Goal: Task Accomplishment & Management: Manage account settings

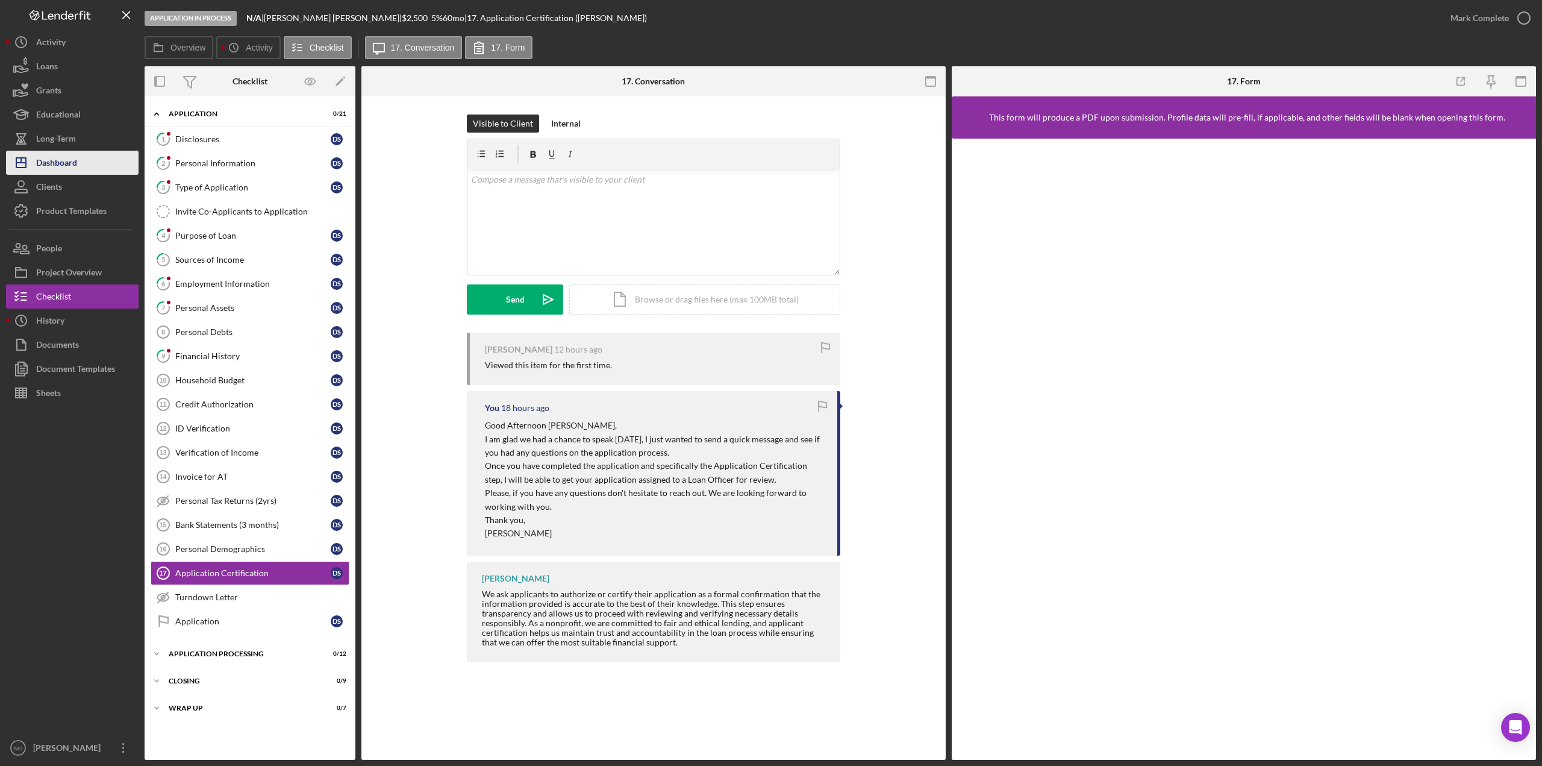
click at [51, 169] on div "Dashboard" at bounding box center [56, 164] width 41 height 27
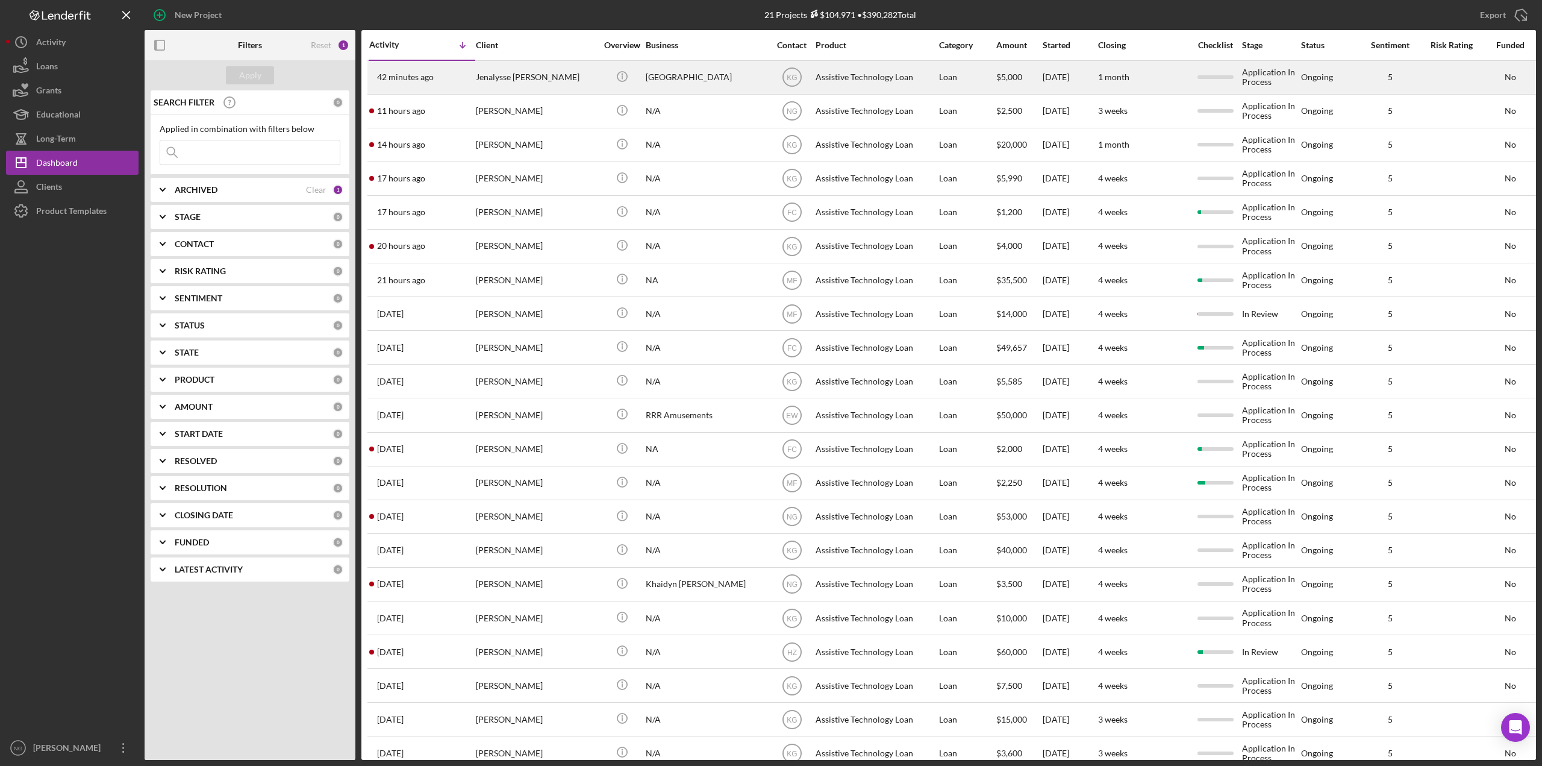
click at [504, 78] on div "Jenalysse [PERSON_NAME]" at bounding box center [536, 77] width 120 height 32
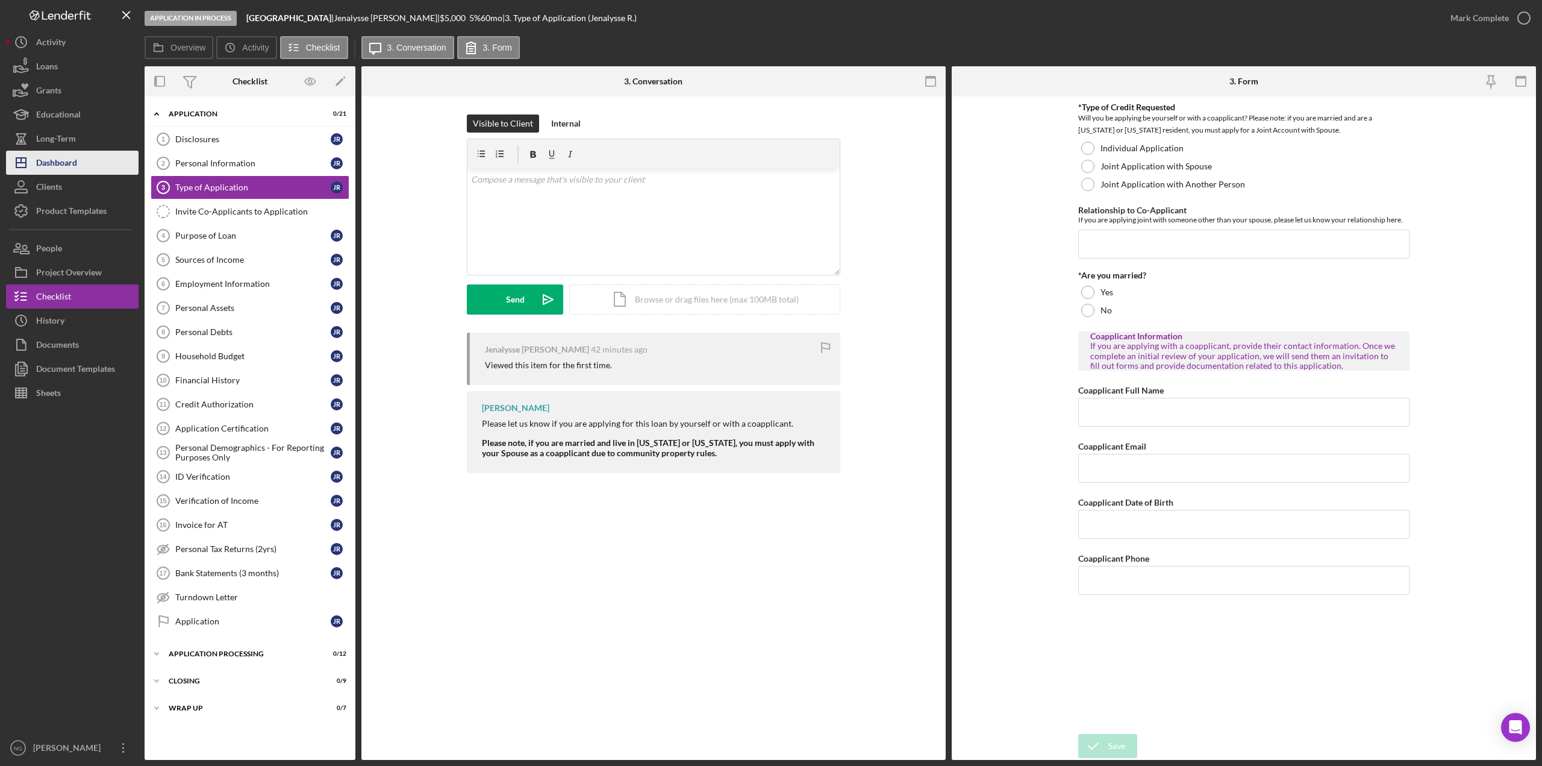
click at [78, 164] on button "Icon/Dashboard Dashboard" at bounding box center [72, 163] width 133 height 24
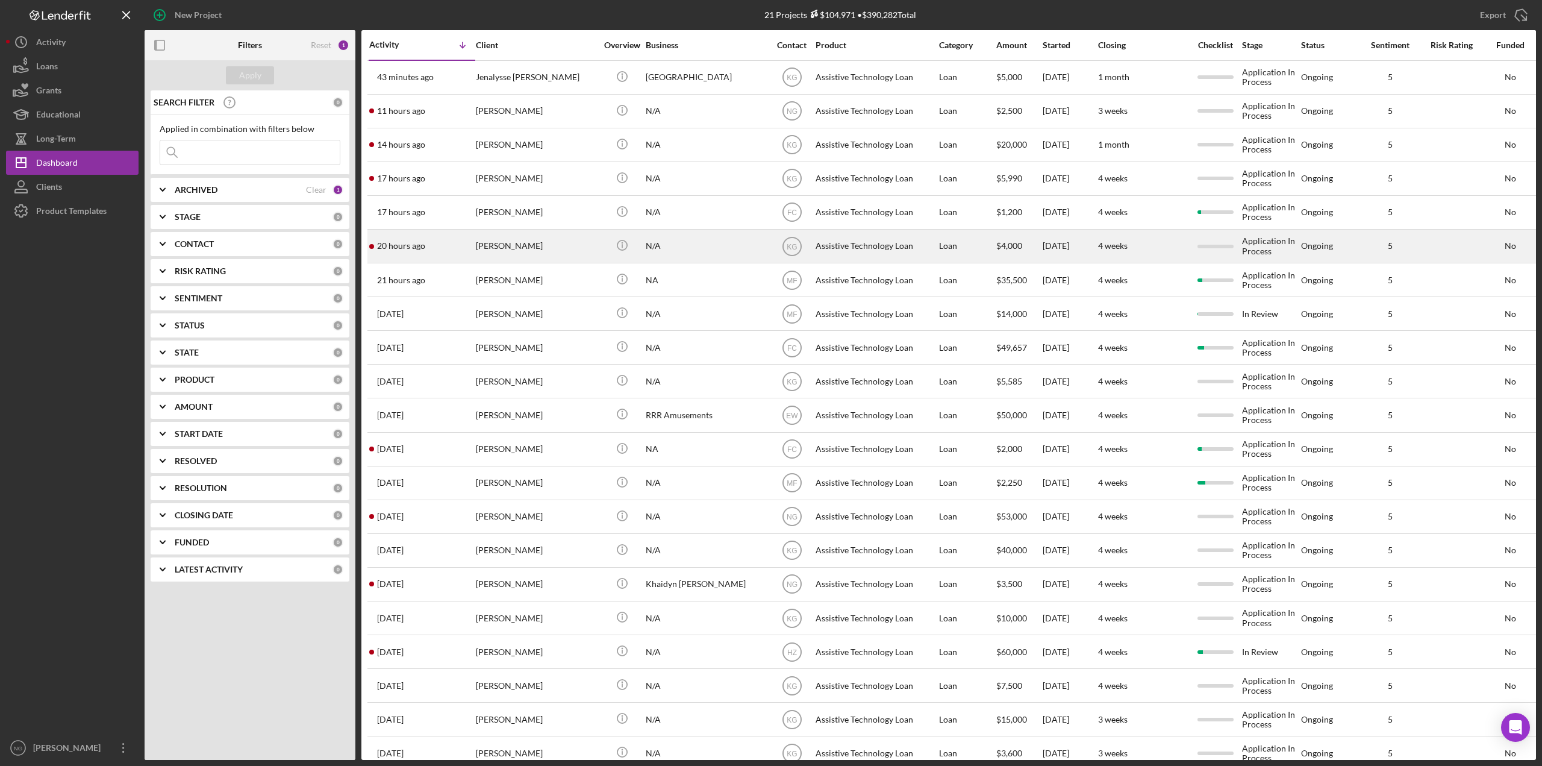
click at [514, 262] on div "[PERSON_NAME]" at bounding box center [536, 246] width 120 height 32
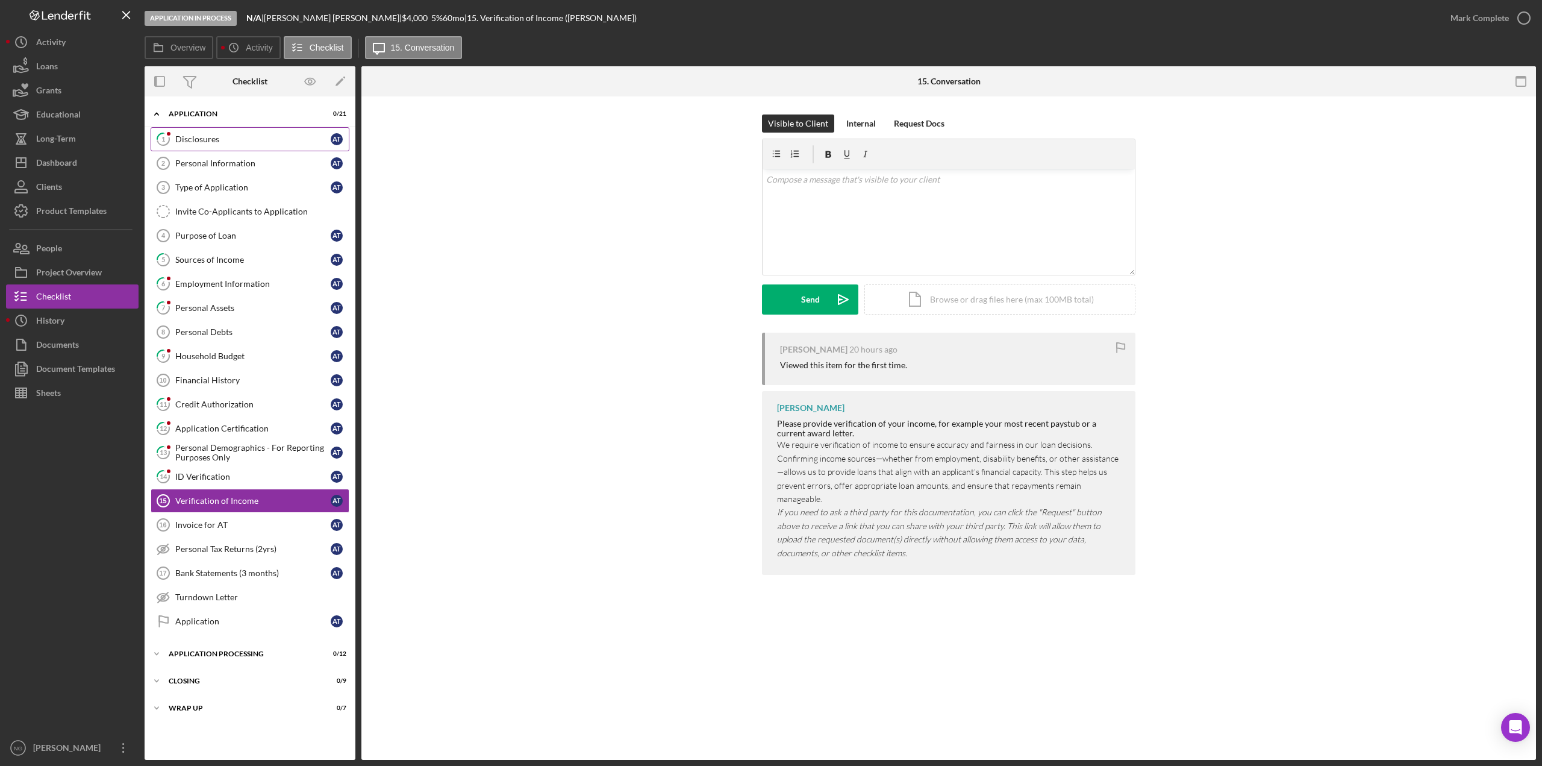
click at [243, 146] on link "1 Disclosures A T" at bounding box center [250, 139] width 199 height 24
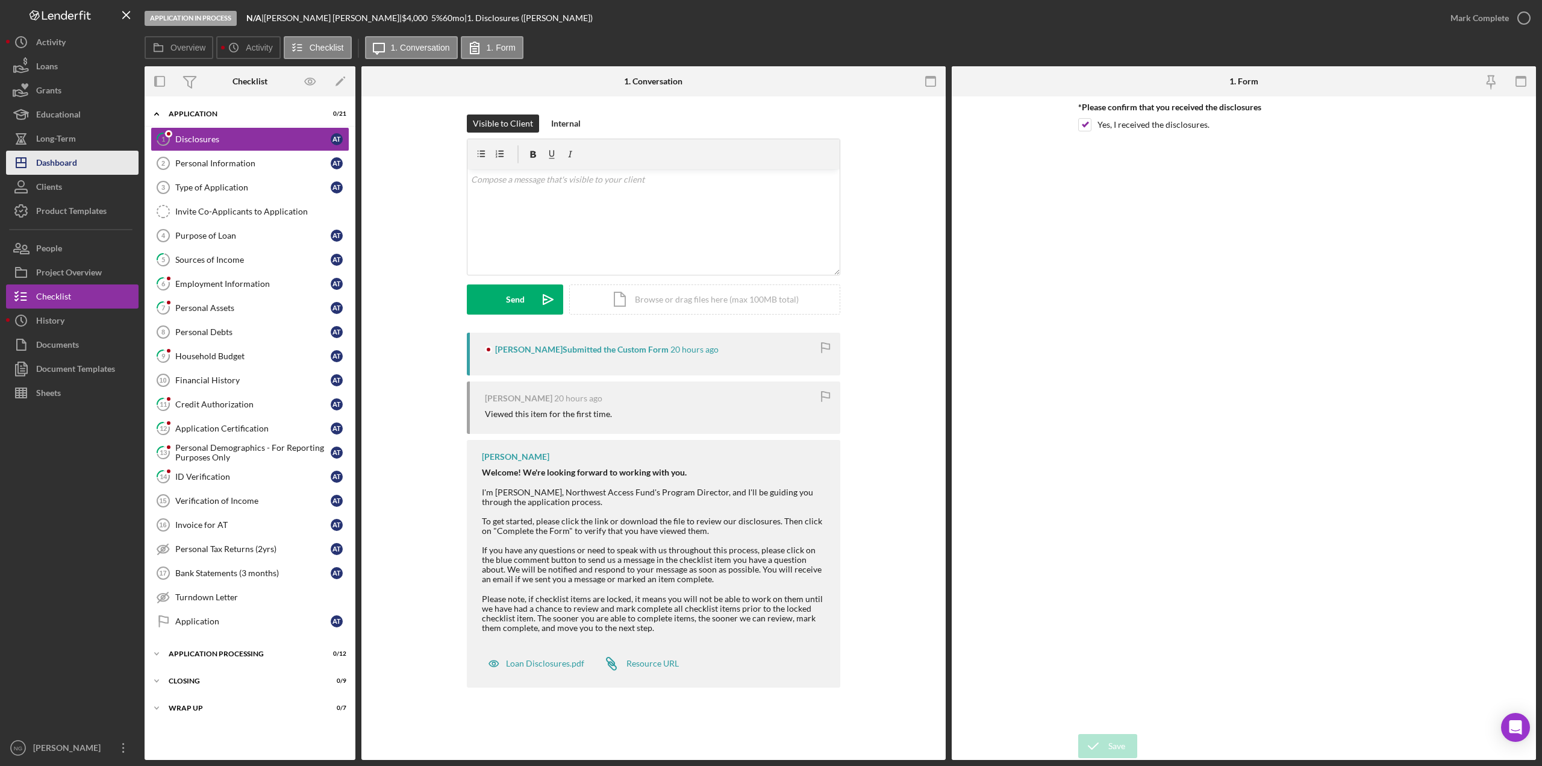
click at [54, 161] on div "Dashboard" at bounding box center [56, 164] width 41 height 27
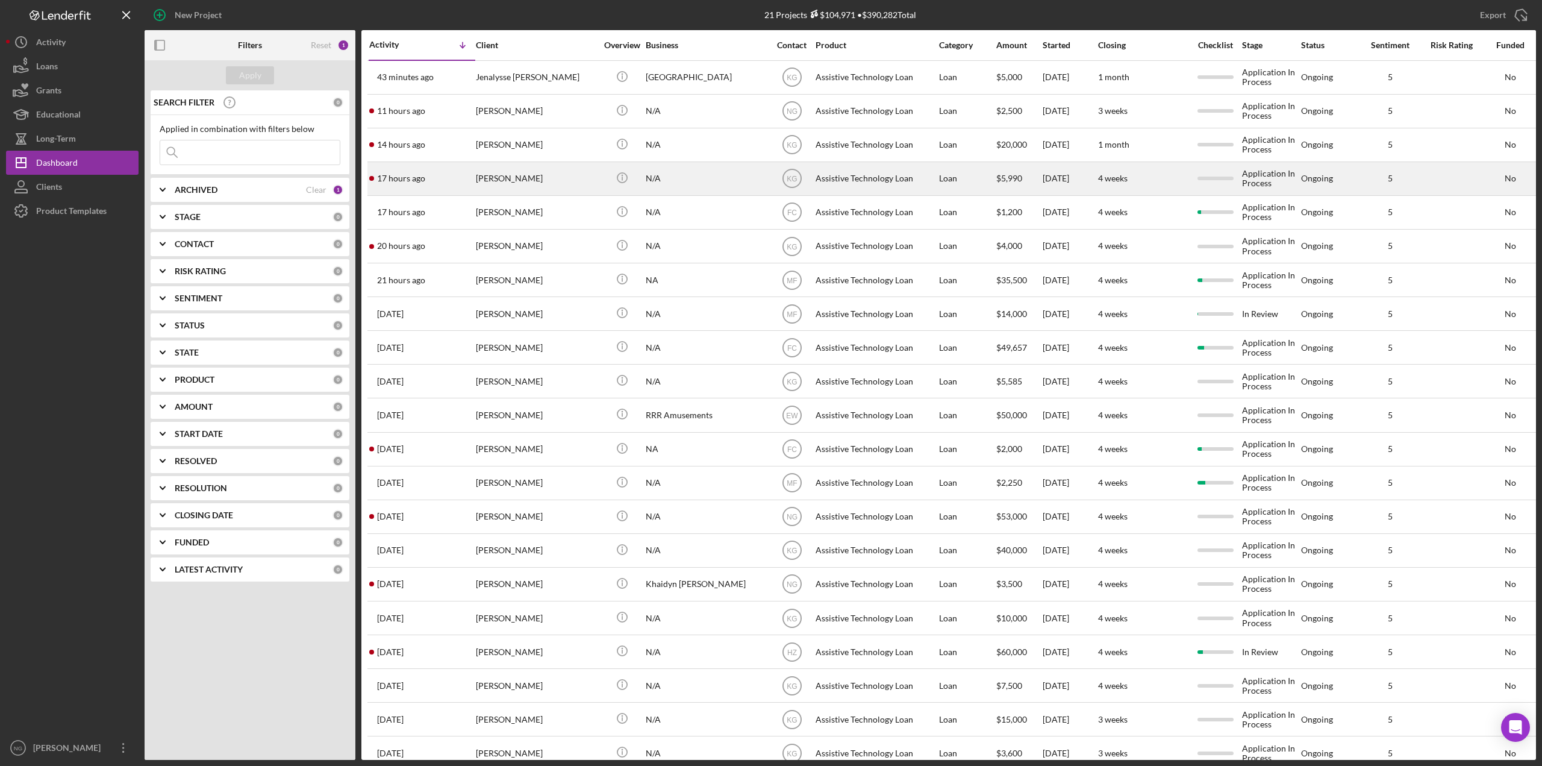
click at [510, 178] on div "[PERSON_NAME]" at bounding box center [536, 179] width 120 height 32
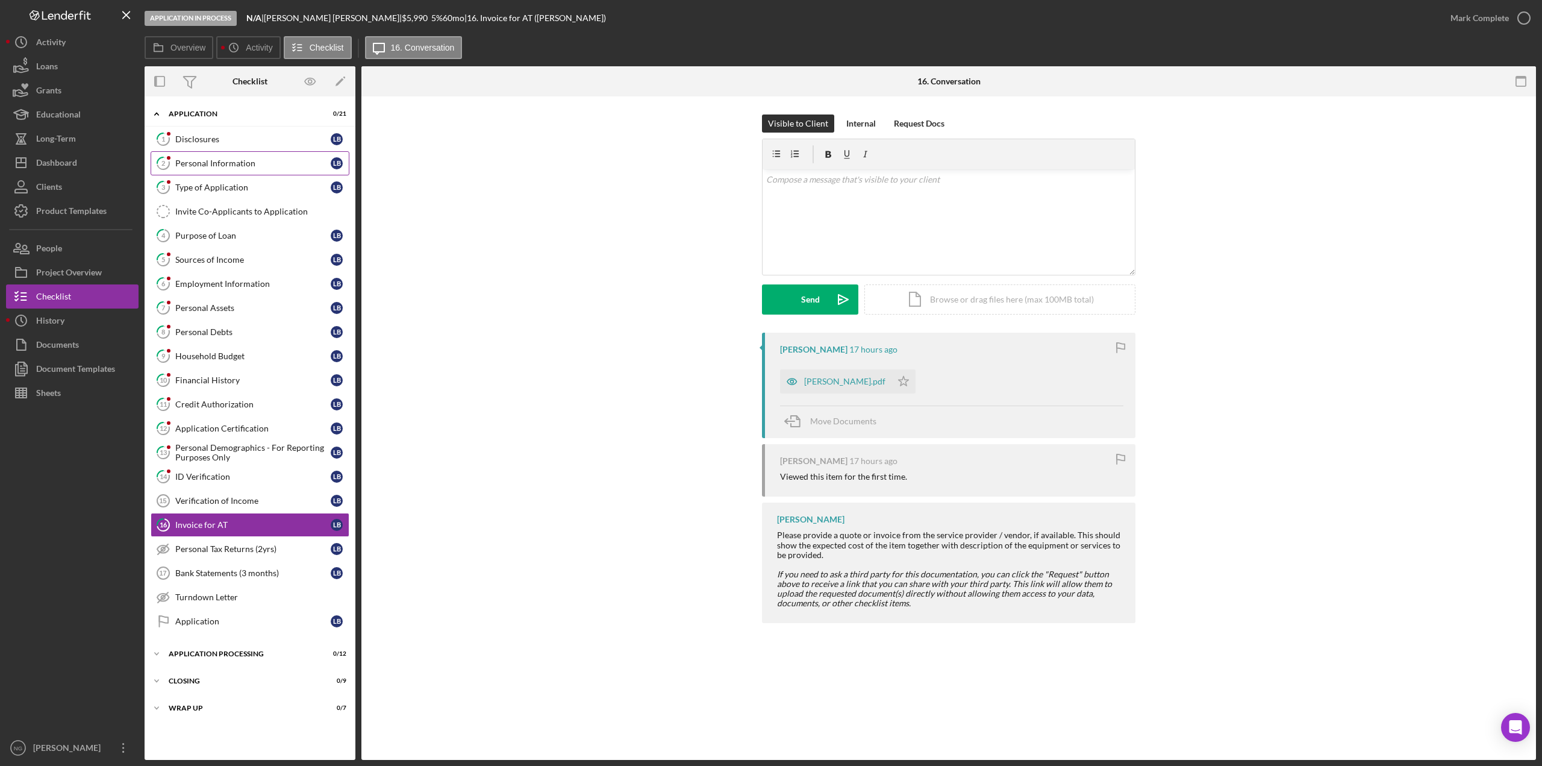
click at [226, 161] on div "Personal Information" at bounding box center [252, 163] width 155 height 10
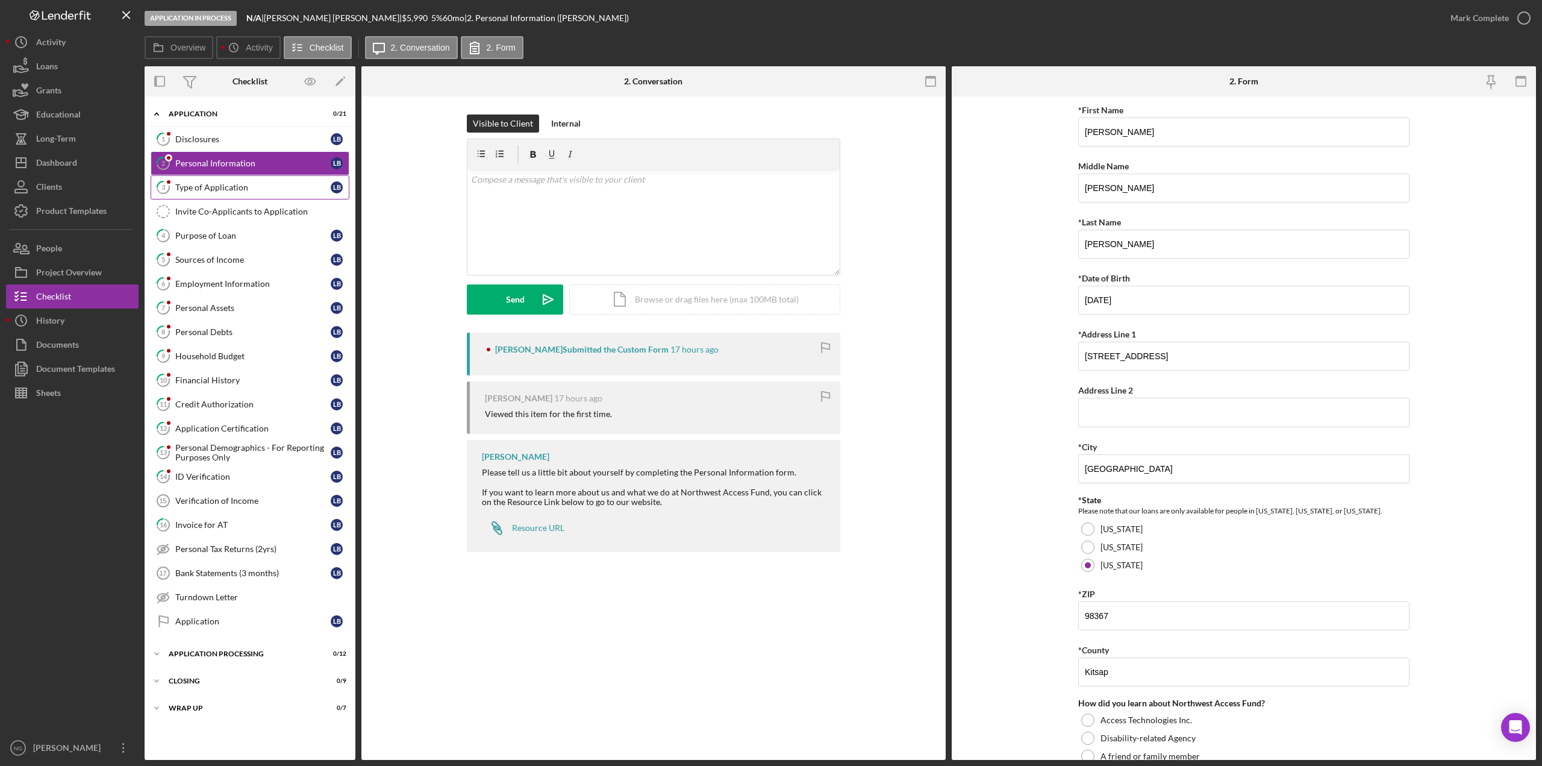
click at [229, 196] on link "3 Type of Application L B" at bounding box center [250, 187] width 199 height 24
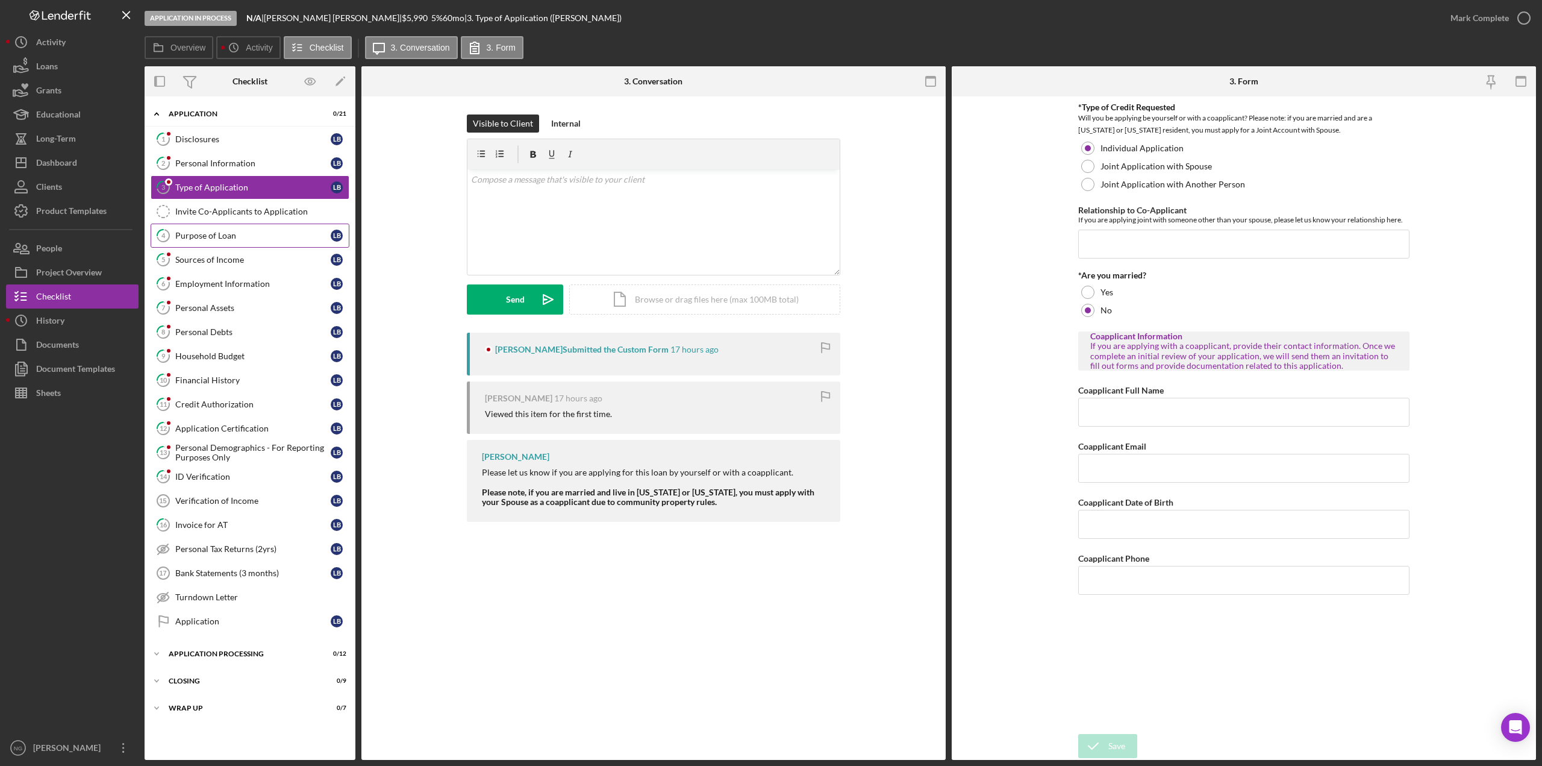
click at [211, 238] on div "Purpose of Loan" at bounding box center [252, 236] width 155 height 10
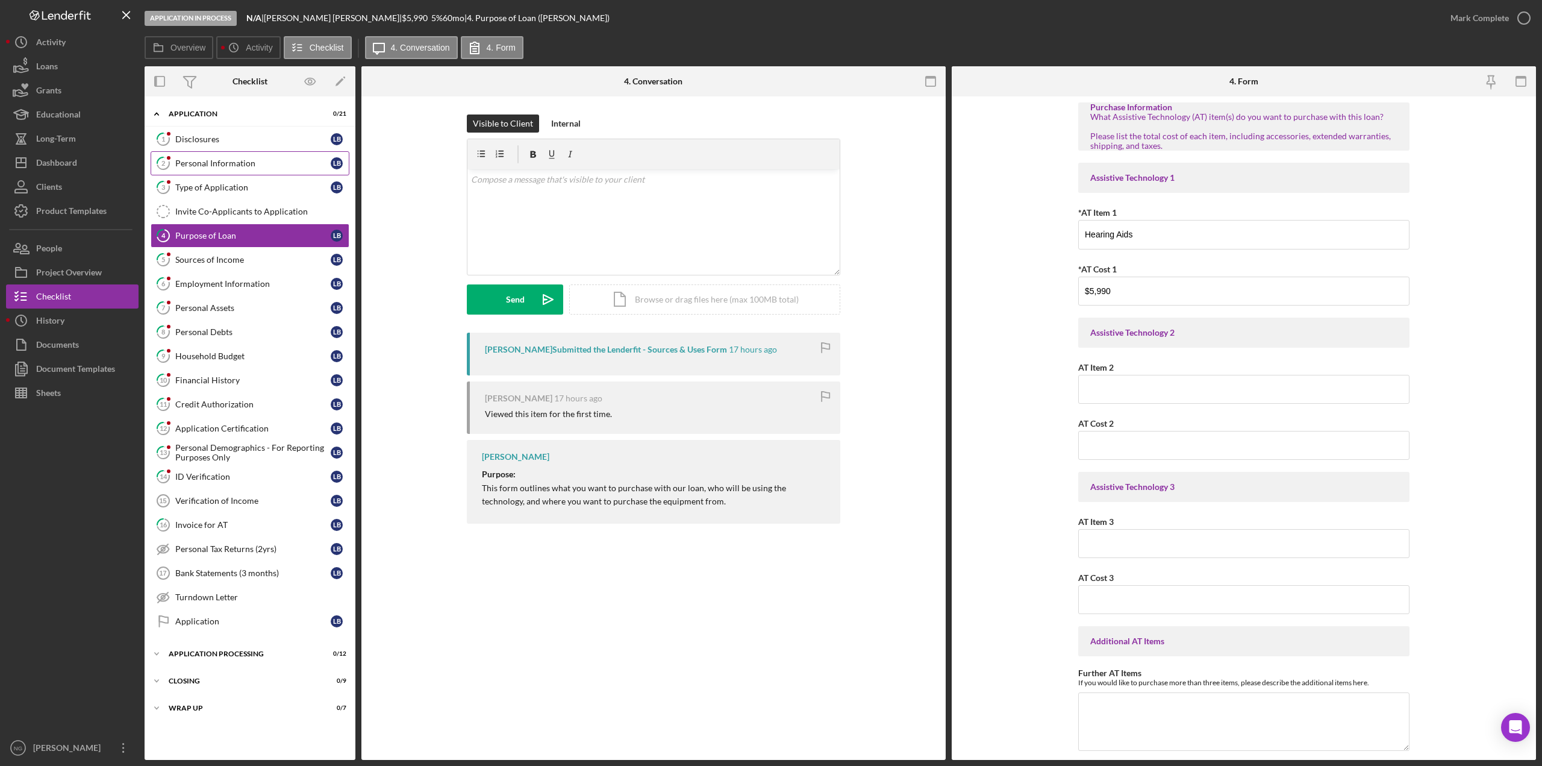
click at [203, 158] on div "Personal Information" at bounding box center [252, 163] width 155 height 10
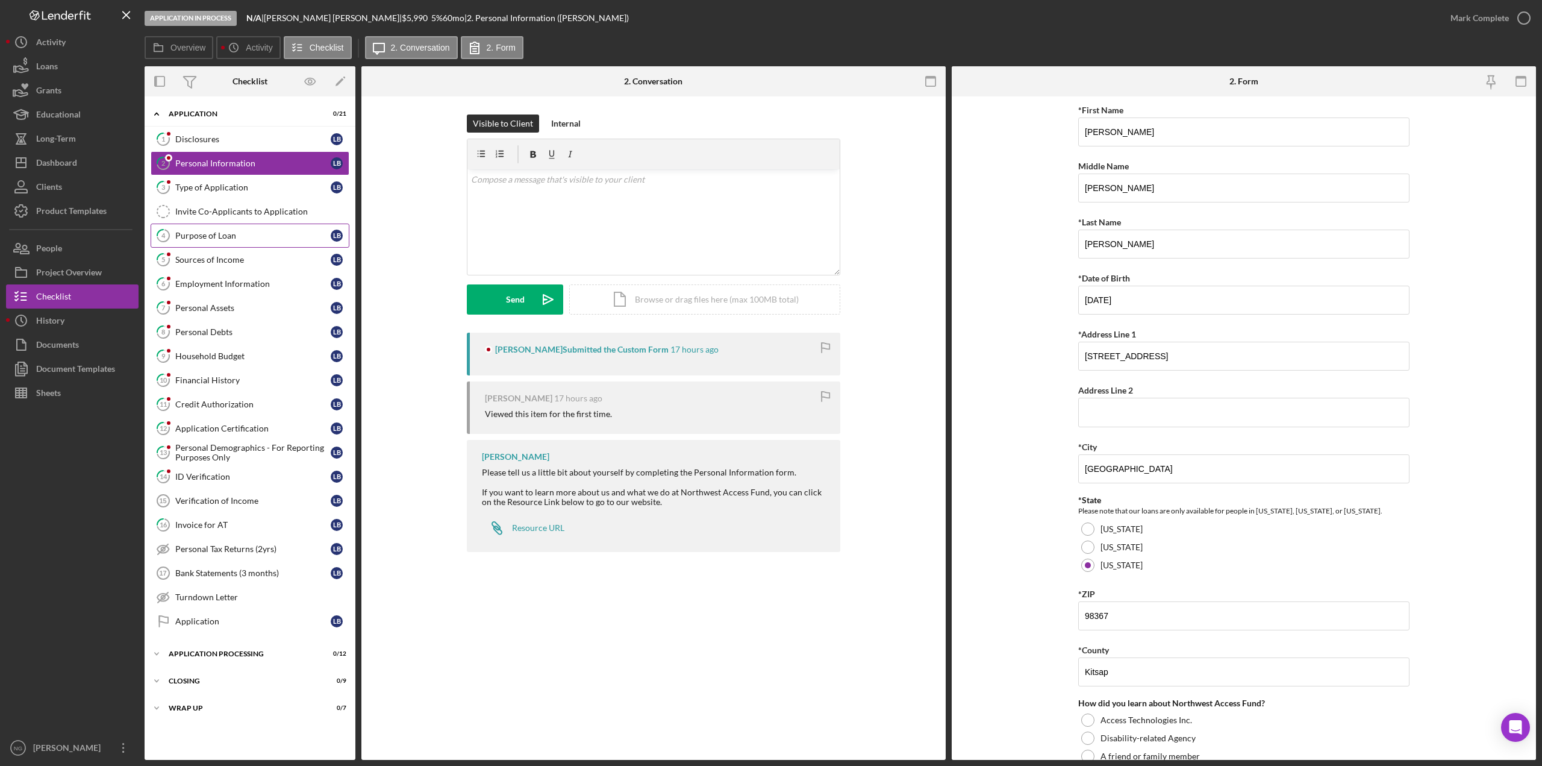
click at [196, 236] on div "Purpose of Loan" at bounding box center [252, 236] width 155 height 10
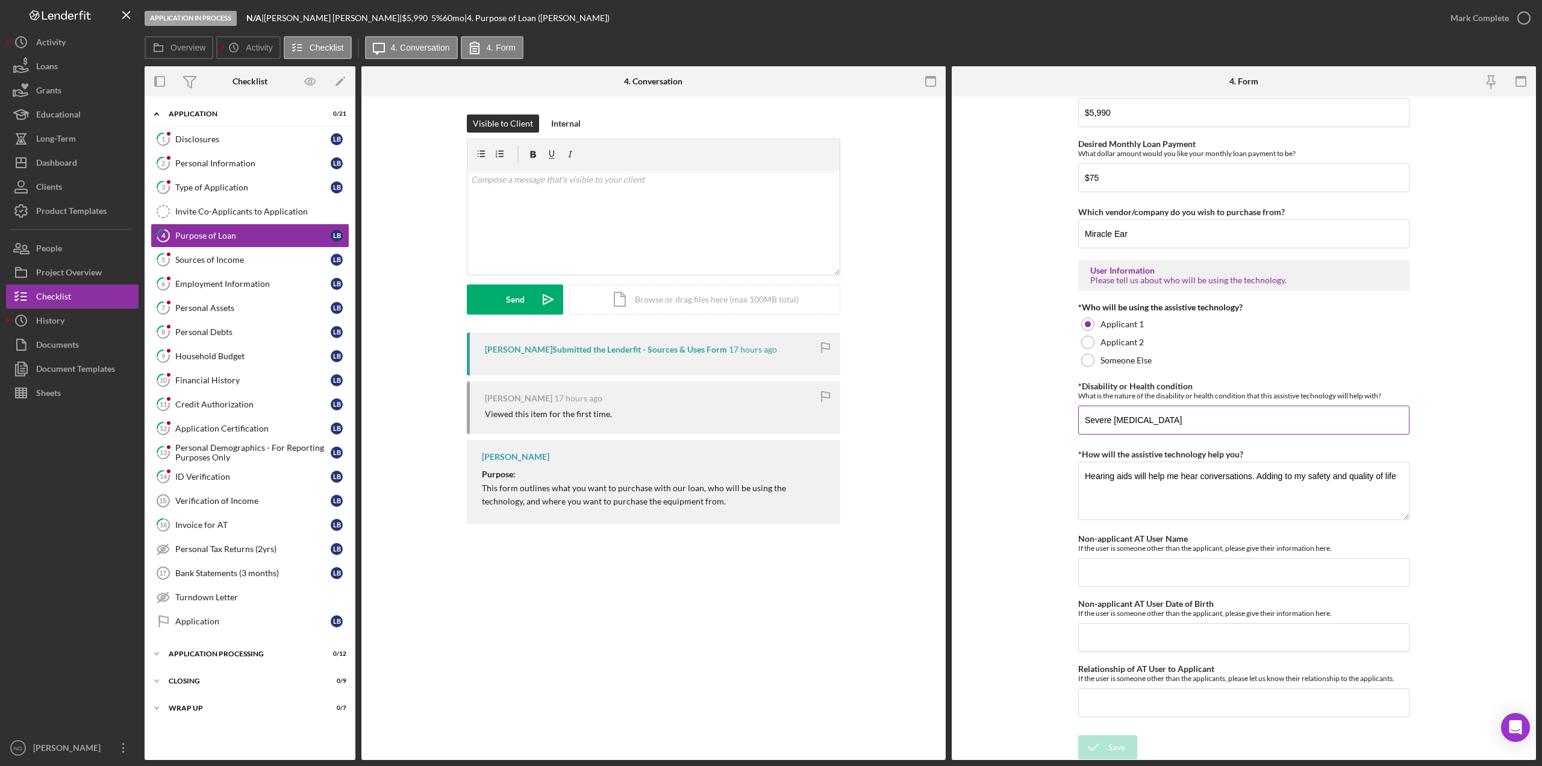
scroll to position [790, 0]
click at [242, 141] on div "Disclosures" at bounding box center [252, 139] width 155 height 10
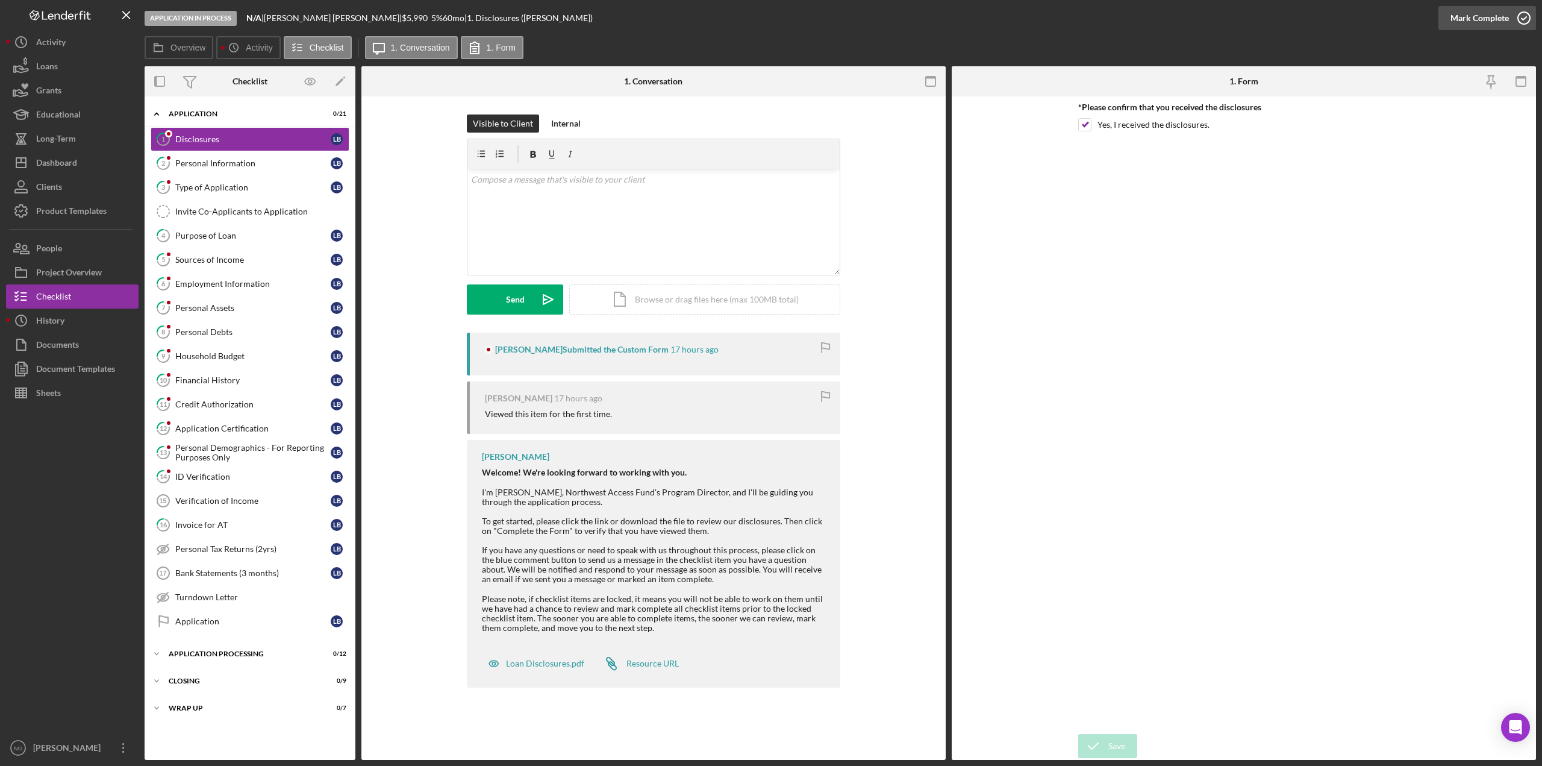
click at [1526, 11] on icon "button" at bounding box center [1524, 18] width 30 height 30
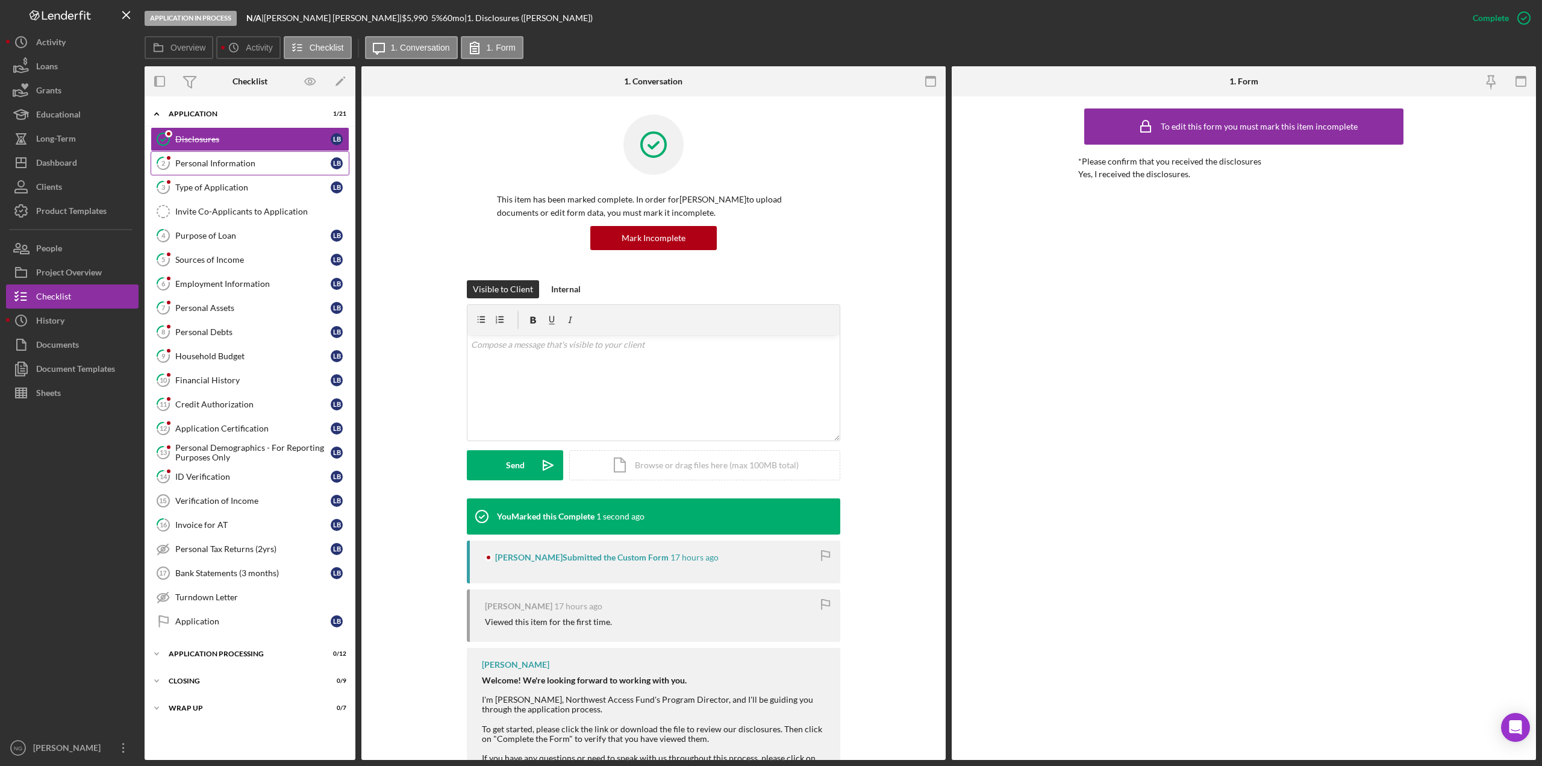
click at [224, 157] on link "2 Personal Information L B" at bounding box center [250, 163] width 199 height 24
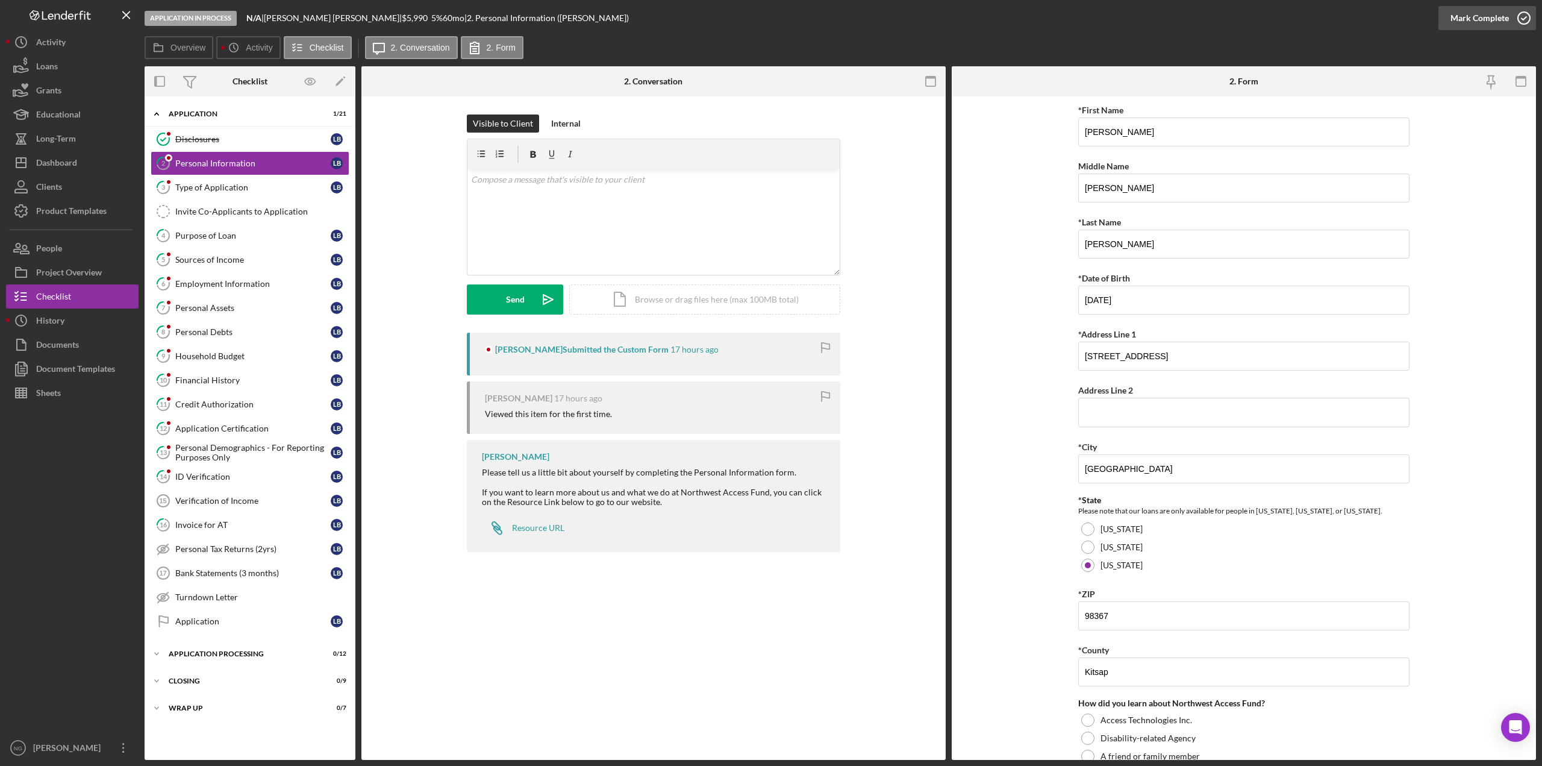
click at [1526, 19] on icon "button" at bounding box center [1524, 18] width 30 height 30
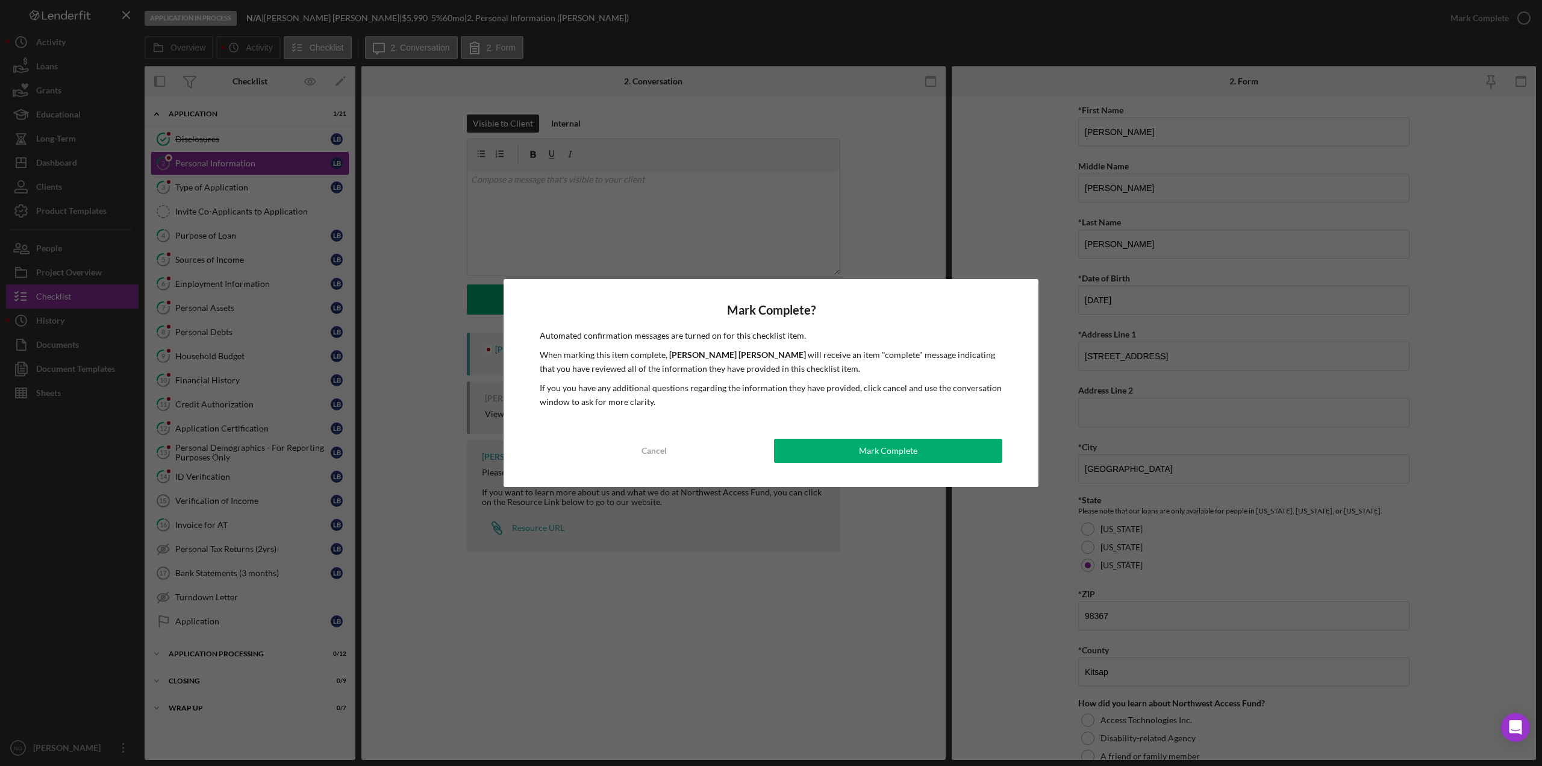
click at [921, 254] on div "Mark Complete? Automated confirmation messages are turned on for this checklist…" at bounding box center [771, 383] width 1542 height 766
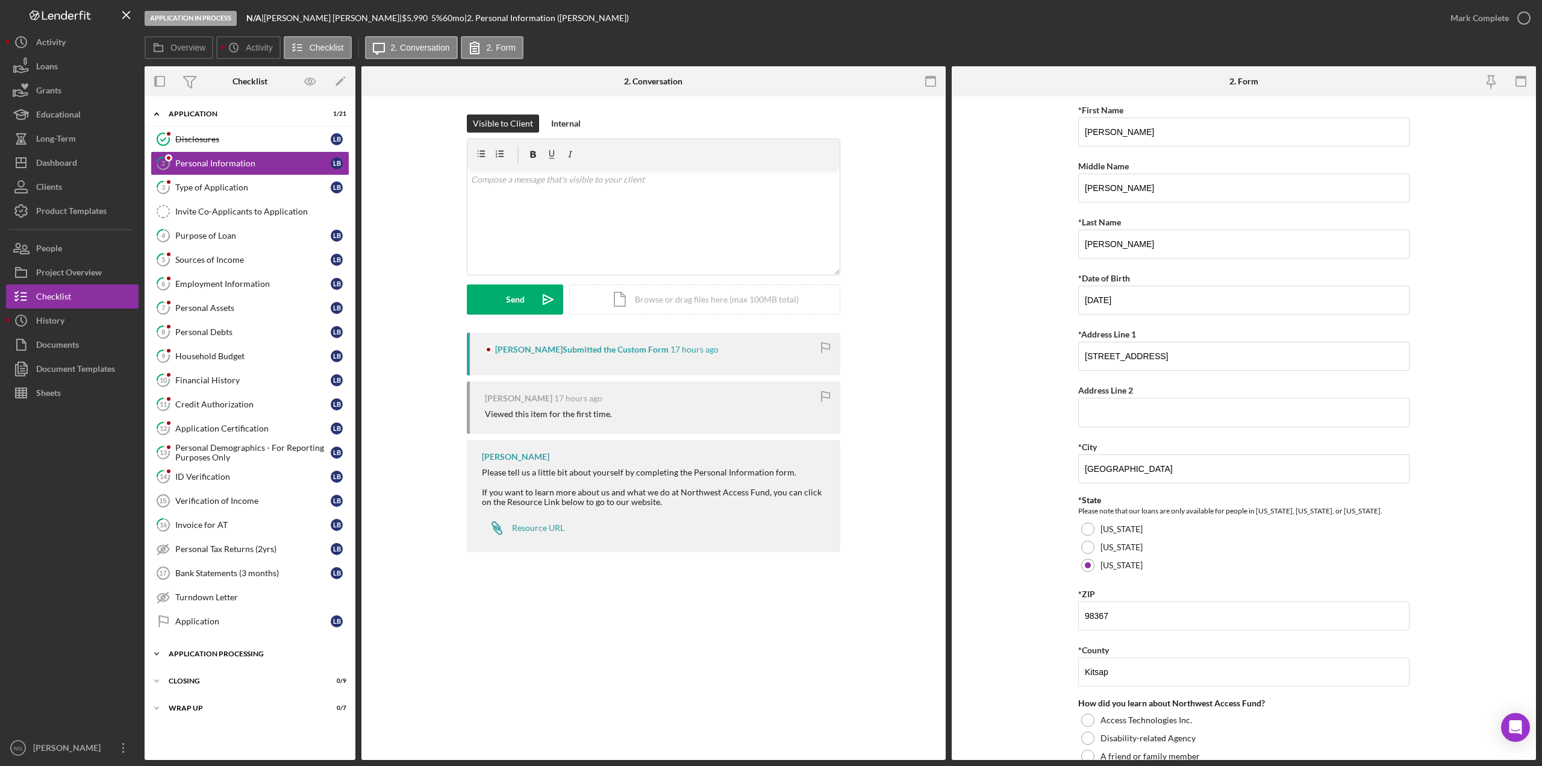
click at [220, 654] on div "Application Processing" at bounding box center [255, 653] width 172 height 7
click at [222, 704] on div "Create PDF of Application" at bounding box center [261, 703] width 173 height 10
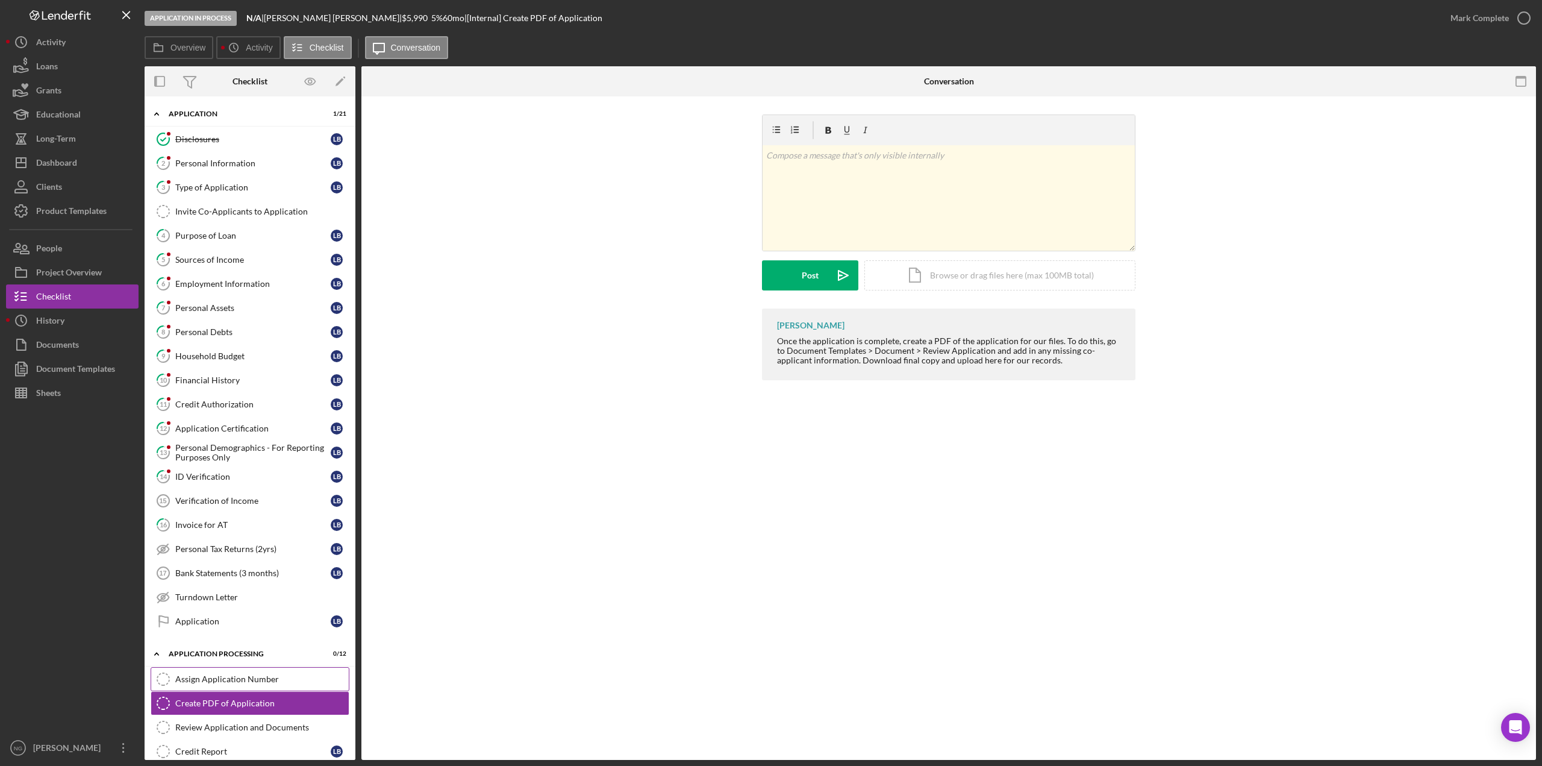
click at [234, 685] on link "Assign Application Number Assign Application Number" at bounding box center [250, 679] width 199 height 24
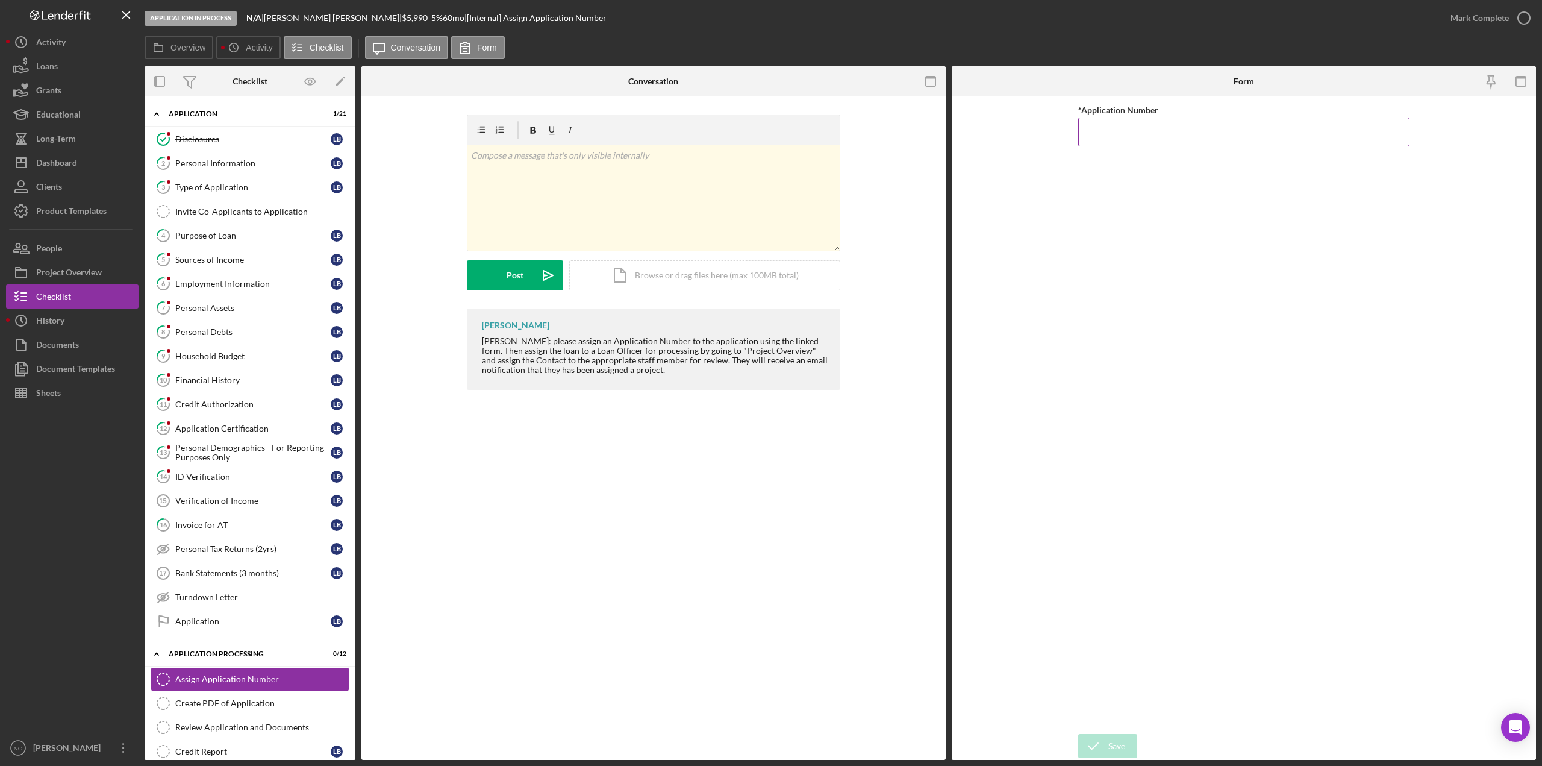
click at [1199, 138] on input "*Application Number" at bounding box center [1243, 131] width 331 height 29
type input "5526"
click at [1107, 745] on icon "submit" at bounding box center [1093, 746] width 30 height 30
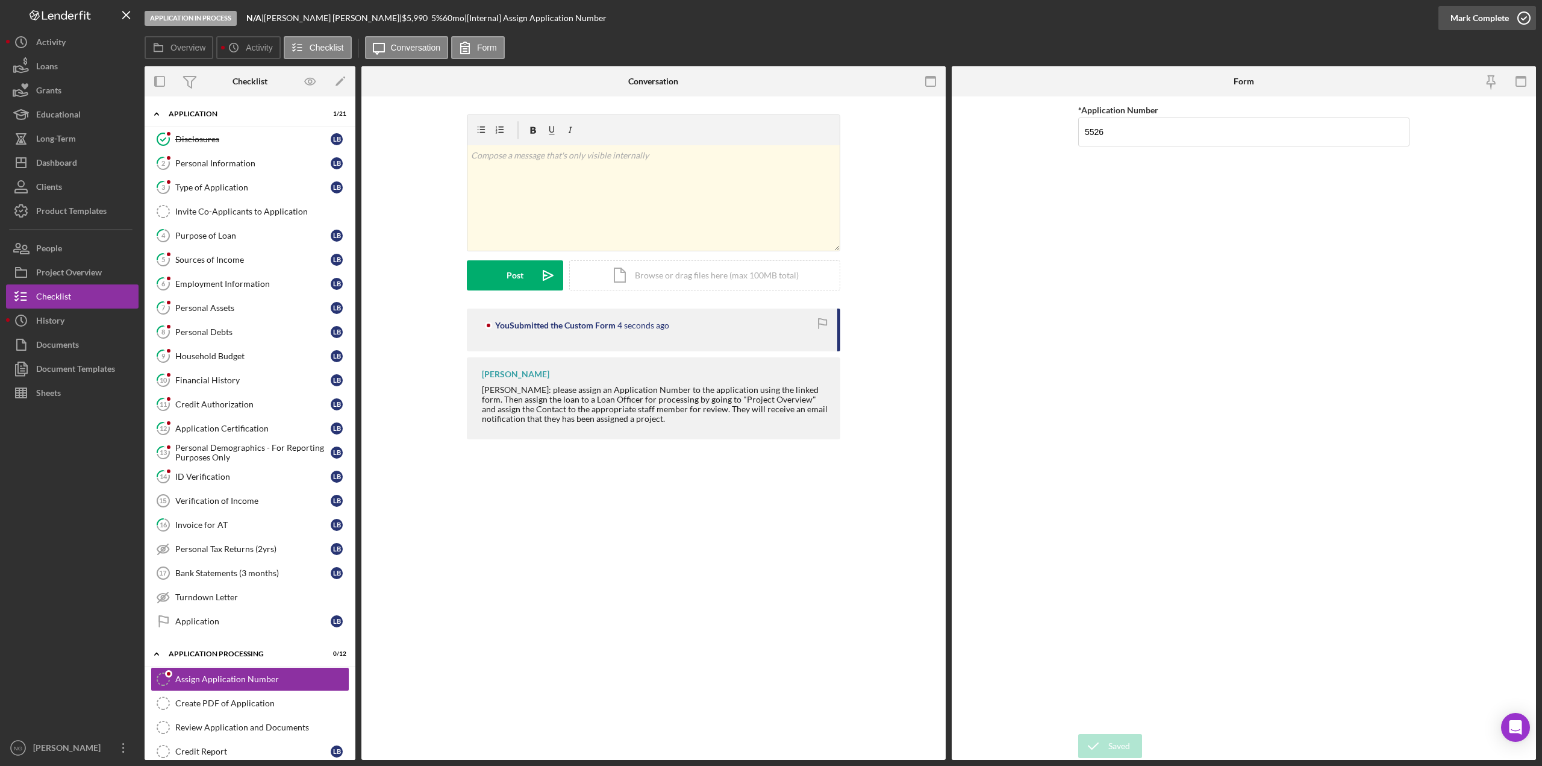
click at [1524, 17] on icon "button" at bounding box center [1524, 18] width 30 height 30
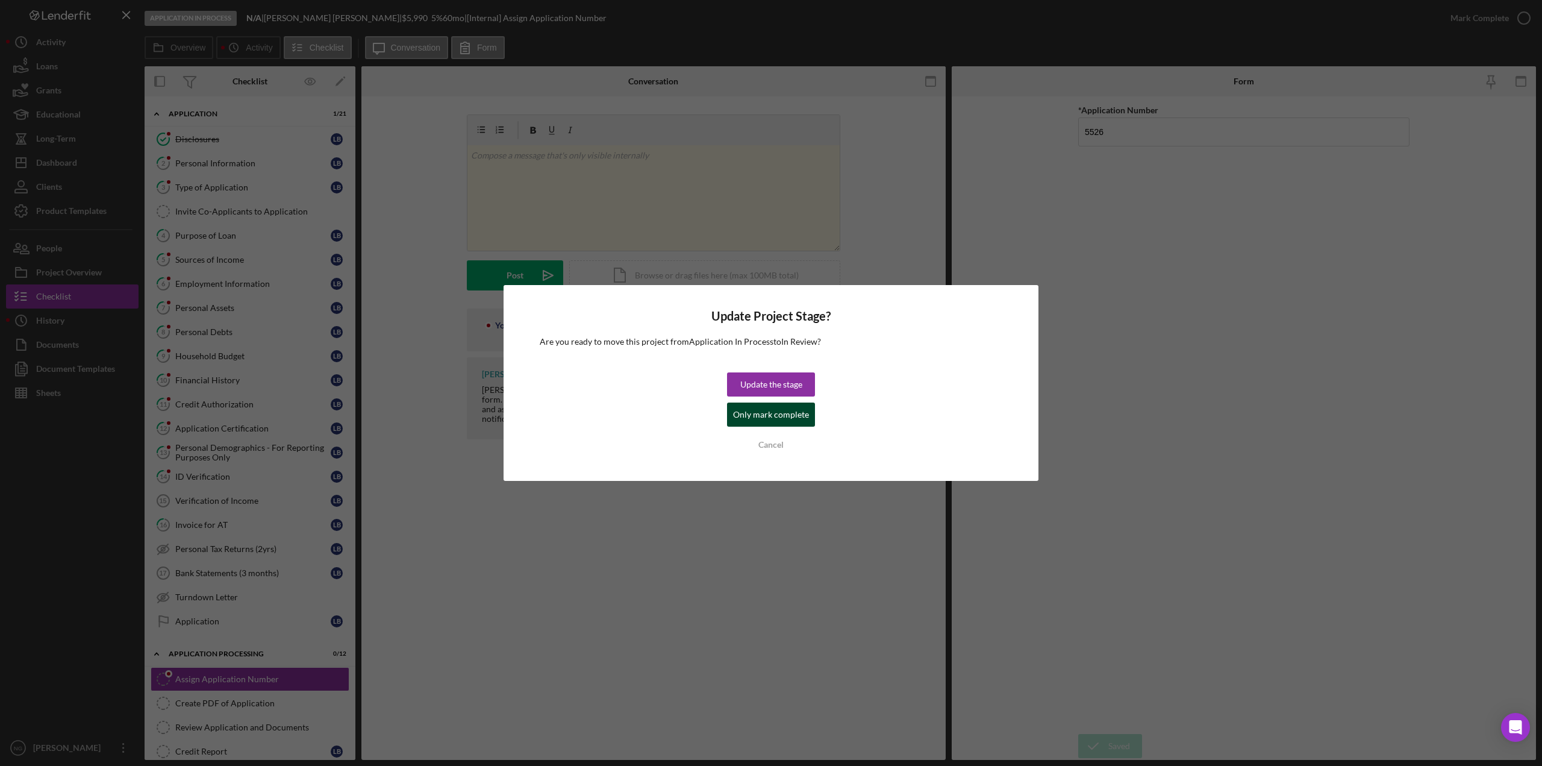
click at [776, 414] on div "Only mark complete" at bounding box center [771, 414] width 76 height 24
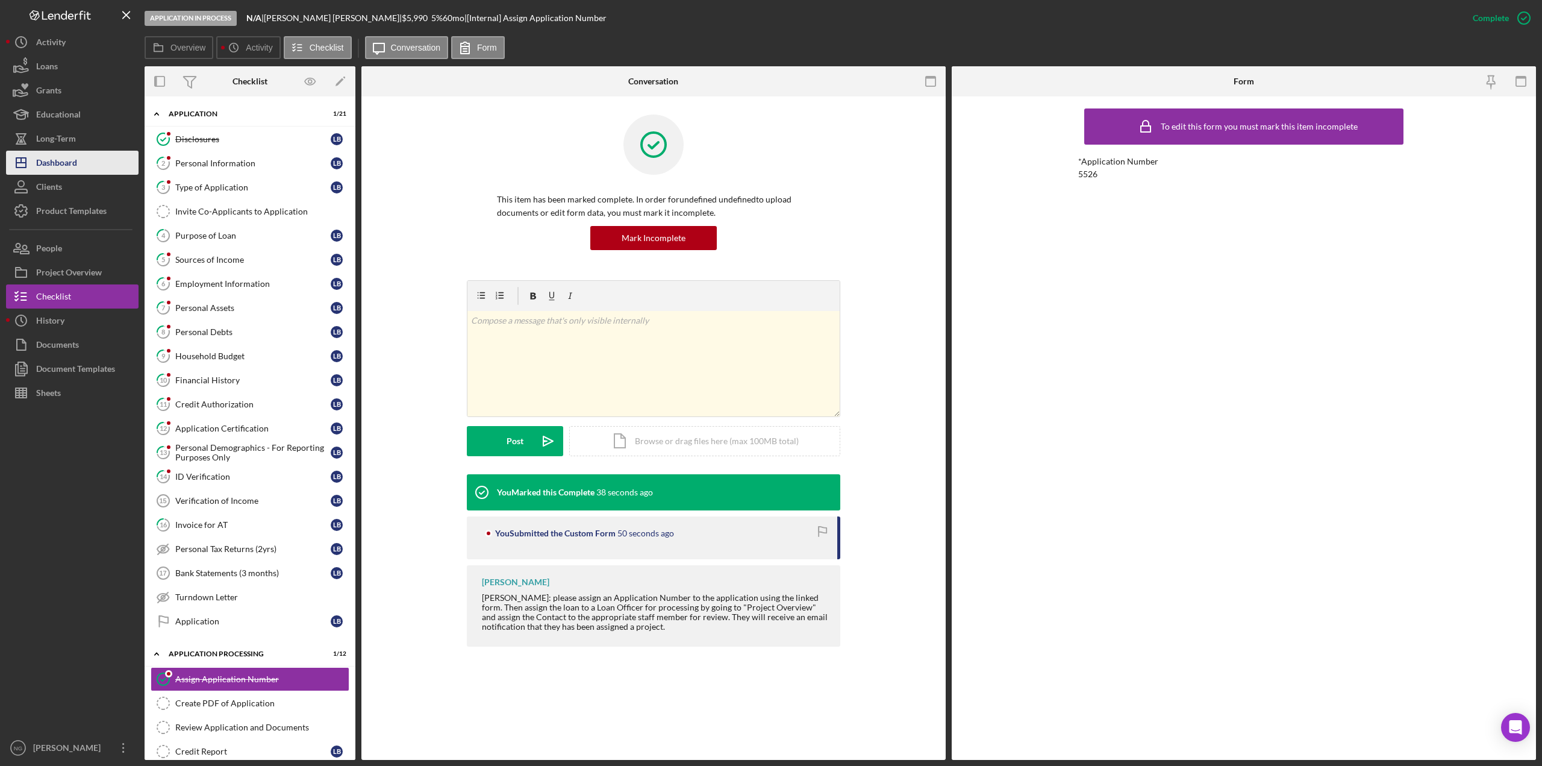
click at [88, 166] on button "Icon/Dashboard Dashboard" at bounding box center [72, 163] width 133 height 24
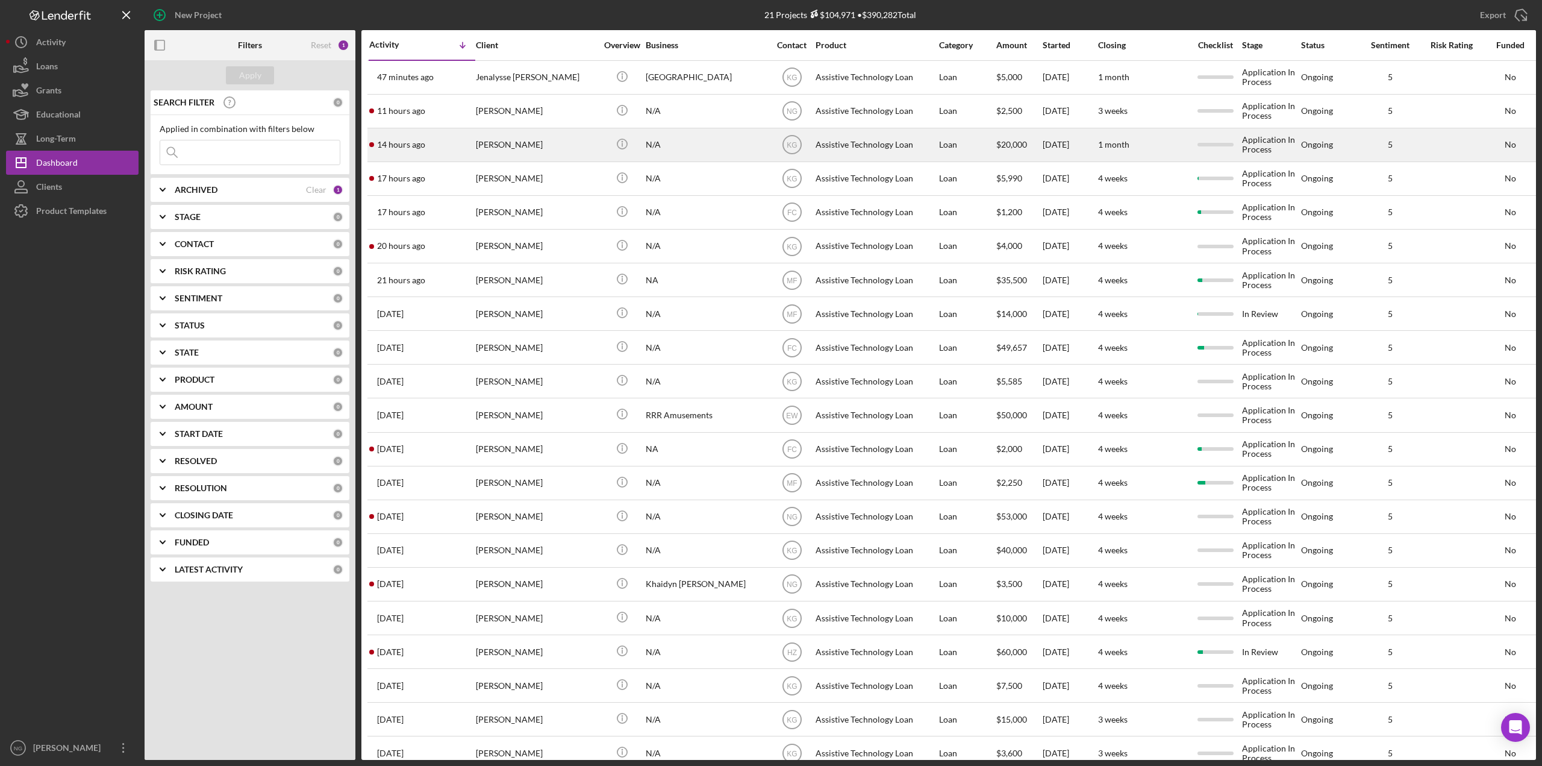
click at [560, 151] on div "[PERSON_NAME]" at bounding box center [536, 145] width 120 height 32
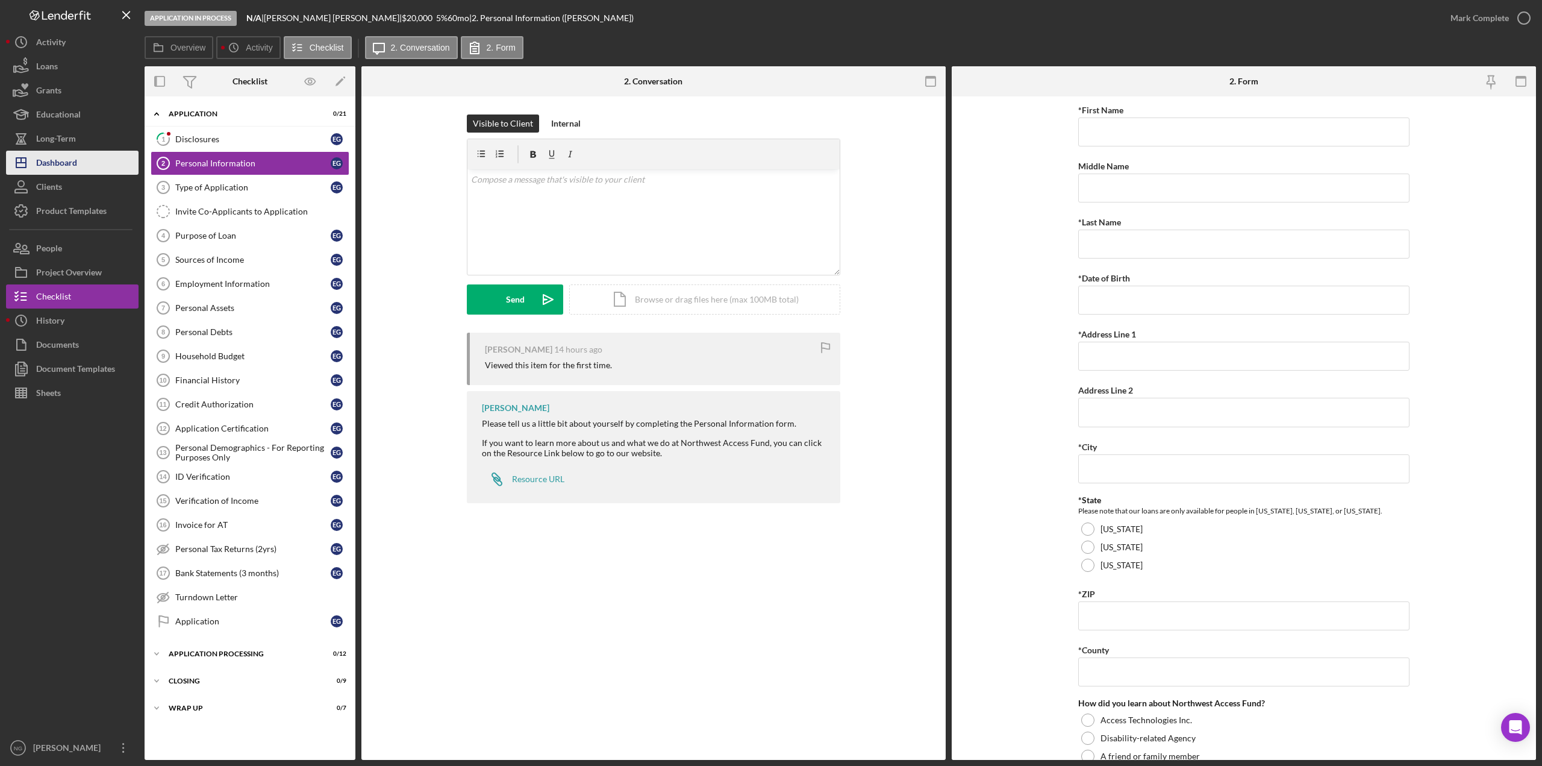
click at [76, 161] on div "Dashboard" at bounding box center [56, 164] width 41 height 27
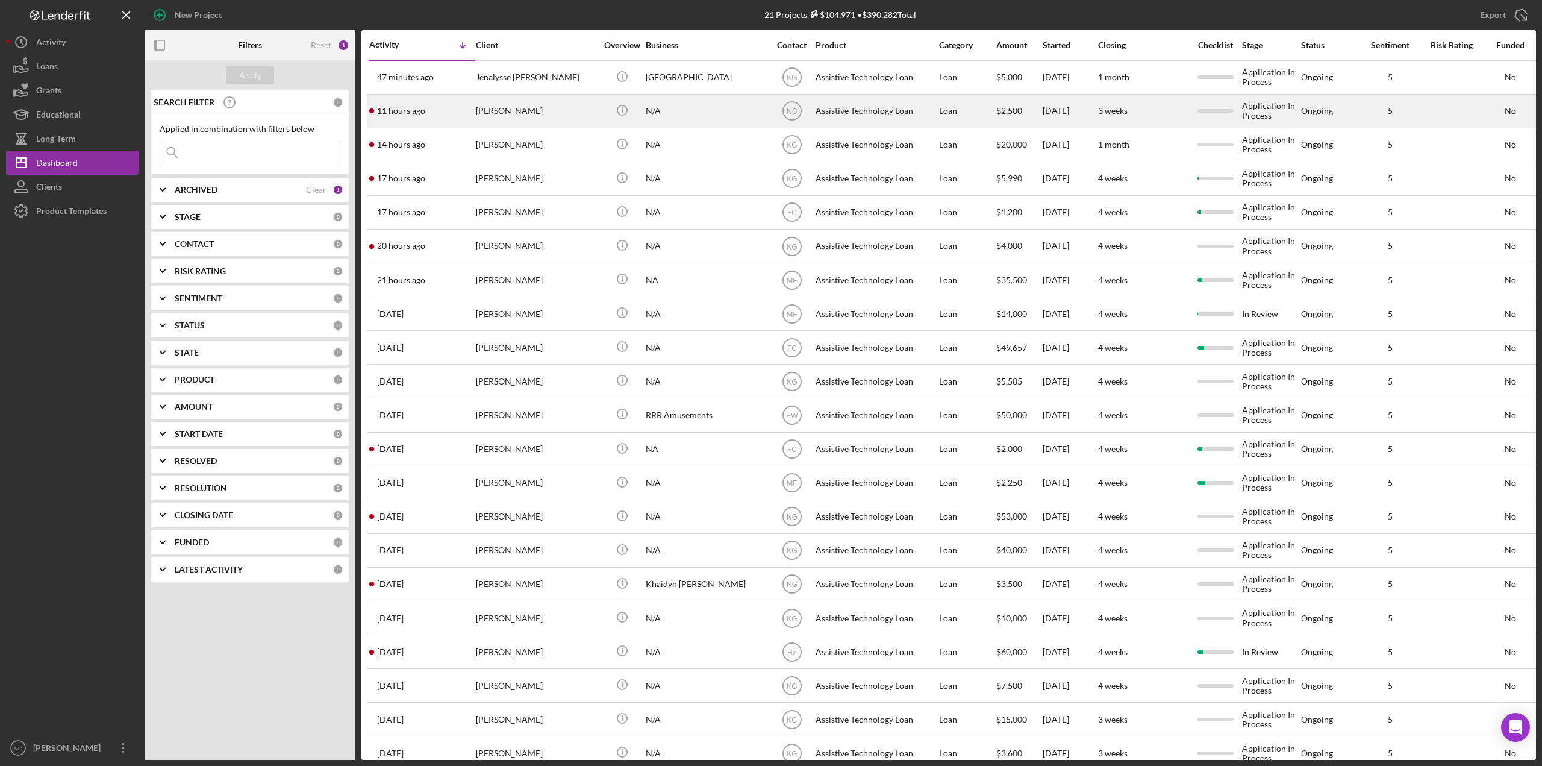
click at [535, 108] on div "[PERSON_NAME]" at bounding box center [536, 111] width 120 height 32
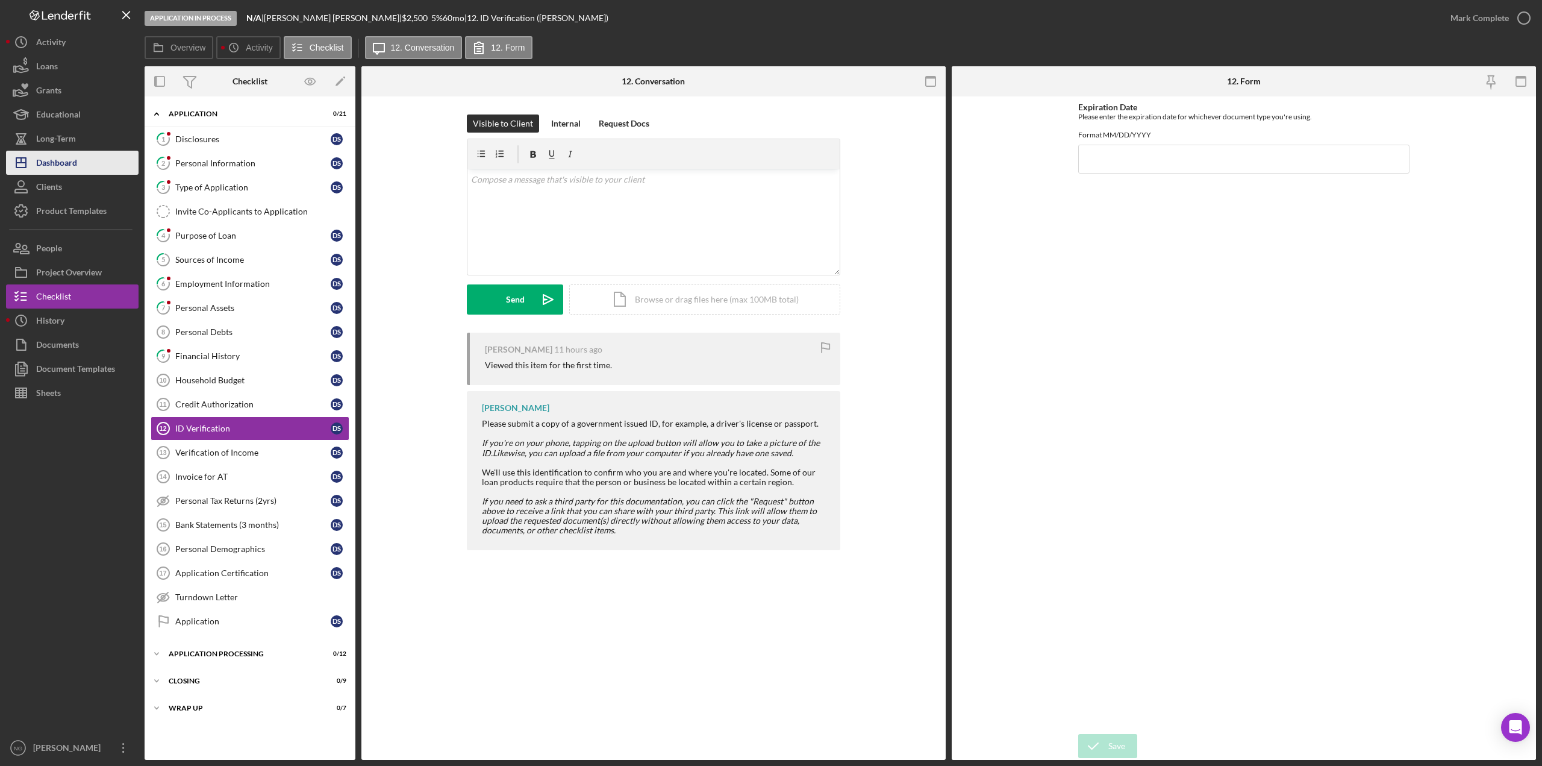
click at [66, 169] on div "Dashboard" at bounding box center [56, 164] width 41 height 27
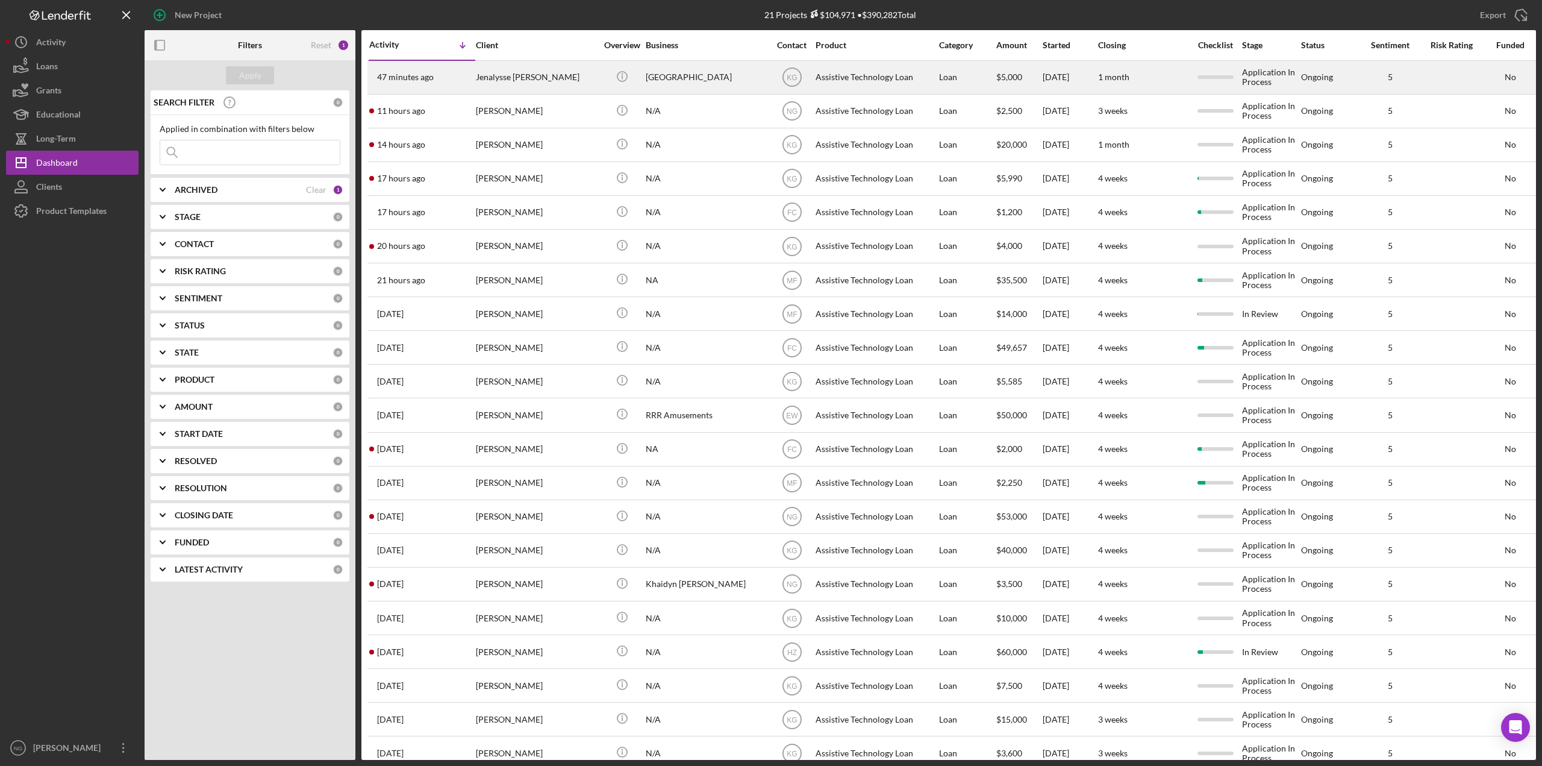
click at [443, 76] on div "47 minutes ago [PERSON_NAME]" at bounding box center [421, 77] width 105 height 32
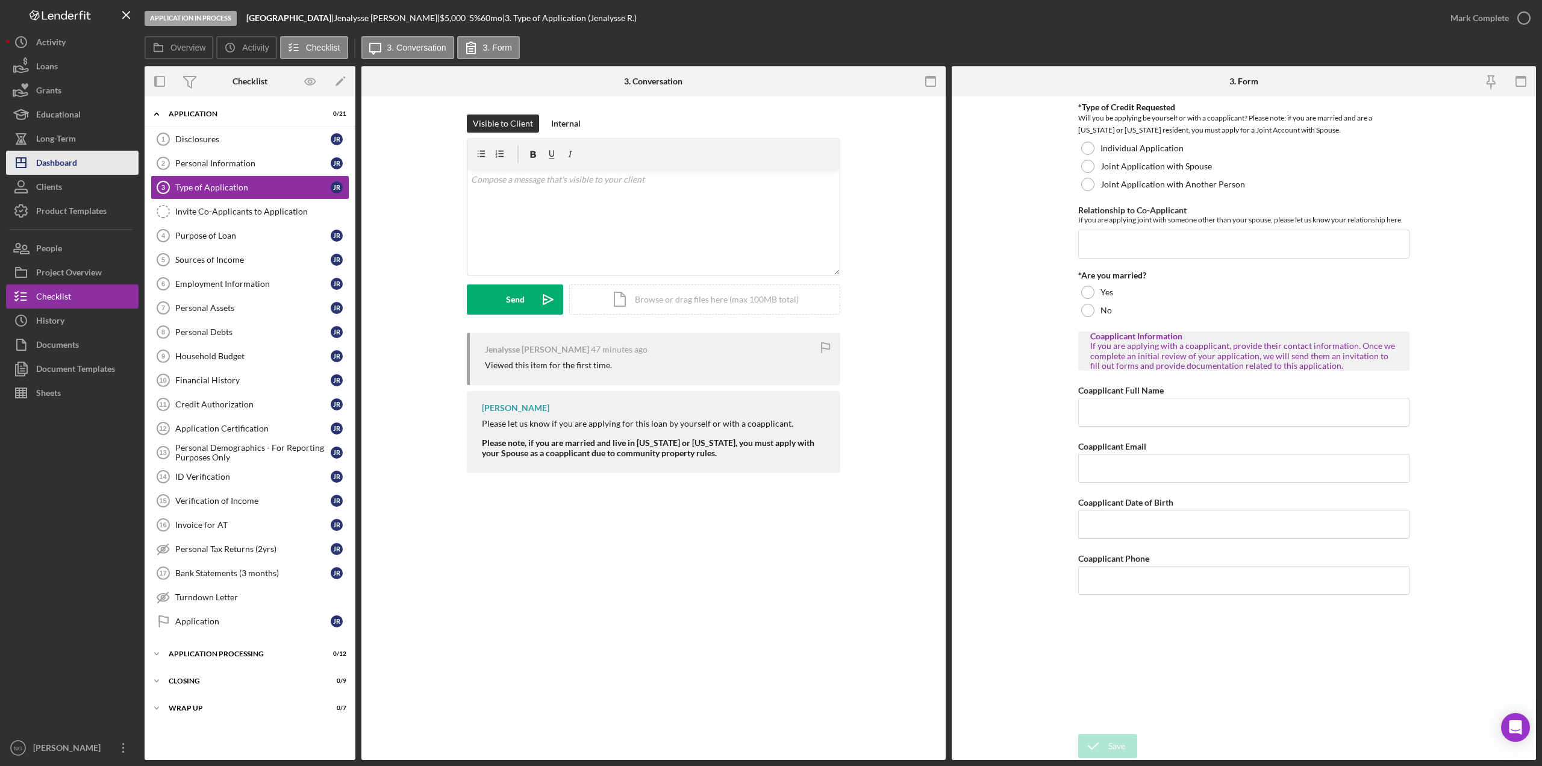
click at [73, 167] on div "Dashboard" at bounding box center [56, 164] width 41 height 27
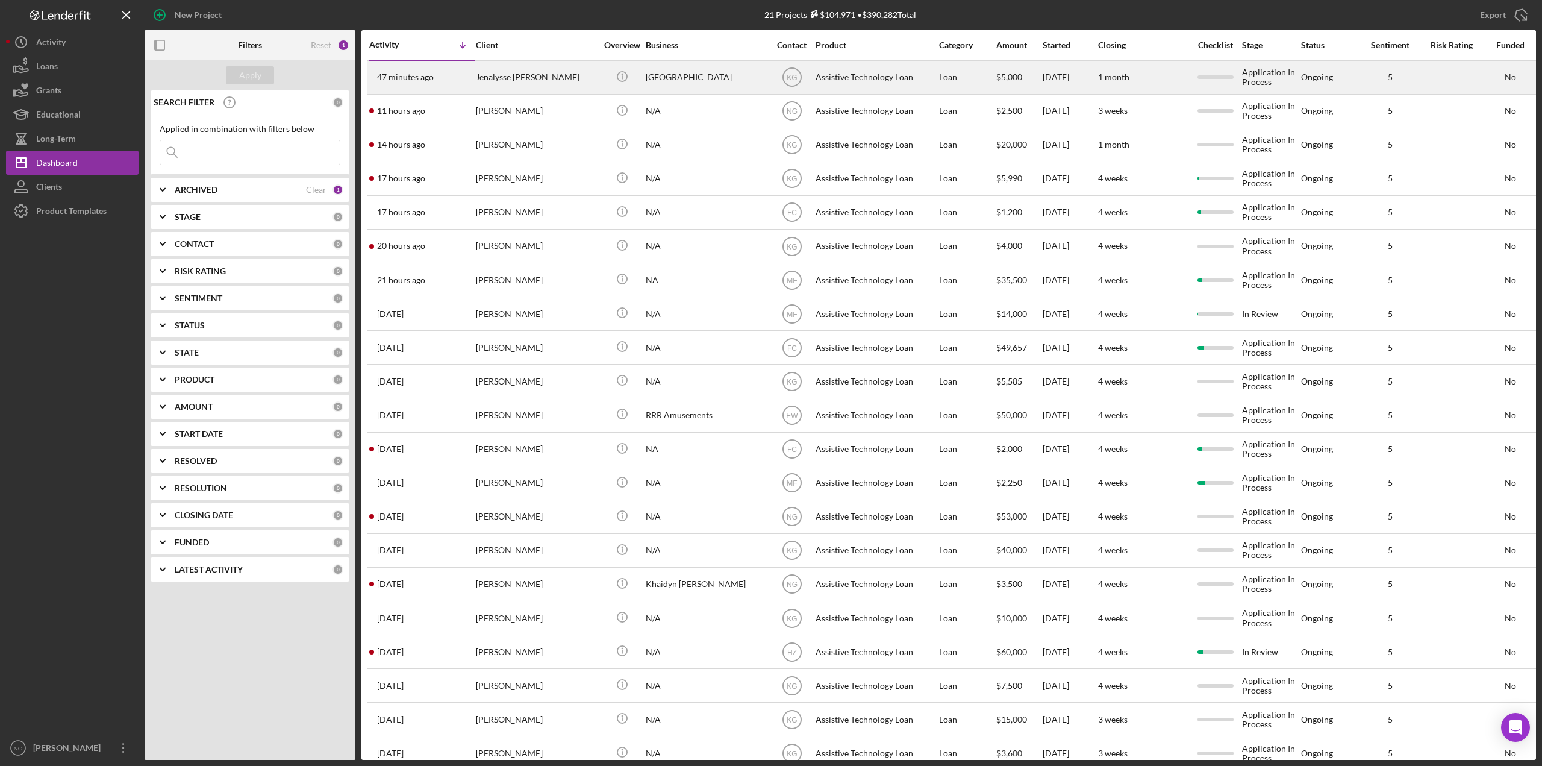
click at [692, 78] on div "[GEOGRAPHIC_DATA]" at bounding box center [706, 77] width 120 height 32
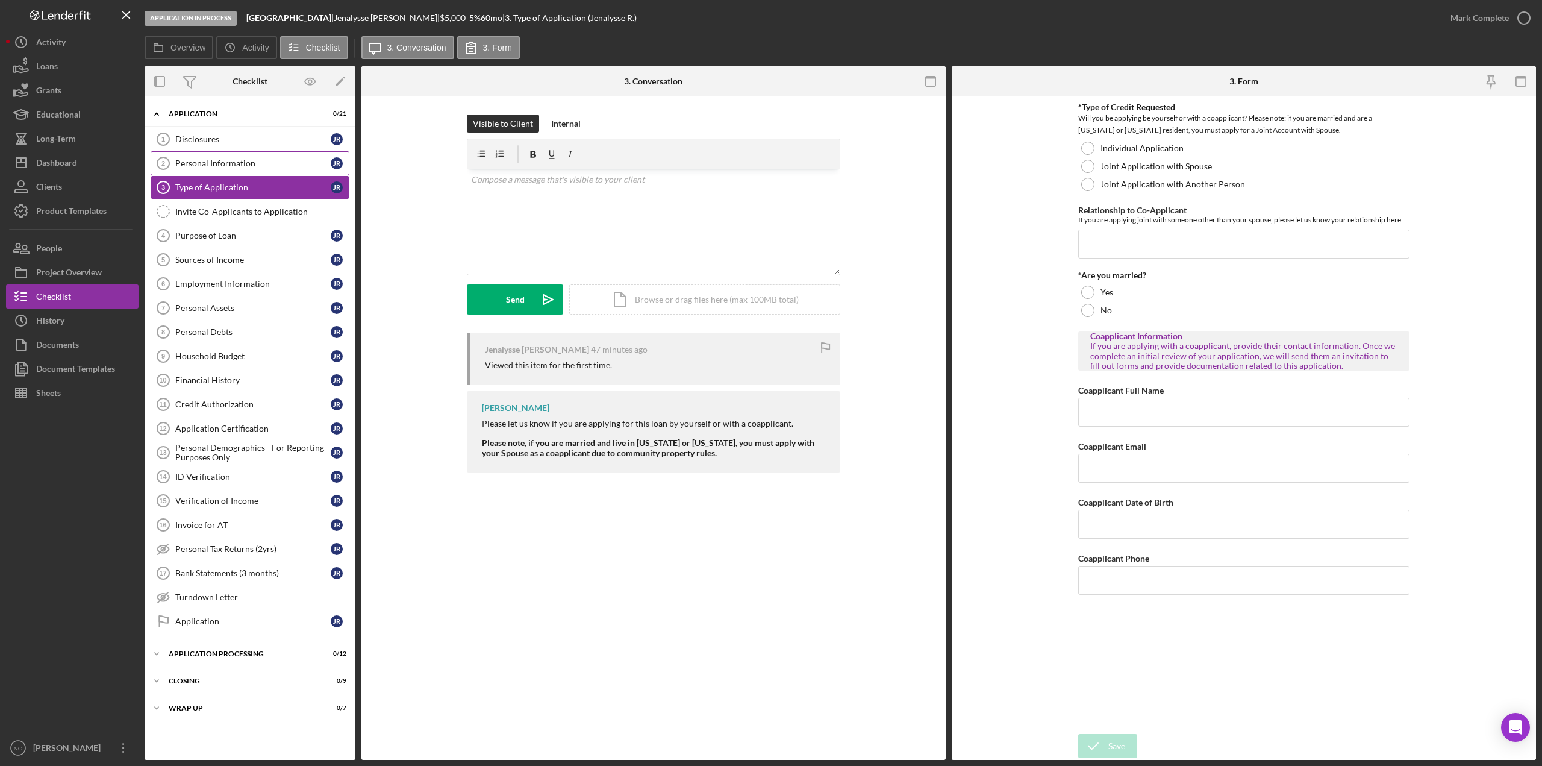
click at [229, 165] on div "Personal Information" at bounding box center [252, 163] width 155 height 10
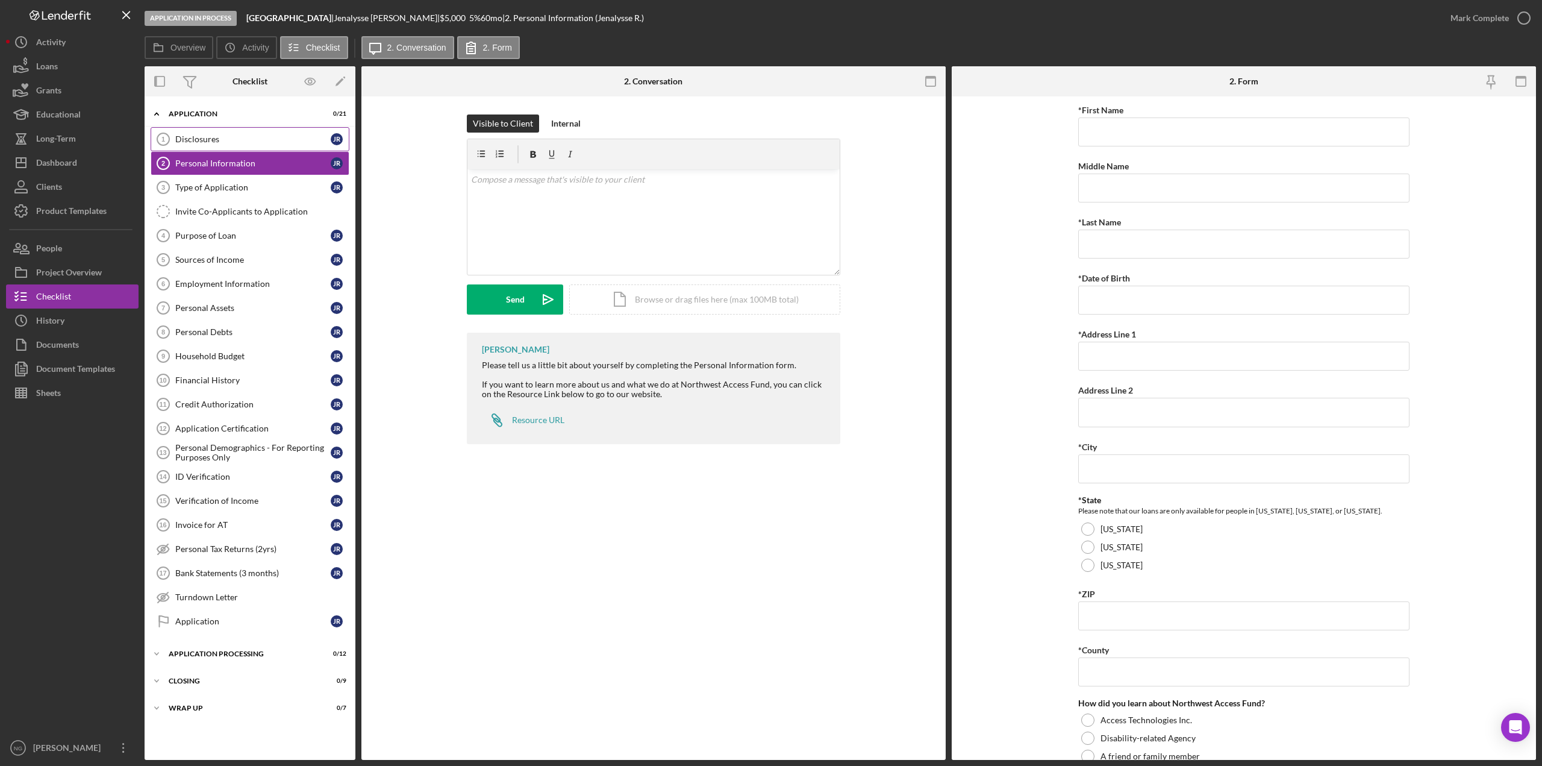
click at [245, 144] on div "Disclosures" at bounding box center [252, 139] width 155 height 10
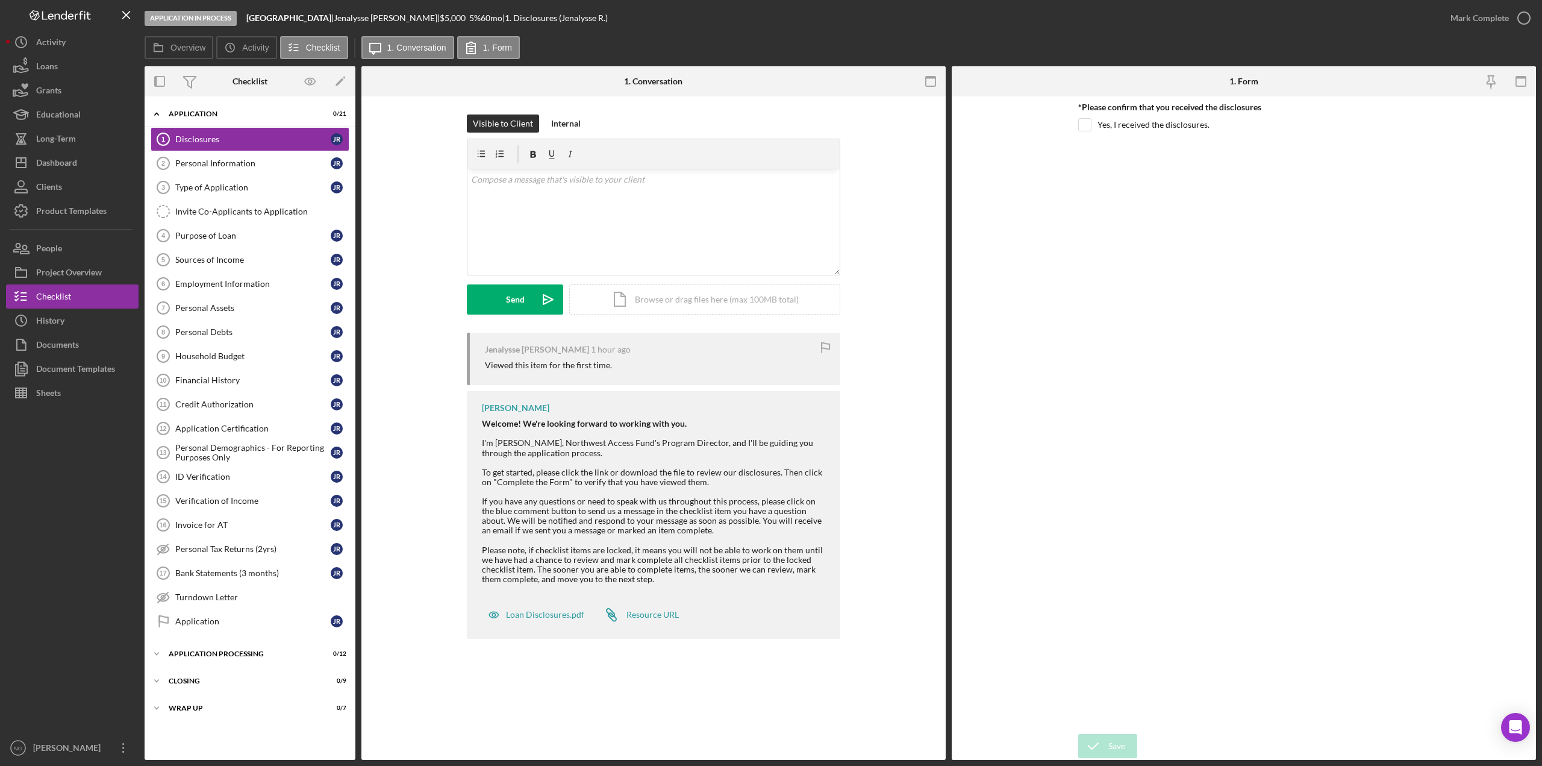
click at [50, 487] on div at bounding box center [72, 570] width 133 height 331
click at [40, 457] on div at bounding box center [72, 570] width 133 height 331
click at [87, 551] on div at bounding box center [72, 570] width 133 height 331
click at [87, 163] on button "Icon/Dashboard Dashboard" at bounding box center [72, 163] width 133 height 24
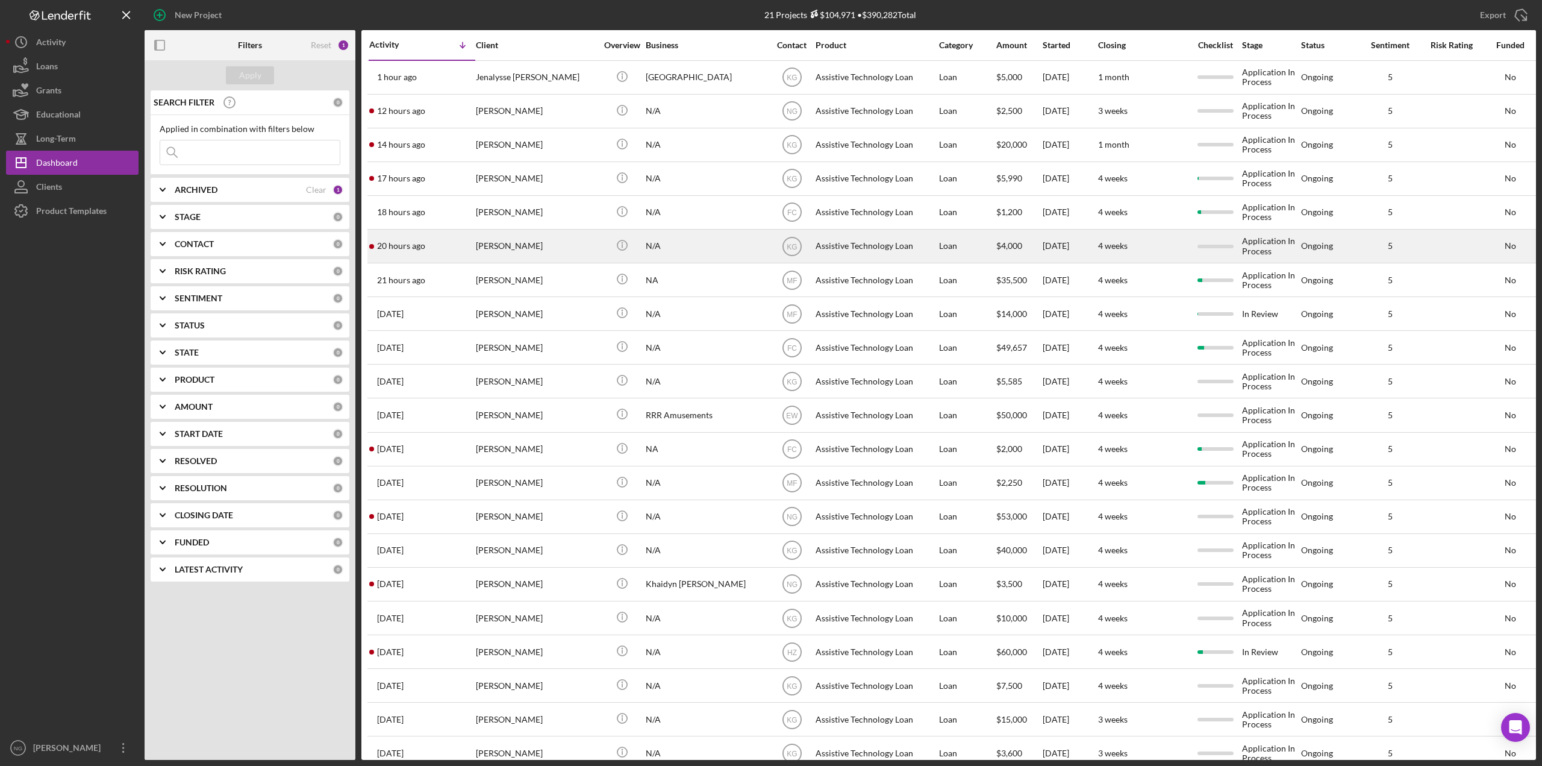
click at [573, 249] on div "[PERSON_NAME]" at bounding box center [536, 246] width 120 height 32
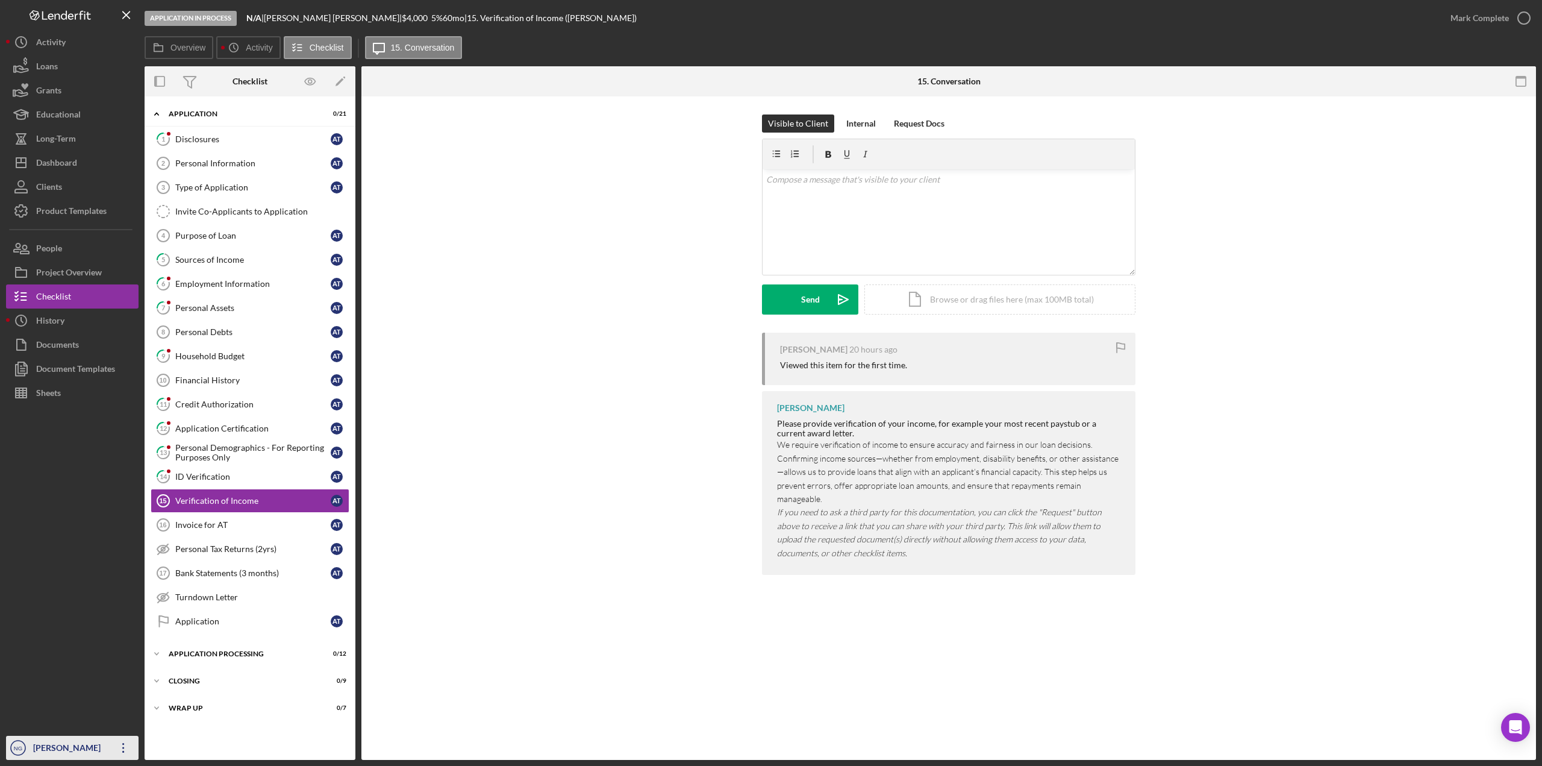
click at [59, 747] on div "[PERSON_NAME]" at bounding box center [69, 748] width 78 height 27
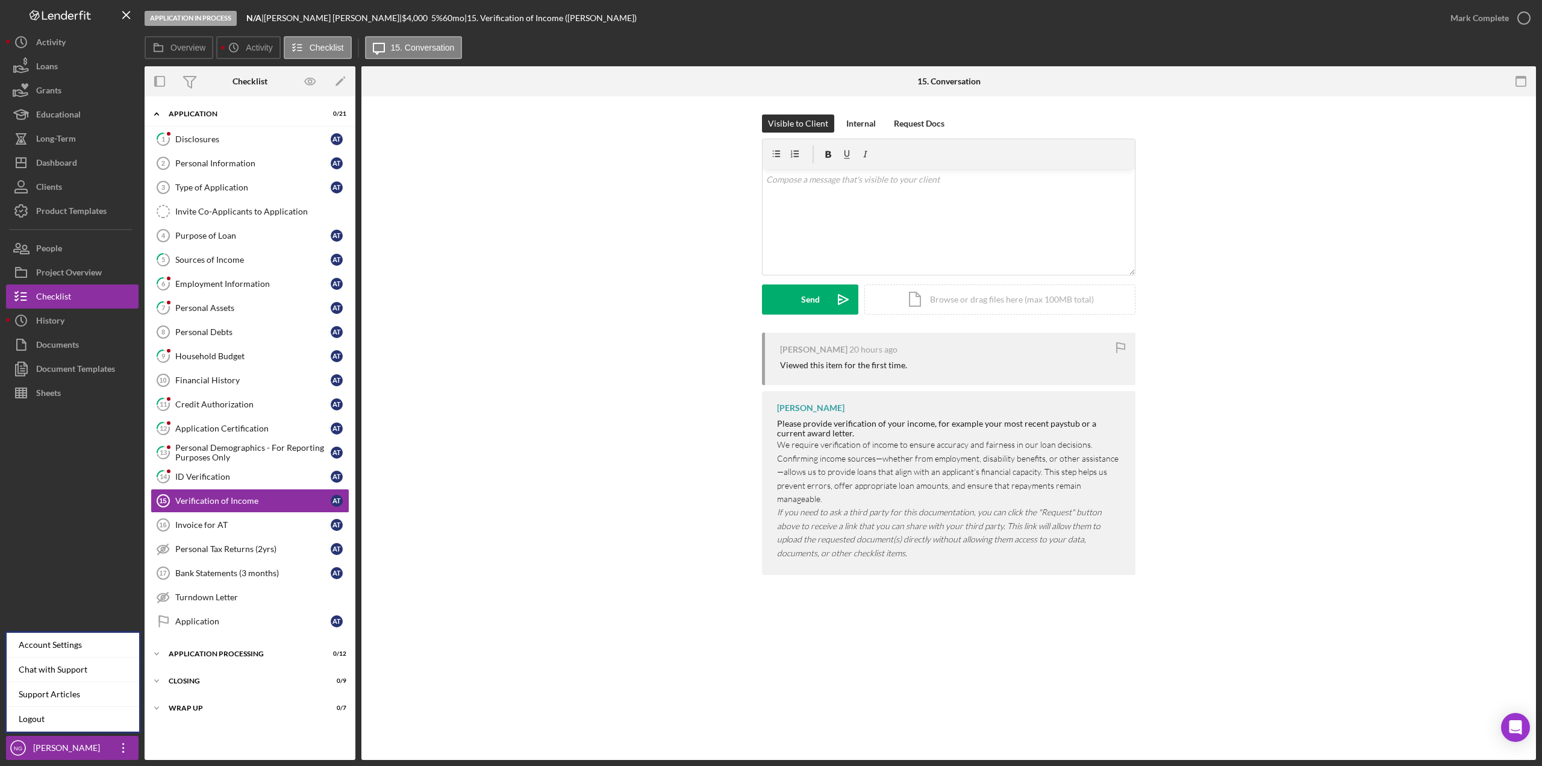
click at [85, 647] on div "Account Settings" at bounding box center [73, 644] width 133 height 25
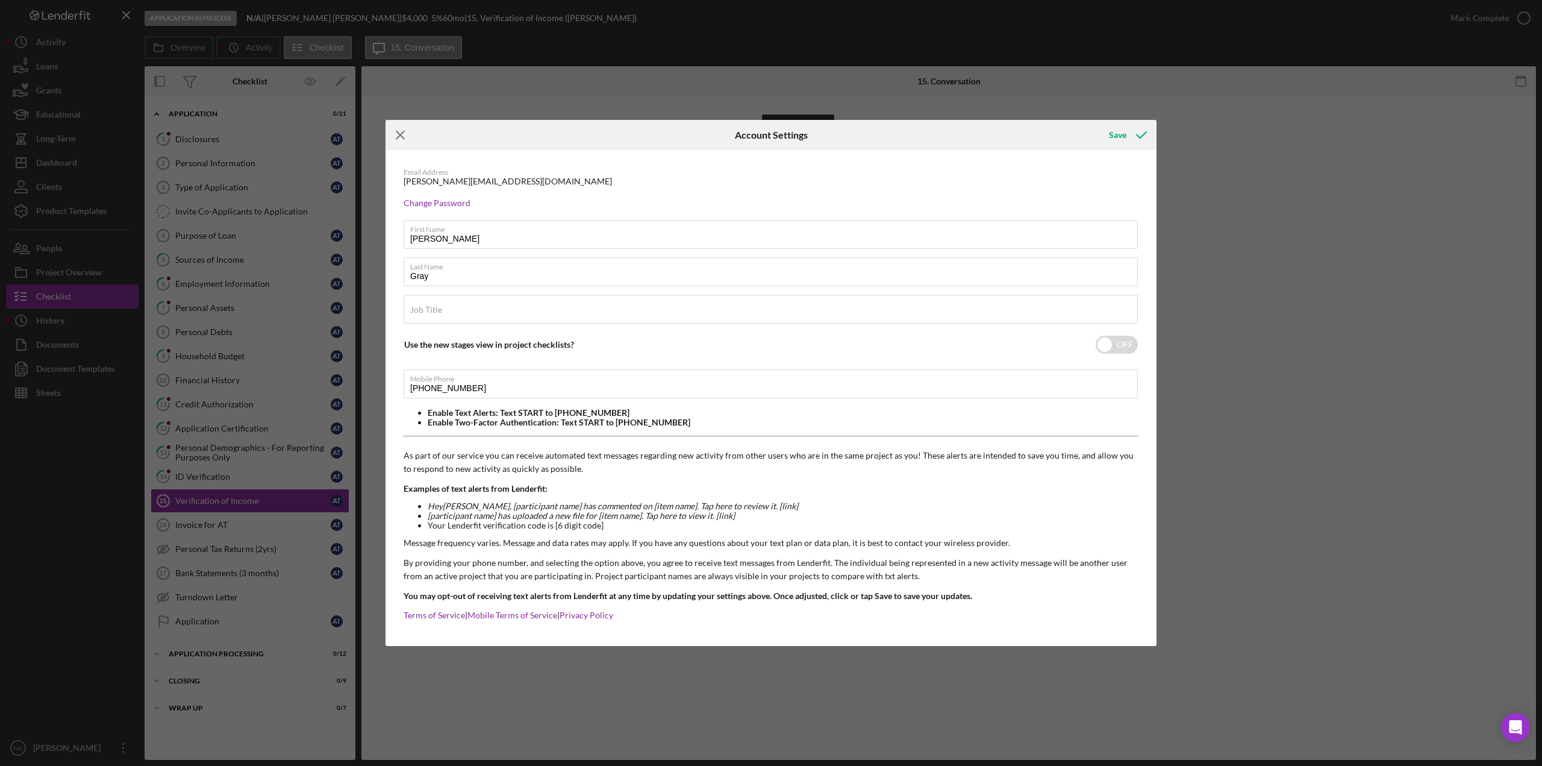
click at [396, 137] on icon "Icon/Menu Close" at bounding box center [401, 135] width 30 height 30
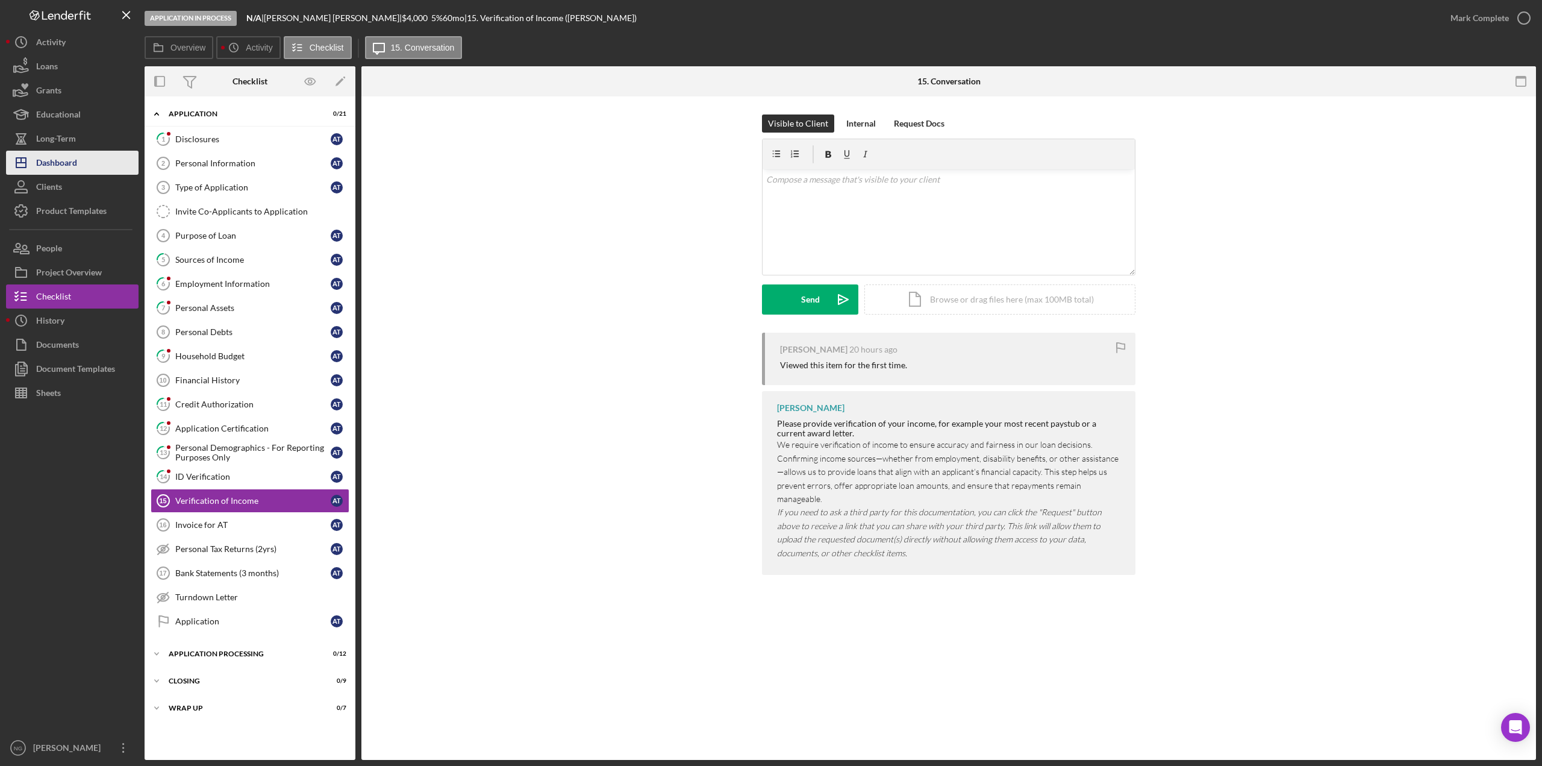
click at [80, 160] on button "Icon/Dashboard Dashboard" at bounding box center [72, 163] width 133 height 24
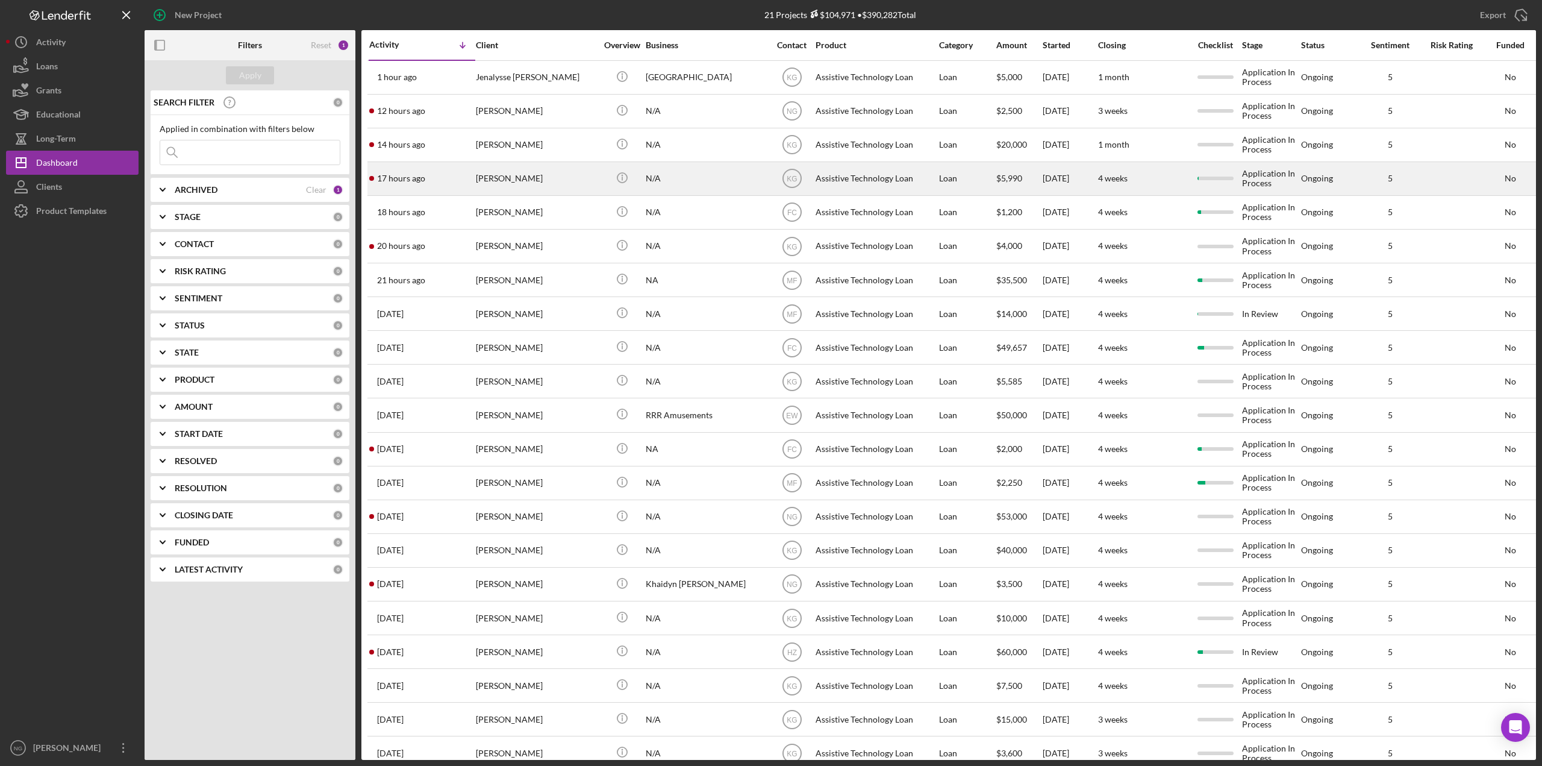
click at [535, 178] on div "[PERSON_NAME]" at bounding box center [536, 179] width 120 height 32
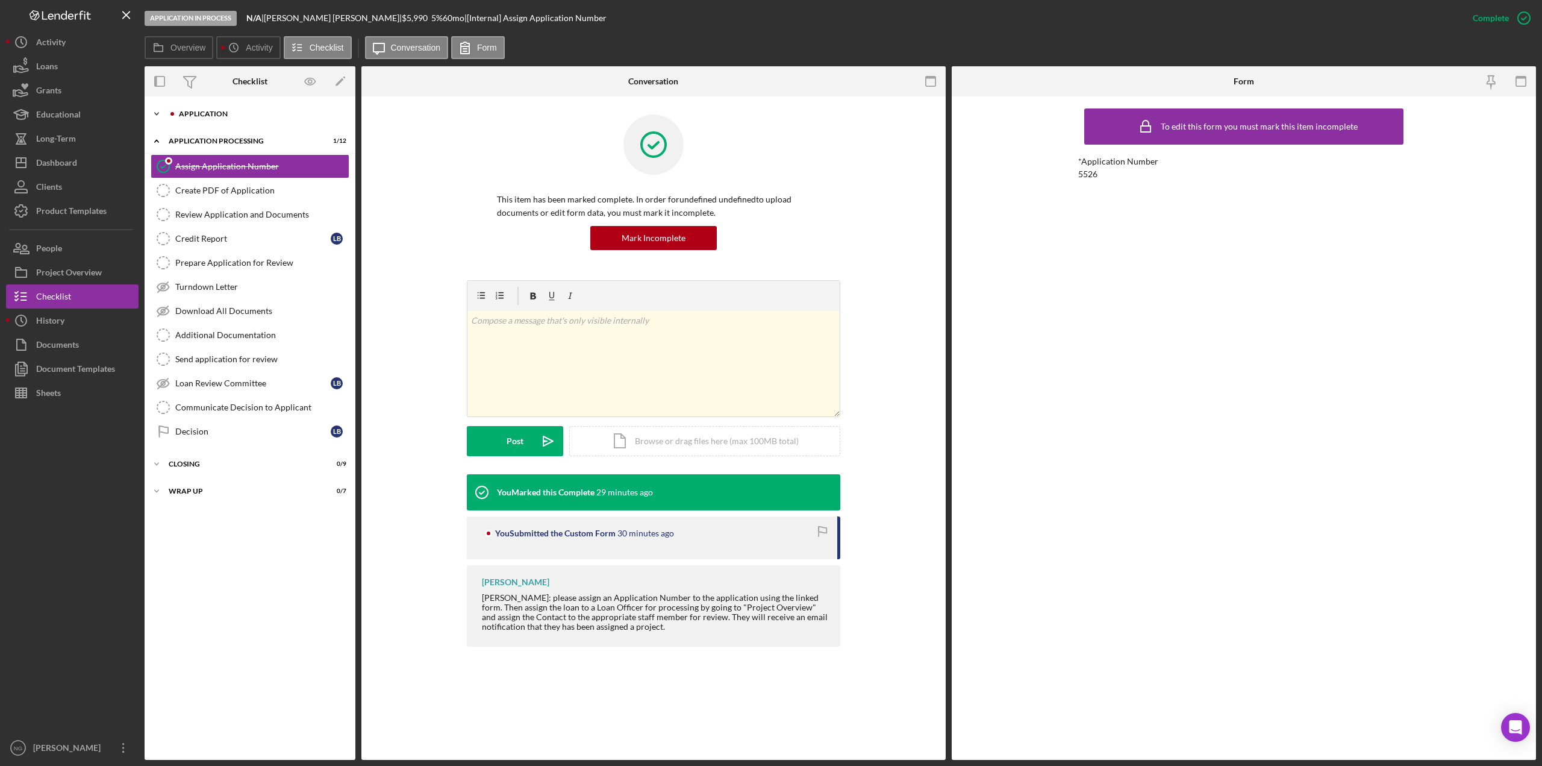
click at [248, 114] on div "Application" at bounding box center [259, 113] width 161 height 7
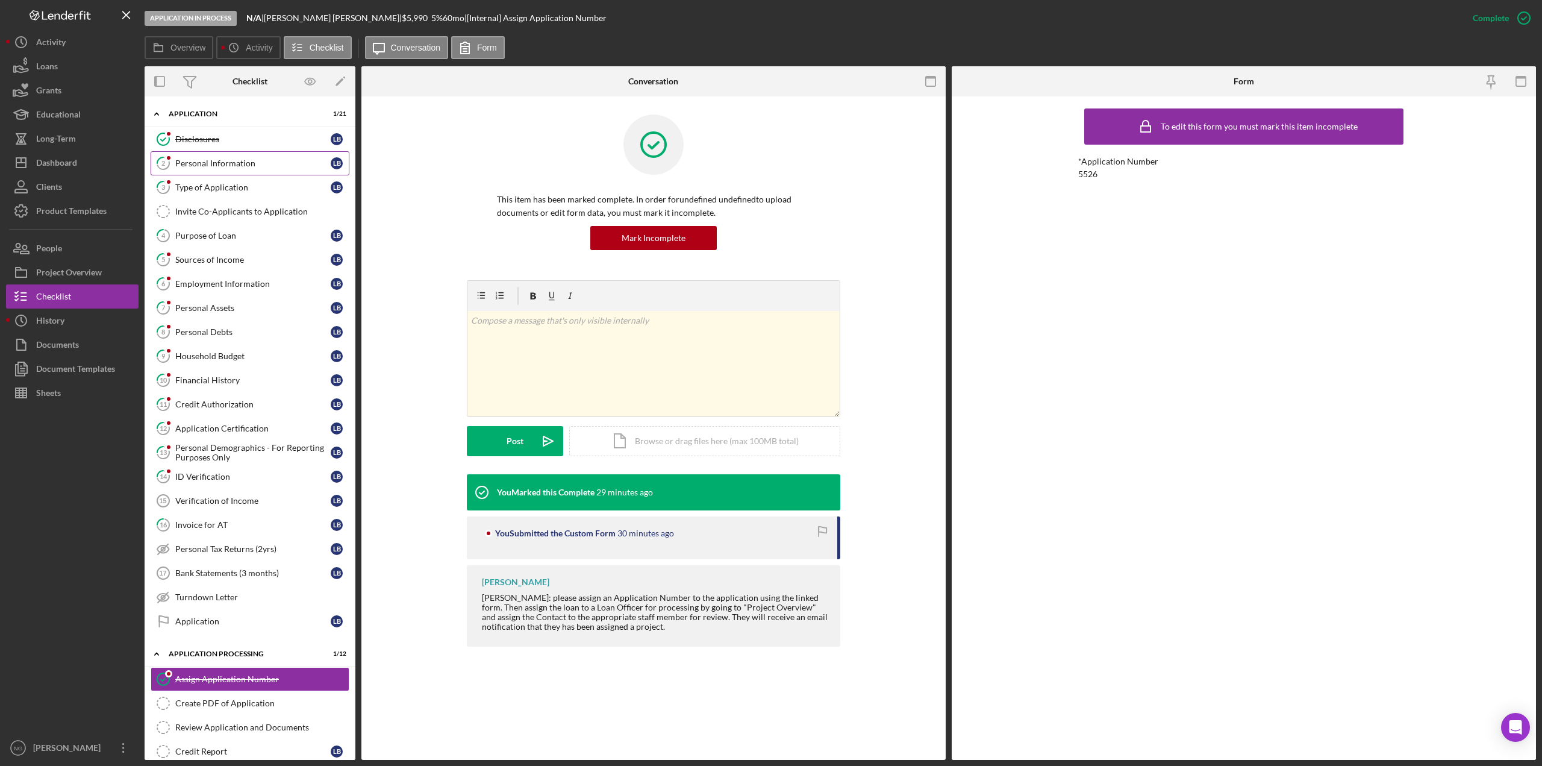
click at [246, 163] on div "Personal Information" at bounding box center [252, 163] width 155 height 10
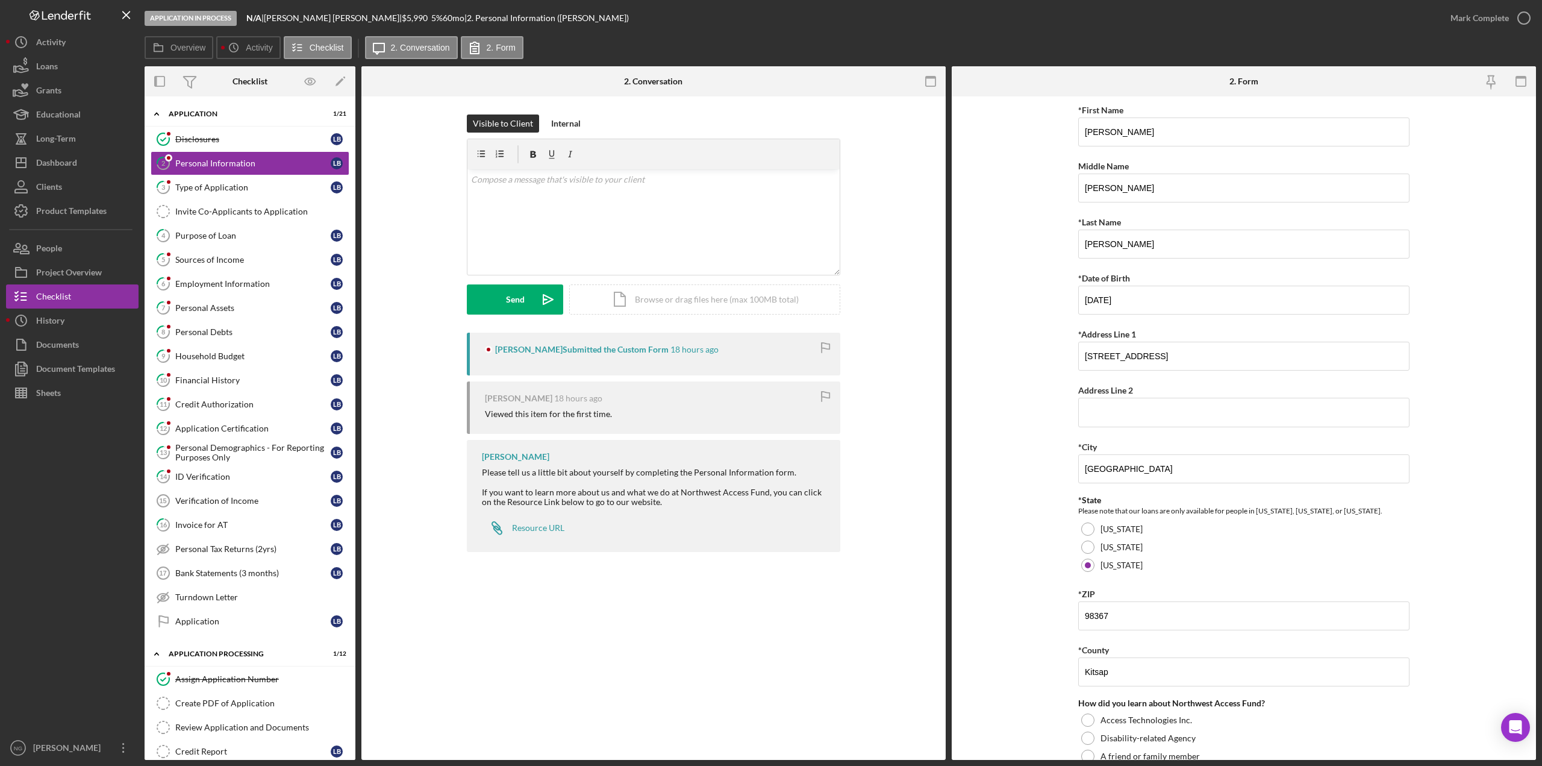
click at [94, 486] on div at bounding box center [72, 570] width 133 height 331
click at [95, 163] on button "Icon/Dashboard Dashboard" at bounding box center [72, 163] width 133 height 24
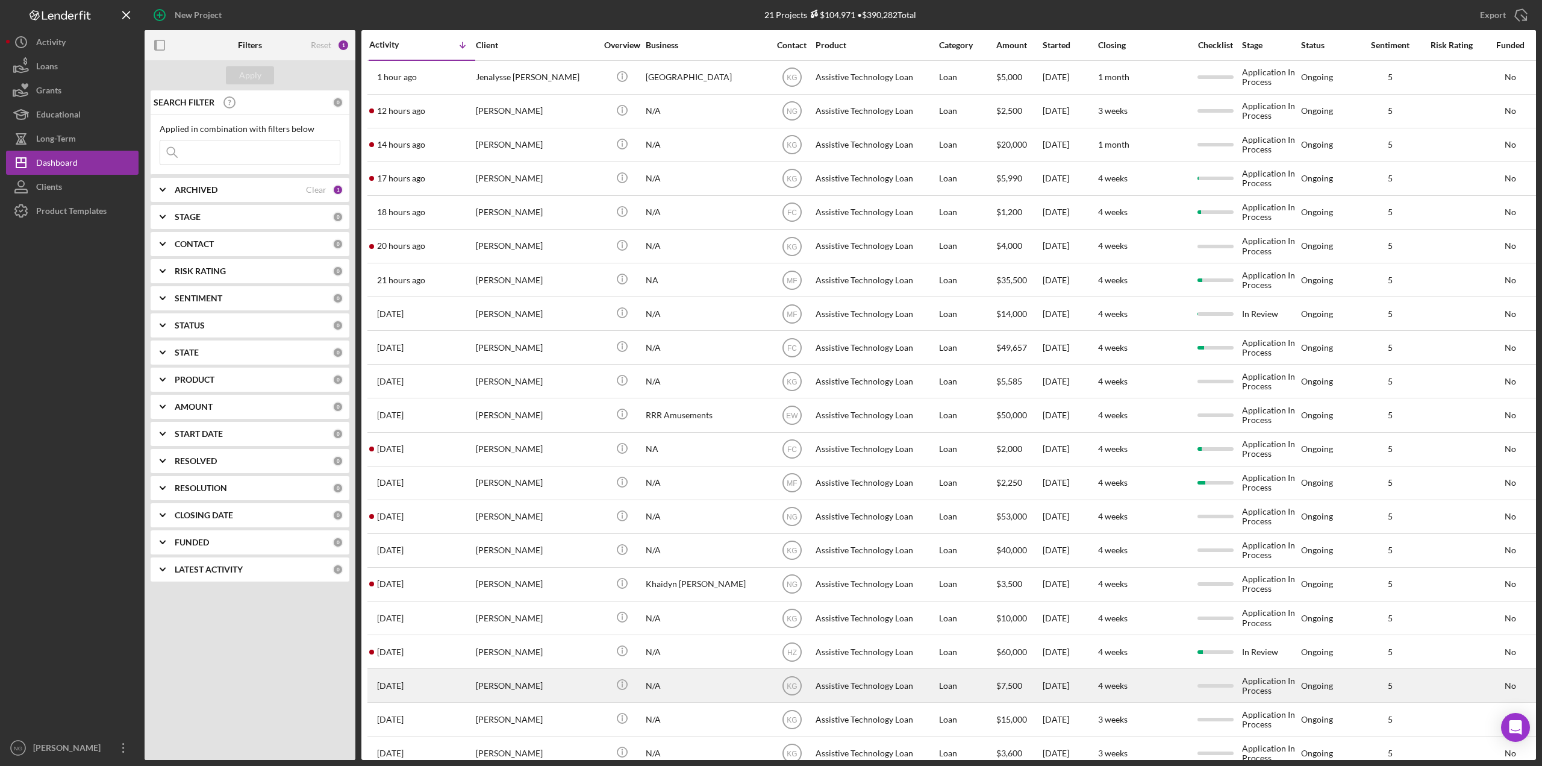
scroll to position [25, 0]
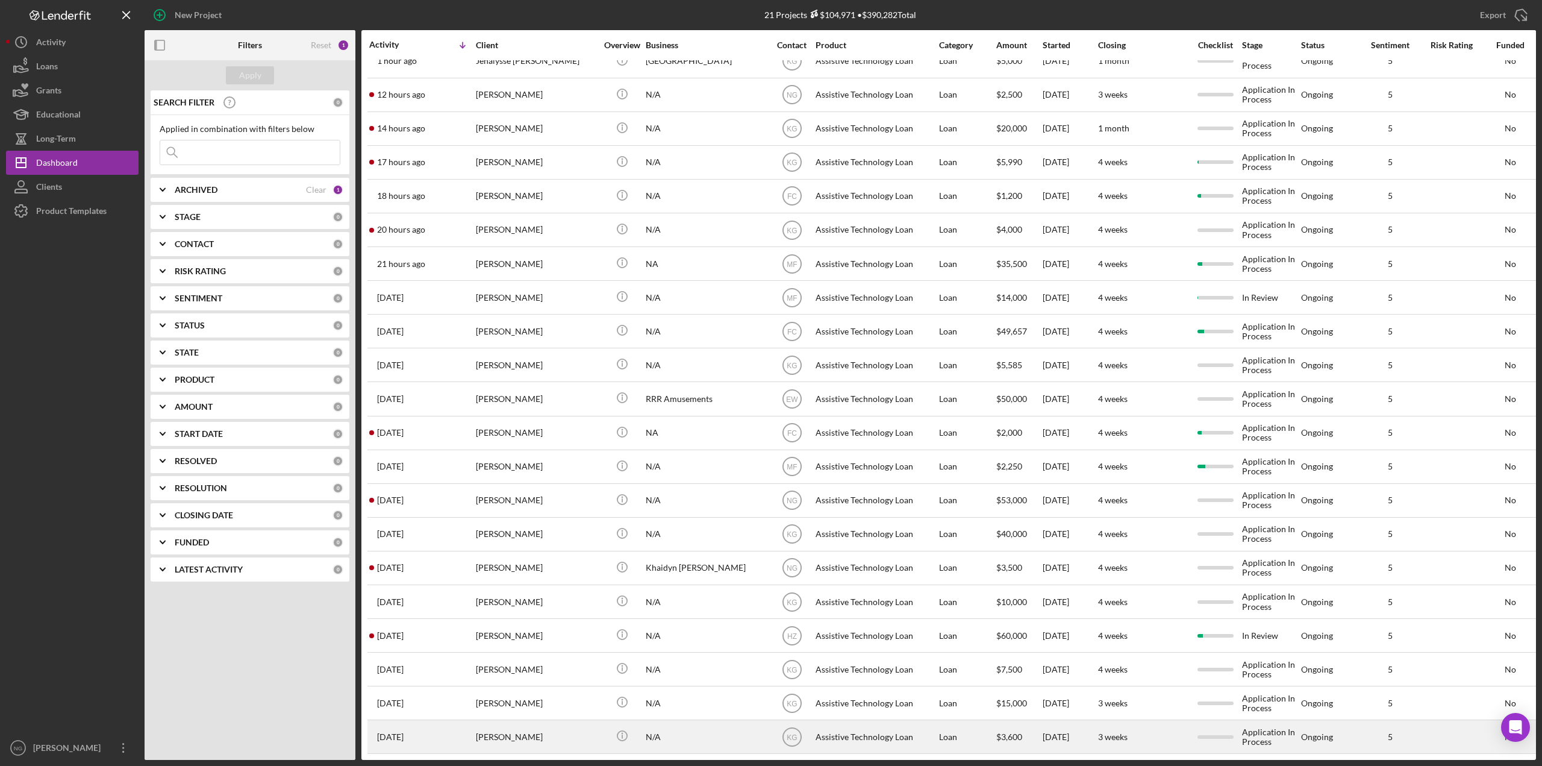
click at [500, 723] on div "[PERSON_NAME]" at bounding box center [536, 736] width 120 height 32
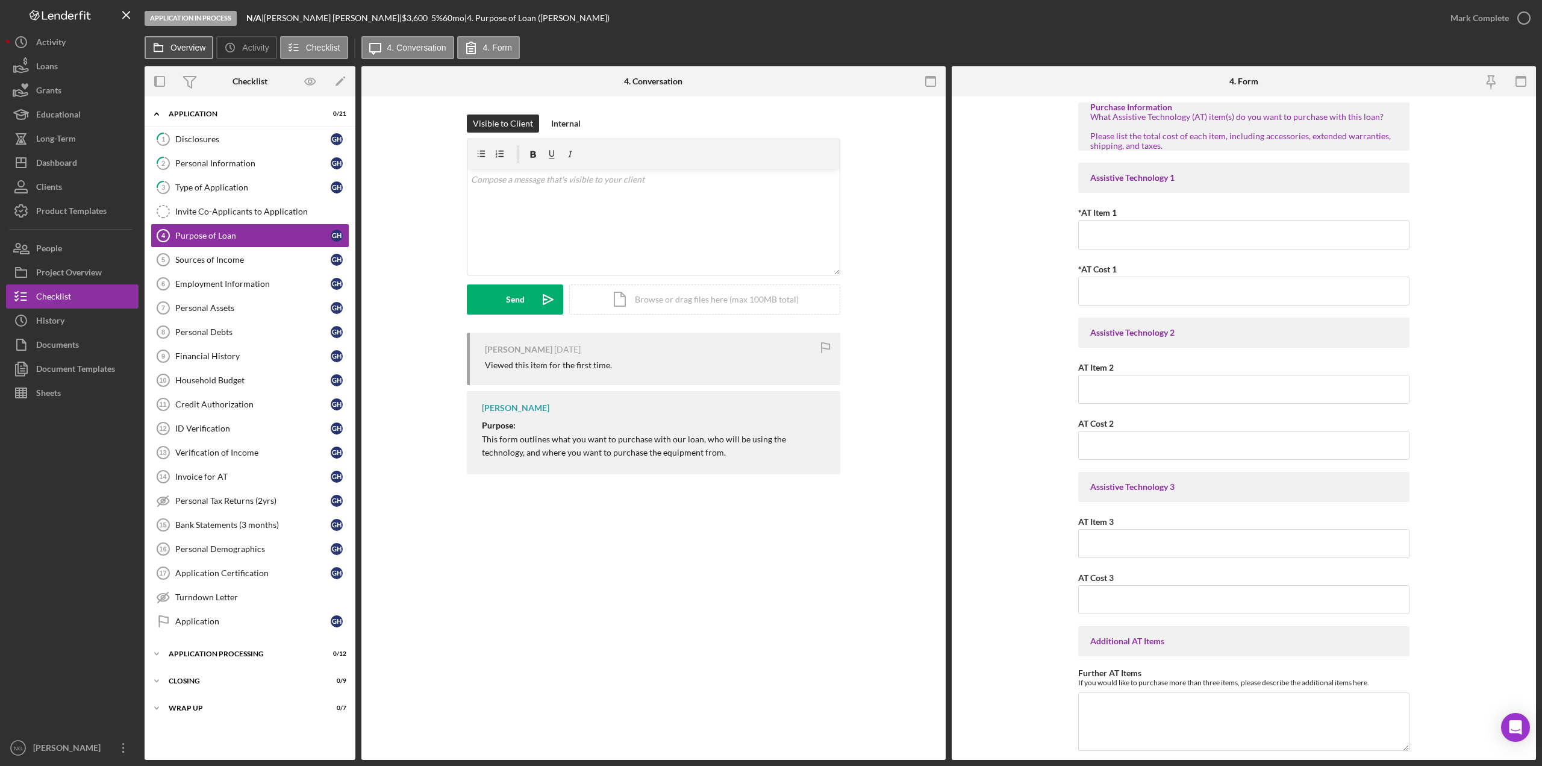
click at [187, 50] on label "Overview" at bounding box center [187, 48] width 35 height 10
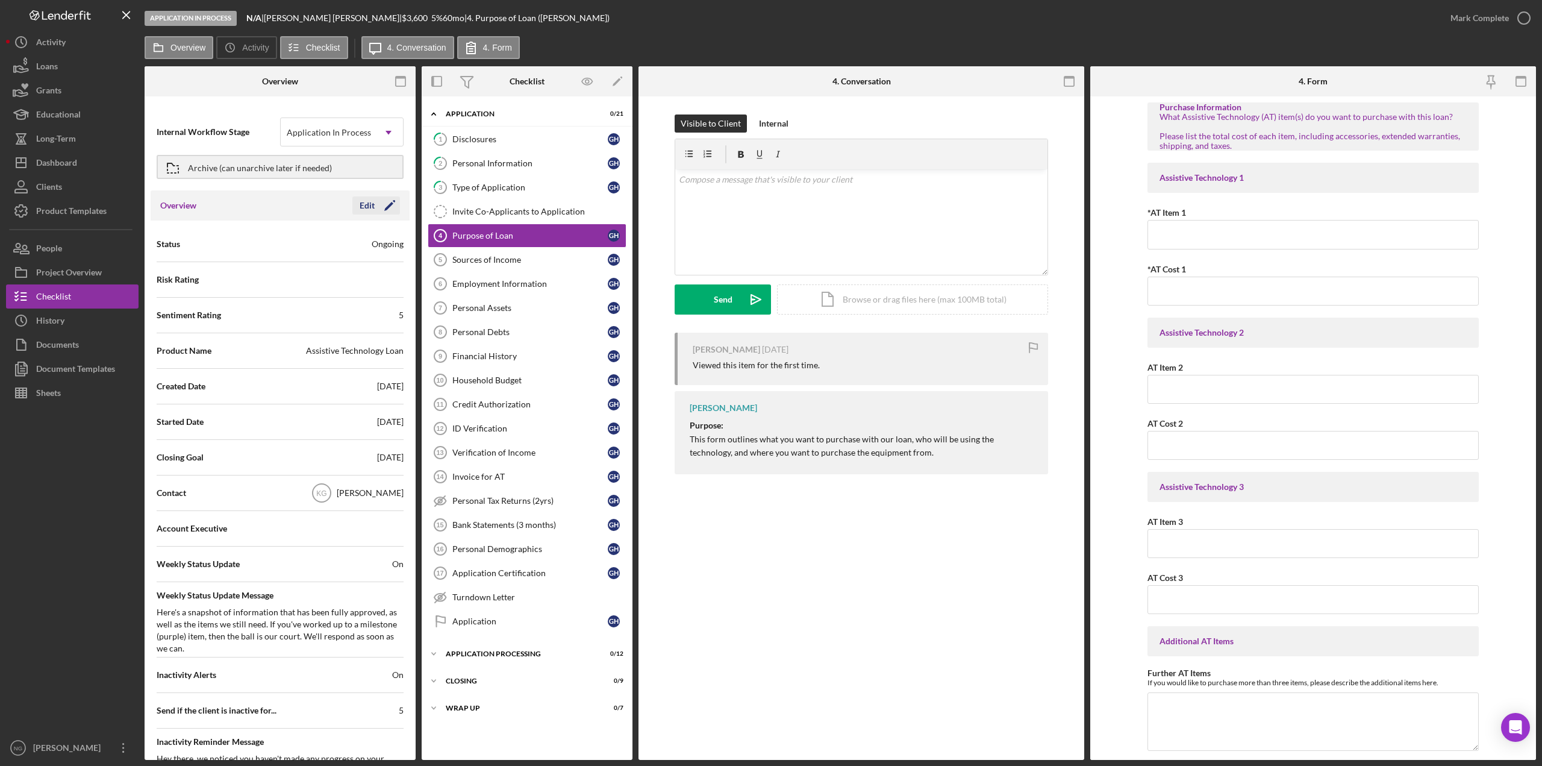
click at [386, 208] on icon "Icon/Edit" at bounding box center [390, 205] width 30 height 30
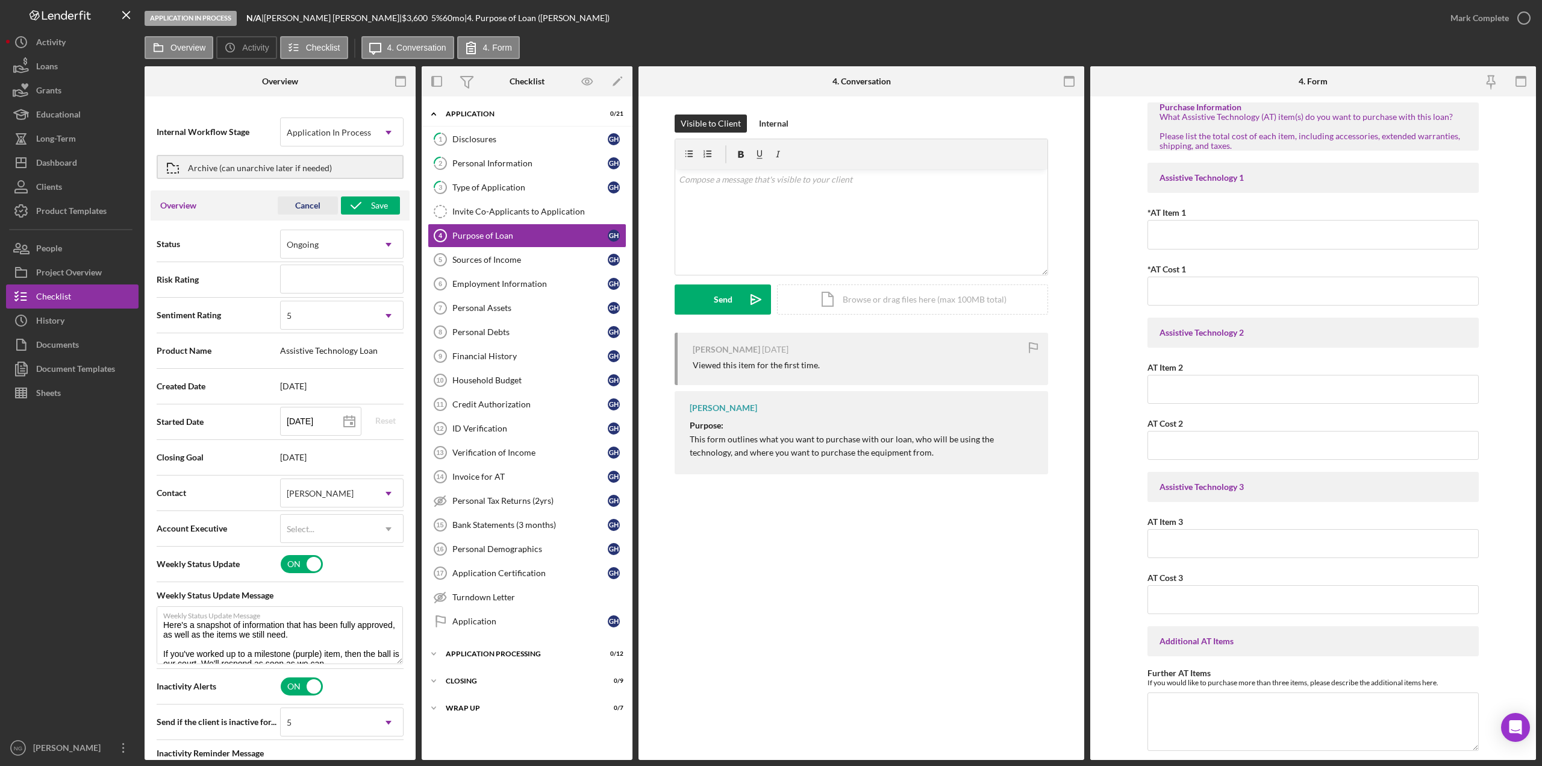
click at [302, 207] on div "Cancel" at bounding box center [307, 205] width 25 height 18
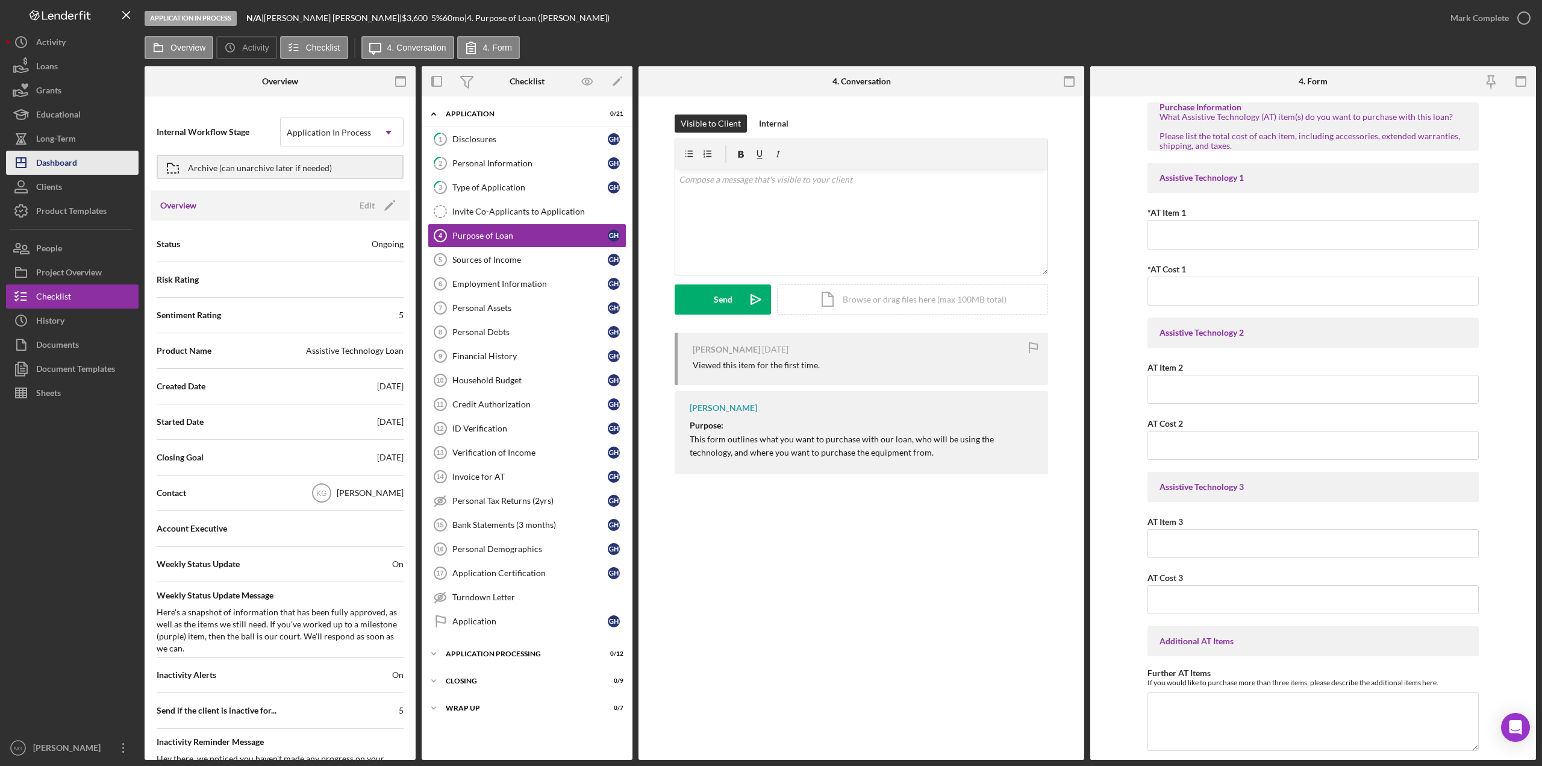
click at [74, 155] on div "Dashboard" at bounding box center [56, 164] width 41 height 27
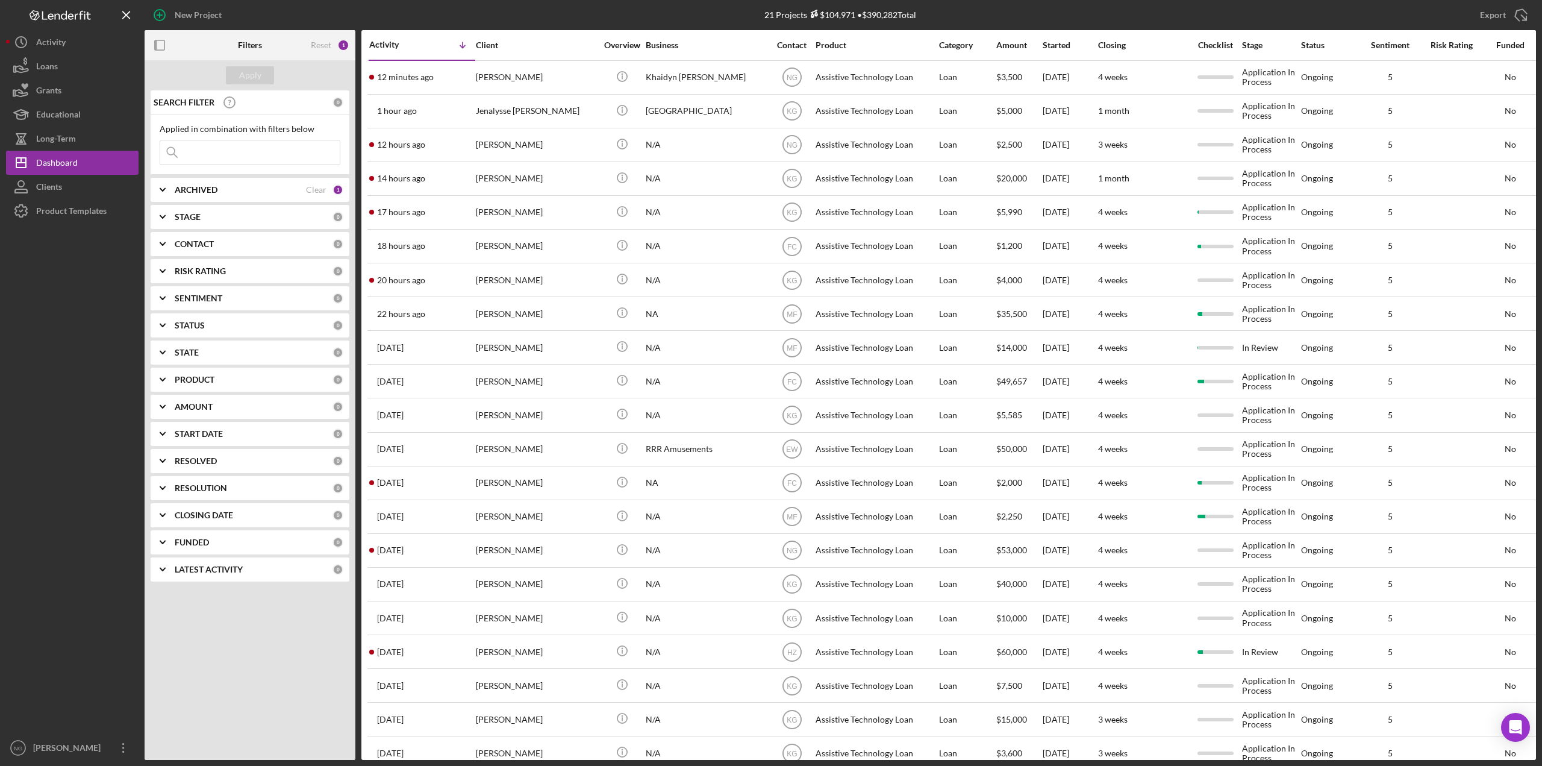
click at [108, 340] on div at bounding box center [72, 479] width 133 height 513
click at [104, 333] on div at bounding box center [72, 479] width 133 height 513
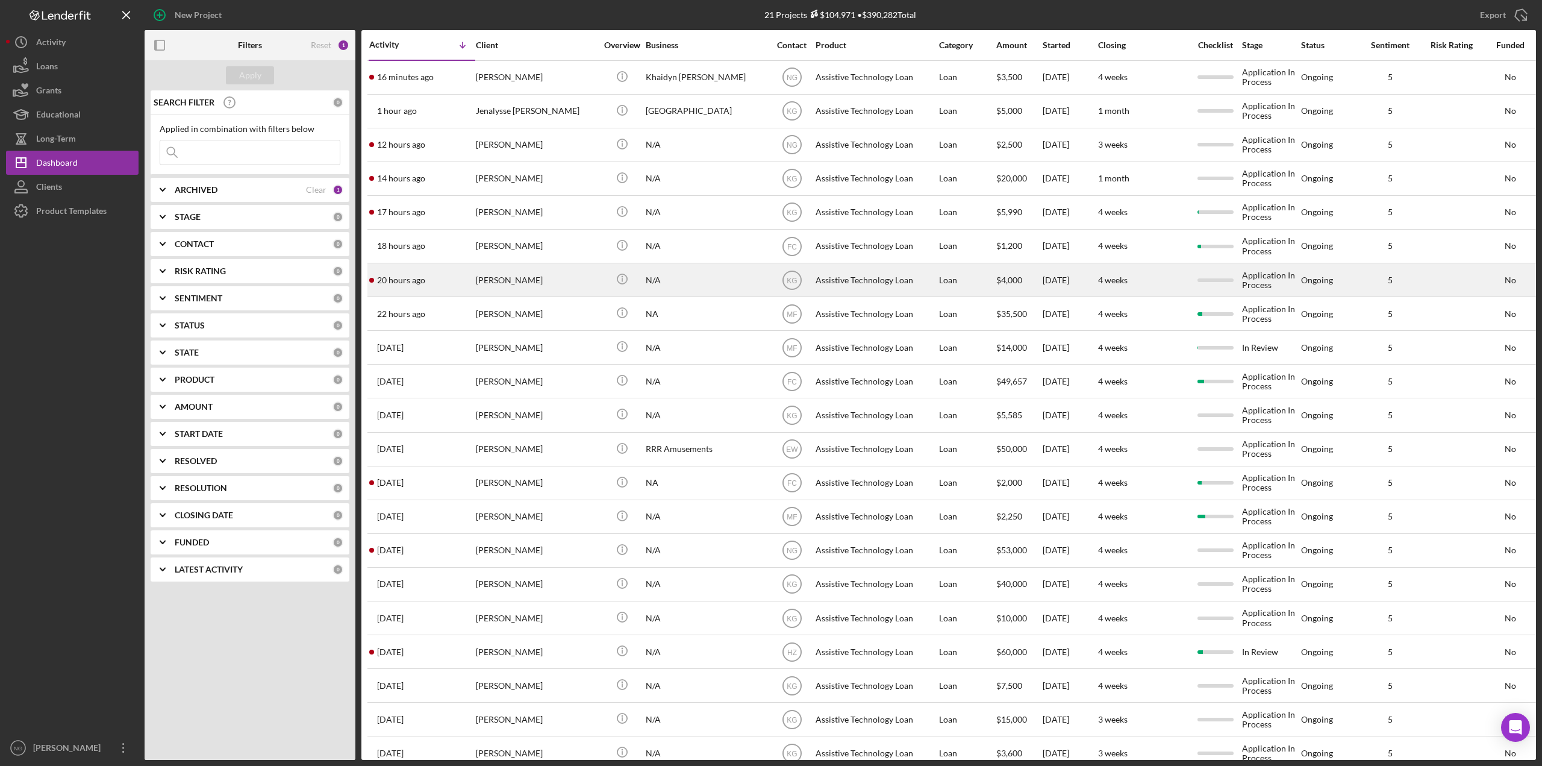
click at [534, 278] on div "[PERSON_NAME]" at bounding box center [536, 280] width 120 height 32
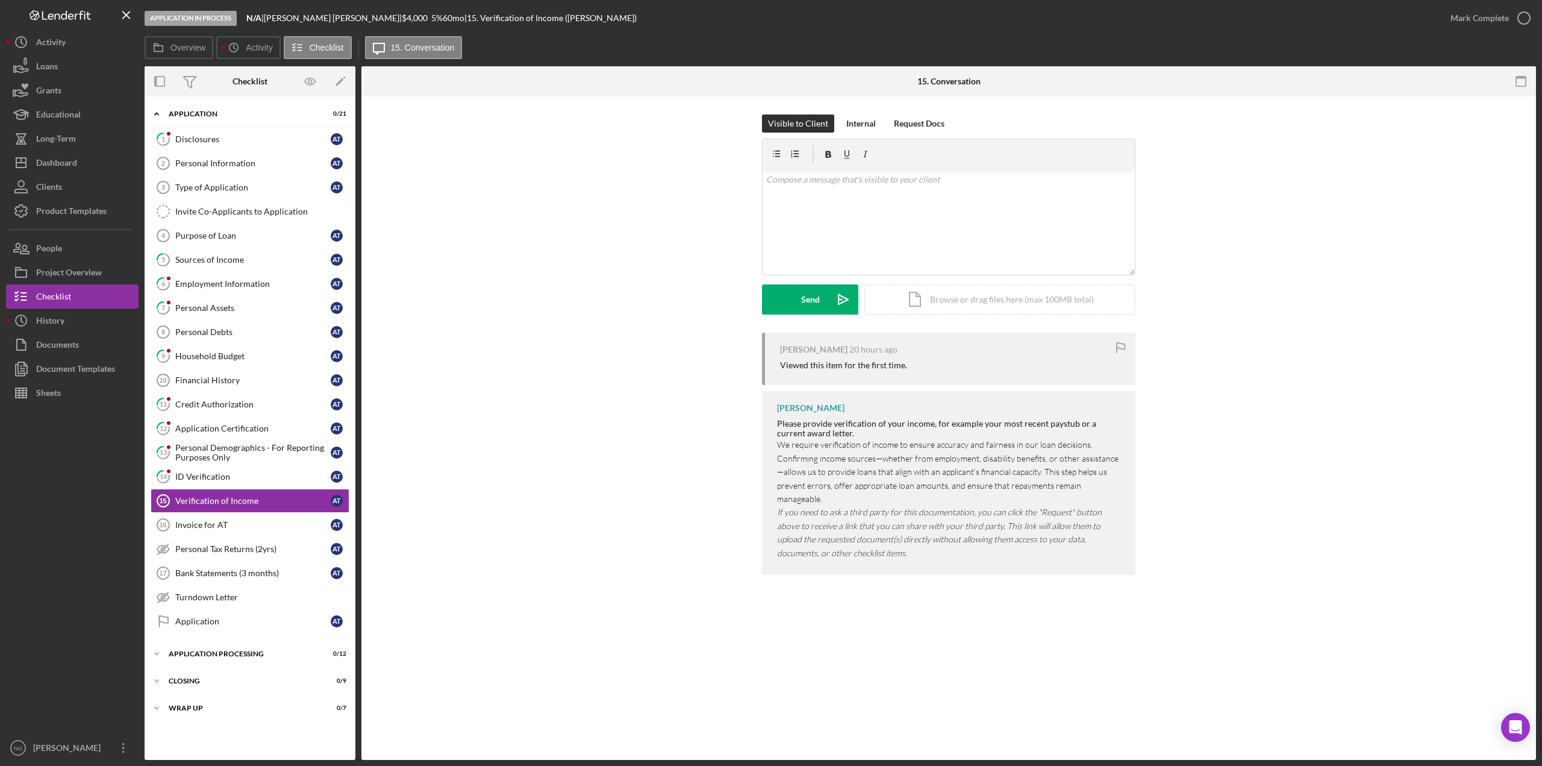
click at [98, 439] on div at bounding box center [72, 570] width 133 height 331
click at [45, 460] on div at bounding box center [72, 570] width 133 height 331
click at [79, 320] on button "Icon/History History" at bounding box center [72, 320] width 133 height 24
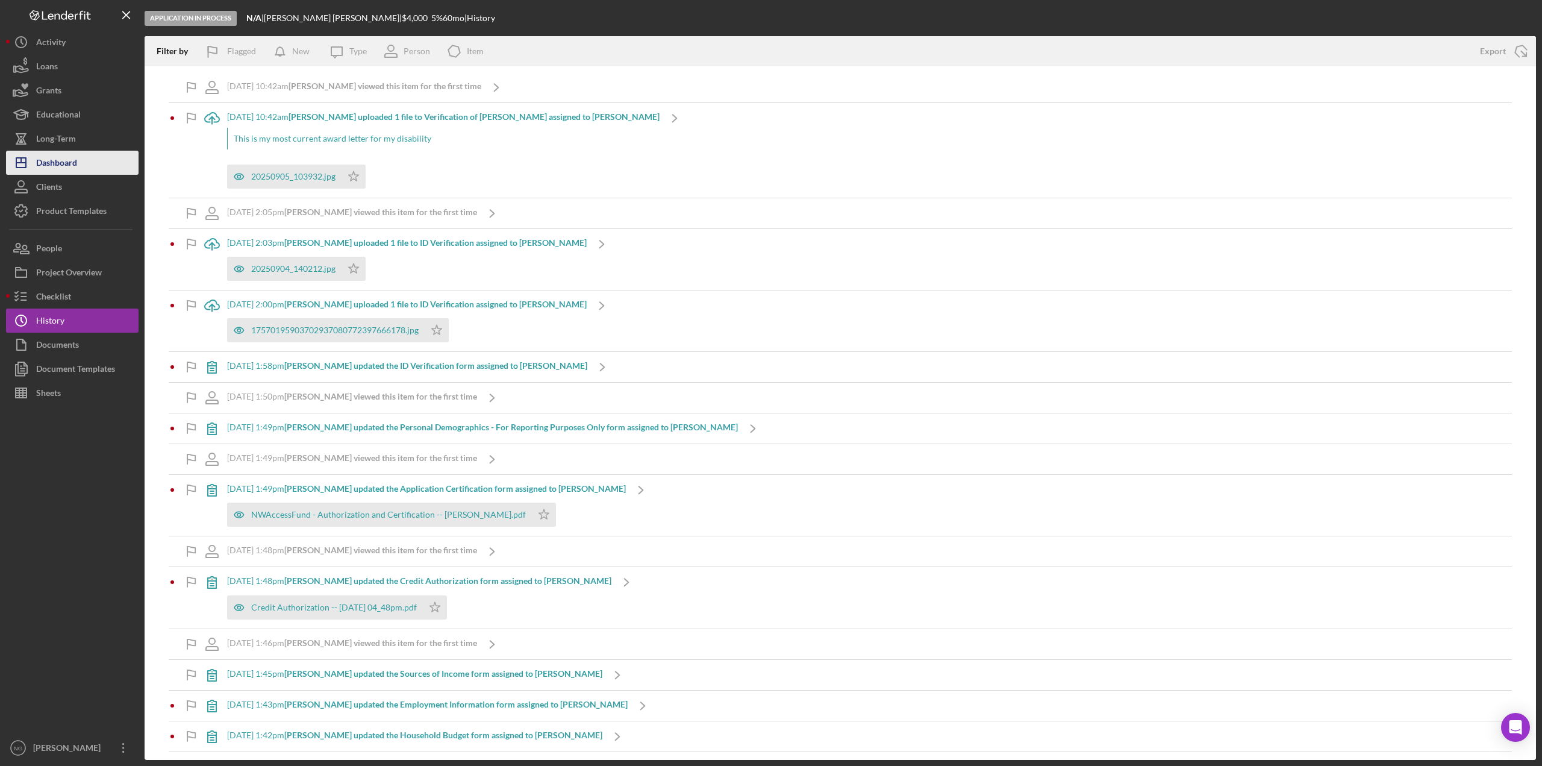
click at [75, 167] on div "Dashboard" at bounding box center [56, 164] width 41 height 27
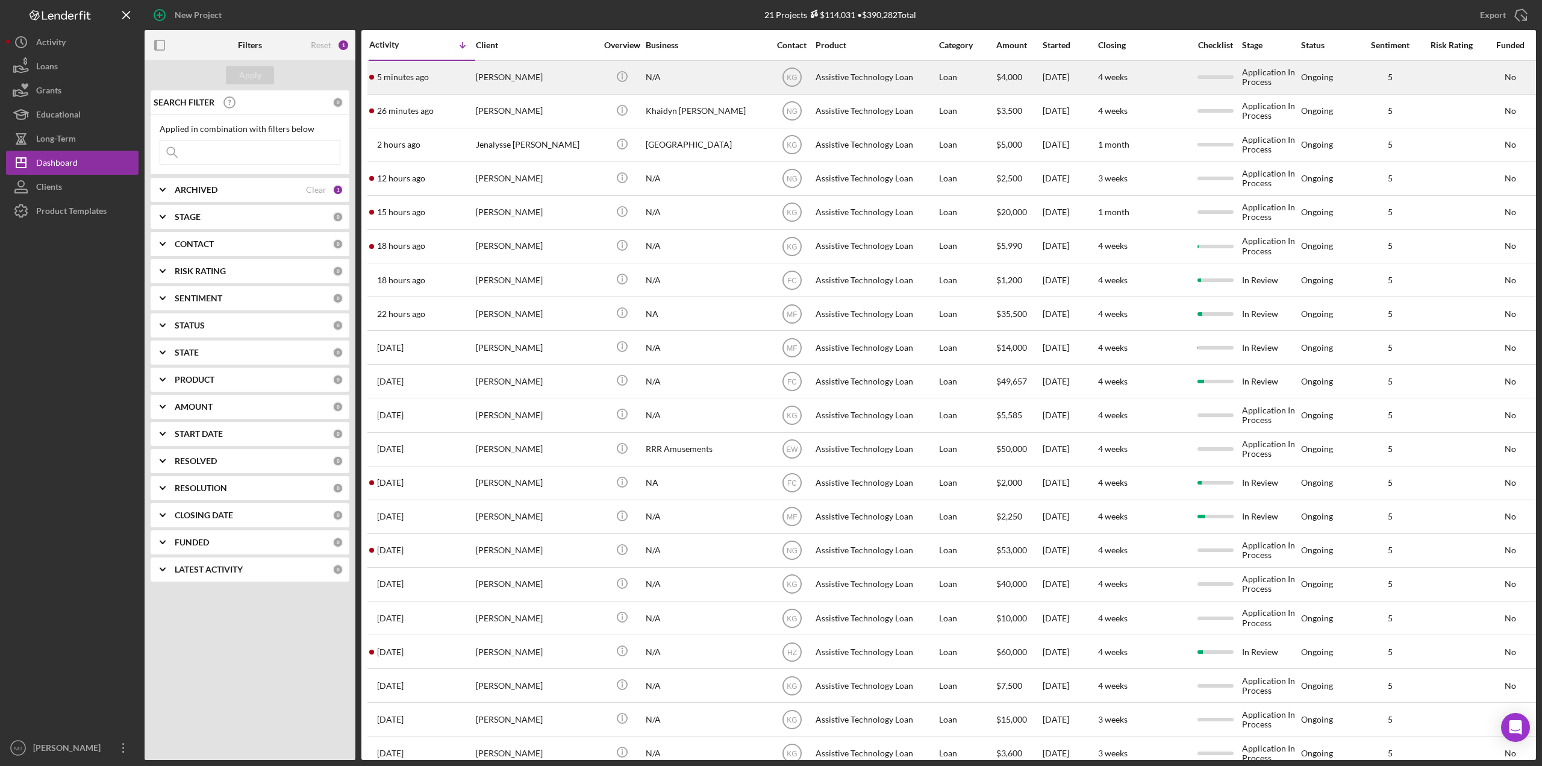
click at [495, 75] on div "[PERSON_NAME]" at bounding box center [536, 77] width 120 height 32
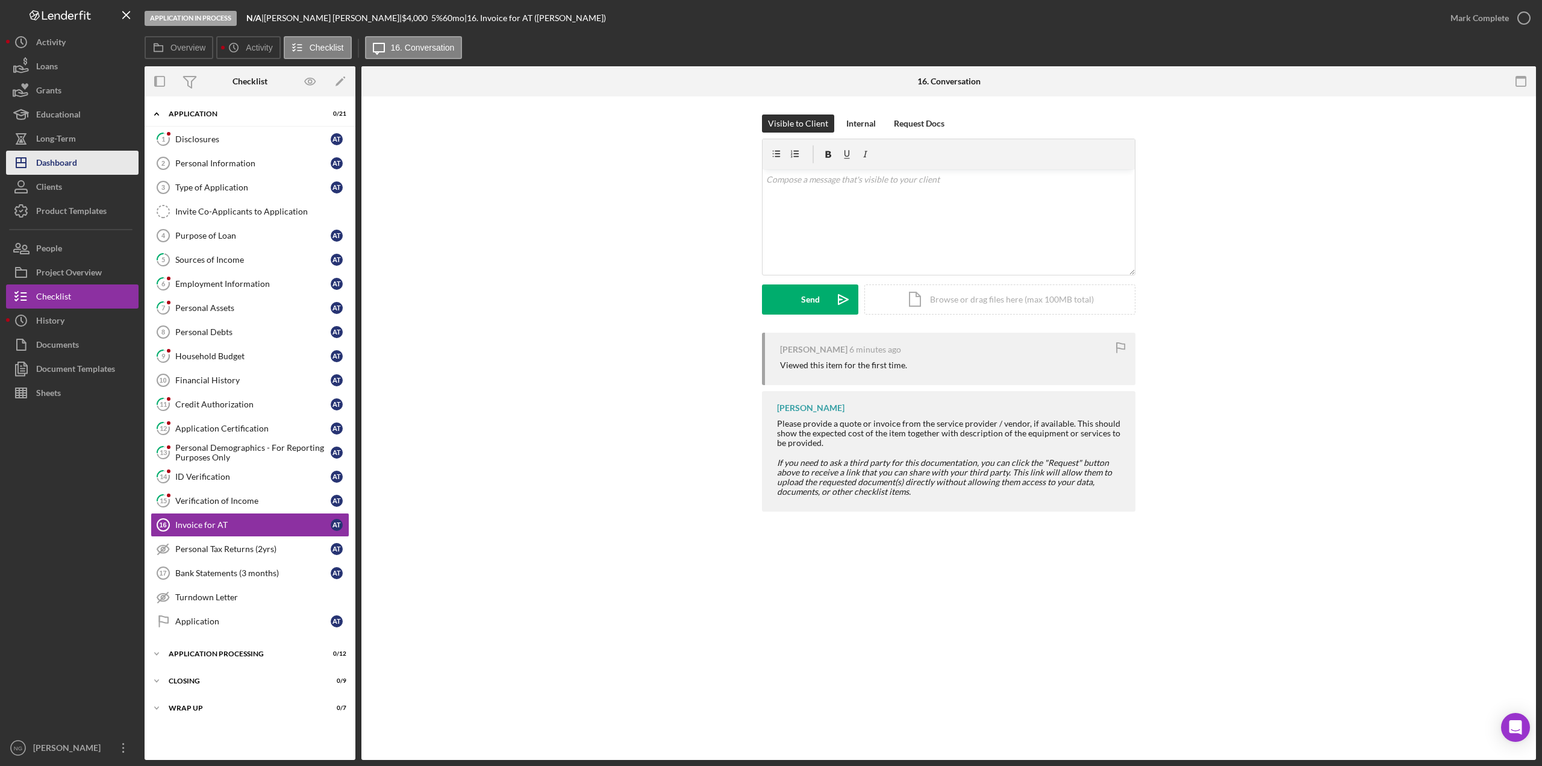
click at [66, 160] on div "Dashboard" at bounding box center [56, 164] width 41 height 27
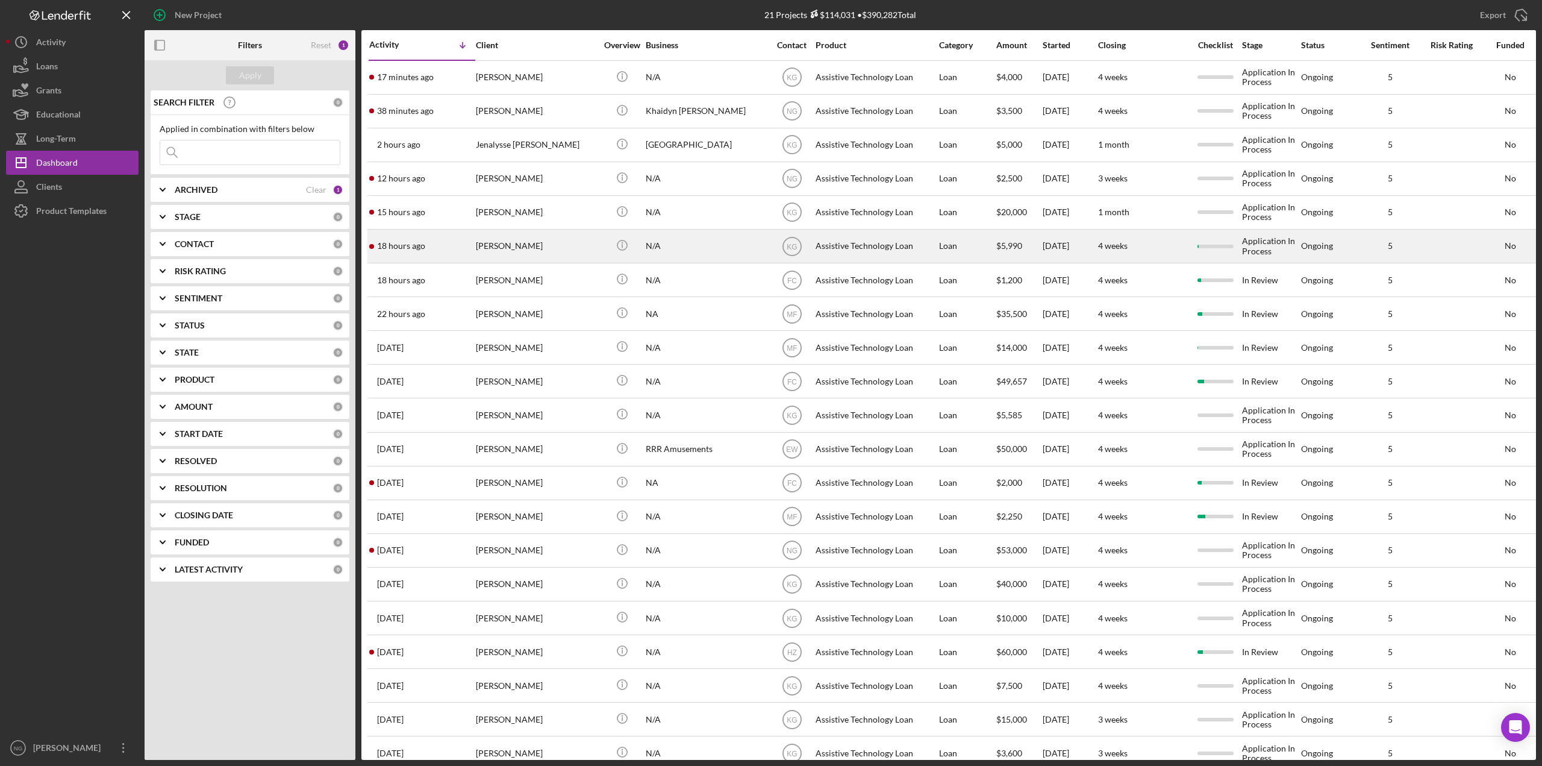
click at [519, 239] on div "[PERSON_NAME]" at bounding box center [536, 246] width 120 height 32
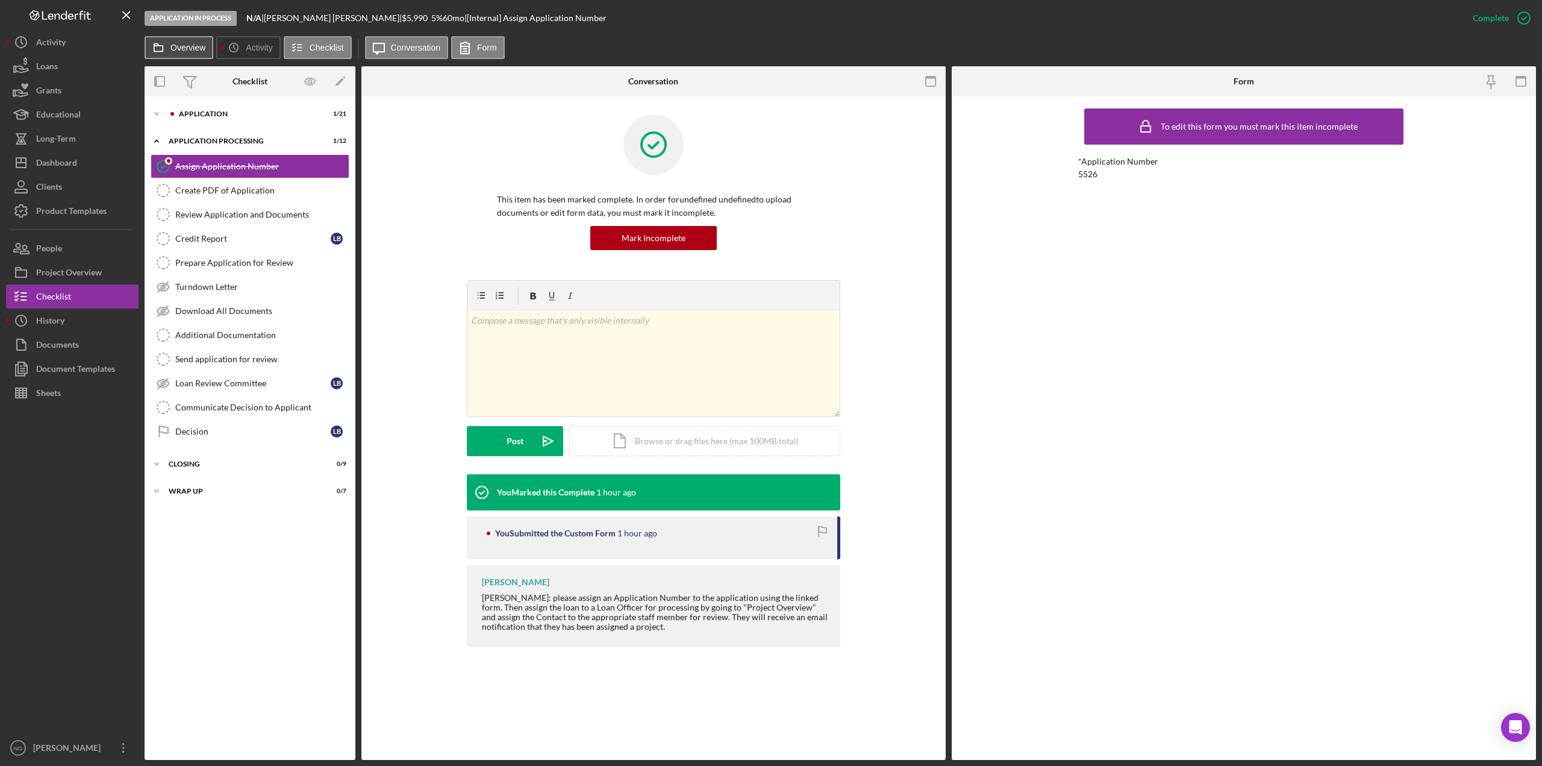
click at [166, 46] on icon at bounding box center [158, 48] width 24 height 24
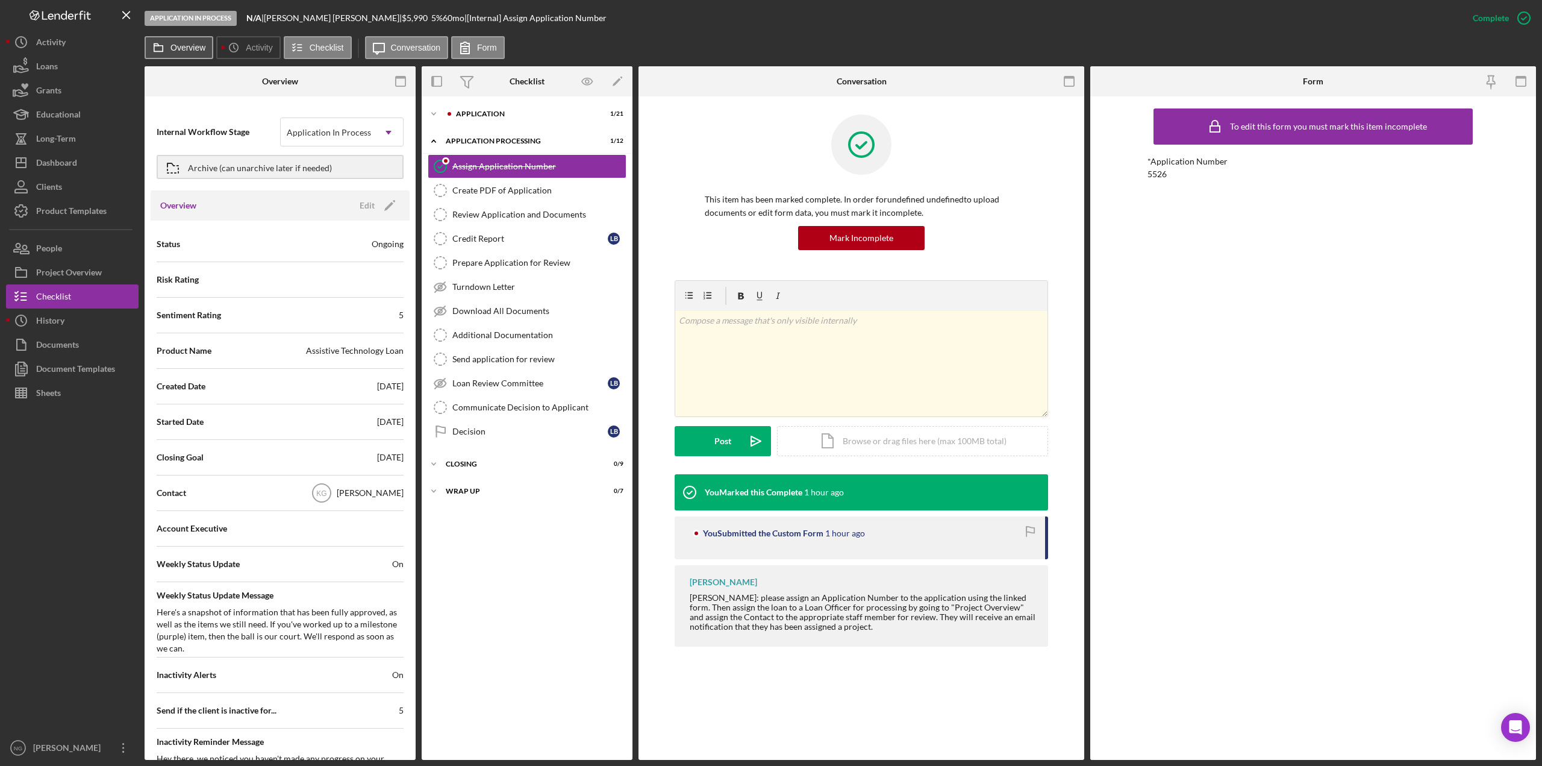
click at [166, 46] on icon at bounding box center [158, 48] width 24 height 24
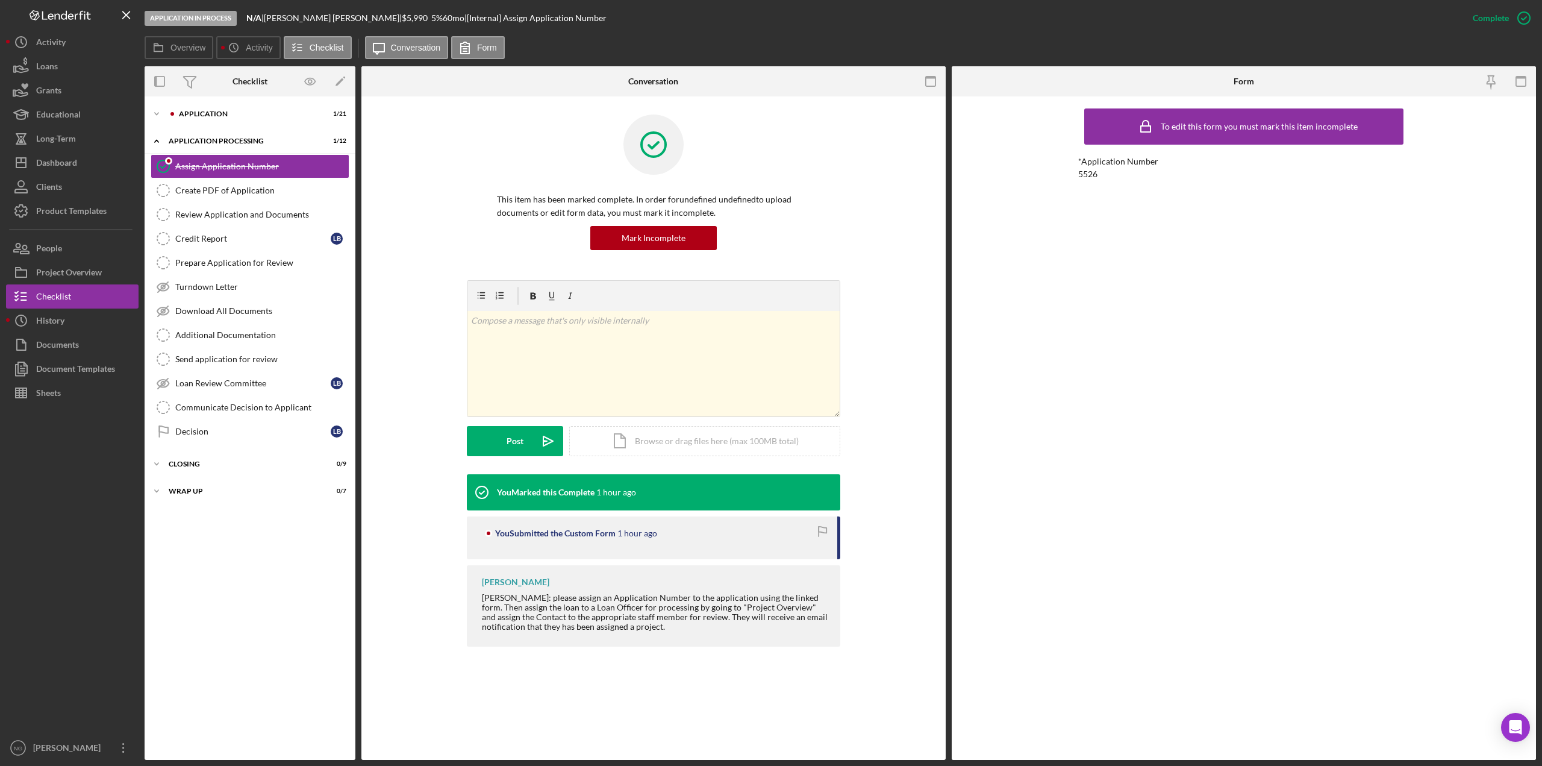
click at [85, 595] on div at bounding box center [72, 570] width 133 height 331
click at [186, 44] on label "Overview" at bounding box center [187, 48] width 35 height 10
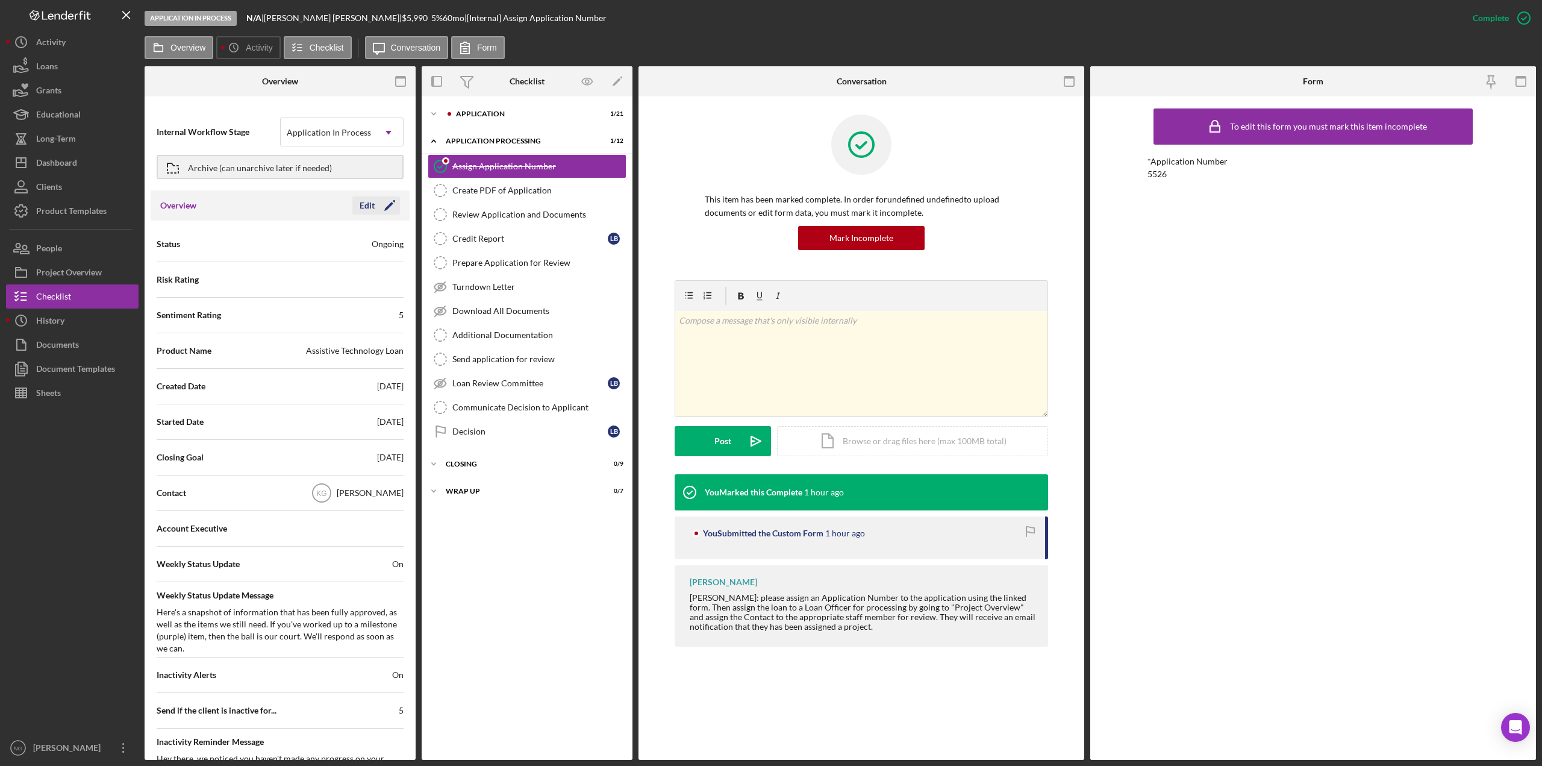
click at [381, 201] on icon "Icon/Edit" at bounding box center [390, 205] width 30 height 30
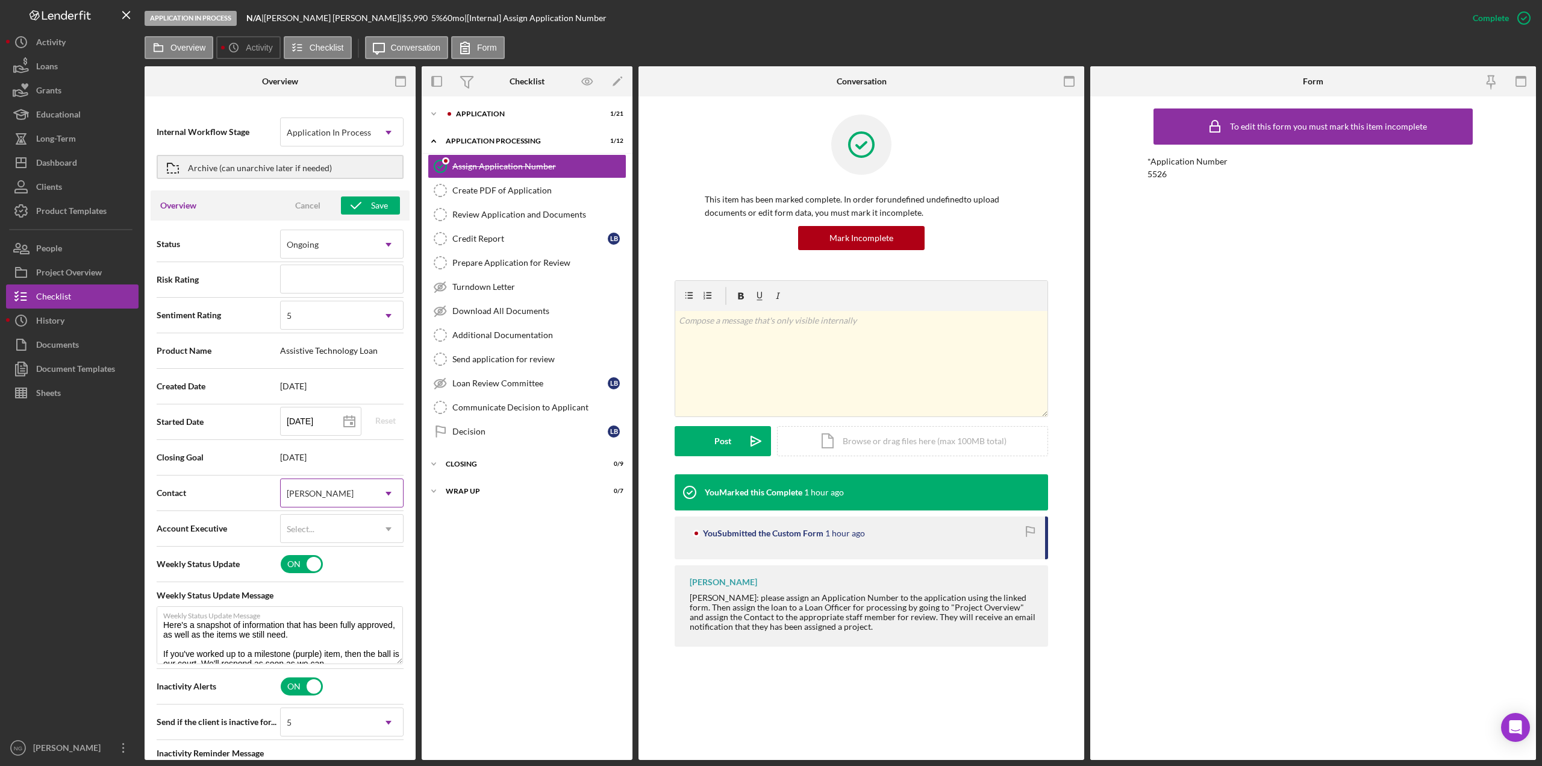
click at [339, 495] on div "[PERSON_NAME]" at bounding box center [327, 493] width 93 height 28
click at [350, 586] on div "[PERSON_NAME]" at bounding box center [339, 589] width 120 height 31
type textarea "Here's a snapshot of information that has been fully approved, as well as the i…"
click at [384, 569] on div "ON" at bounding box center [342, 563] width 125 height 25
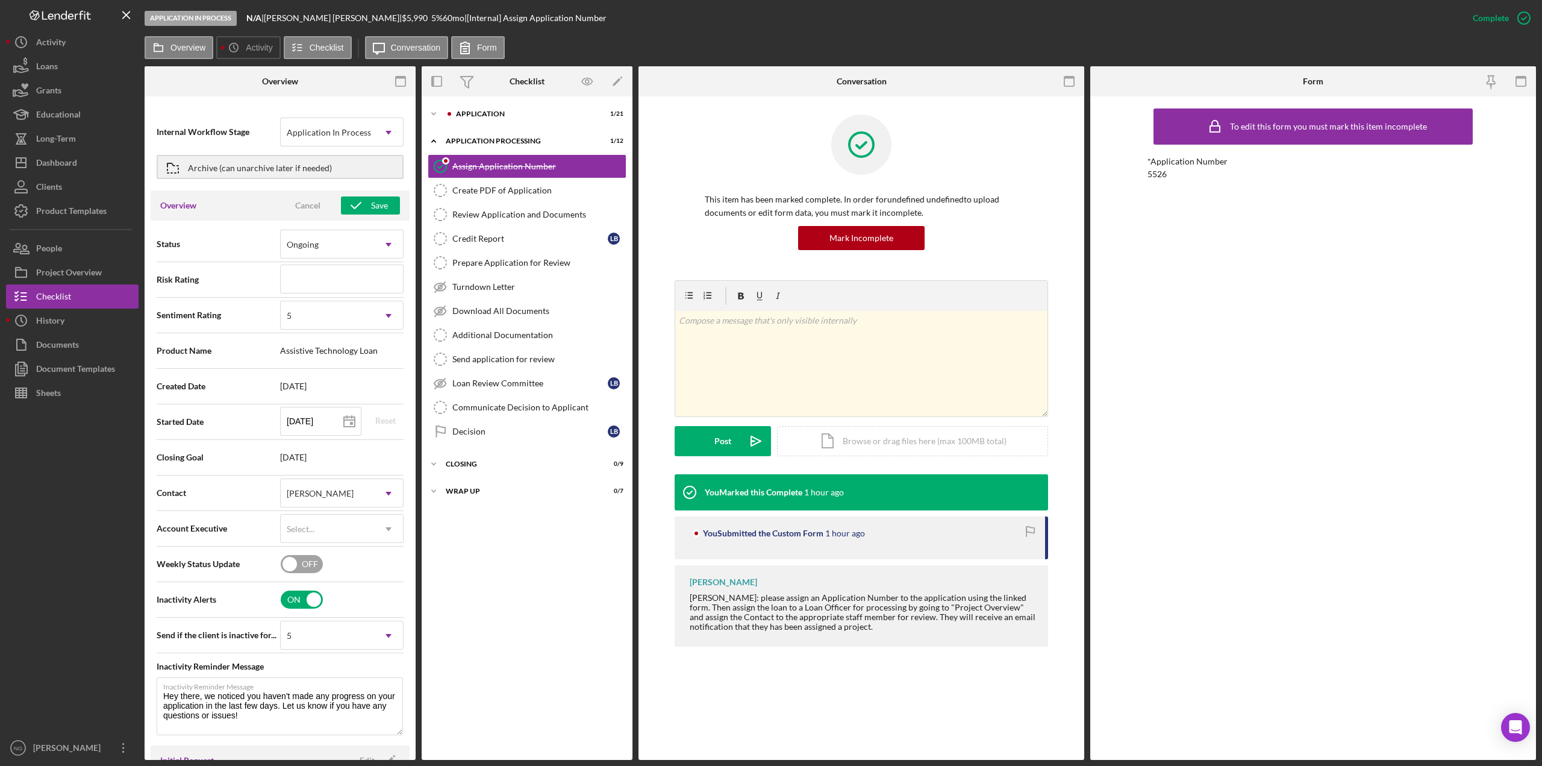
click at [384, 569] on div "OFF" at bounding box center [342, 563] width 125 height 25
checkbox input "true"
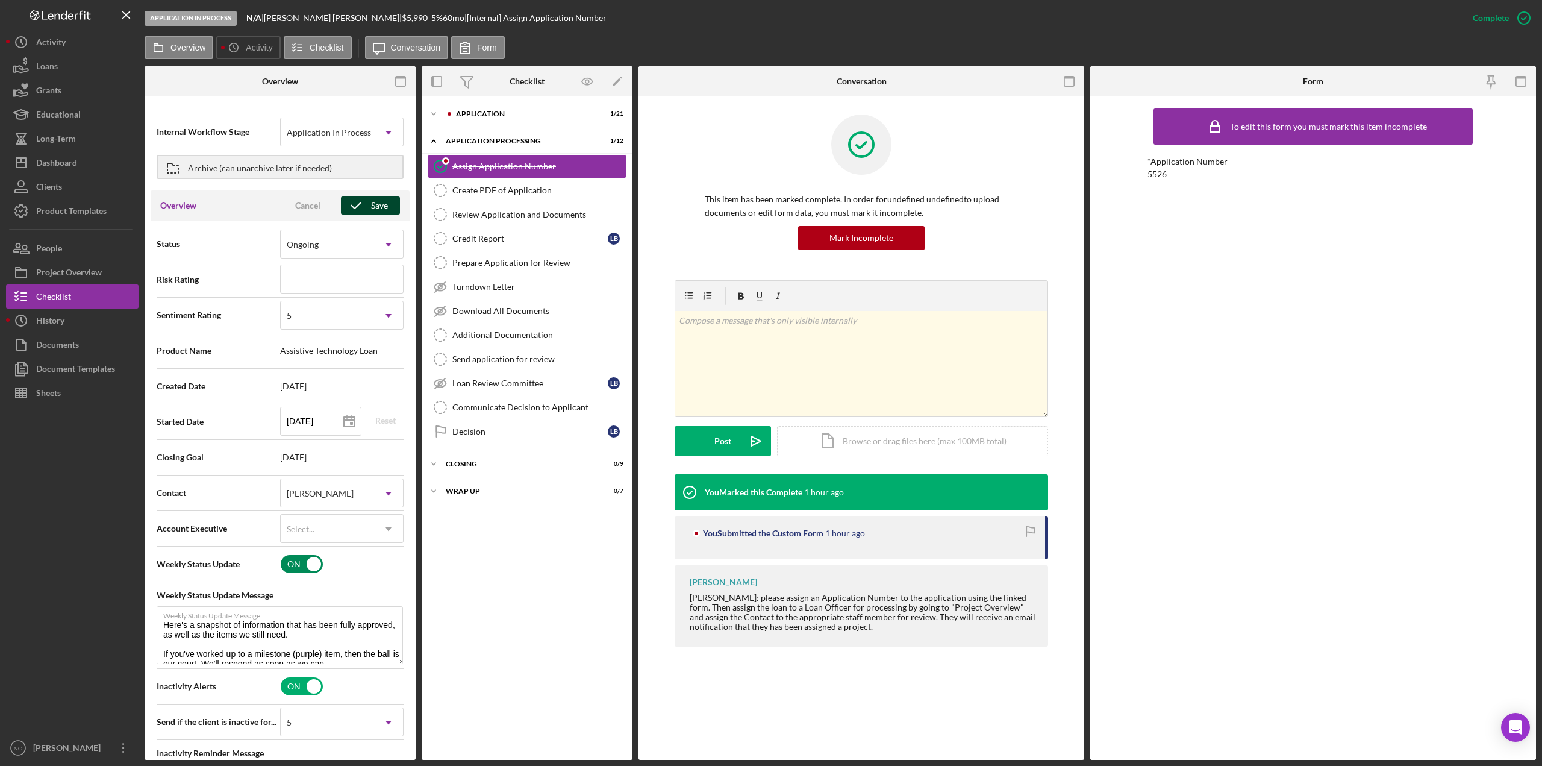
click at [371, 204] on div "Save" at bounding box center [379, 205] width 17 height 18
type textarea "Here's a snapshot of information that has been fully approved, as well as the i…"
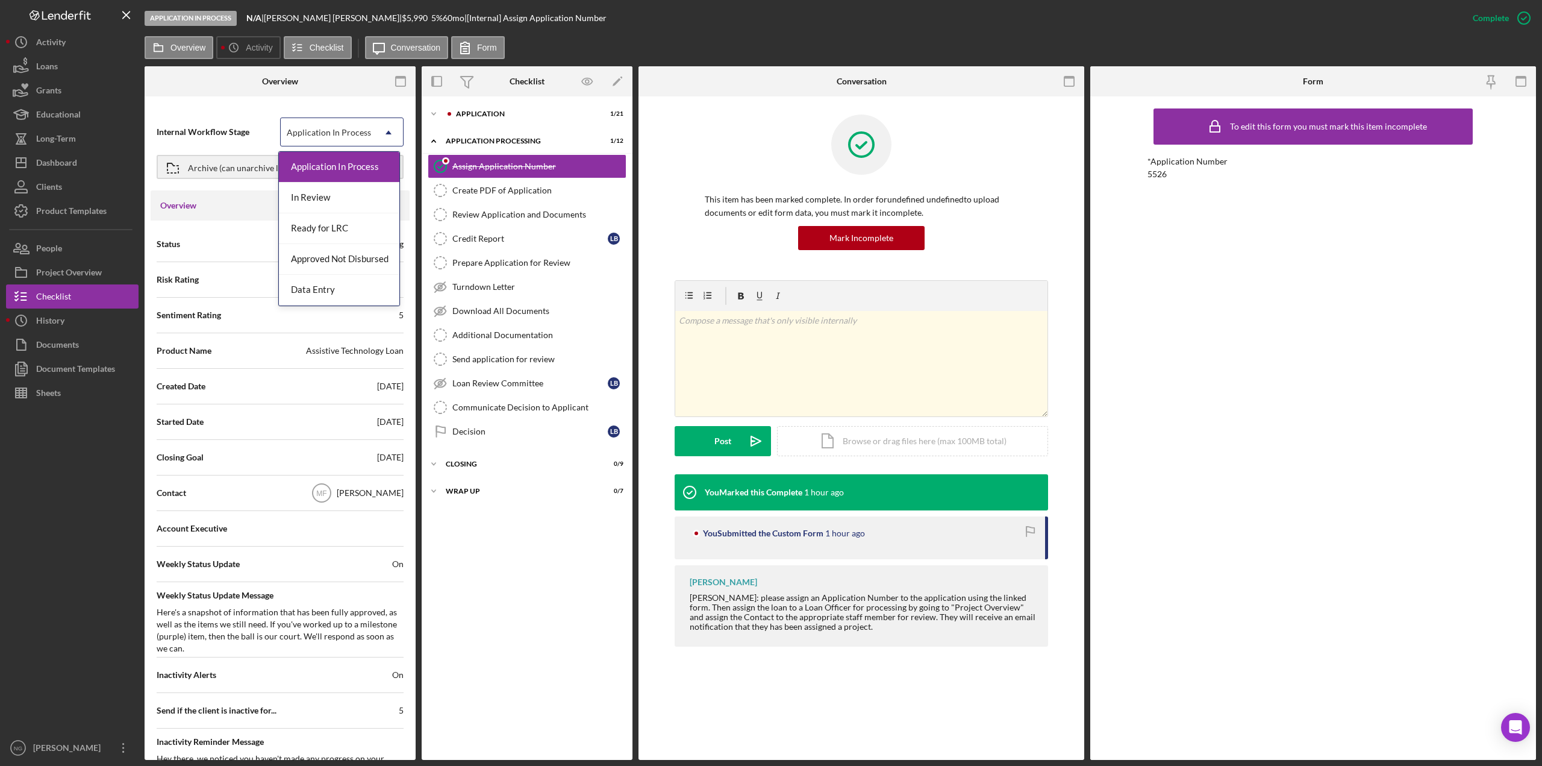
click at [363, 136] on div "Application In Process" at bounding box center [329, 133] width 84 height 10
click at [361, 193] on div "In Review" at bounding box center [339, 198] width 120 height 31
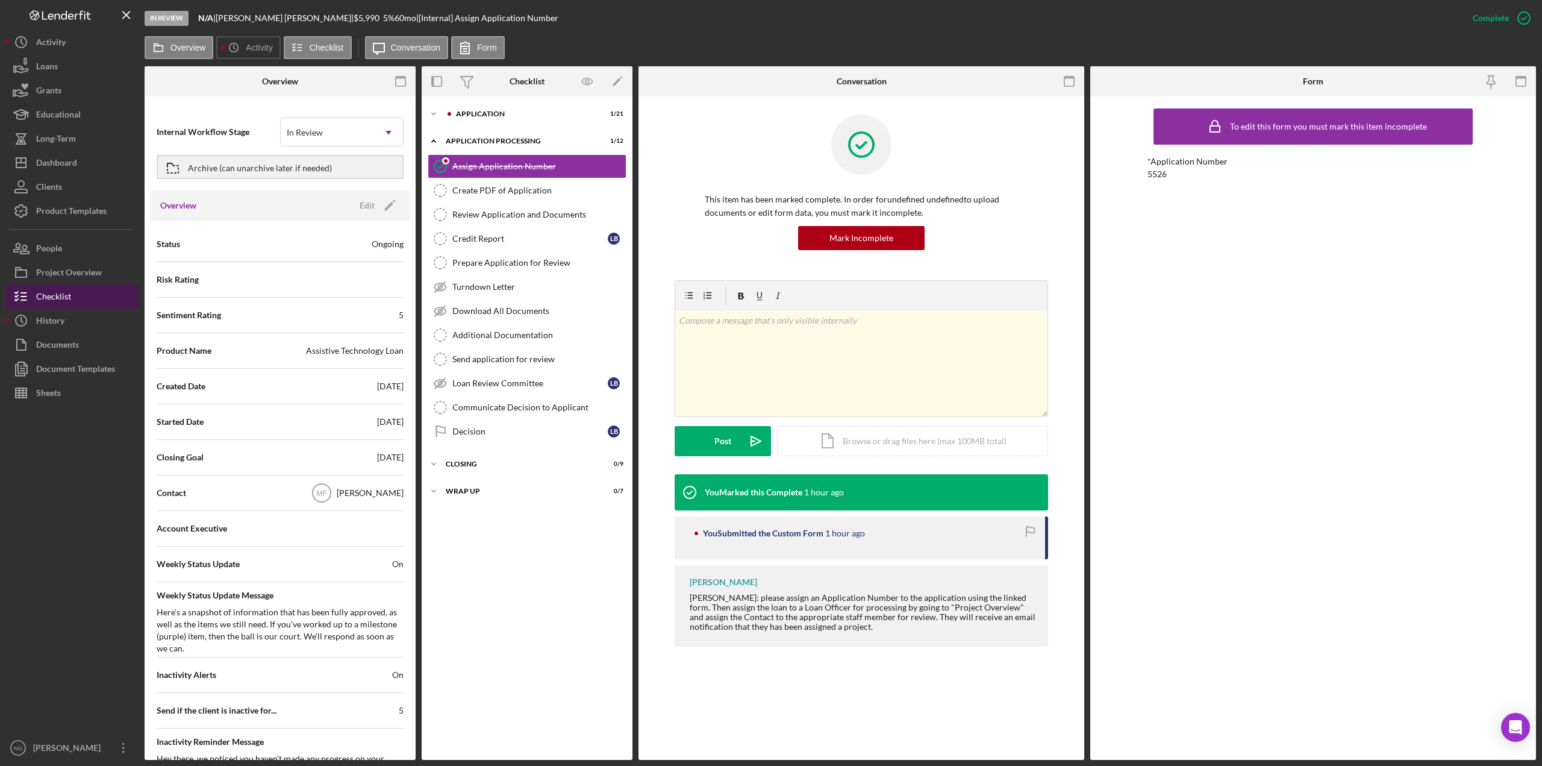
click at [64, 293] on div "Checklist" at bounding box center [53, 297] width 35 height 27
click at [438, 110] on icon "Icon/Expander" at bounding box center [434, 114] width 24 height 24
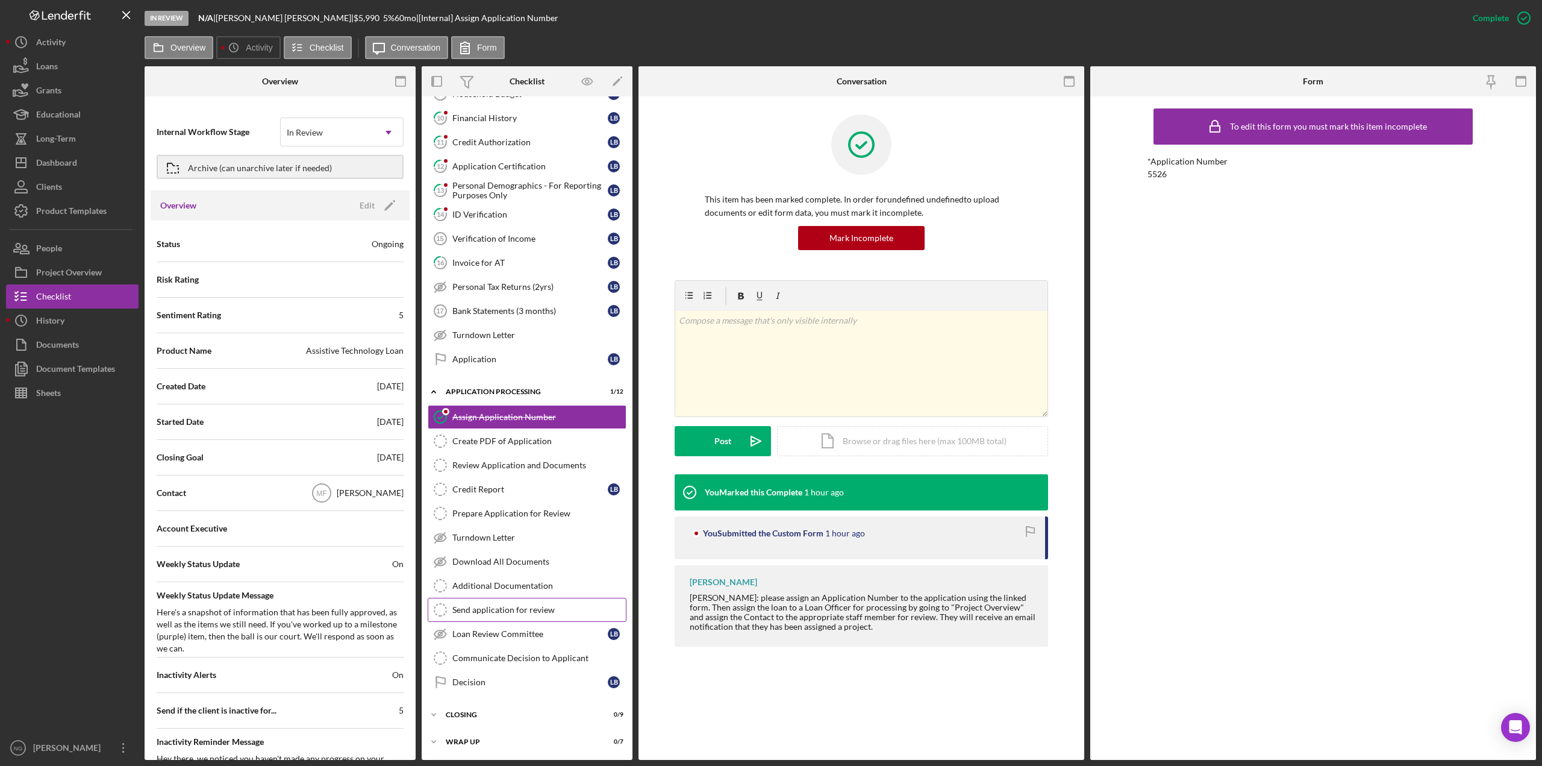
scroll to position [263, 0]
click at [553, 444] on div "Create PDF of Application" at bounding box center [538, 441] width 173 height 10
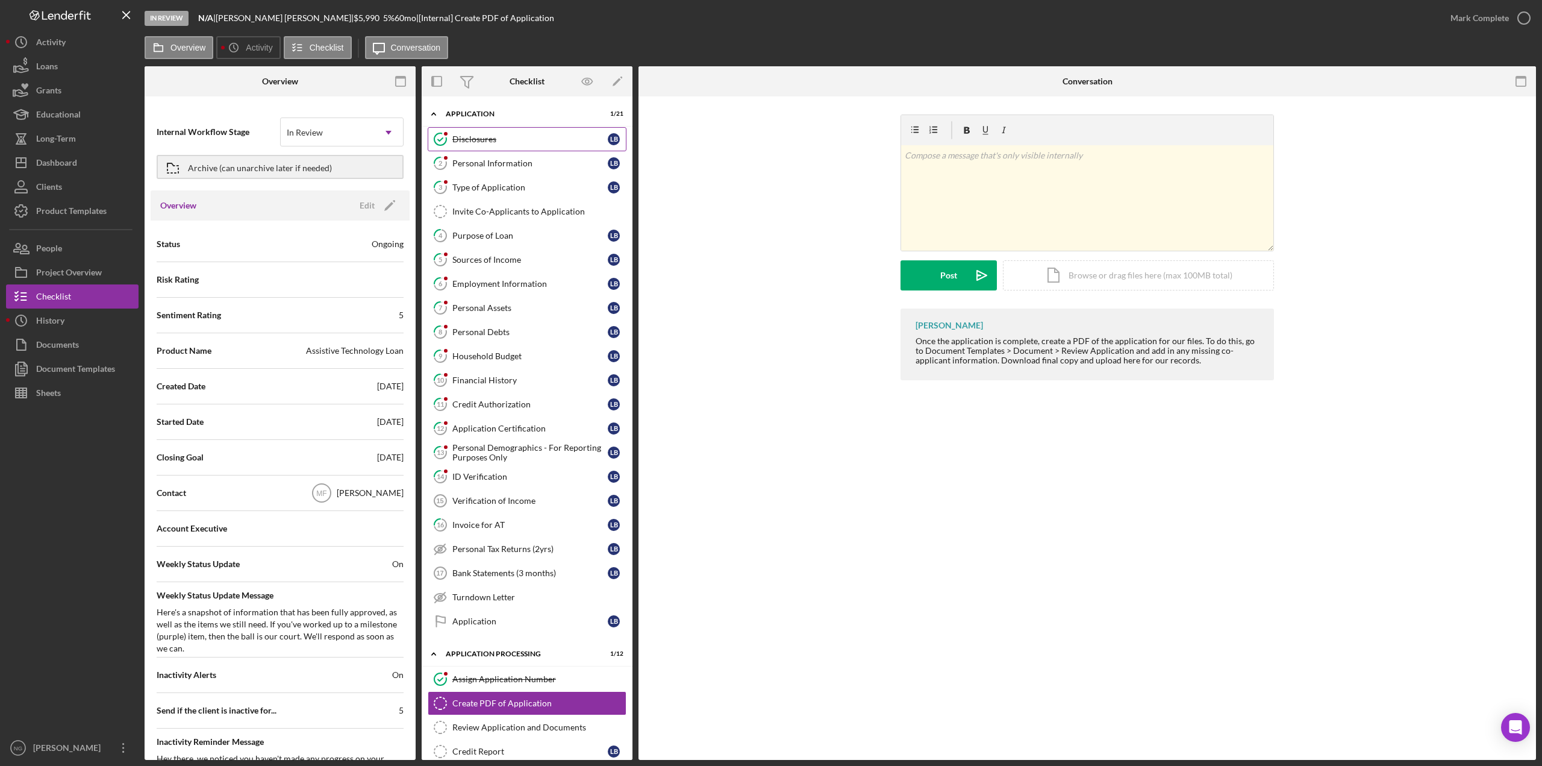
click at [544, 146] on link "Disclosures Disclosures L B" at bounding box center [527, 139] width 199 height 24
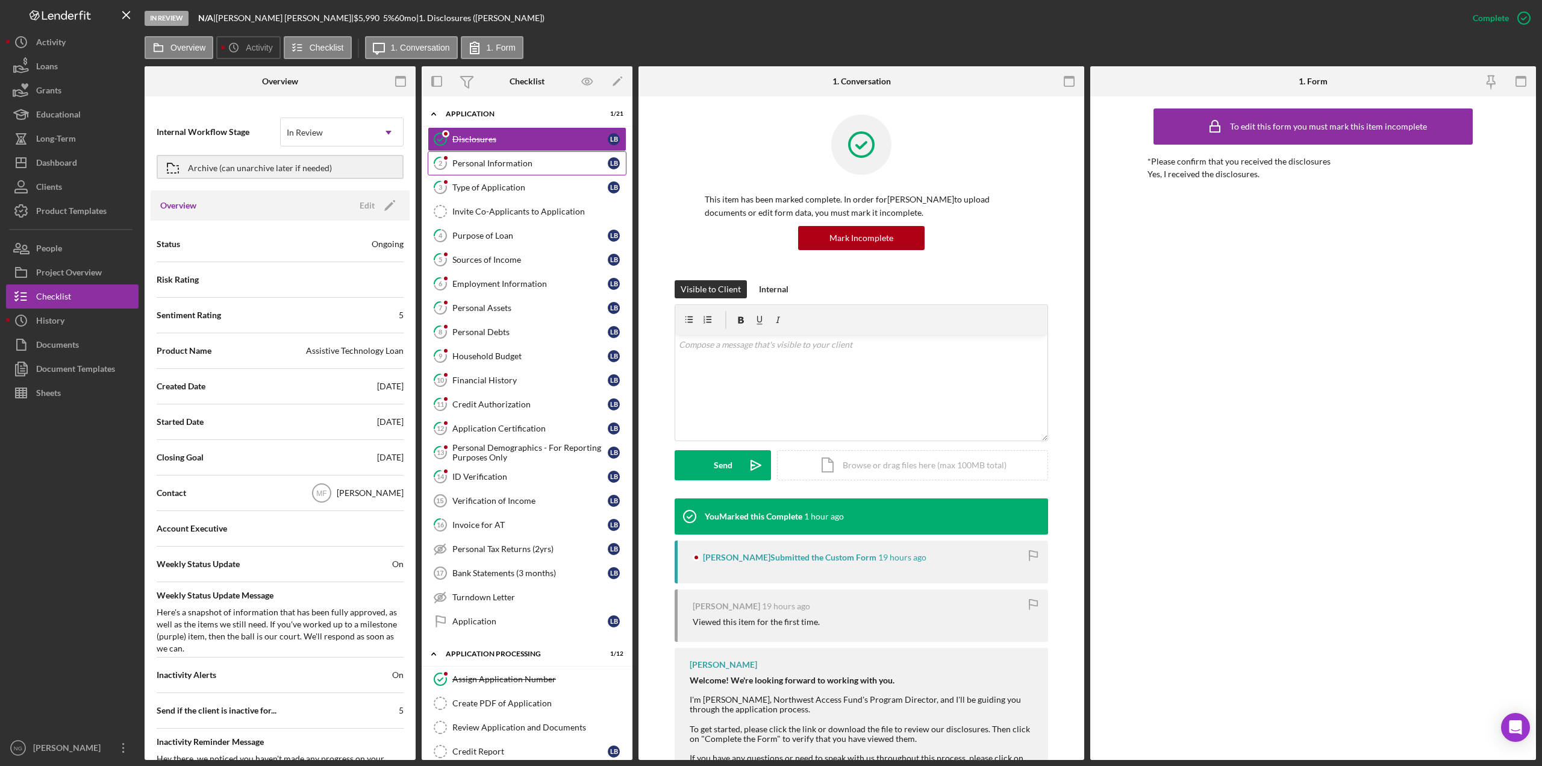
click at [542, 161] on div "Personal Information" at bounding box center [529, 163] width 155 height 10
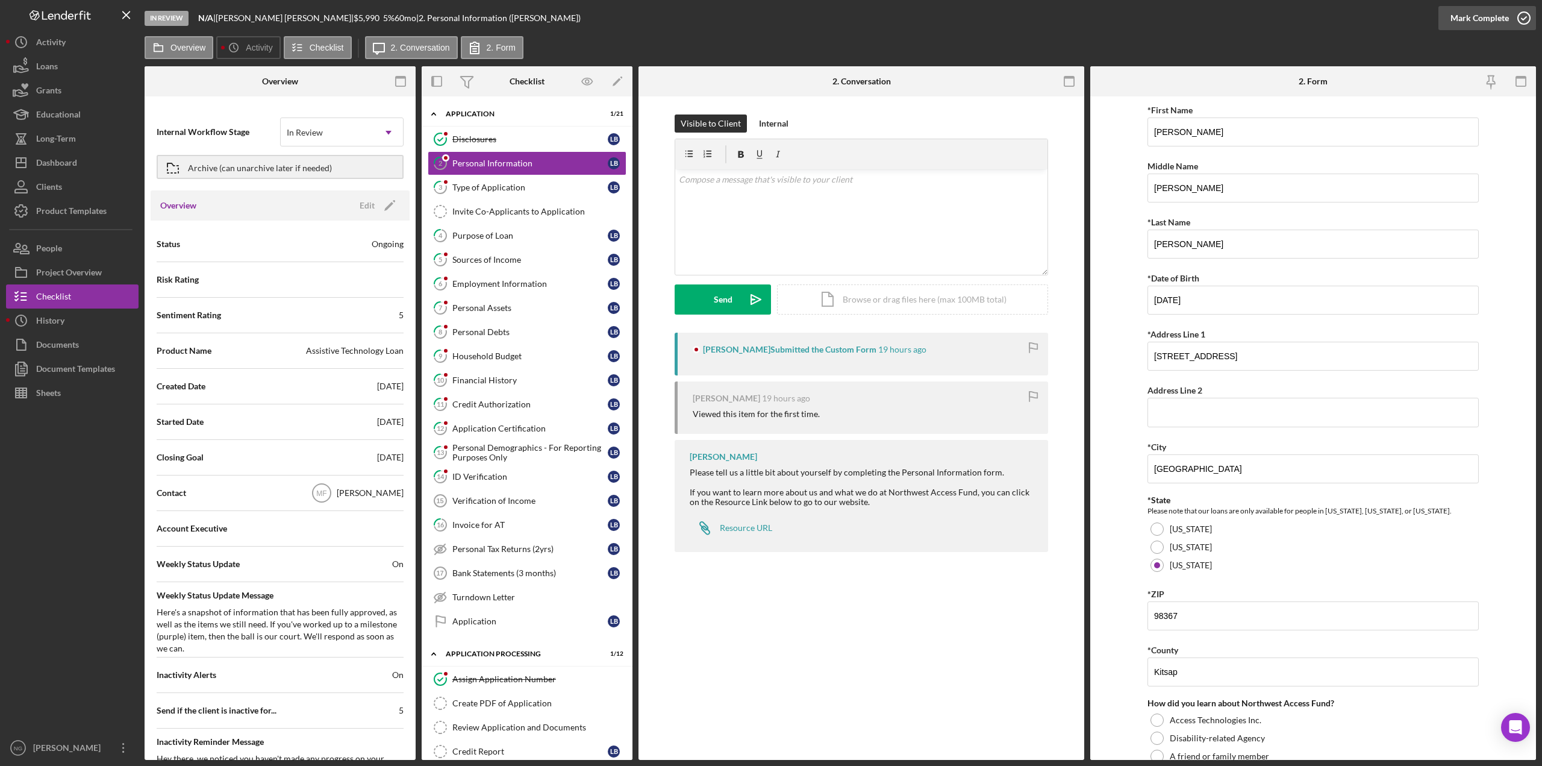
click at [1526, 22] on icon "button" at bounding box center [1524, 18] width 30 height 30
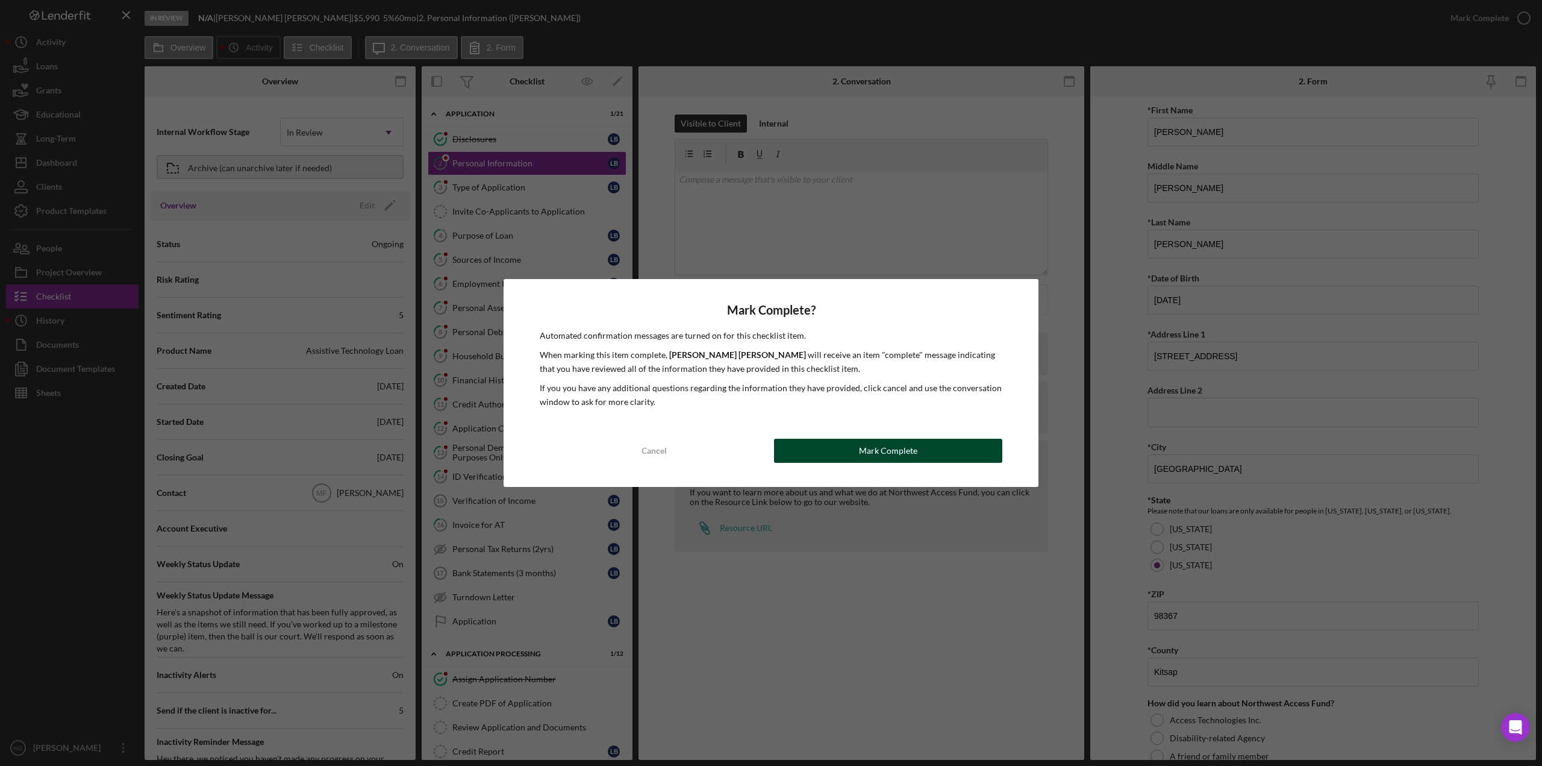
click at [939, 443] on button "Mark Complete" at bounding box center [888, 451] width 228 height 24
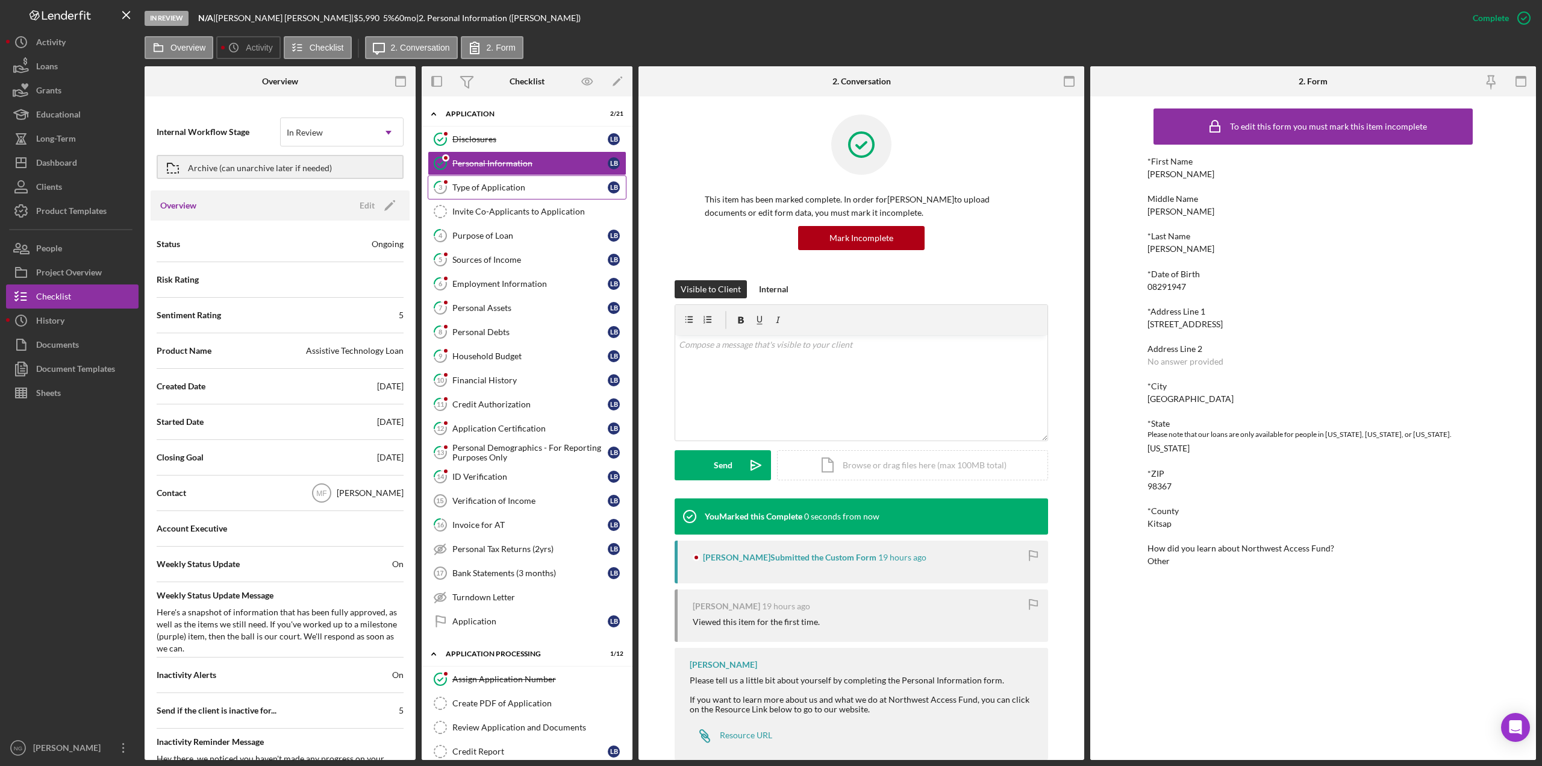
click at [542, 191] on div "Type of Application" at bounding box center [529, 188] width 155 height 10
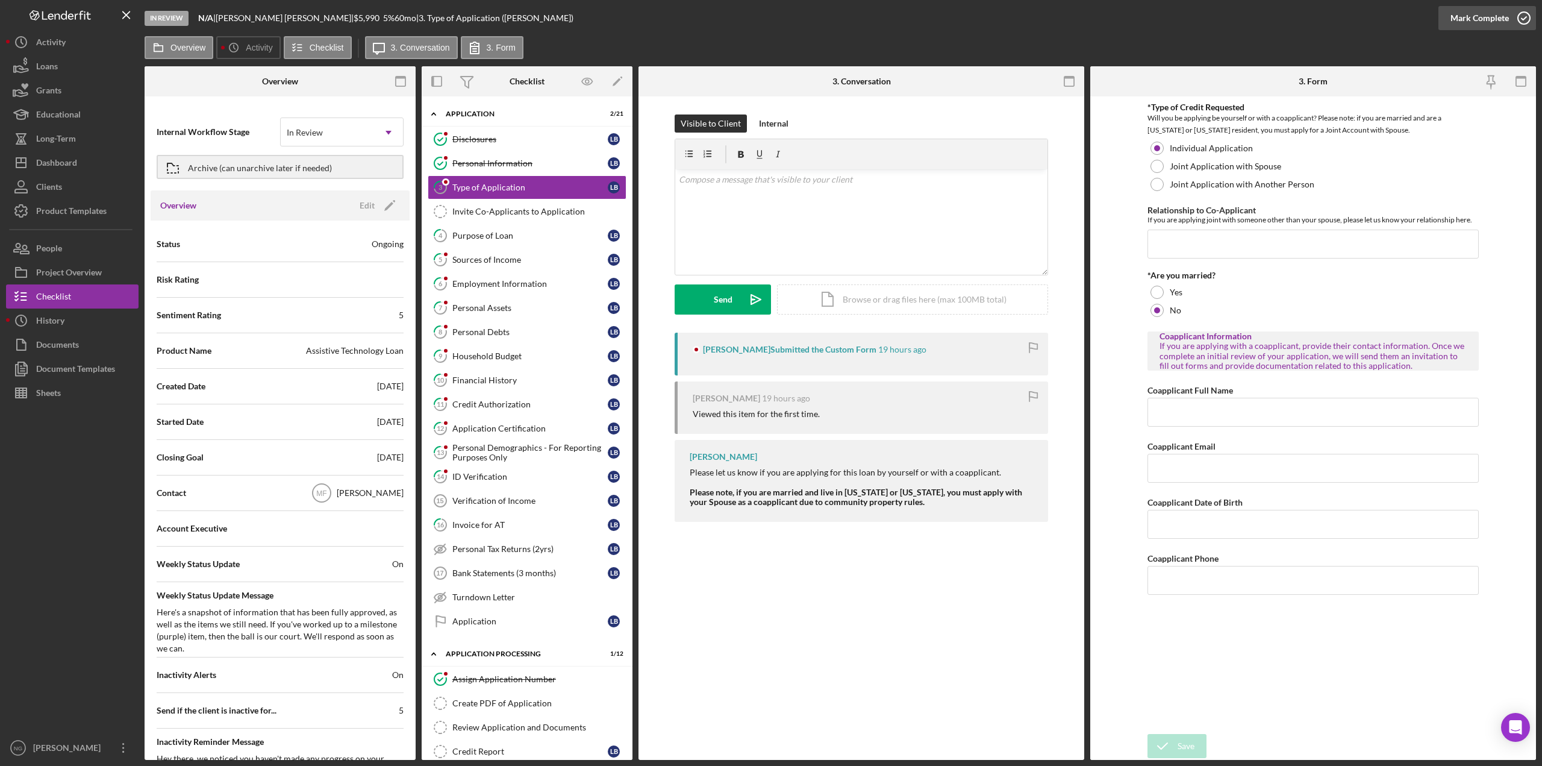
click at [1520, 14] on icon "button" at bounding box center [1524, 18] width 30 height 30
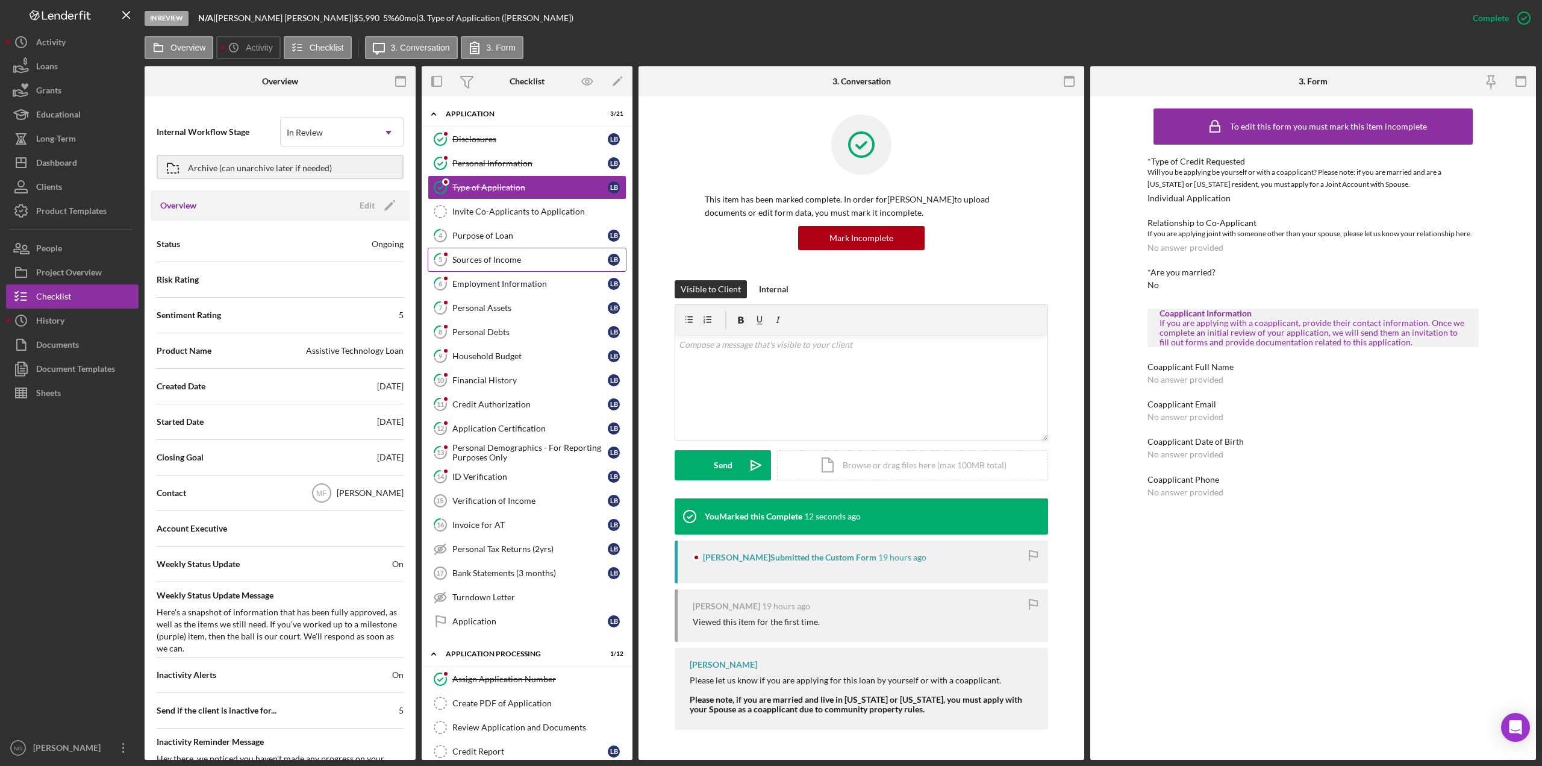
click at [584, 260] on div "Sources of Income" at bounding box center [529, 260] width 155 height 10
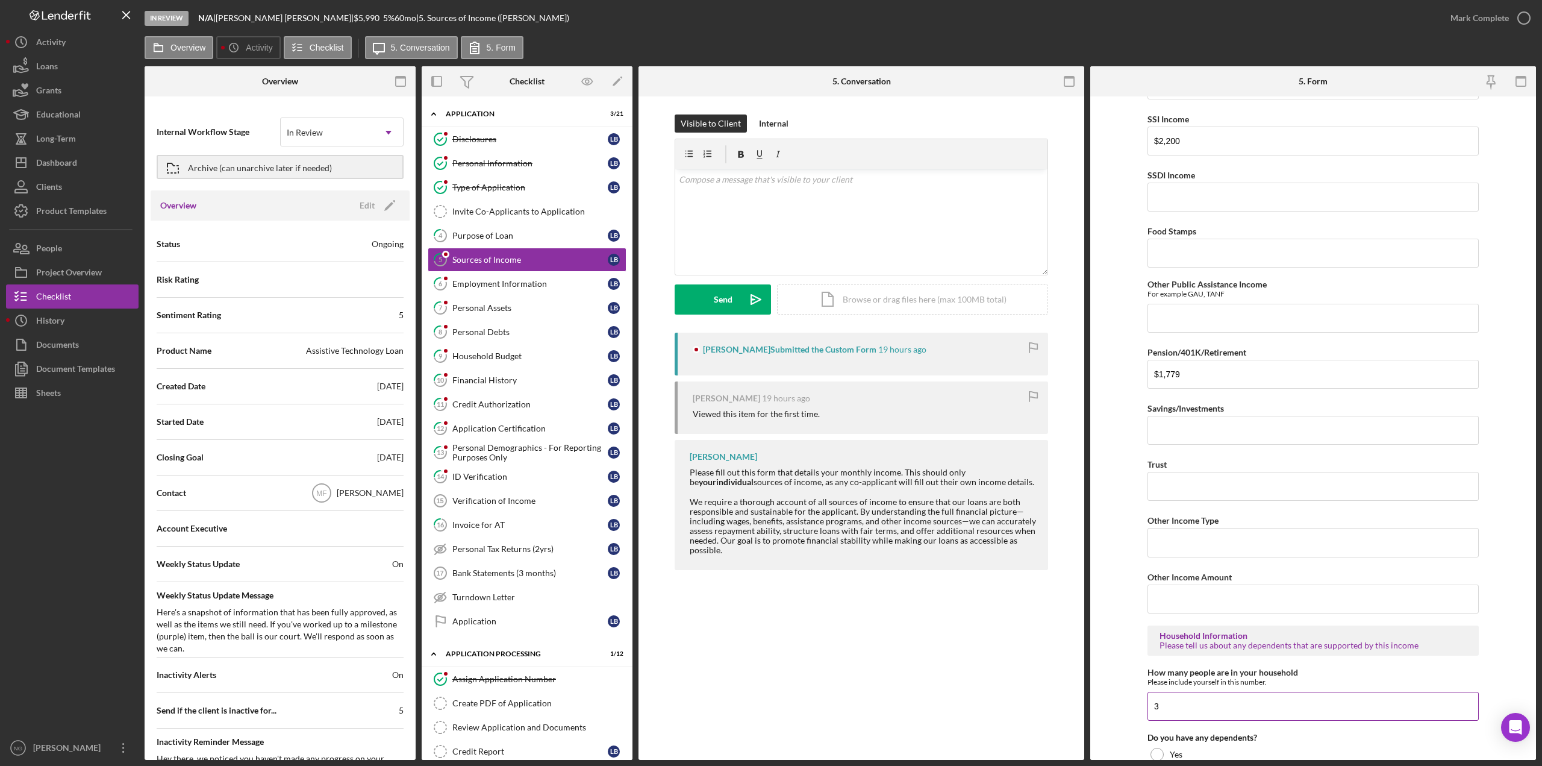
scroll to position [27, 0]
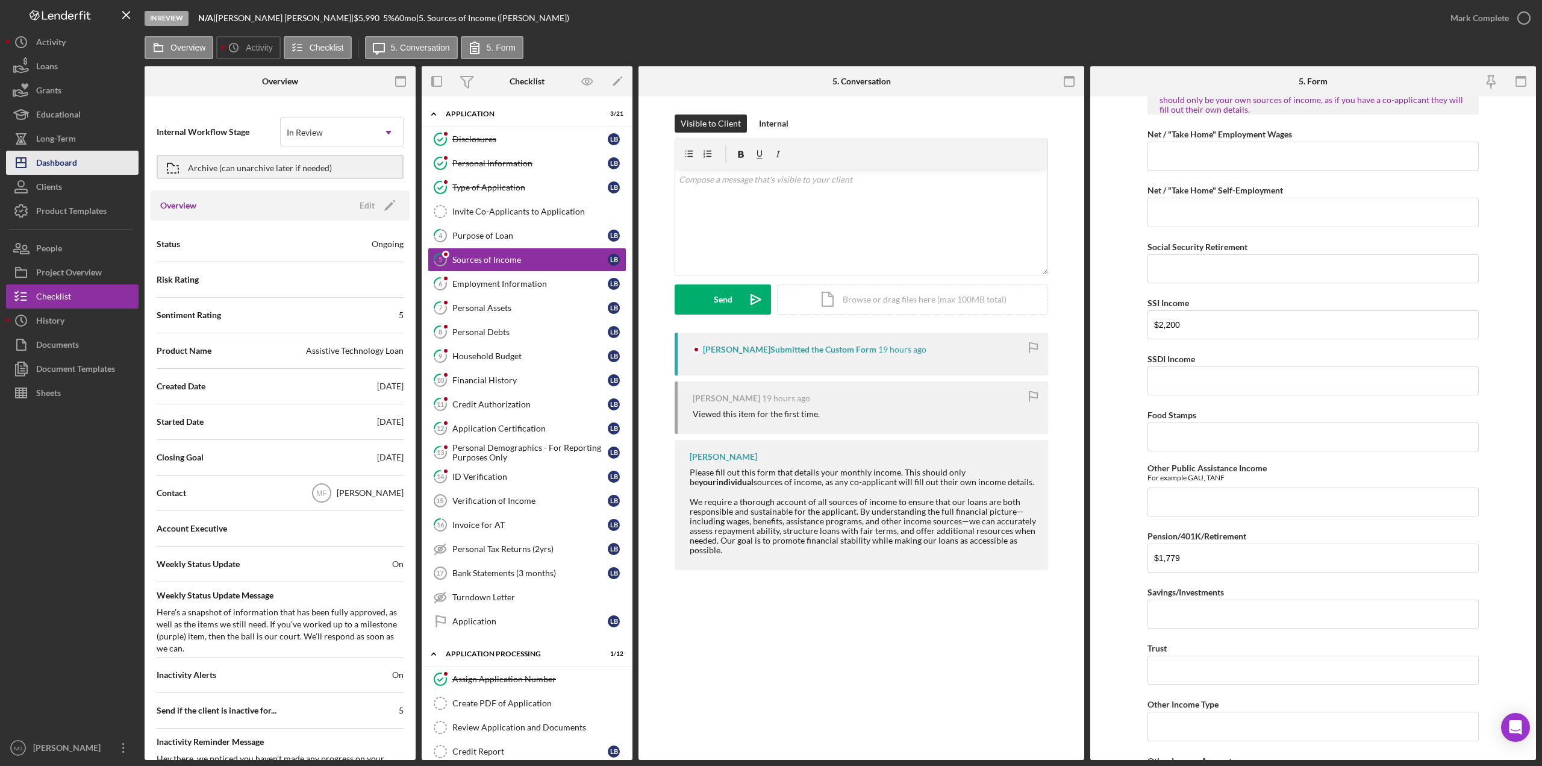
click at [58, 163] on div "Dashboard" at bounding box center [56, 164] width 41 height 27
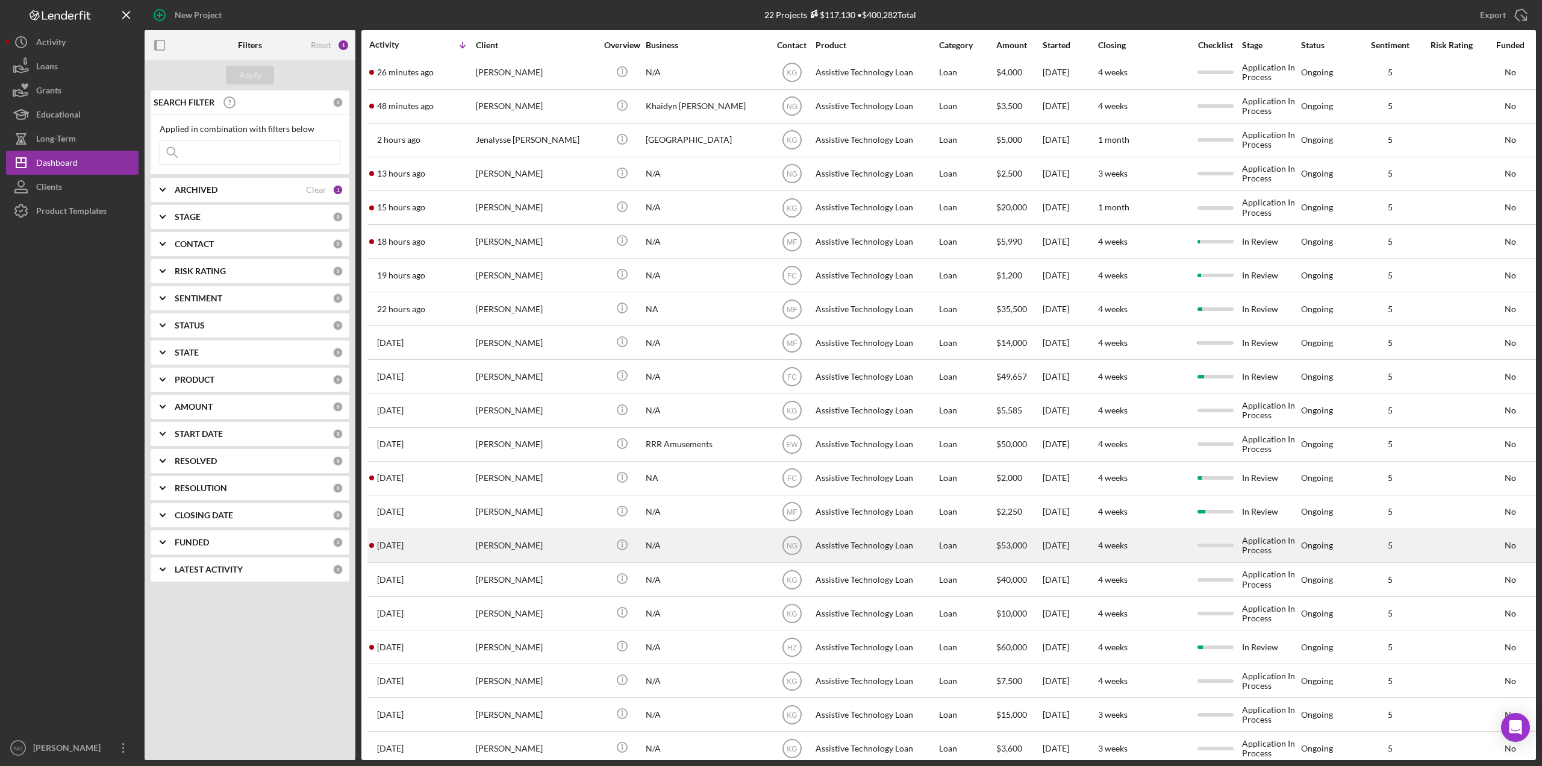
scroll to position [60, 0]
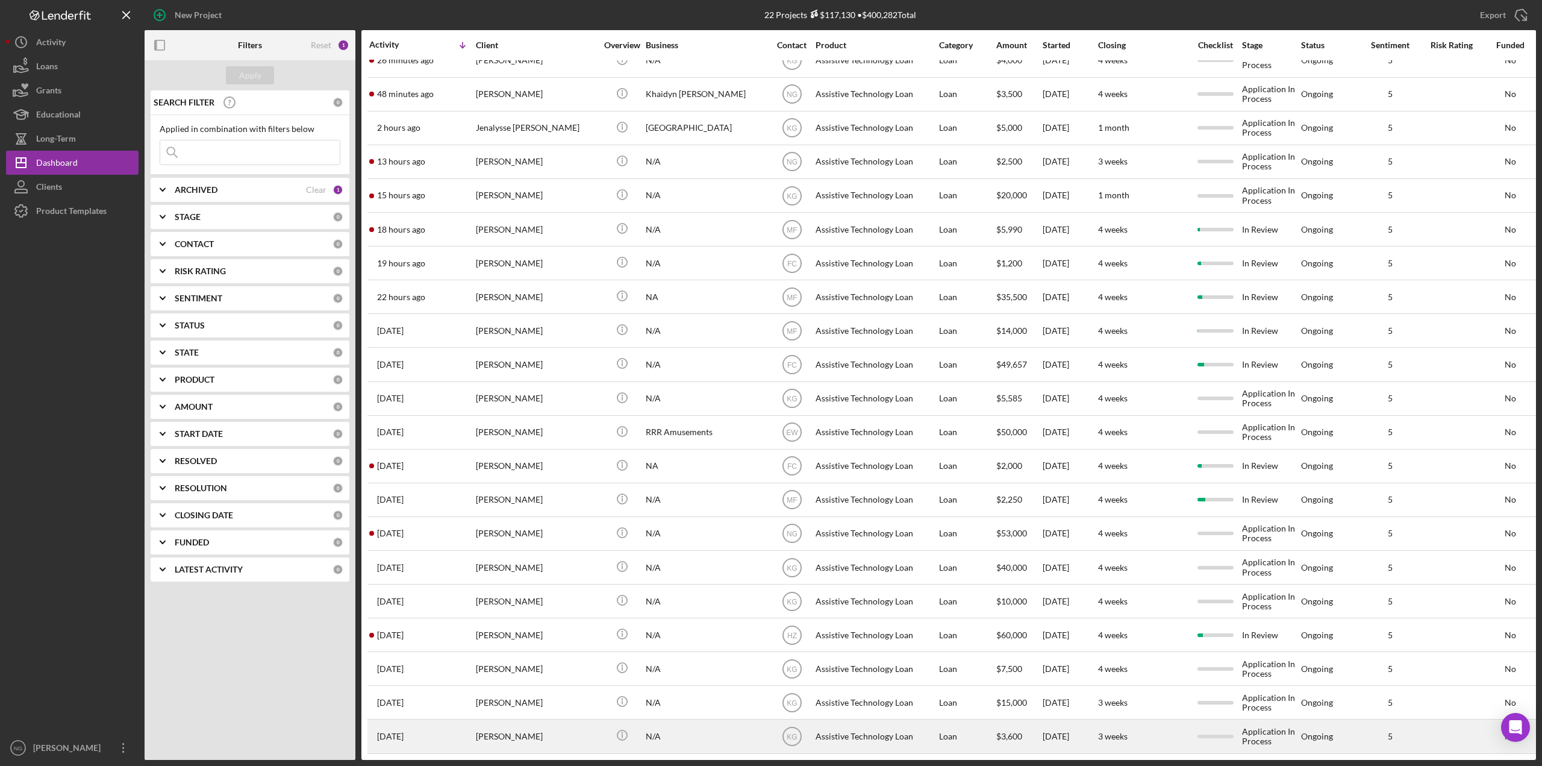
click at [505, 729] on div "[PERSON_NAME]" at bounding box center [536, 736] width 120 height 32
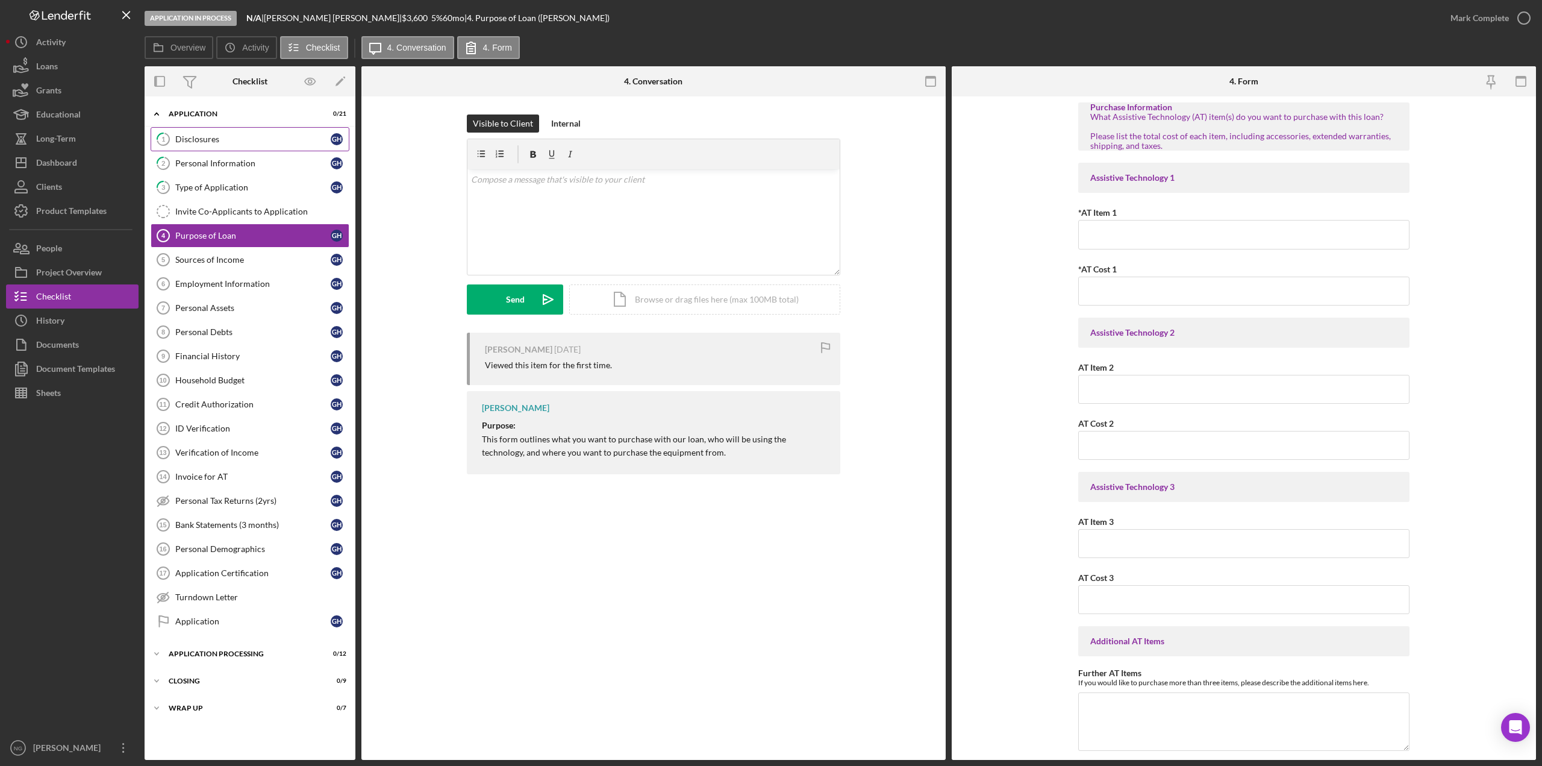
click at [206, 139] on div "Disclosures" at bounding box center [252, 139] width 155 height 10
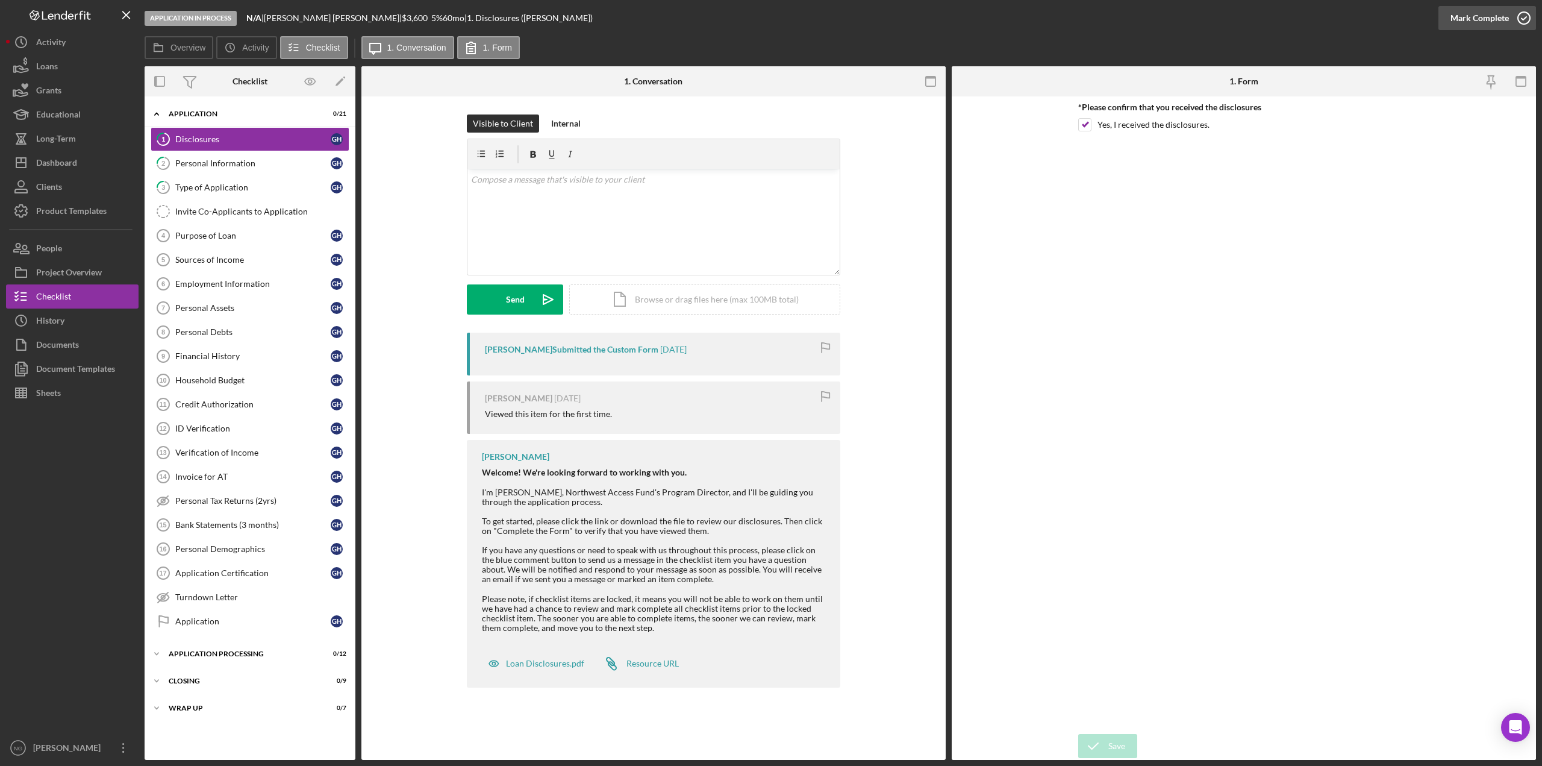
click at [1524, 11] on icon "button" at bounding box center [1524, 18] width 30 height 30
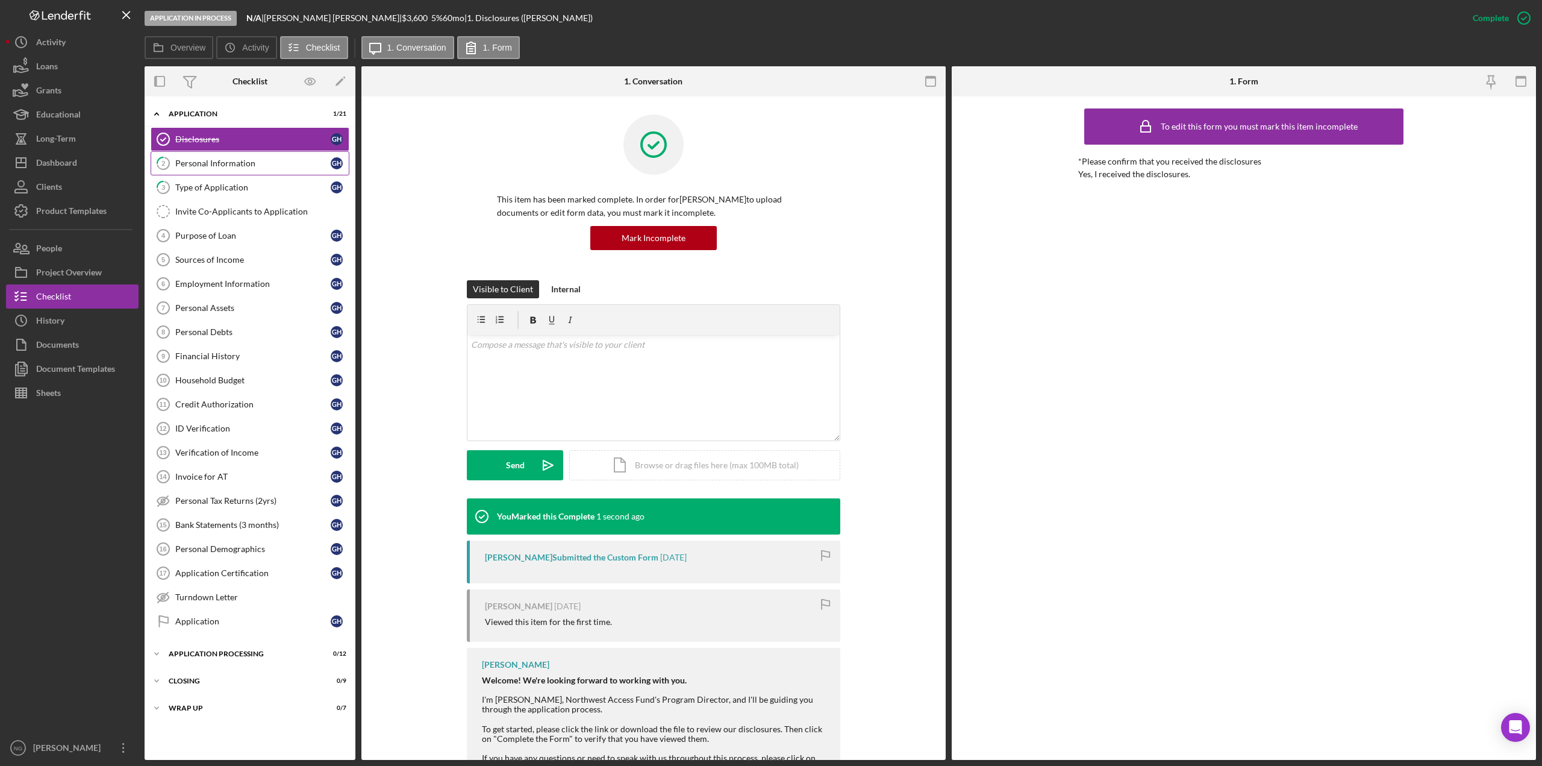
click at [198, 166] on div "Personal Information" at bounding box center [252, 163] width 155 height 10
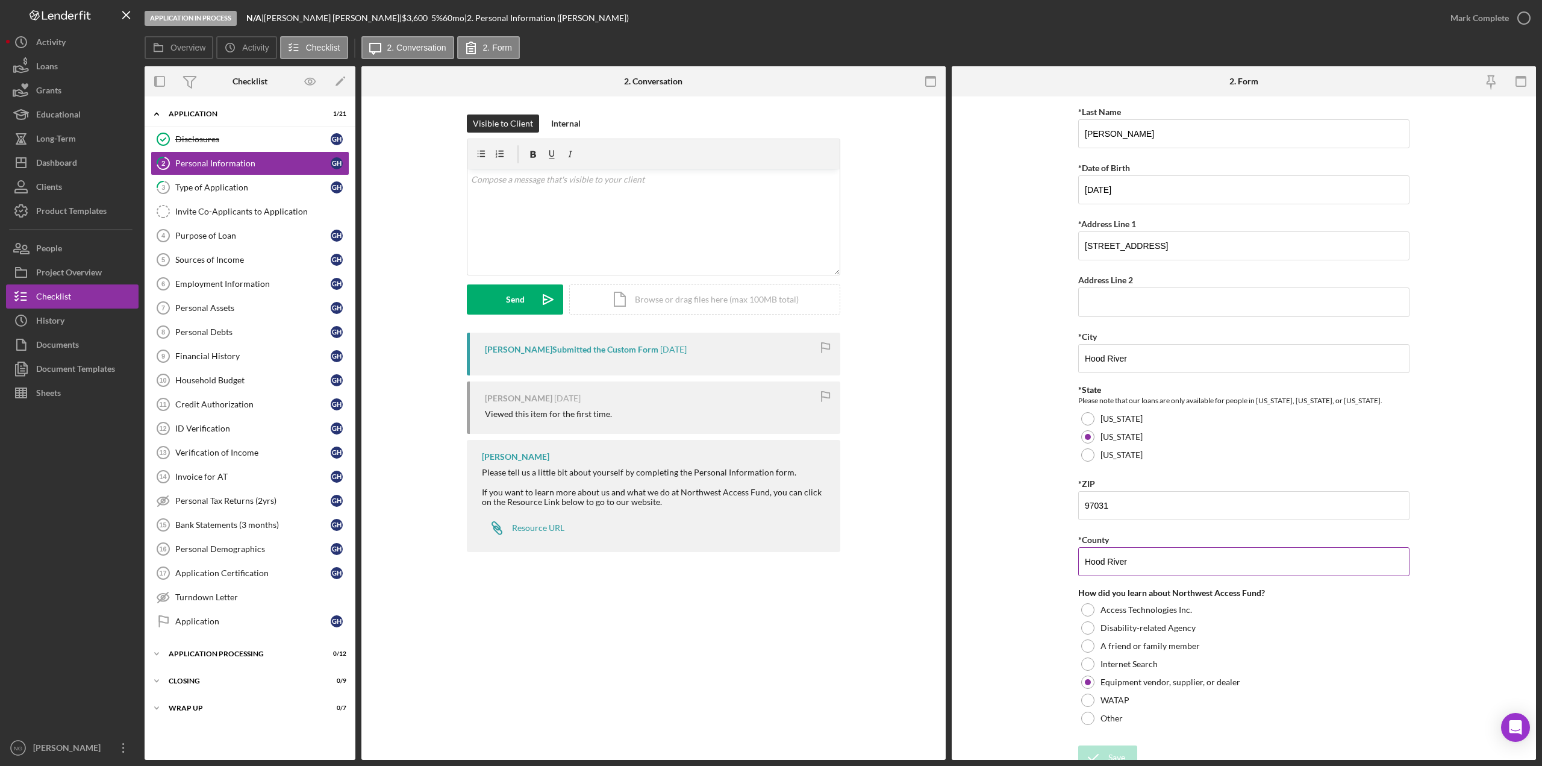
scroll to position [122, 0]
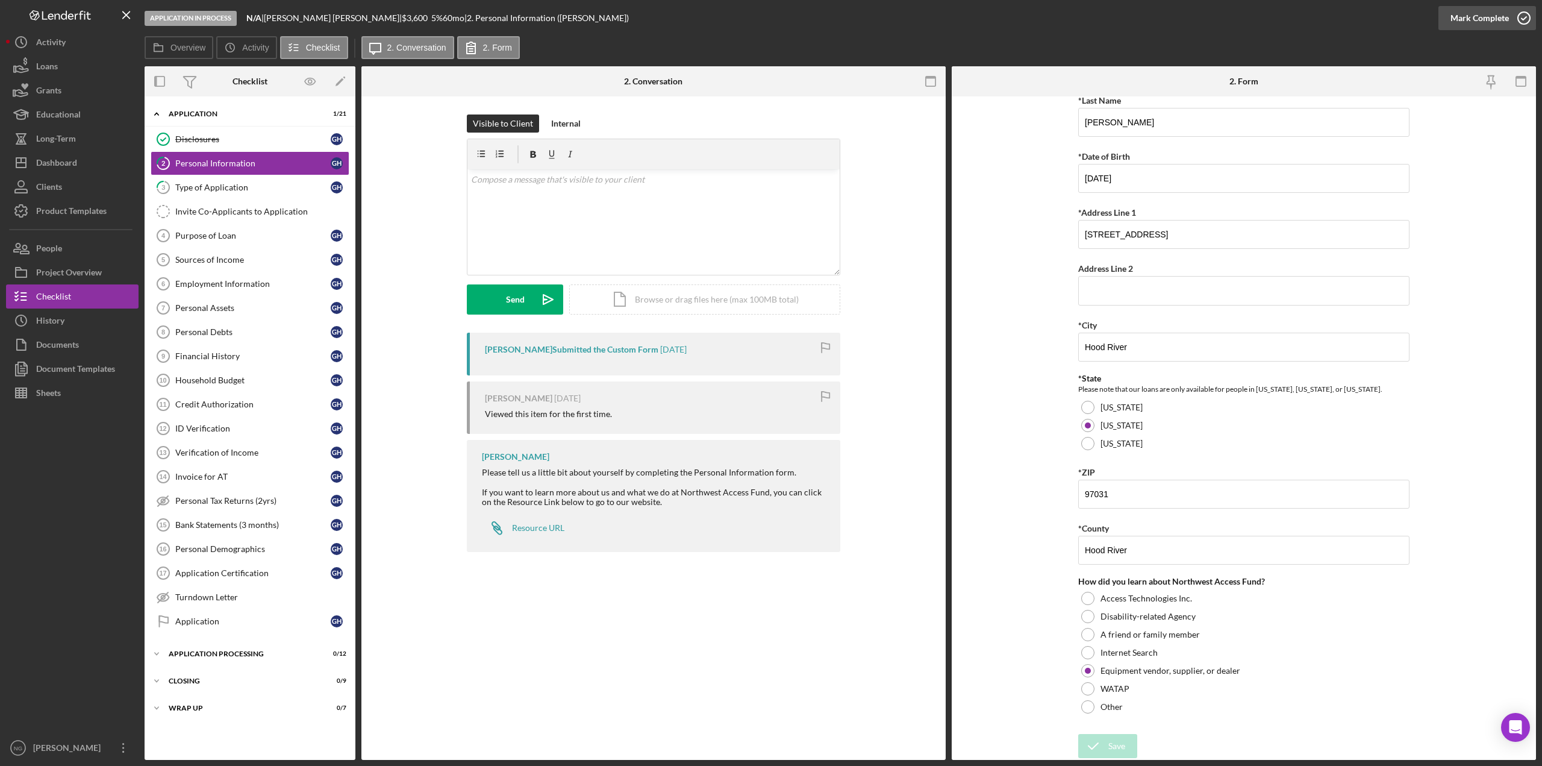
click at [1520, 21] on icon "button" at bounding box center [1524, 18] width 30 height 30
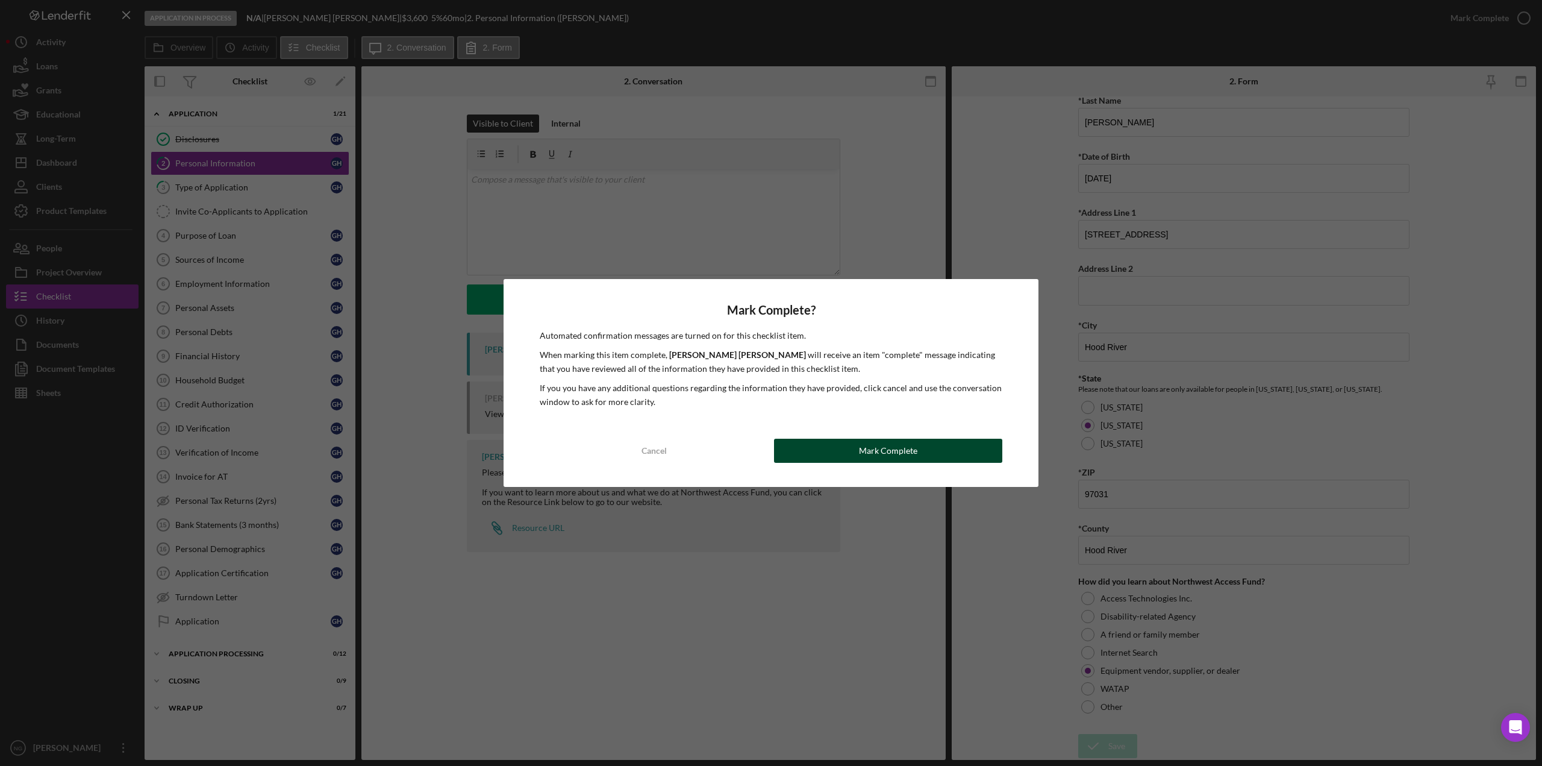
click at [858, 449] on button "Mark Complete" at bounding box center [888, 451] width 228 height 24
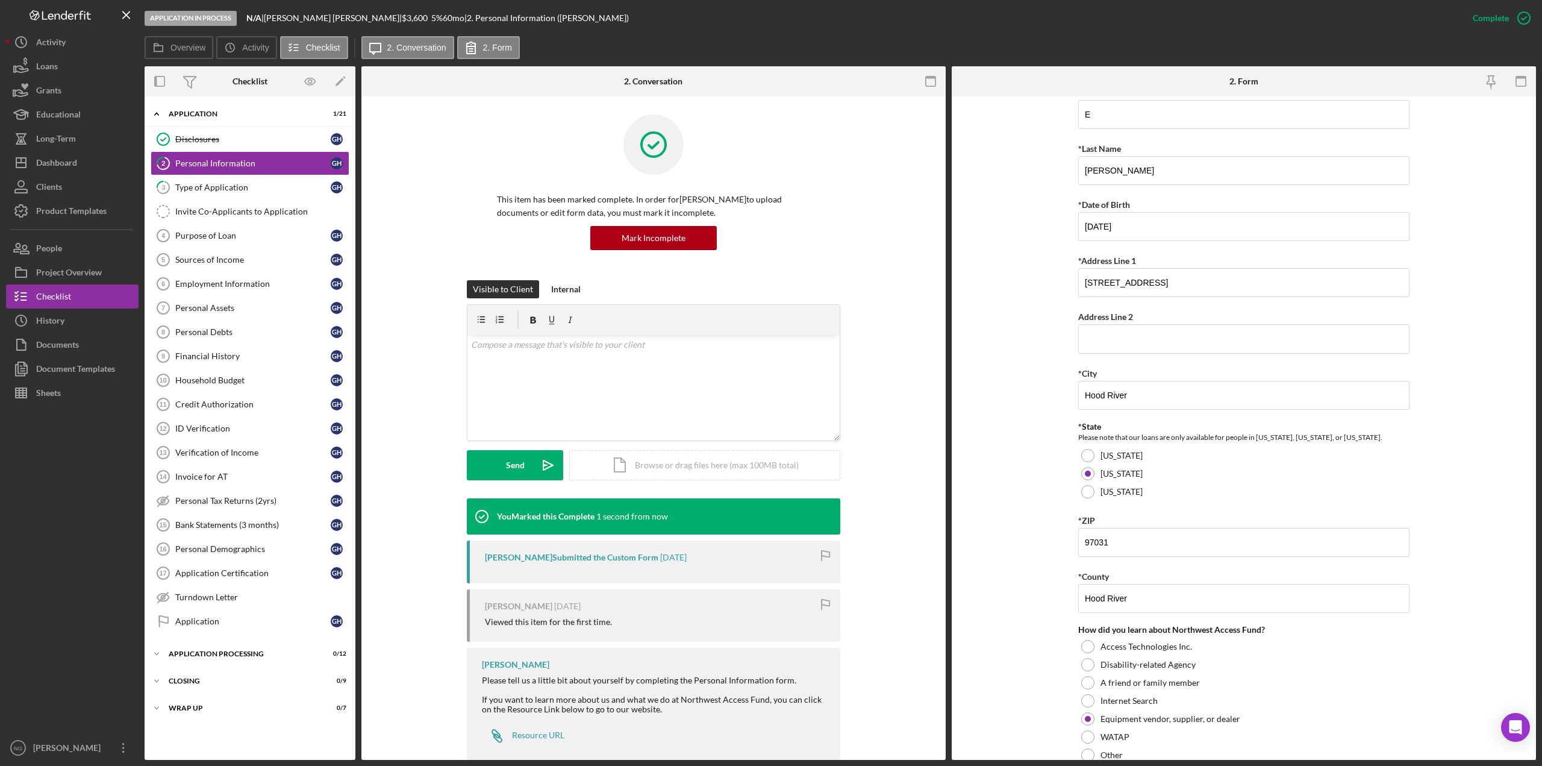
scroll to position [170, 0]
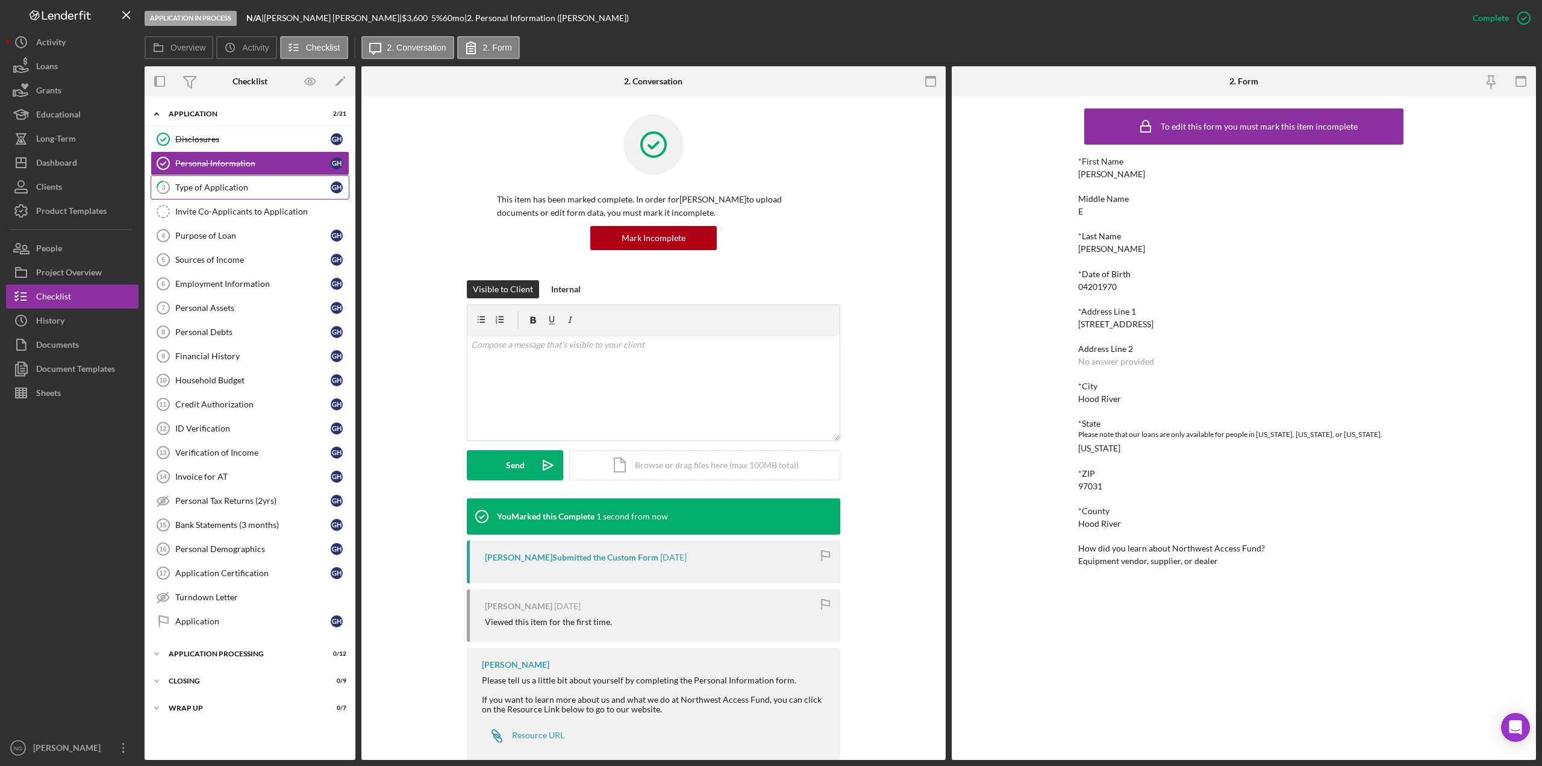
click at [233, 189] on div "Type of Application" at bounding box center [252, 188] width 155 height 10
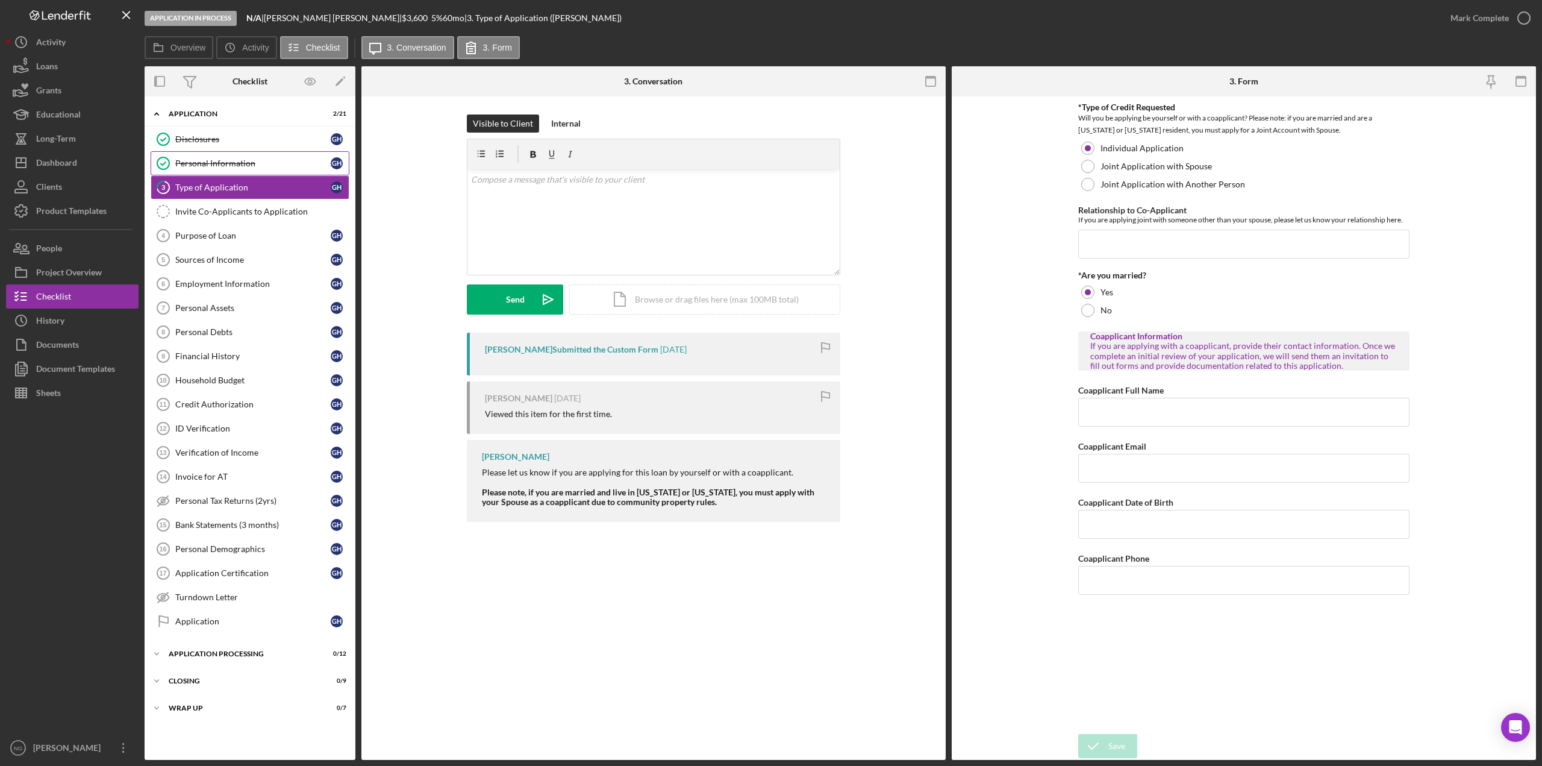
click at [242, 166] on div "Personal Information" at bounding box center [252, 163] width 155 height 10
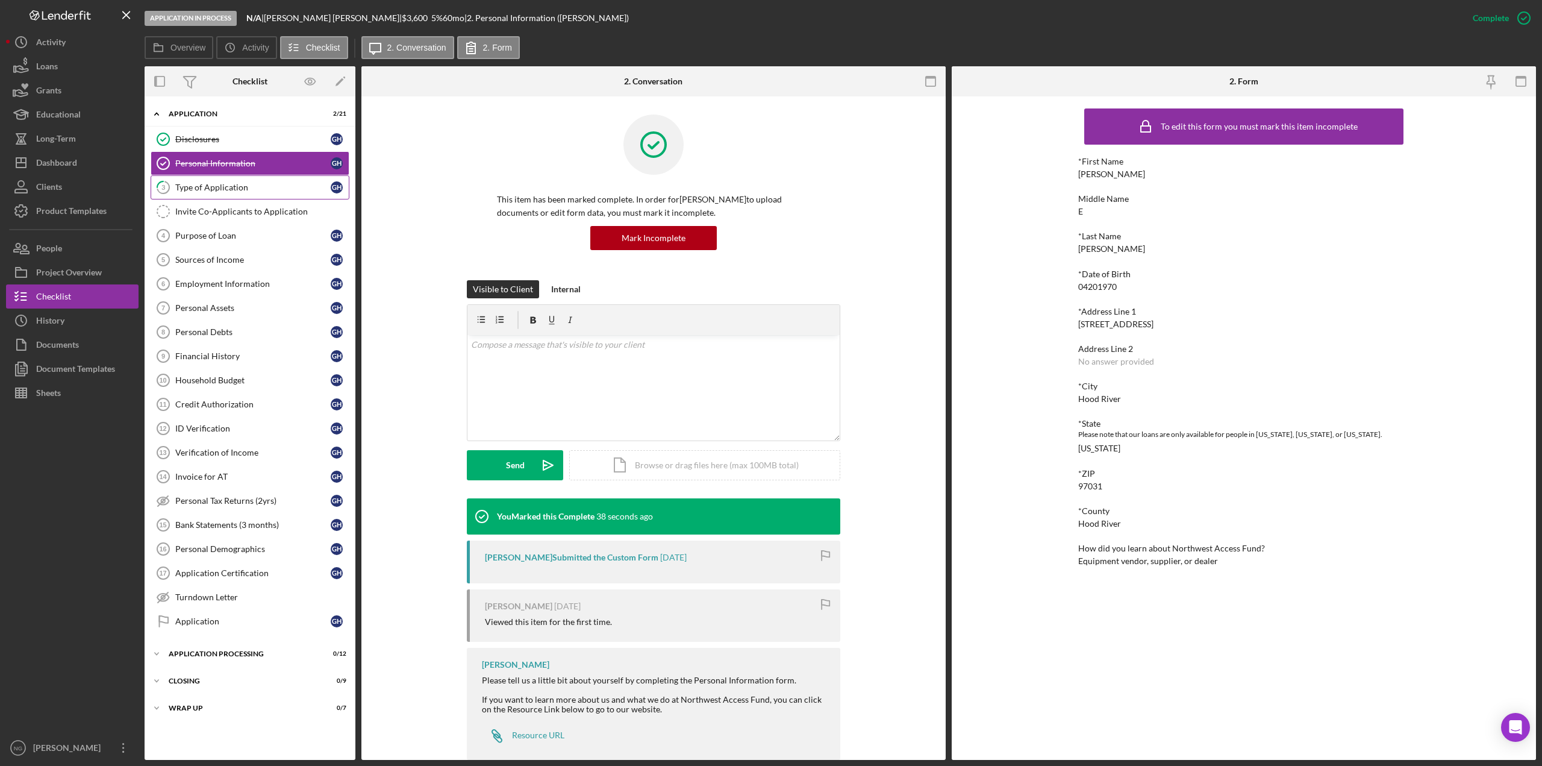
click at [246, 189] on div "Type of Application" at bounding box center [252, 188] width 155 height 10
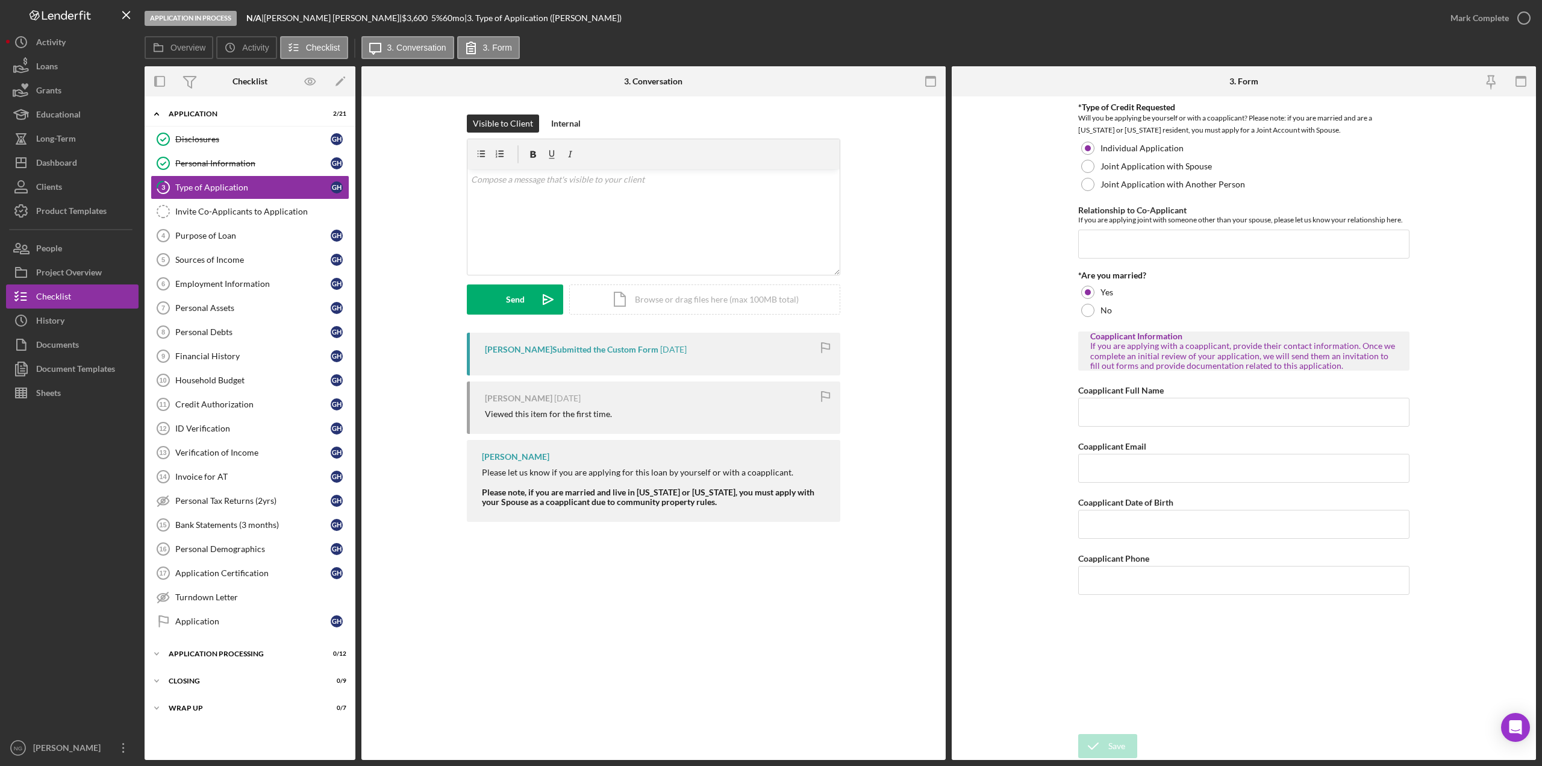
click at [616, 348] on div "[PERSON_NAME] Submitted the Custom Form" at bounding box center [571, 350] width 173 height 10
click at [587, 351] on div "[PERSON_NAME] Submitted the Custom Form" at bounding box center [571, 350] width 173 height 10
click at [535, 351] on div "[PERSON_NAME] Submitted the Custom Form" at bounding box center [571, 350] width 173 height 10
click at [511, 349] on div "[PERSON_NAME] Submitted the Custom Form" at bounding box center [571, 350] width 173 height 10
click at [594, 352] on div "[PERSON_NAME] Submitted the Custom Form" at bounding box center [571, 350] width 173 height 10
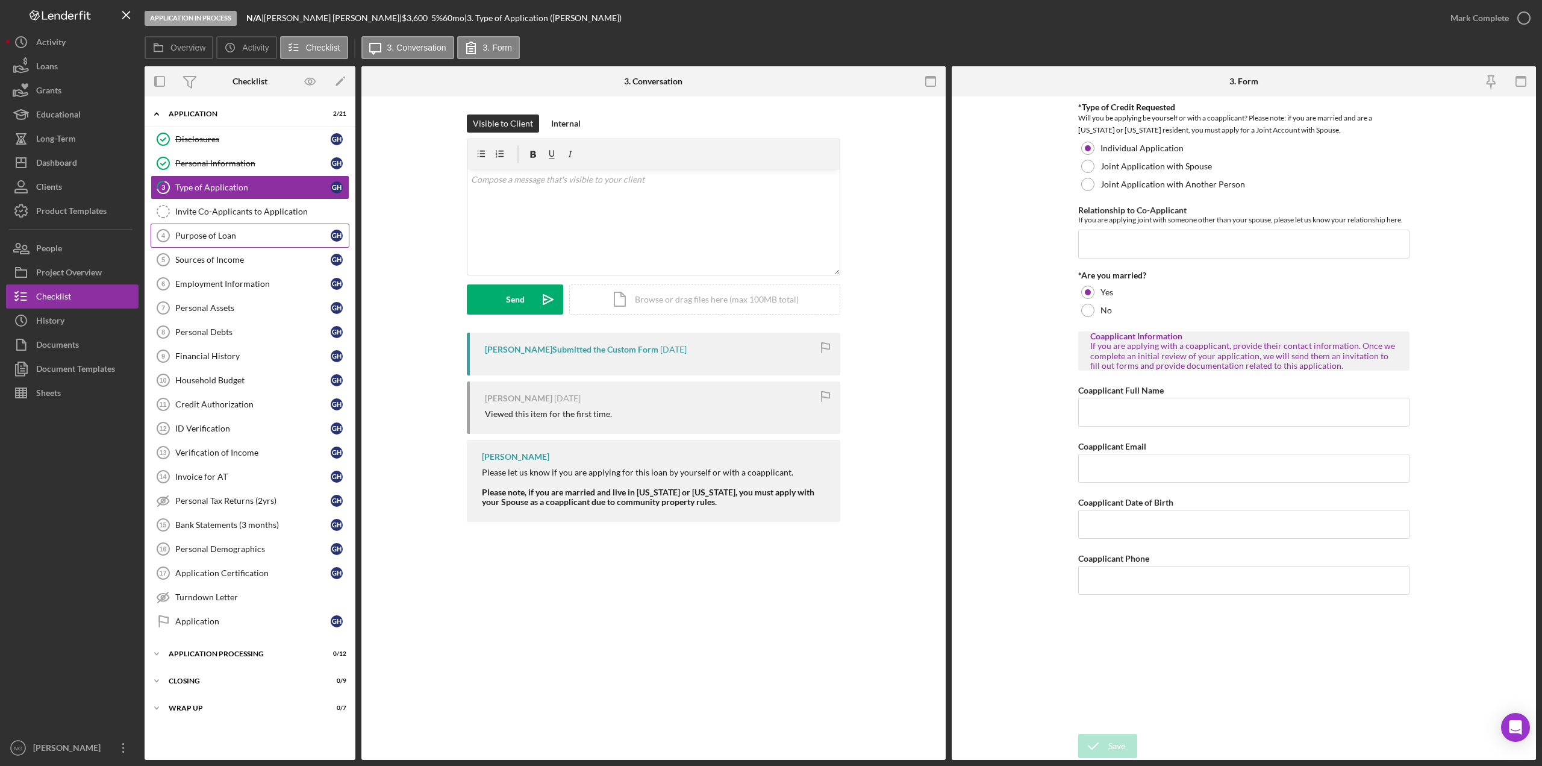
click at [192, 237] on div "Purpose of Loan" at bounding box center [252, 236] width 155 height 10
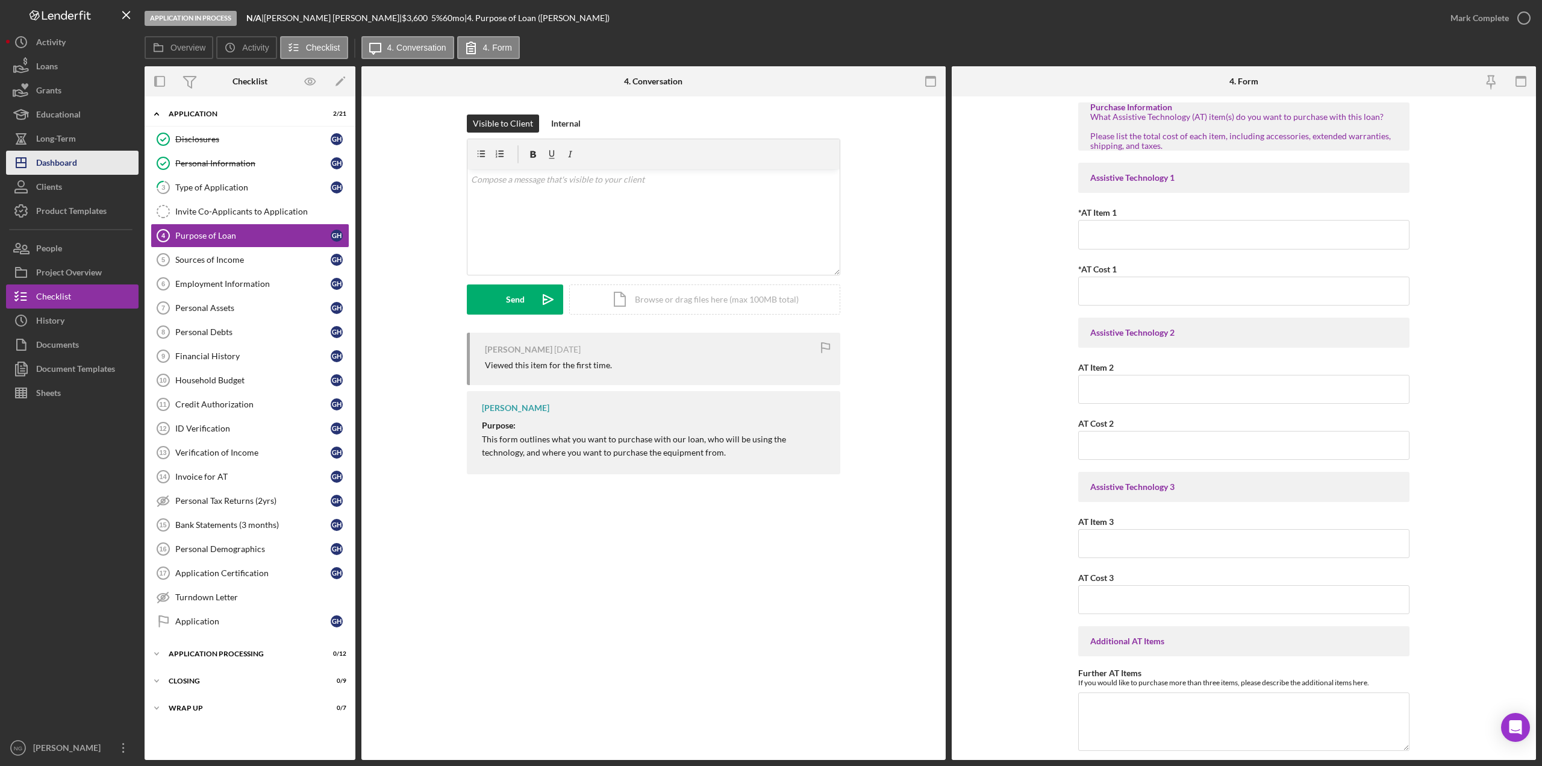
click at [55, 168] on div "Dashboard" at bounding box center [56, 164] width 41 height 27
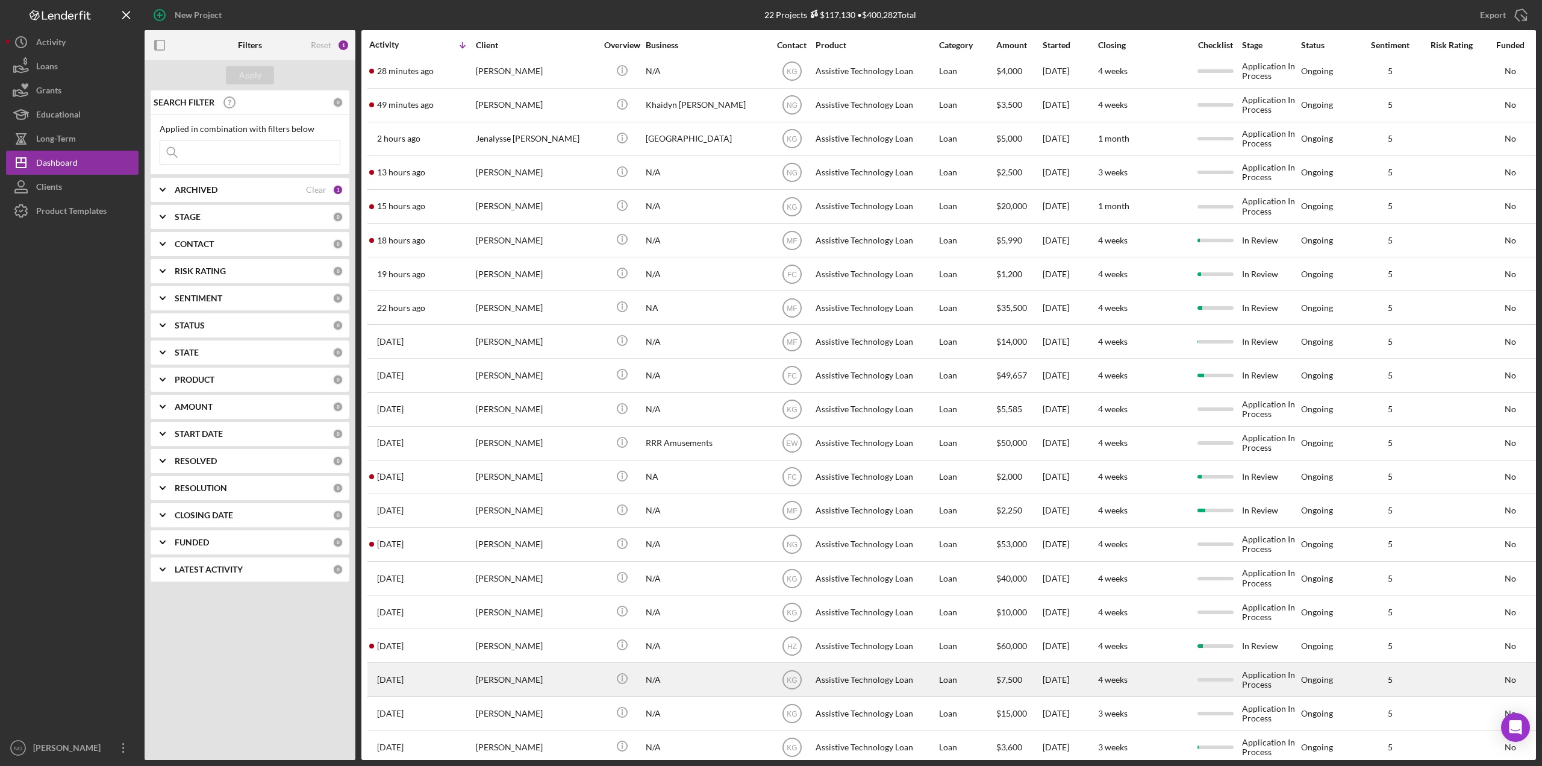
scroll to position [60, 0]
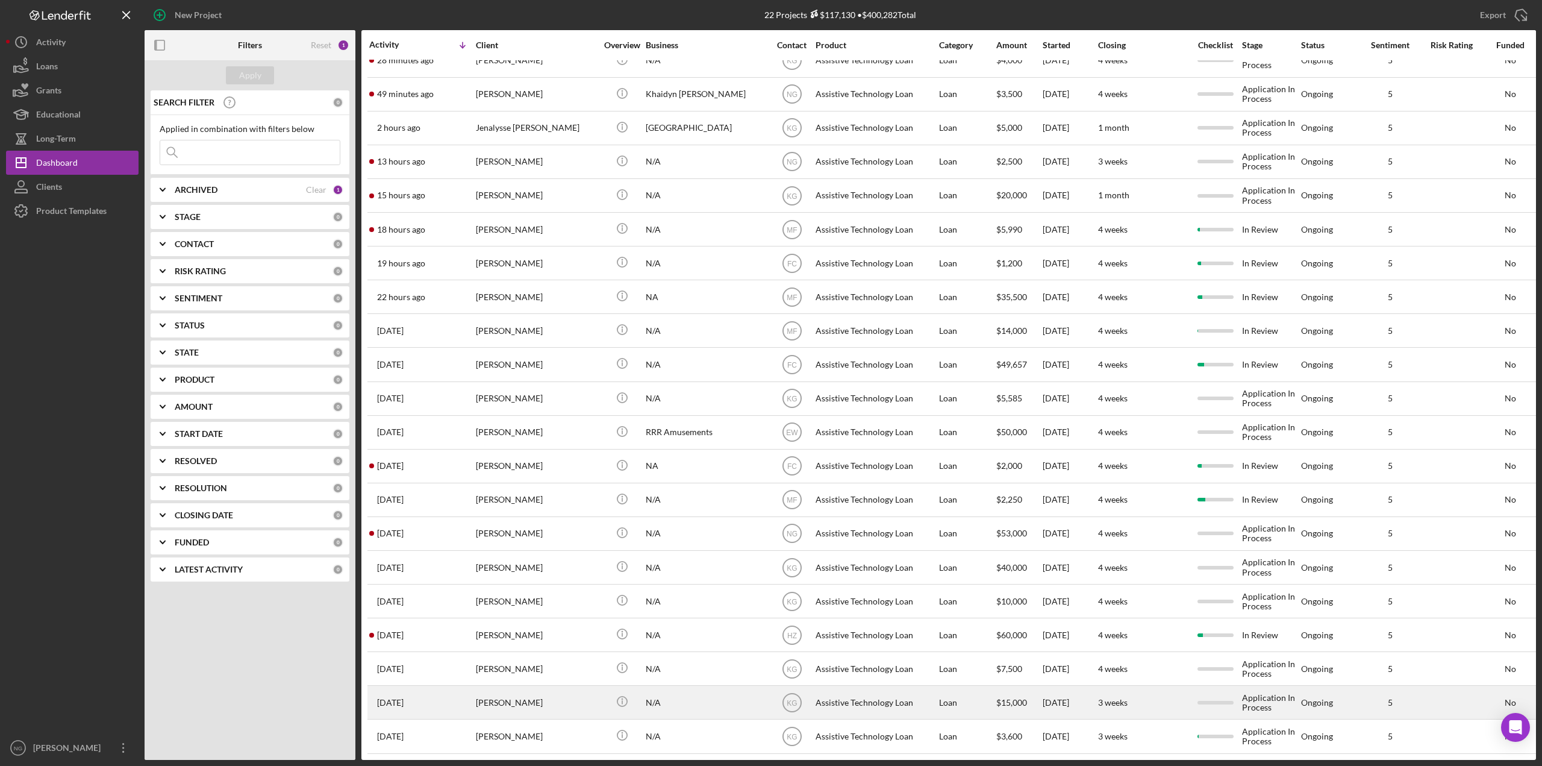
click at [534, 701] on div "[PERSON_NAME]" at bounding box center [536, 702] width 120 height 32
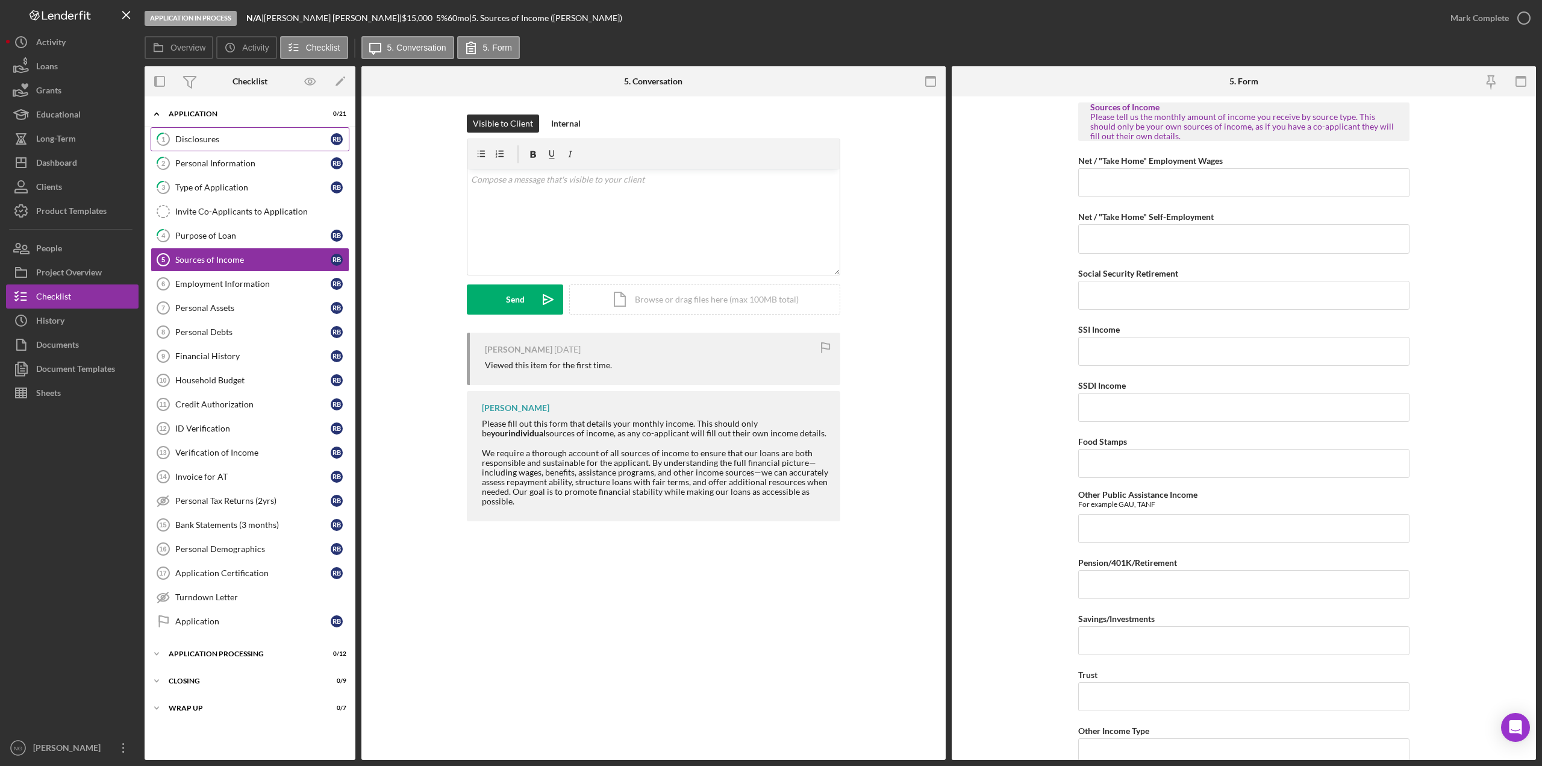
click at [239, 142] on div "Disclosures" at bounding box center [252, 139] width 155 height 10
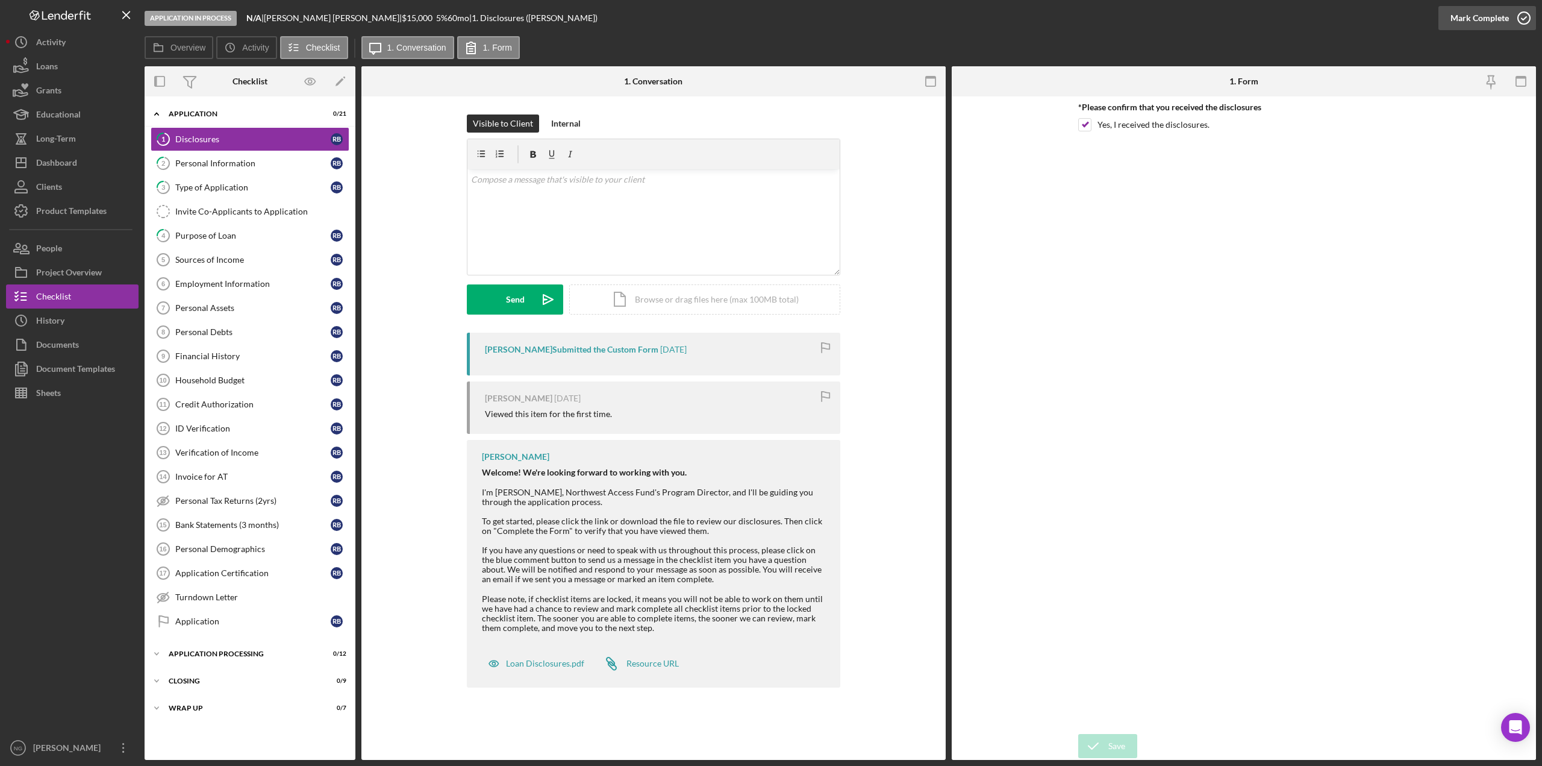
click at [1522, 18] on icon "button" at bounding box center [1524, 18] width 30 height 30
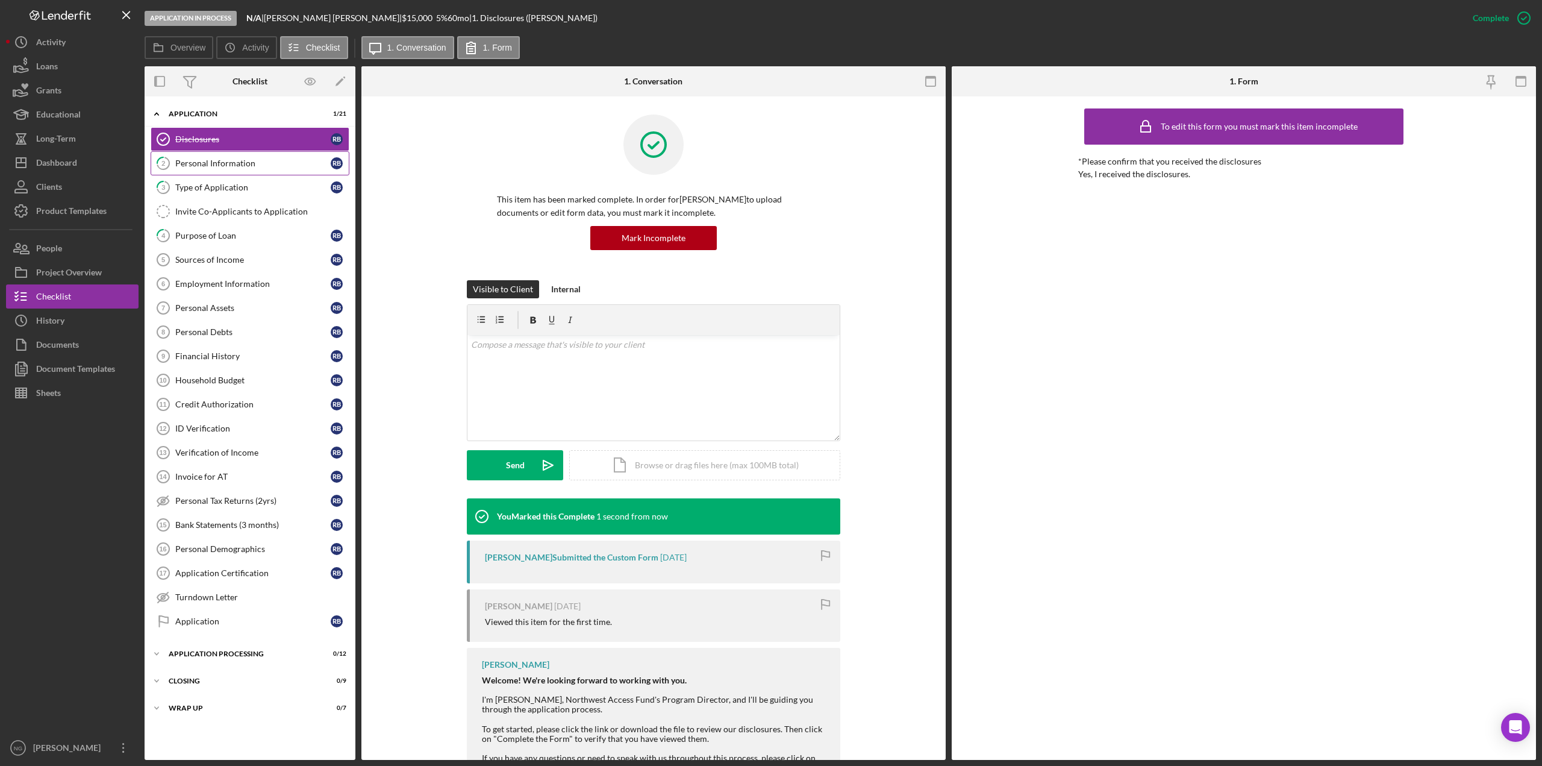
click at [223, 163] on div "Personal Information" at bounding box center [252, 163] width 155 height 10
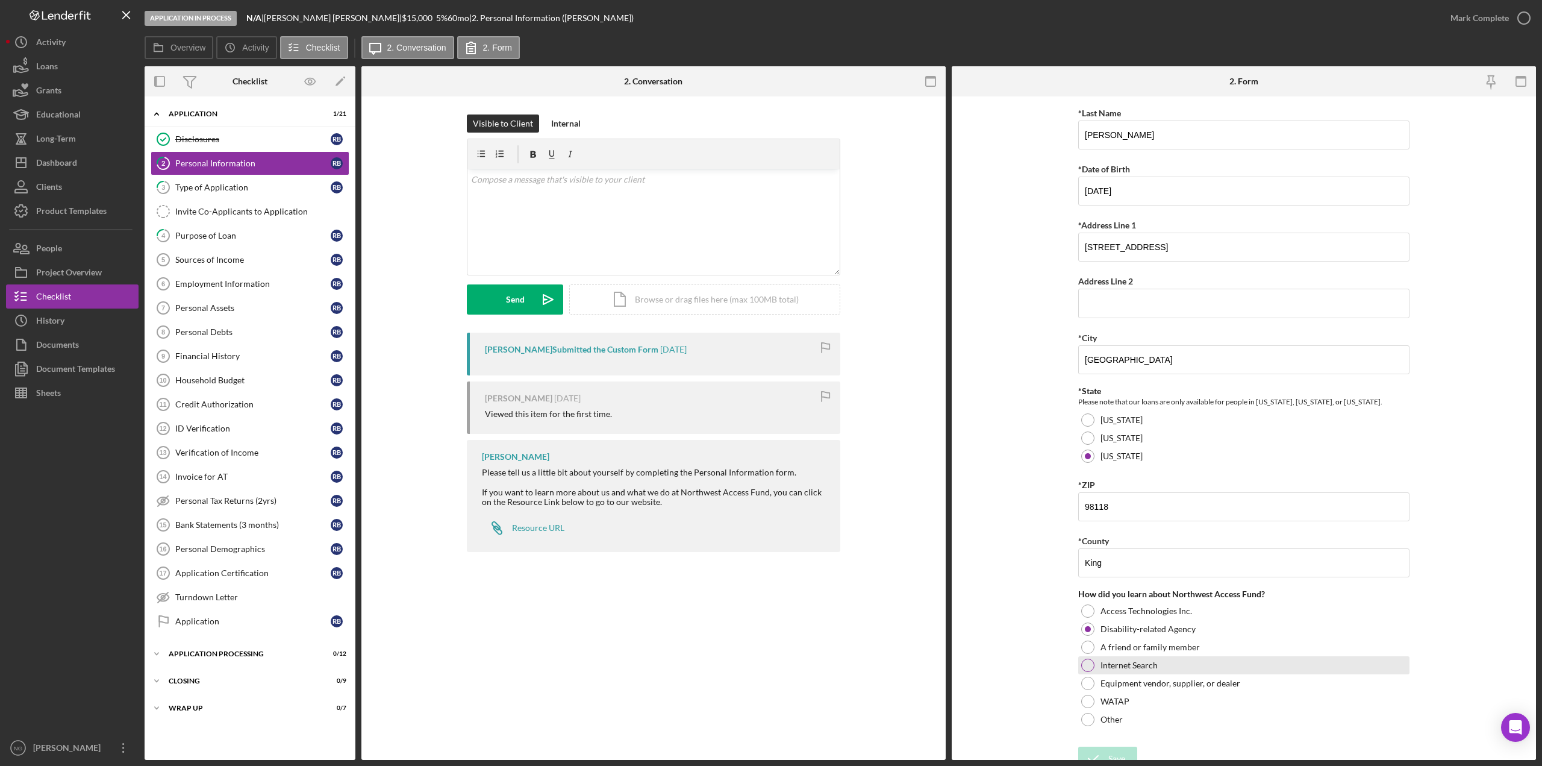
scroll to position [122, 0]
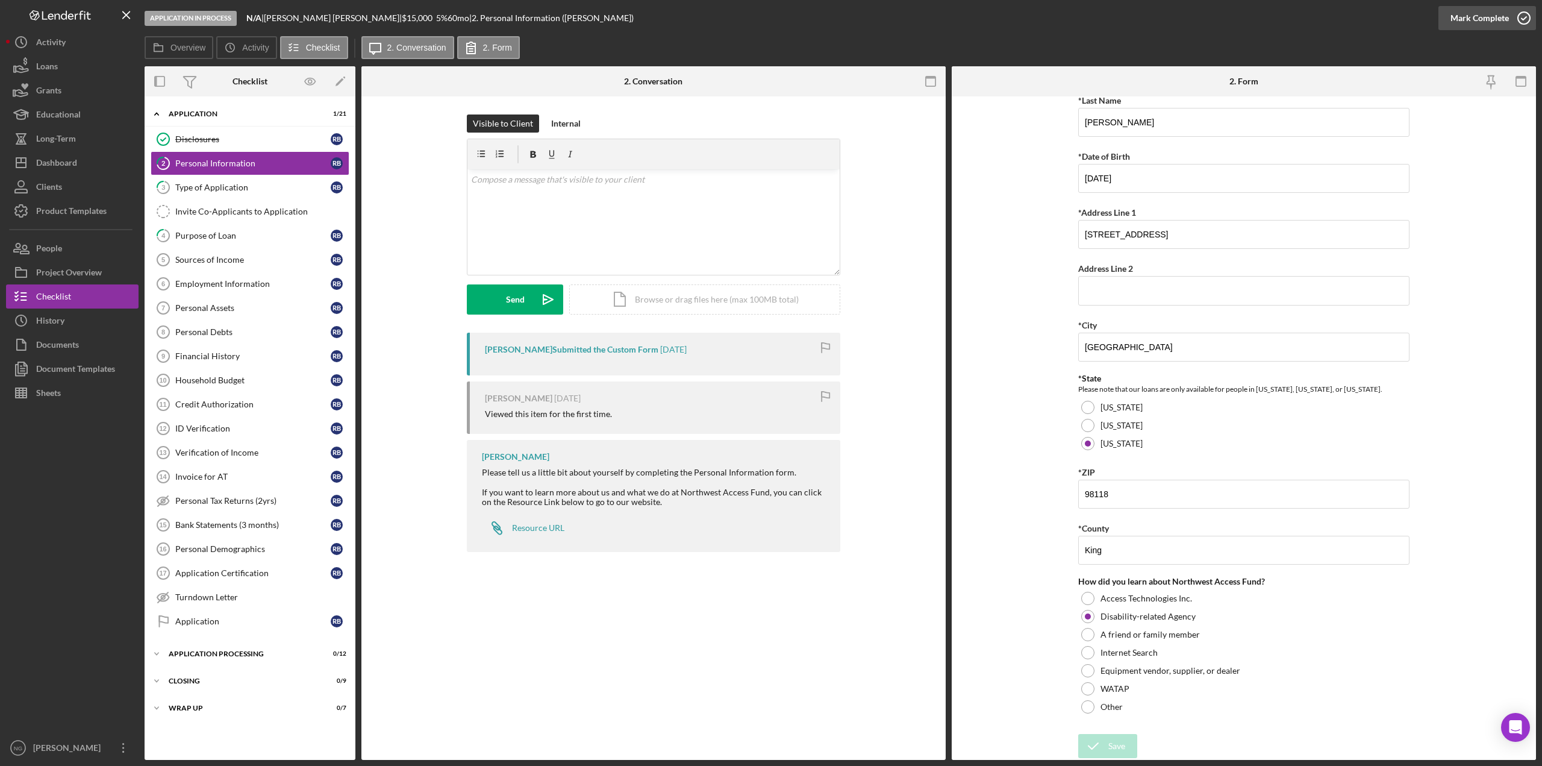
click at [1523, 18] on icon "button" at bounding box center [1524, 18] width 30 height 30
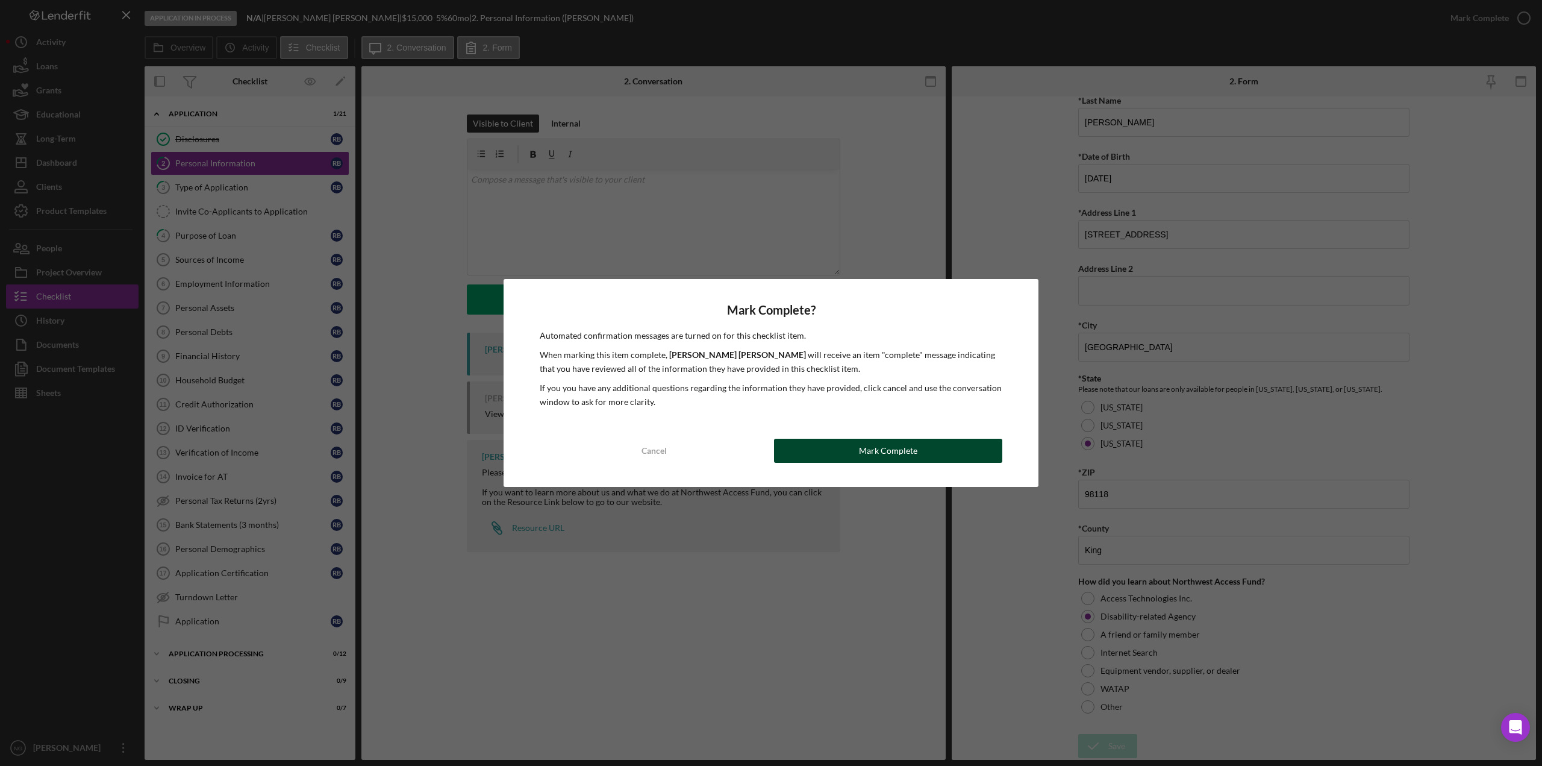
click at [918, 452] on button "Mark Complete" at bounding box center [888, 451] width 228 height 24
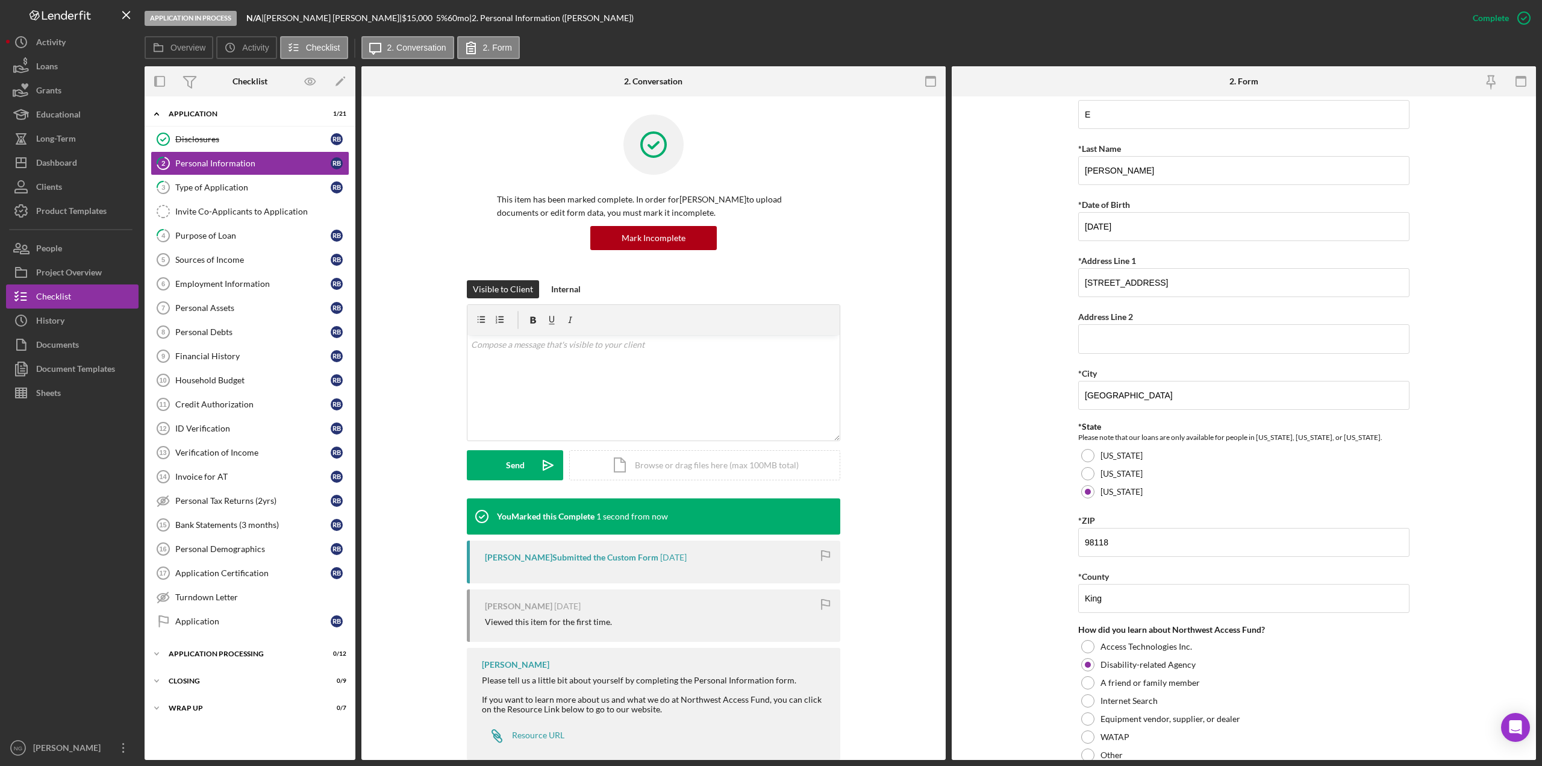
scroll to position [170, 0]
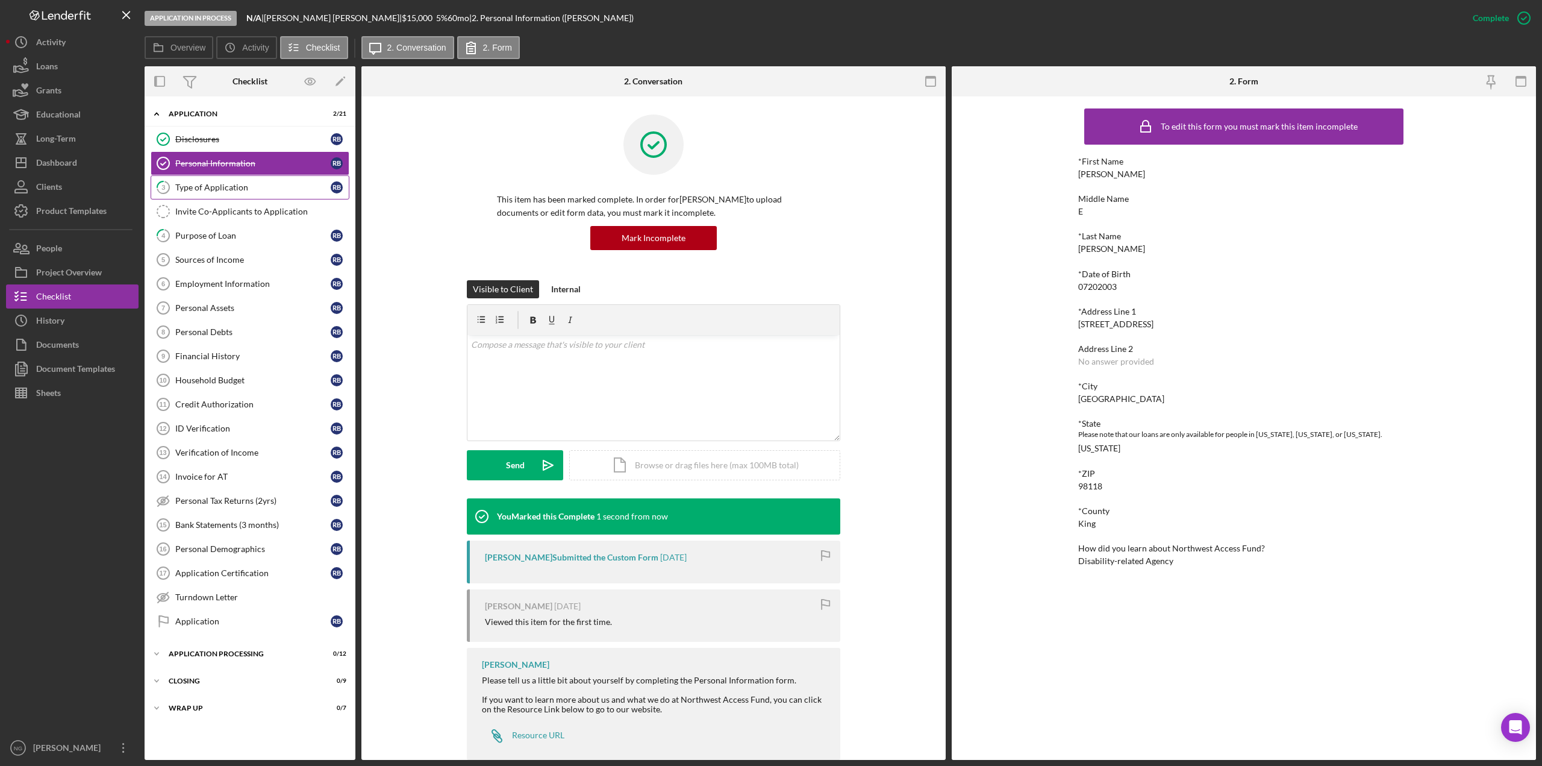
click at [239, 192] on div "Type of Application" at bounding box center [252, 188] width 155 height 10
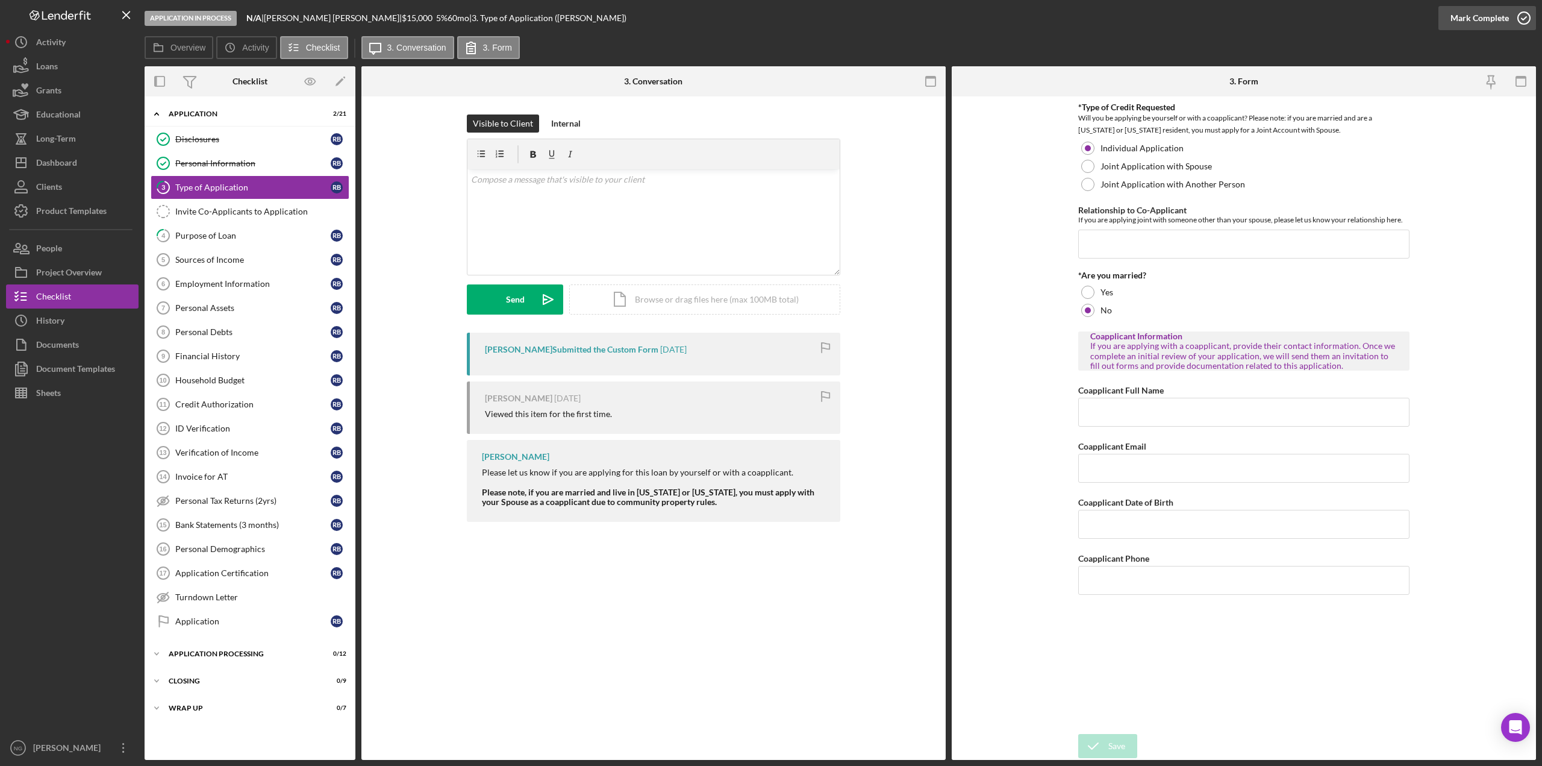
click at [1529, 21] on icon "button" at bounding box center [1524, 18] width 30 height 30
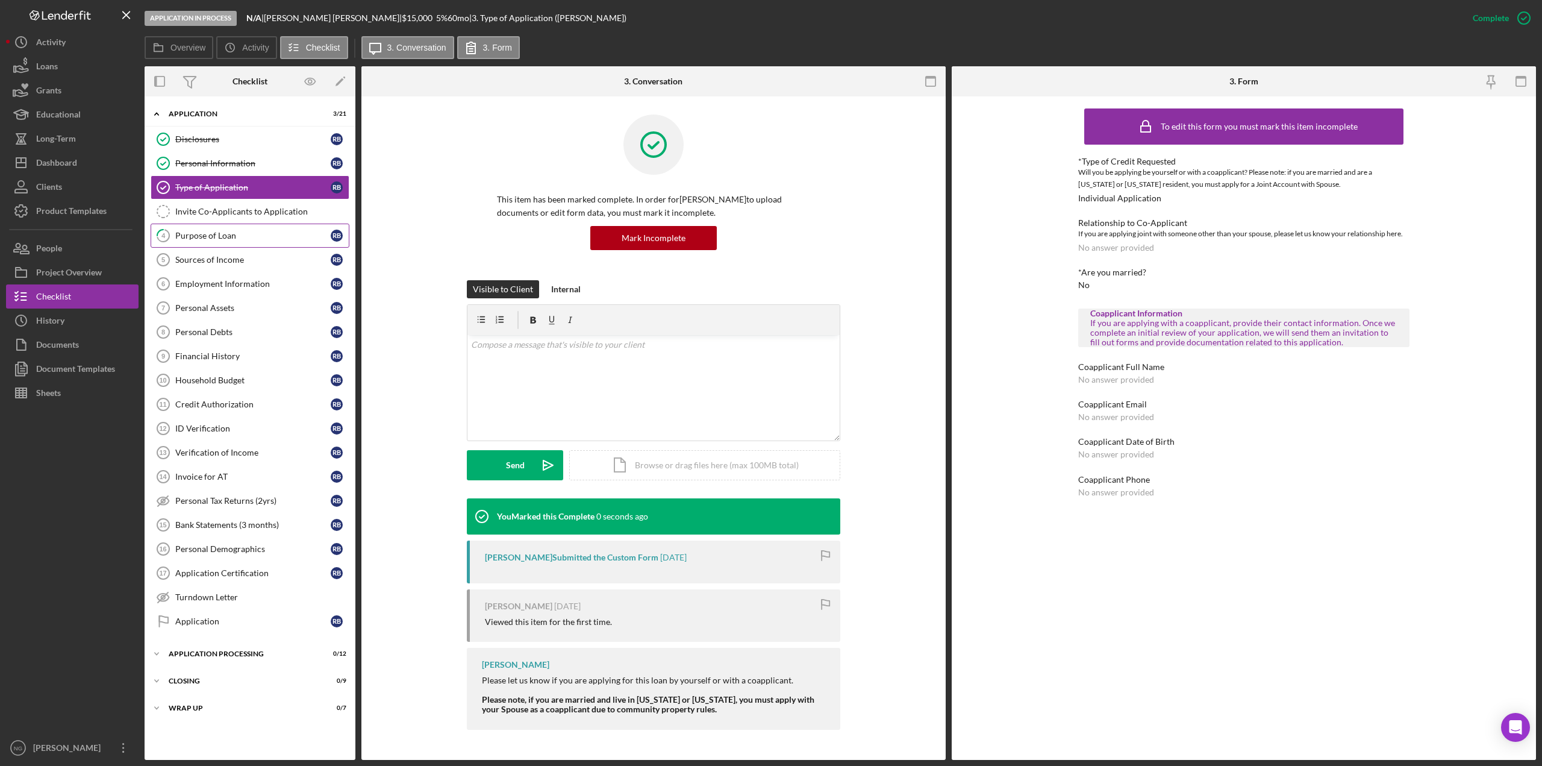
click at [236, 237] on div "Purpose of Loan" at bounding box center [252, 236] width 155 height 10
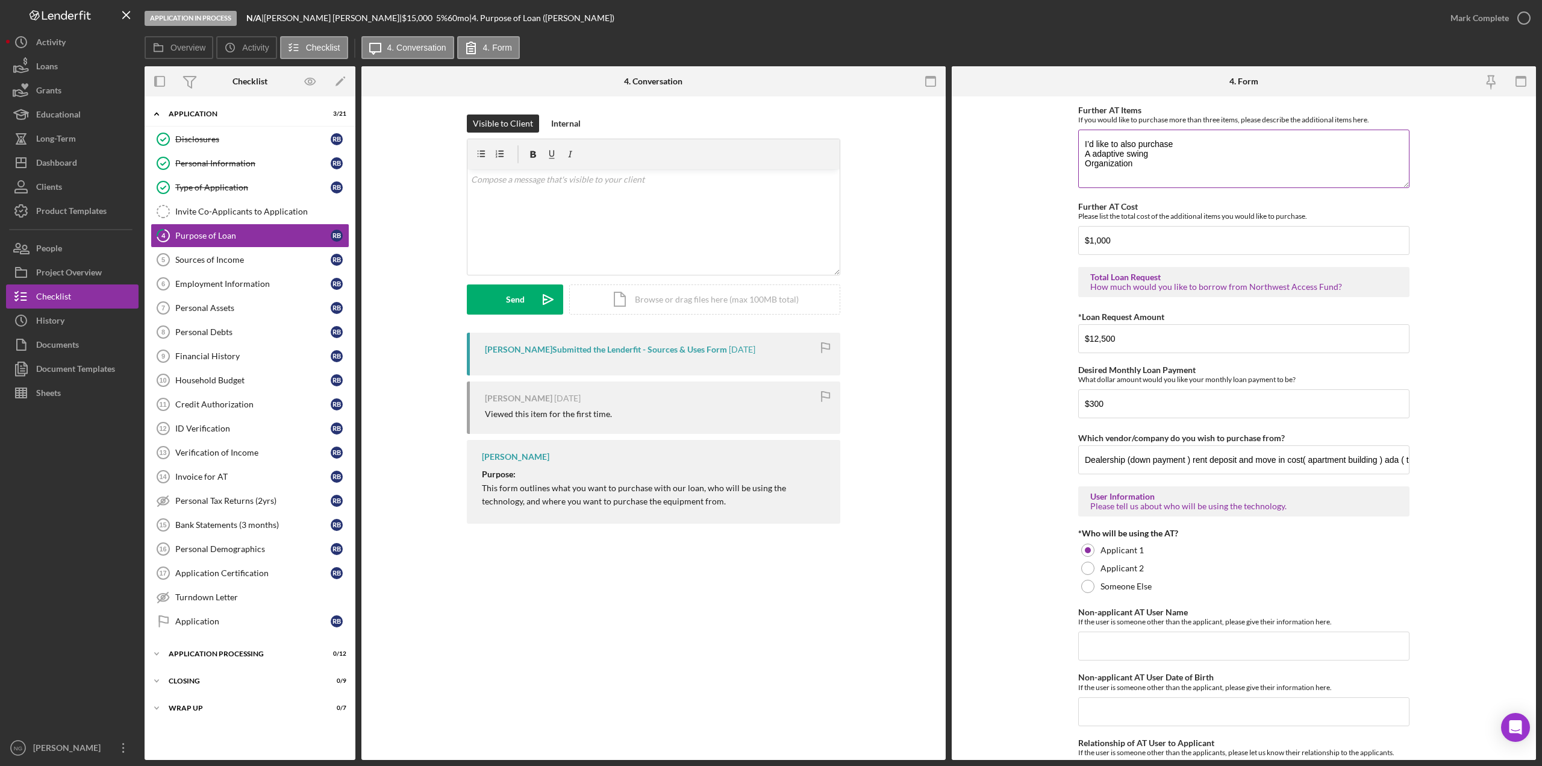
scroll to position [602, 0]
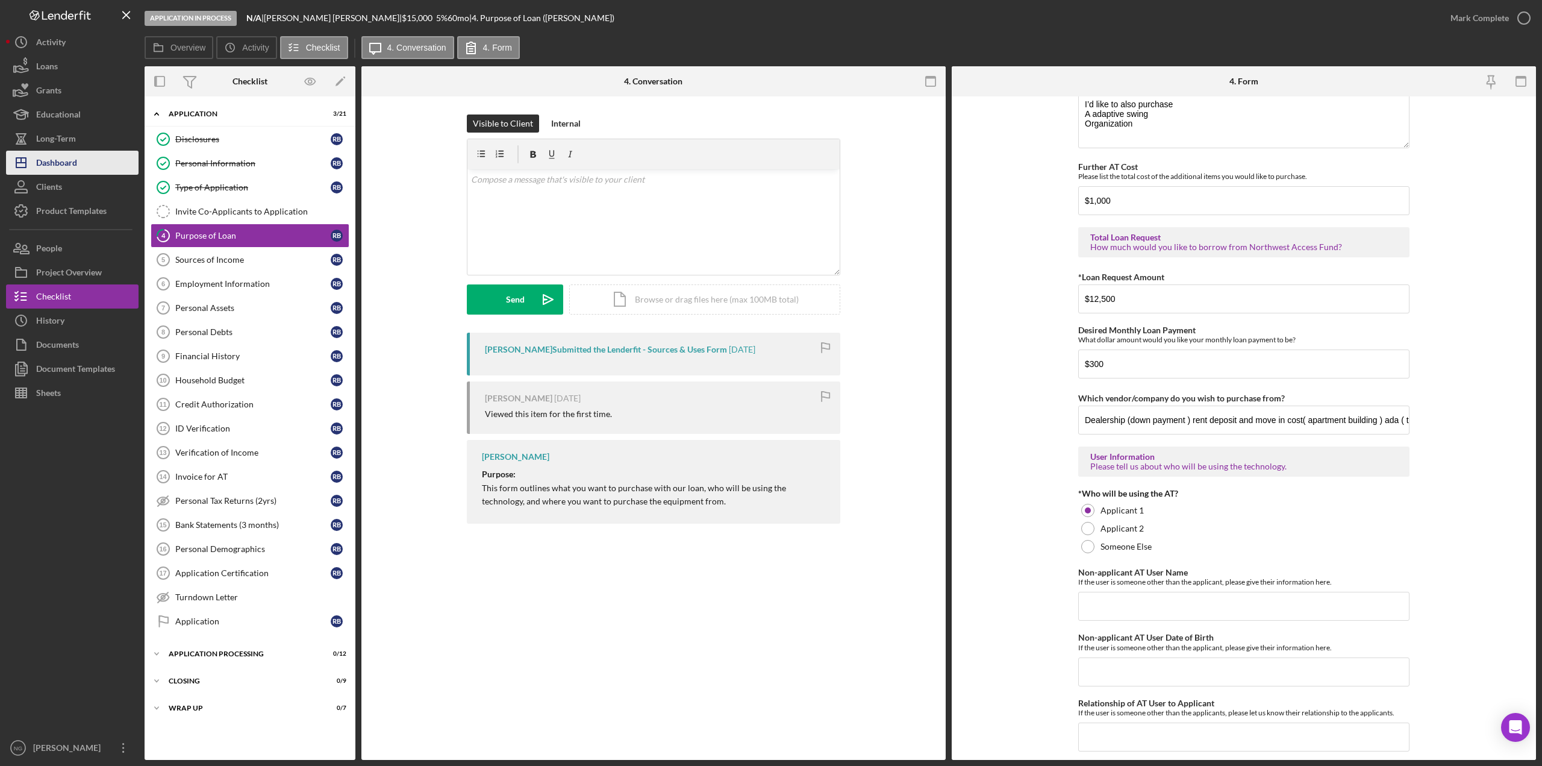
click at [81, 165] on button "Icon/Dashboard Dashboard" at bounding box center [72, 163] width 133 height 24
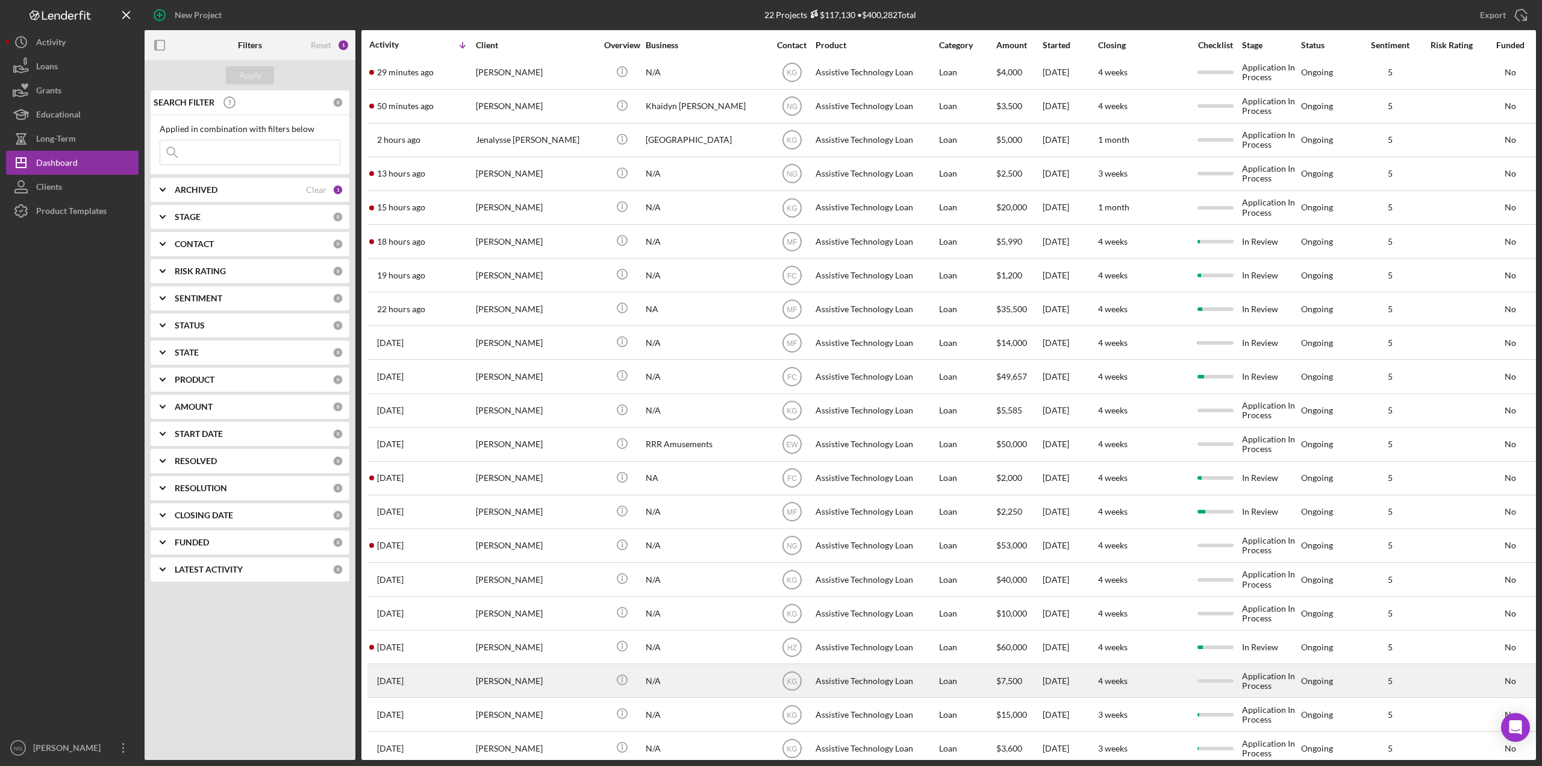
scroll to position [60, 0]
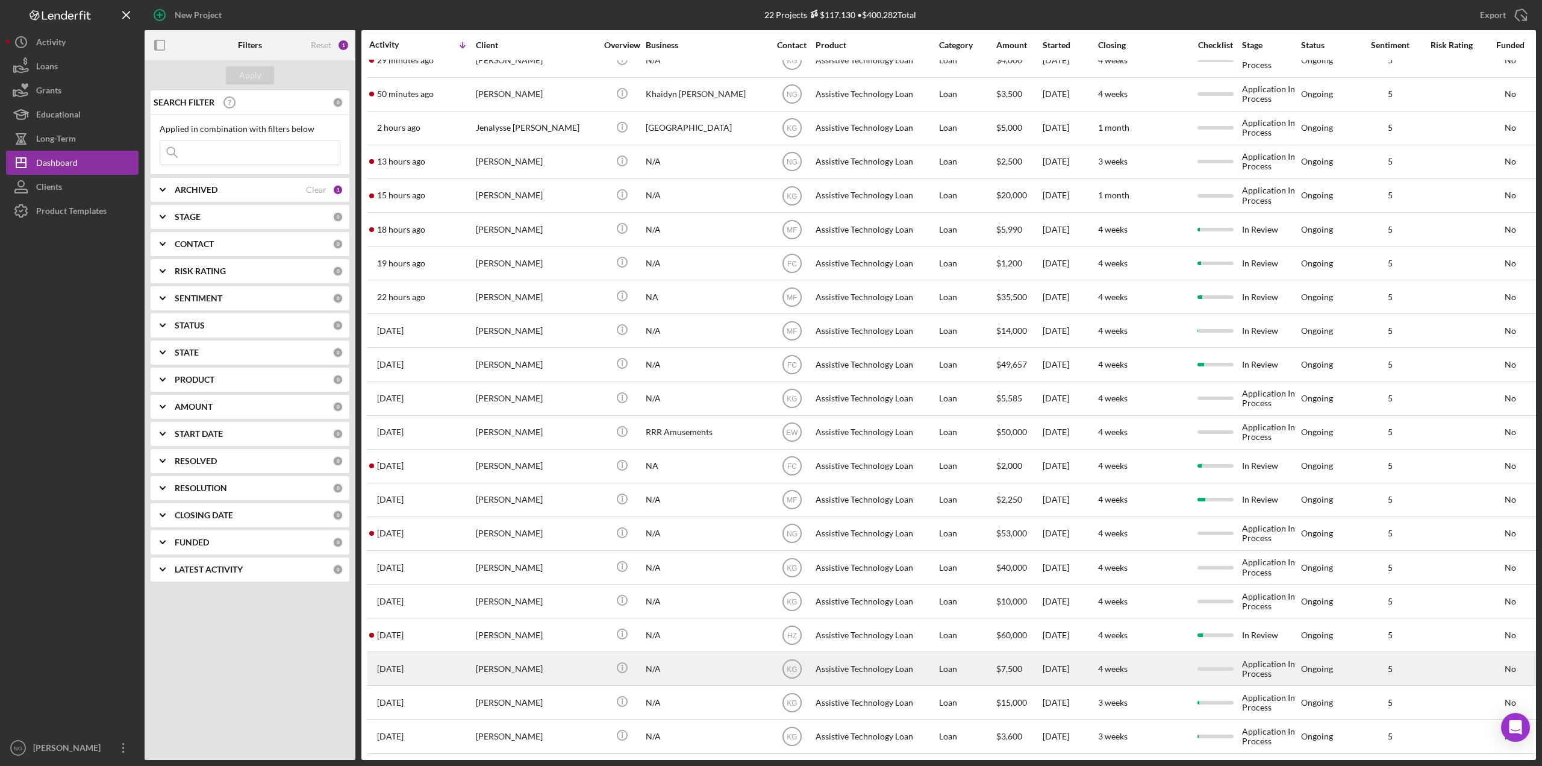
click at [575, 664] on div "[PERSON_NAME]" at bounding box center [536, 668] width 120 height 32
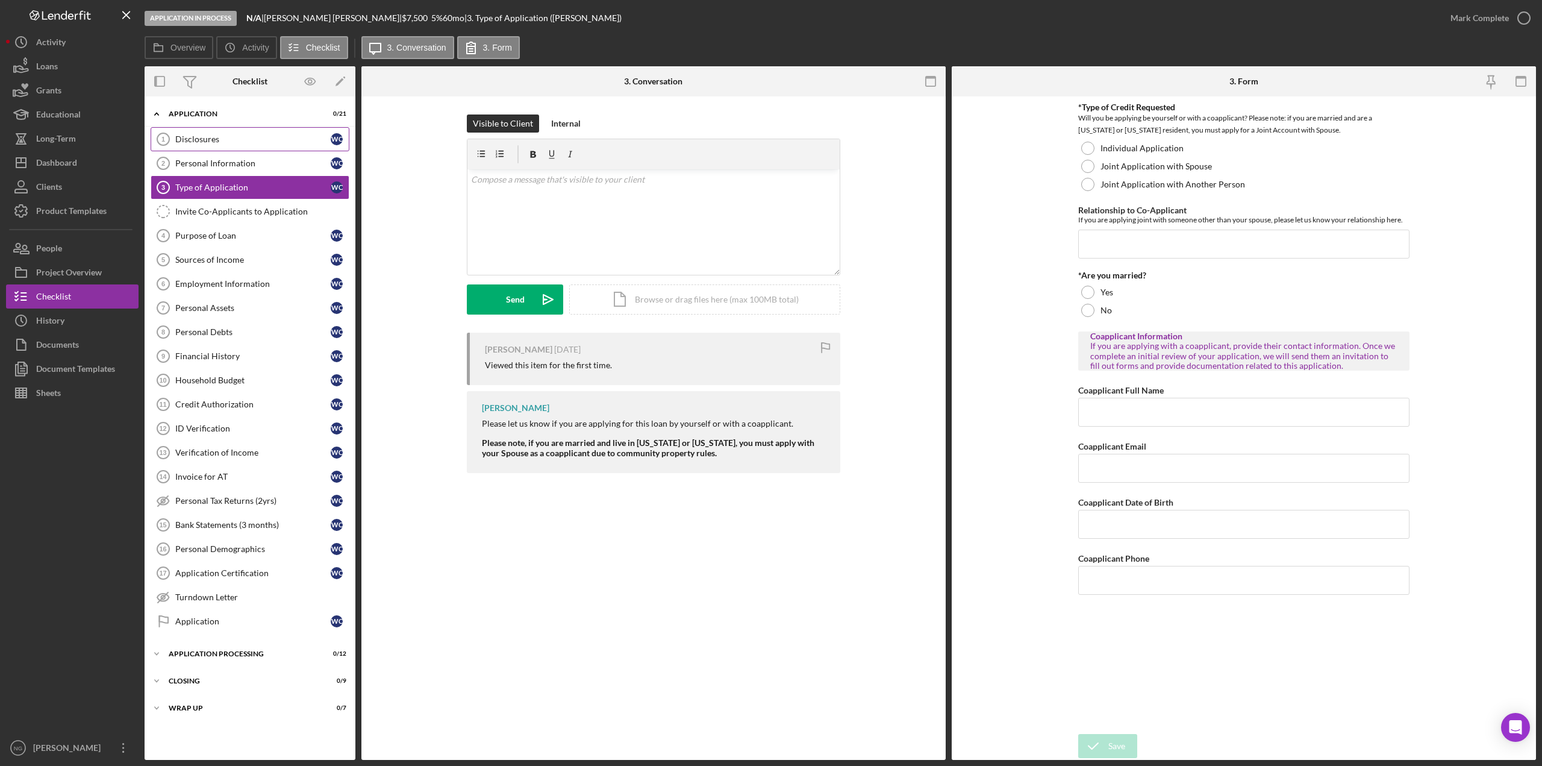
click at [196, 139] on div "Disclosures" at bounding box center [252, 139] width 155 height 10
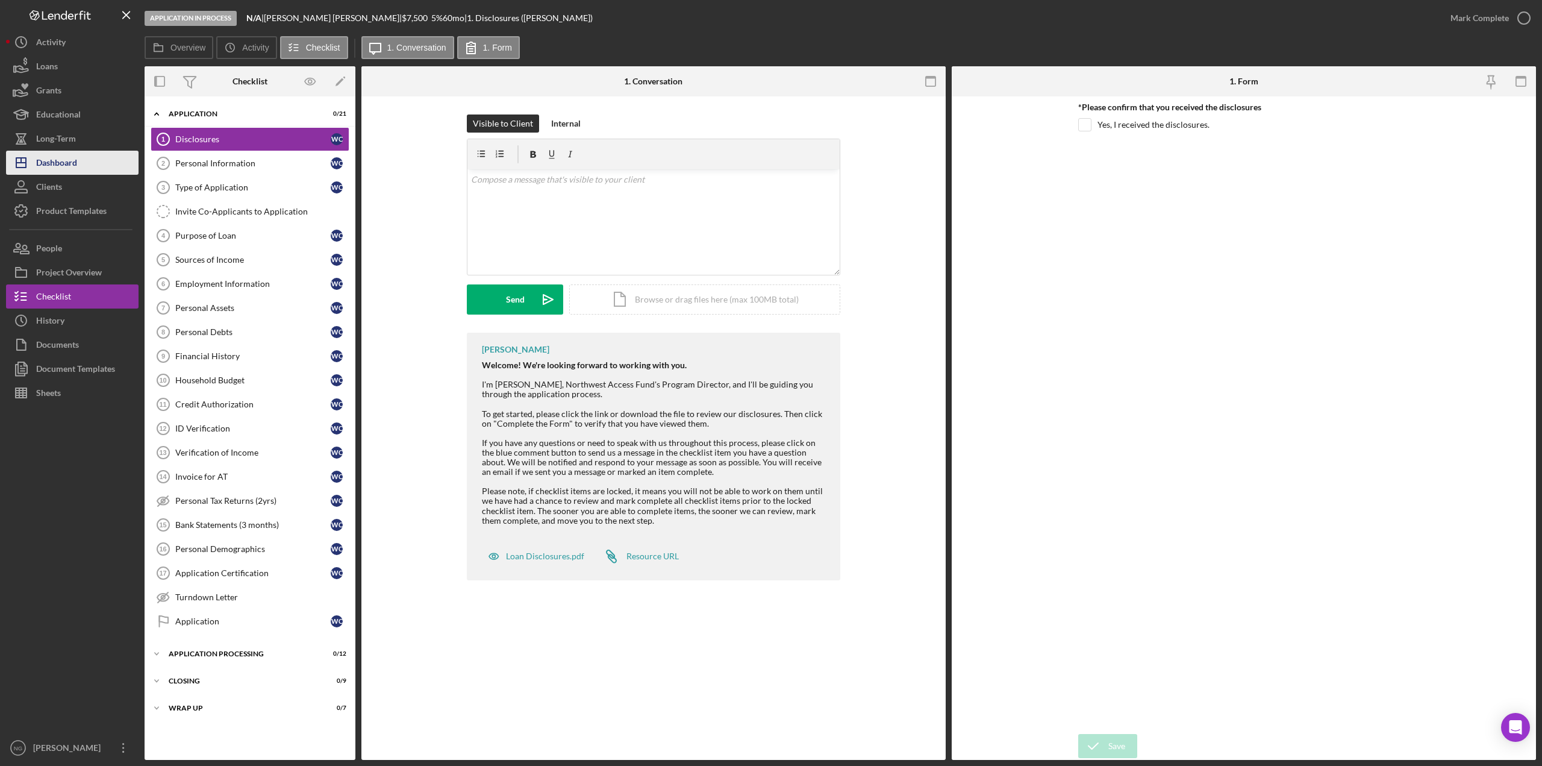
click at [75, 156] on div "Dashboard" at bounding box center [56, 164] width 41 height 27
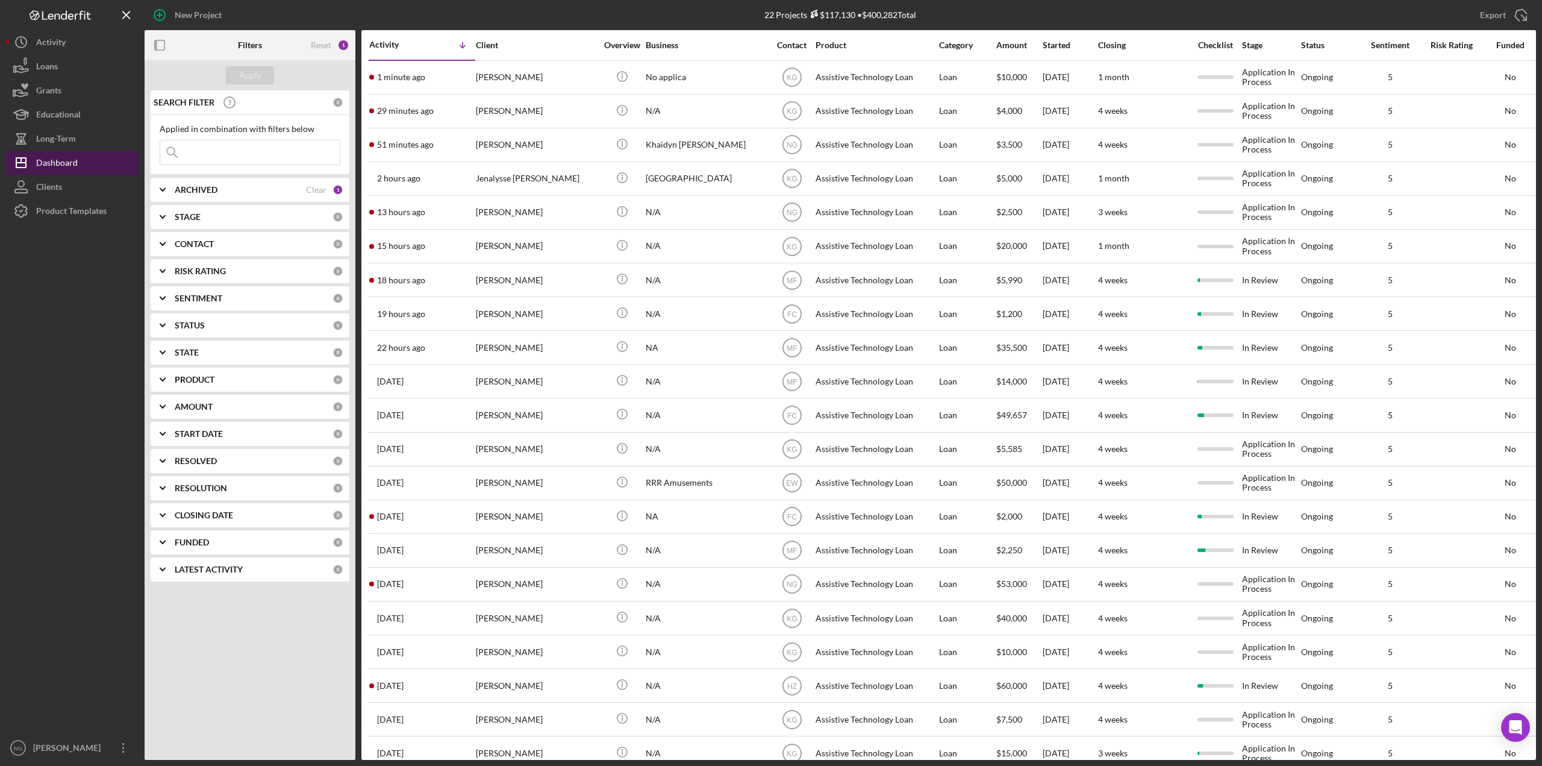
click at [70, 161] on div "Dashboard" at bounding box center [57, 164] width 42 height 27
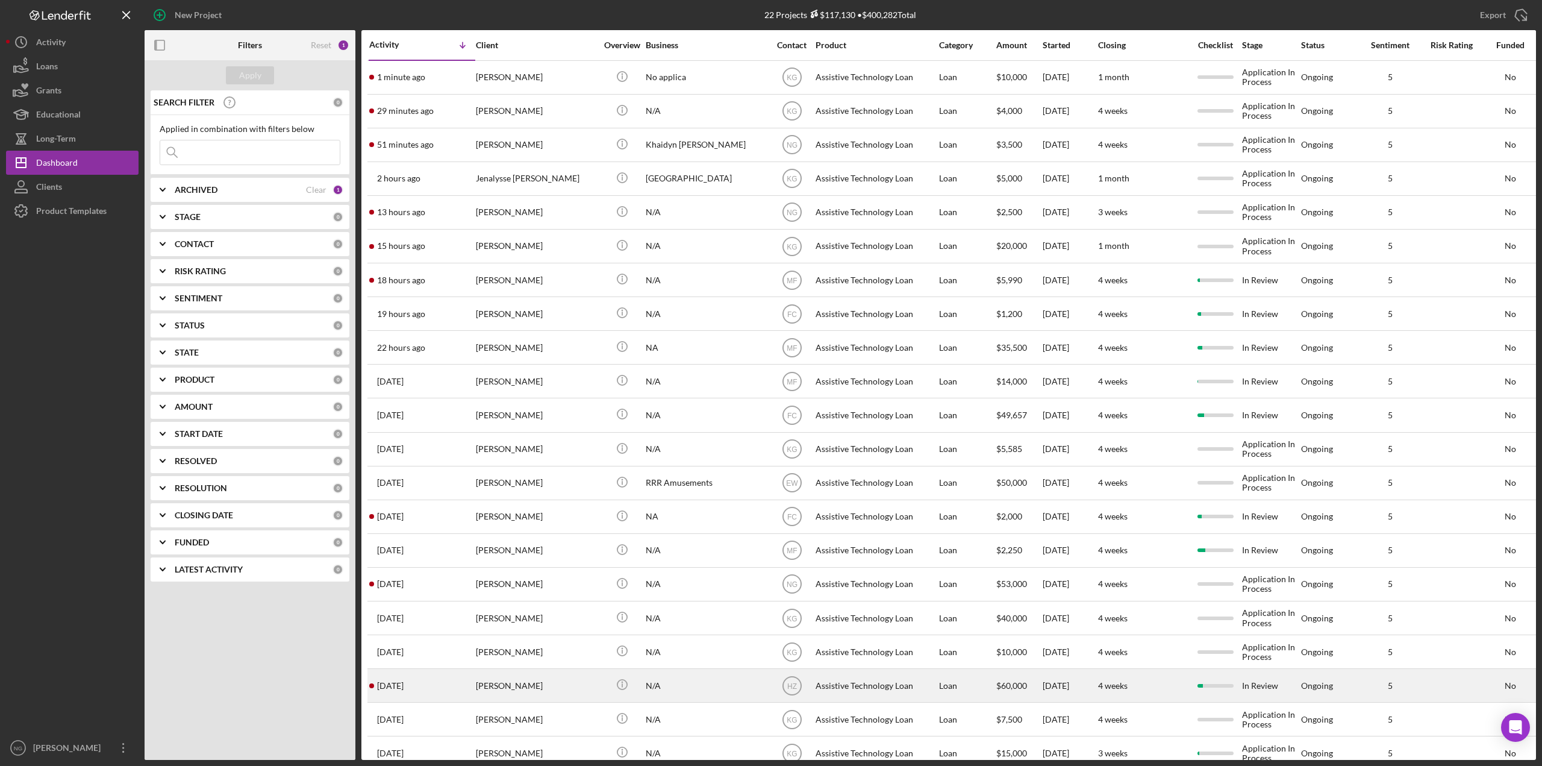
click at [521, 692] on div "[PERSON_NAME]" at bounding box center [536, 685] width 120 height 32
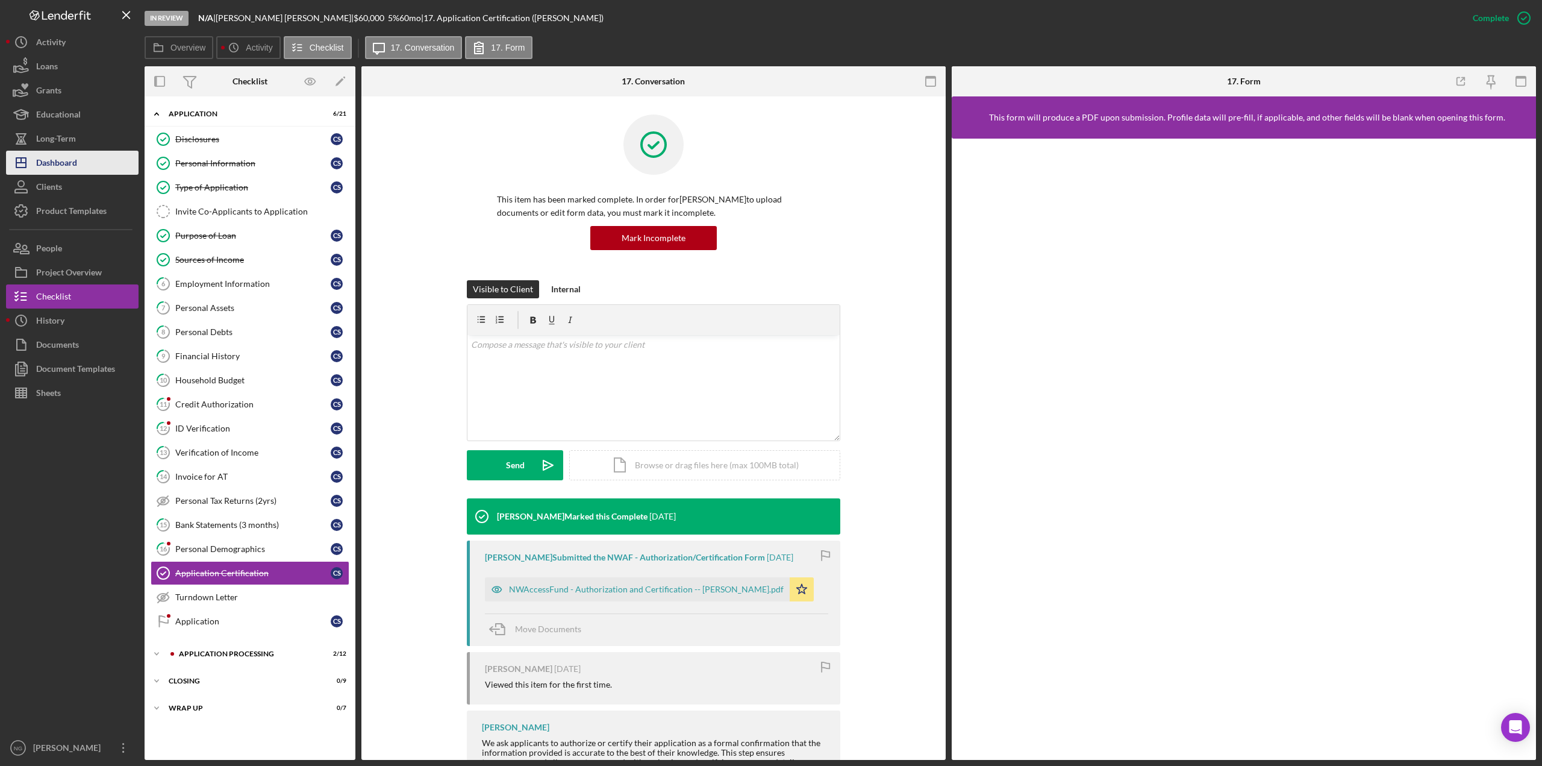
click at [72, 173] on div "Dashboard" at bounding box center [56, 164] width 41 height 27
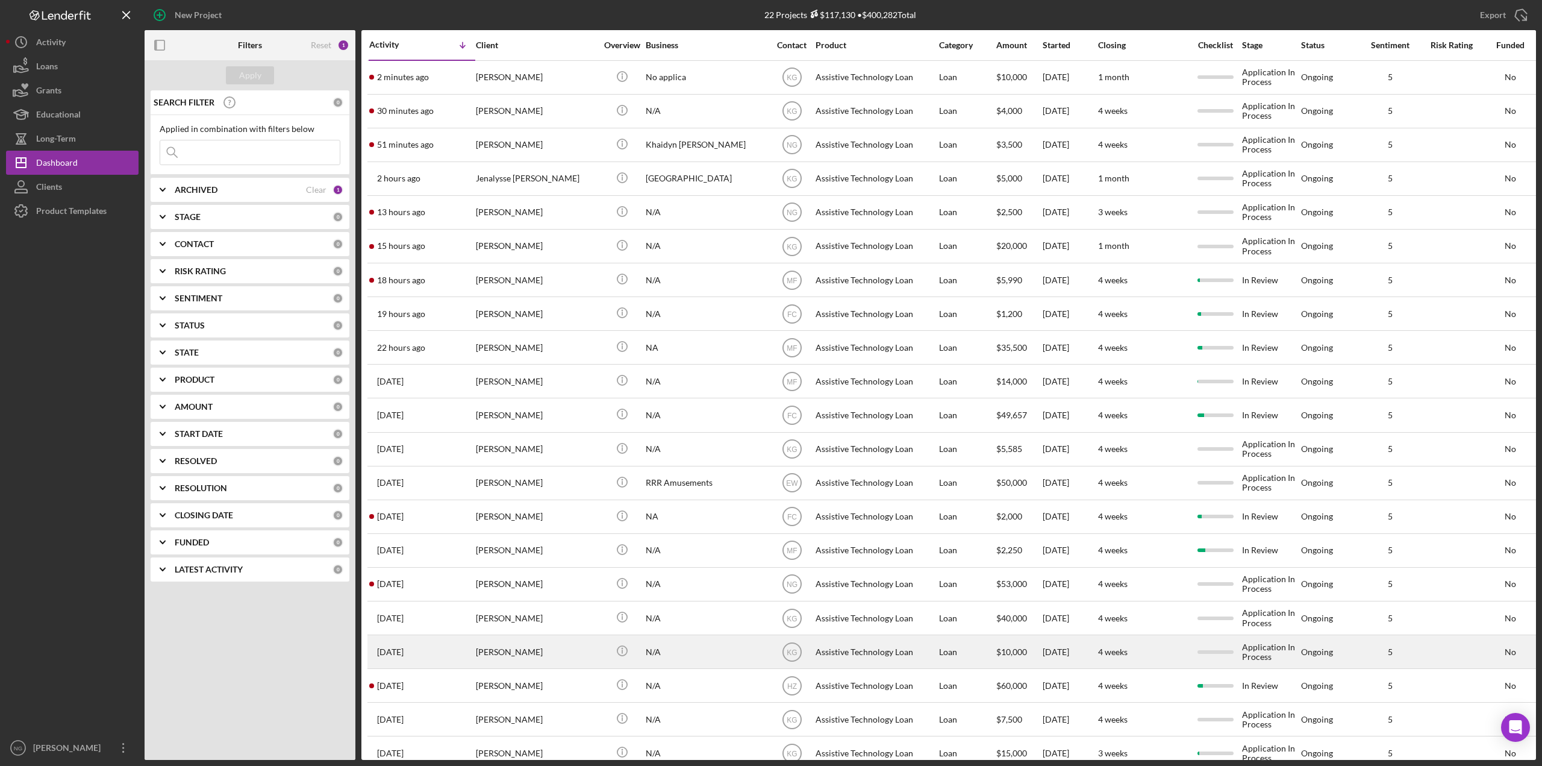
click at [756, 661] on div "N/A" at bounding box center [706, 651] width 120 height 32
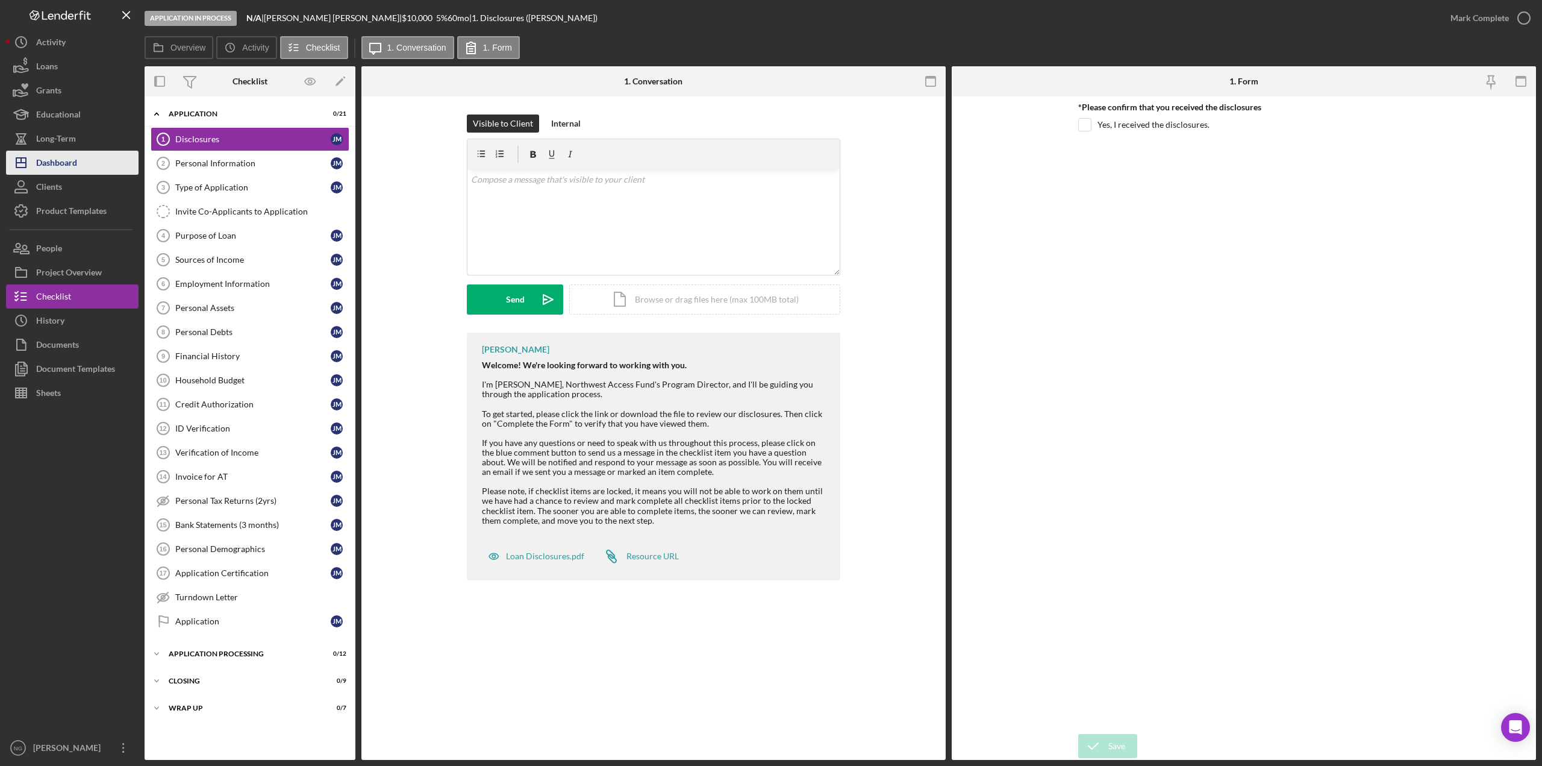
click at [66, 161] on div "Dashboard" at bounding box center [56, 164] width 41 height 27
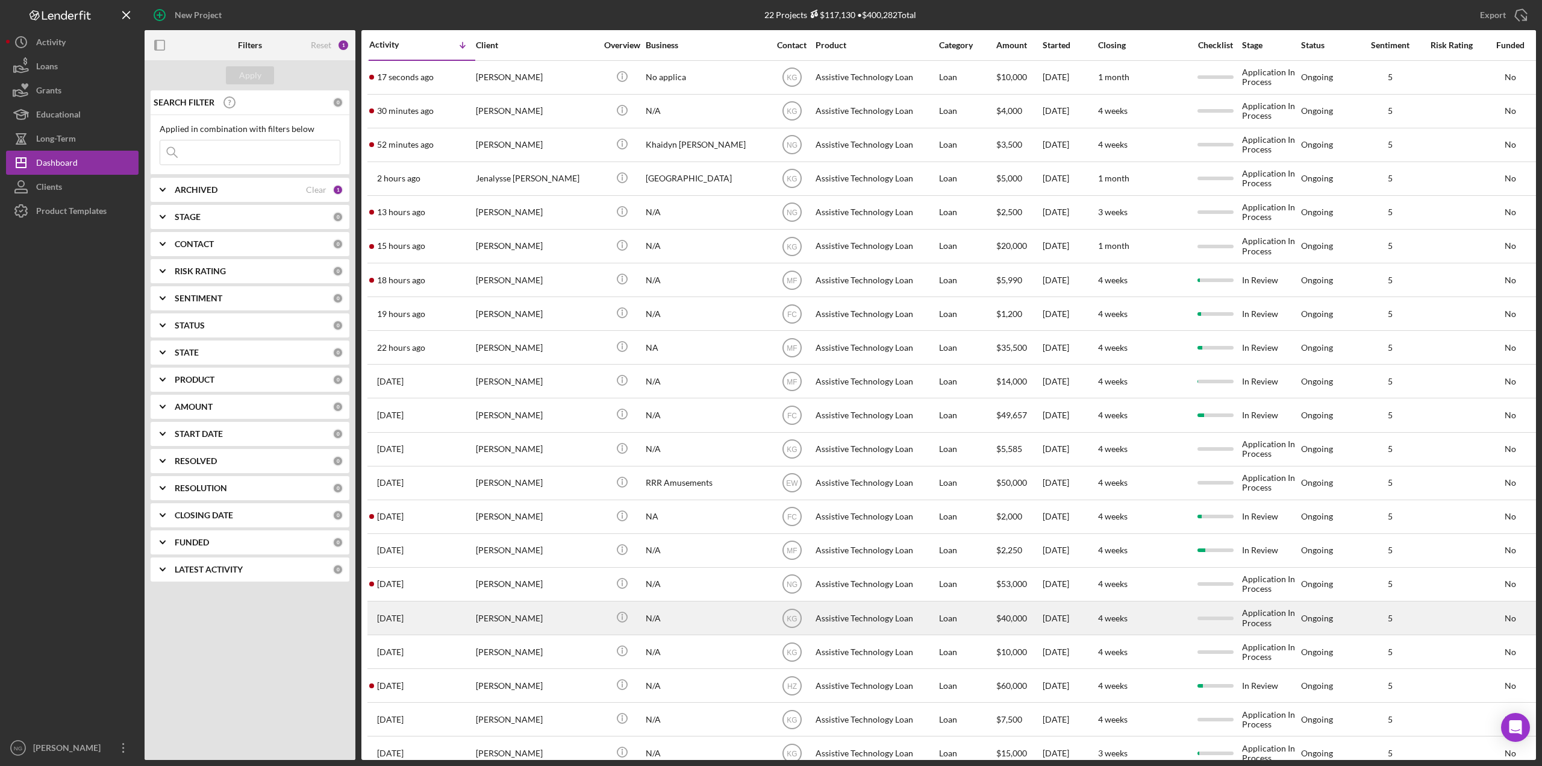
click at [537, 620] on div "[PERSON_NAME]" at bounding box center [536, 618] width 120 height 32
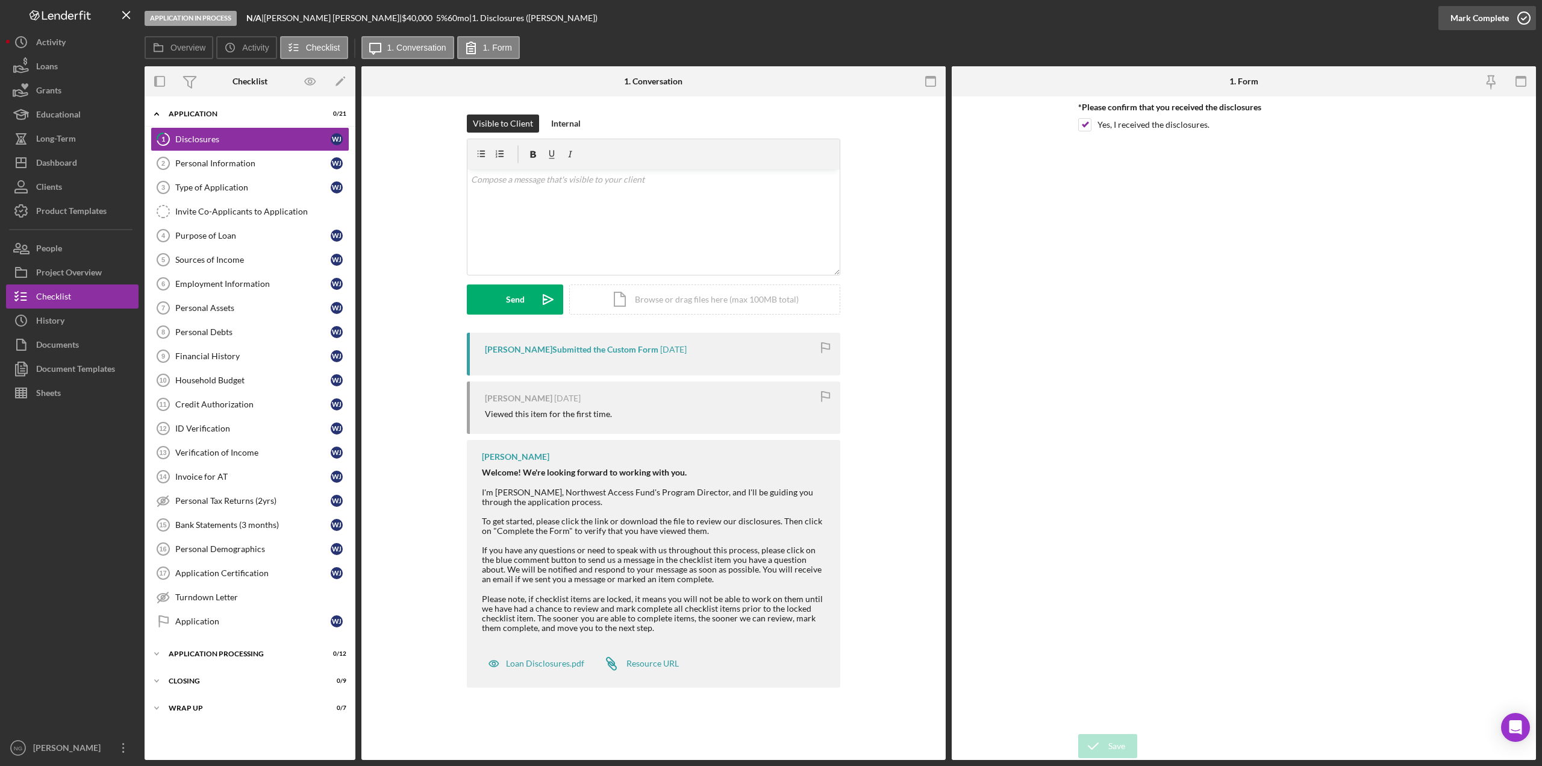
click at [1523, 19] on icon "button" at bounding box center [1524, 18] width 30 height 30
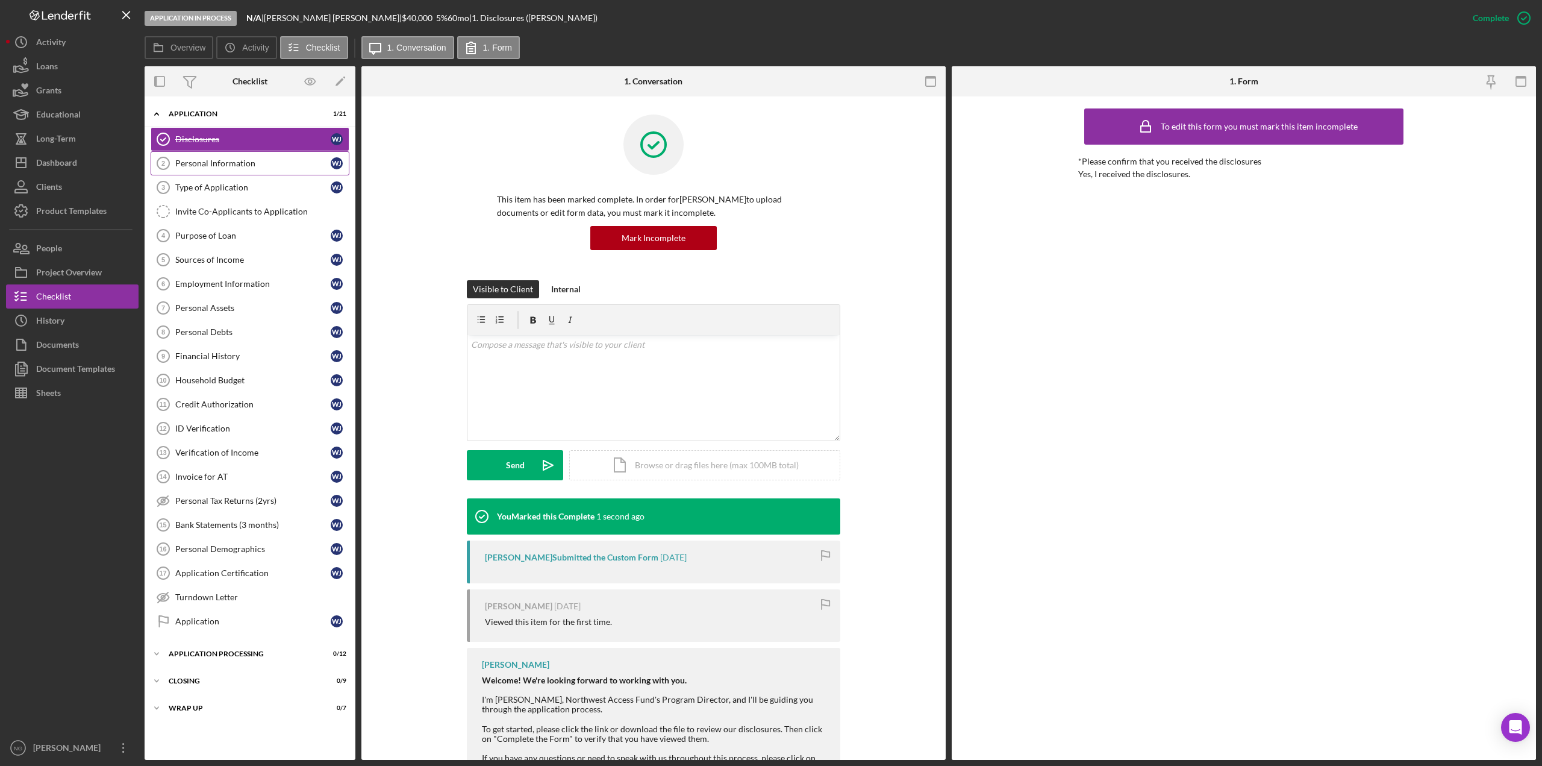
click at [269, 158] on div "Personal Information" at bounding box center [252, 163] width 155 height 10
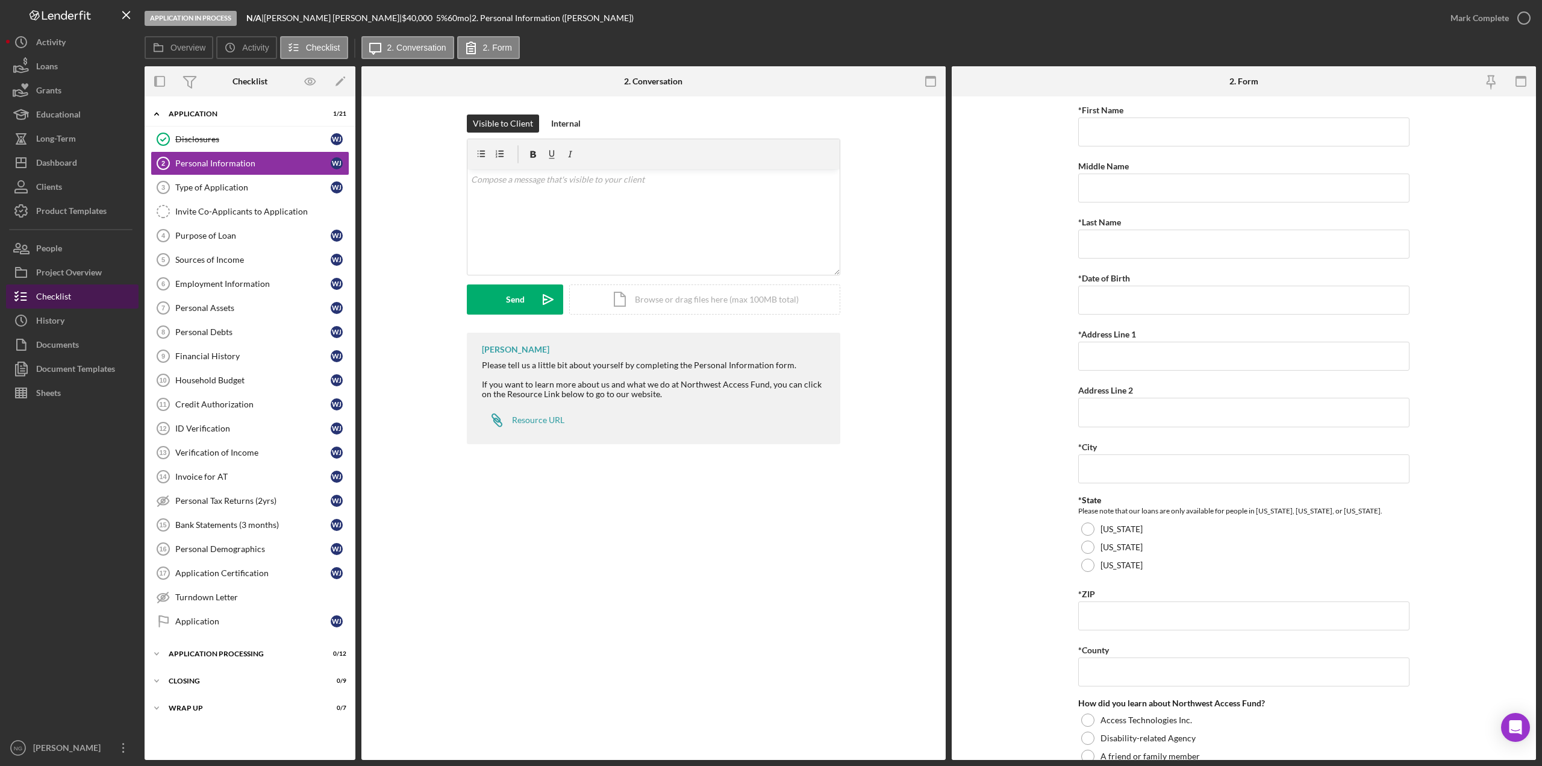
drag, startPoint x: 103, startPoint y: 550, endPoint x: 83, endPoint y: 308, distance: 243.0
click at [104, 548] on div at bounding box center [72, 570] width 133 height 331
click at [83, 165] on button "Icon/Dashboard Dashboard" at bounding box center [72, 163] width 133 height 24
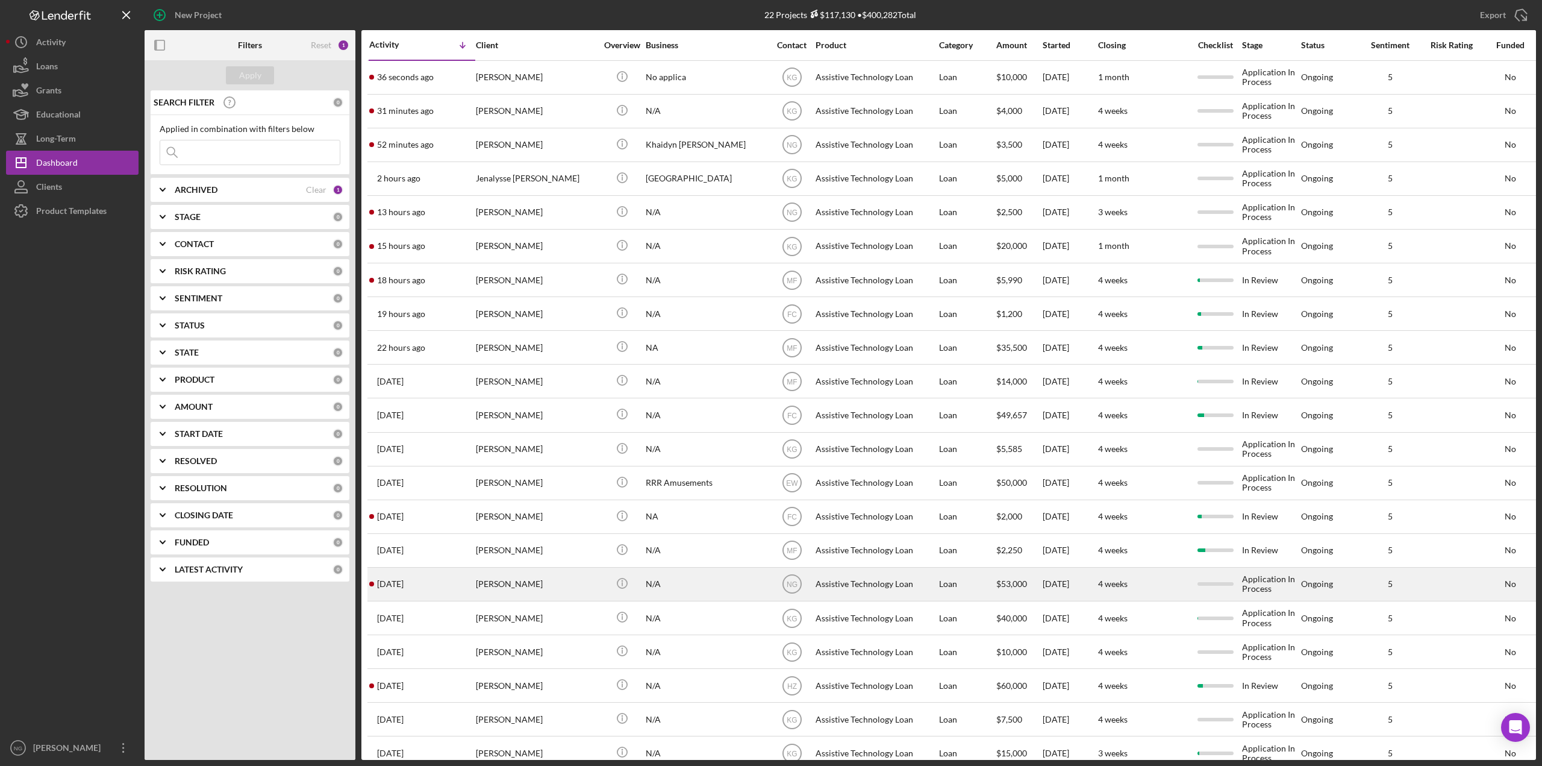
click at [577, 592] on div "[PERSON_NAME]" at bounding box center [536, 584] width 120 height 32
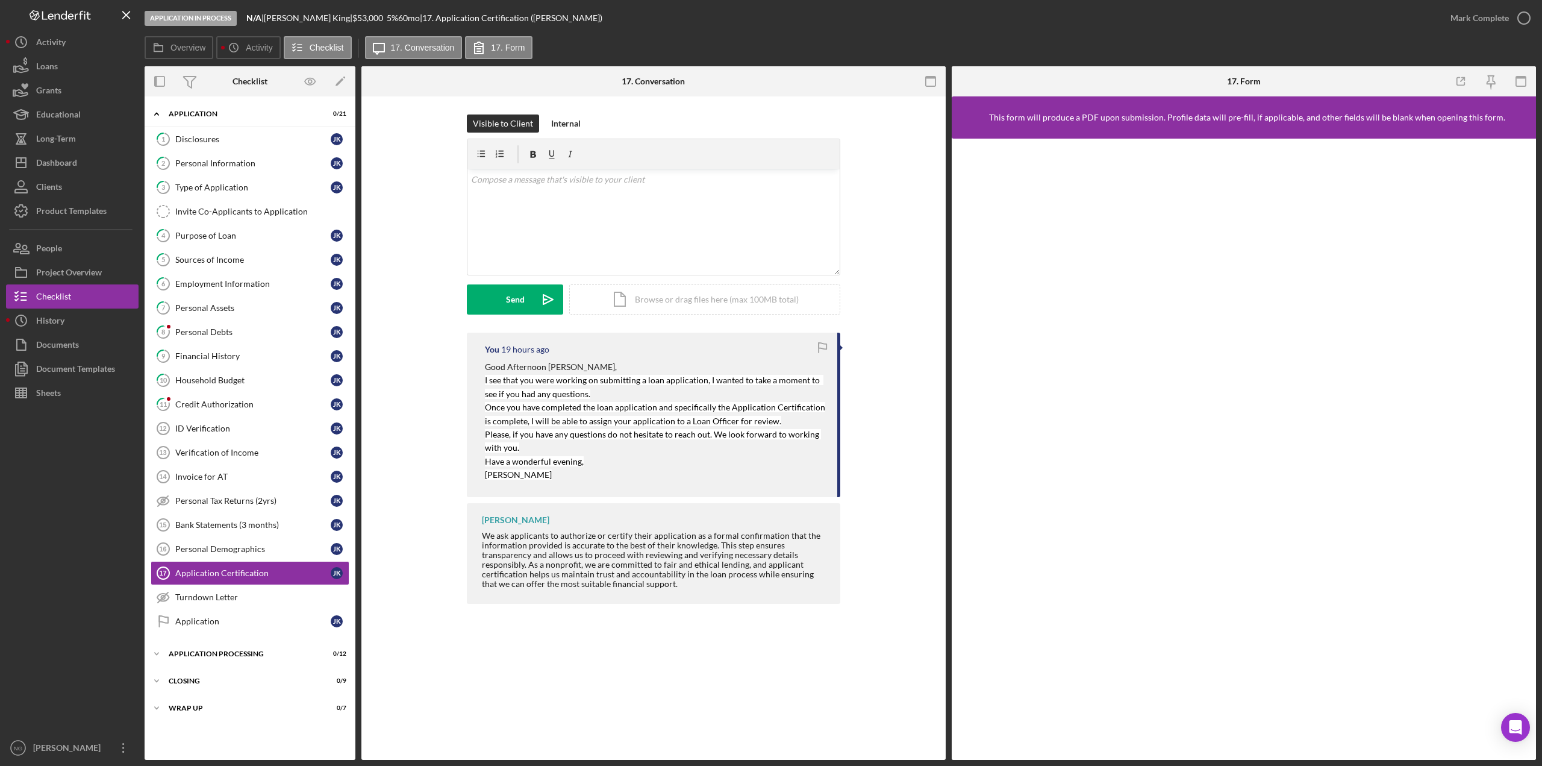
click at [628, 459] on p "Have a wonderful evening," at bounding box center [655, 461] width 340 height 13
click at [234, 143] on div "Disclosures" at bounding box center [252, 139] width 155 height 10
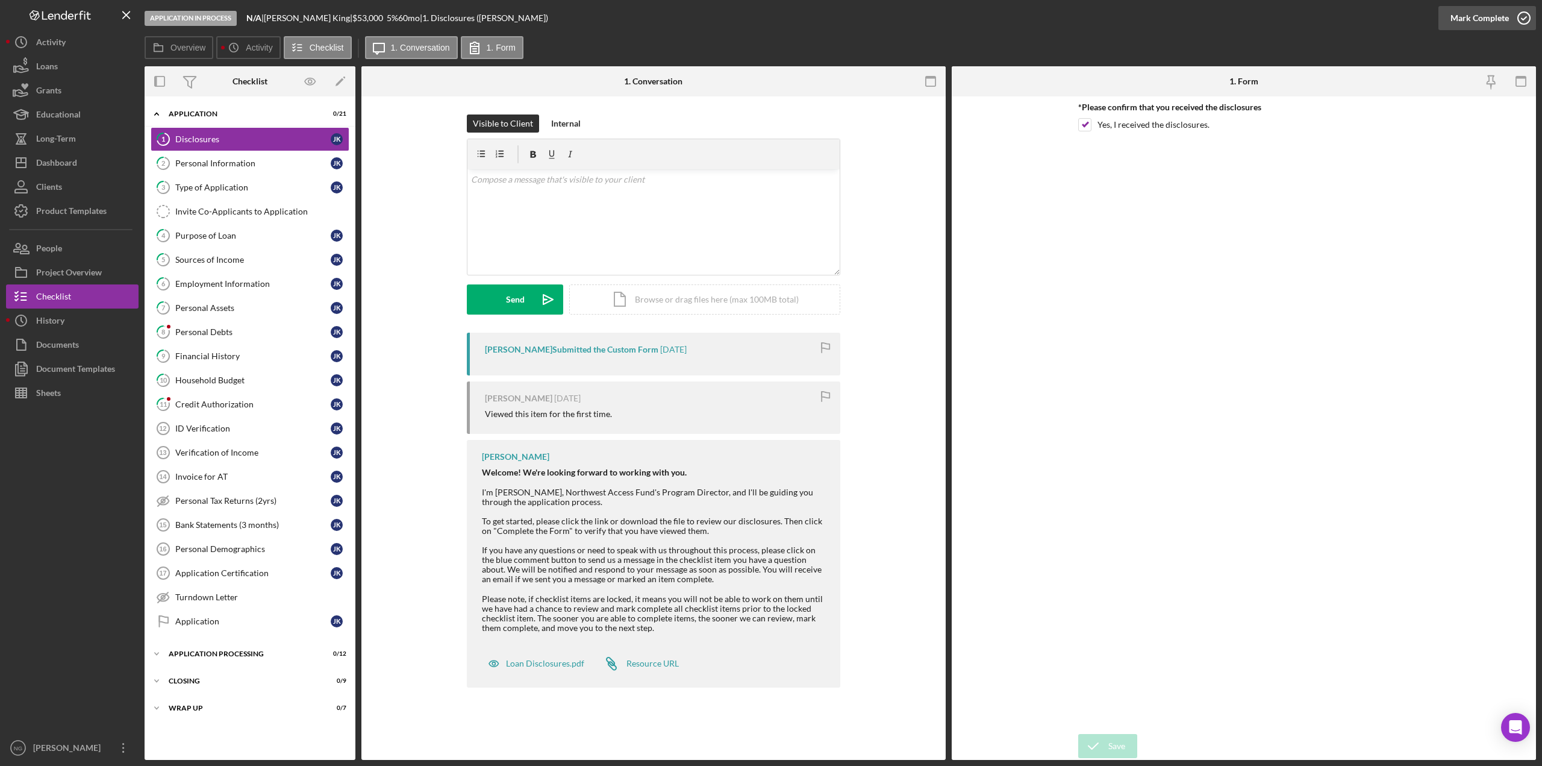
click at [1518, 18] on icon "button" at bounding box center [1524, 18] width 30 height 30
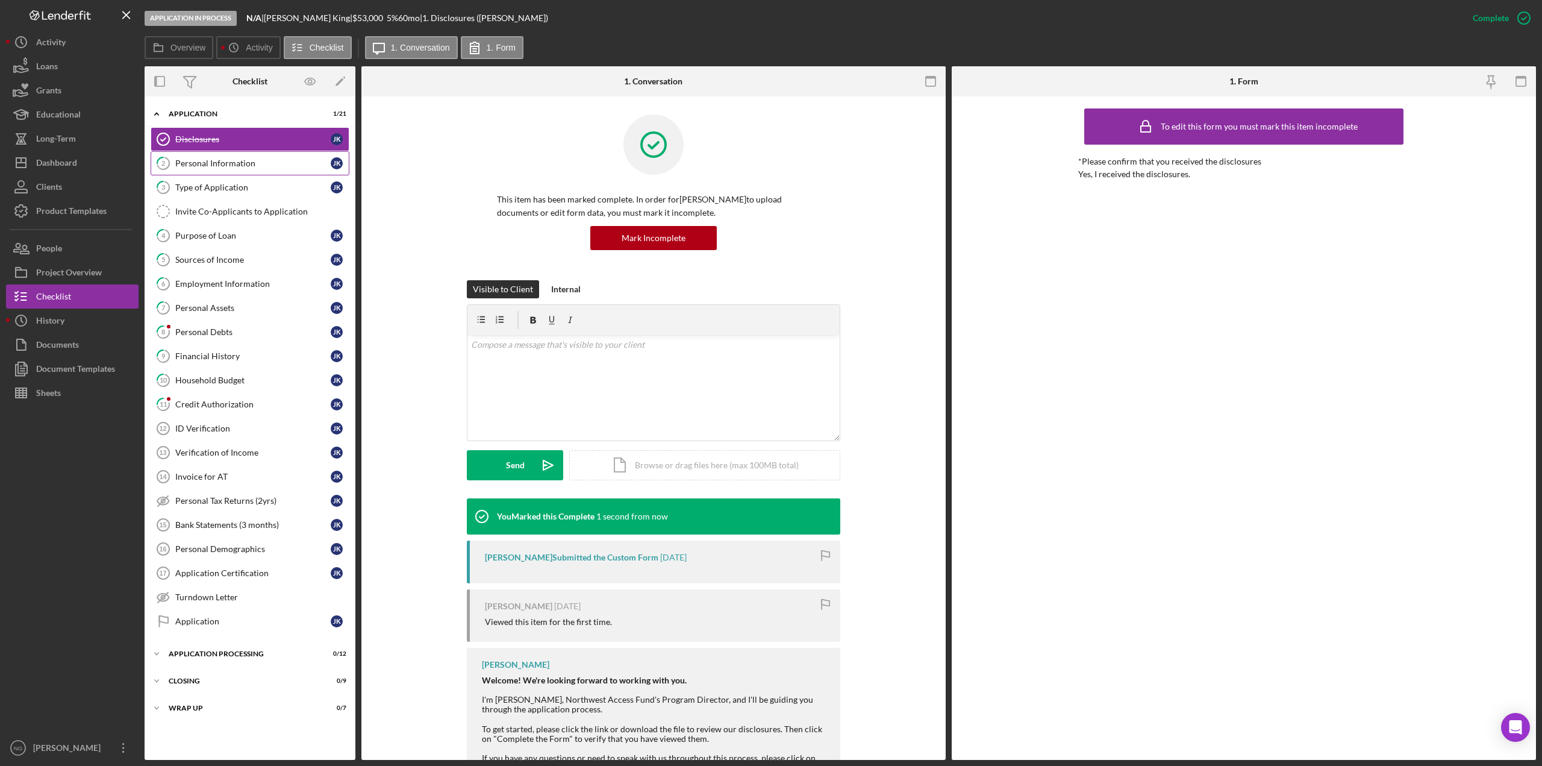
click at [284, 170] on link "2 Personal Information J K" at bounding box center [250, 163] width 199 height 24
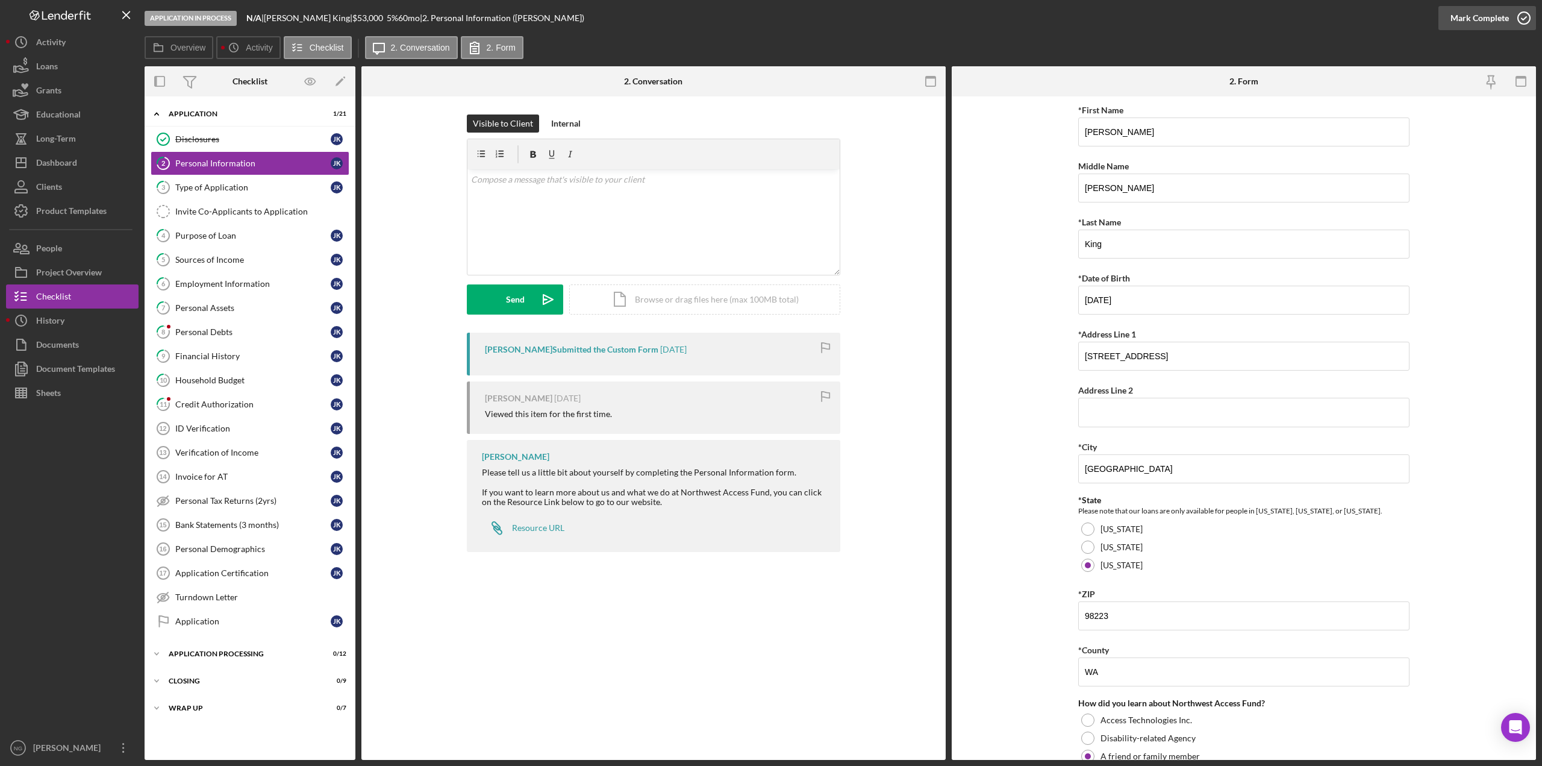
click at [1529, 20] on icon "button" at bounding box center [1524, 18] width 30 height 30
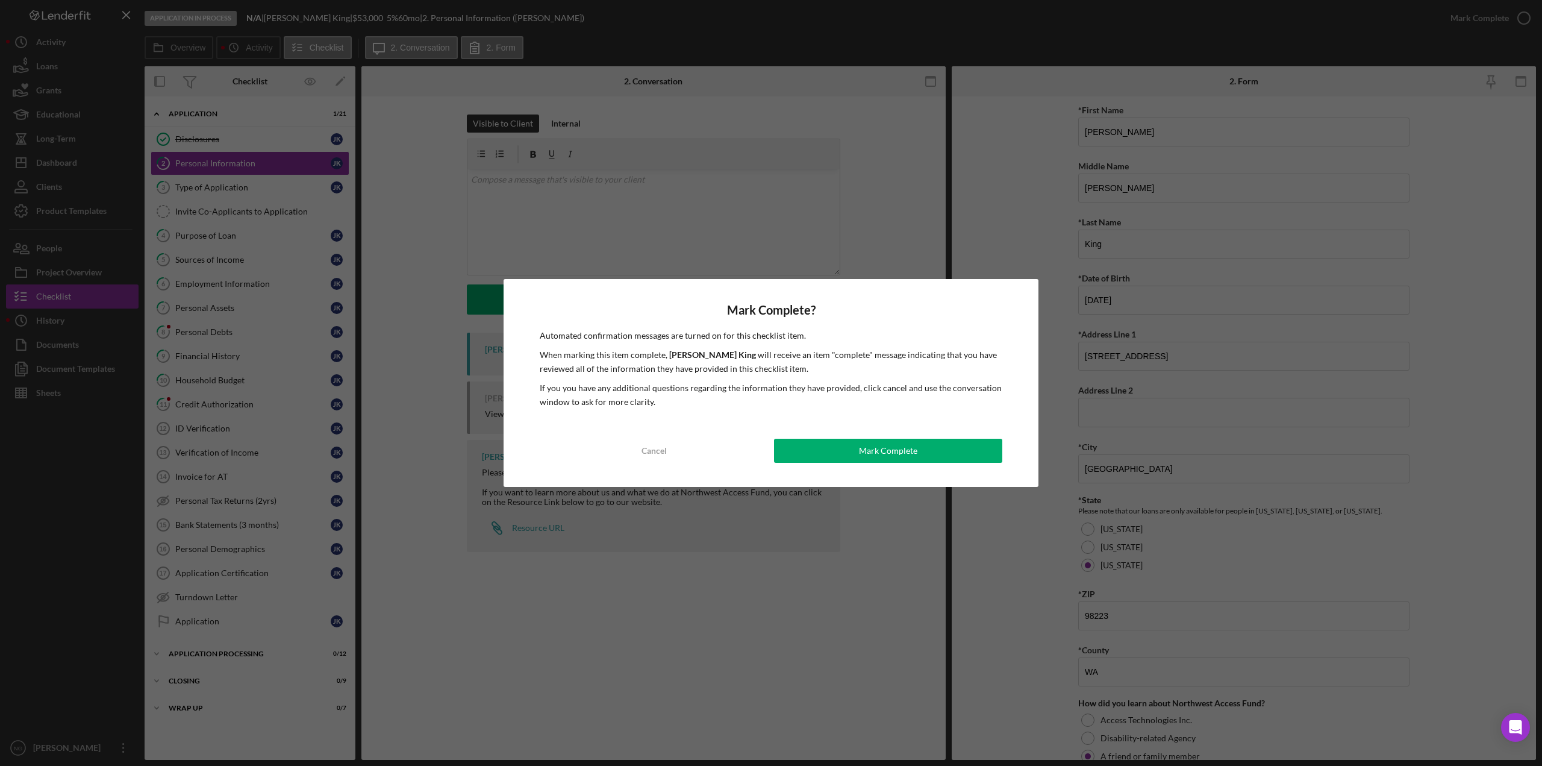
click at [970, 459] on button "Mark Complete" at bounding box center [888, 451] width 228 height 24
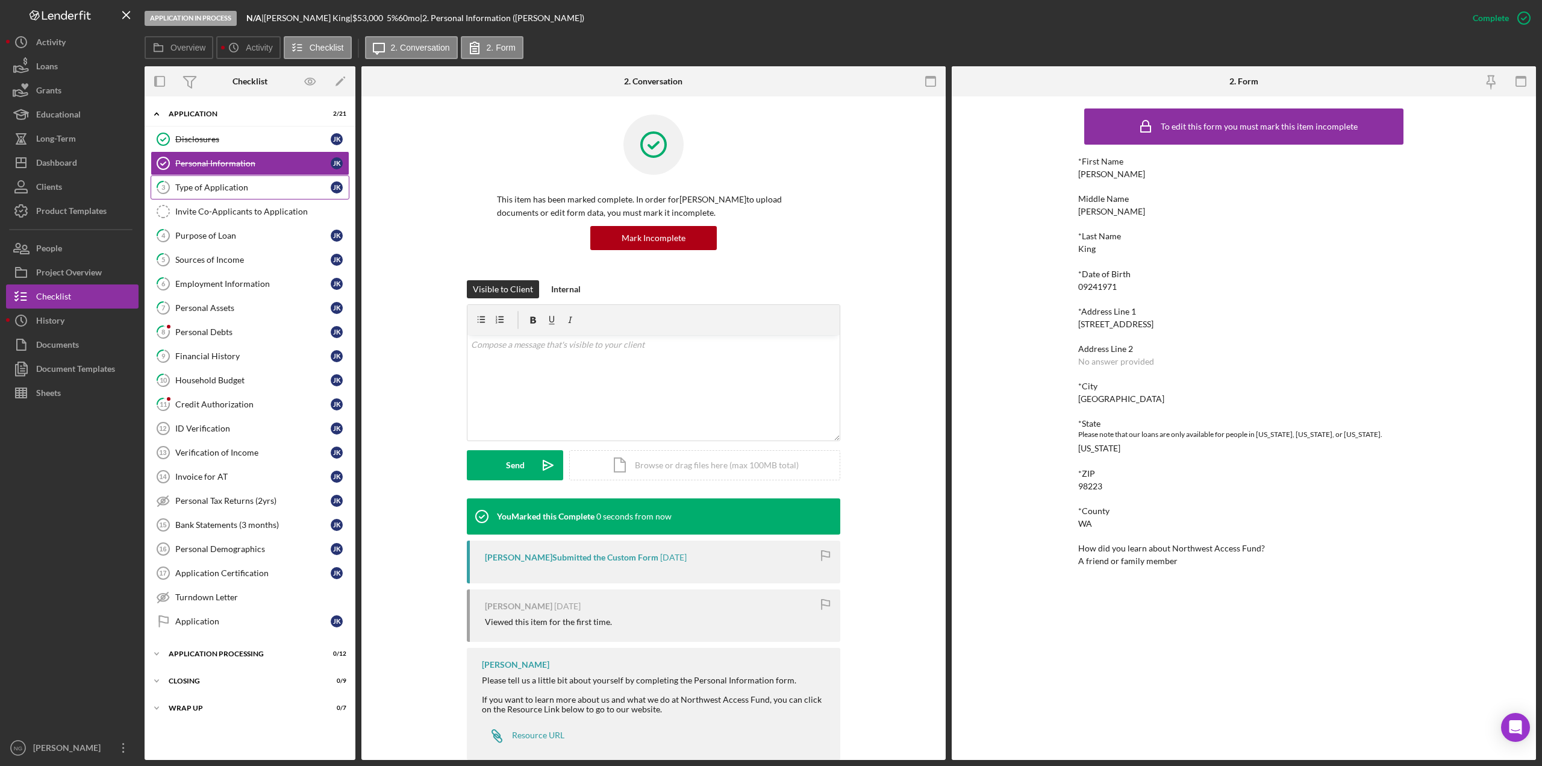
click at [251, 180] on link "3 Type of Application J K" at bounding box center [250, 187] width 199 height 24
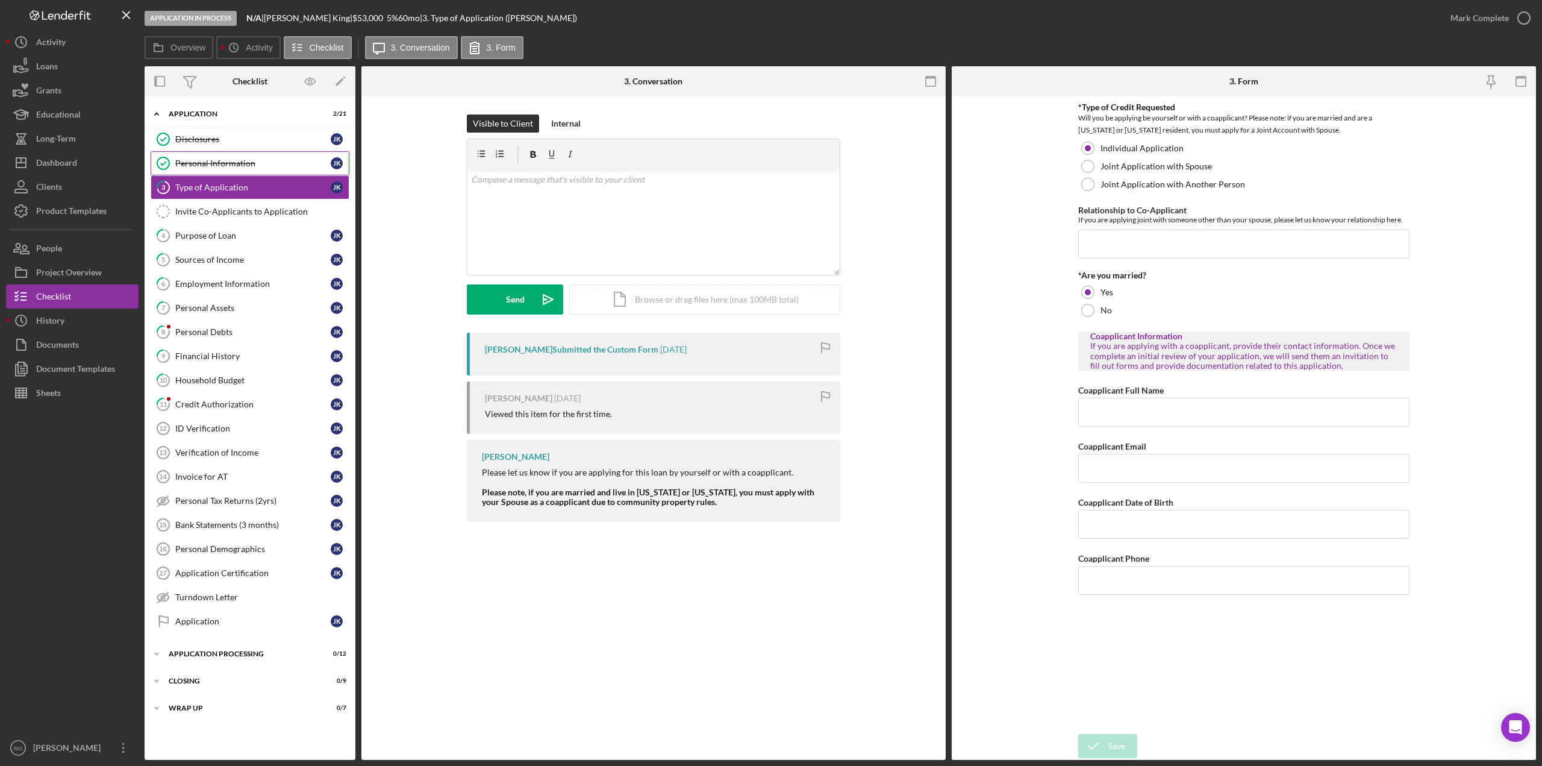
click at [280, 163] on div "Personal Information" at bounding box center [252, 163] width 155 height 10
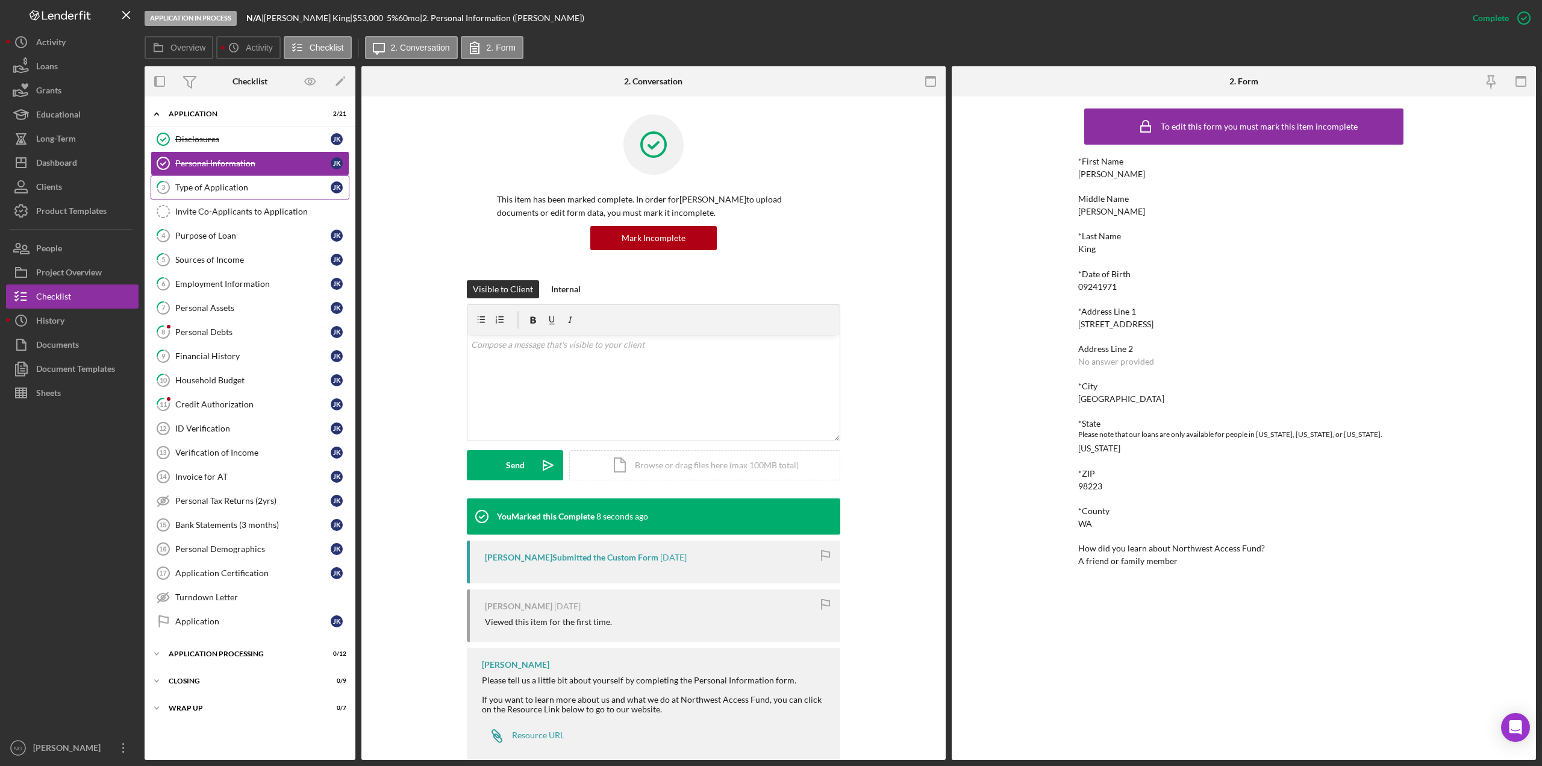
click at [272, 189] on div "Type of Application" at bounding box center [252, 188] width 155 height 10
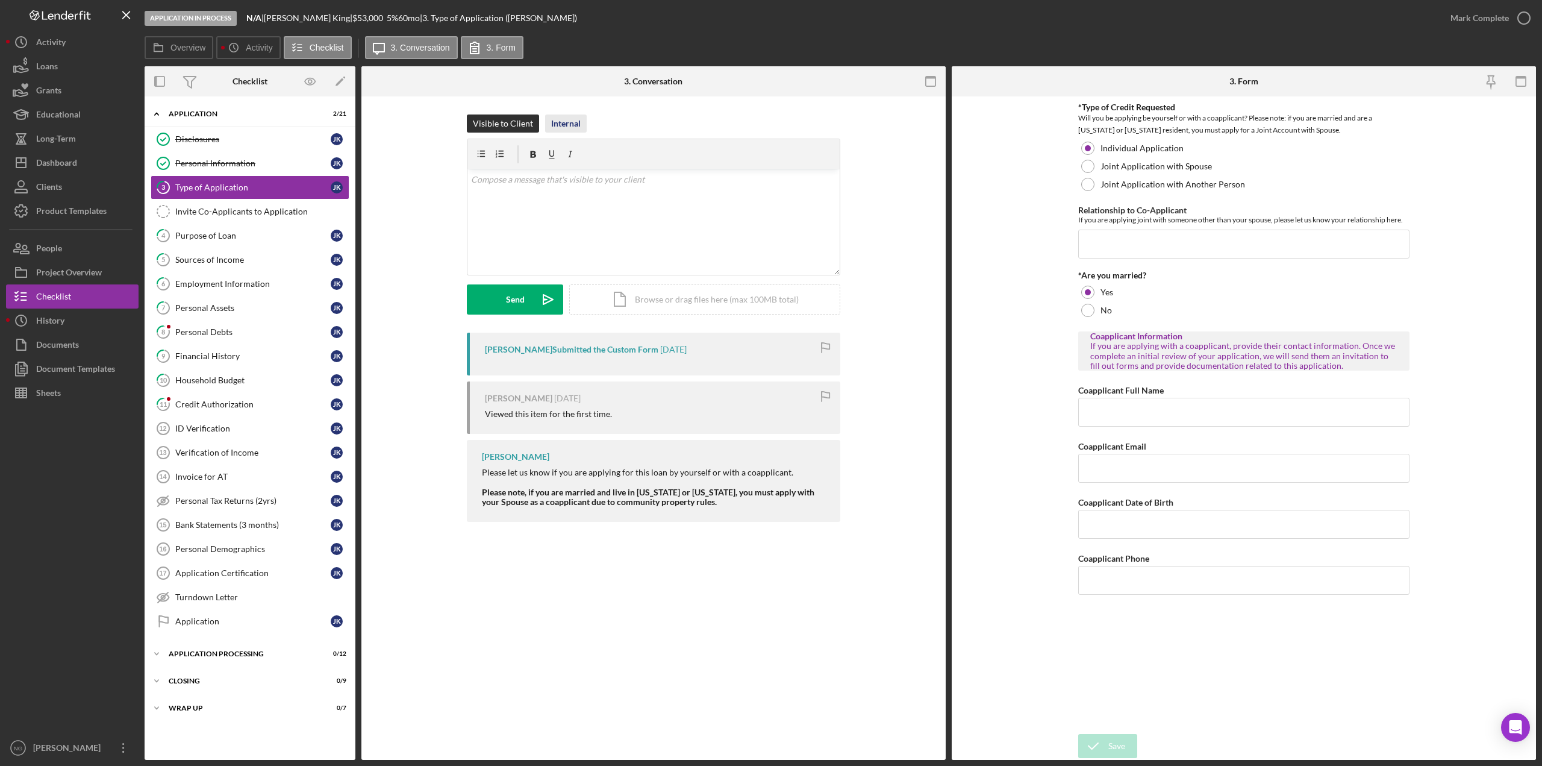
click at [574, 123] on div "Internal" at bounding box center [566, 123] width 30 height 18
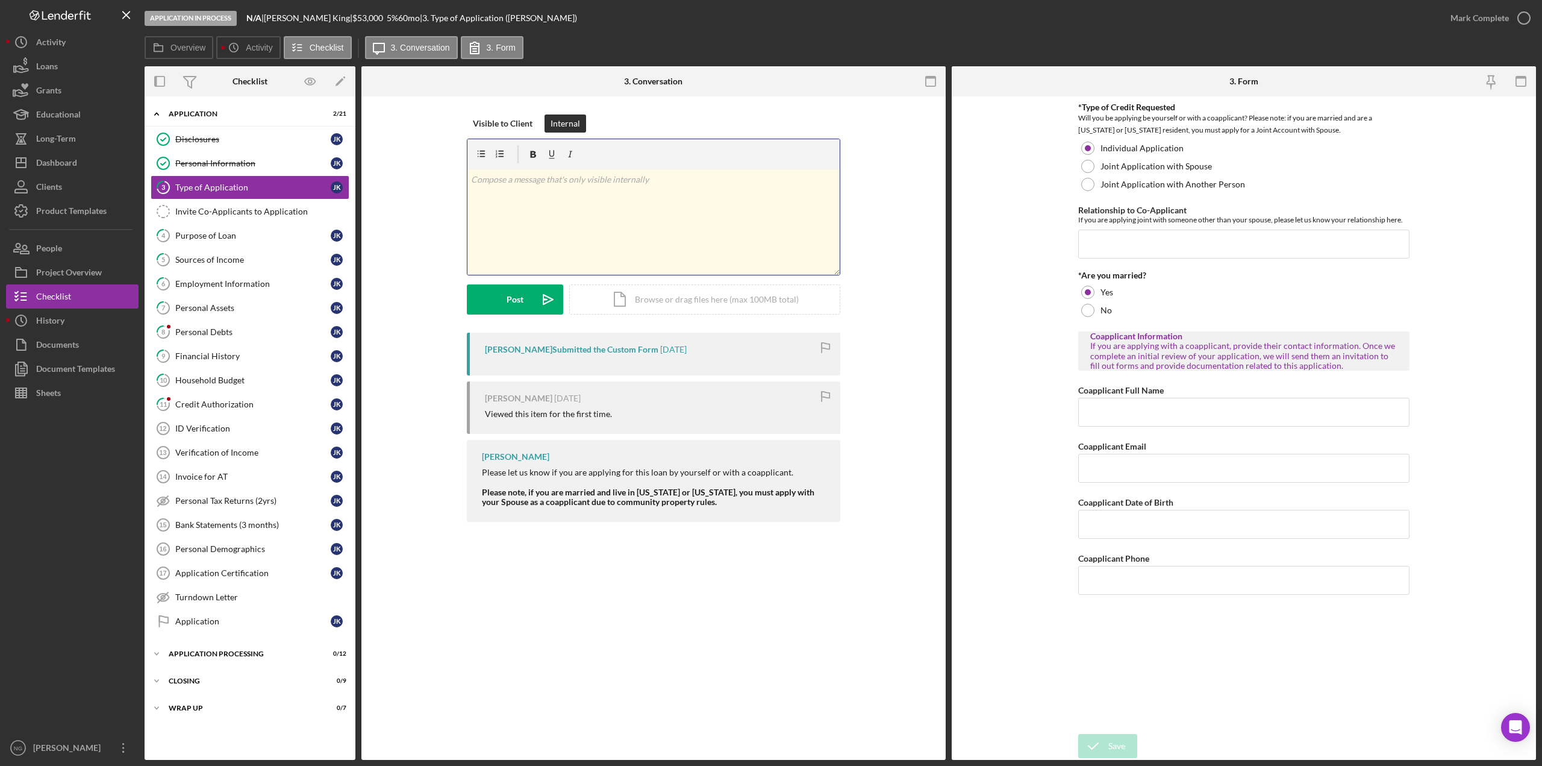
click at [560, 190] on div "v Color teal Color pink Remove color Add row above Add row below Add column bef…" at bounding box center [653, 221] width 372 height 105
click at [528, 298] on button "Post Icon/icon-invite-send" at bounding box center [515, 299] width 96 height 30
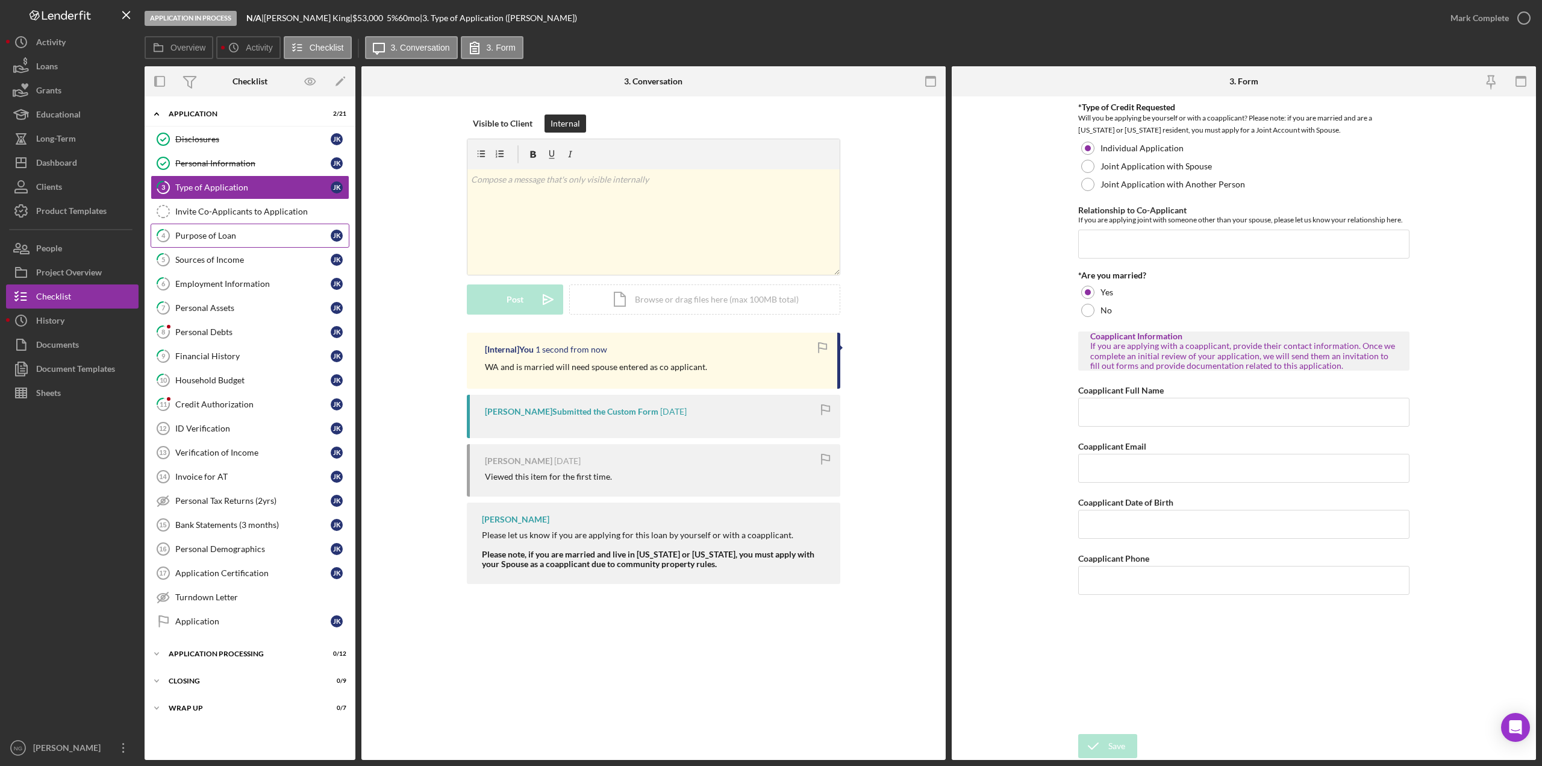
click at [223, 233] on div "Purpose of Loan" at bounding box center [252, 236] width 155 height 10
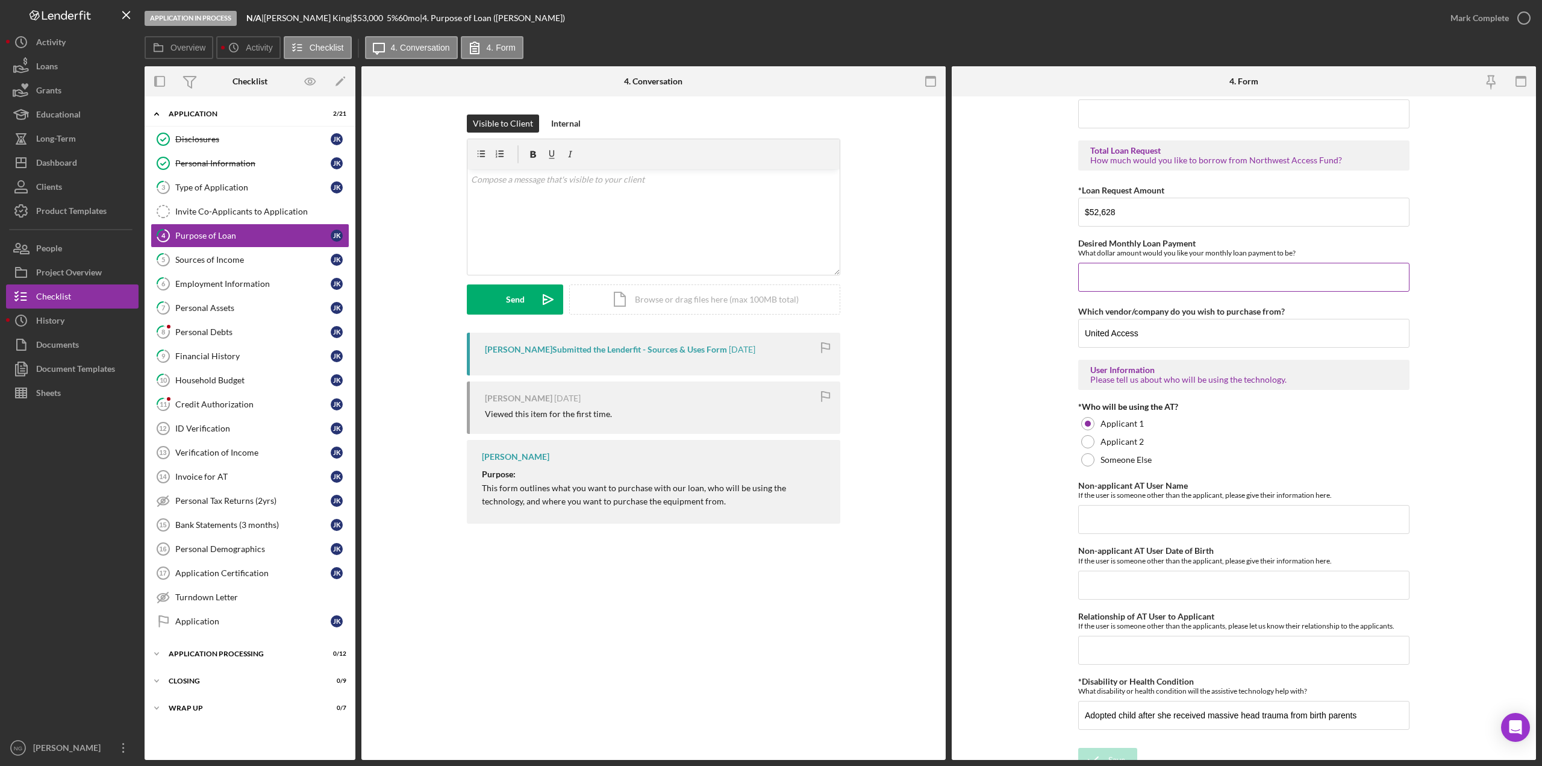
scroll to position [703, 0]
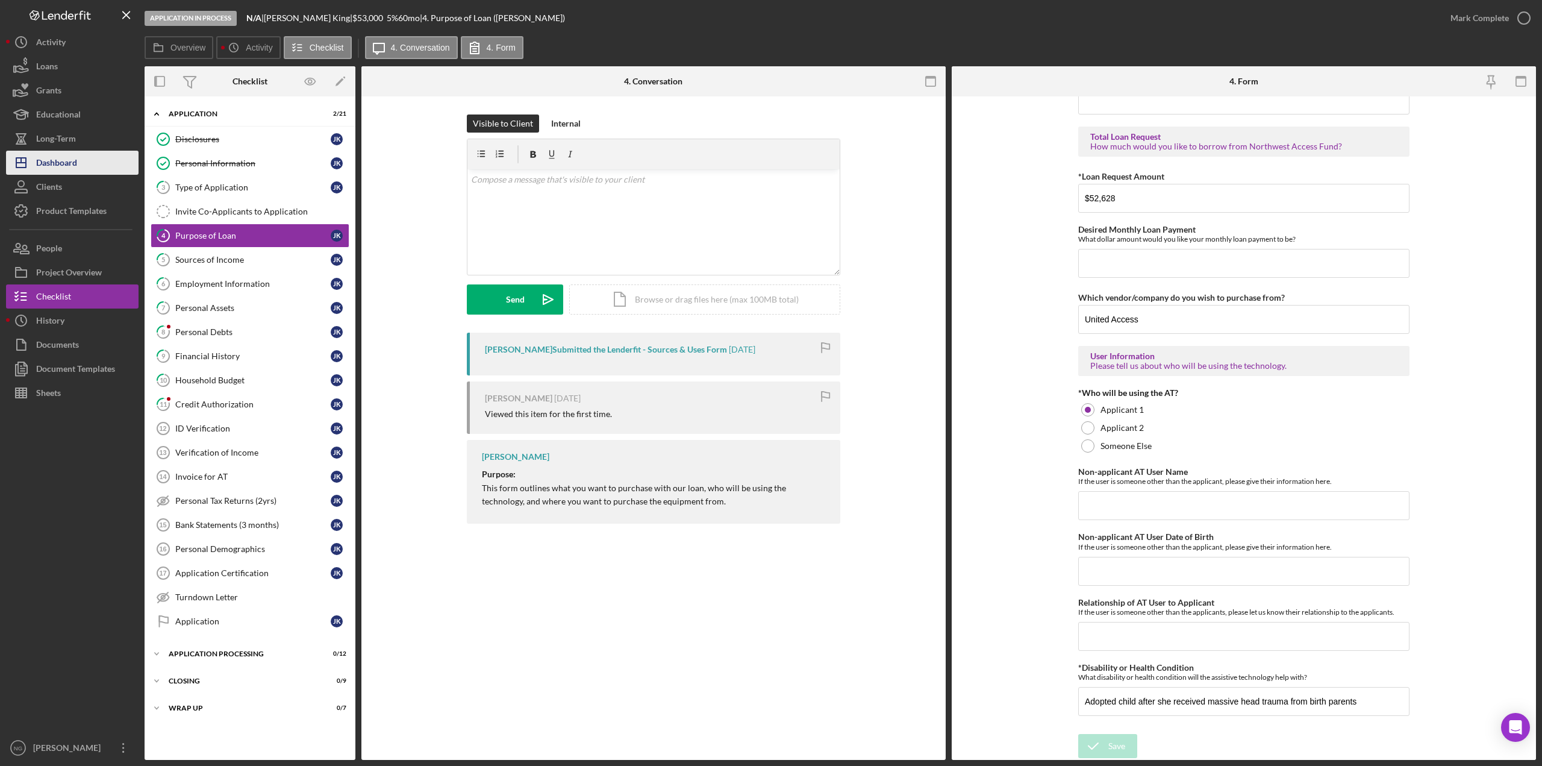
click at [71, 168] on div "Dashboard" at bounding box center [56, 164] width 41 height 27
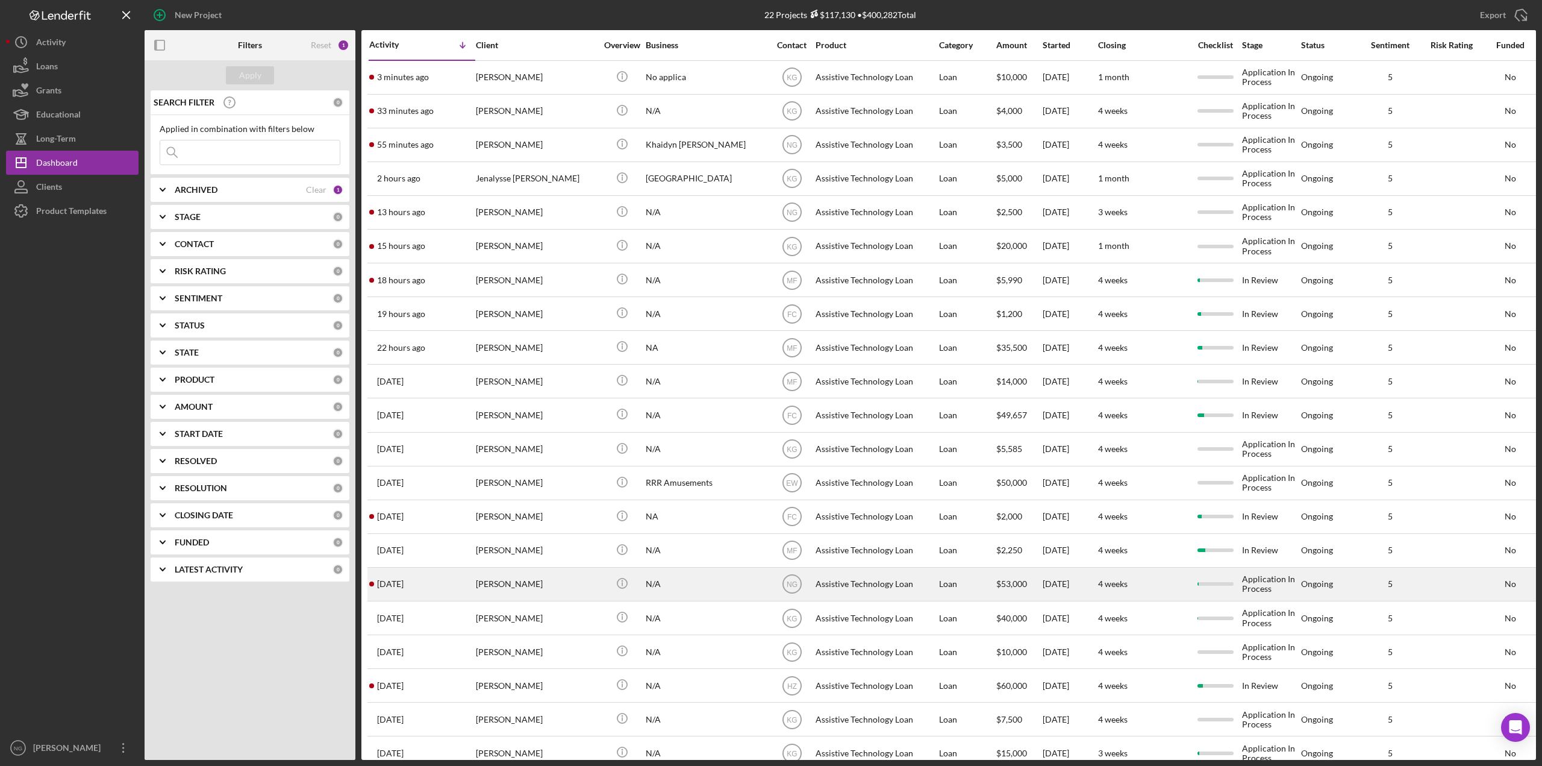
click at [522, 581] on div "[PERSON_NAME]" at bounding box center [536, 584] width 120 height 32
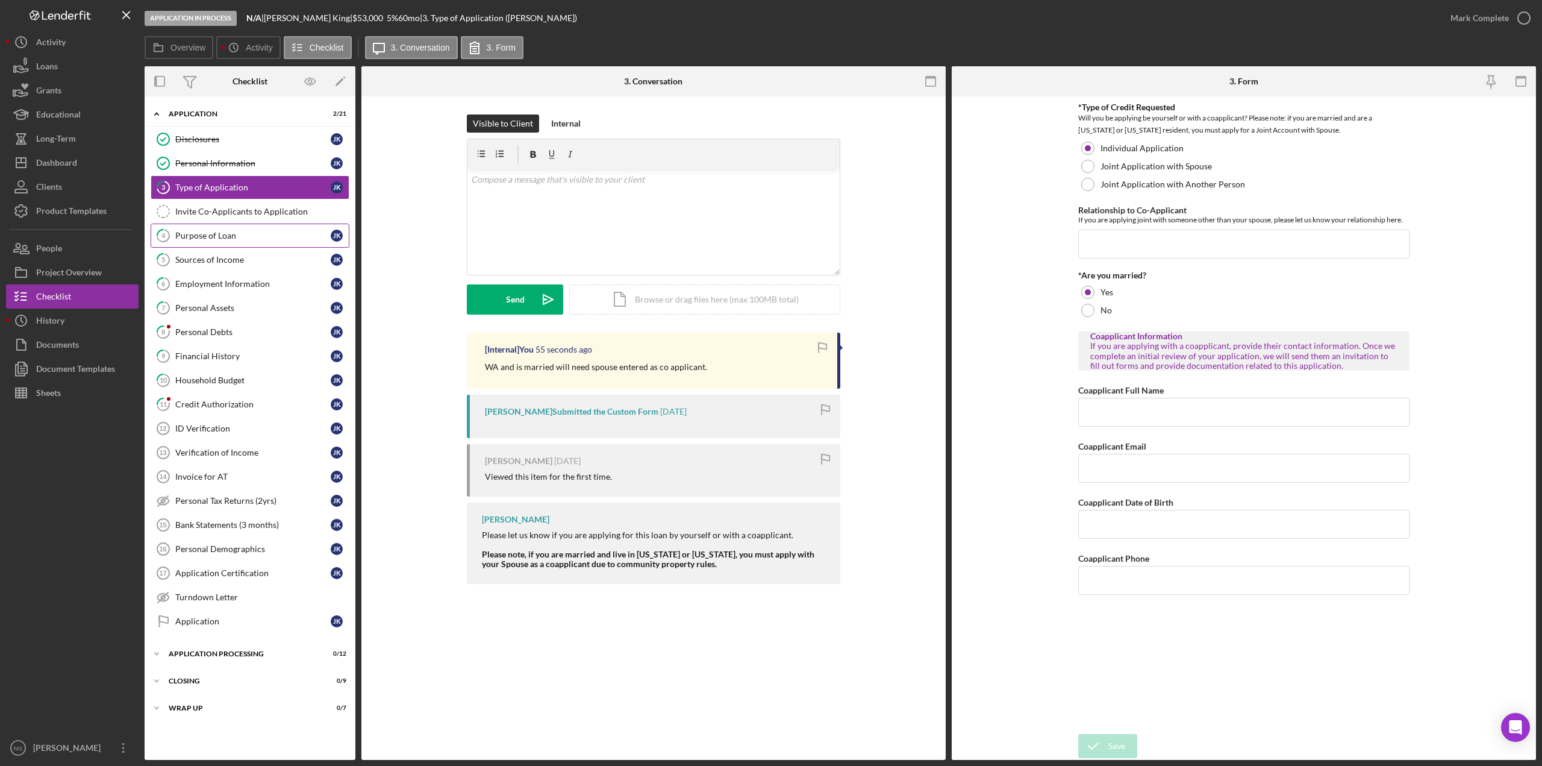
click at [216, 240] on div "Purpose of Loan" at bounding box center [252, 236] width 155 height 10
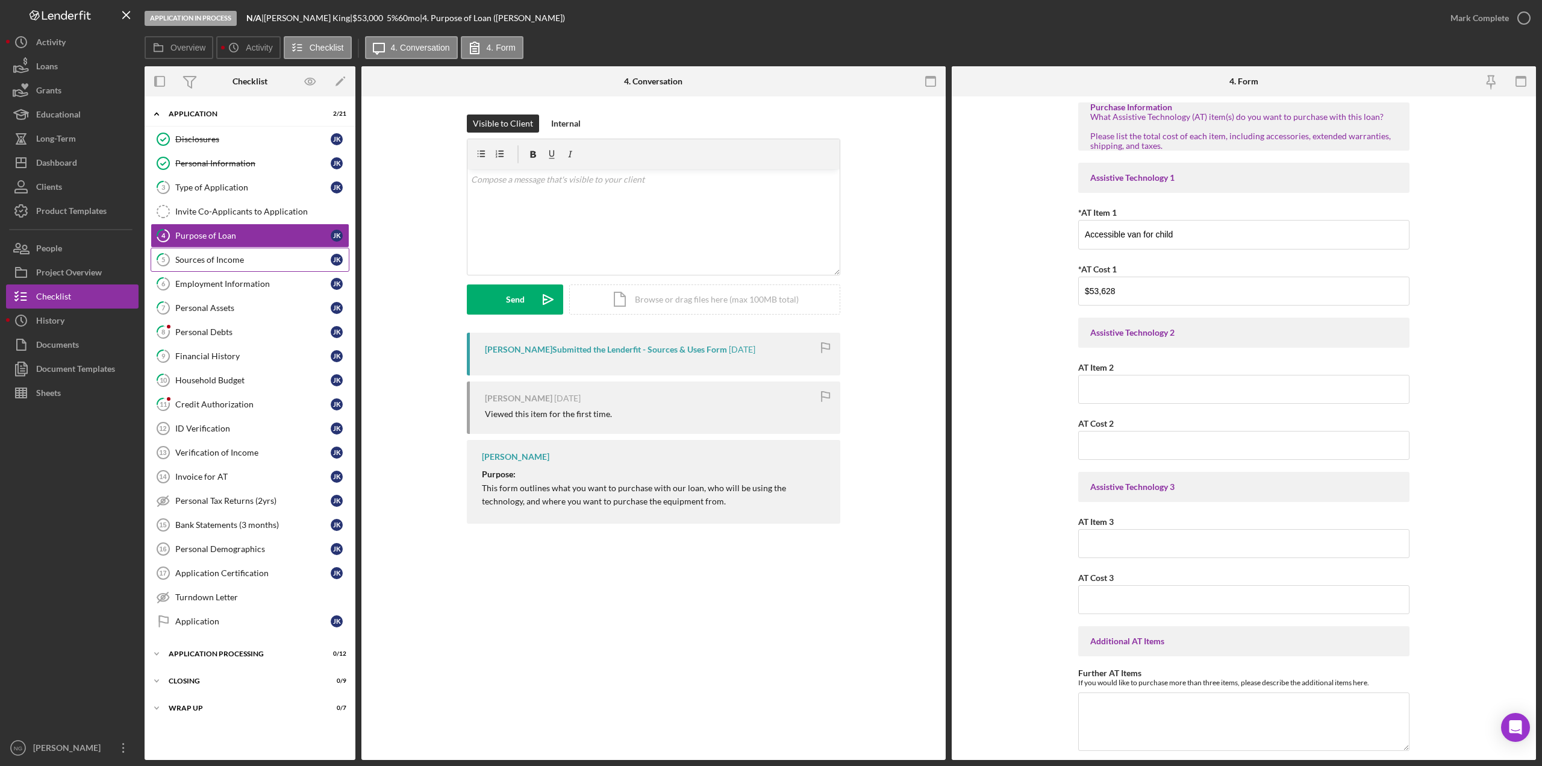
click at [208, 265] on link "5 Sources of Income J K" at bounding box center [250, 260] width 199 height 24
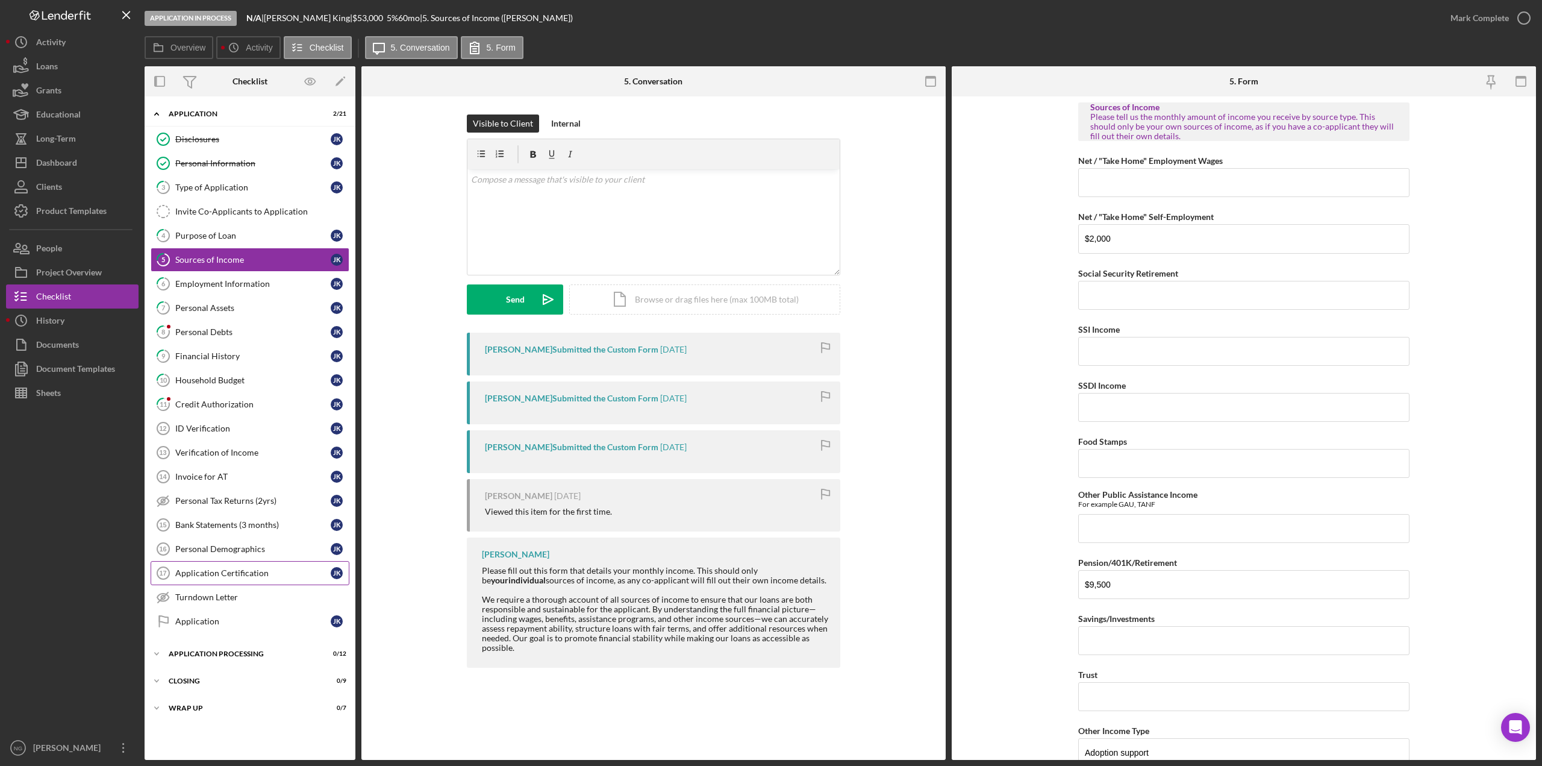
click at [232, 572] on div "Application Certification" at bounding box center [252, 573] width 155 height 10
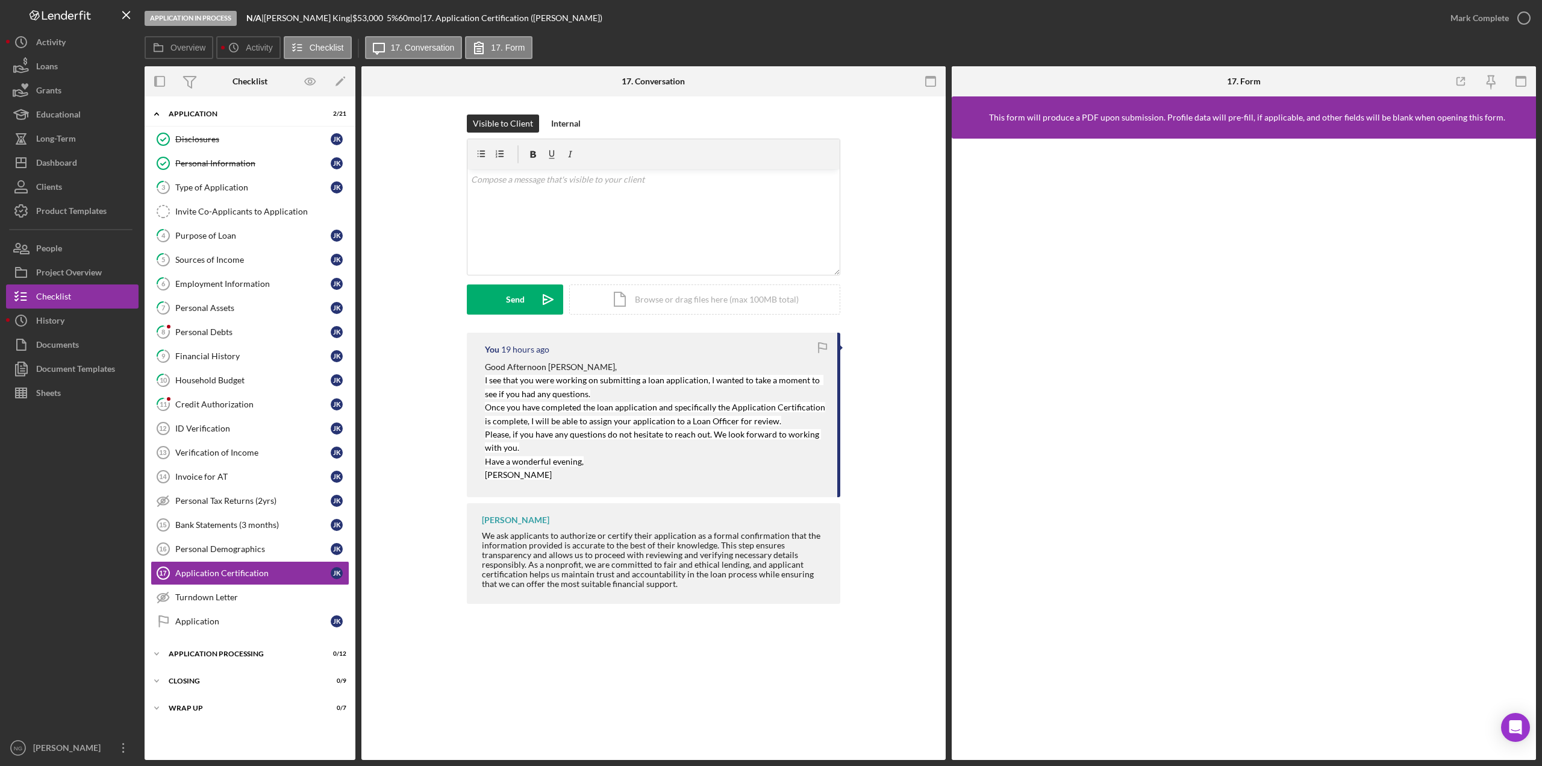
click at [546, 389] on mark "I see that you were working on submitting a loan application, I wanted to take …" at bounding box center [654, 386] width 339 height 23
click at [584, 375] on mark "I see that you were working on submitting a loan application, I wanted to take …" at bounding box center [654, 386] width 339 height 23
click at [85, 164] on button "Icon/Dashboard Dashboard" at bounding box center [72, 163] width 133 height 24
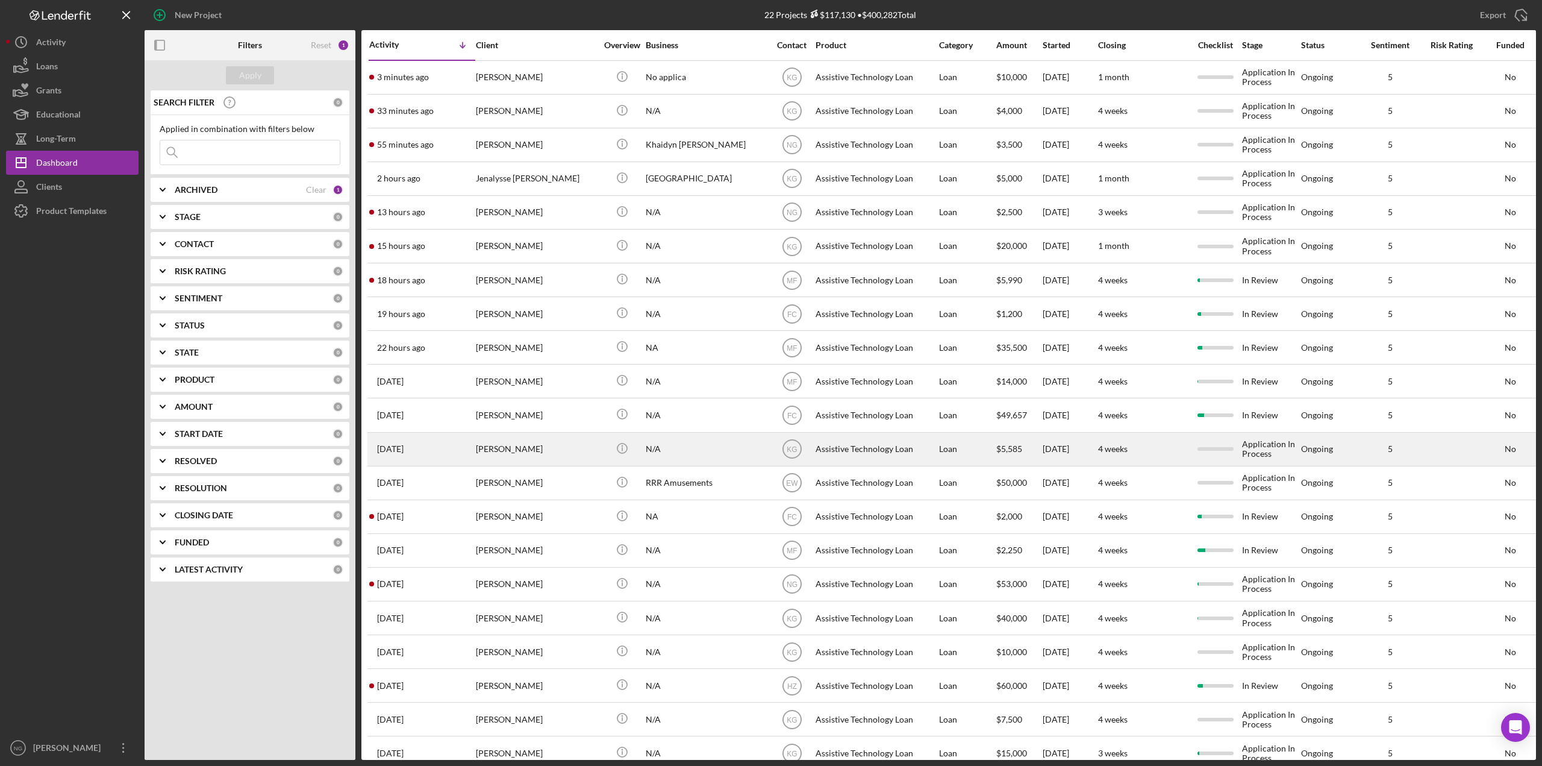
click at [540, 459] on div "[PERSON_NAME]" at bounding box center [536, 449] width 120 height 32
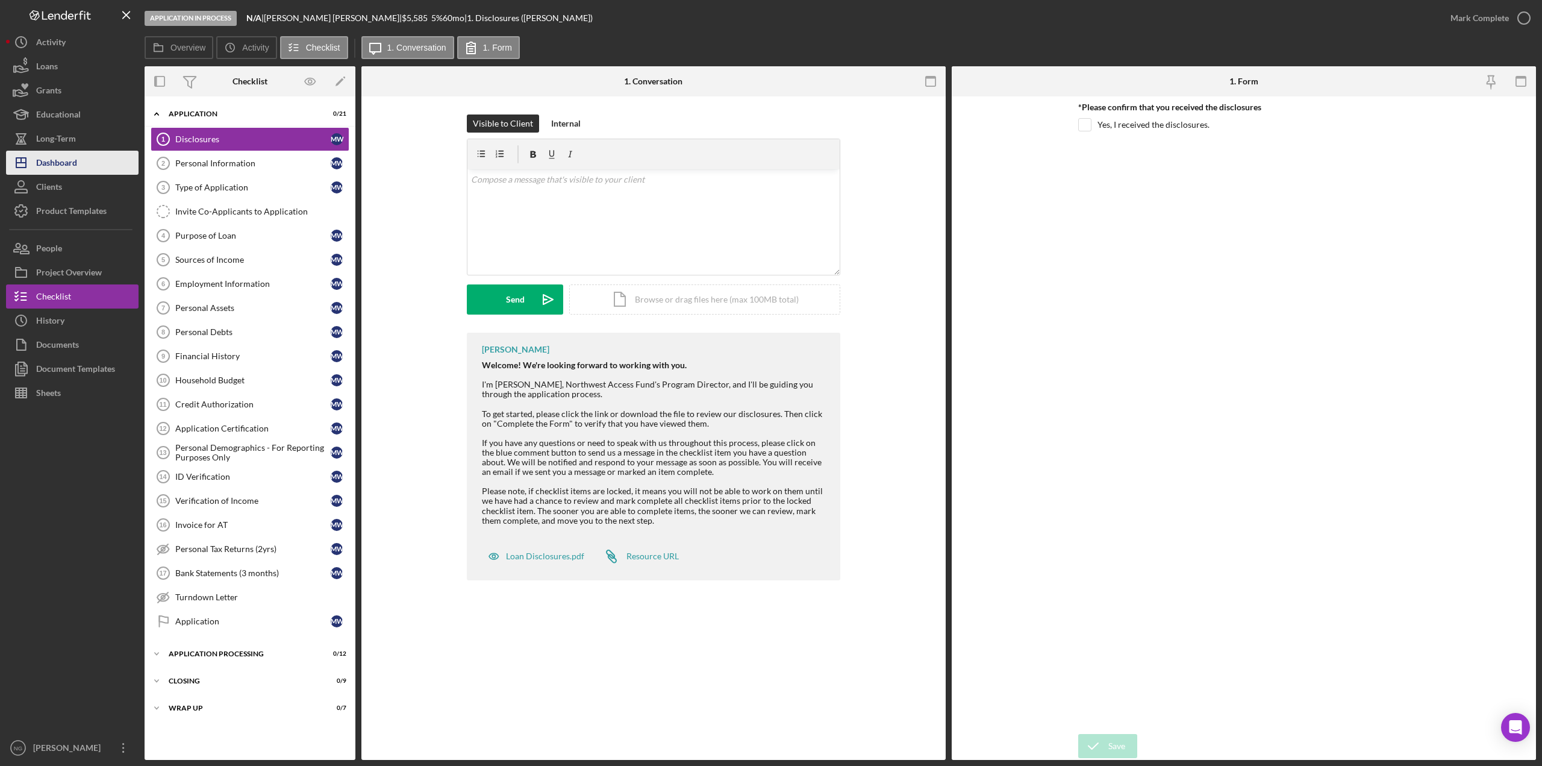
click at [68, 164] on div "Dashboard" at bounding box center [56, 164] width 41 height 27
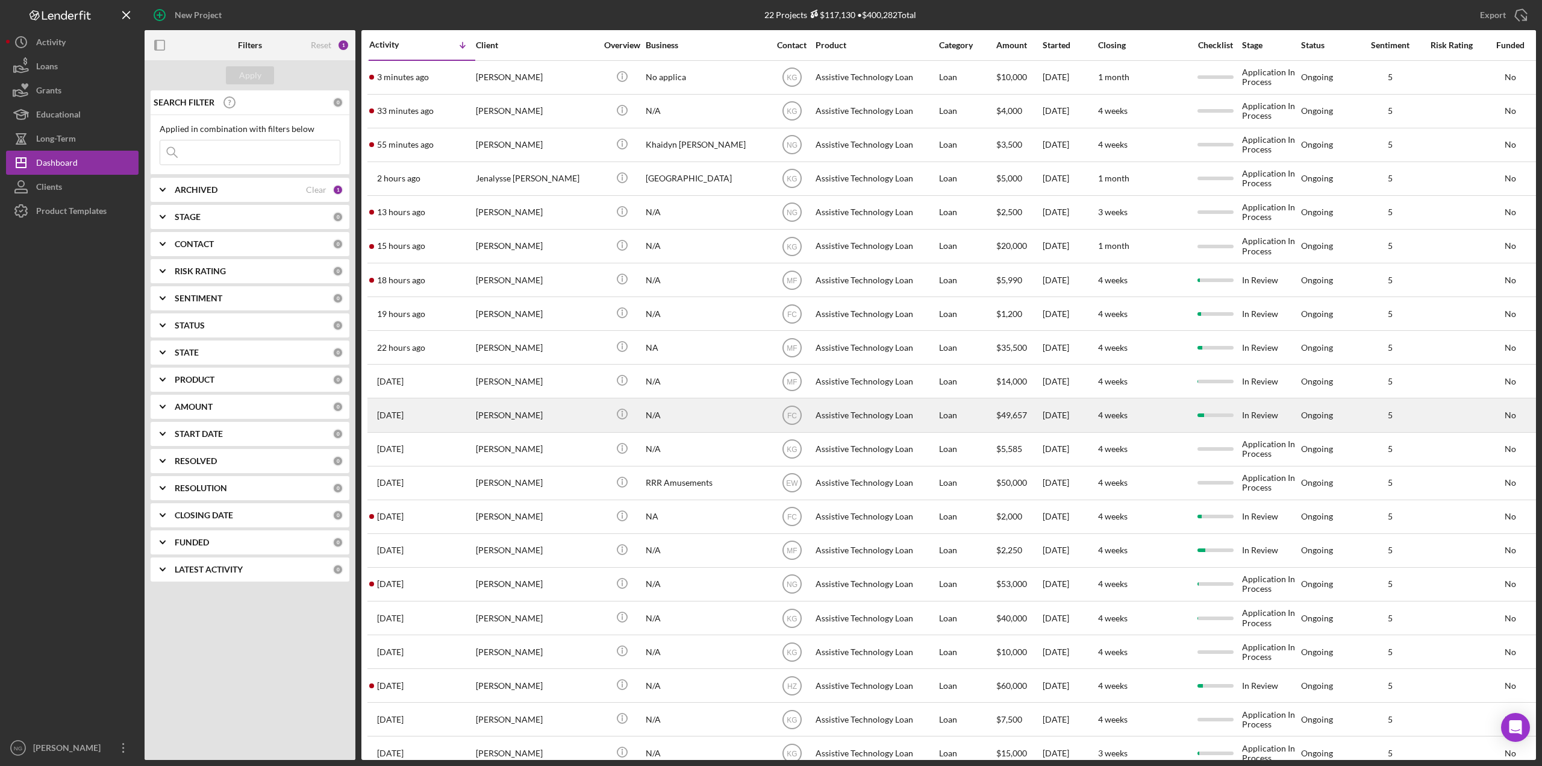
click at [508, 415] on div "[PERSON_NAME]" at bounding box center [536, 415] width 120 height 32
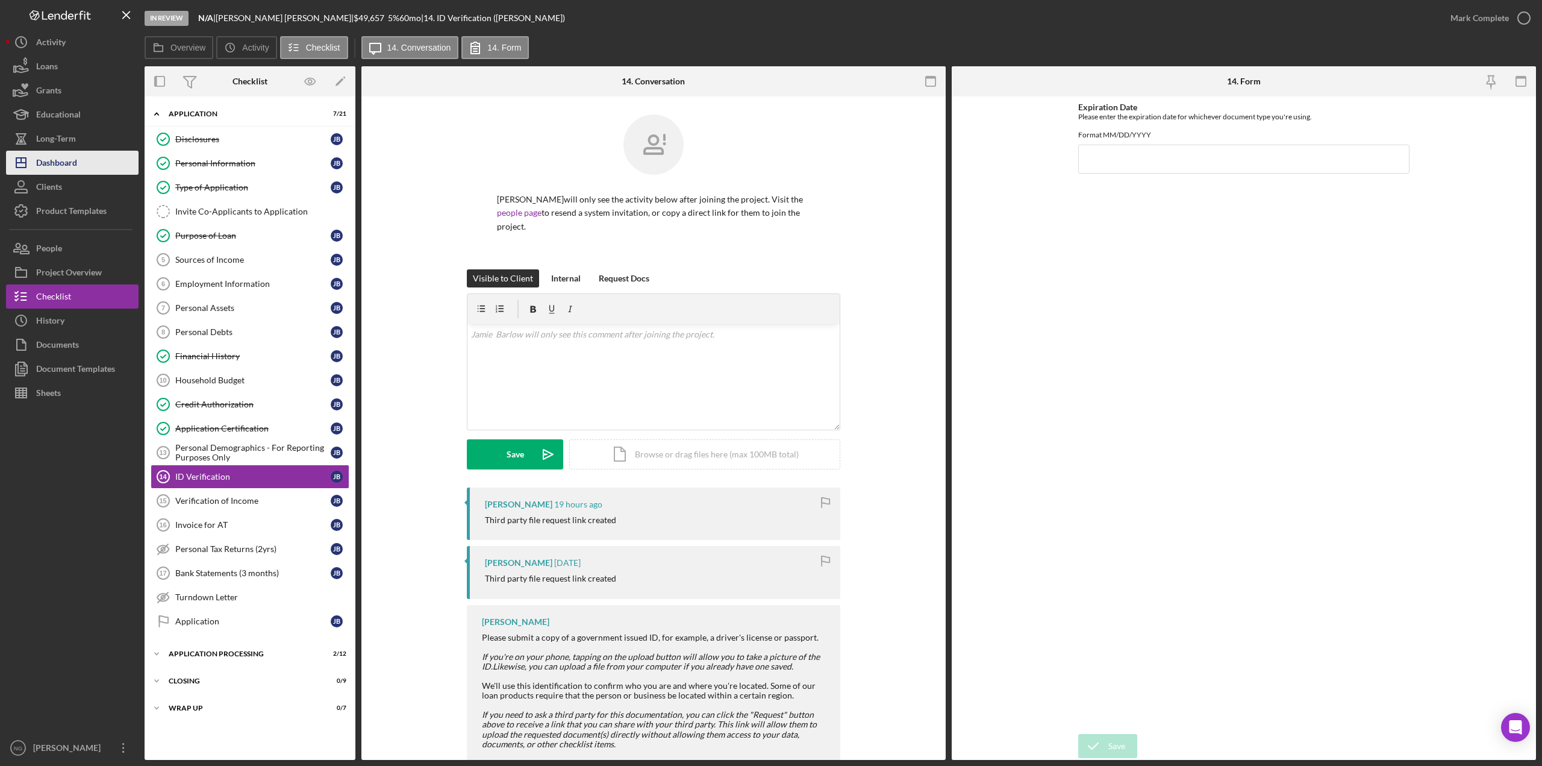
click at [89, 157] on button "Icon/Dashboard Dashboard" at bounding box center [72, 163] width 133 height 24
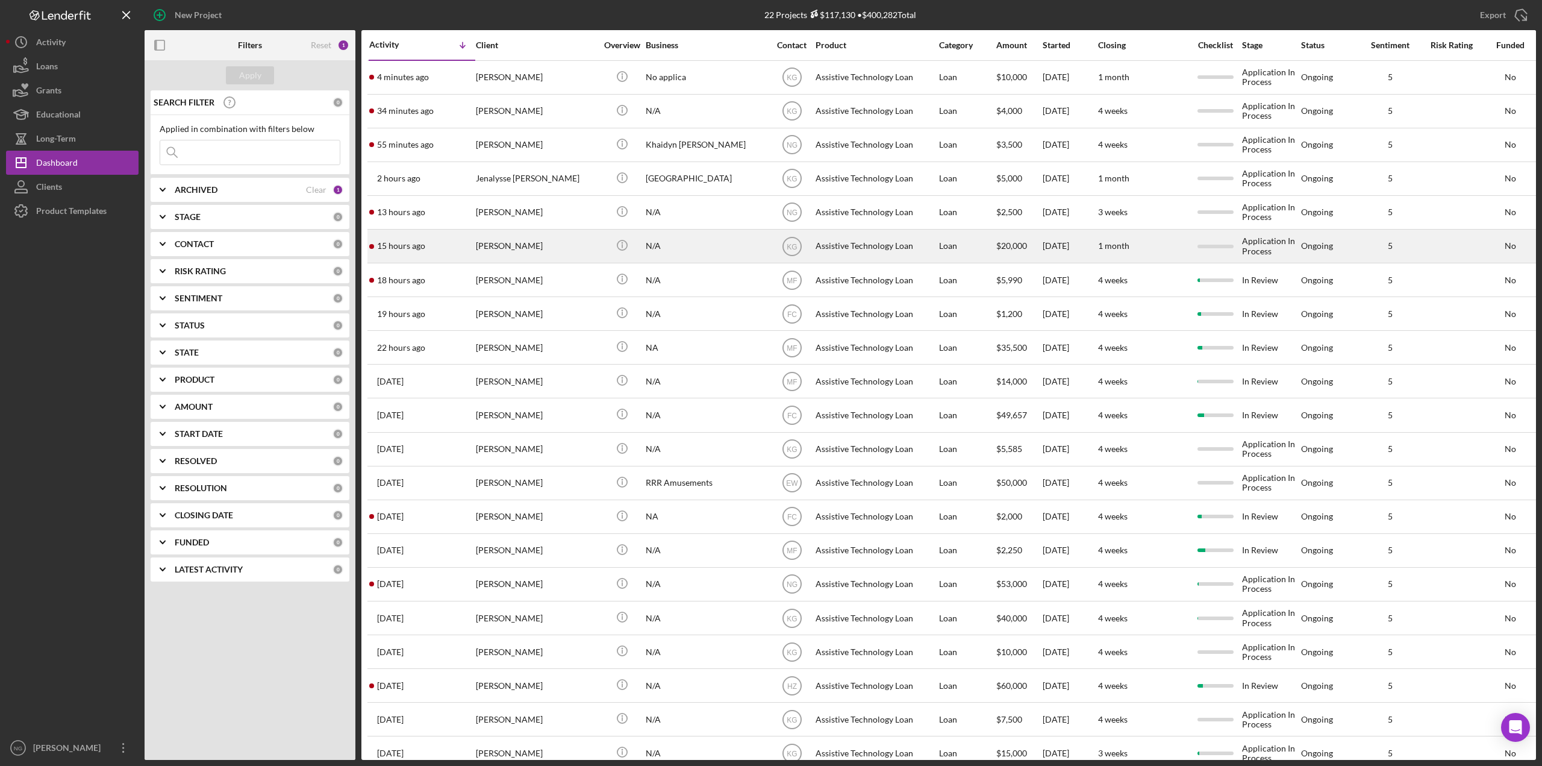
click at [551, 252] on div "[PERSON_NAME]" at bounding box center [536, 246] width 120 height 32
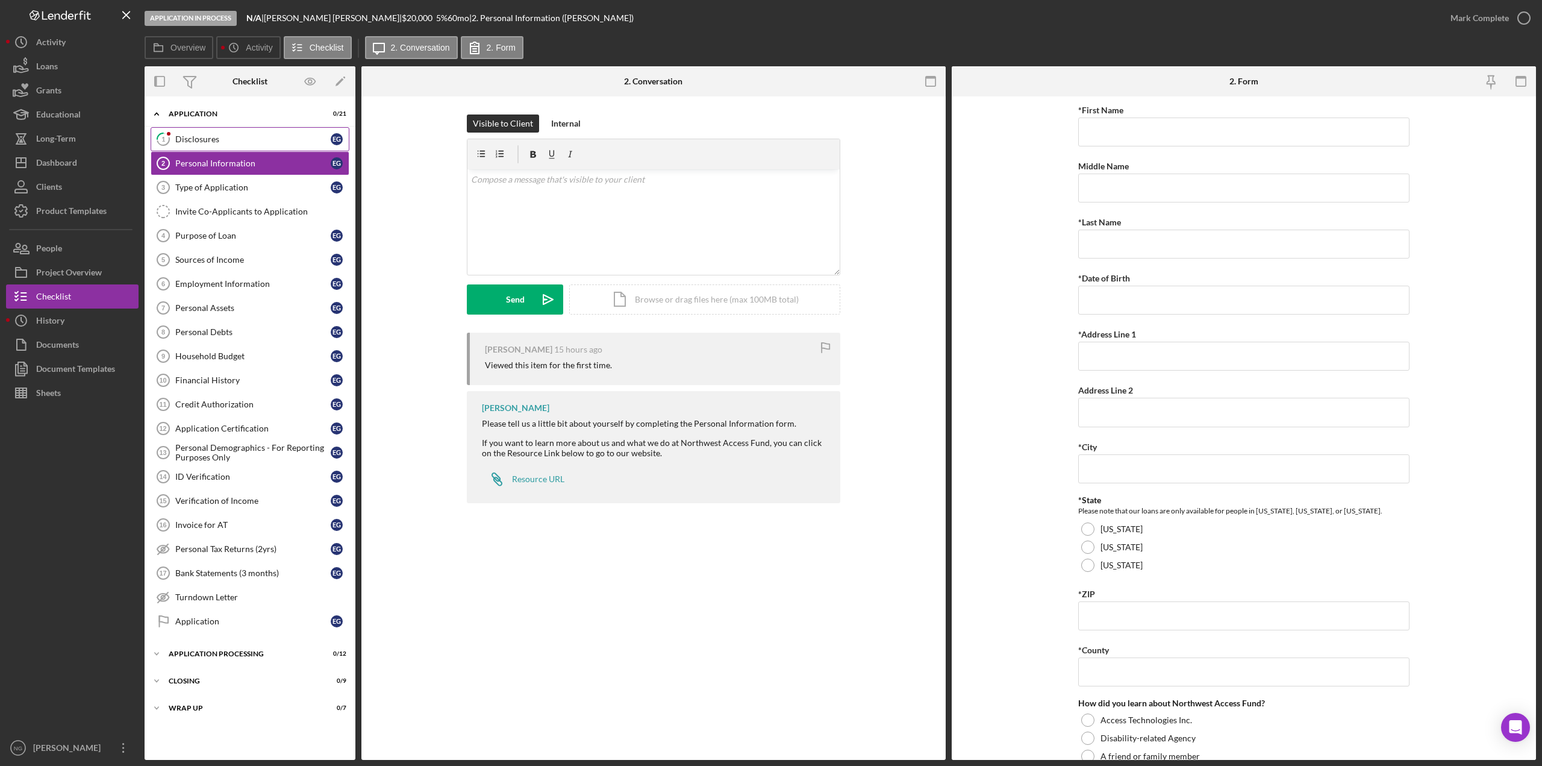
click at [246, 137] on div "Disclosures" at bounding box center [252, 139] width 155 height 10
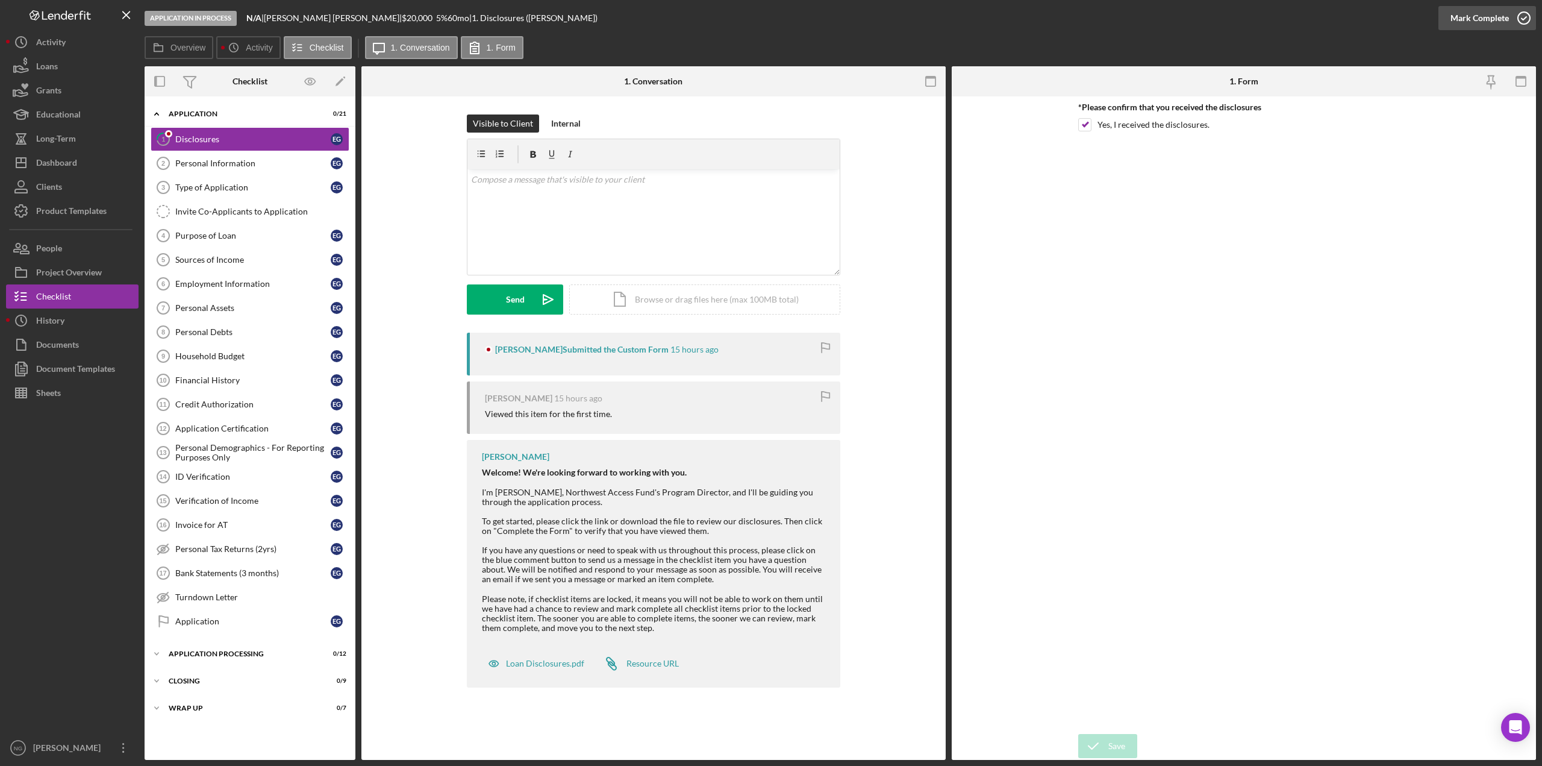
click at [1520, 16] on icon "button" at bounding box center [1524, 18] width 30 height 30
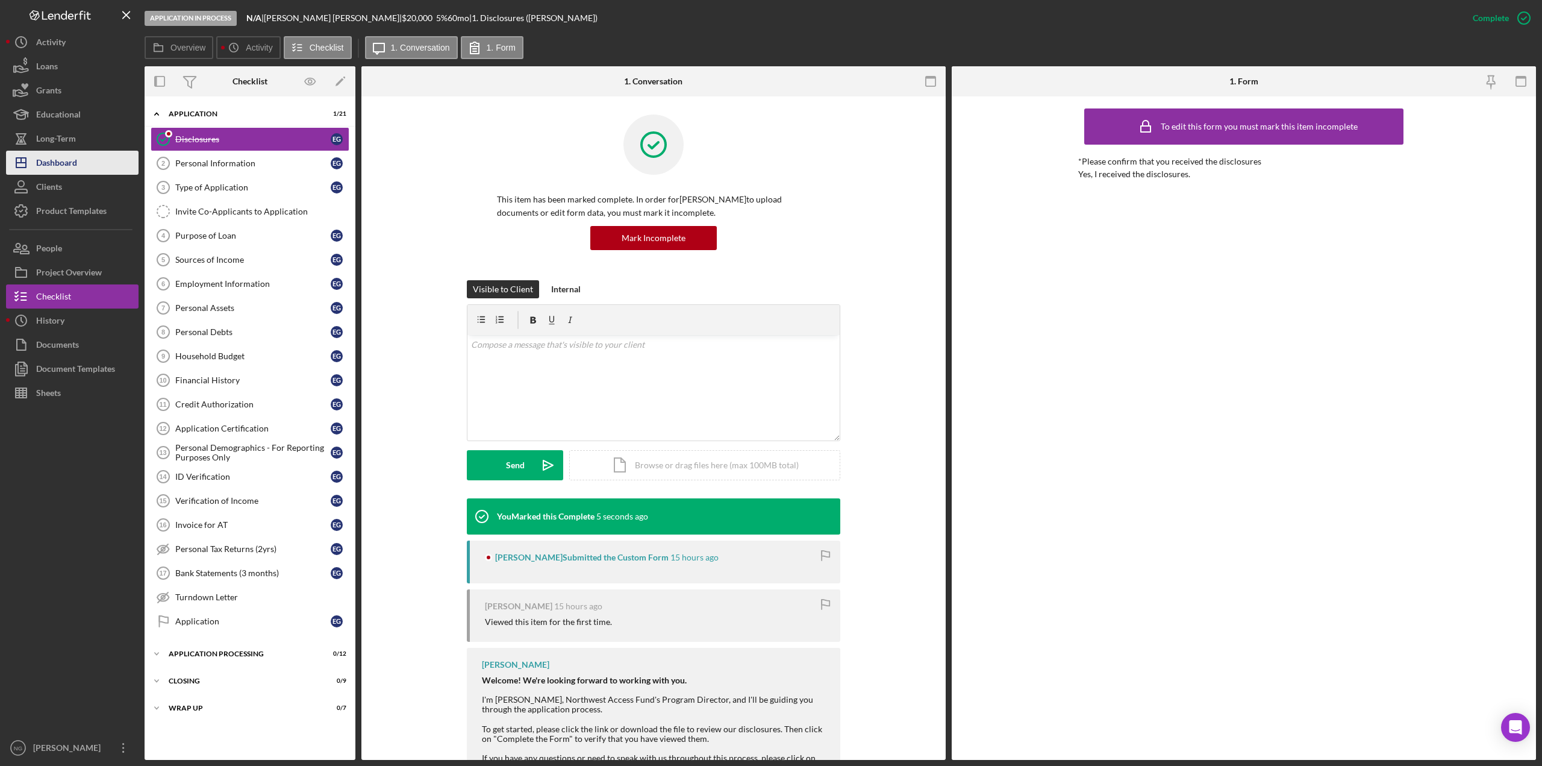
click at [73, 170] on div "Dashboard" at bounding box center [56, 164] width 41 height 27
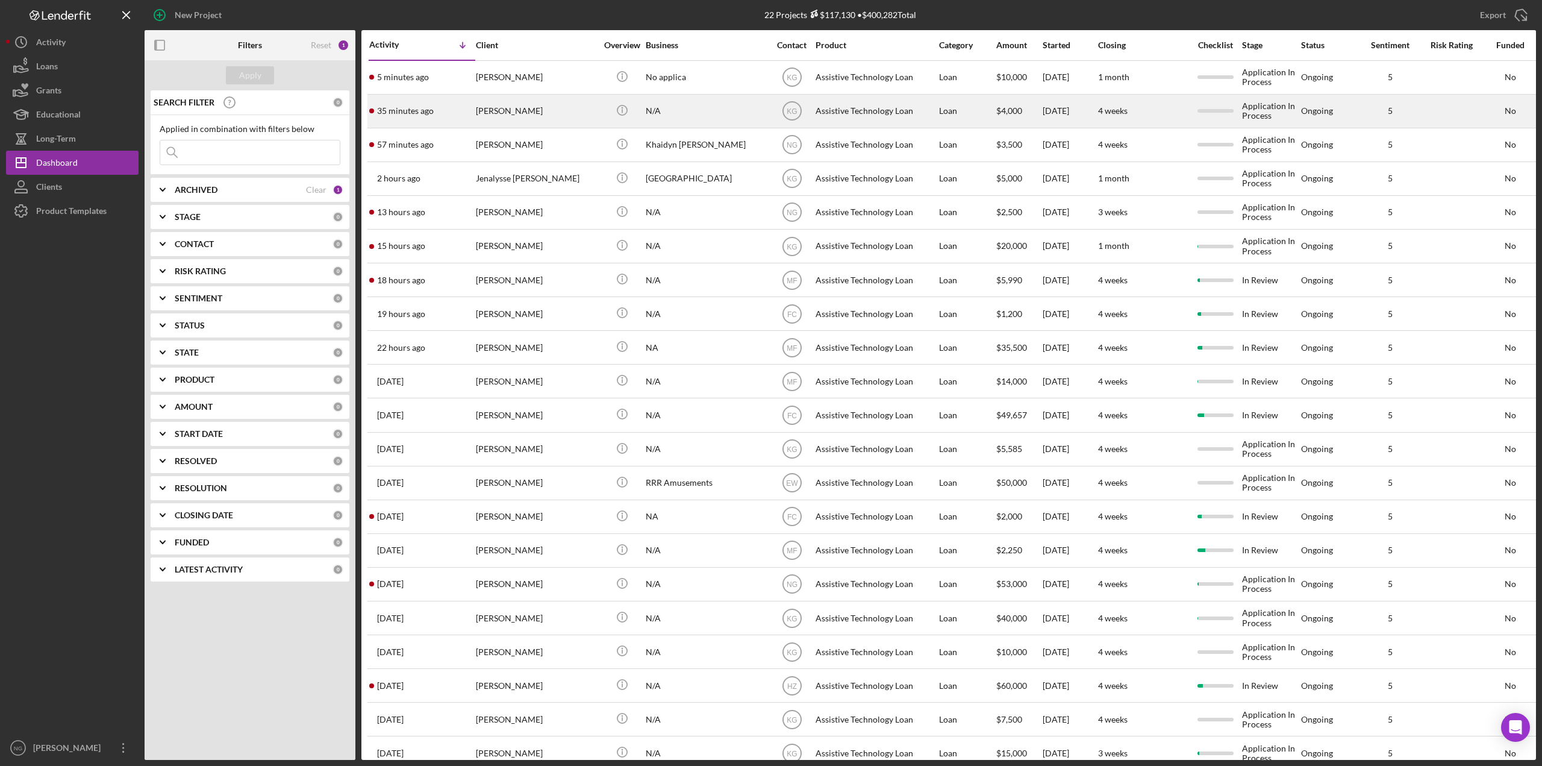
click at [549, 121] on div "[PERSON_NAME]" at bounding box center [536, 111] width 120 height 32
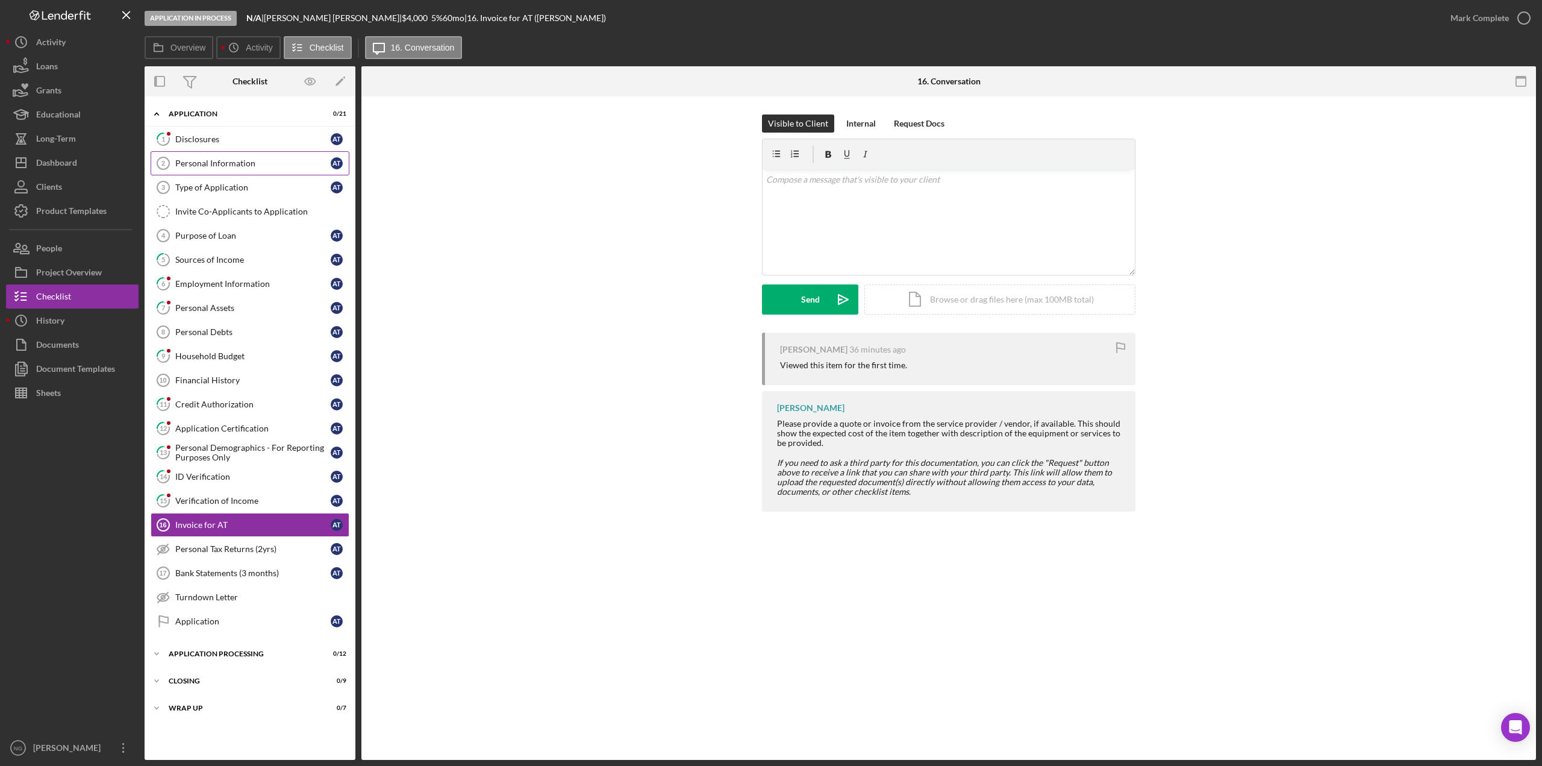
click at [248, 165] on div "Personal Information" at bounding box center [252, 163] width 155 height 10
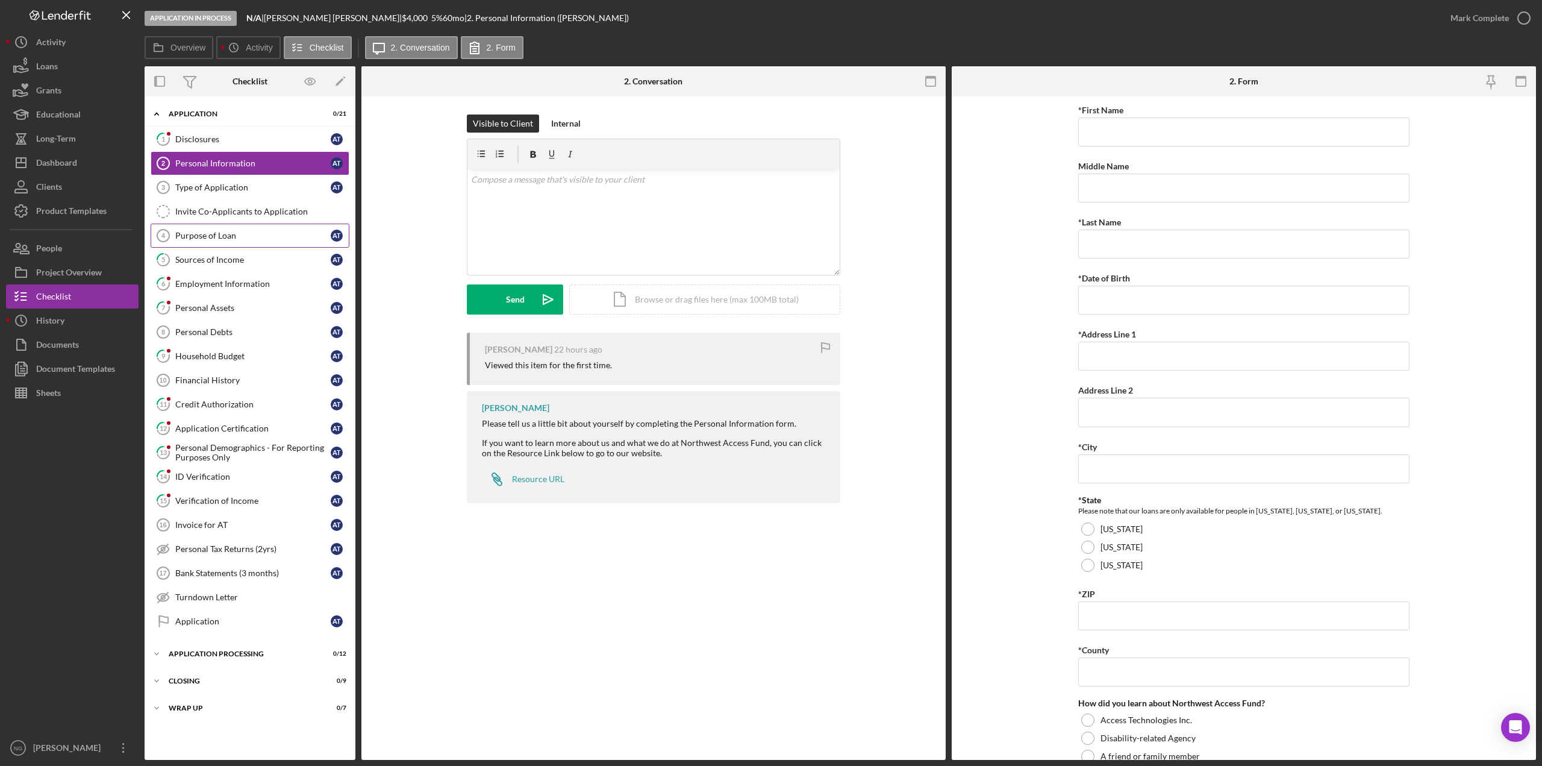
click at [261, 229] on link "Purpose of Loan 4 Purpose of Loan A T" at bounding box center [250, 235] width 199 height 24
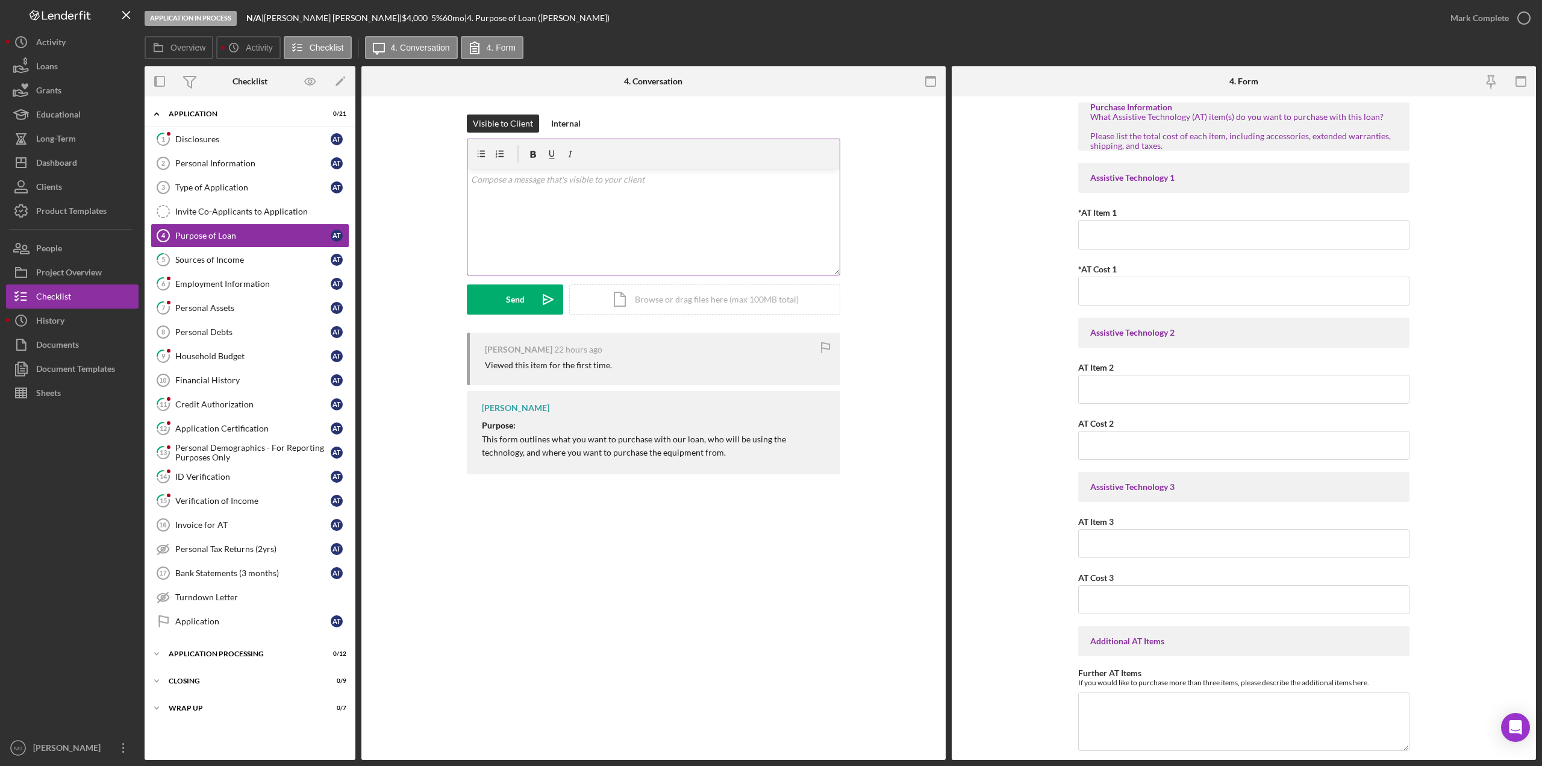
click at [482, 183] on p at bounding box center [654, 179] width 366 height 13
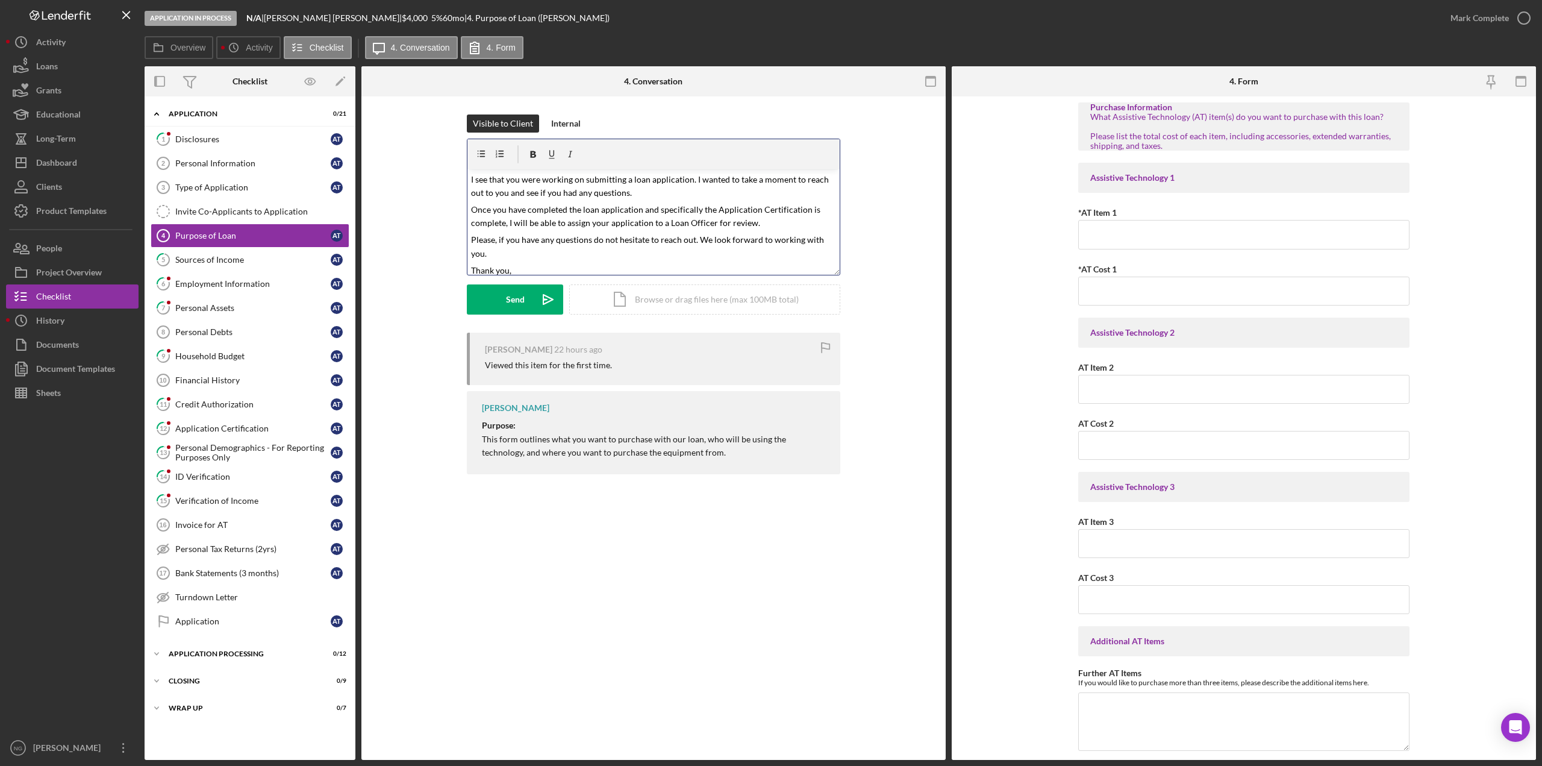
click at [469, 176] on div "v Color teal Color pink Remove color Add row above Add row below Add column bef…" at bounding box center [653, 221] width 372 height 105
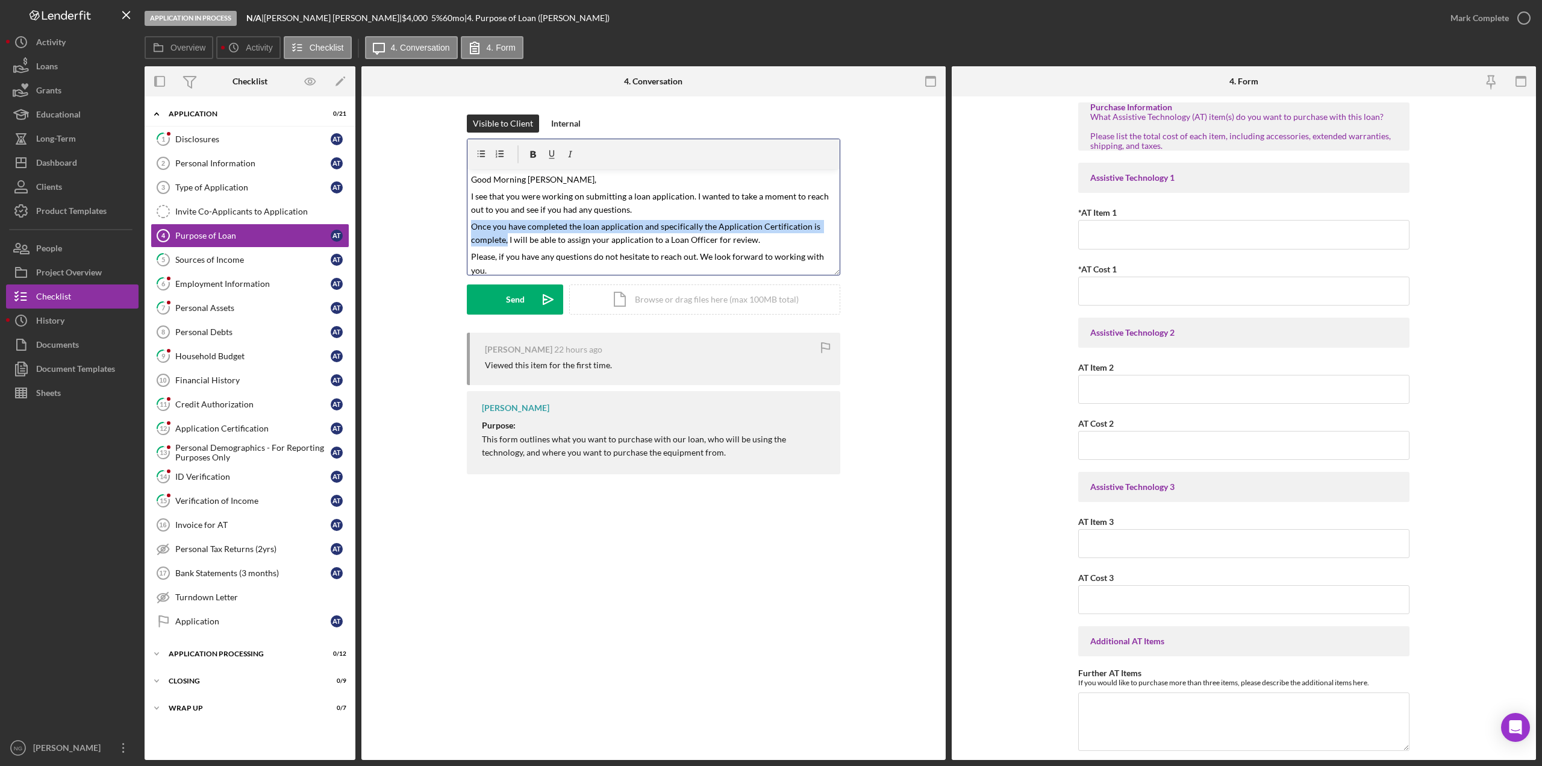
drag, startPoint x: 507, startPoint y: 240, endPoint x: 474, endPoint y: 228, distance: 35.5
click at [474, 228] on mark "Once you have completed the loan application and specifically the Application C…" at bounding box center [646, 232] width 351 height 23
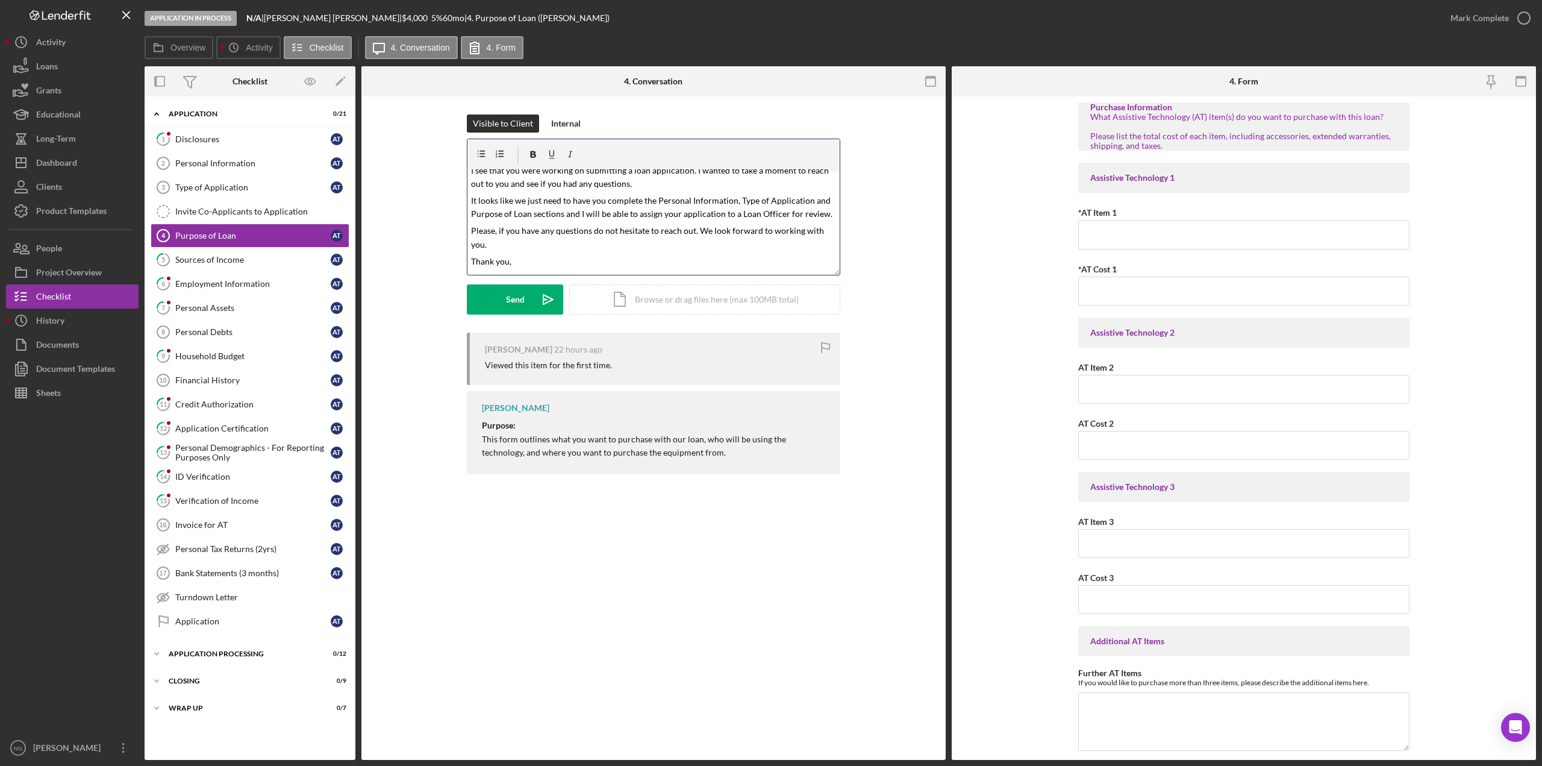
scroll to position [40, 0]
click at [564, 199] on mark "It looks like we just need to have you complete the Personal Information, Type …" at bounding box center [651, 192] width 361 height 23
click at [528, 255] on p "Thank you," at bounding box center [654, 260] width 366 height 13
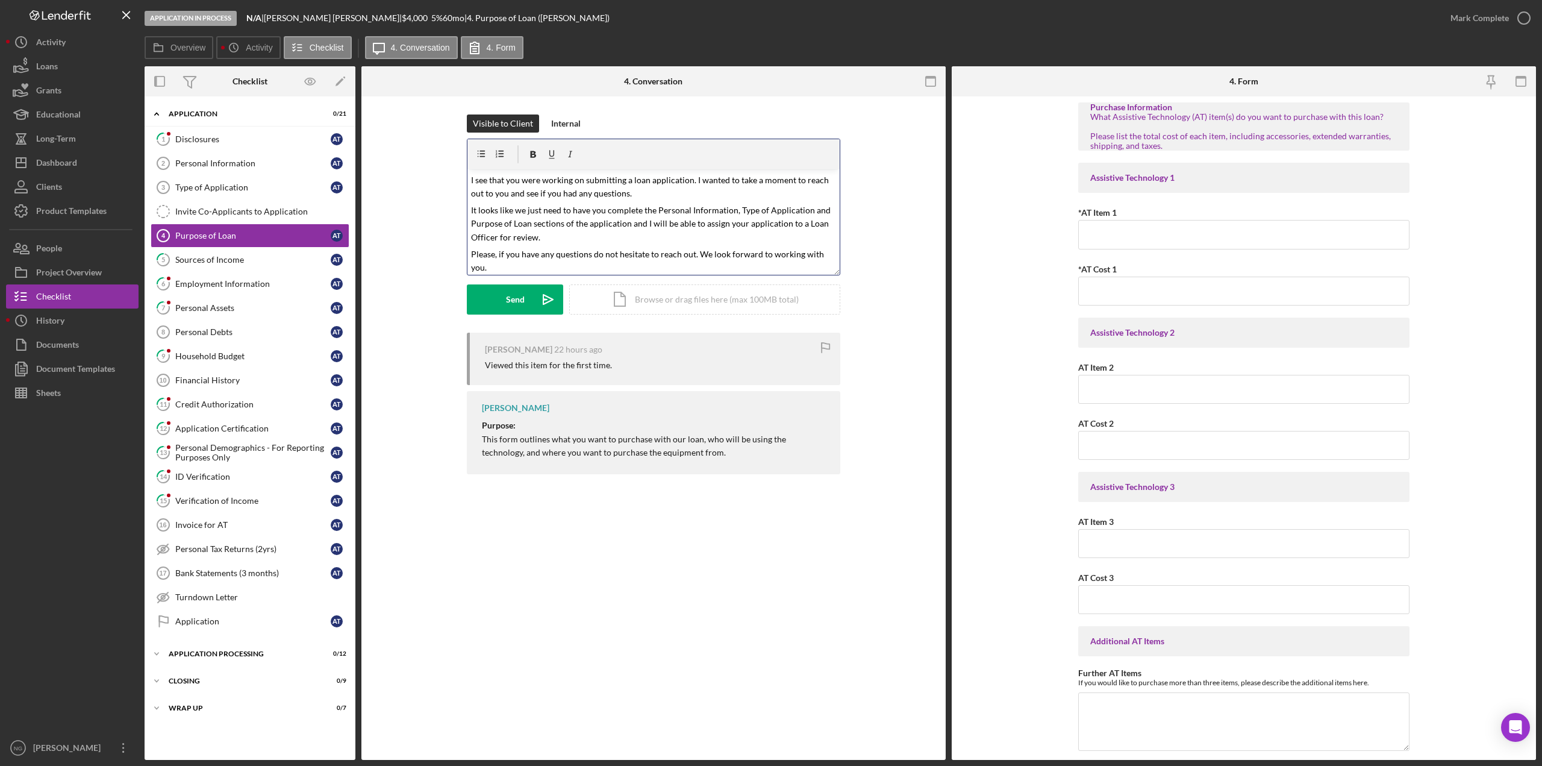
scroll to position [0, 0]
click at [263, 291] on link "6 Employment Information A T" at bounding box center [250, 284] width 199 height 24
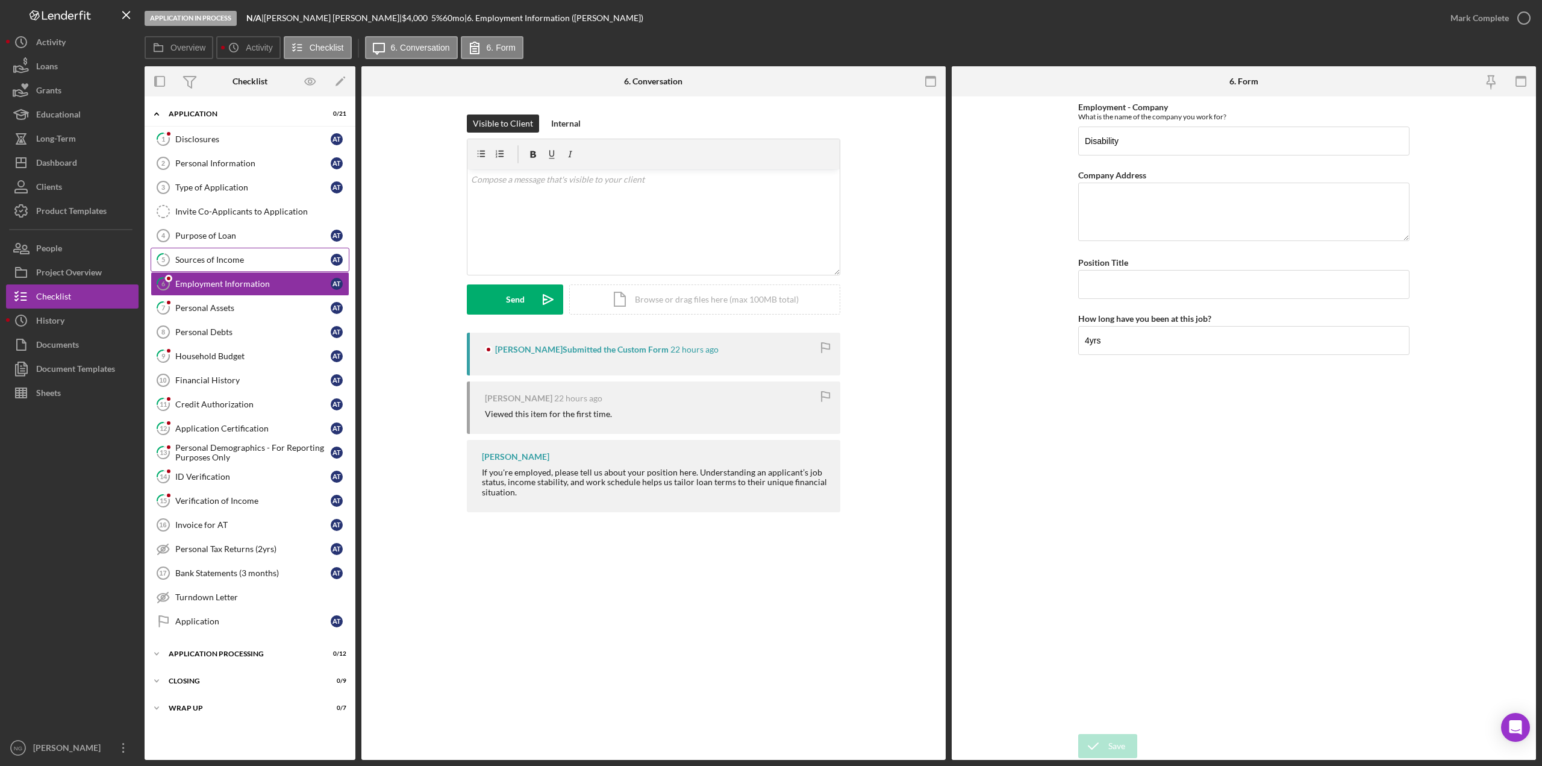
click at [251, 267] on link "5 Sources of Income A T" at bounding box center [250, 260] width 199 height 24
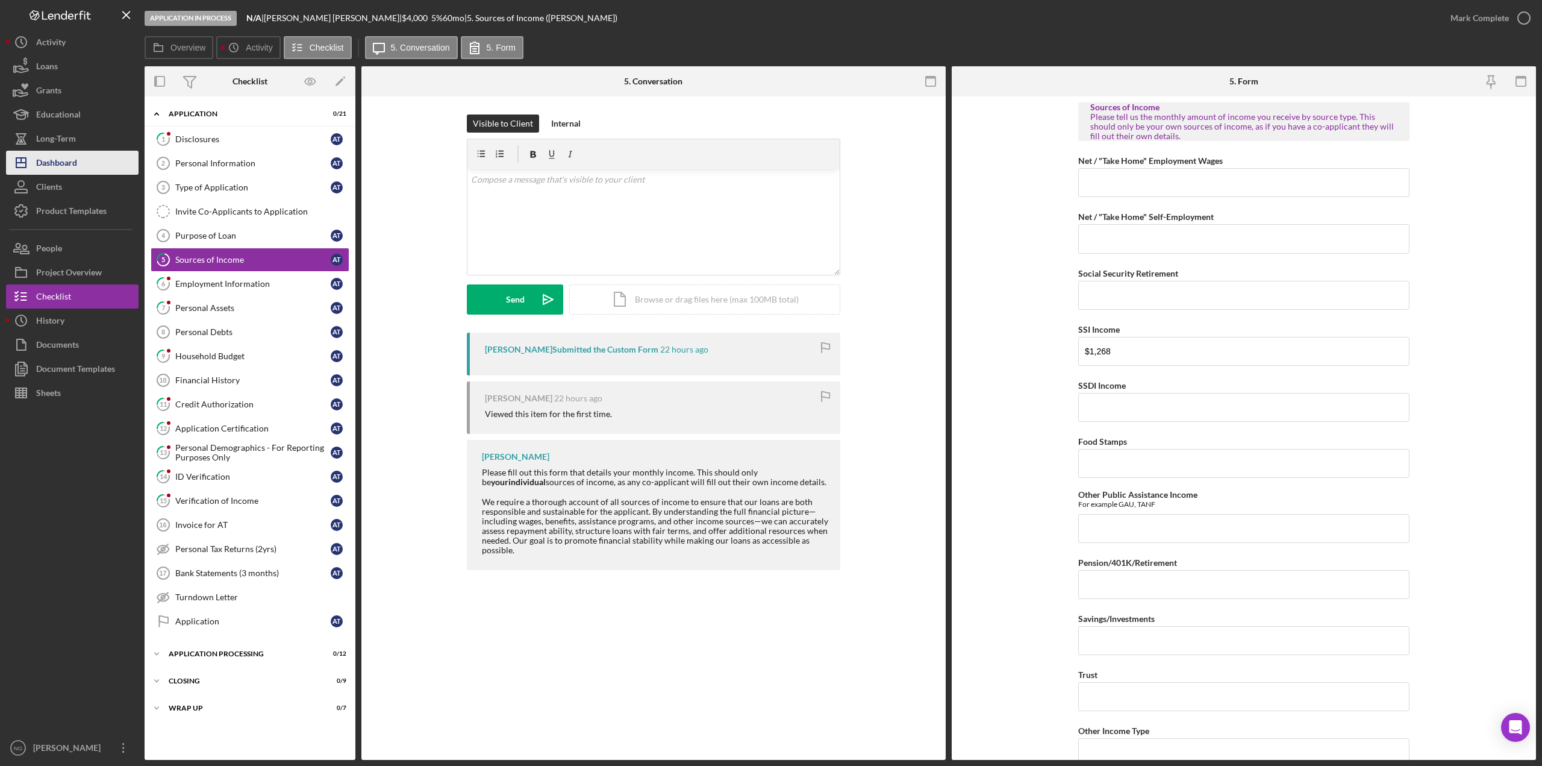
click at [72, 170] on div "Dashboard" at bounding box center [56, 164] width 41 height 27
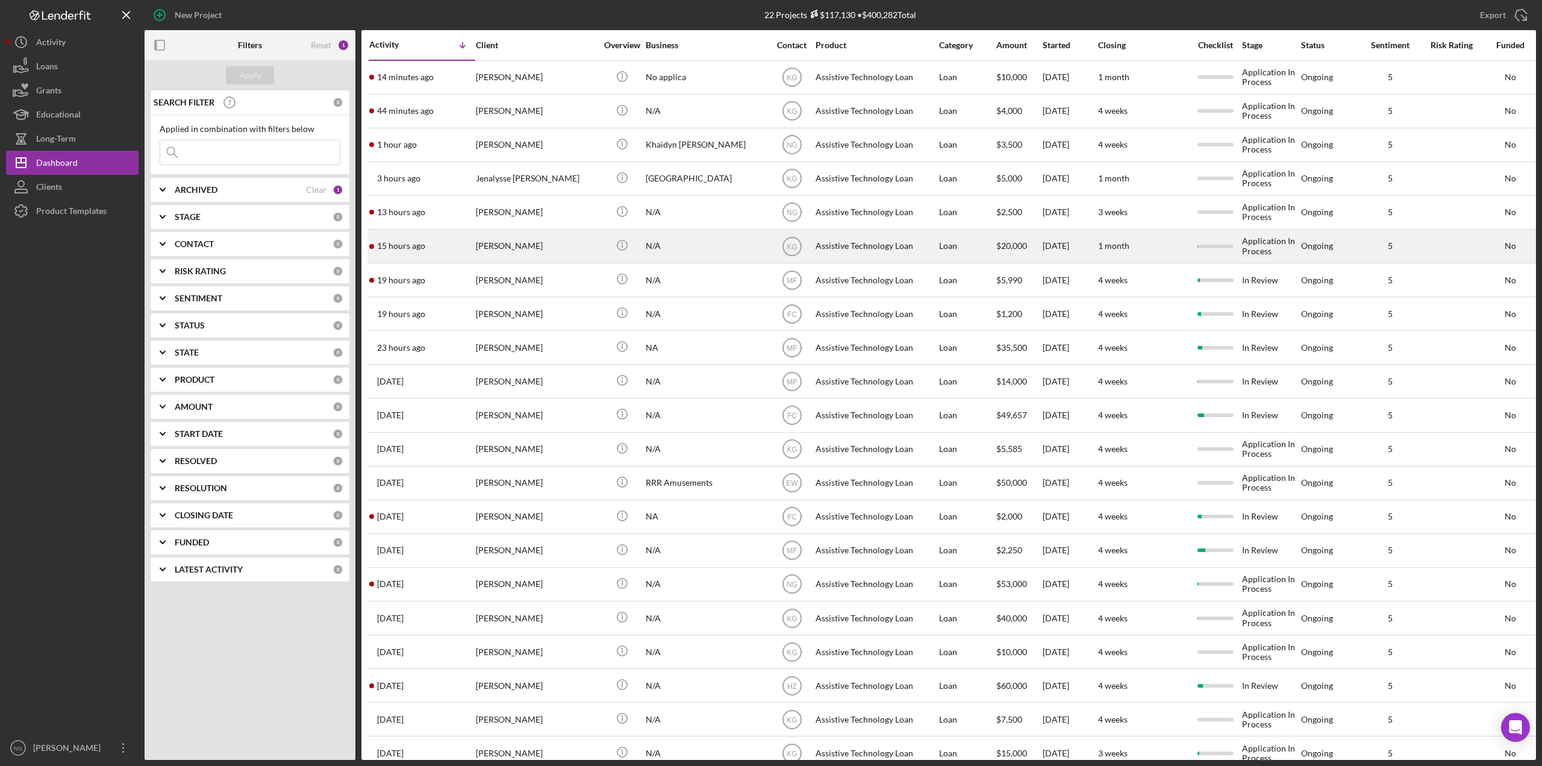
click at [569, 240] on div "[PERSON_NAME]" at bounding box center [536, 246] width 120 height 32
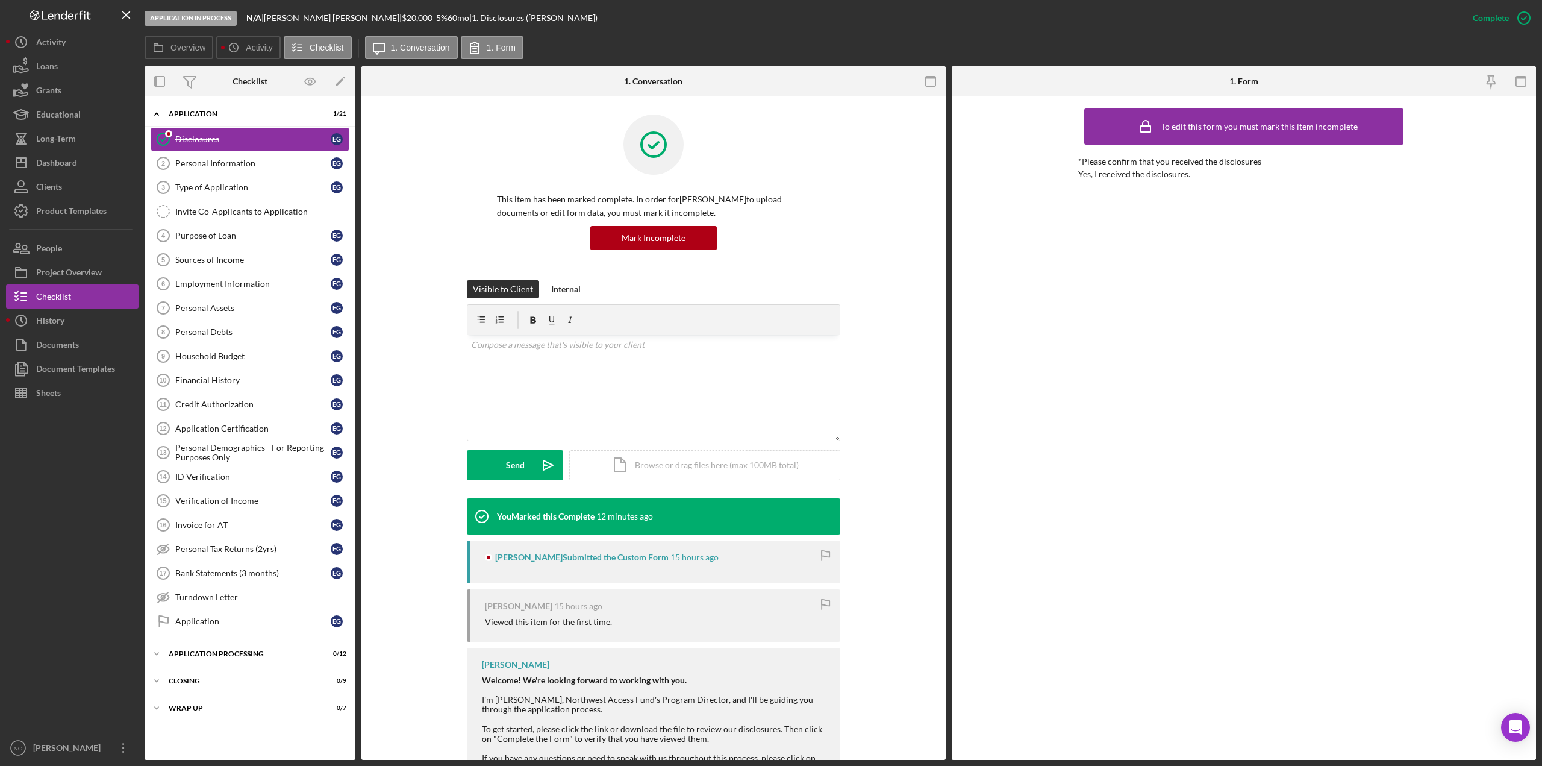
click at [412, 245] on div "This item has been marked complete. In order for [PERSON_NAME] to upload docume…" at bounding box center [653, 197] width 548 height 166
drag, startPoint x: 83, startPoint y: 534, endPoint x: 111, endPoint y: 225, distance: 310.9
click at [91, 516] on div at bounding box center [72, 570] width 133 height 331
click at [105, 171] on button "Icon/Dashboard Dashboard" at bounding box center [72, 163] width 133 height 24
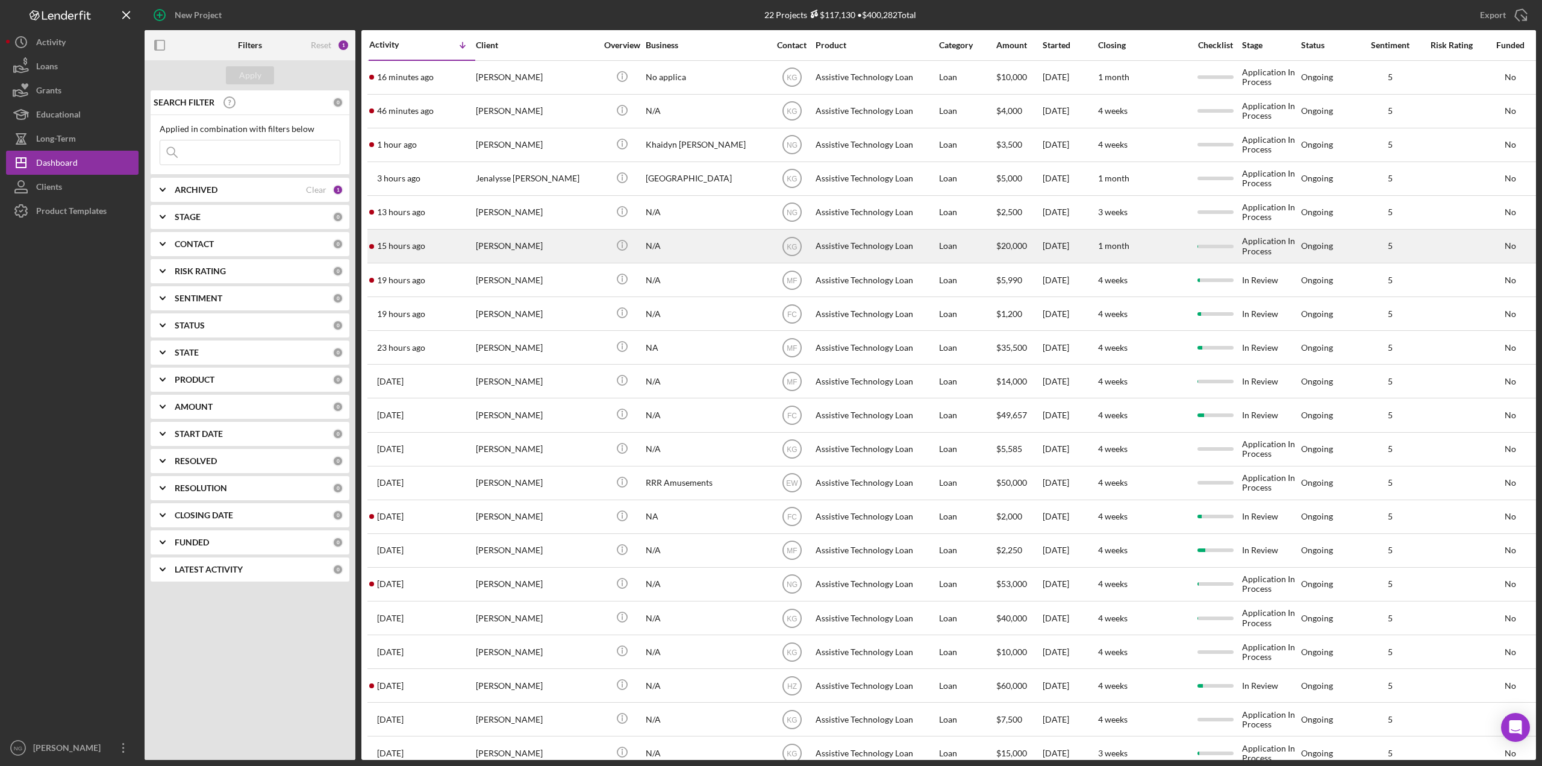
click at [562, 245] on div "[PERSON_NAME]" at bounding box center [536, 246] width 120 height 32
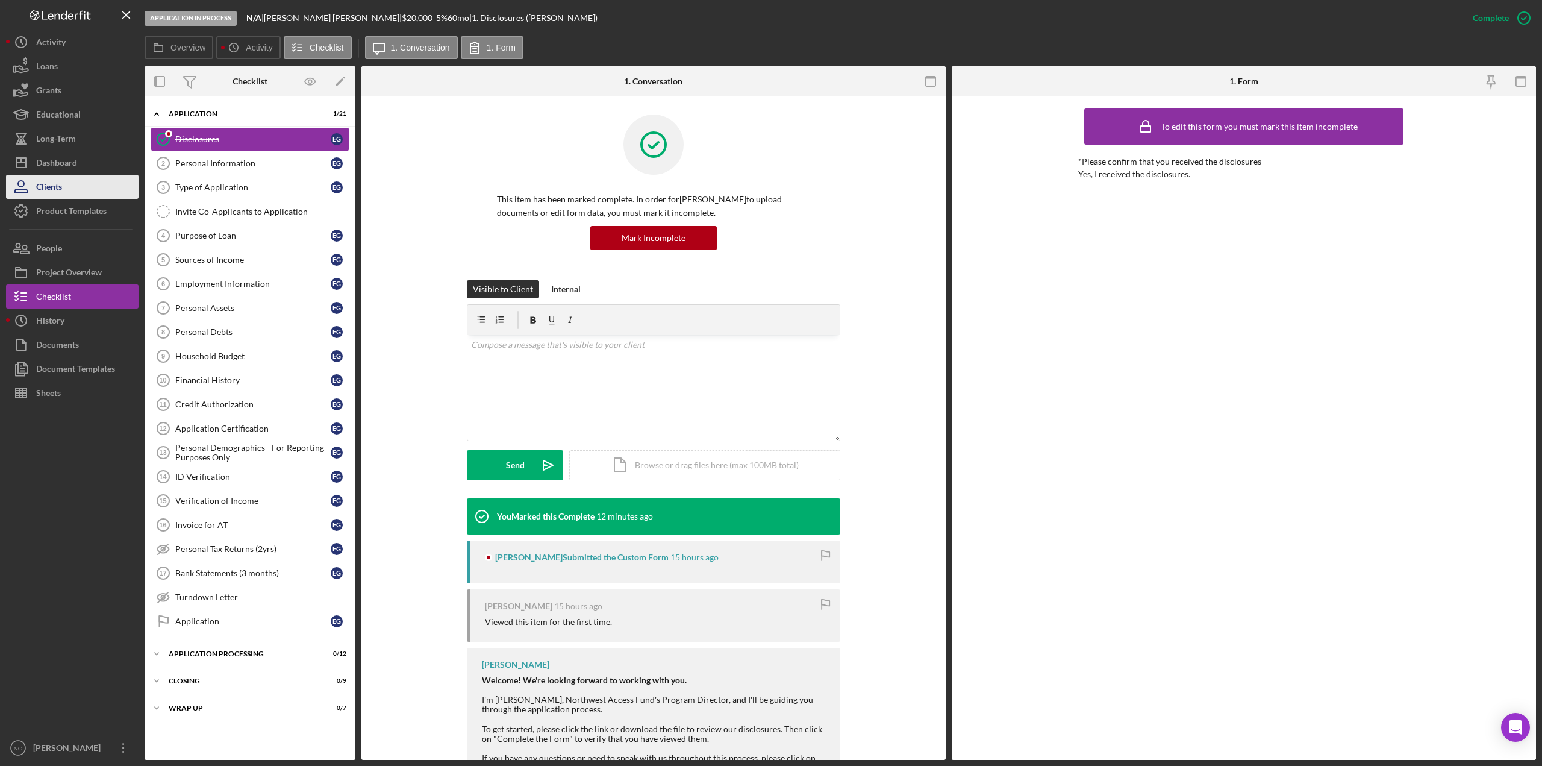
click at [36, 175] on div "Clients" at bounding box center [49, 188] width 26 height 27
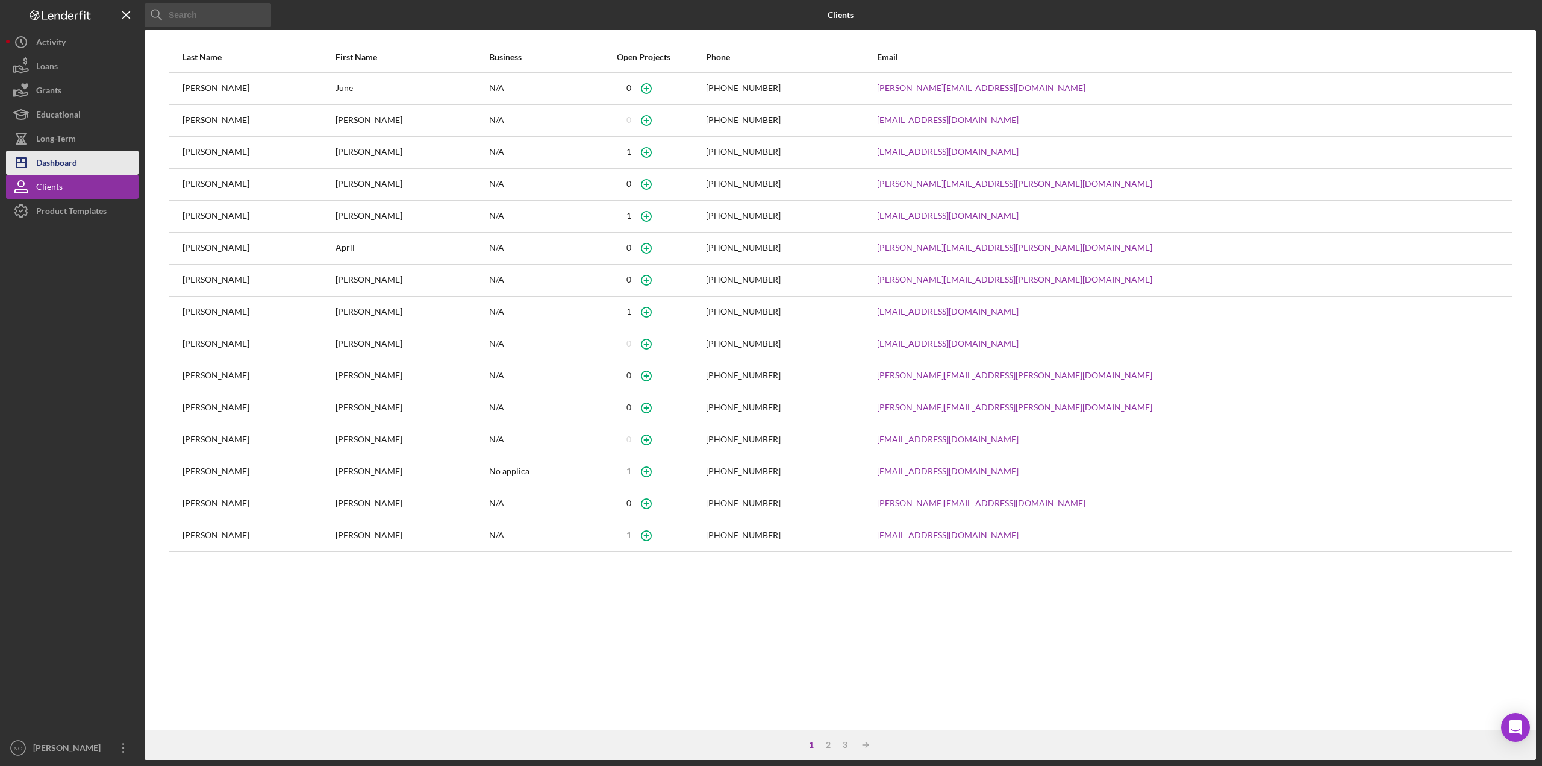
click at [43, 169] on div "Dashboard" at bounding box center [56, 164] width 41 height 27
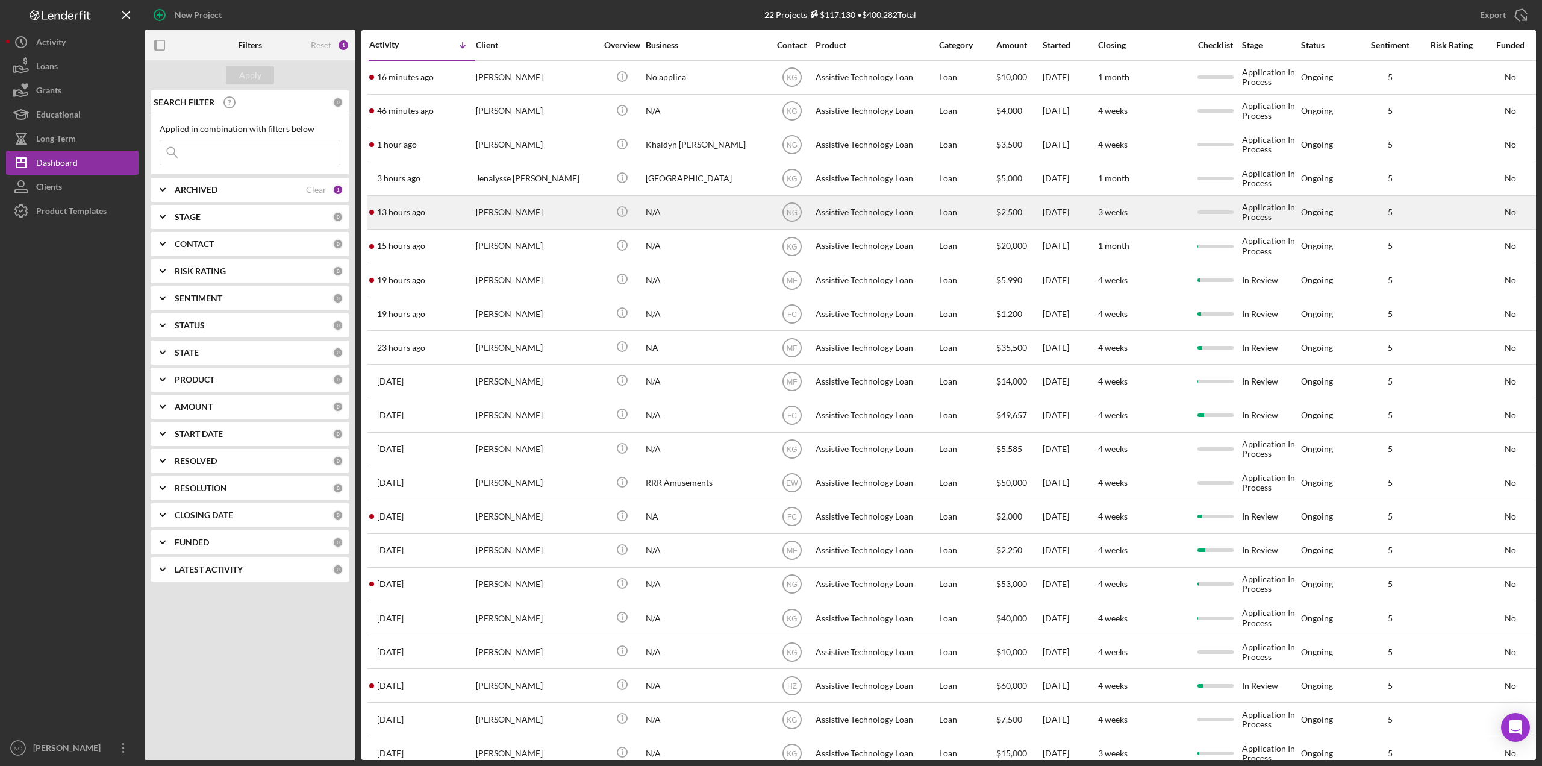
click at [555, 216] on div "[PERSON_NAME]" at bounding box center [536, 212] width 120 height 32
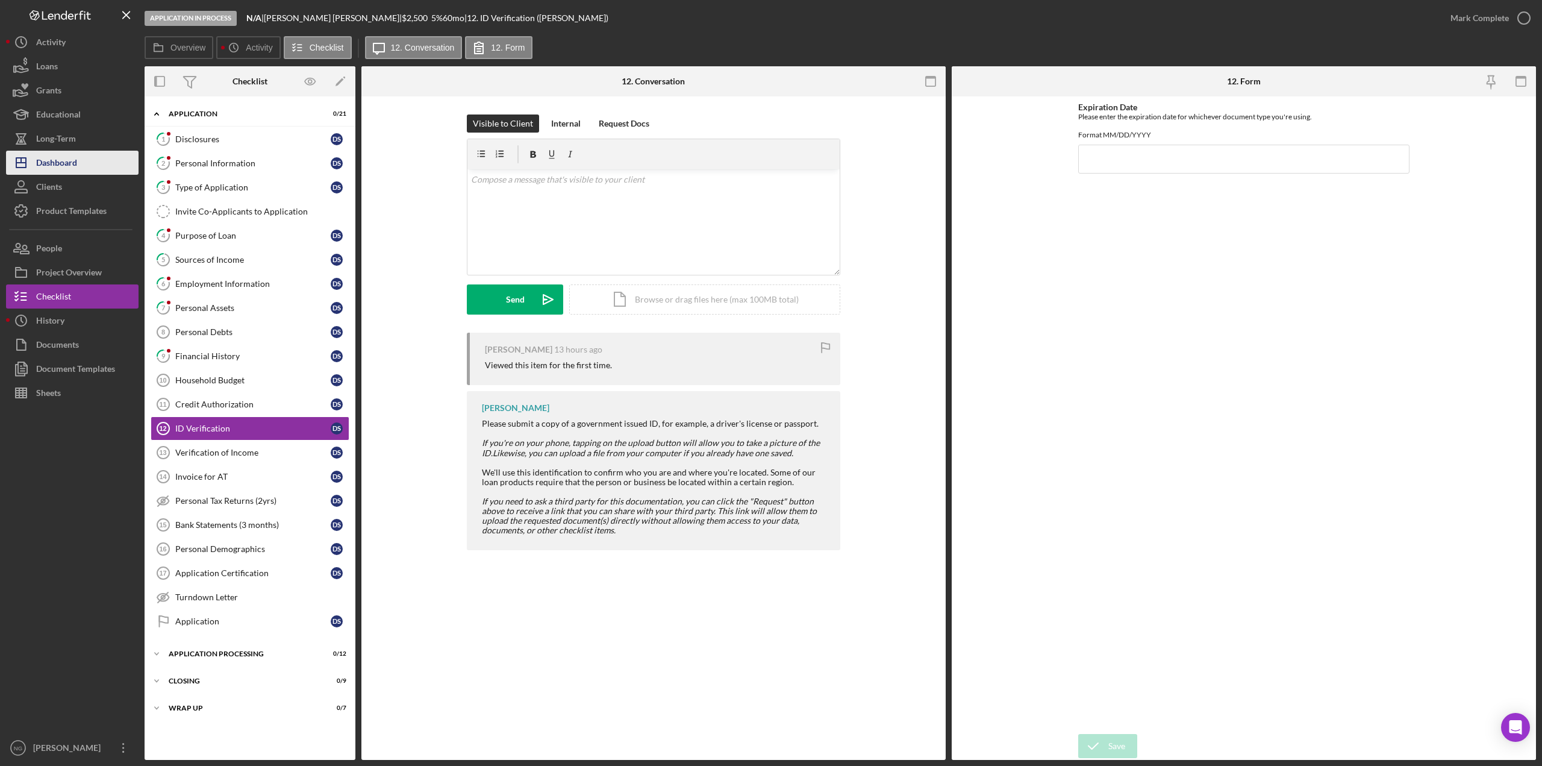
click at [77, 155] on div "Dashboard" at bounding box center [56, 164] width 41 height 27
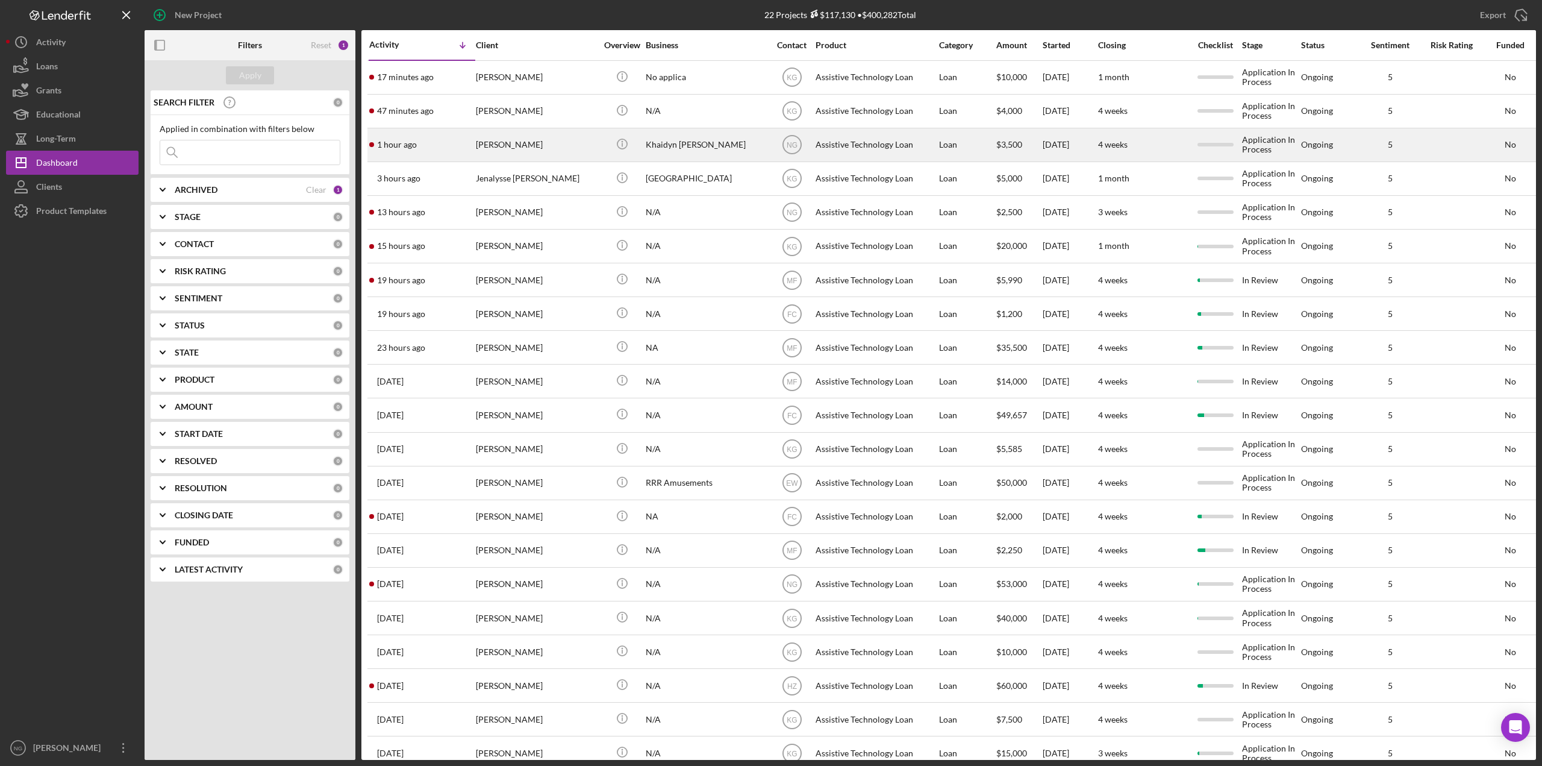
click at [575, 149] on div "[PERSON_NAME]" at bounding box center [536, 145] width 120 height 32
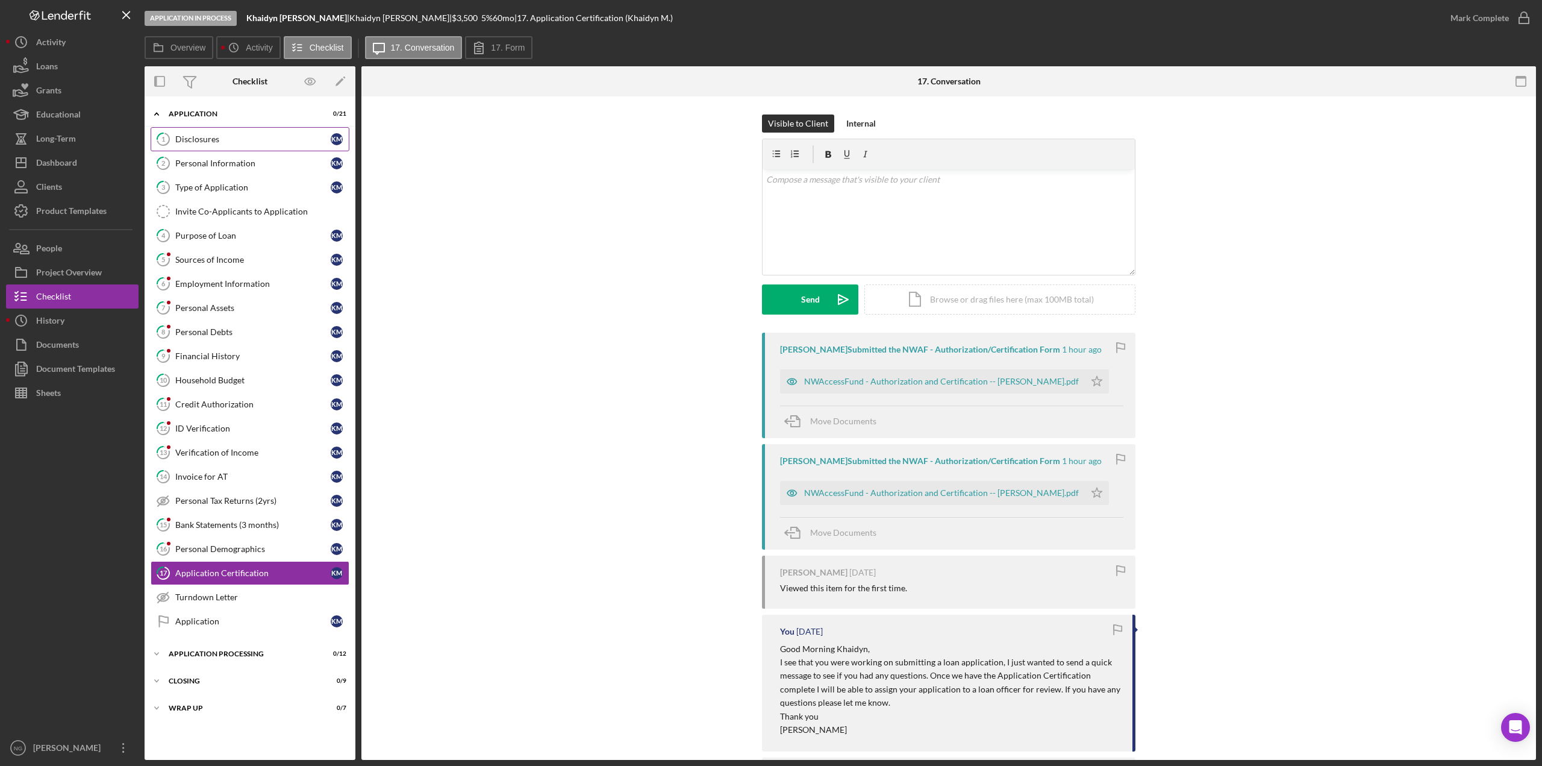
click at [246, 146] on link "1 Disclosures K M" at bounding box center [250, 139] width 199 height 24
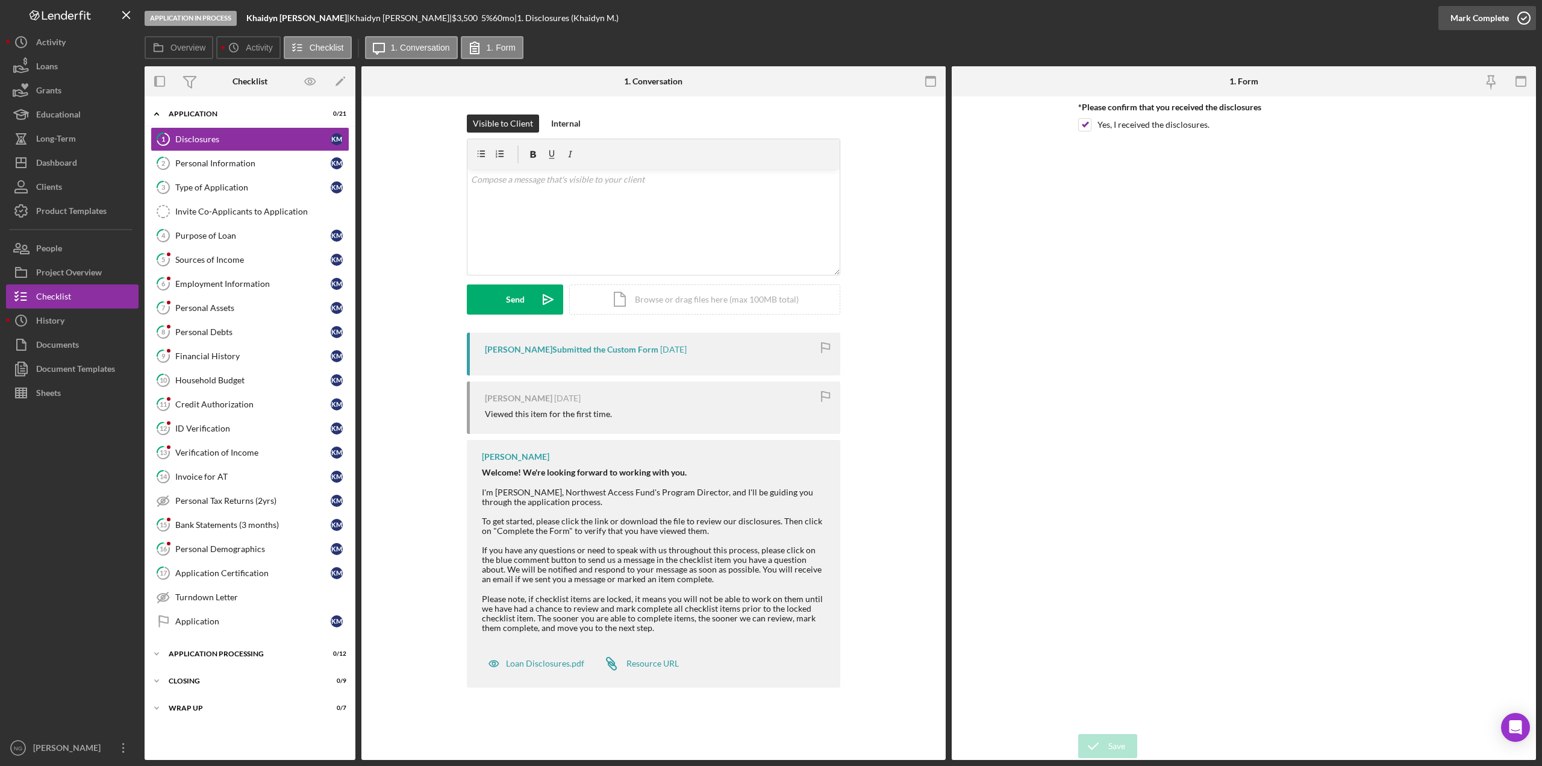
click at [1514, 16] on icon "button" at bounding box center [1524, 18] width 30 height 30
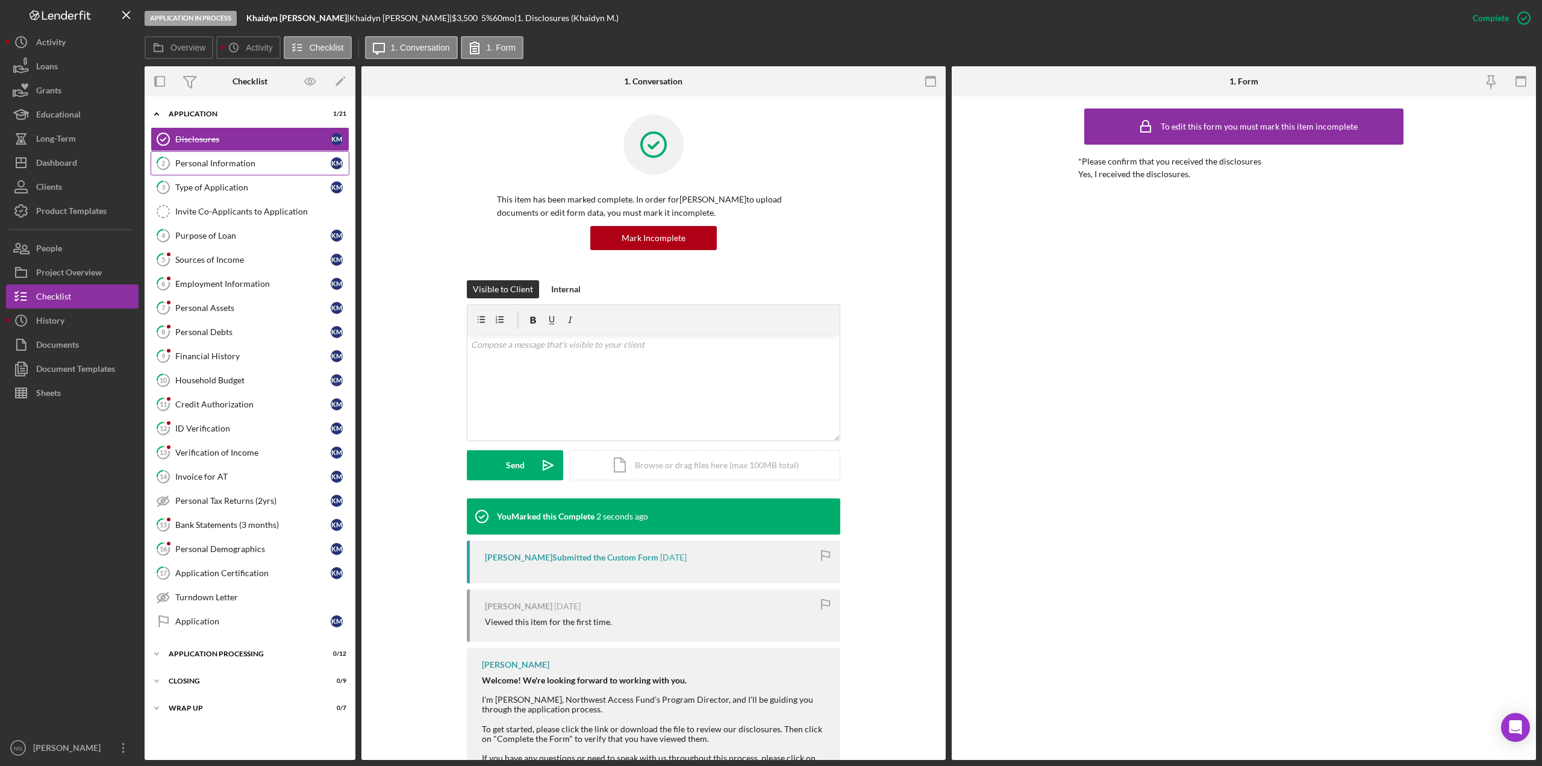
click at [284, 170] on link "2 Personal Information K M" at bounding box center [250, 163] width 199 height 24
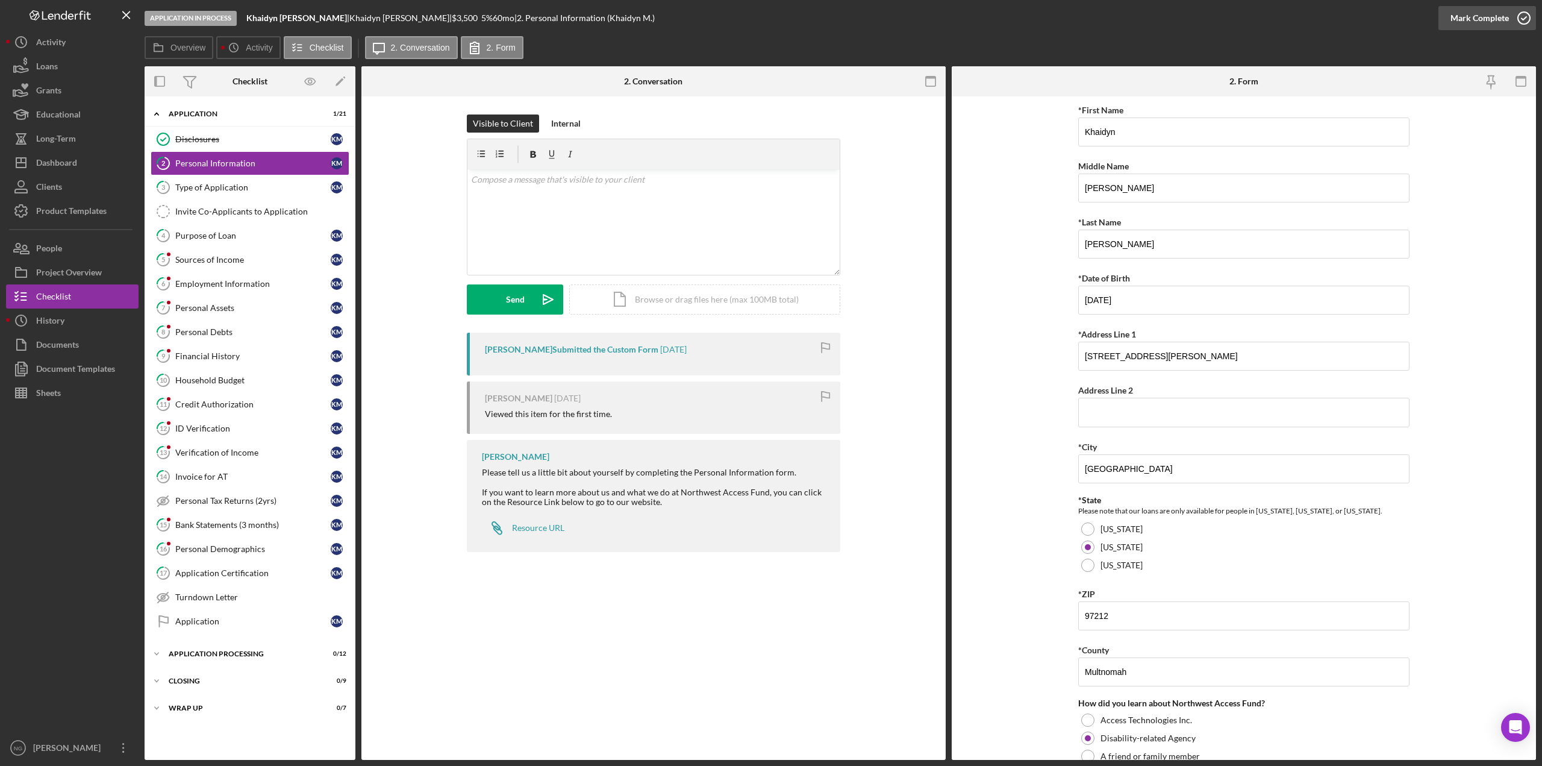
click at [1532, 14] on icon "button" at bounding box center [1524, 18] width 30 height 30
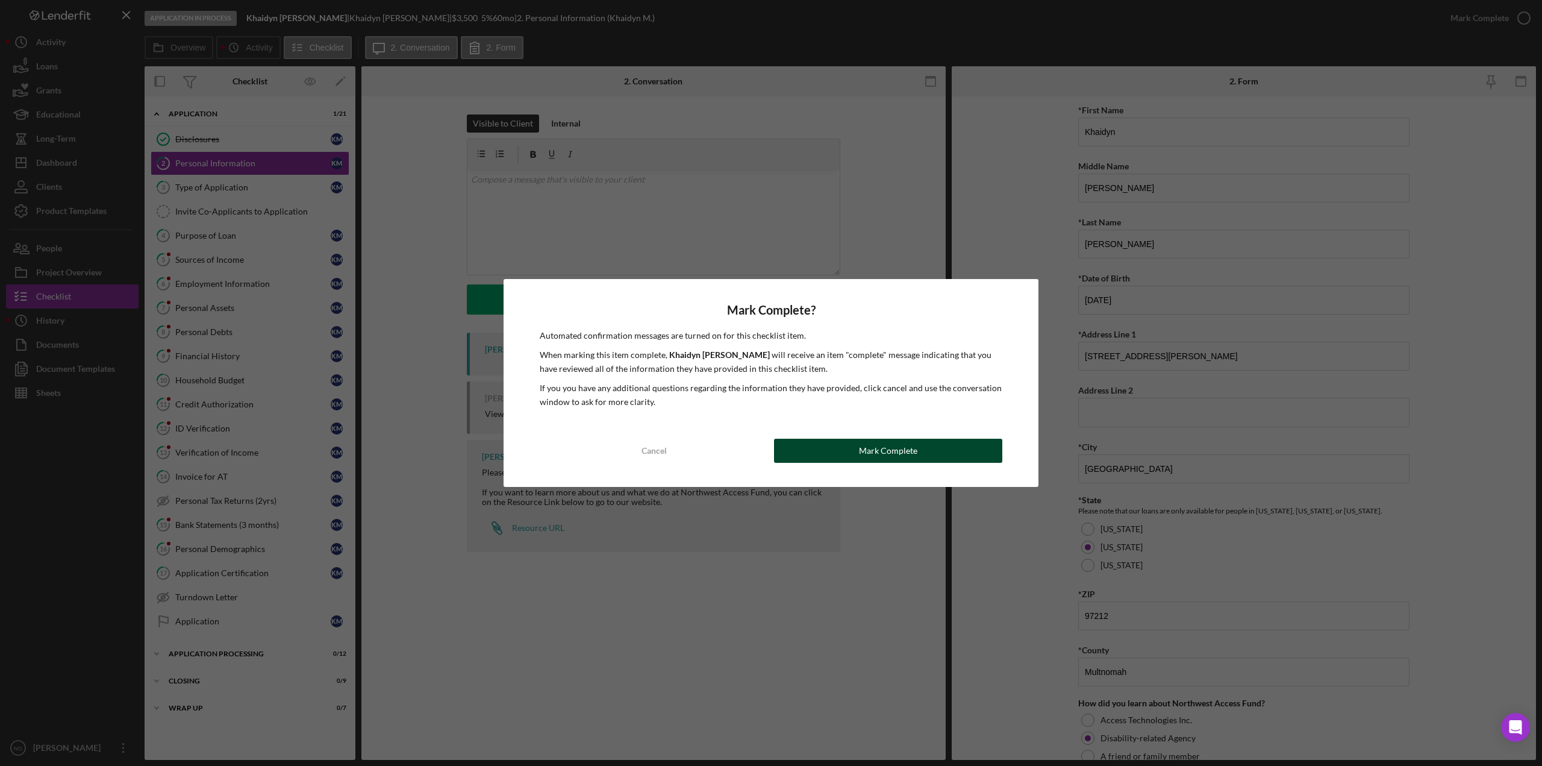
click at [844, 449] on button "Mark Complete" at bounding box center [888, 451] width 228 height 24
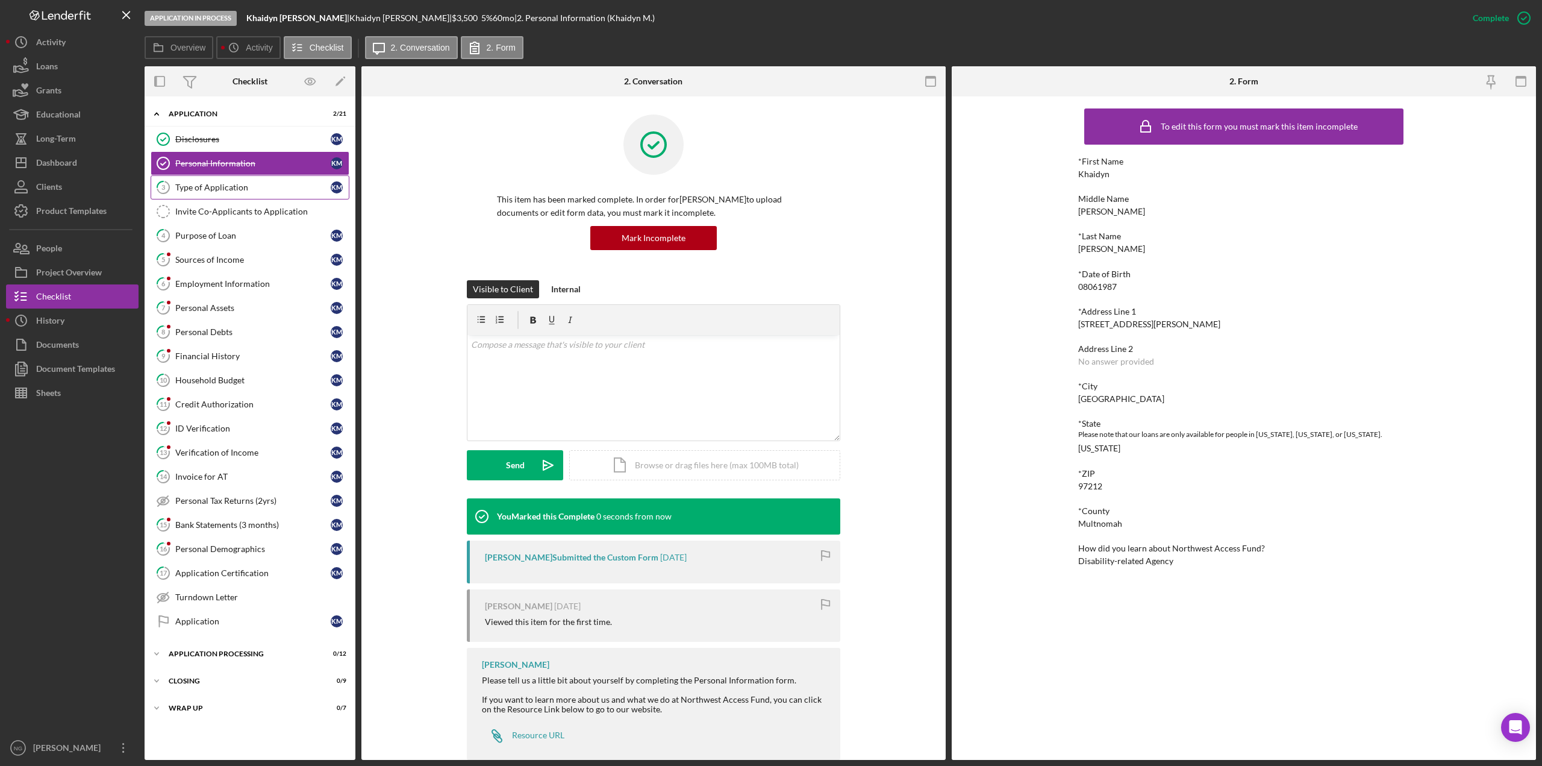
click at [221, 193] on link "3 Type of Application K M" at bounding box center [250, 187] width 199 height 24
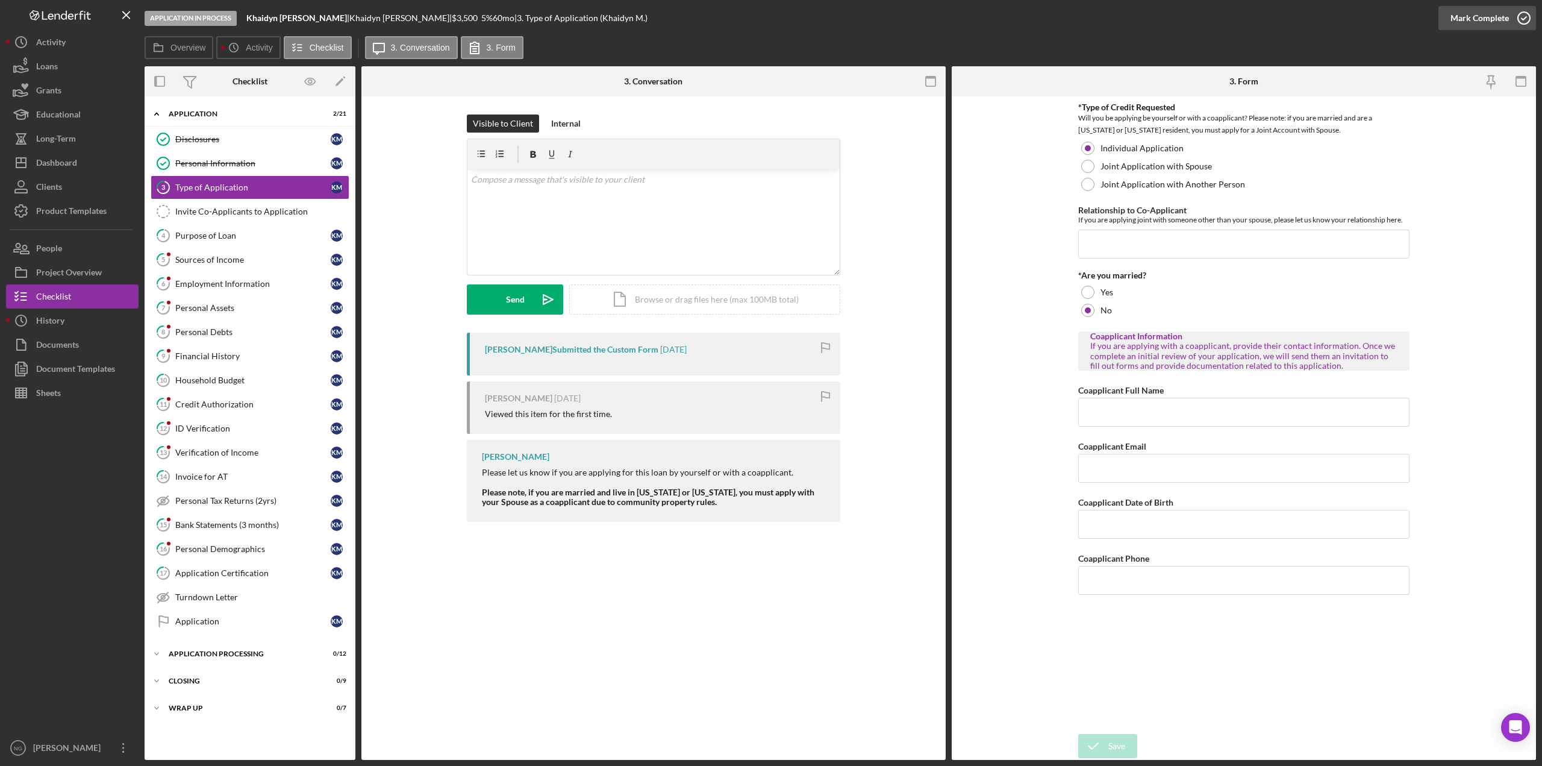
click at [1516, 17] on icon "button" at bounding box center [1524, 18] width 30 height 30
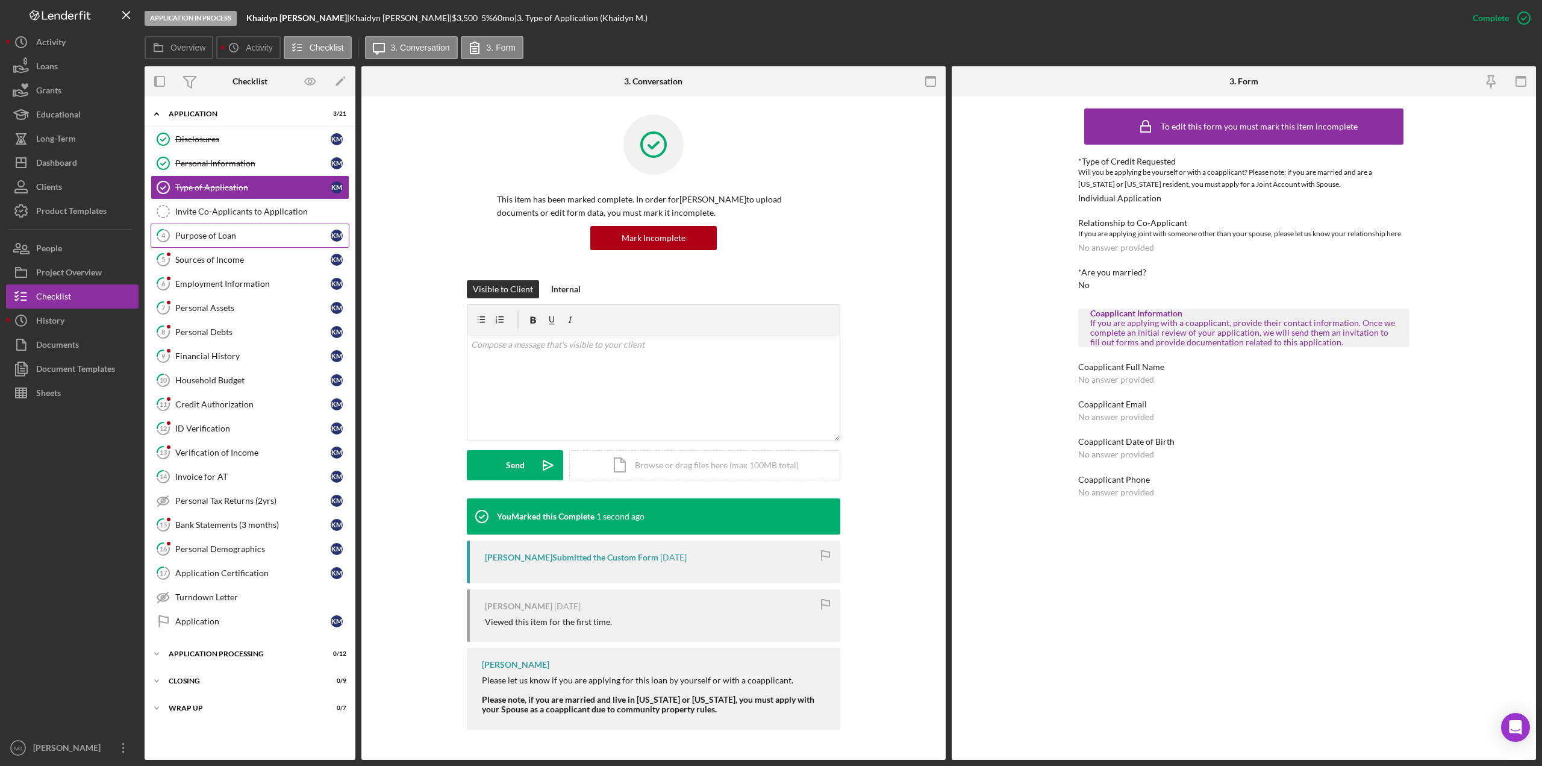
click at [220, 234] on div "Purpose of Loan" at bounding box center [252, 236] width 155 height 10
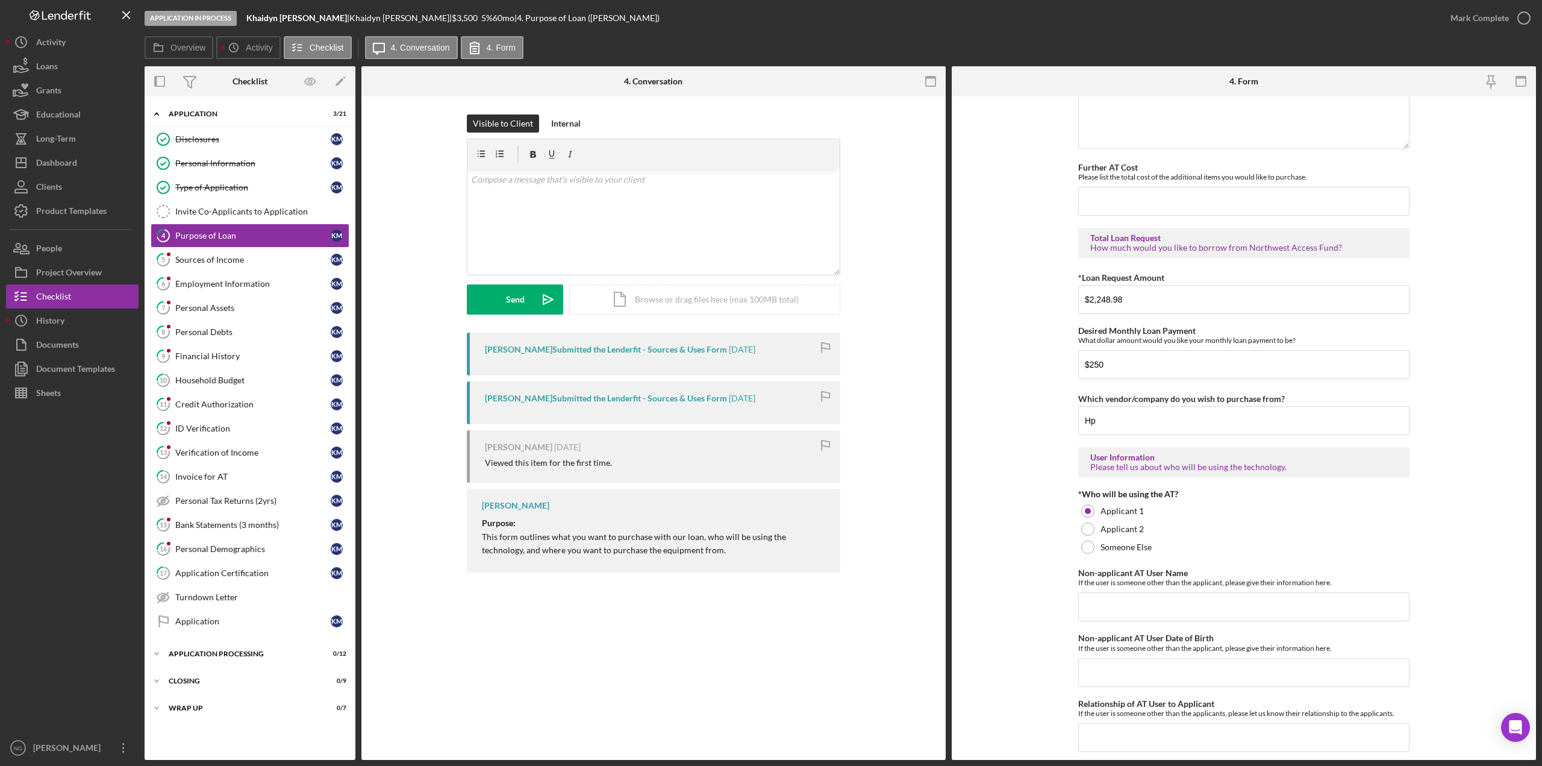
scroll to position [602, 0]
click at [88, 170] on button "Icon/Dashboard Dashboard" at bounding box center [72, 163] width 133 height 24
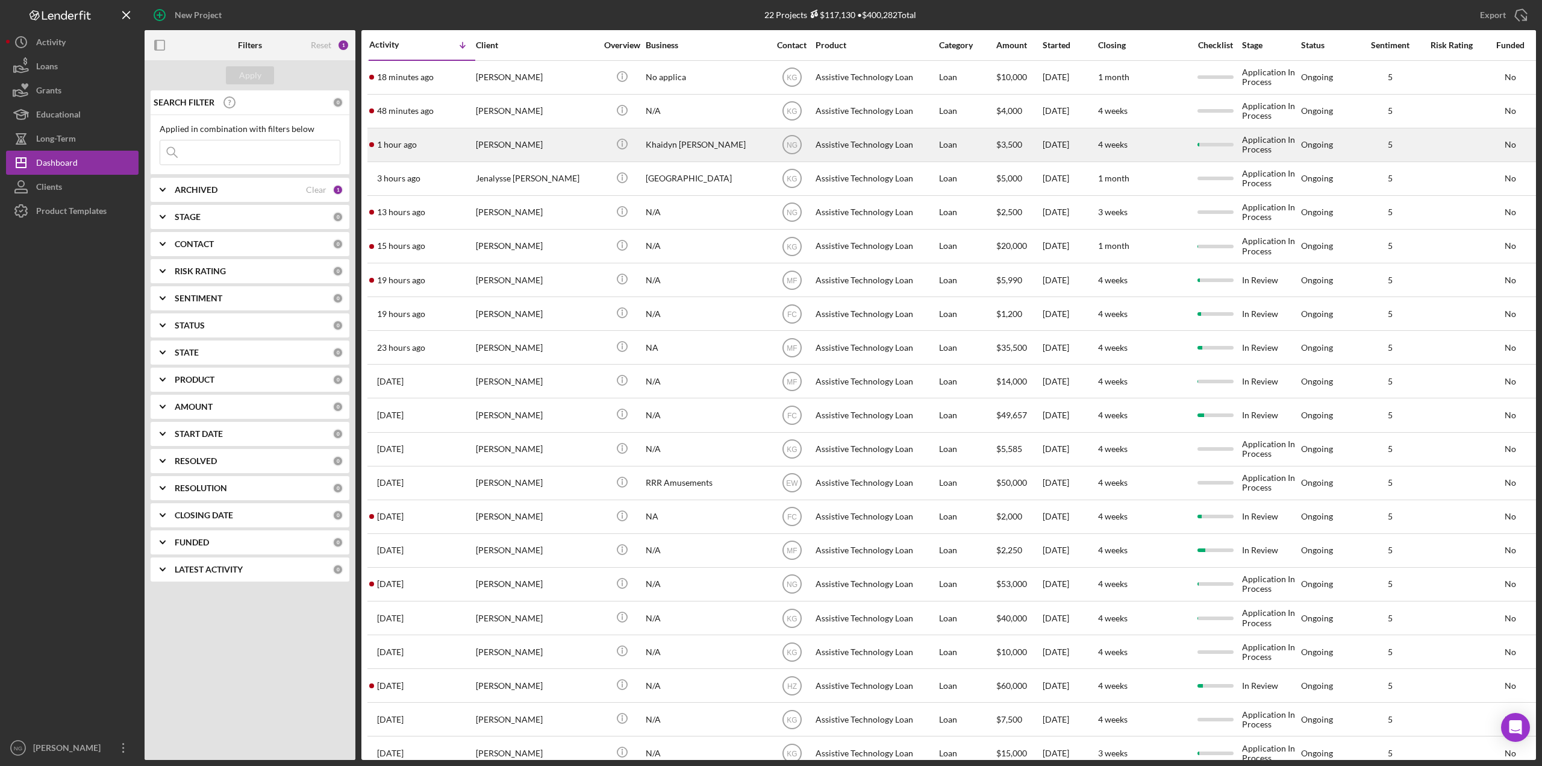
click at [567, 155] on div "[PERSON_NAME]" at bounding box center [536, 145] width 120 height 32
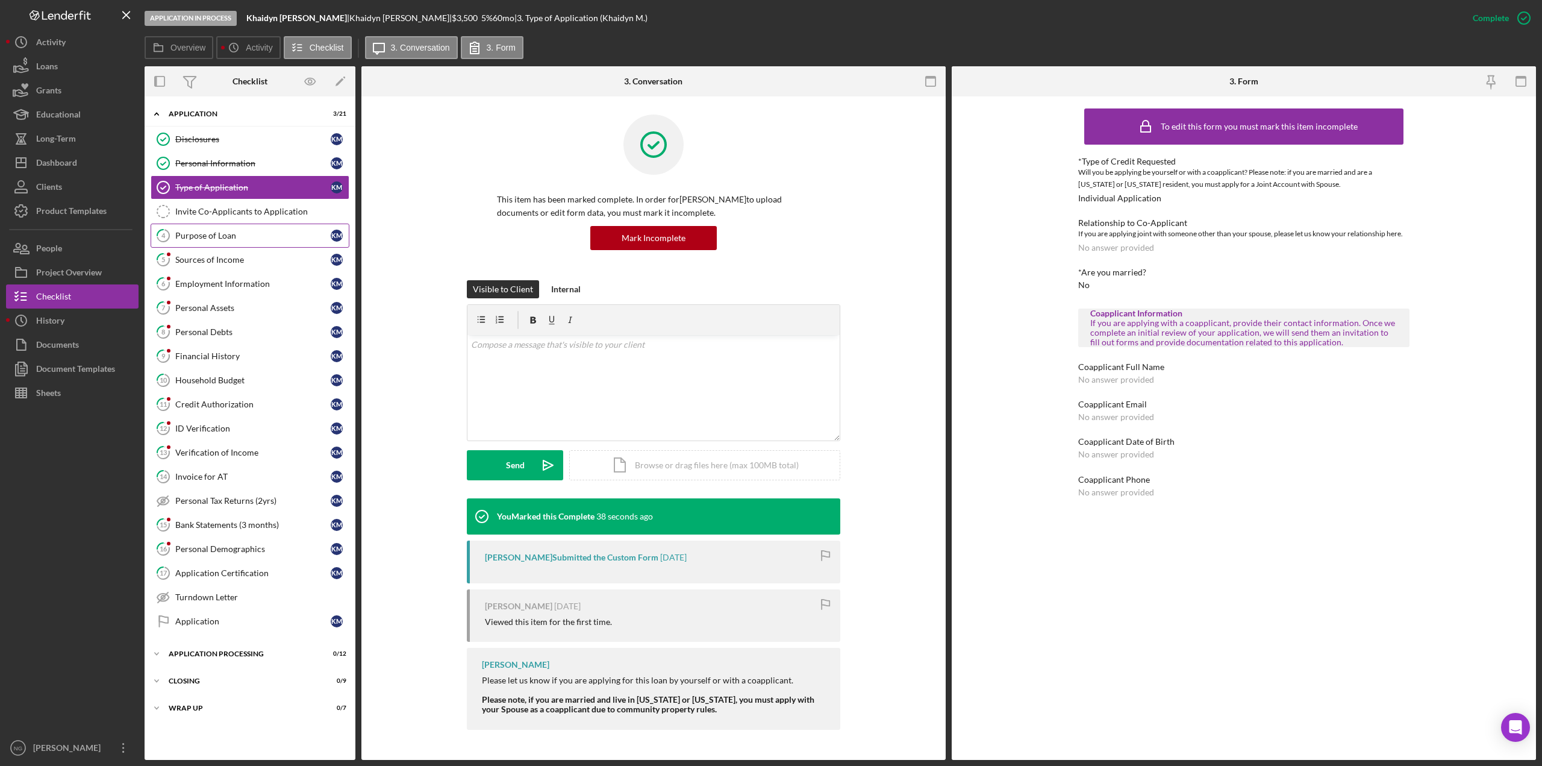
click at [181, 233] on div "Purpose of Loan" at bounding box center [252, 236] width 155 height 10
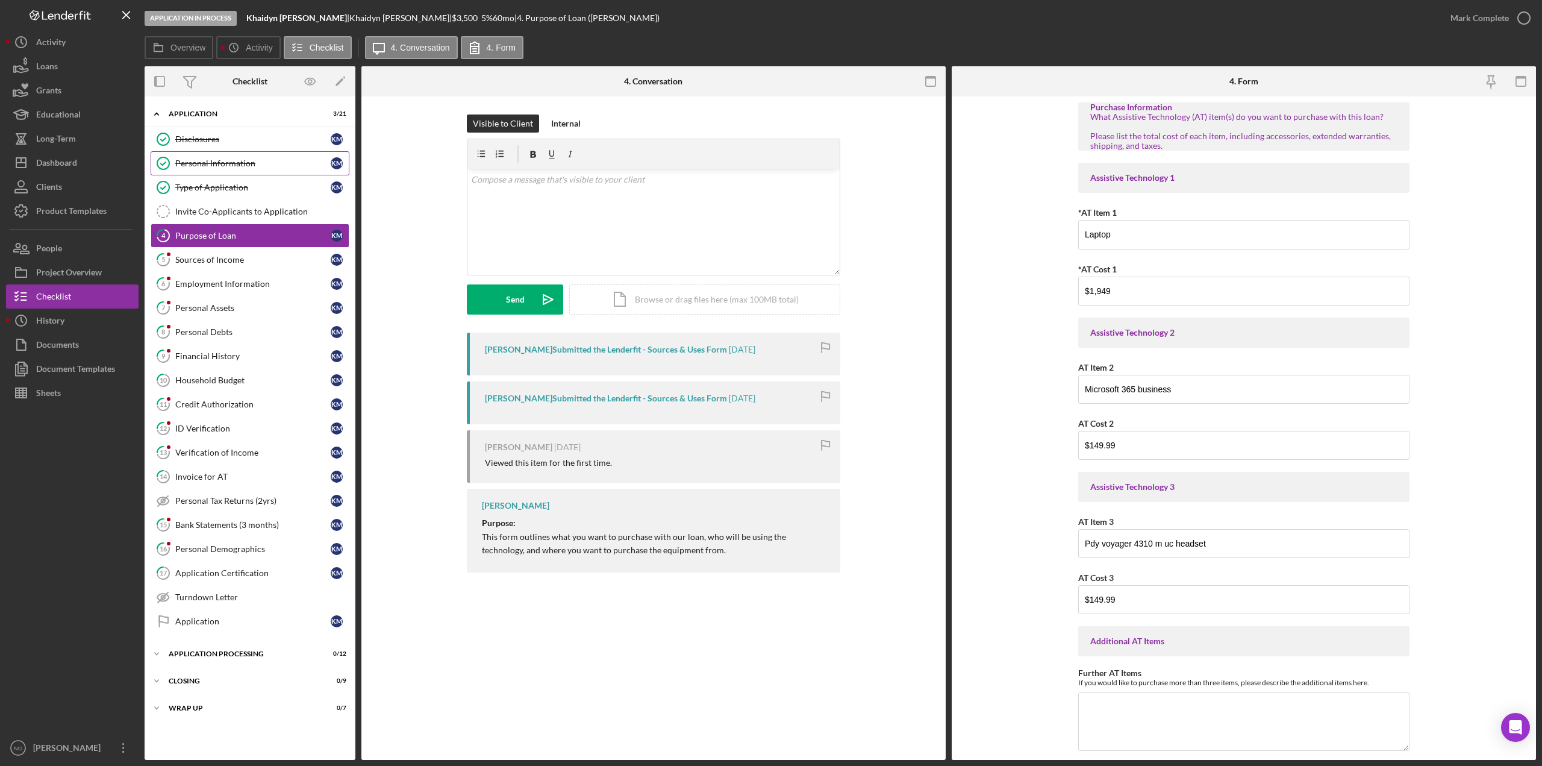
click at [226, 164] on div "Personal Information" at bounding box center [252, 163] width 155 height 10
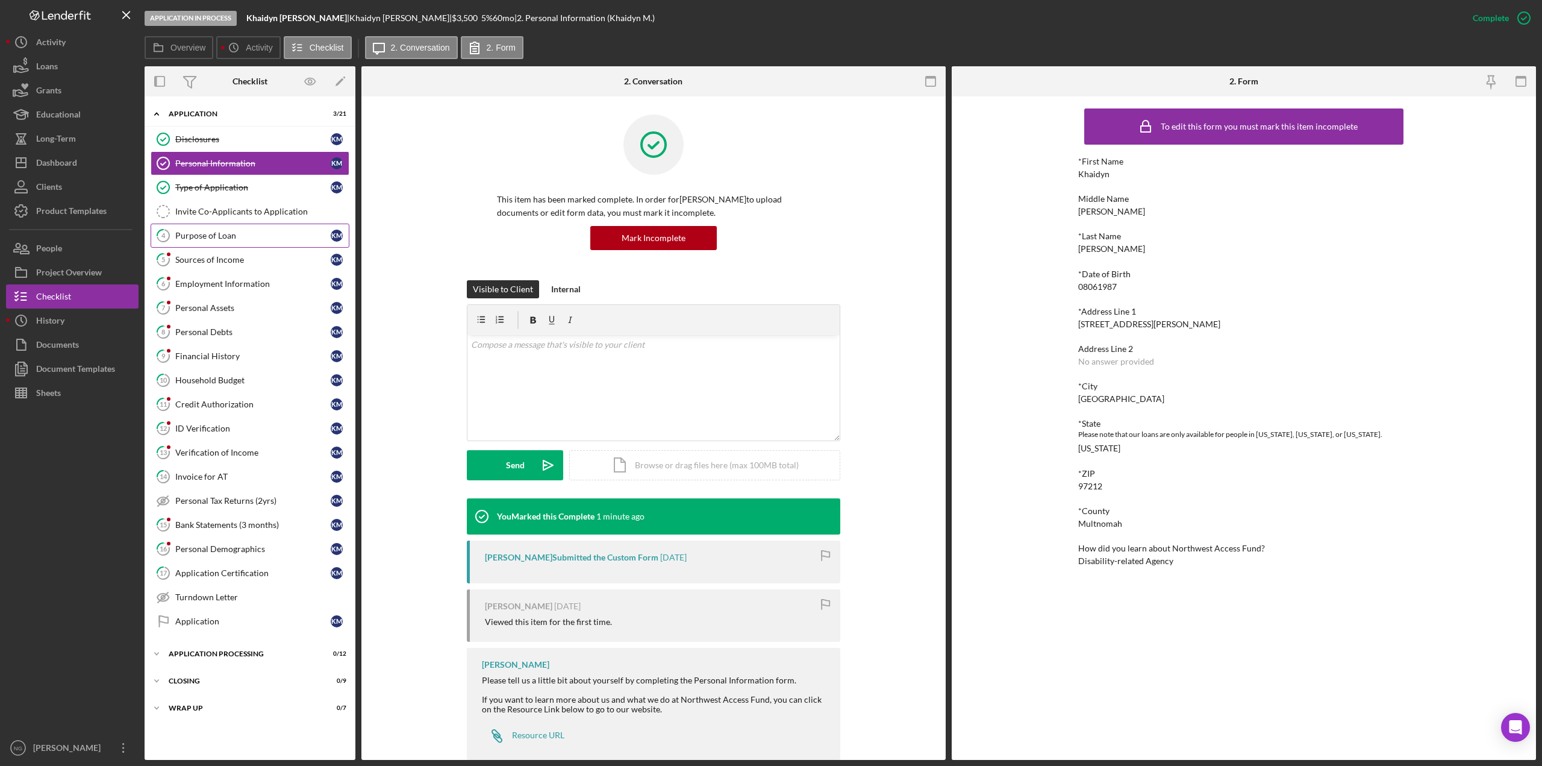
click at [227, 240] on div "Purpose of Loan" at bounding box center [252, 236] width 155 height 10
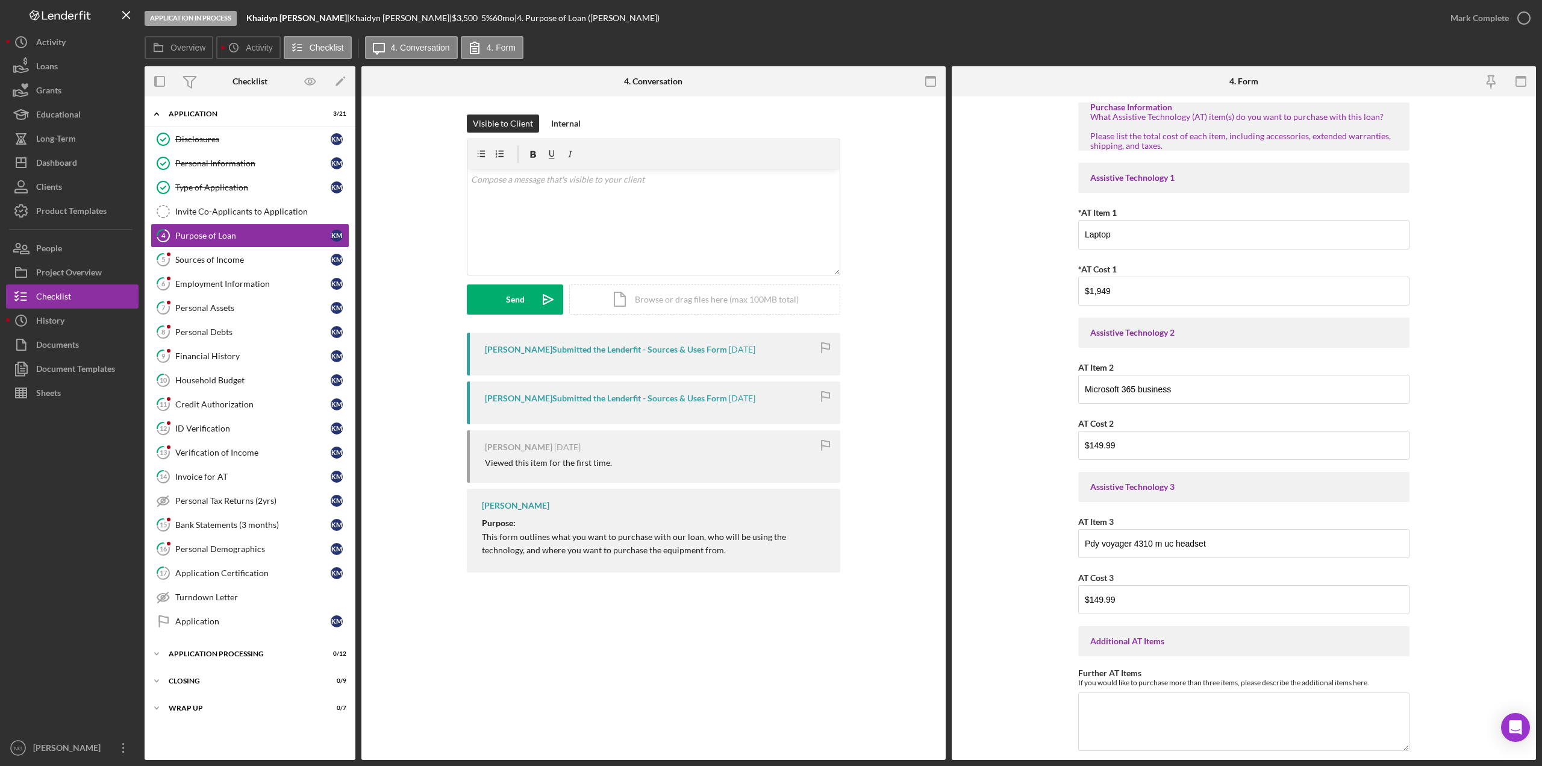
click at [1449, 469] on form "Purchase Information What Assistive Technology (AT) item(s) do you want to purc…" at bounding box center [1244, 427] width 584 height 663
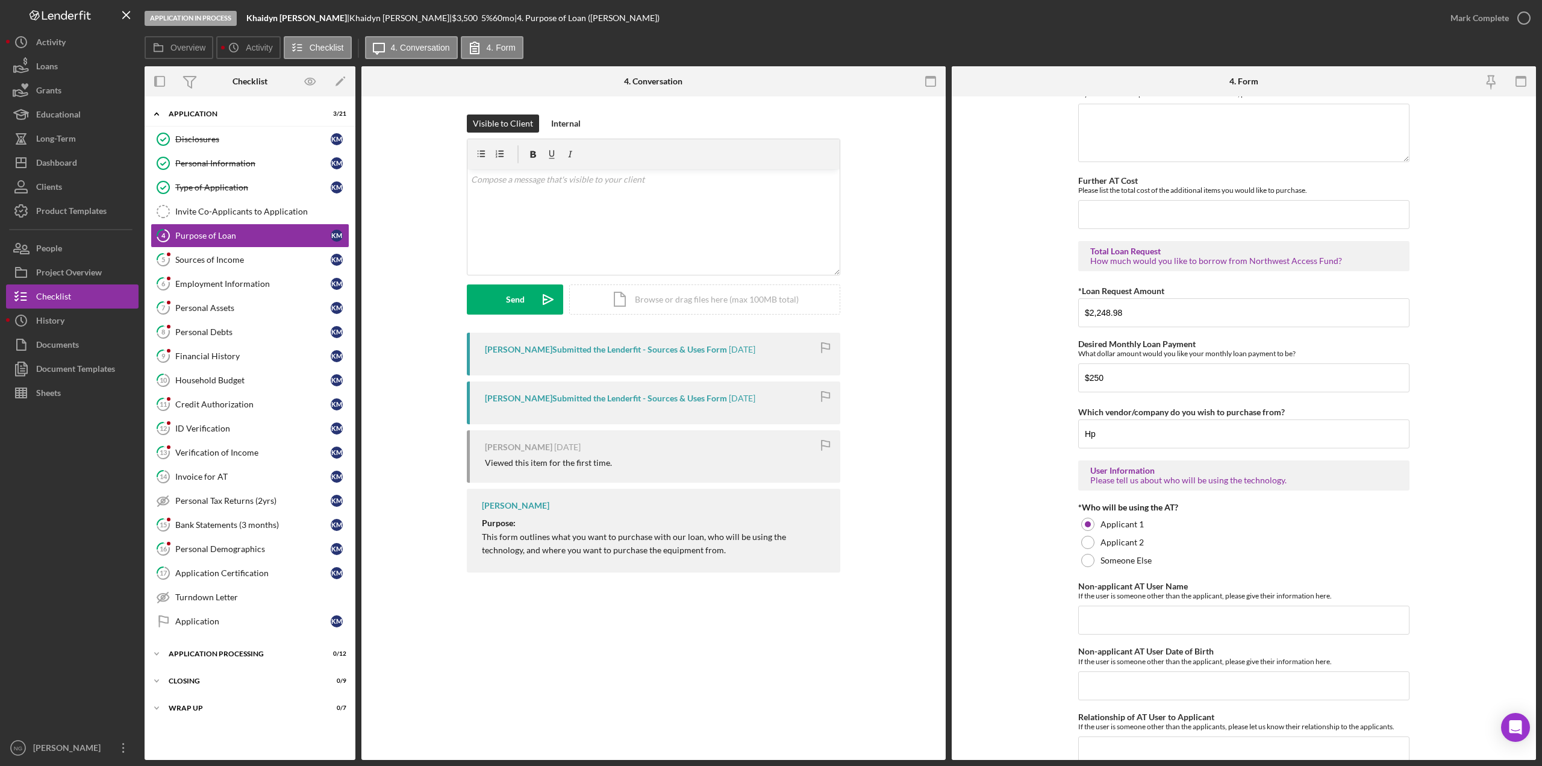
scroll to position [602, 0]
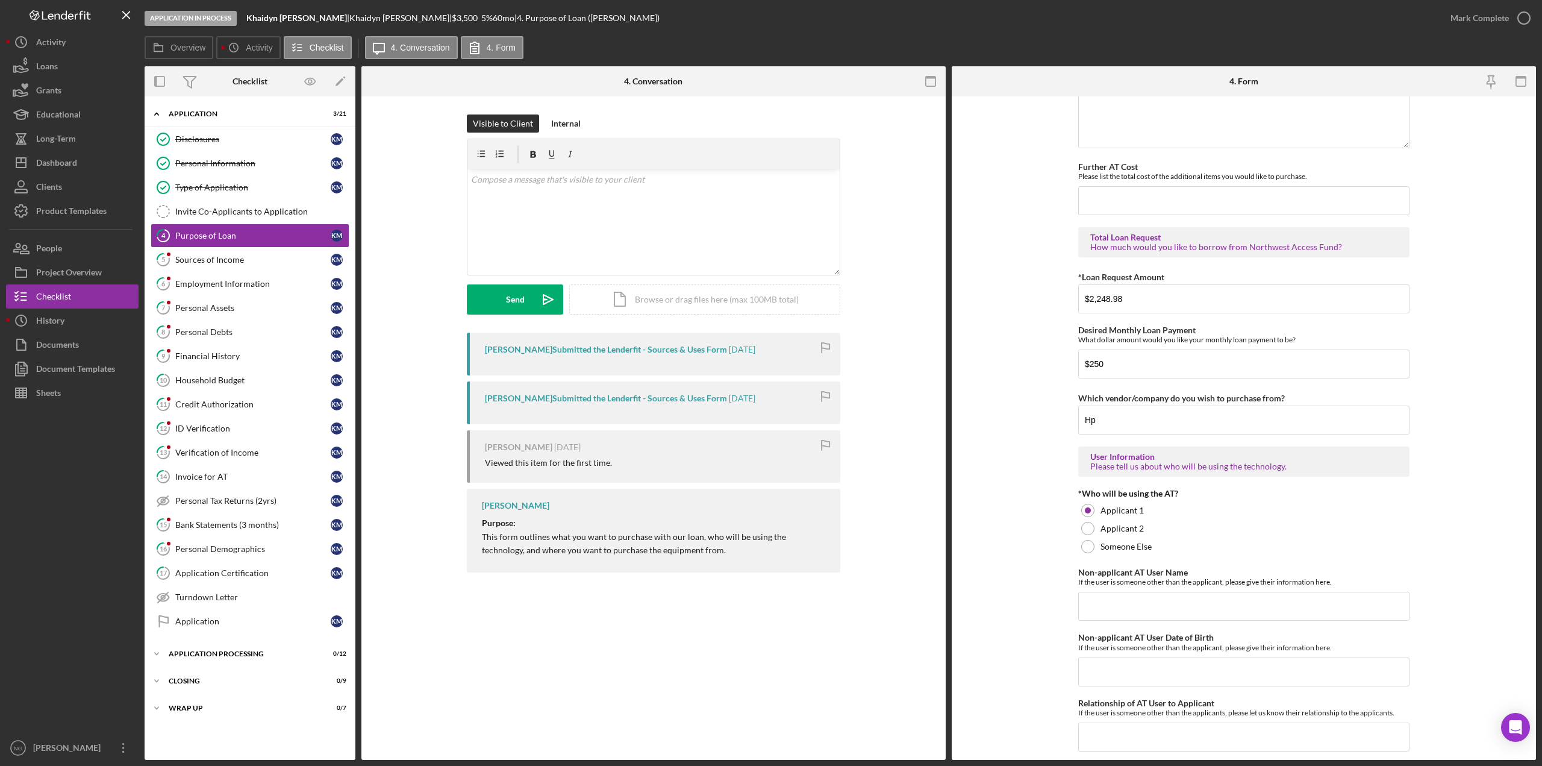
click at [589, 650] on div "4 Purpose of Loan Visible to Client Internal v Color teal Color pink Remove col…" at bounding box center [653, 427] width 584 height 663
click at [1500, 463] on form "Purchase Information What Assistive Technology (AT) item(s) do you want to purc…" at bounding box center [1244, 427] width 584 height 663
click at [1415, 521] on form "Purchase Information What Assistive Technology (AT) item(s) do you want to purc…" at bounding box center [1244, 427] width 584 height 663
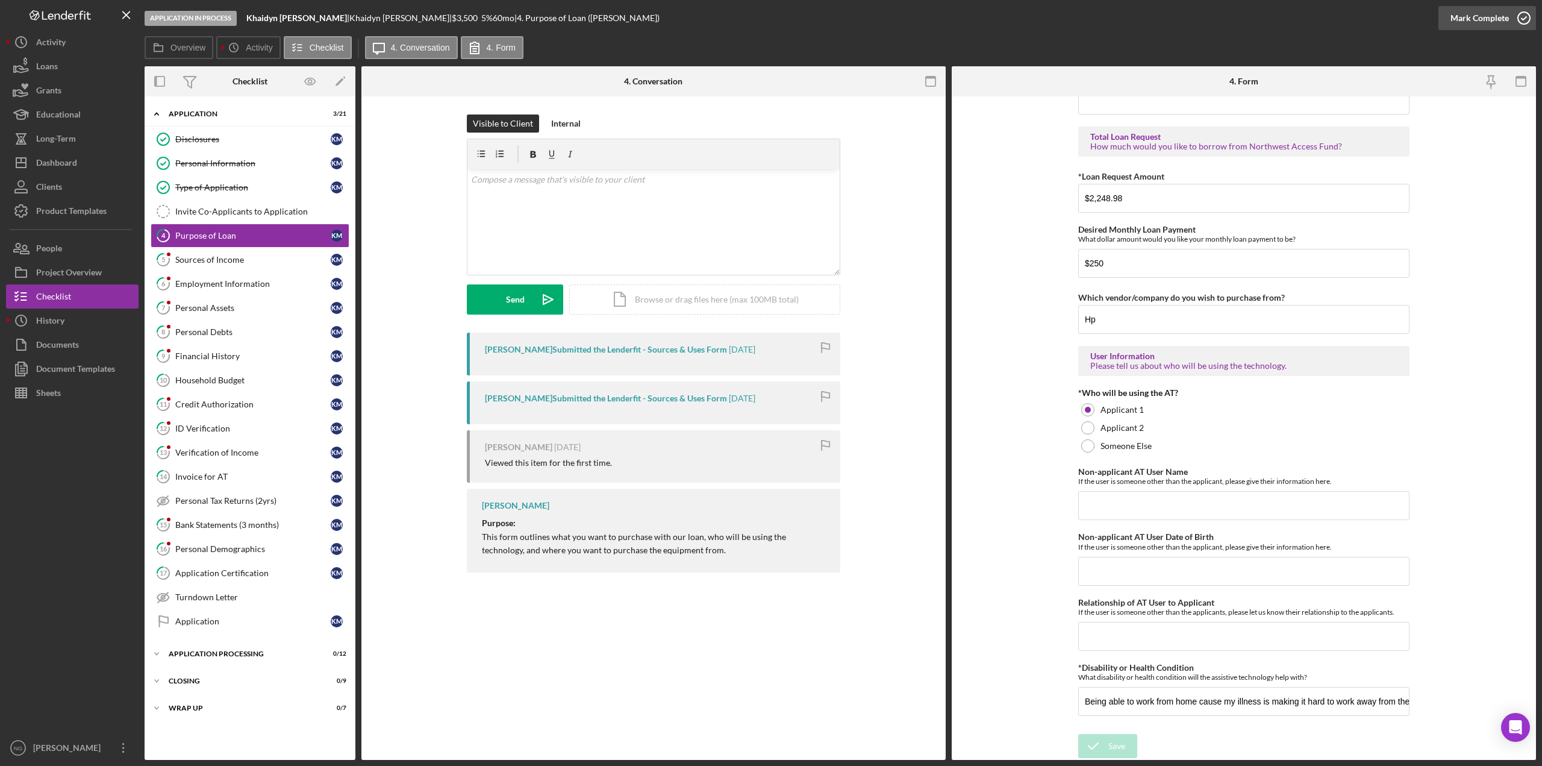
click at [1530, 17] on icon "button" at bounding box center [1524, 18] width 30 height 30
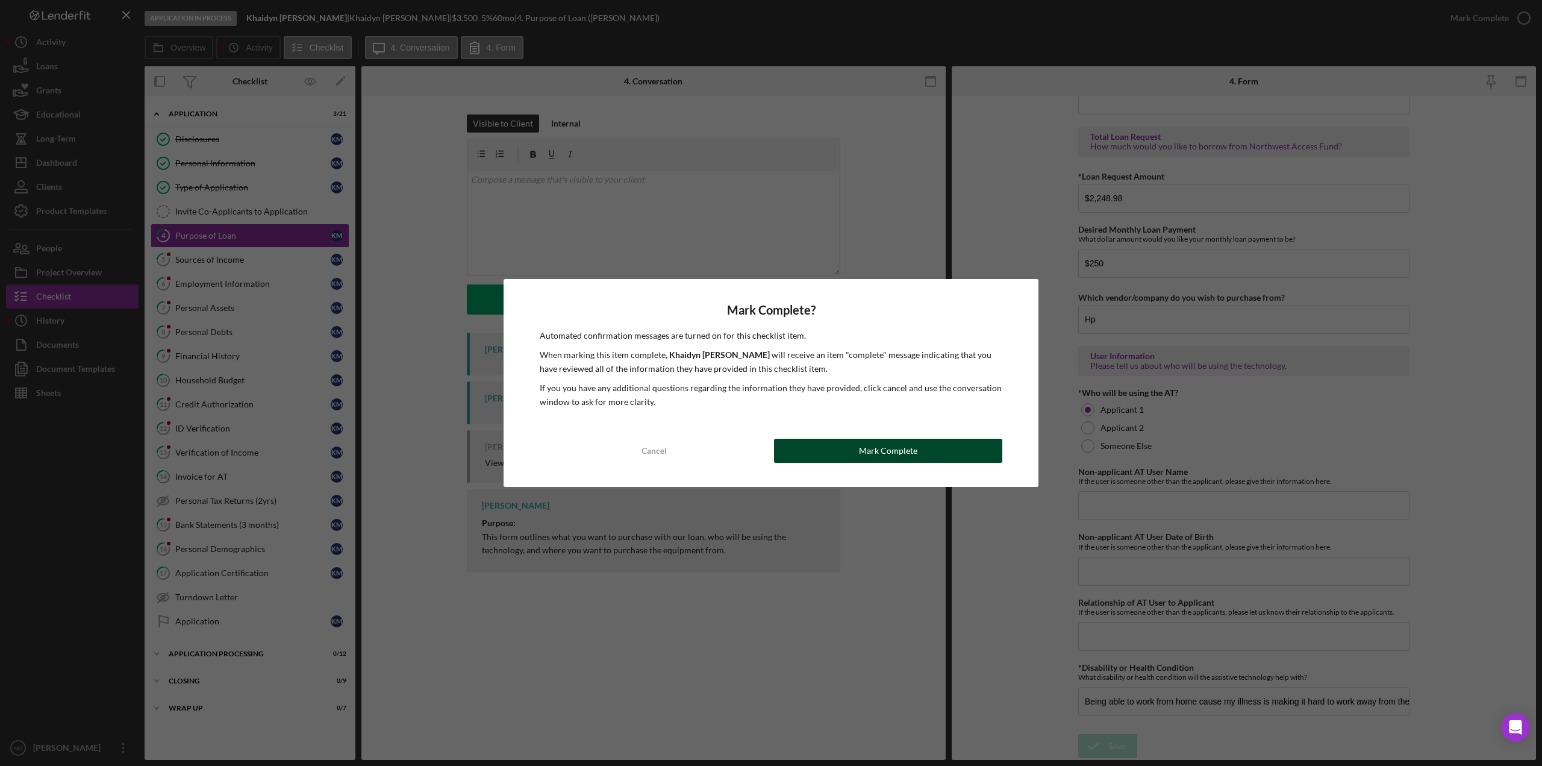
click at [934, 450] on button "Mark Complete" at bounding box center [888, 451] width 228 height 24
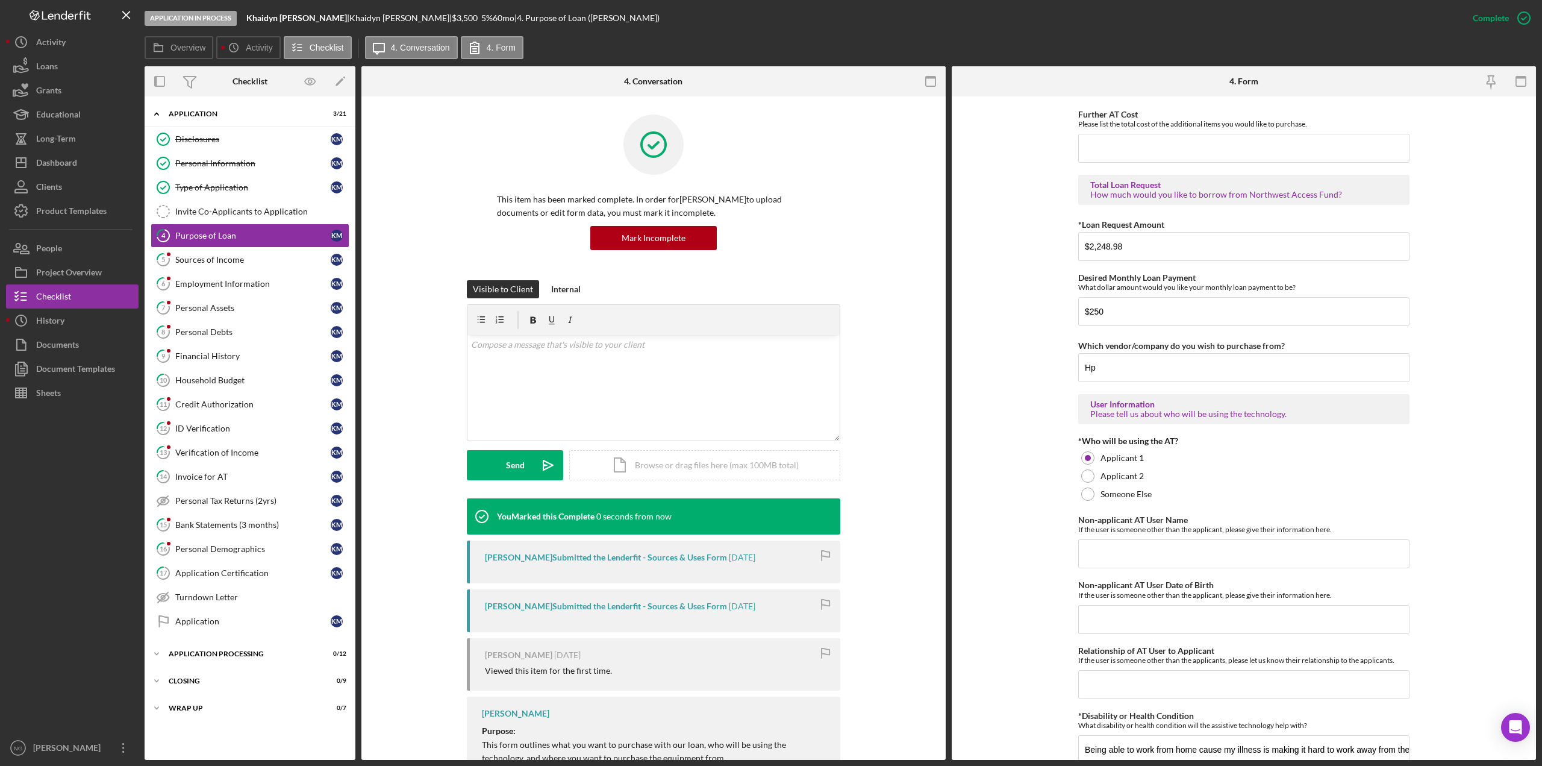
scroll to position [751, 0]
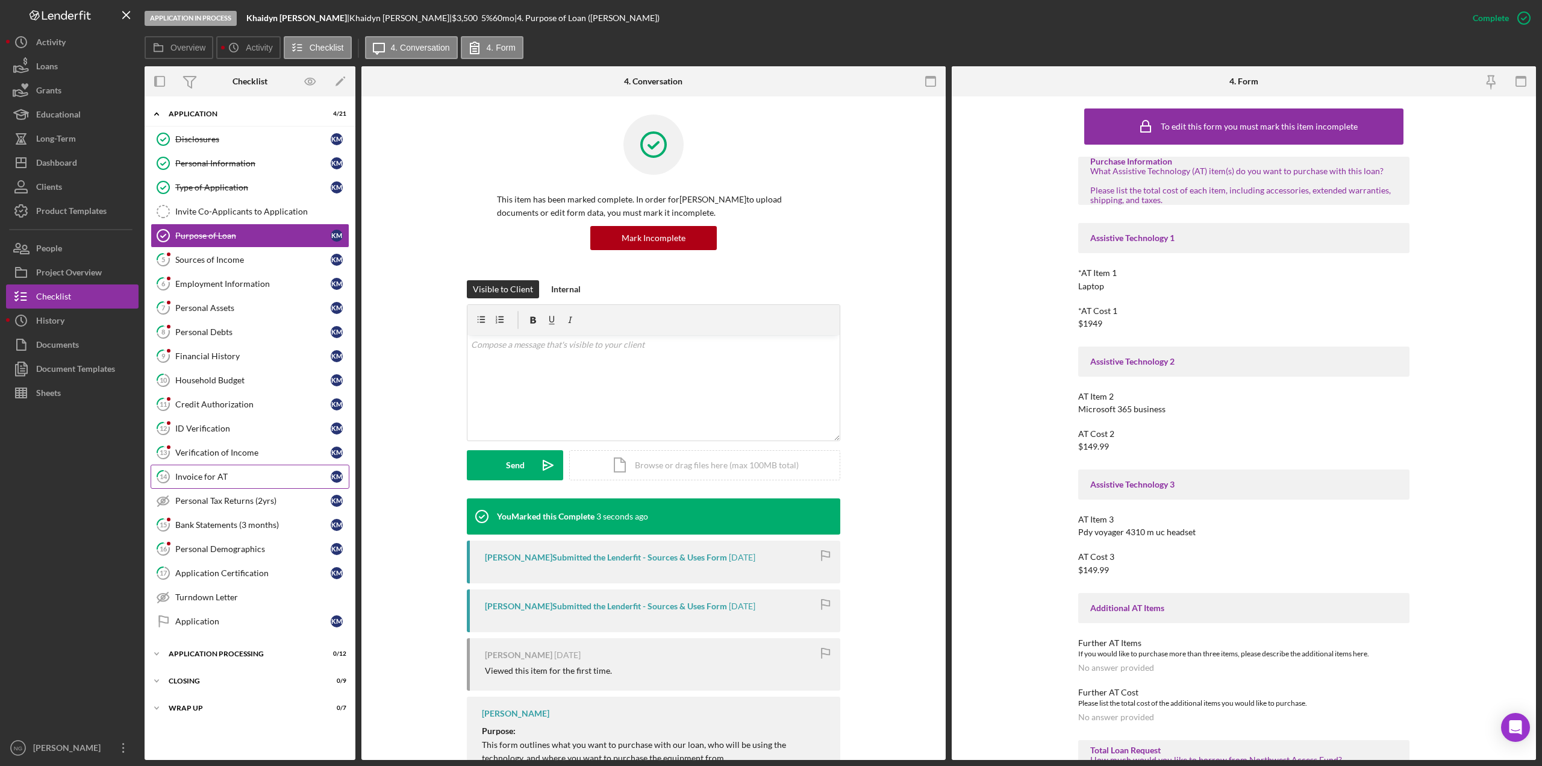
click at [296, 478] on div "Invoice for AT" at bounding box center [252, 477] width 155 height 10
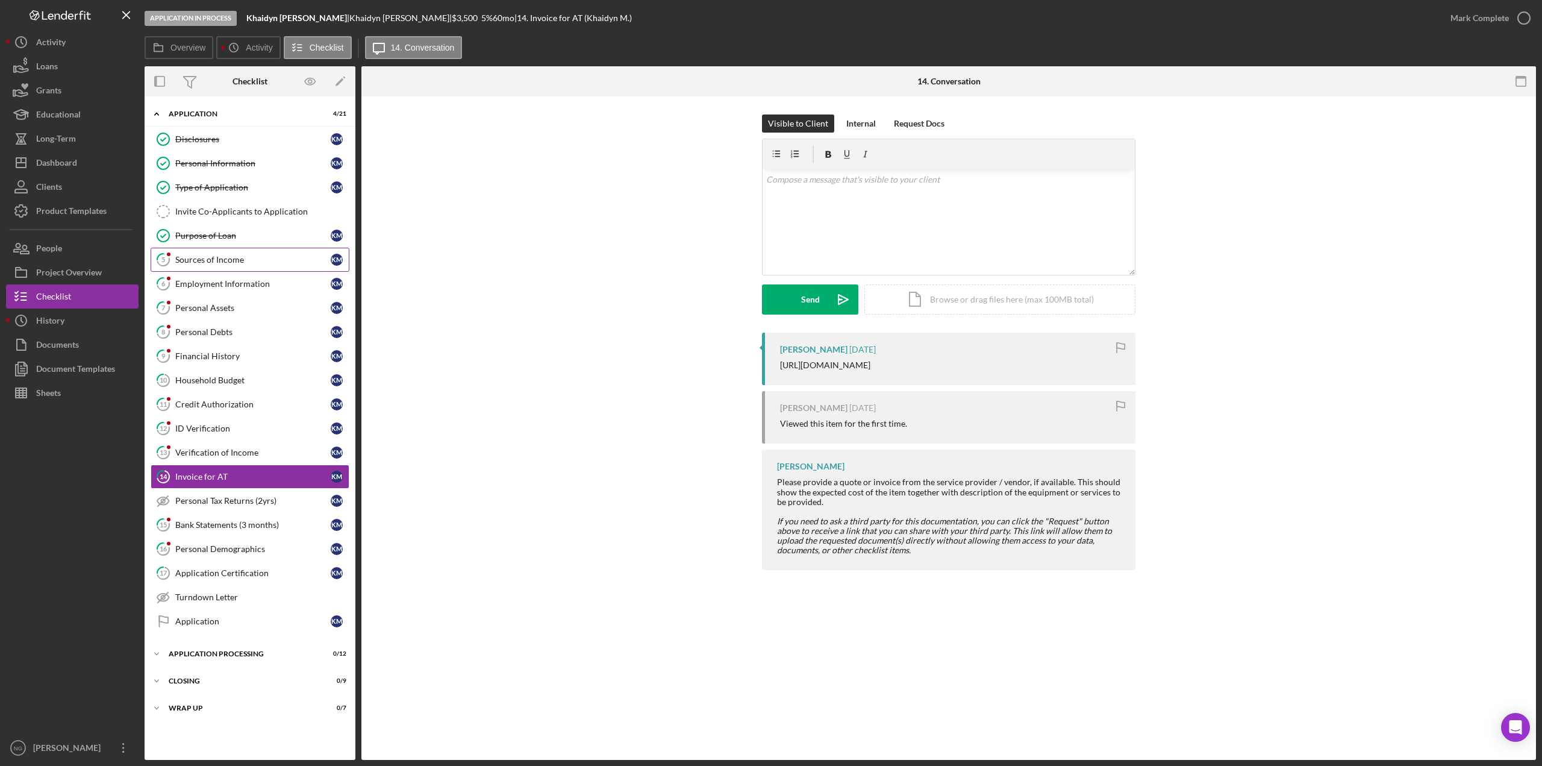
click at [220, 262] on div "Sources of Income" at bounding box center [252, 260] width 155 height 10
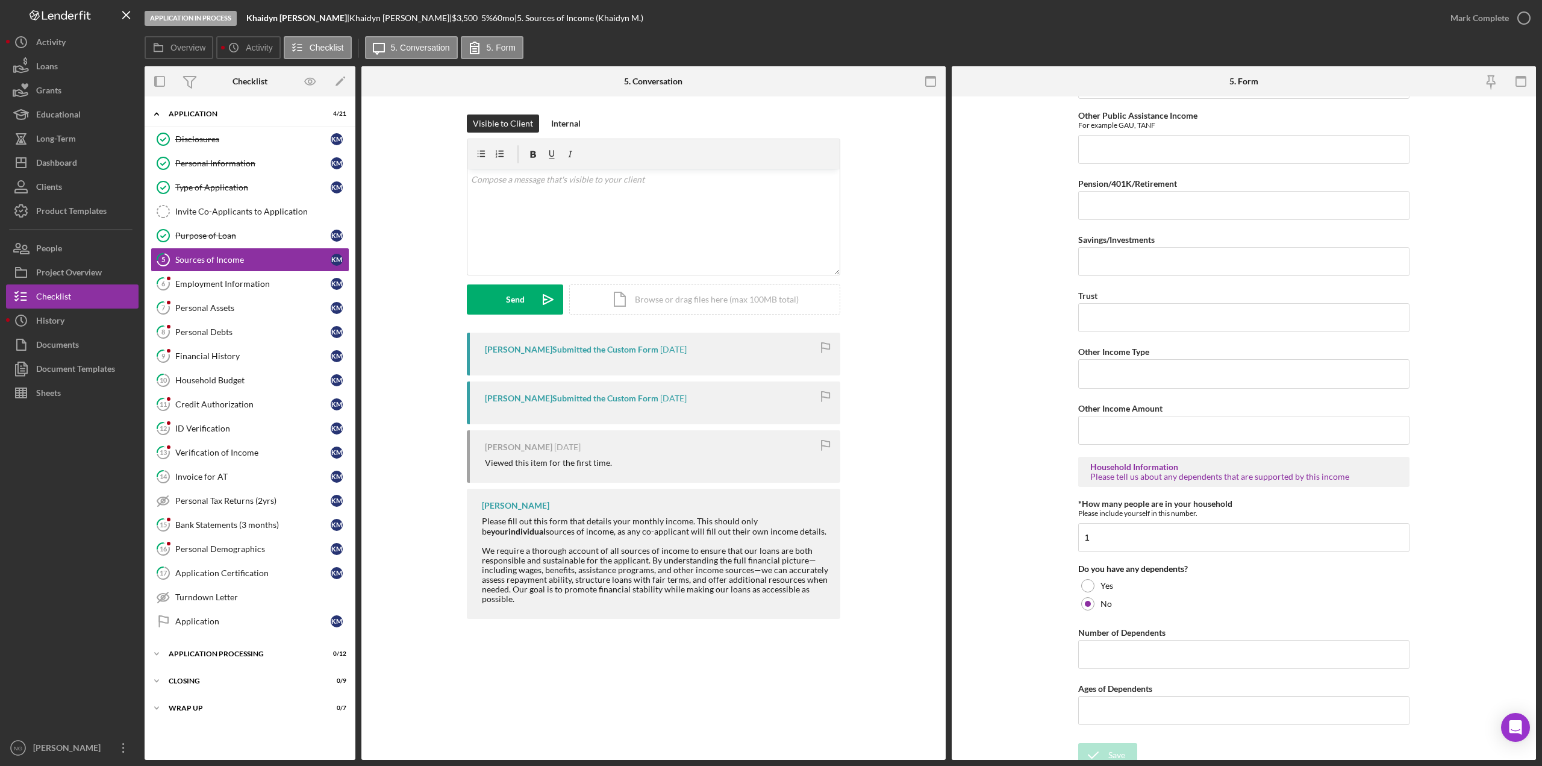
scroll to position [388, 0]
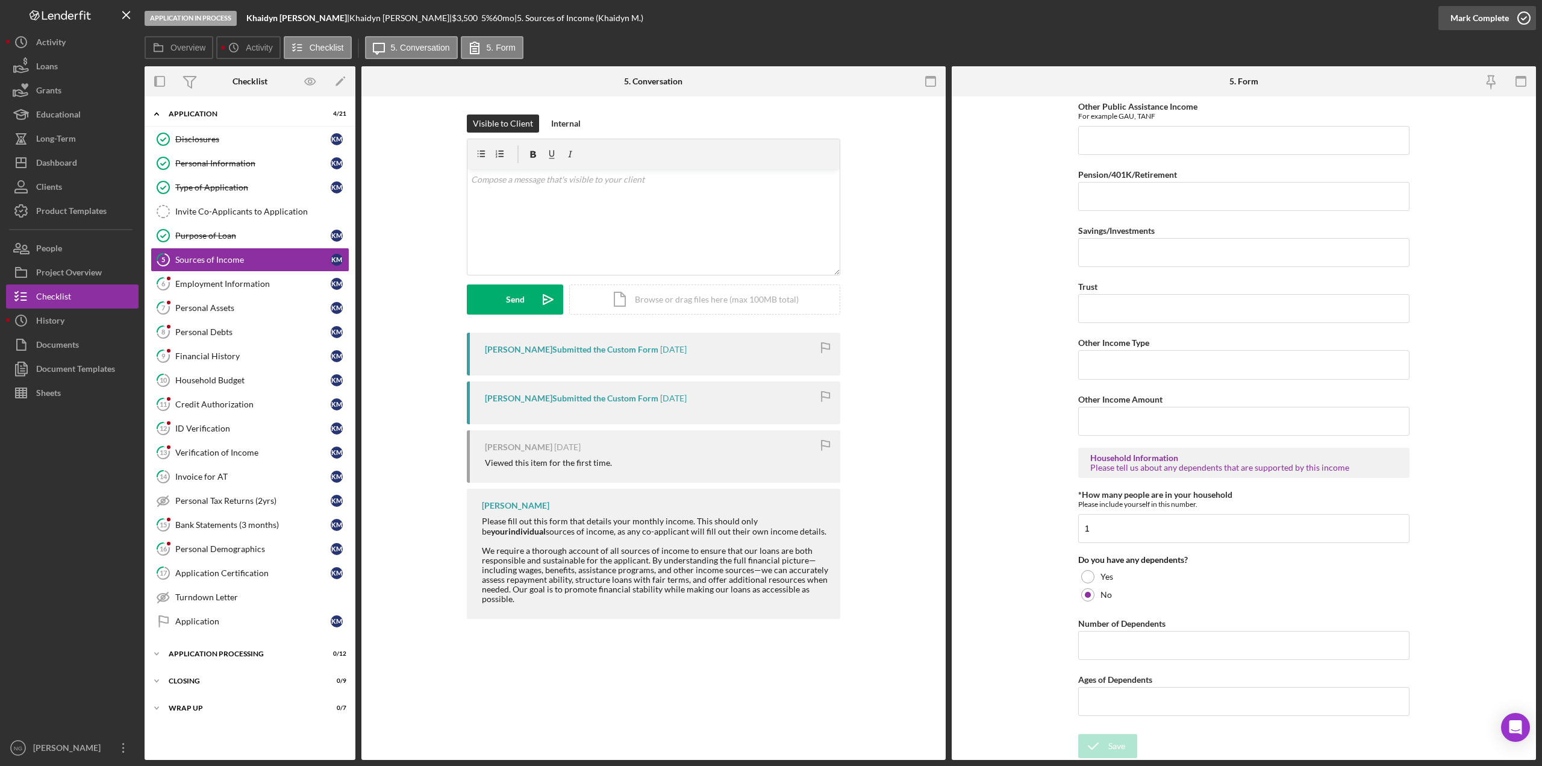
click at [1520, 17] on icon "button" at bounding box center [1524, 18] width 30 height 30
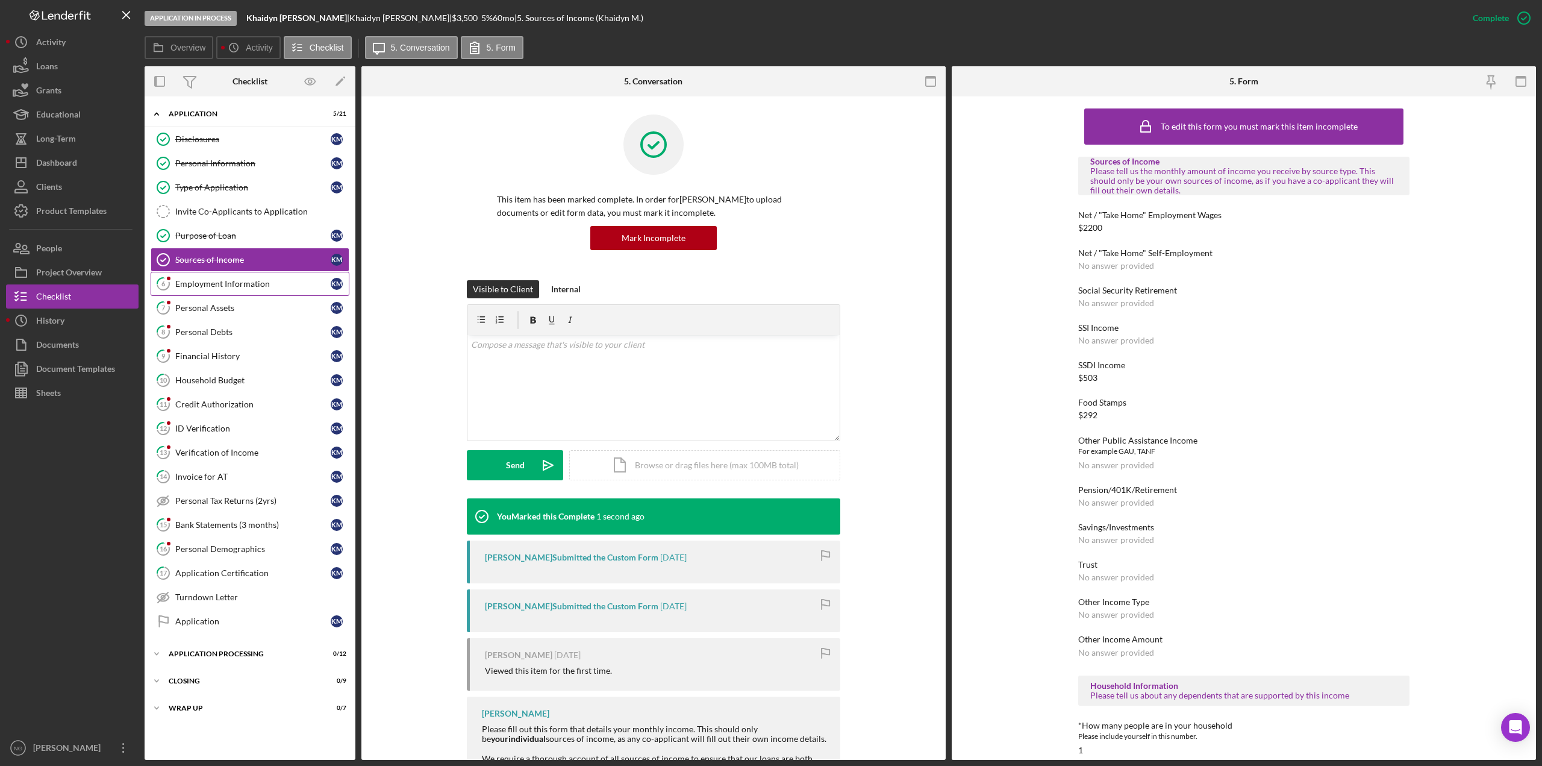
click at [240, 284] on div "Employment Information" at bounding box center [252, 284] width 155 height 10
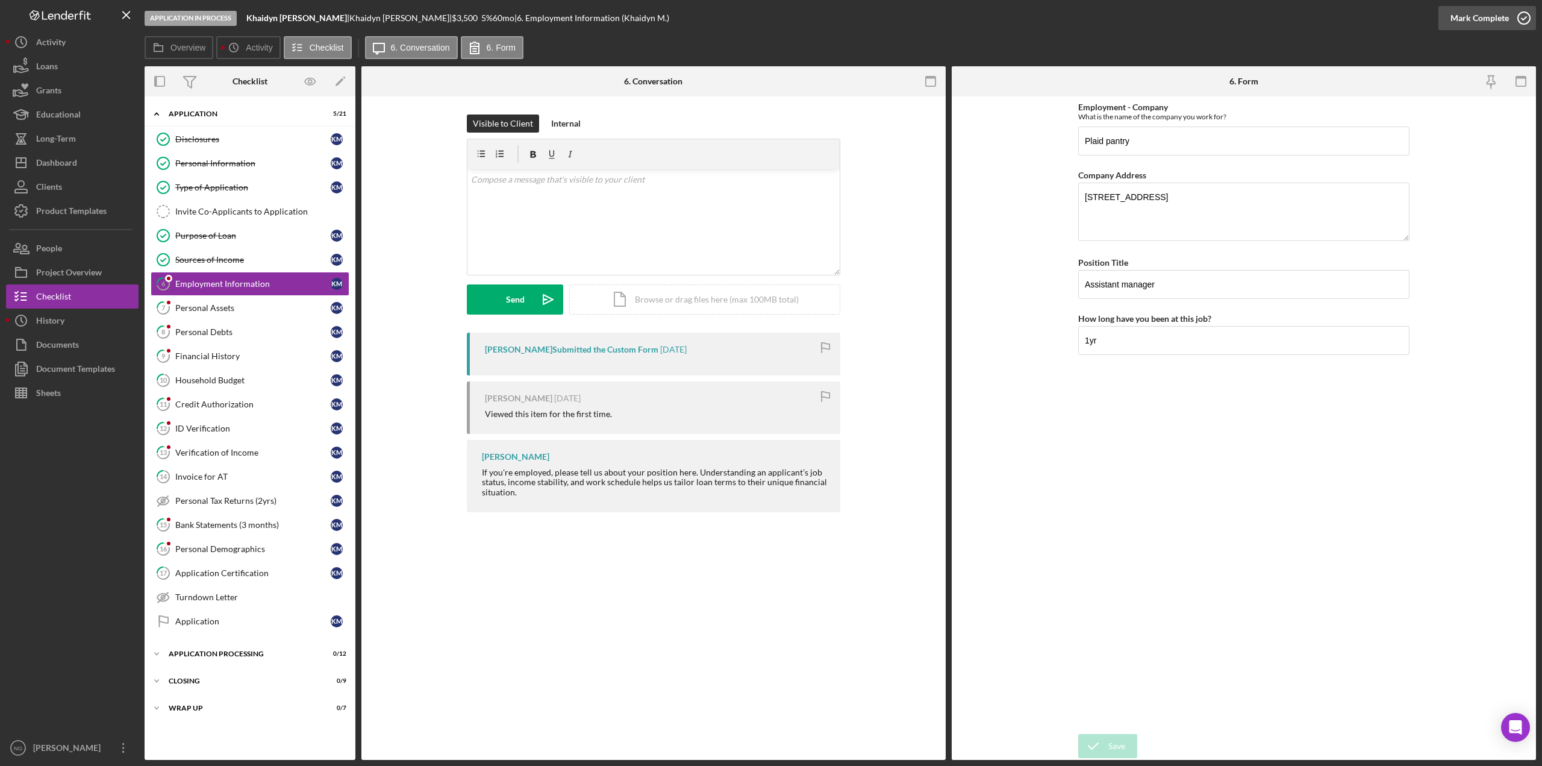
click at [1516, 22] on icon "button" at bounding box center [1524, 18] width 30 height 30
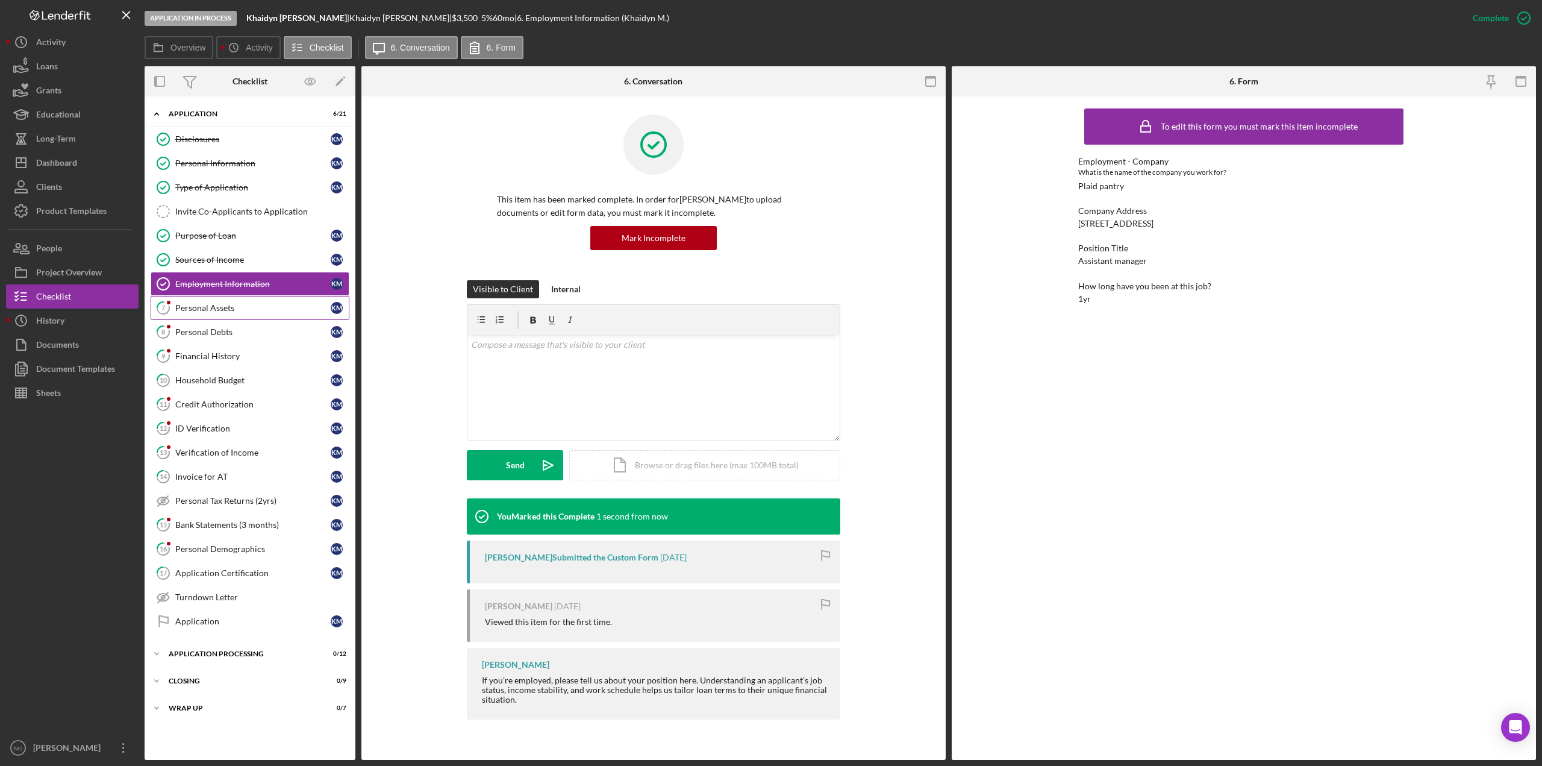
click at [221, 308] on div "Personal Assets" at bounding box center [252, 308] width 155 height 10
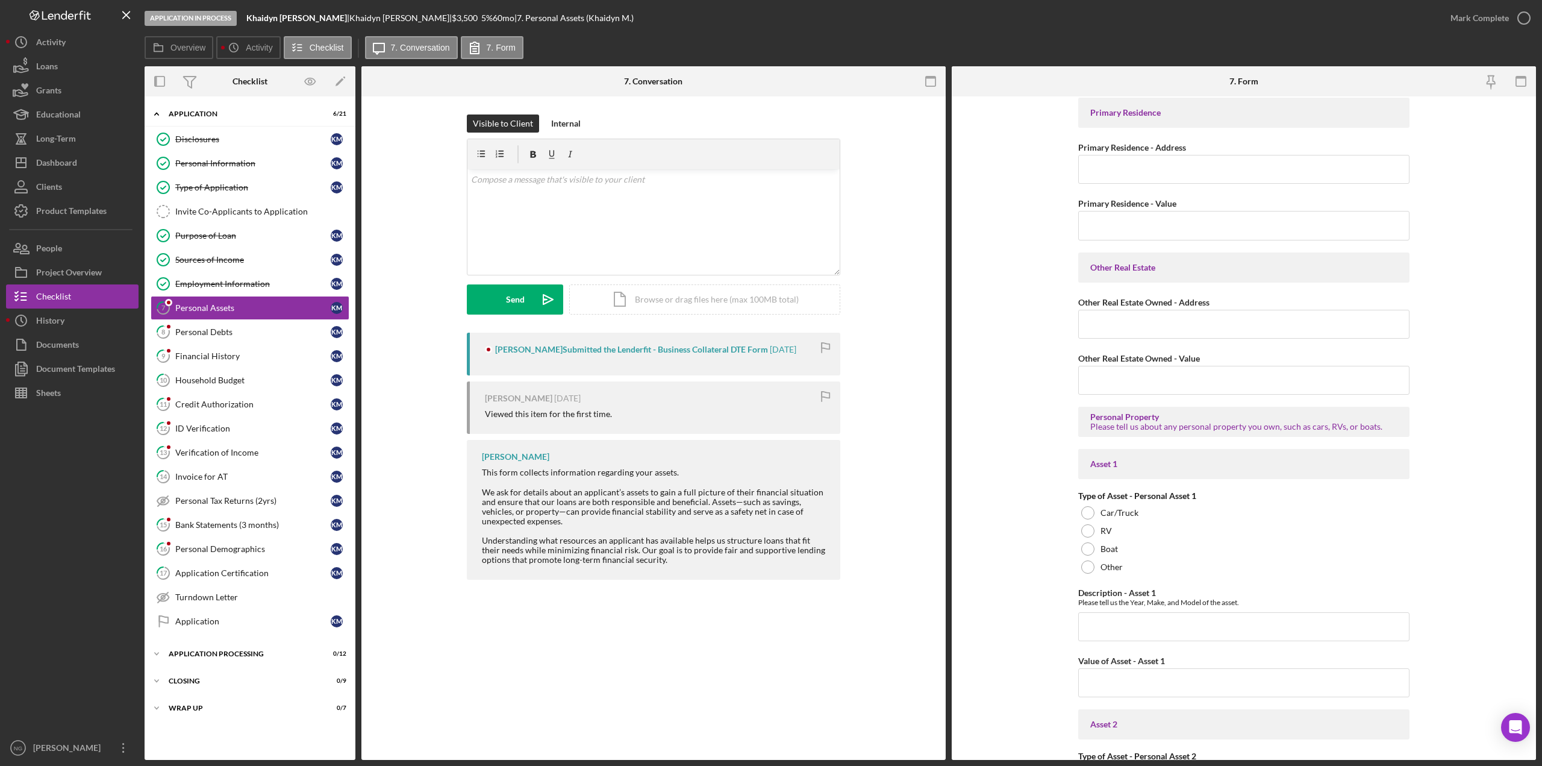
scroll to position [542, 0]
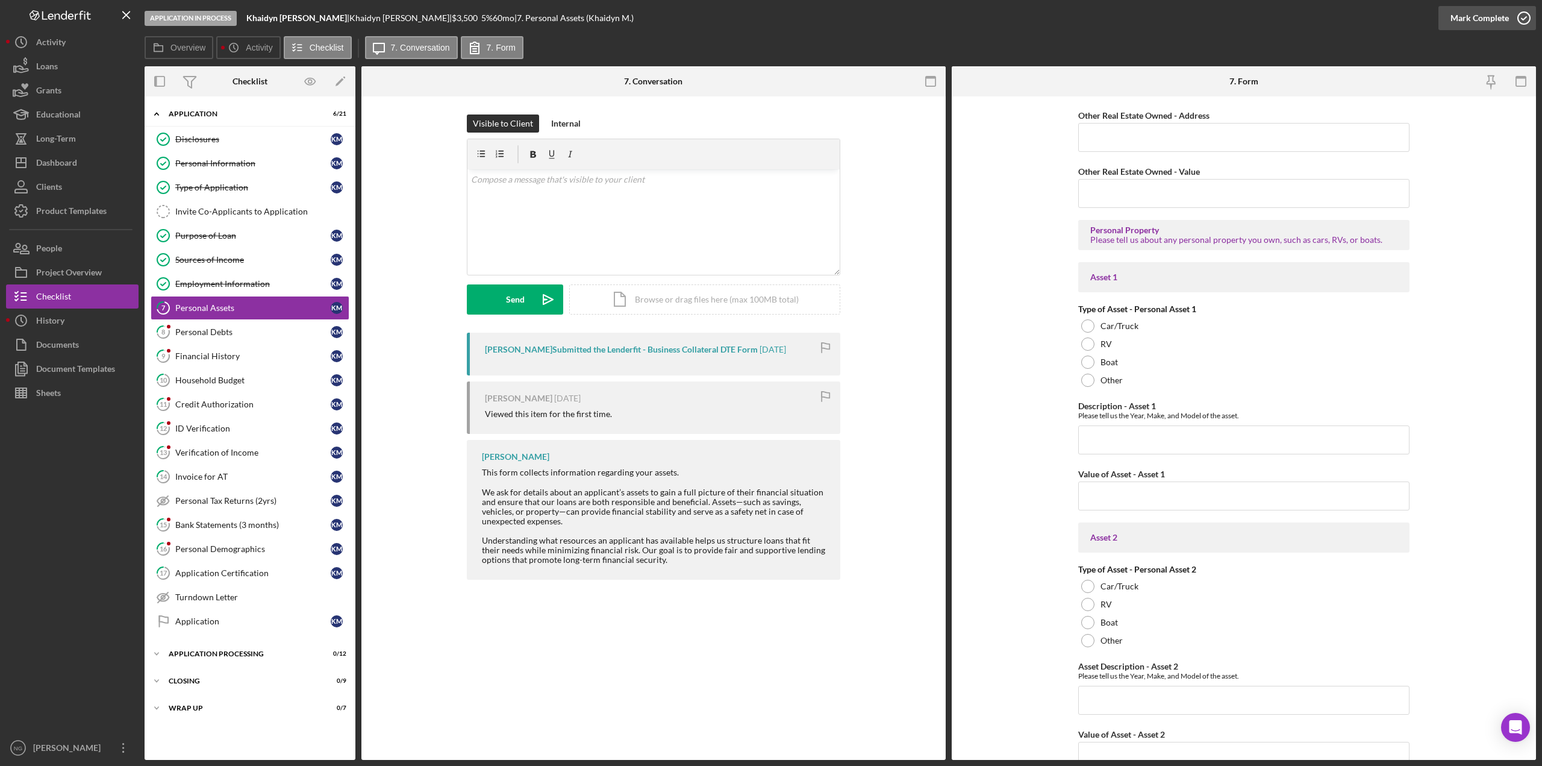
click at [1525, 22] on icon "button" at bounding box center [1524, 18] width 30 height 30
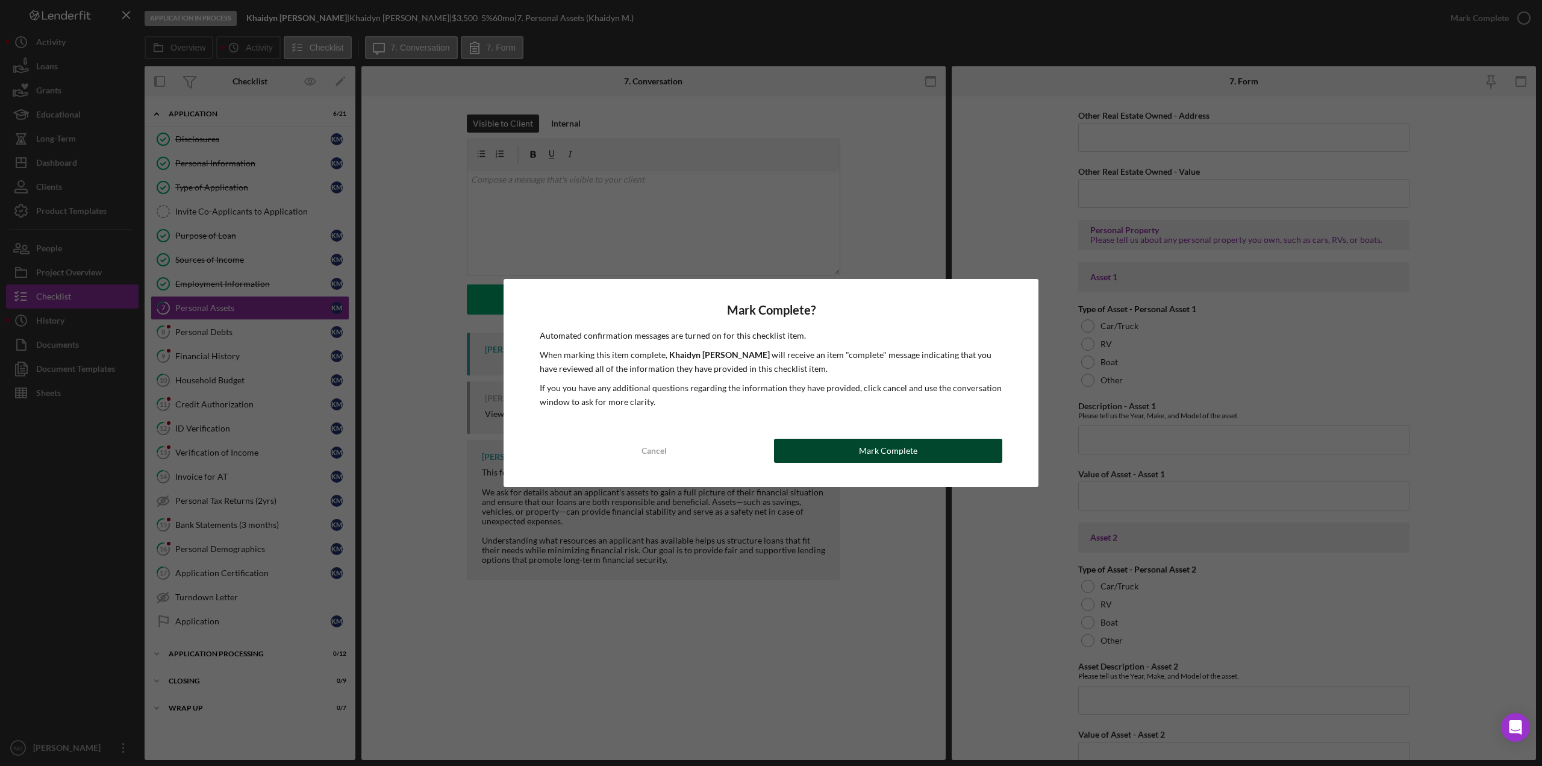
click at [838, 458] on button "Mark Complete" at bounding box center [888, 451] width 228 height 24
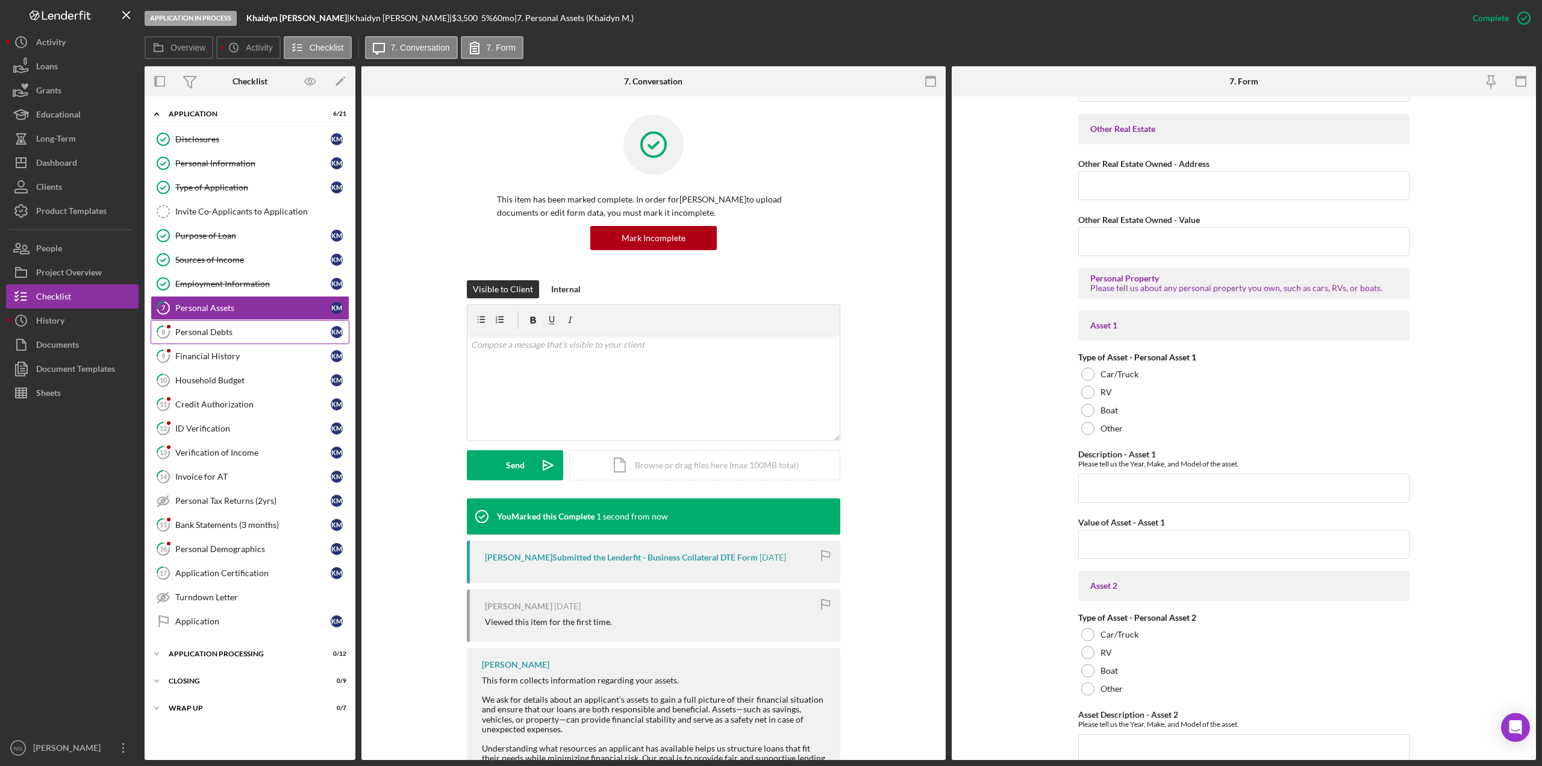
scroll to position [590, 0]
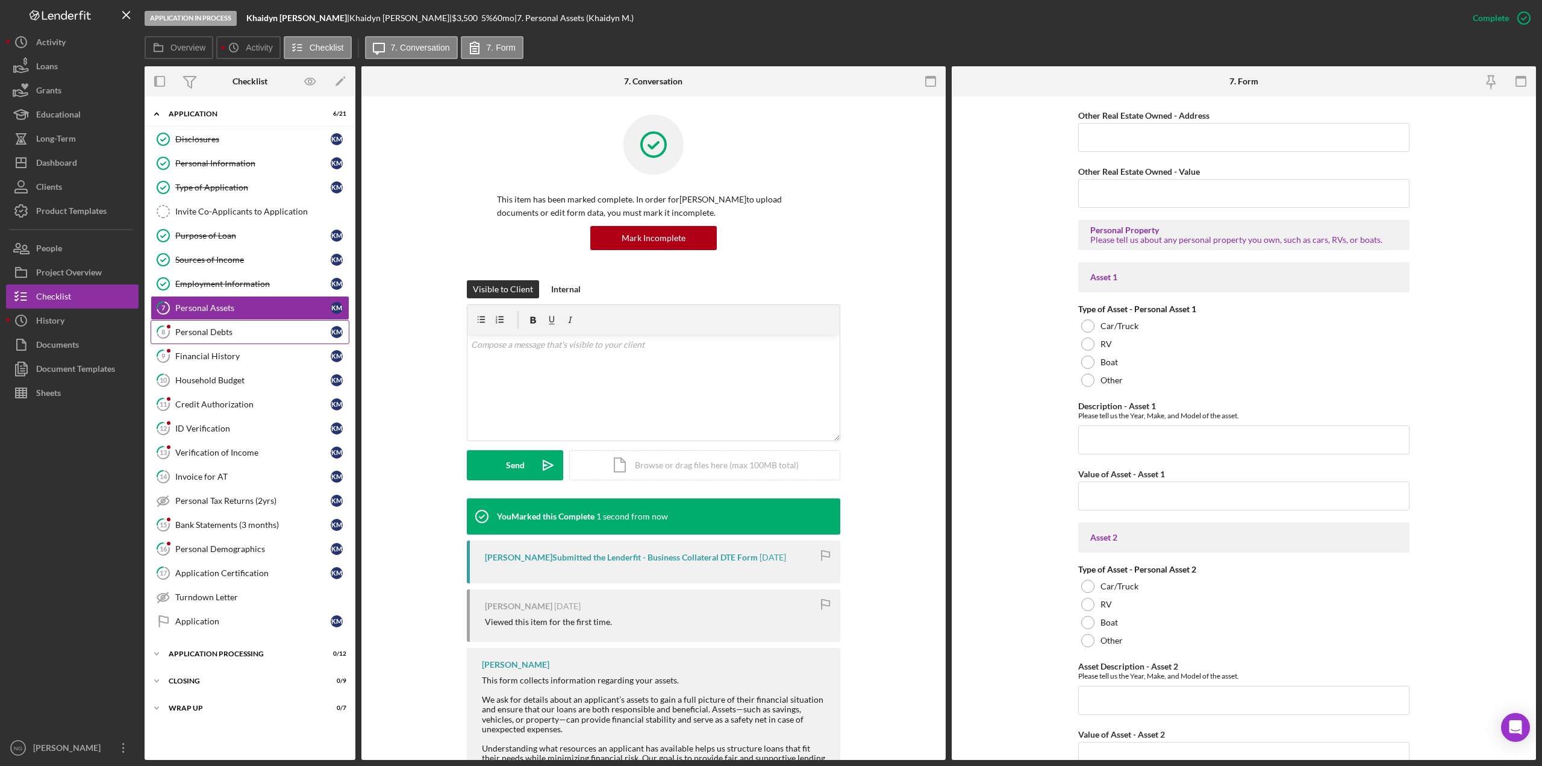
click at [242, 323] on link "8 Personal Debts K M" at bounding box center [250, 332] width 199 height 24
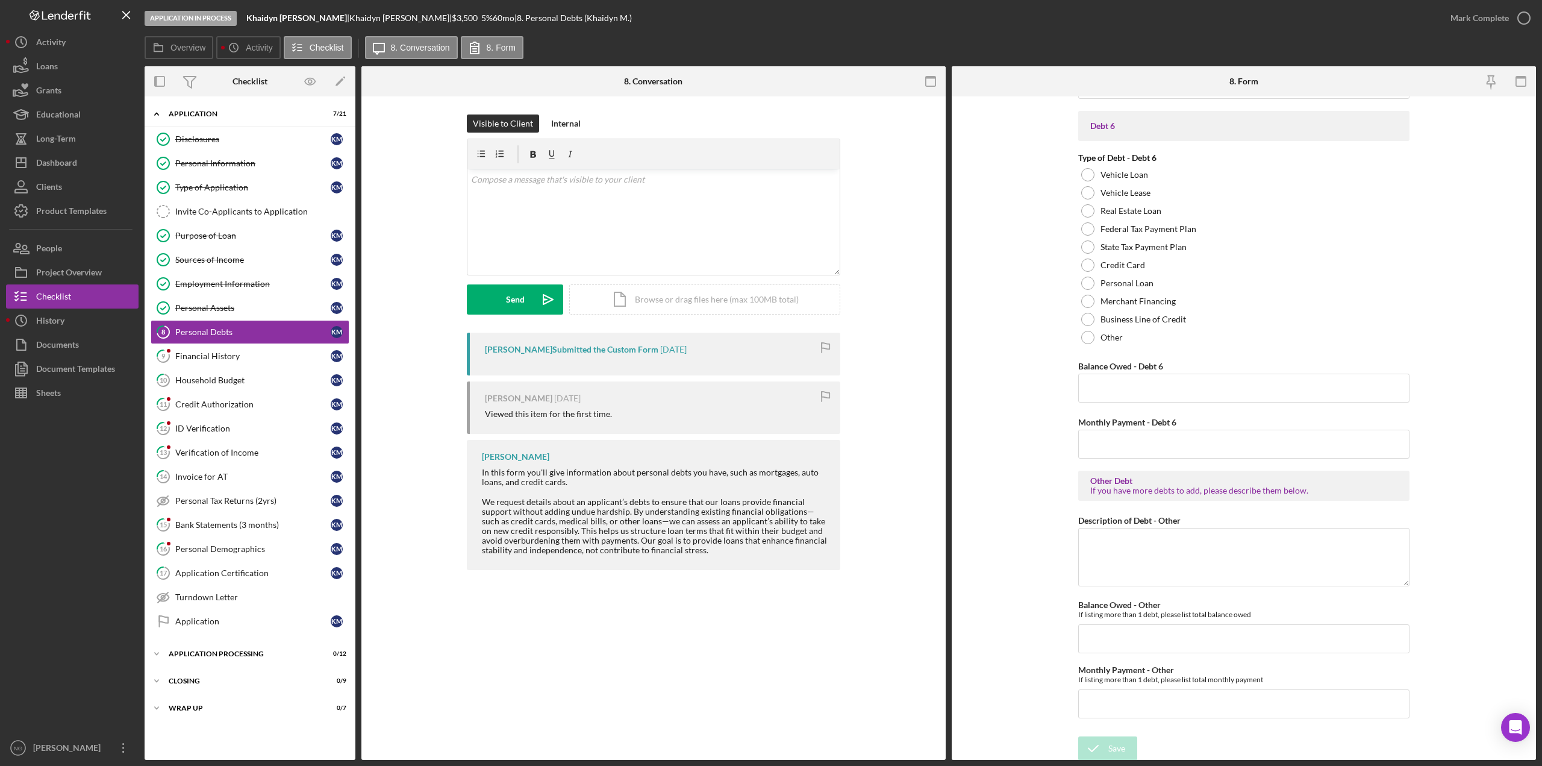
scroll to position [2340, 0]
click at [1525, 15] on icon "button" at bounding box center [1524, 18] width 30 height 30
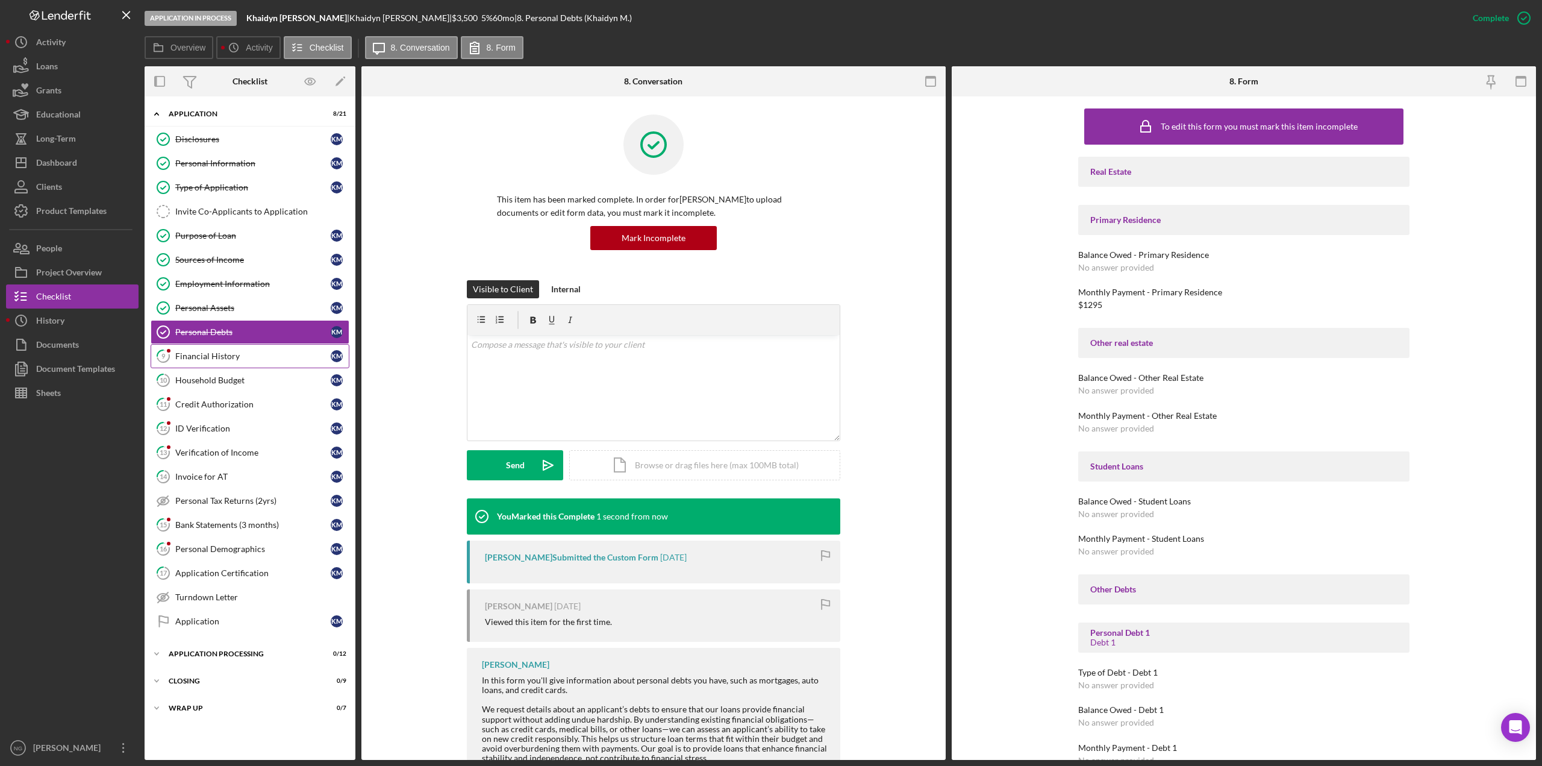
click at [275, 361] on link "9 Financial History K M" at bounding box center [250, 356] width 199 height 24
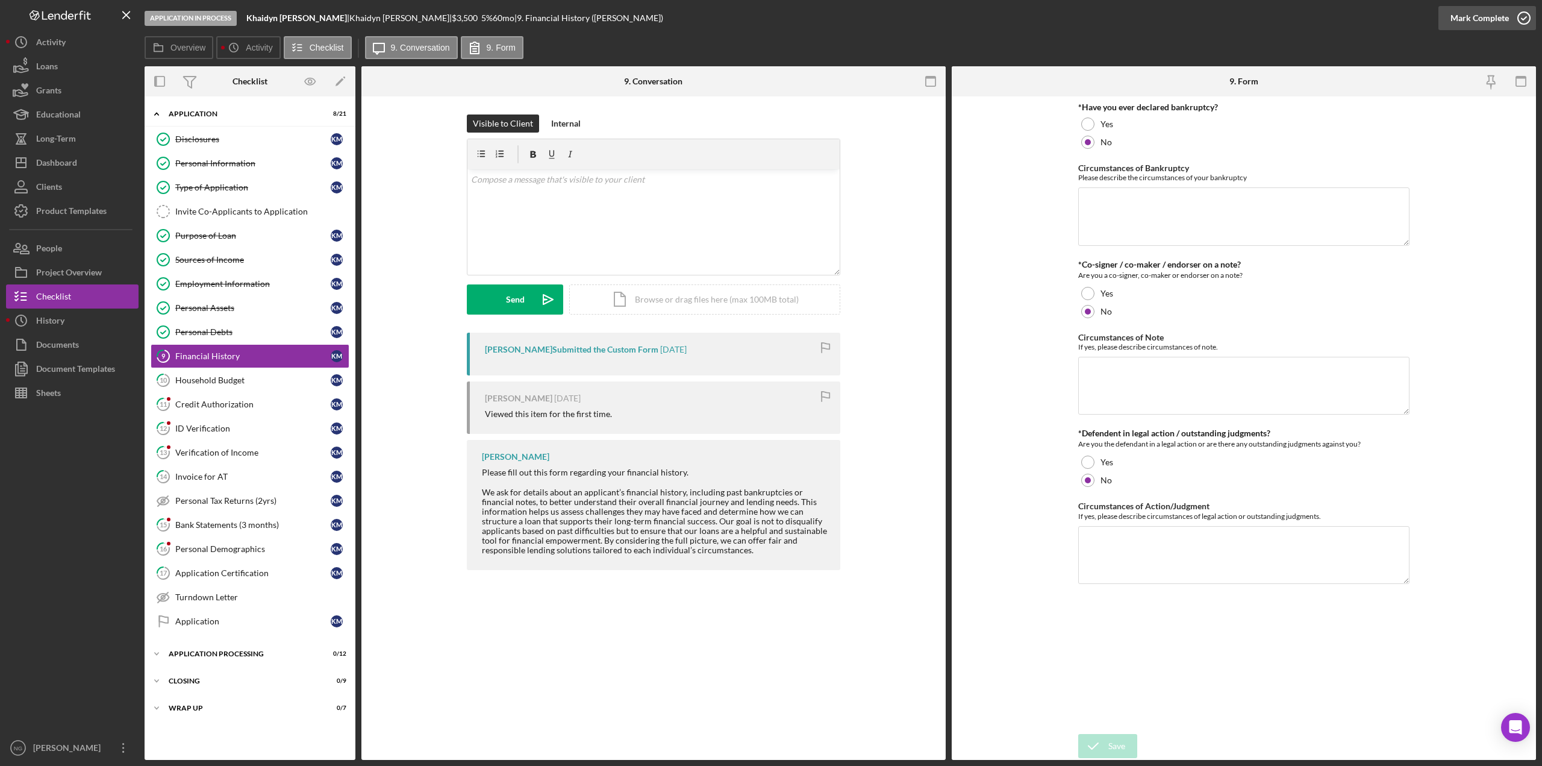
click at [1517, 19] on icon "button" at bounding box center [1524, 18] width 30 height 30
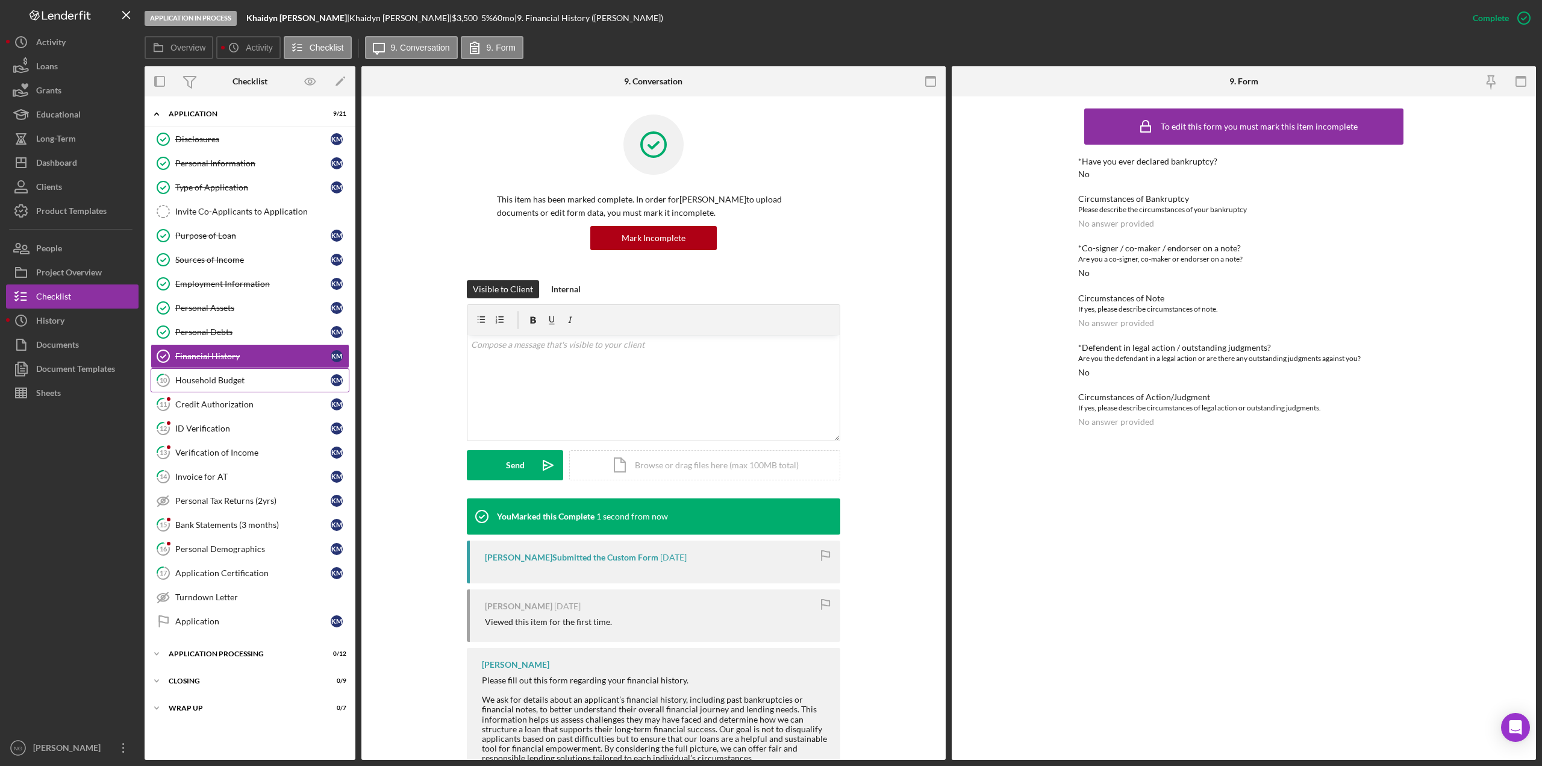
click at [251, 390] on link "10 Household Budget K M" at bounding box center [250, 380] width 199 height 24
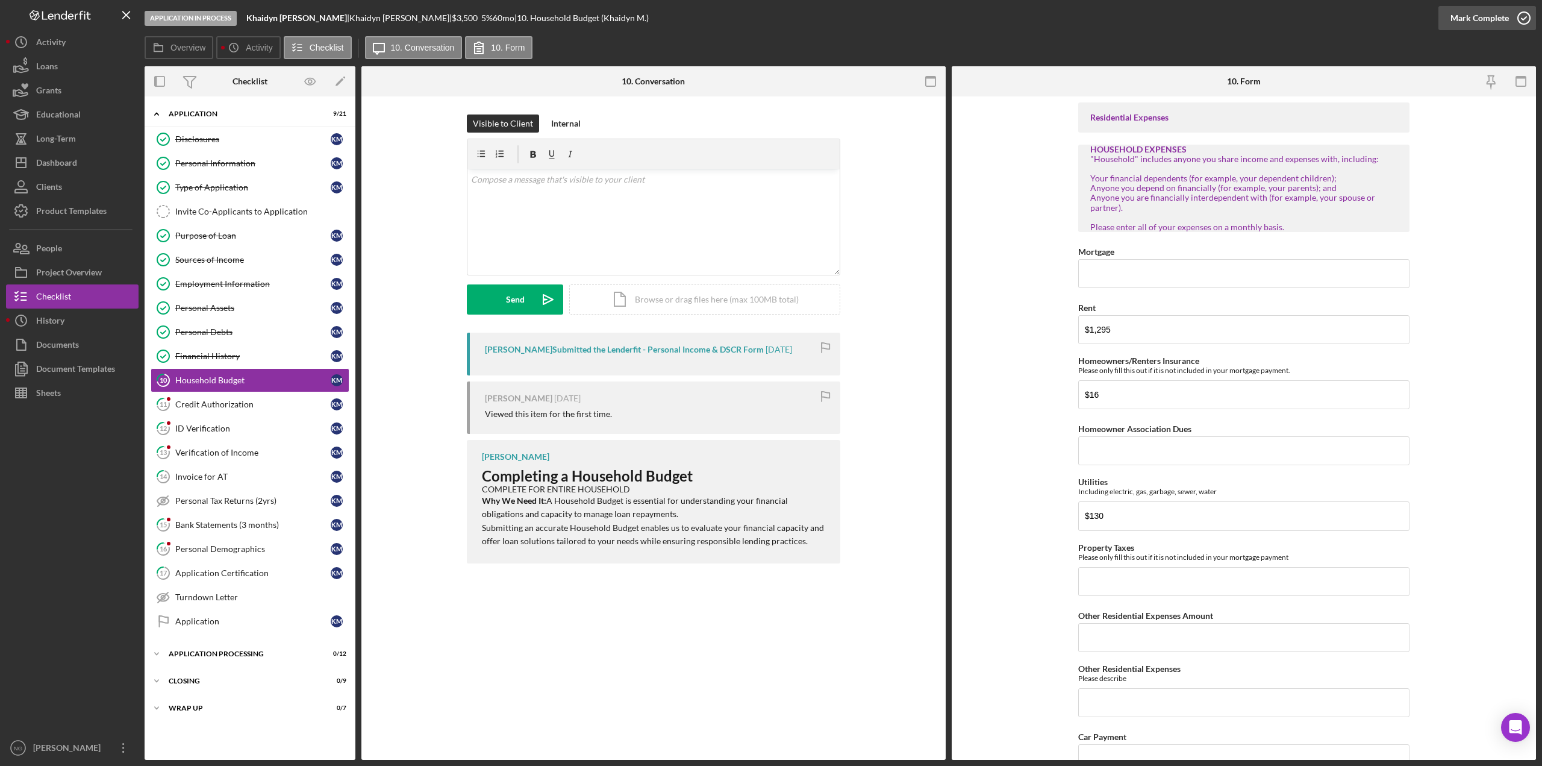
click at [1519, 23] on icon "button" at bounding box center [1524, 18] width 30 height 30
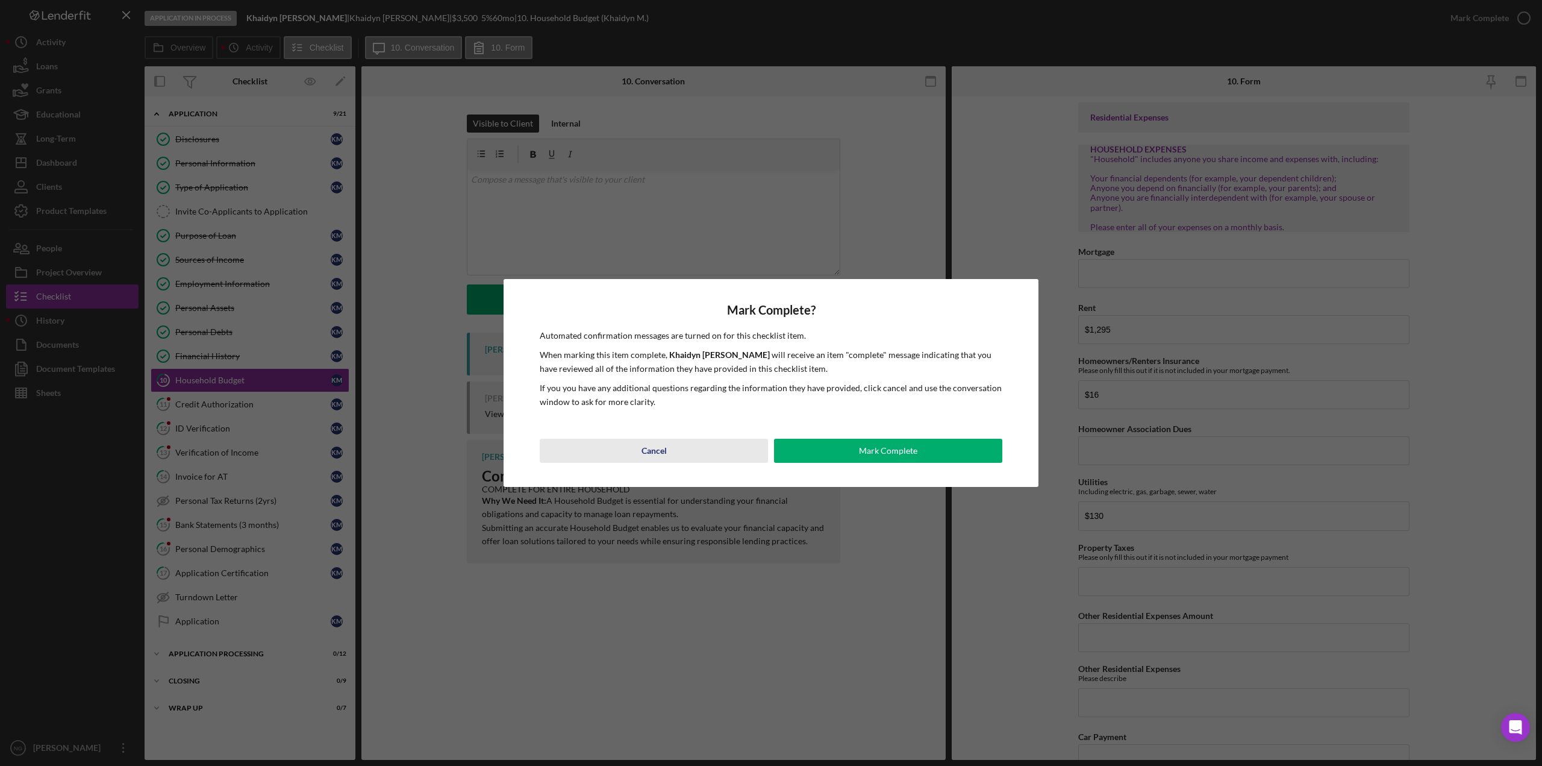
click at [660, 454] on div "Cancel" at bounding box center [654, 451] width 25 height 24
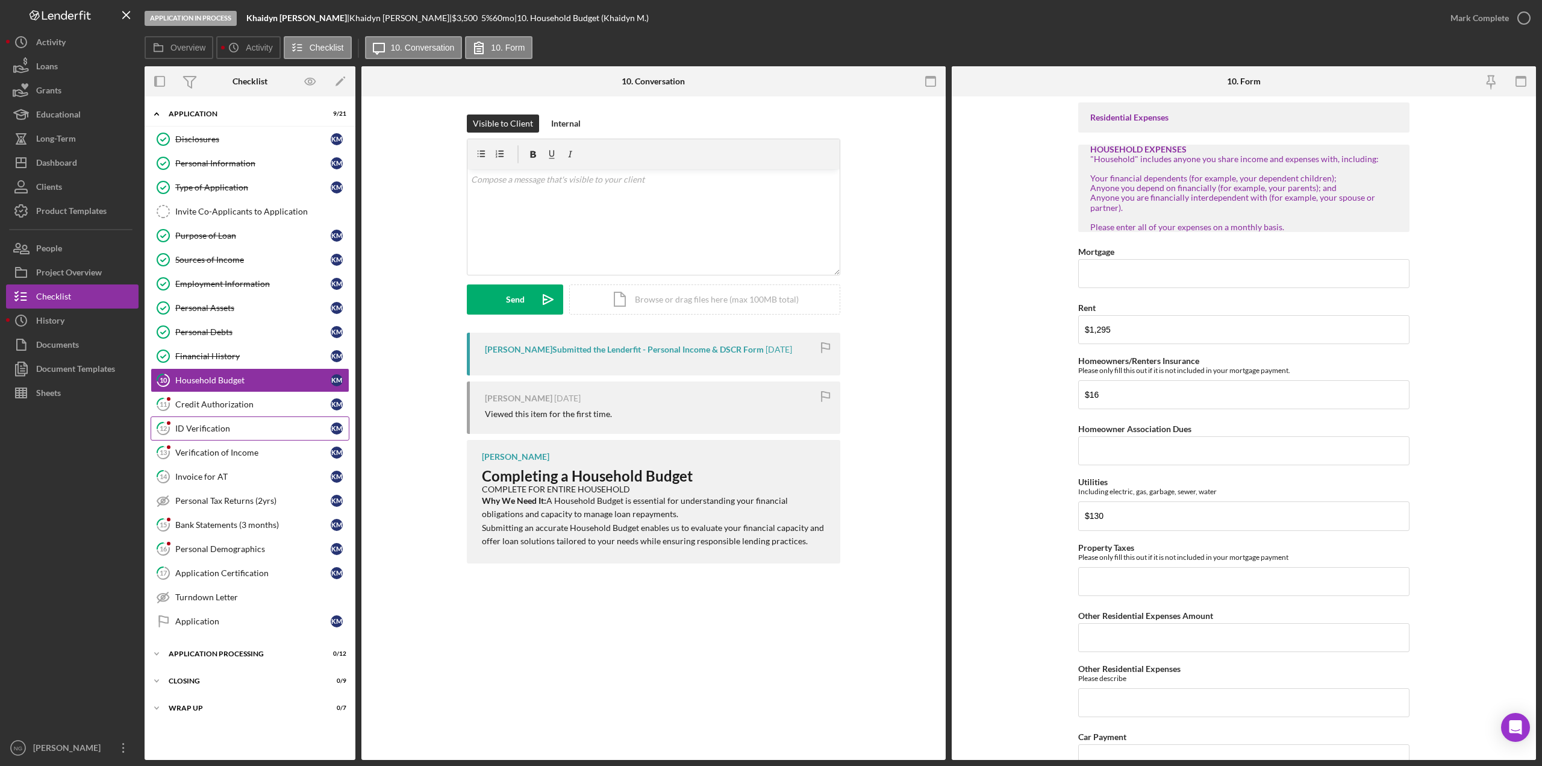
click at [187, 431] on div "ID Verification" at bounding box center [252, 428] width 155 height 10
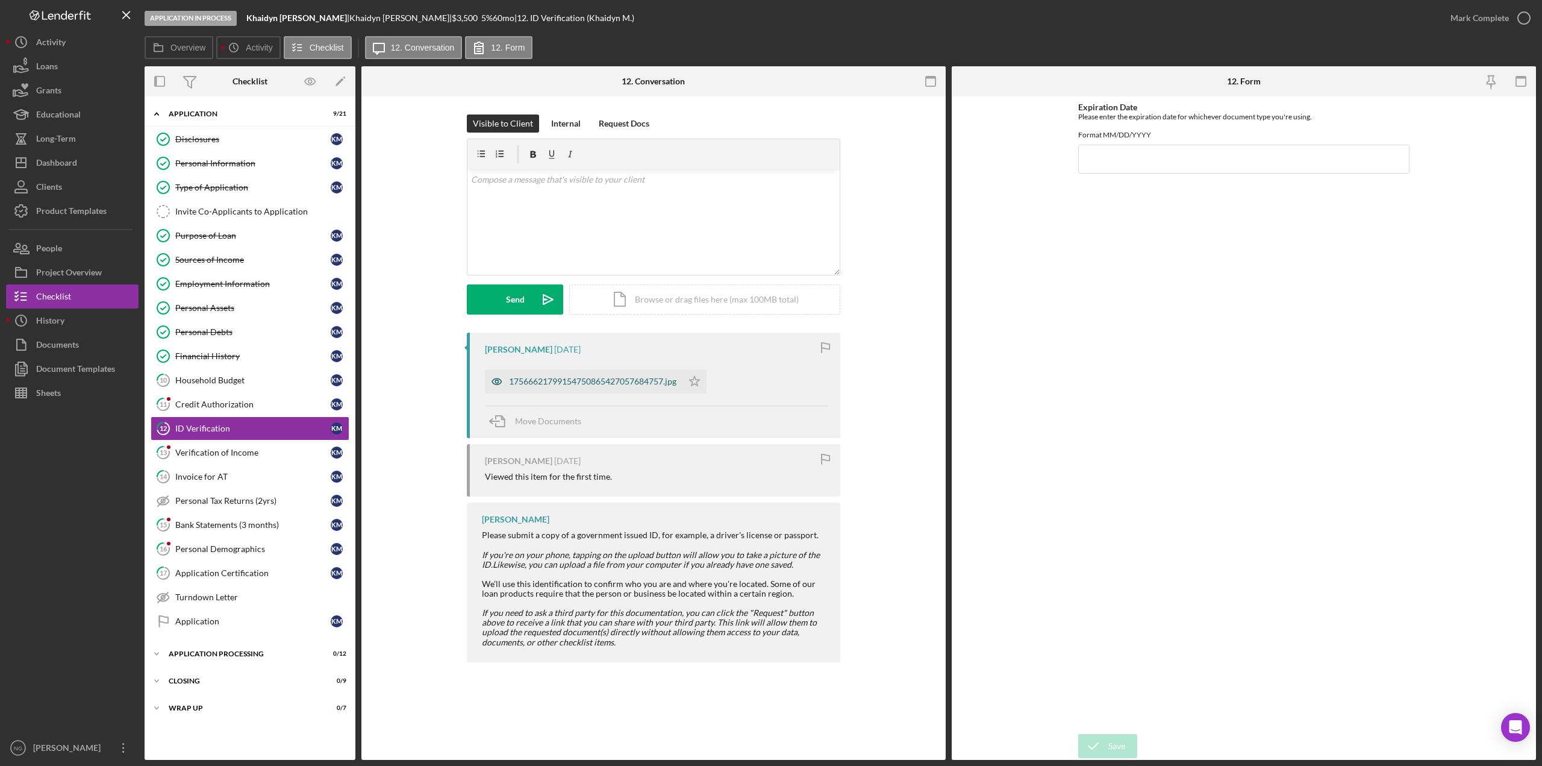
click at [564, 381] on div "17566621799154750865427057684757.jpg" at bounding box center [592, 381] width 167 height 10
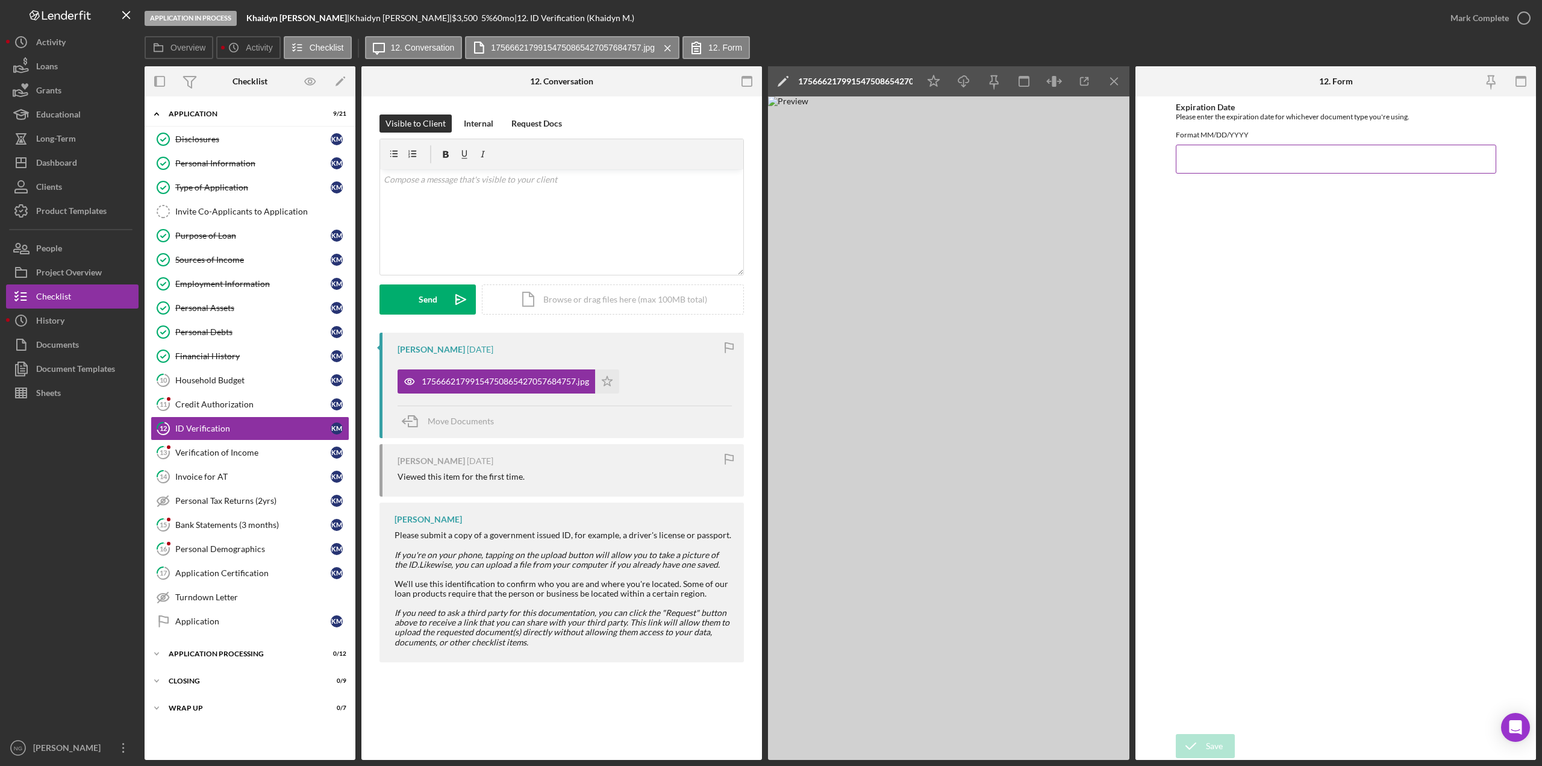
click at [1233, 169] on input "Expiration Date" at bounding box center [1336, 159] width 320 height 29
type input "[DATE]"
click at [1235, 169] on input "[DATE]" at bounding box center [1336, 159] width 320 height 29
type input "[DATE]"
click at [1220, 746] on div "Save" at bounding box center [1214, 746] width 17 height 24
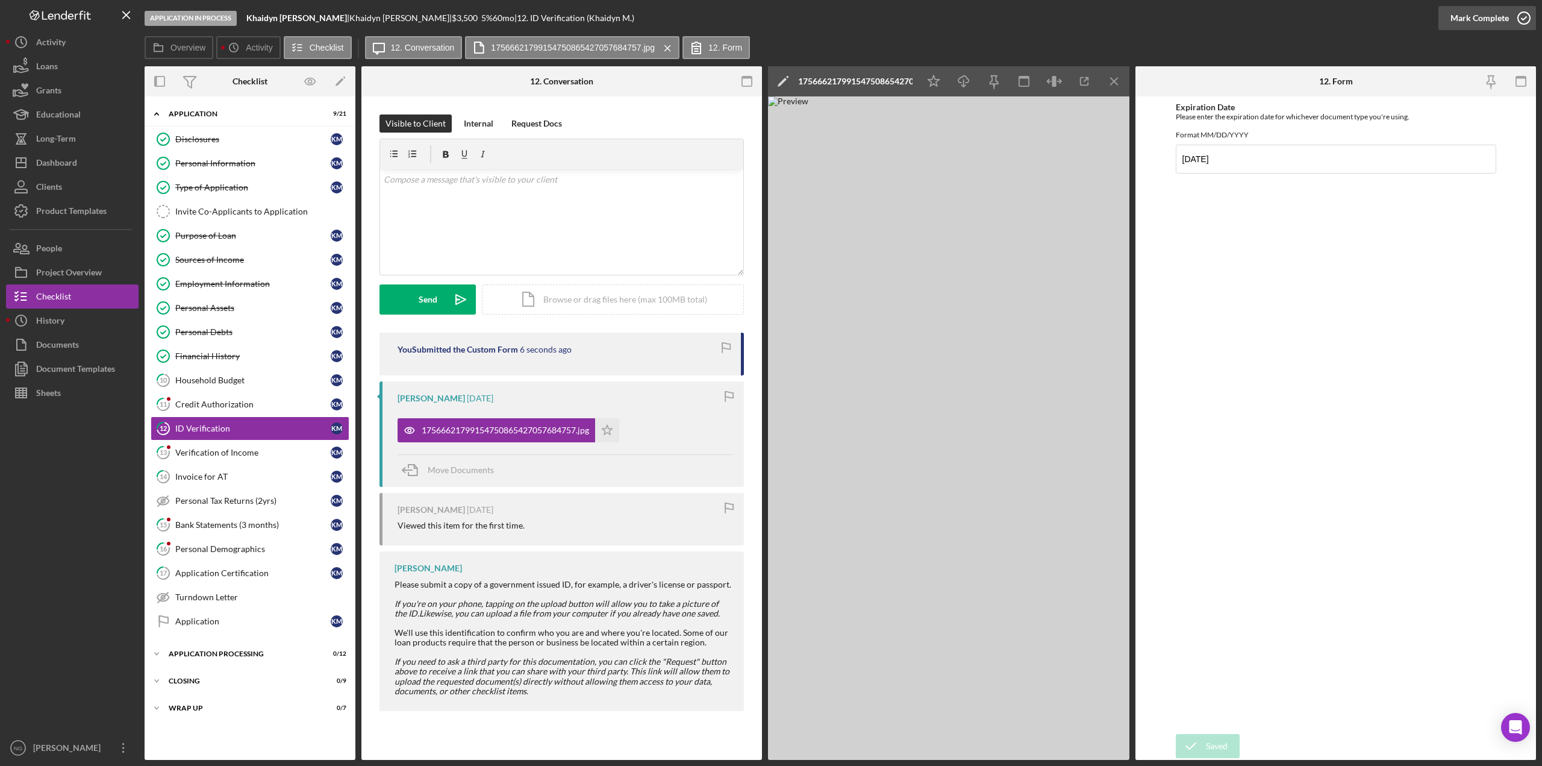
click at [1525, 23] on circle "button" at bounding box center [1524, 18] width 12 height 12
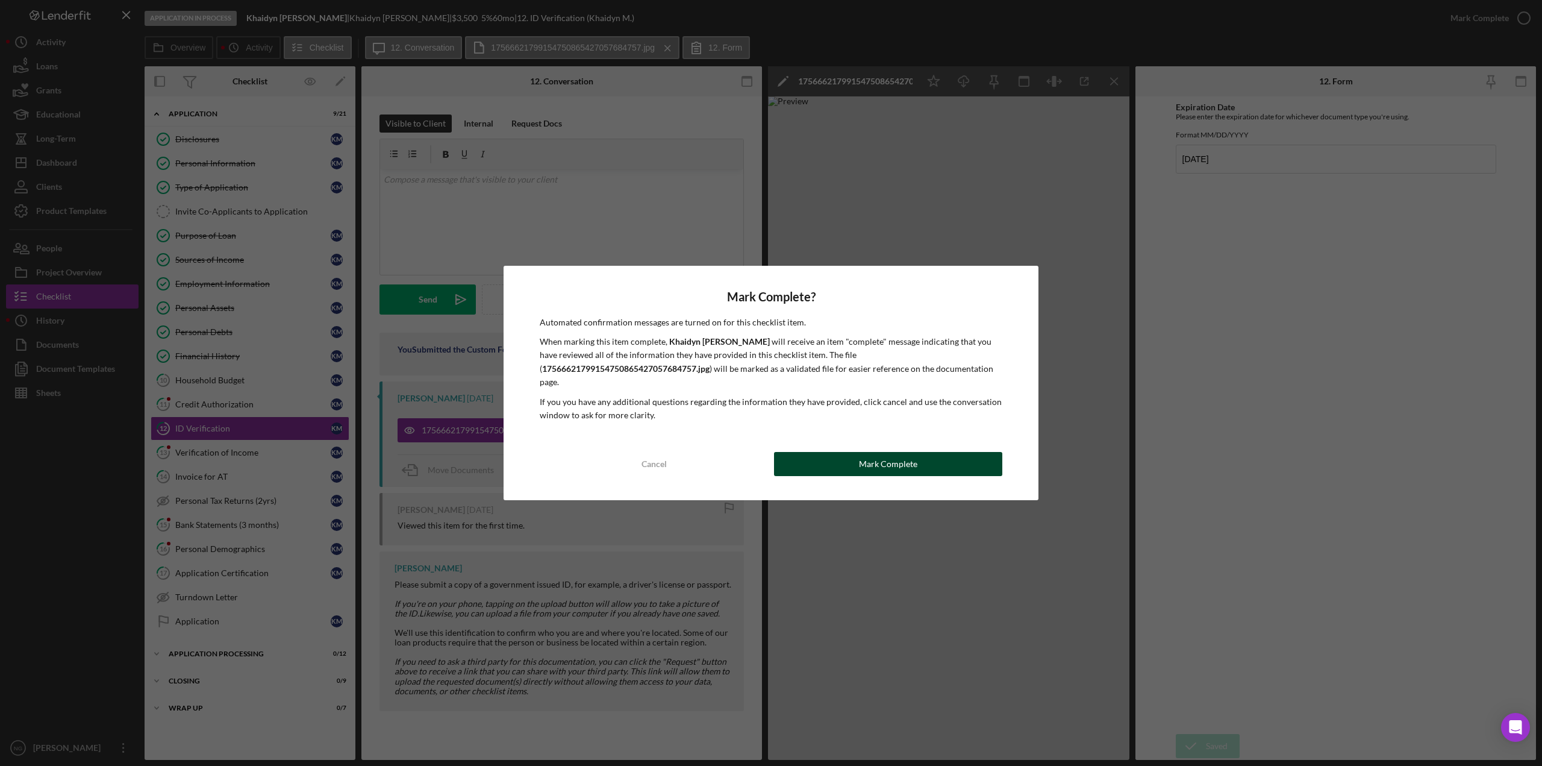
click at [939, 454] on button "Mark Complete" at bounding box center [888, 464] width 228 height 24
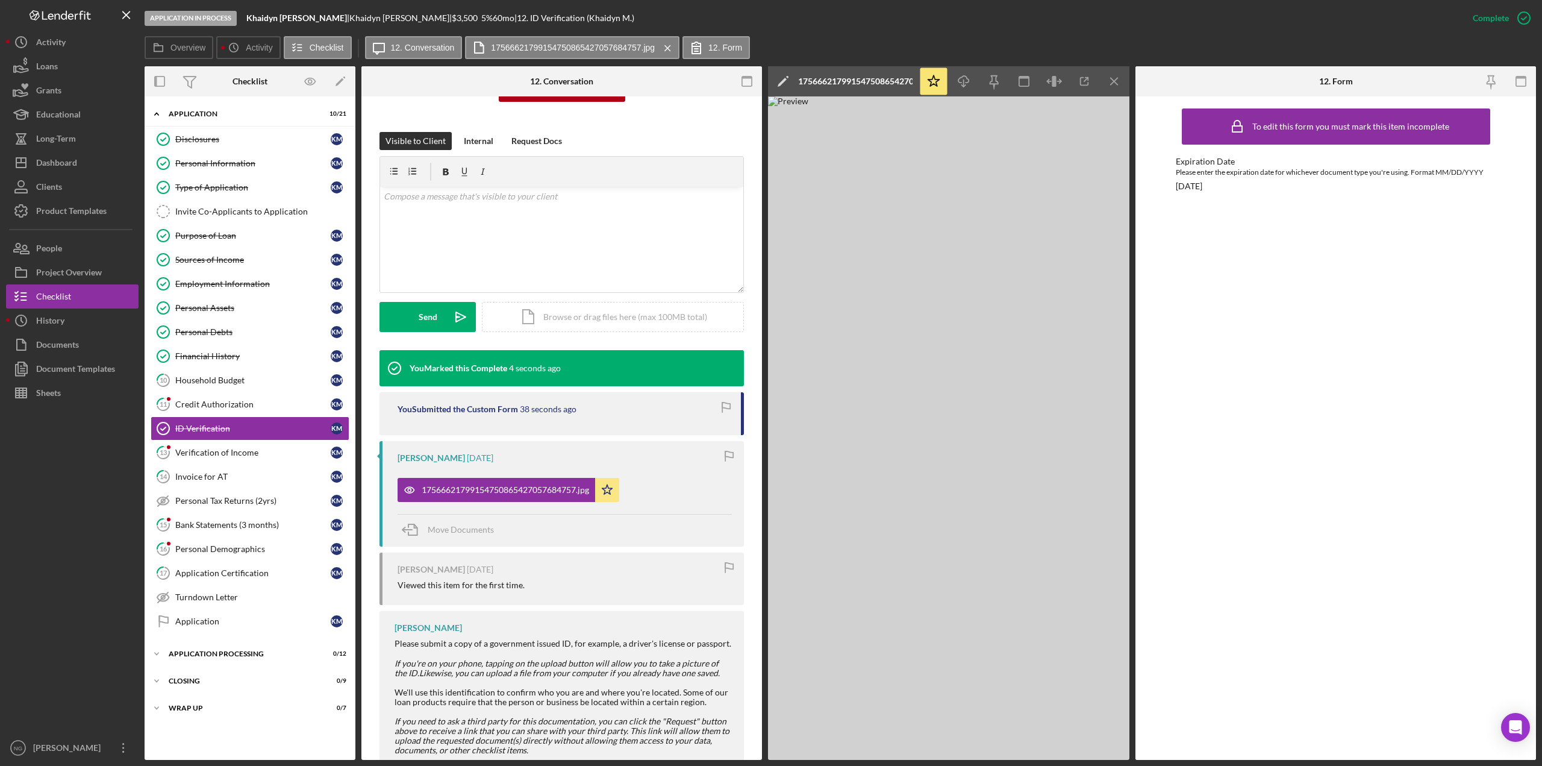
scroll to position [181, 0]
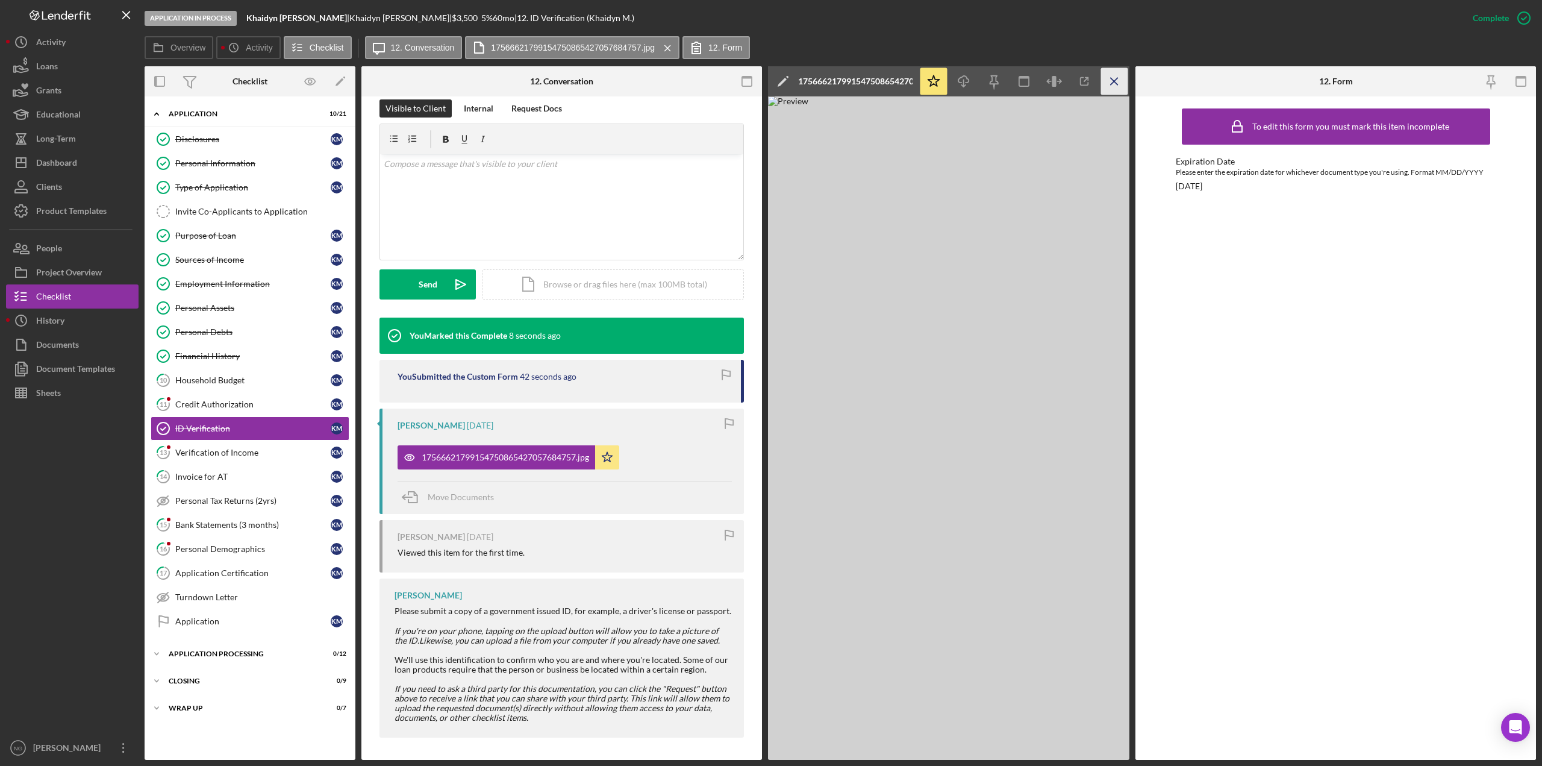
click at [1122, 79] on icon "Icon/Menu Close" at bounding box center [1114, 81] width 27 height 27
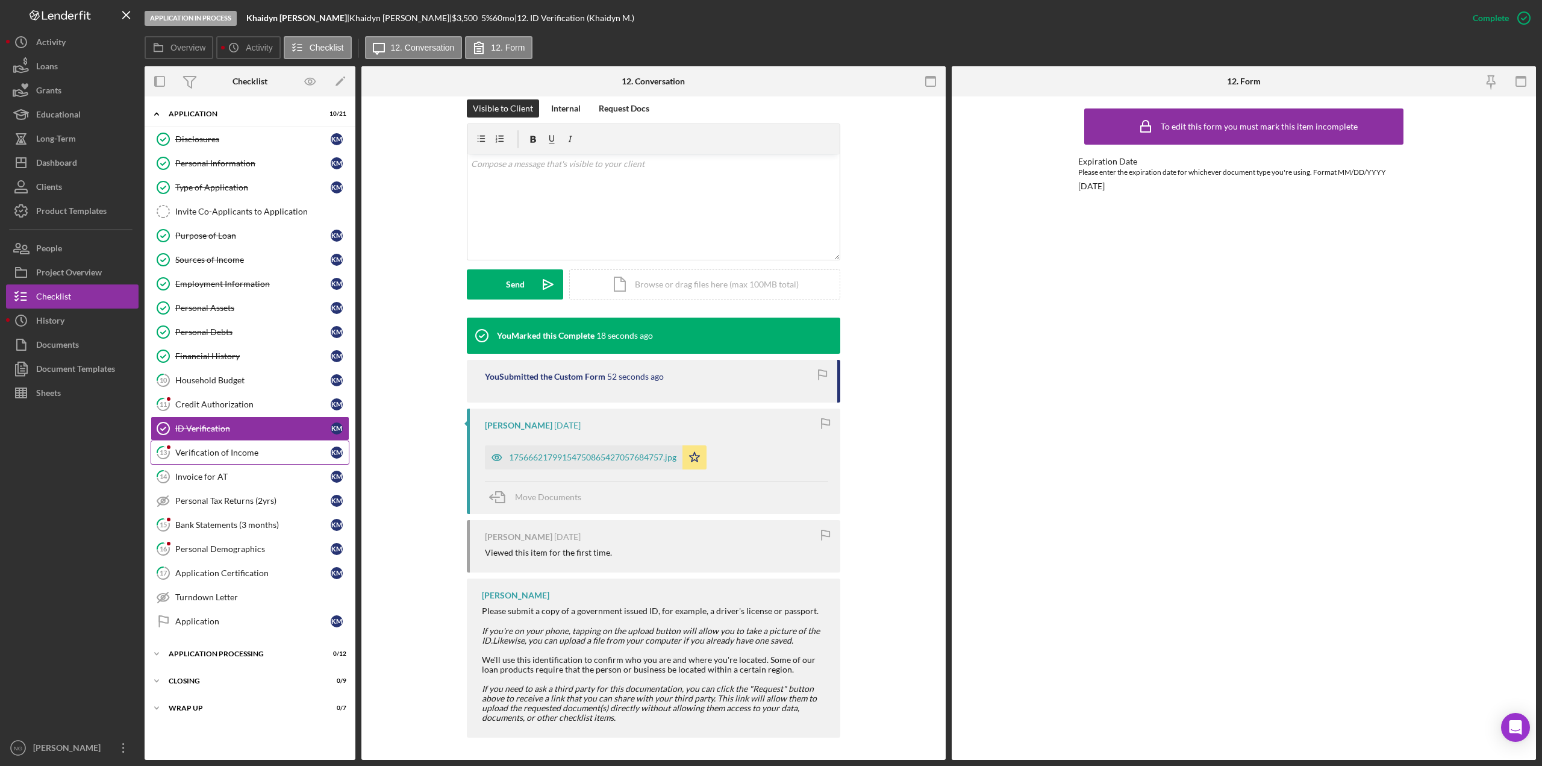
click at [239, 454] on div "Verification of Income" at bounding box center [252, 453] width 155 height 10
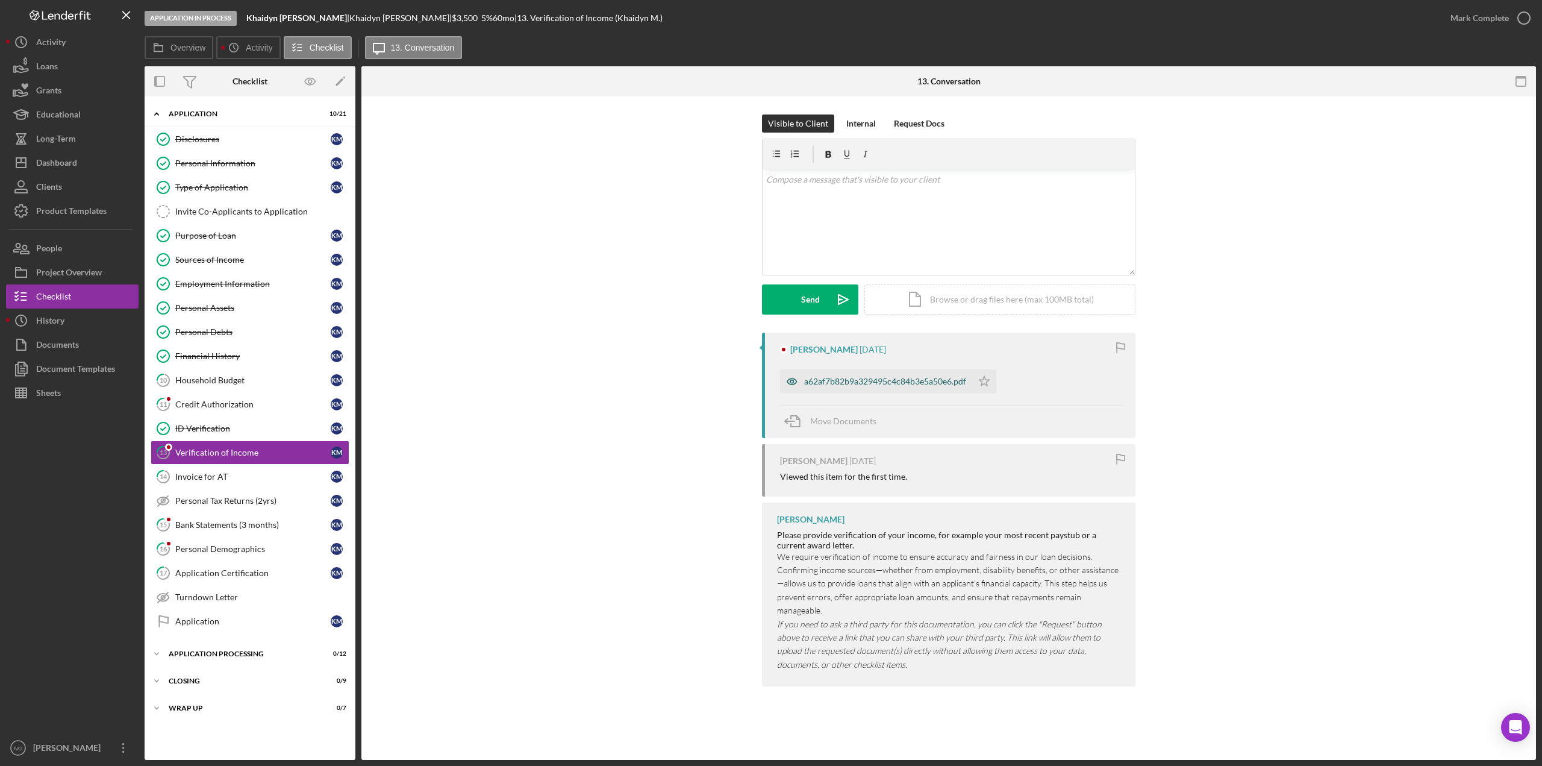
click at [923, 378] on div "a62af7b82b9a329495c4c84b3e5a50e6.pdf" at bounding box center [885, 381] width 162 height 10
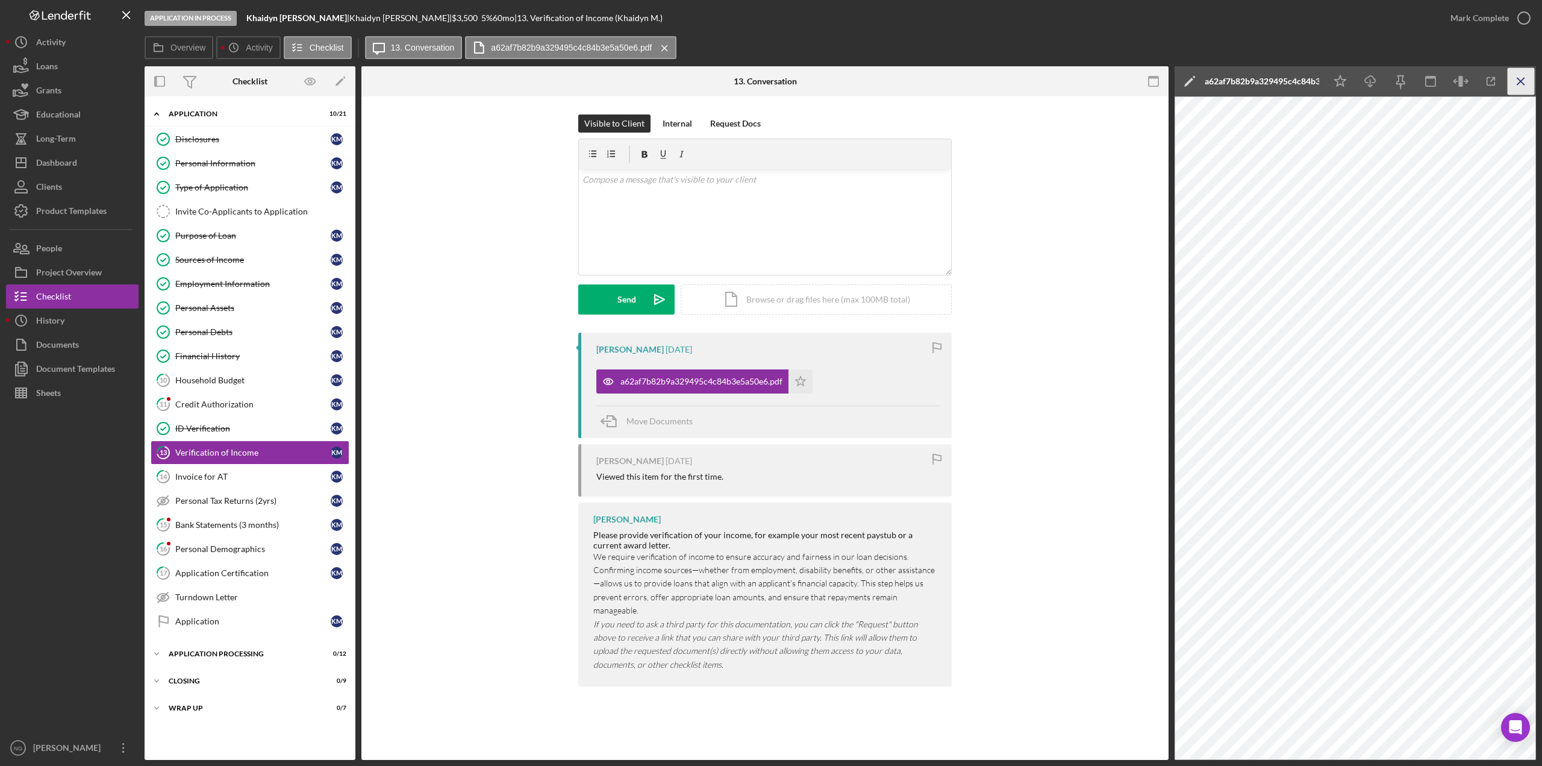
click at [1515, 86] on icon "Icon/Menu Close" at bounding box center [1521, 81] width 27 height 27
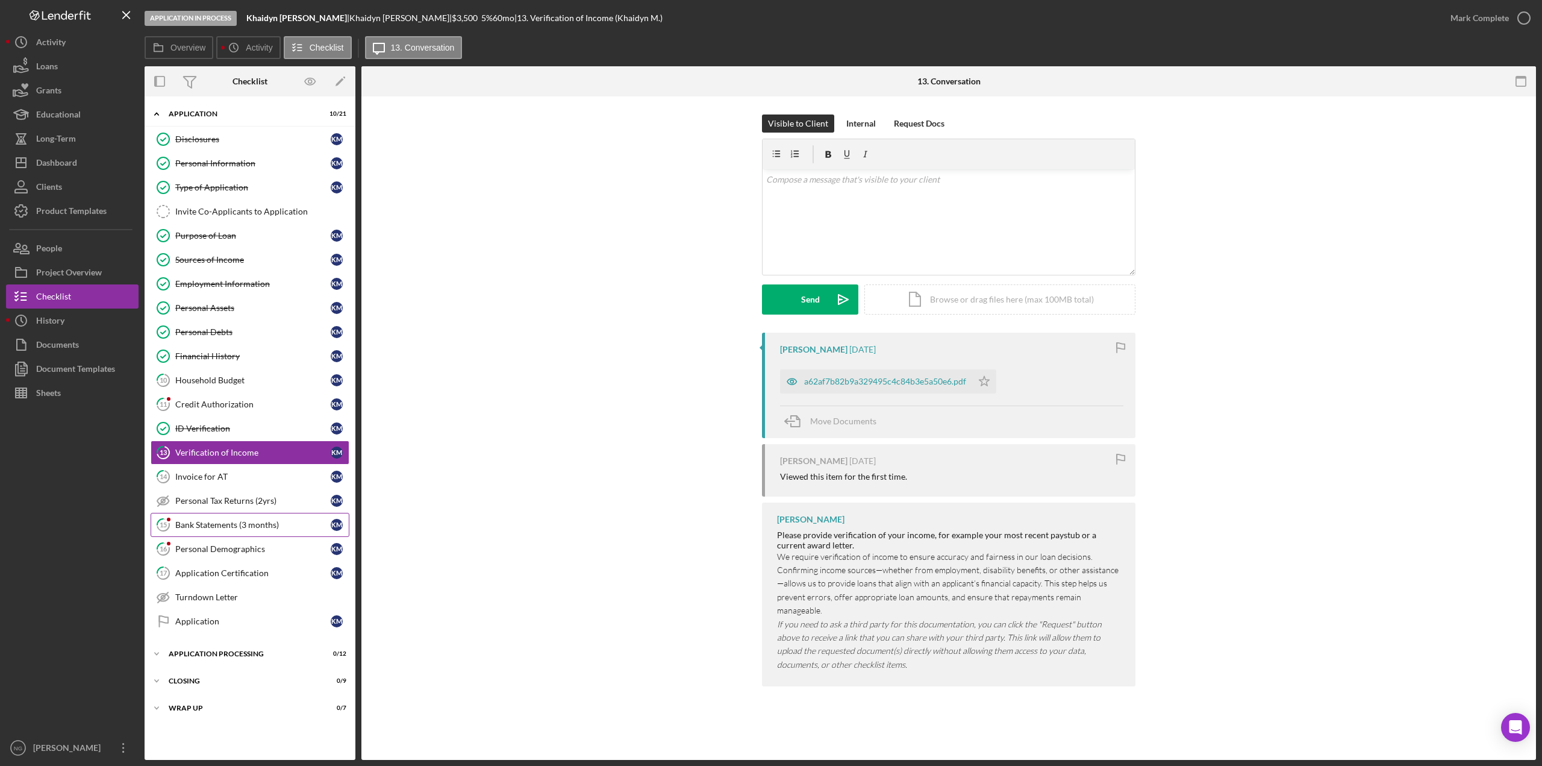
click at [219, 529] on div "Bank Statements (3 months)" at bounding box center [252, 525] width 155 height 10
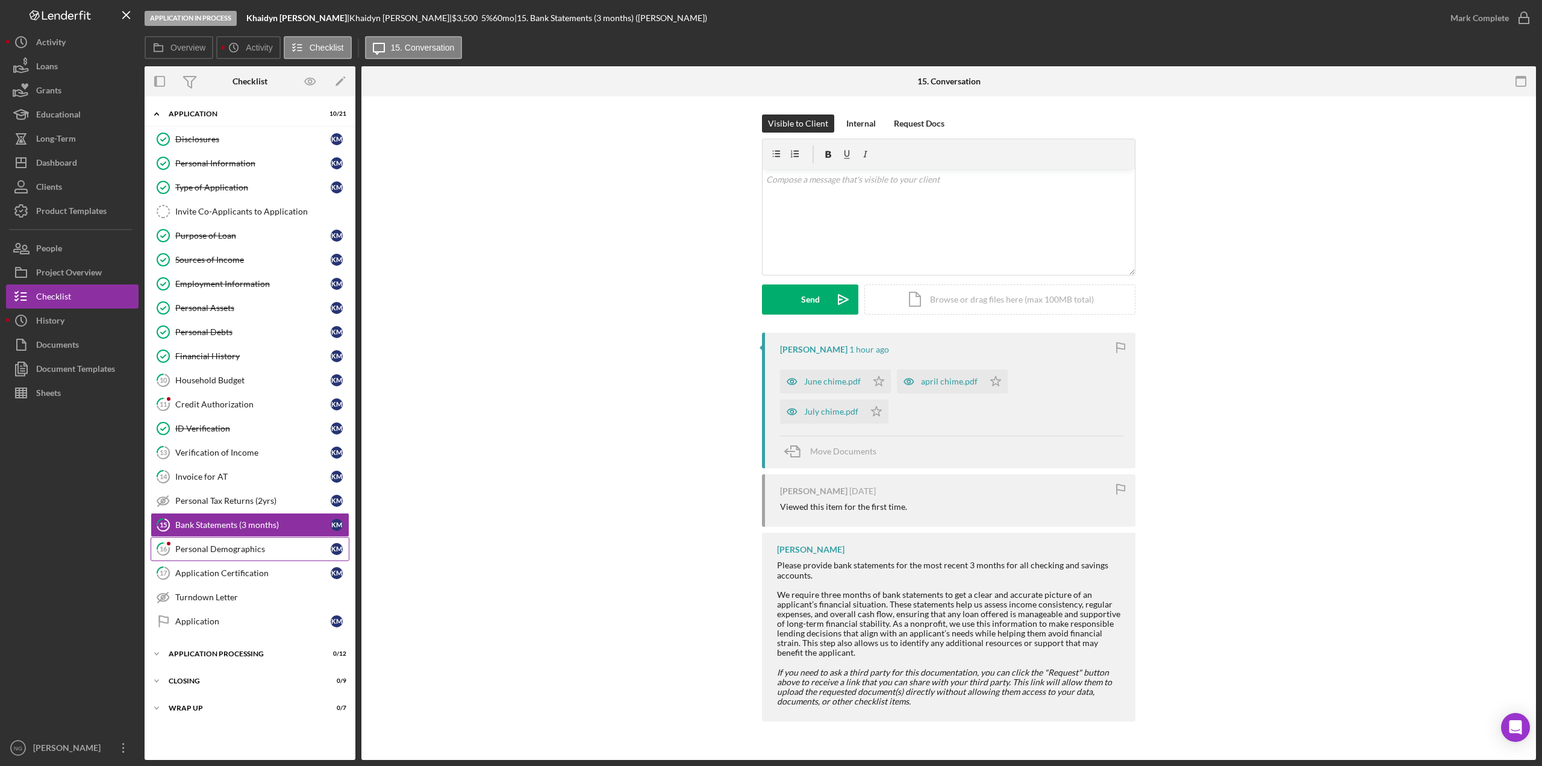
click at [220, 554] on div "Personal Demographics" at bounding box center [252, 549] width 155 height 10
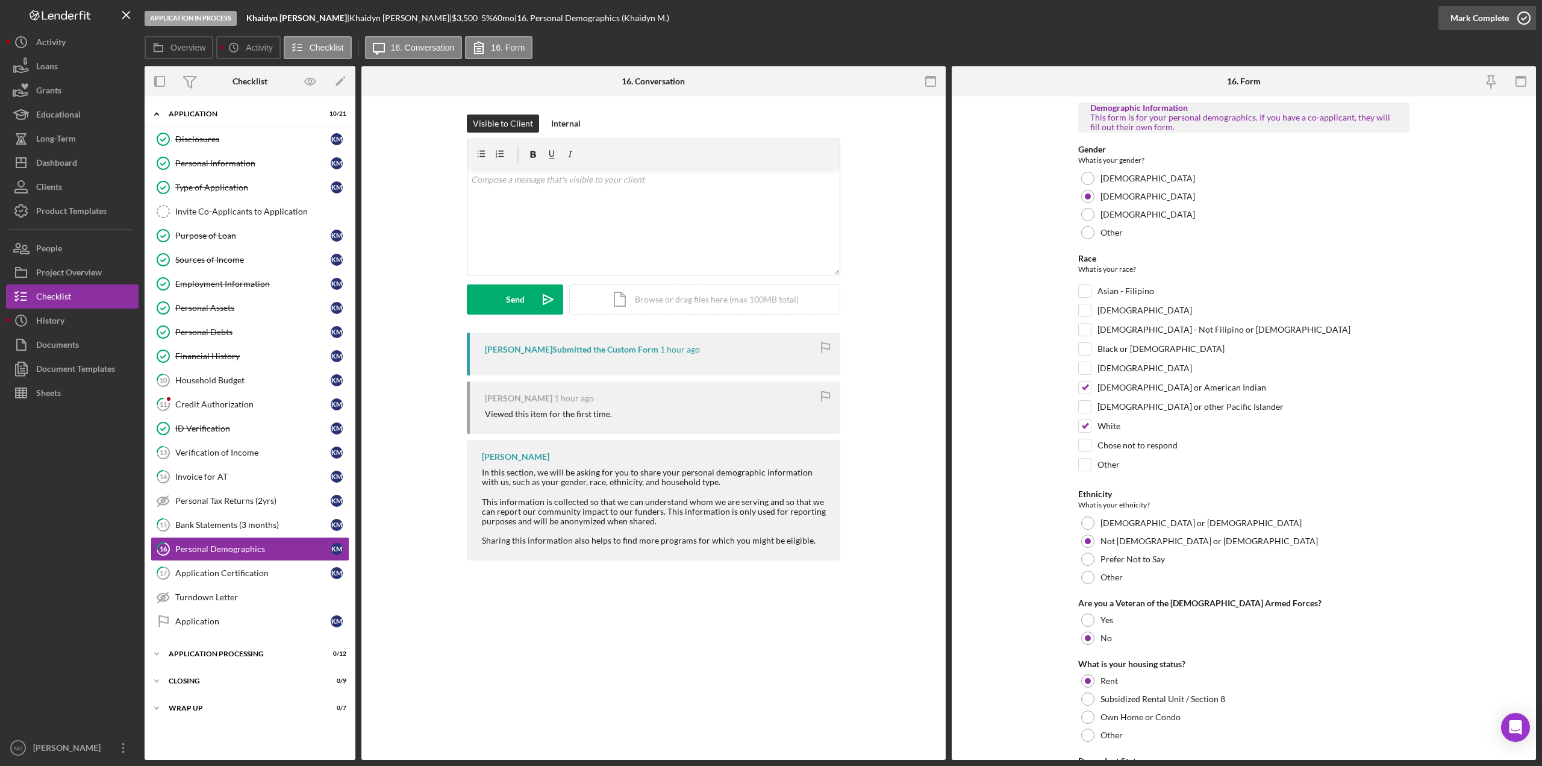
click at [1522, 13] on circle "button" at bounding box center [1524, 18] width 12 height 12
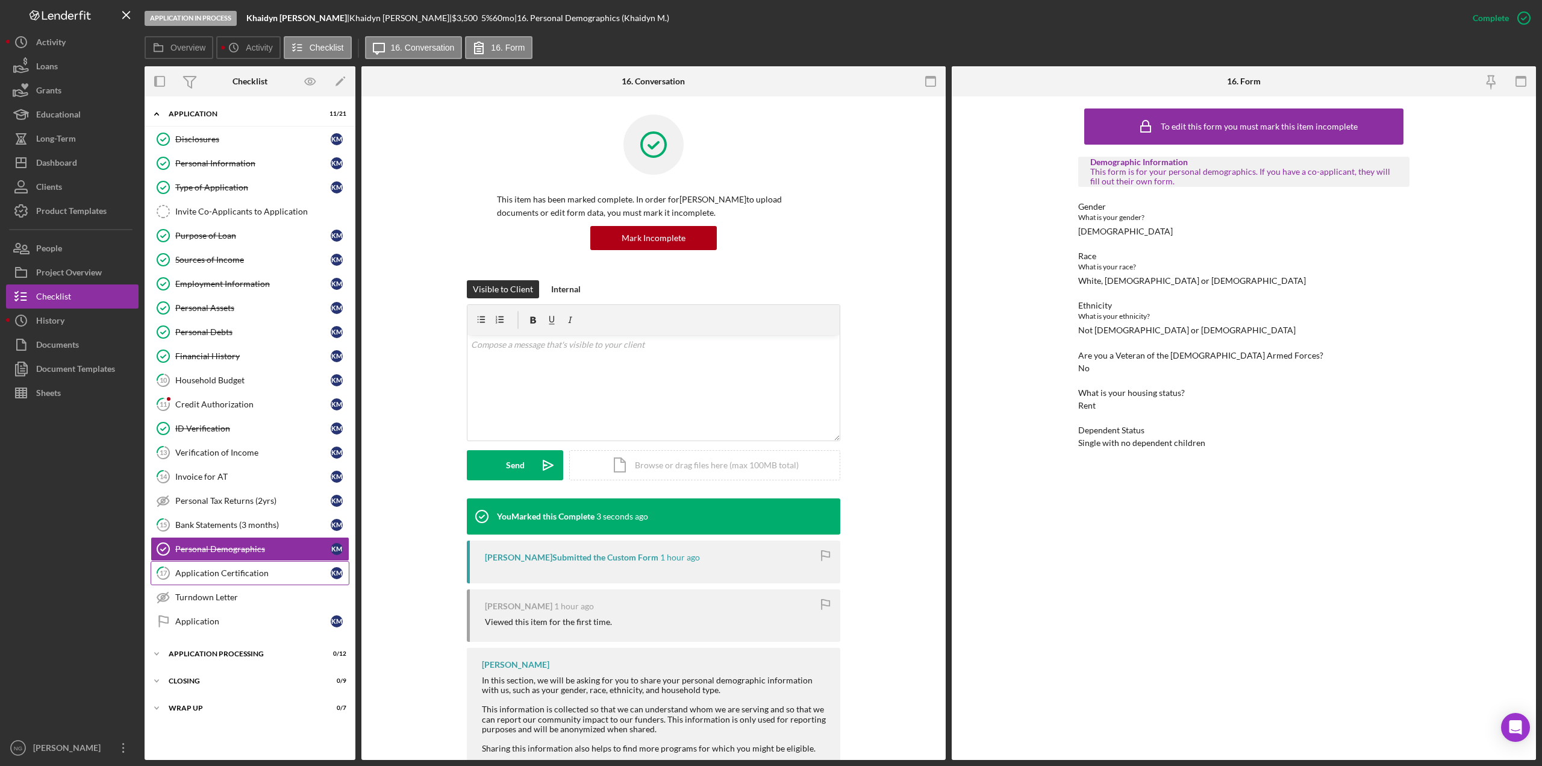
click at [214, 574] on div "Application Certification" at bounding box center [252, 573] width 155 height 10
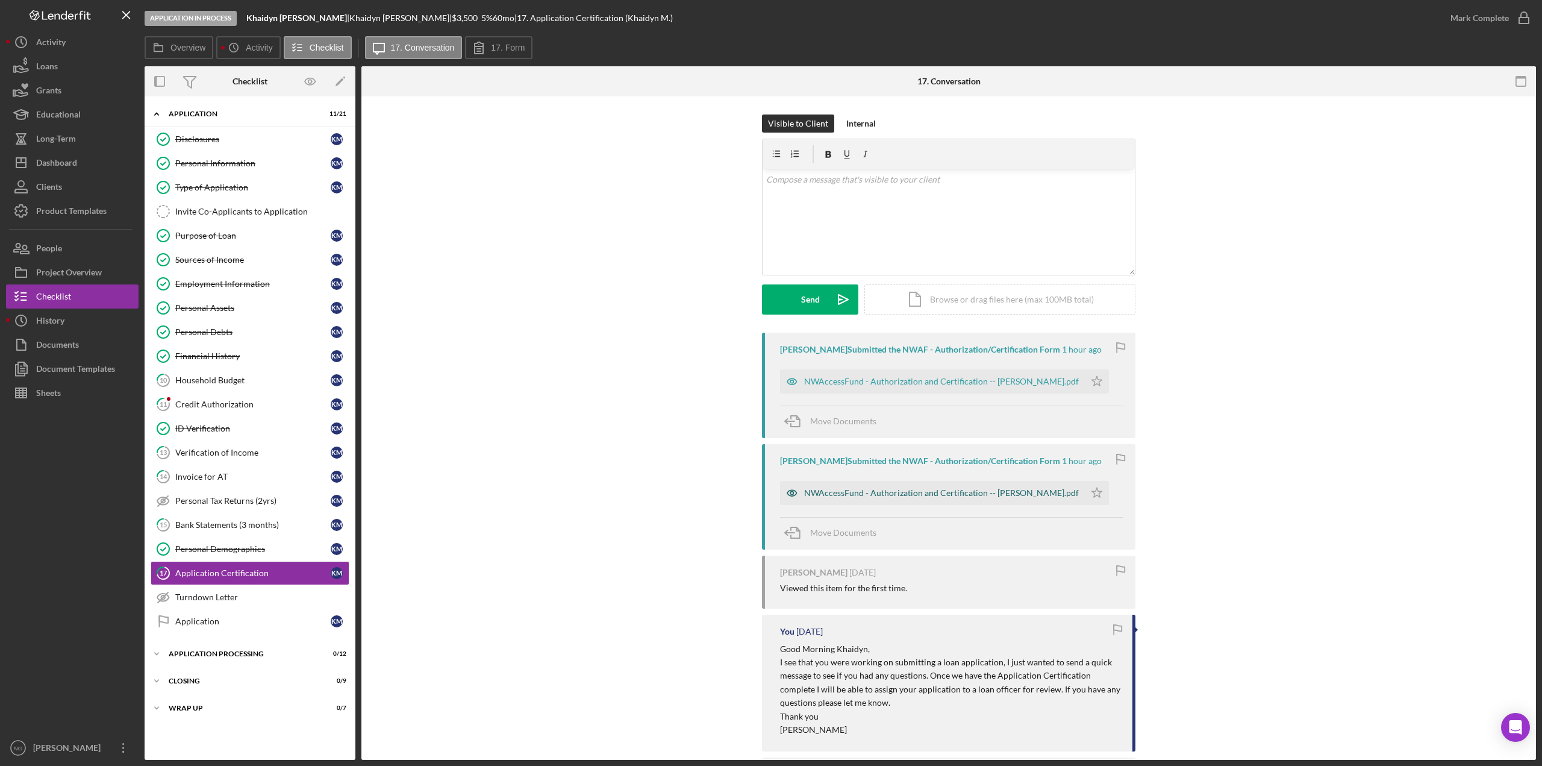
click at [929, 491] on div "NWAccessFund - Authorization and Certification -- [PERSON_NAME].pdf" at bounding box center [941, 493] width 275 height 10
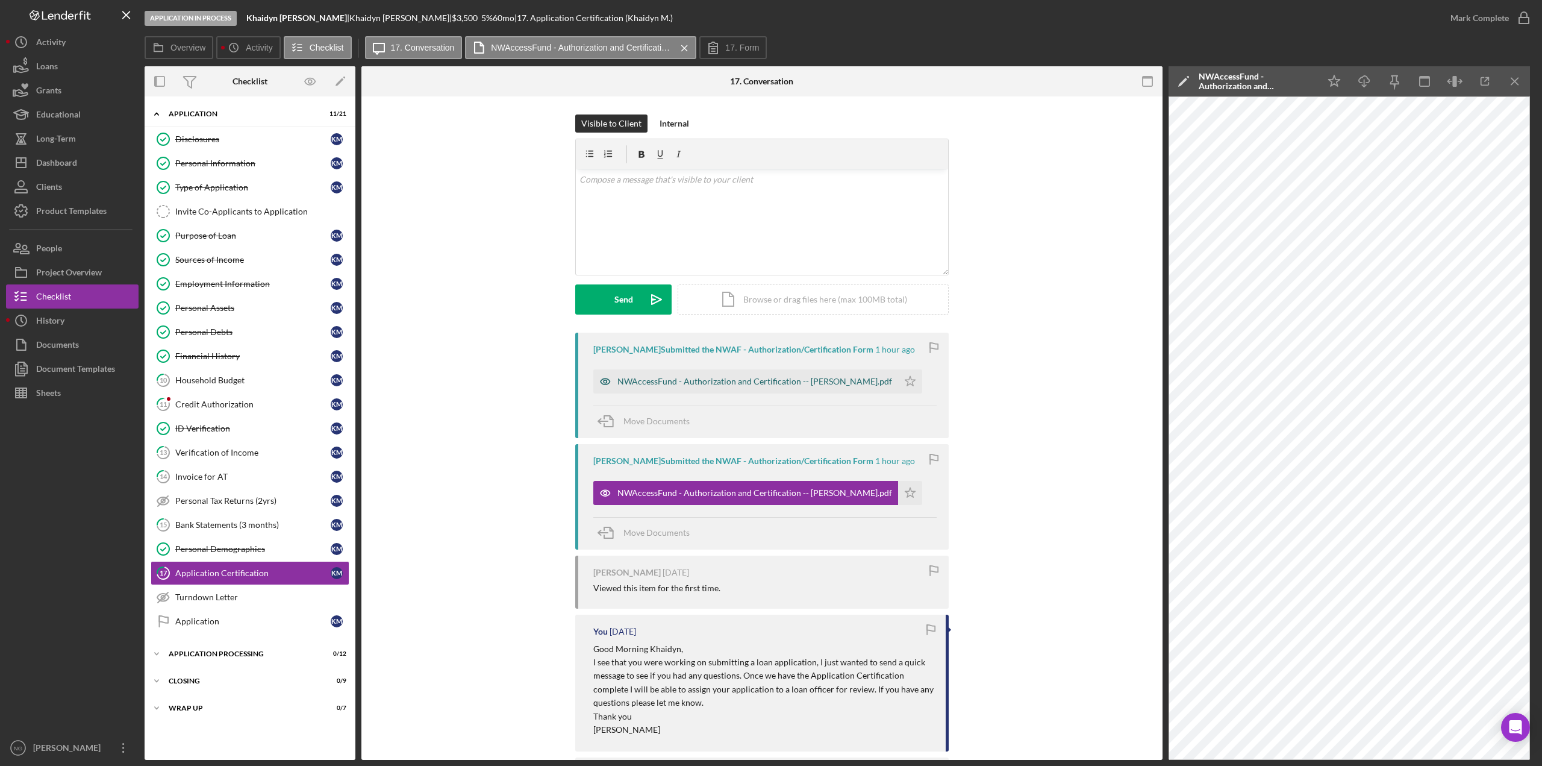
click at [722, 385] on div "NWAccessFund - Authorization and Certification -- [PERSON_NAME].pdf" at bounding box center [754, 381] width 275 height 10
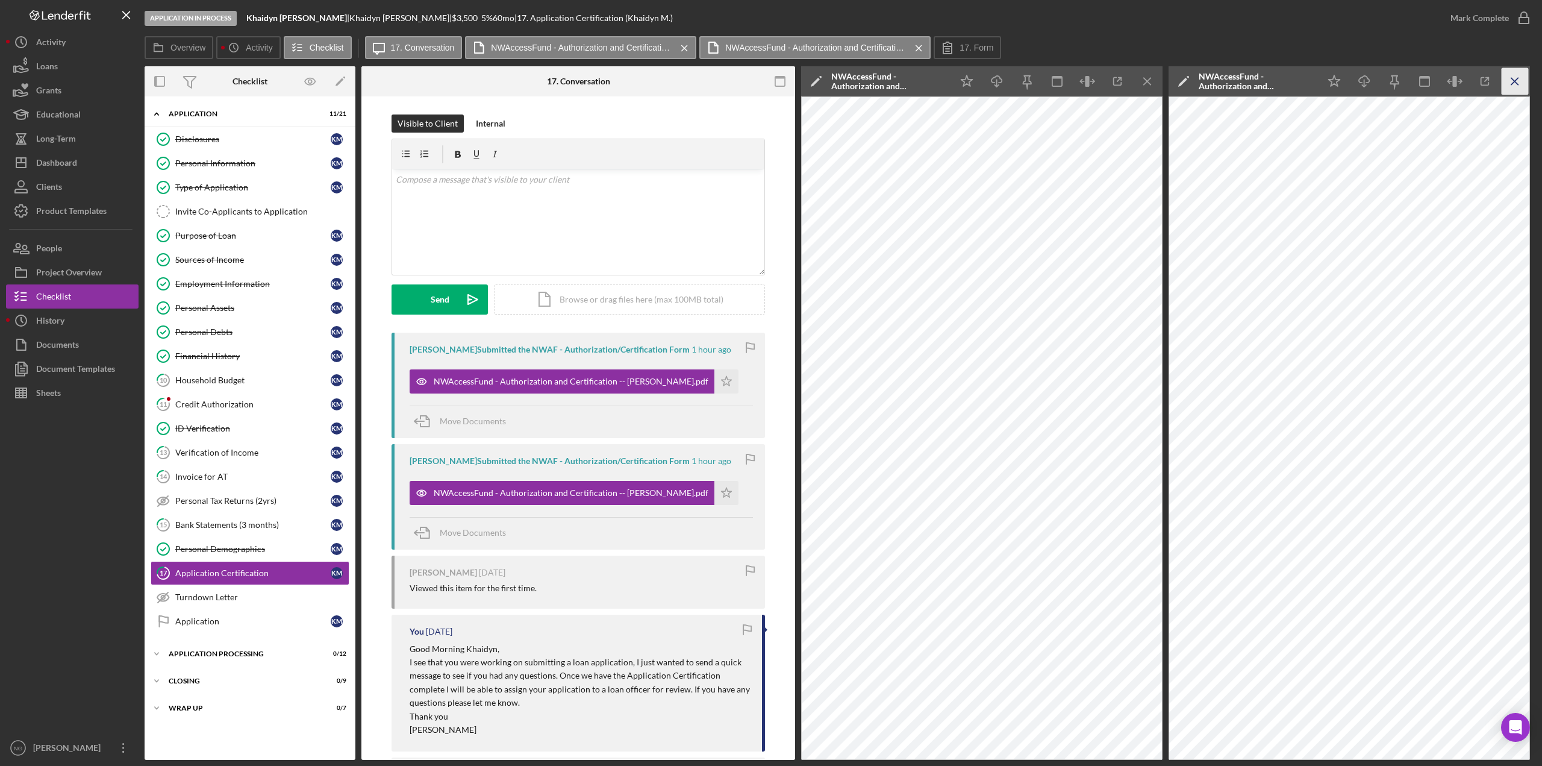
click at [1511, 76] on icon "Icon/Menu Close" at bounding box center [1515, 81] width 27 height 27
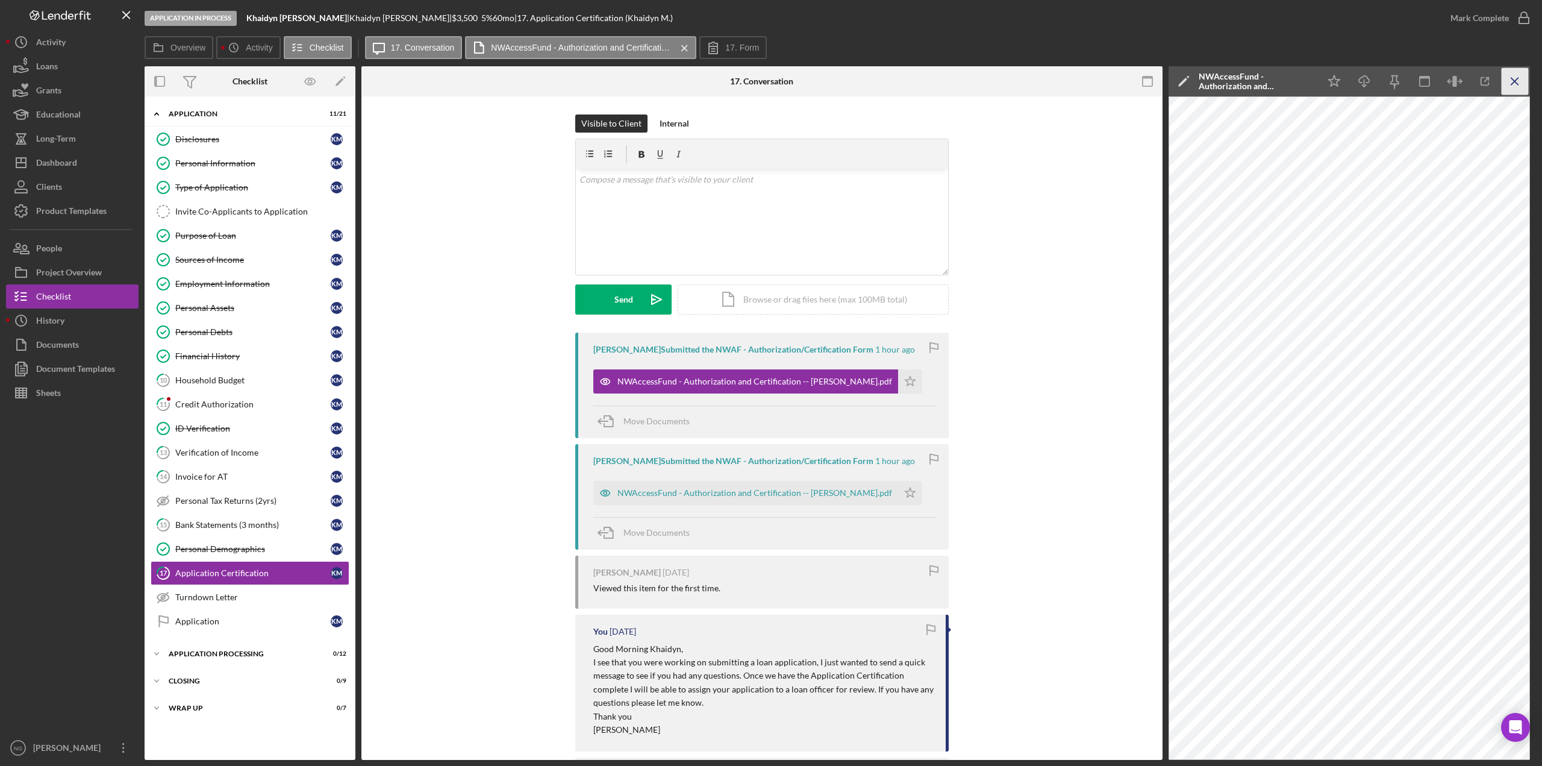
click at [1516, 81] on line "button" at bounding box center [1514, 81] width 7 height 7
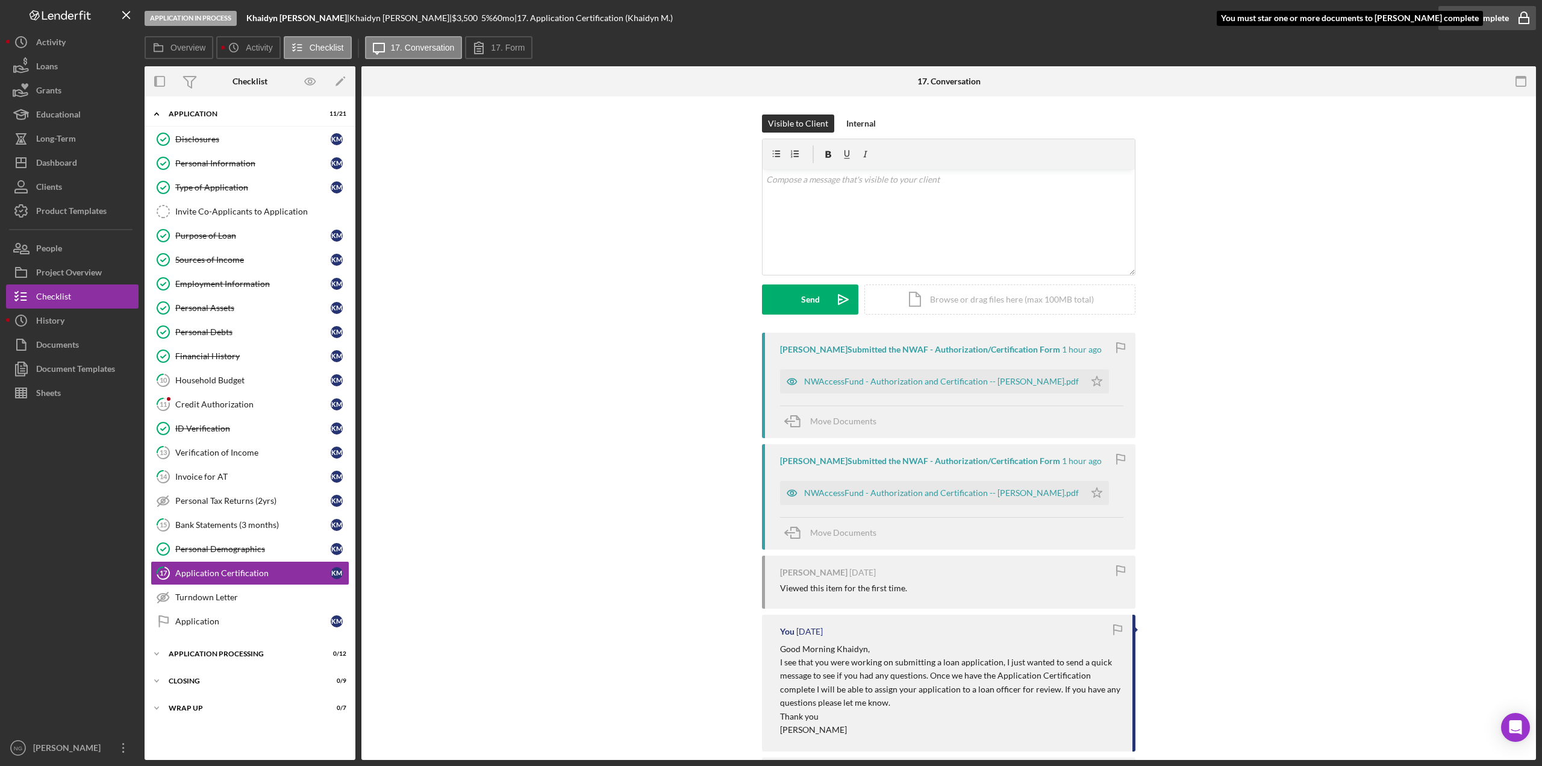
click at [1518, 20] on icon "button" at bounding box center [1524, 18] width 30 height 30
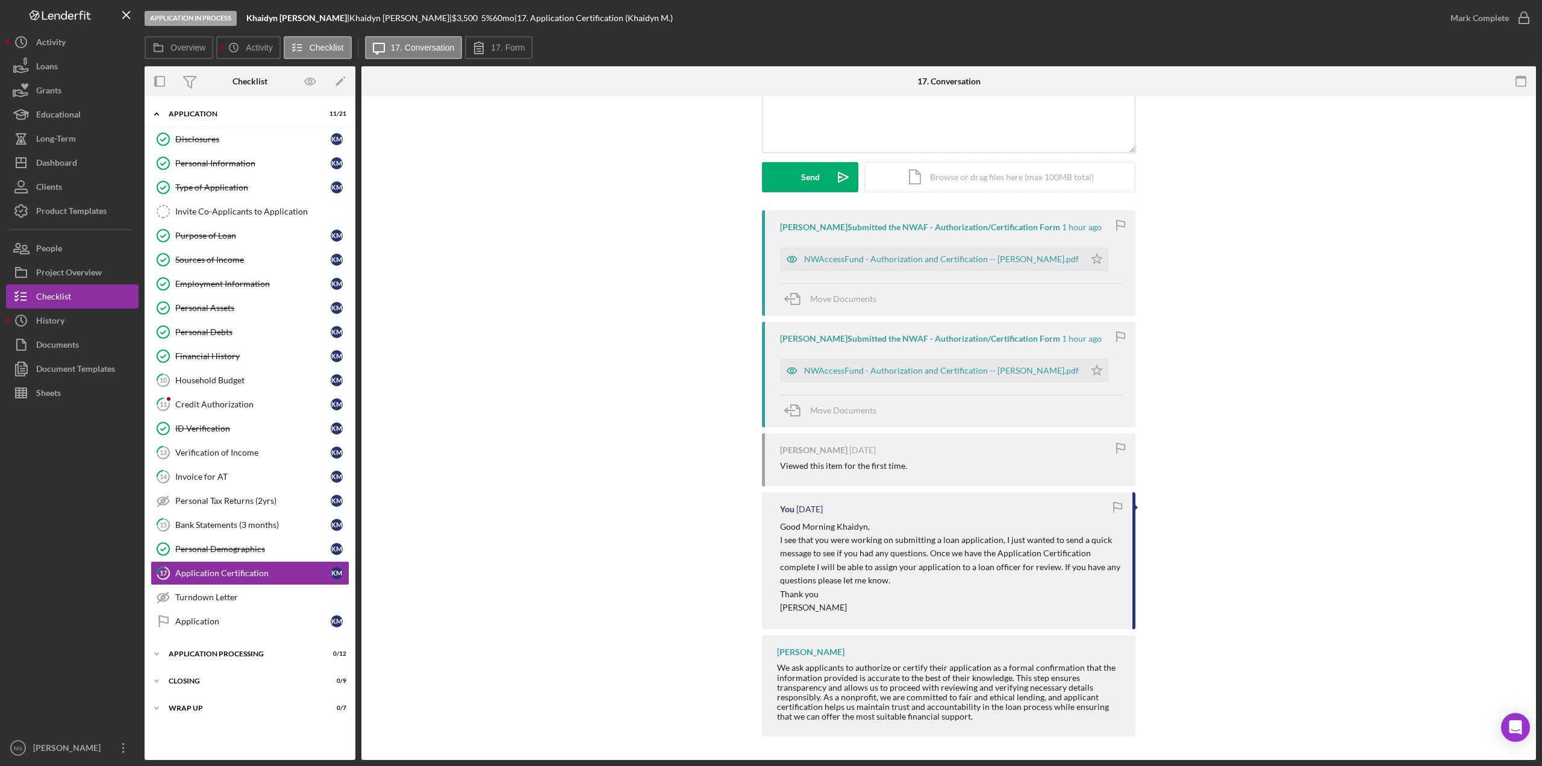
scroll to position [123, 0]
click at [1345, 323] on div "[PERSON_NAME] Submitted the NWAF - Authorization/Certification Form 1 hour ago …" at bounding box center [948, 476] width 1138 height 532
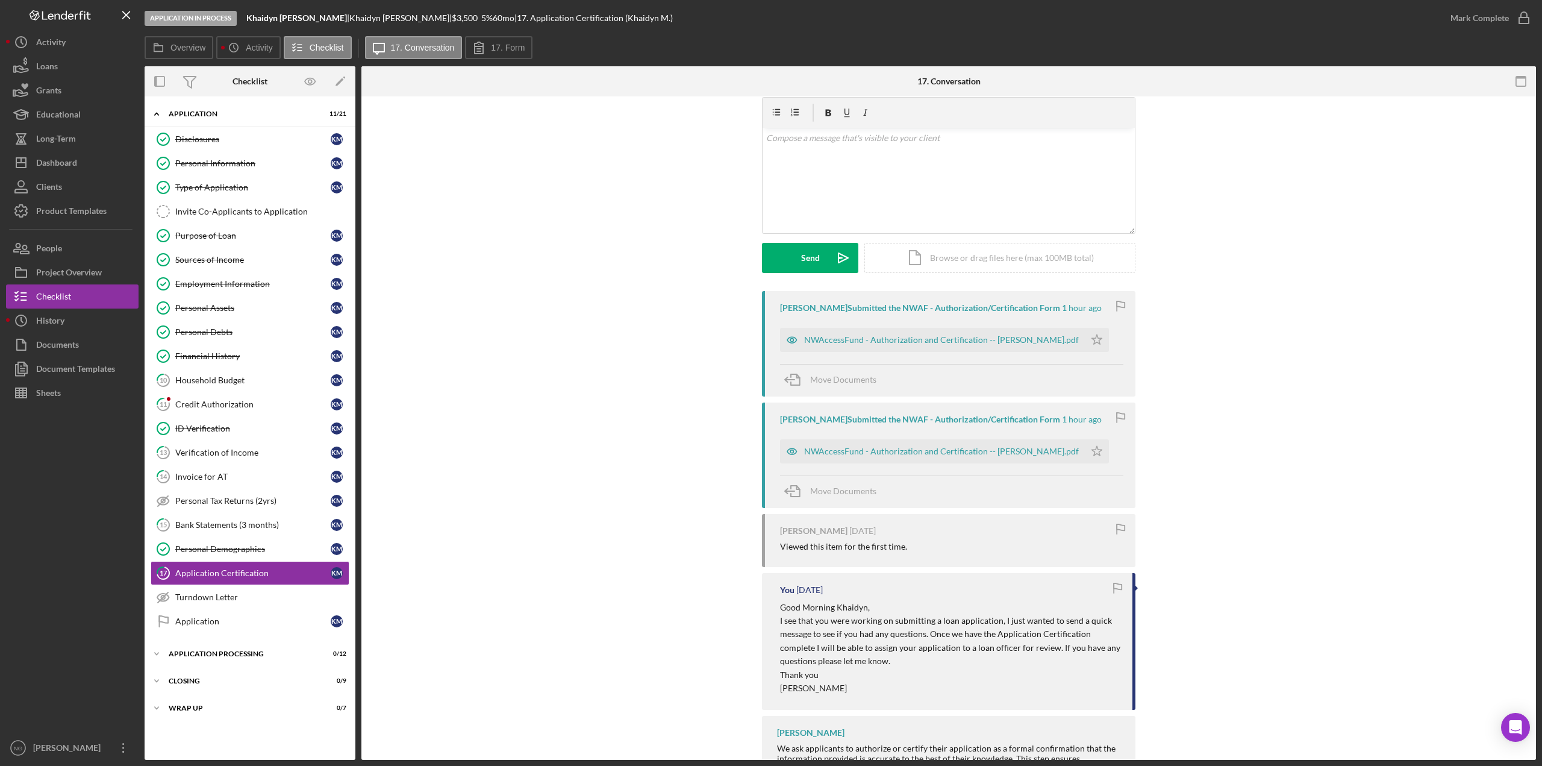
scroll to position [0, 0]
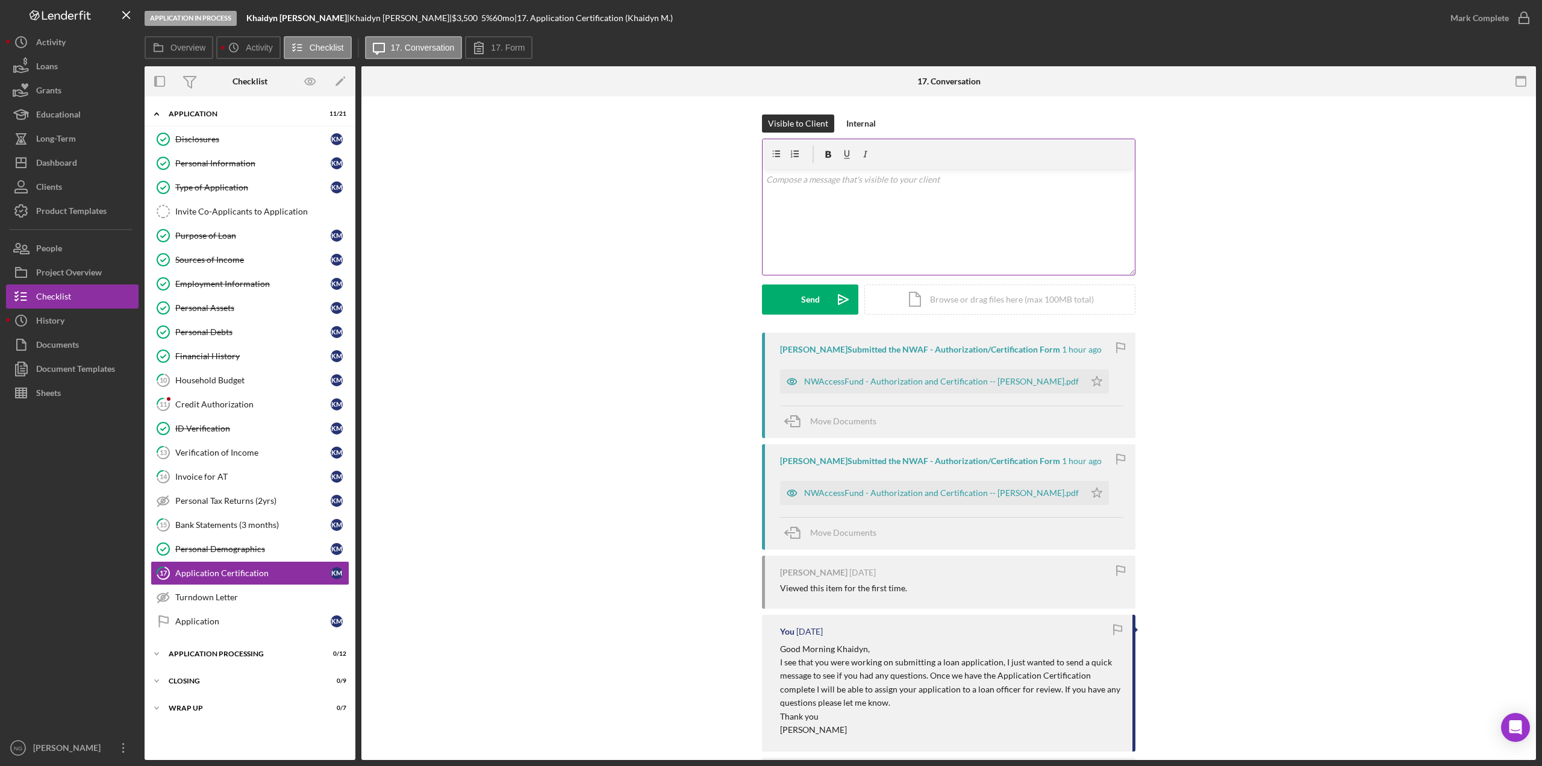
click at [937, 229] on div "v Color teal Color pink Remove color Add row above Add row below Add column bef…" at bounding box center [949, 221] width 372 height 105
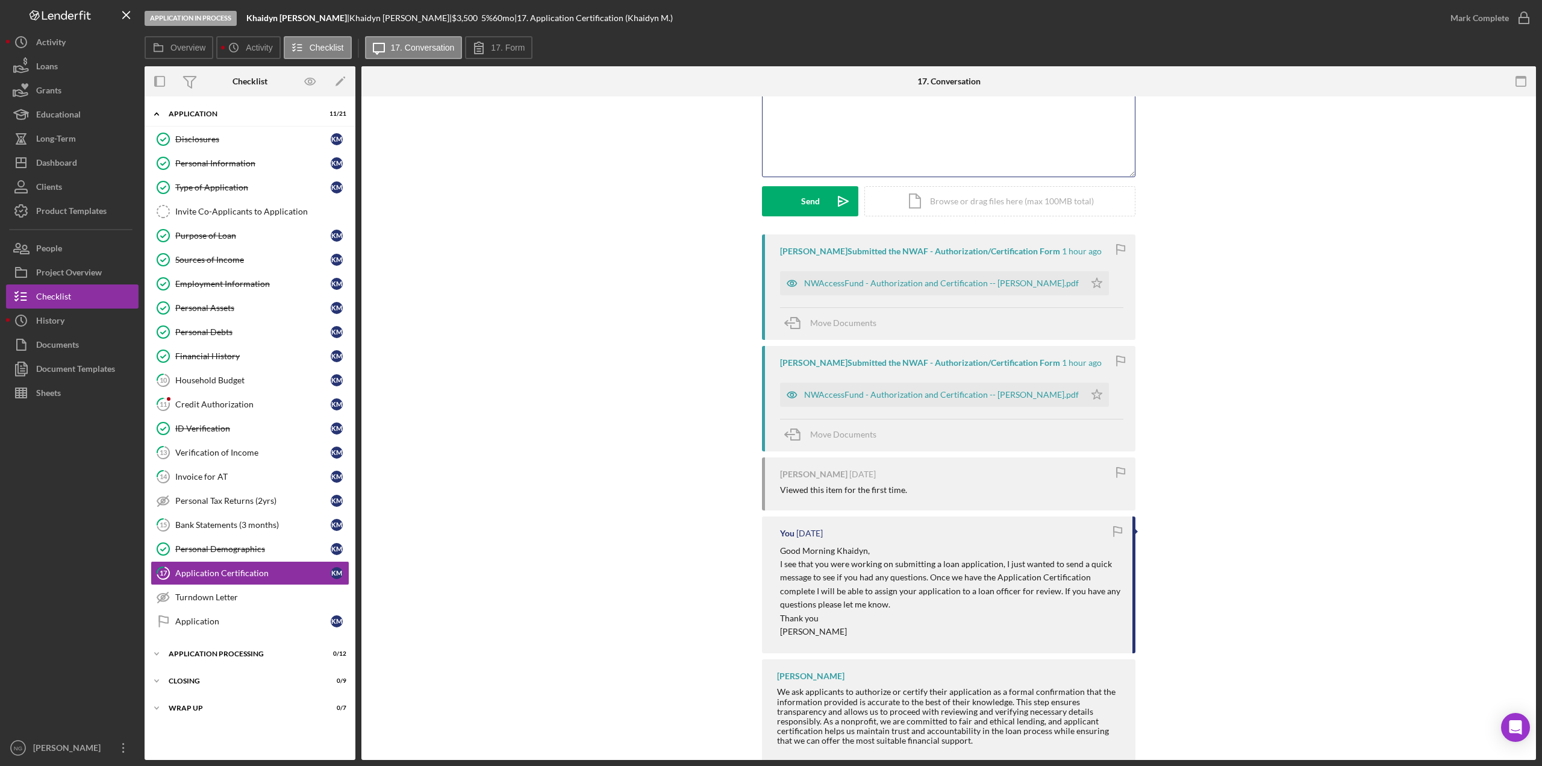
scroll to position [123, 0]
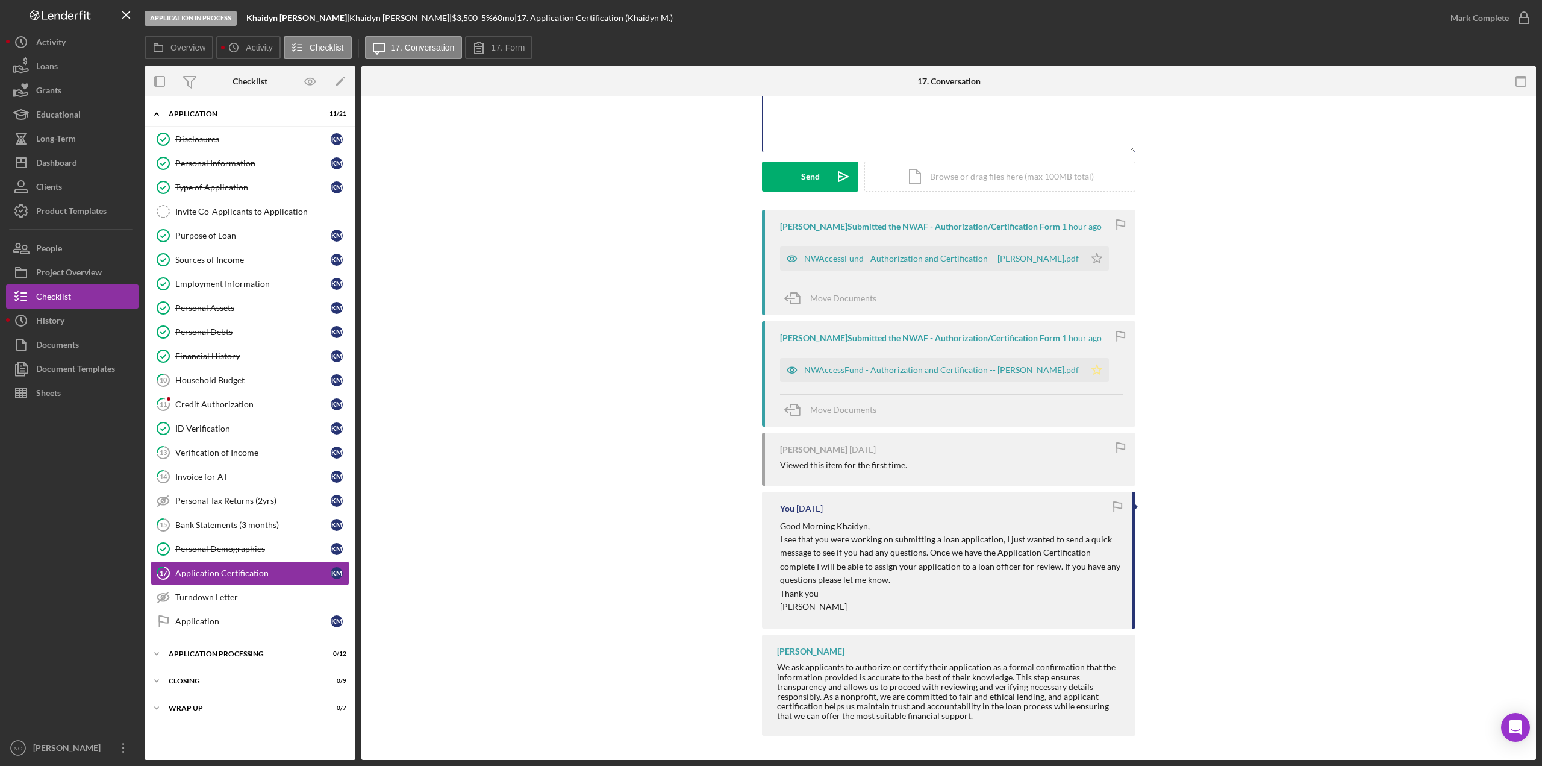
click at [1085, 371] on icon "Icon/Star" at bounding box center [1097, 370] width 24 height 24
click at [1085, 260] on icon "Icon/Star" at bounding box center [1097, 258] width 24 height 24
click at [1511, 18] on icon "button" at bounding box center [1524, 18] width 30 height 30
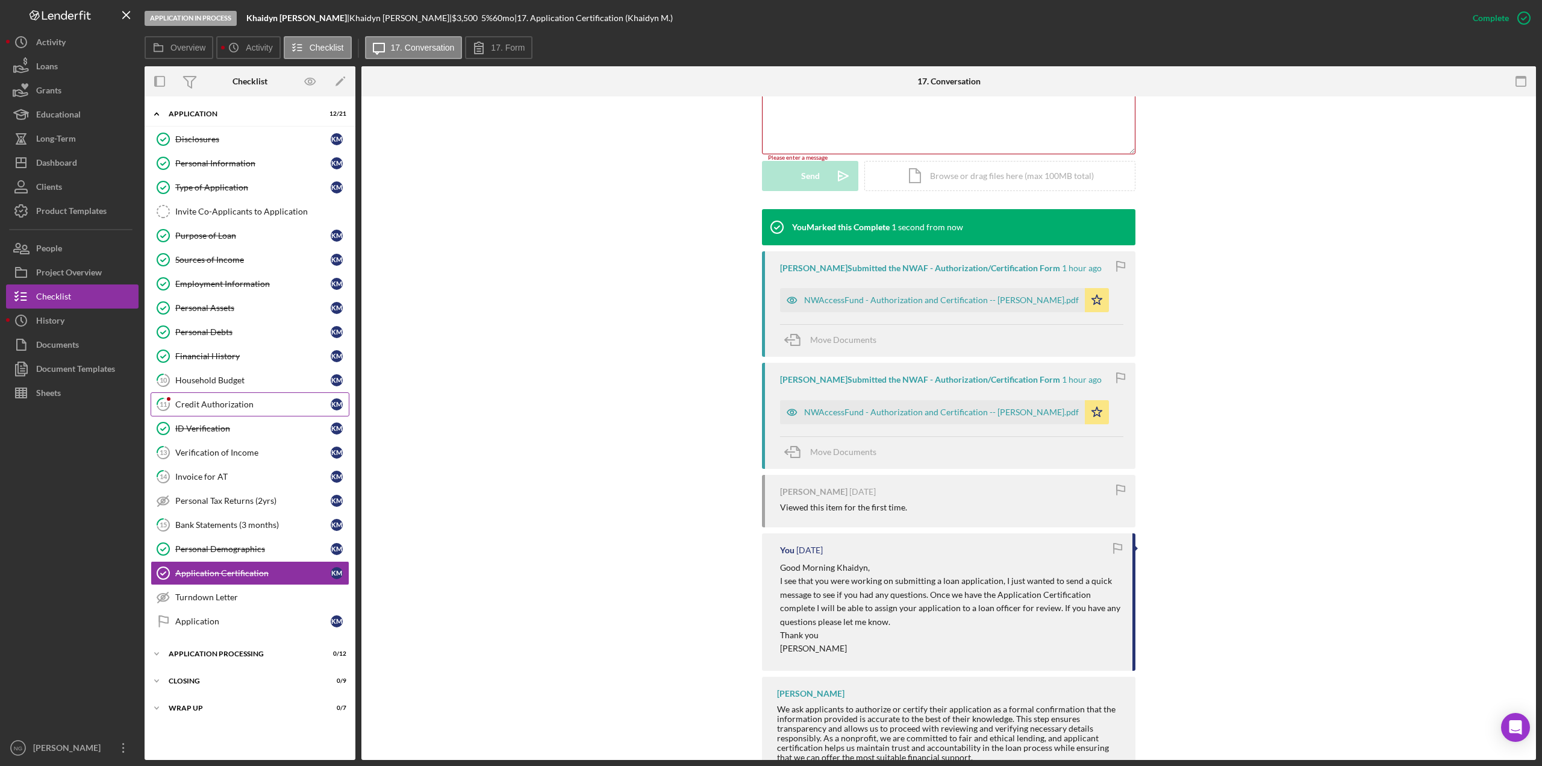
click at [238, 408] on div "Credit Authorization" at bounding box center [252, 404] width 155 height 10
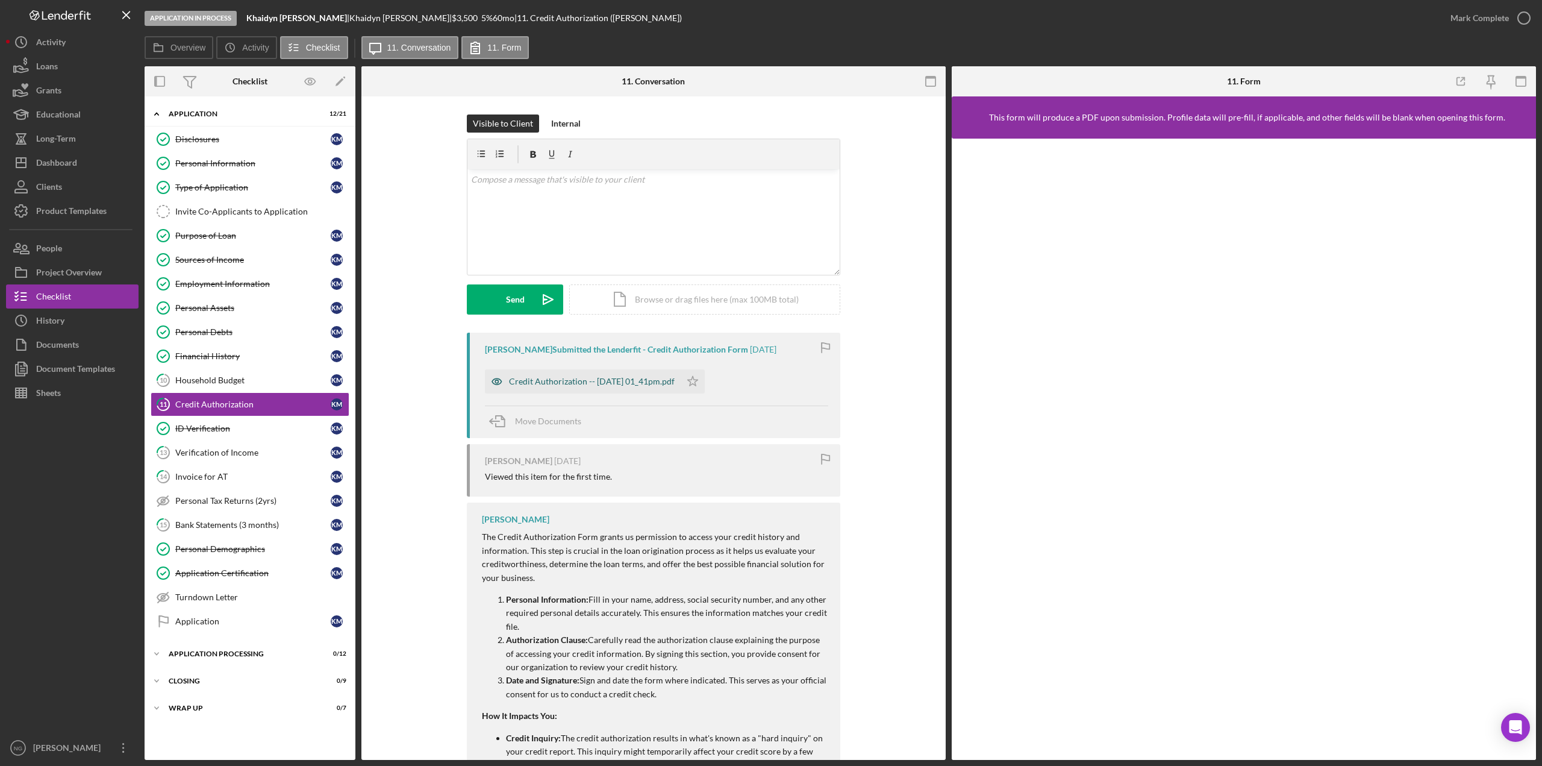
click at [595, 384] on div "Credit Authorization -- [DATE] 01_41pm.pdf" at bounding box center [592, 381] width 166 height 10
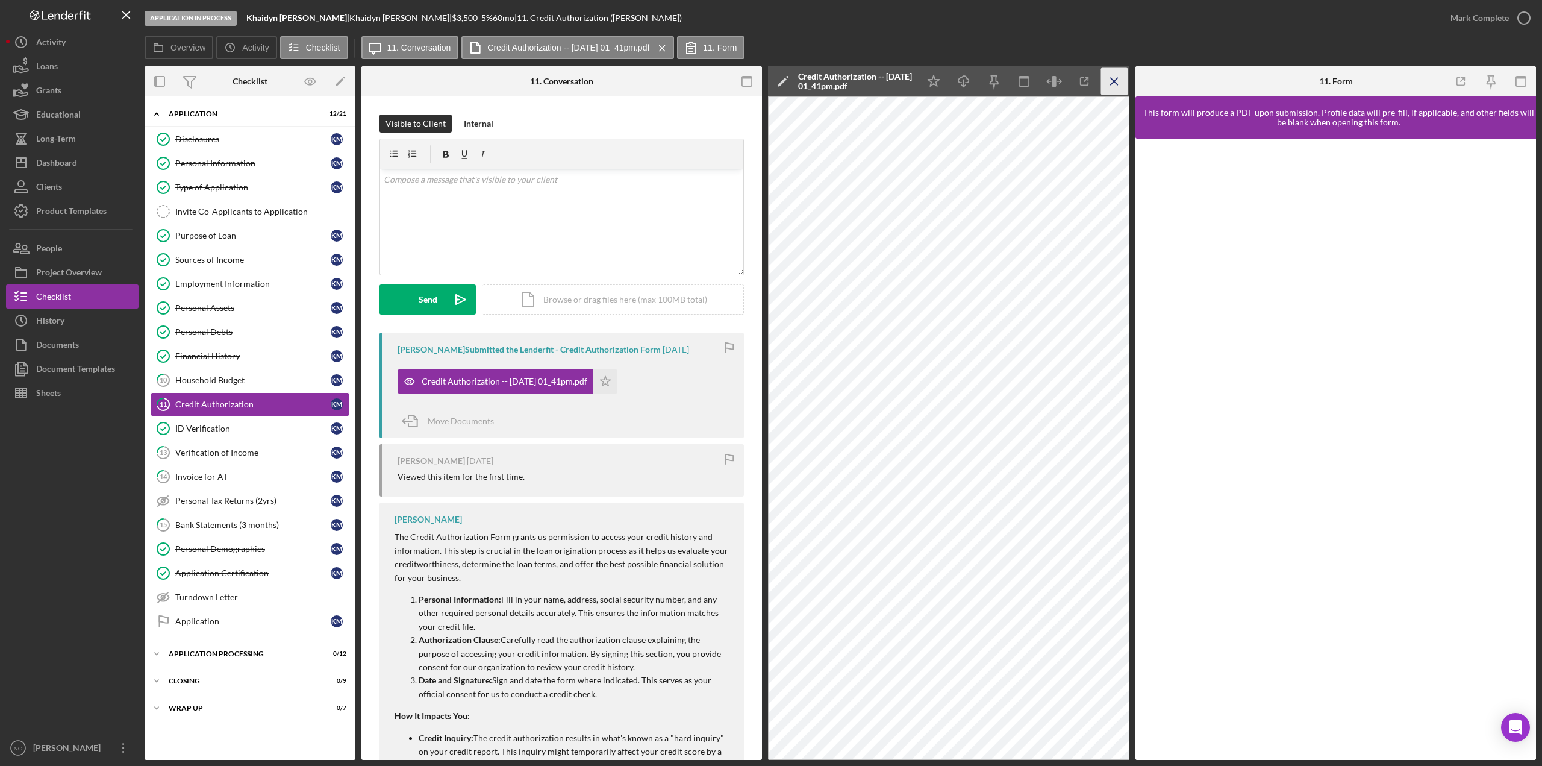
click at [1106, 84] on icon "Icon/Menu Close" at bounding box center [1114, 81] width 27 height 27
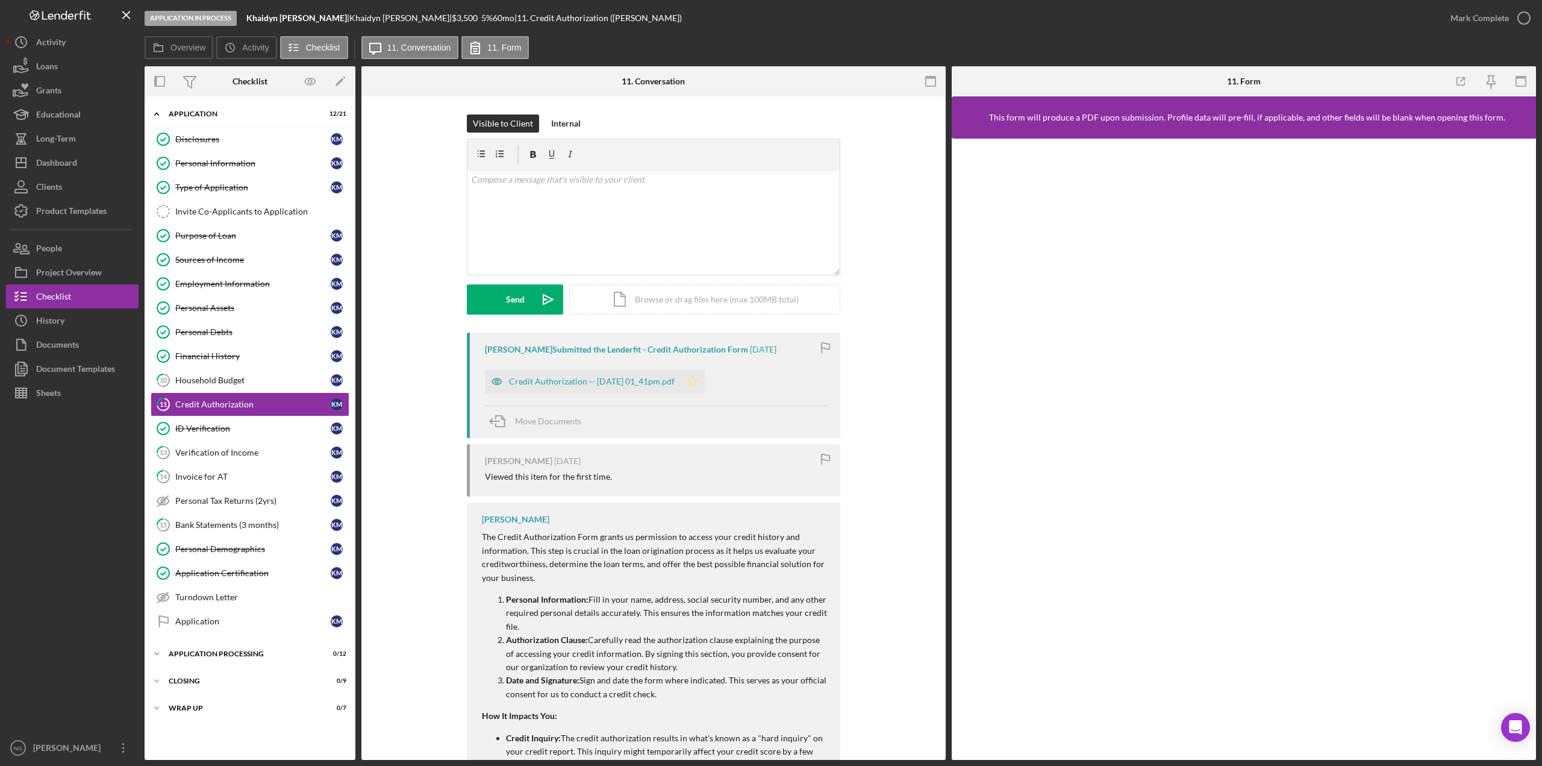
click at [698, 384] on polygon "button" at bounding box center [693, 381] width 10 height 10
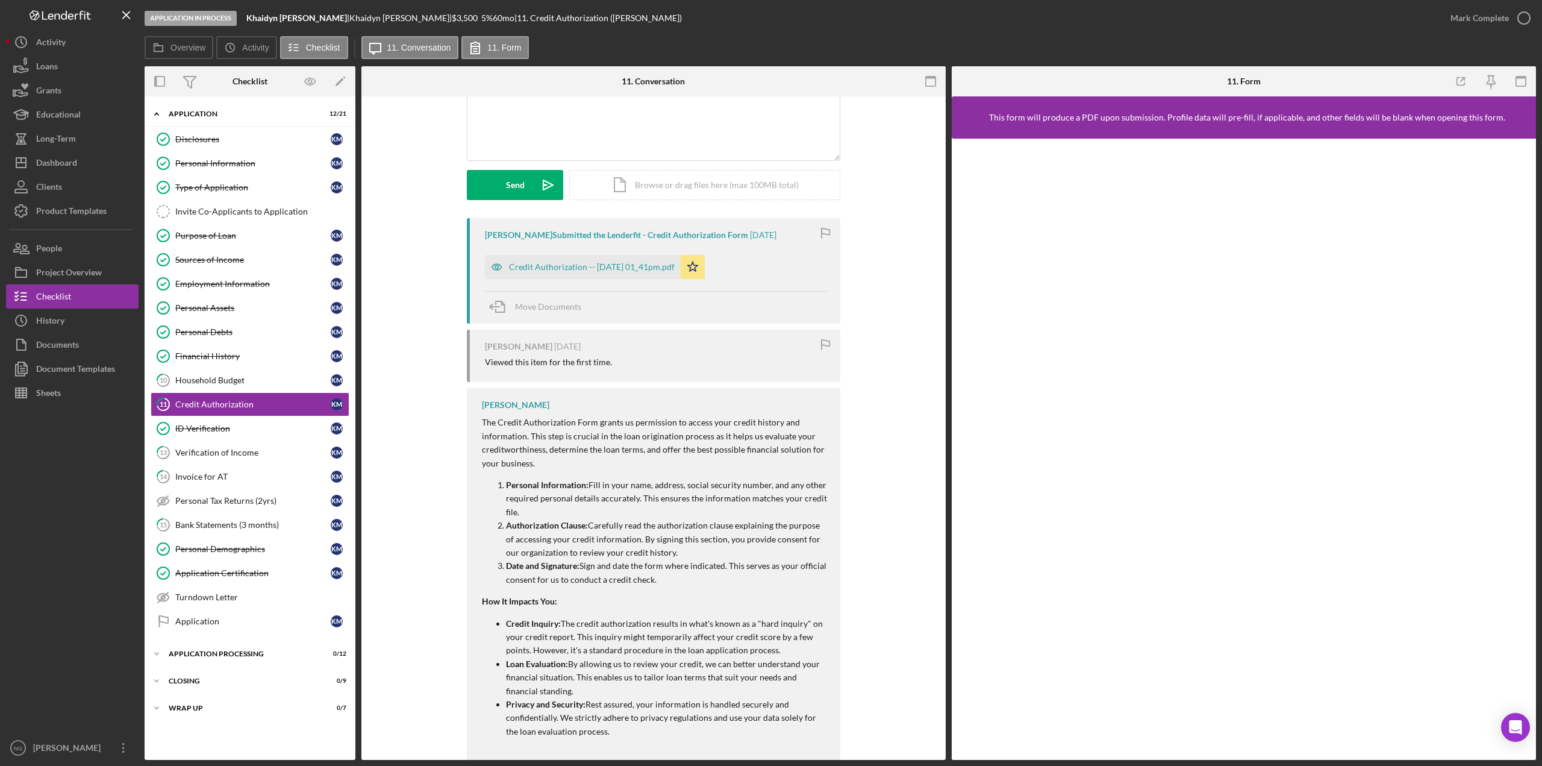
scroll to position [140, 0]
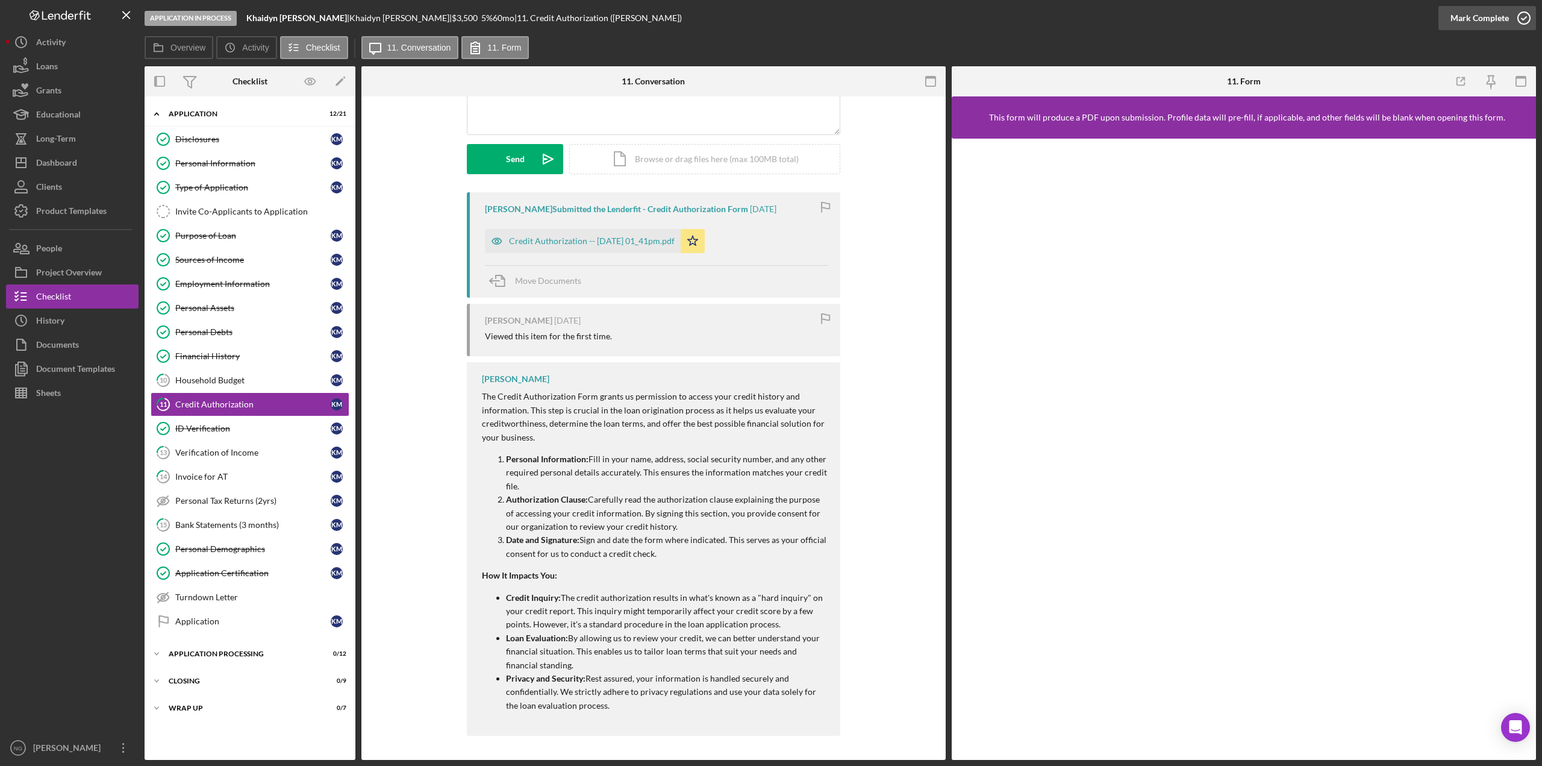
click at [1523, 17] on icon "button" at bounding box center [1524, 18] width 30 height 30
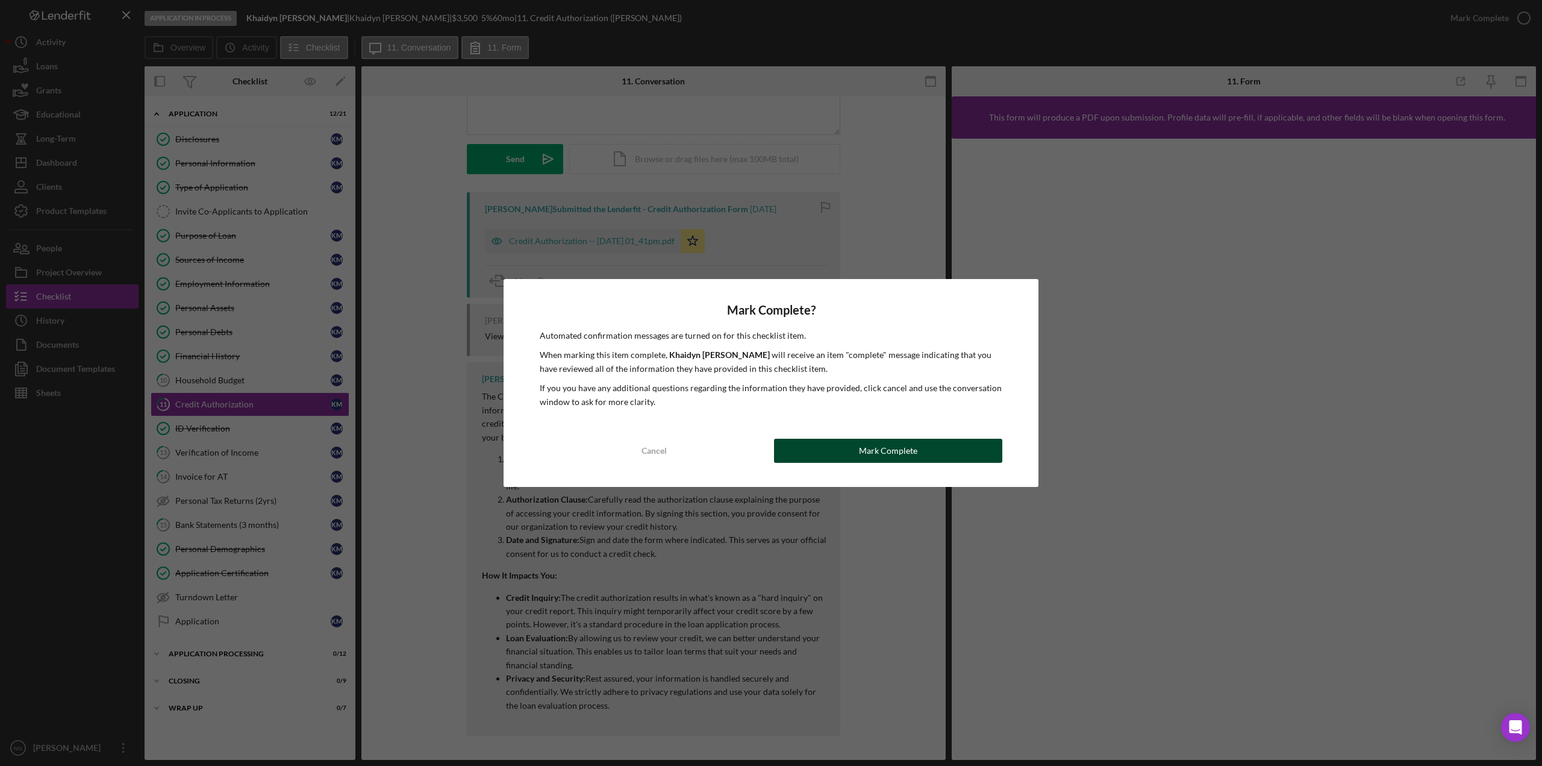
click at [908, 449] on div "Mark Complete" at bounding box center [888, 451] width 58 height 24
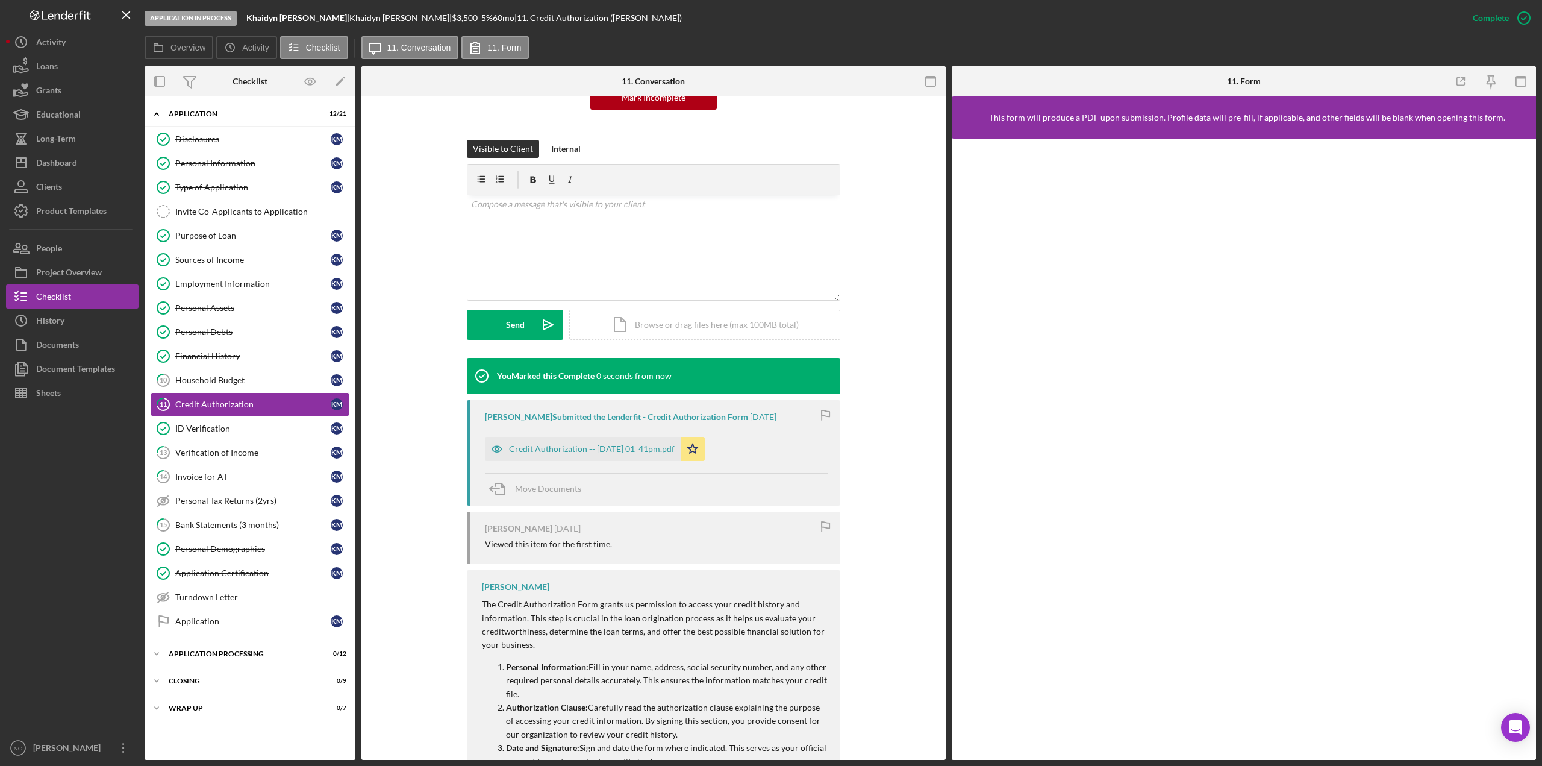
scroll to position [306, 0]
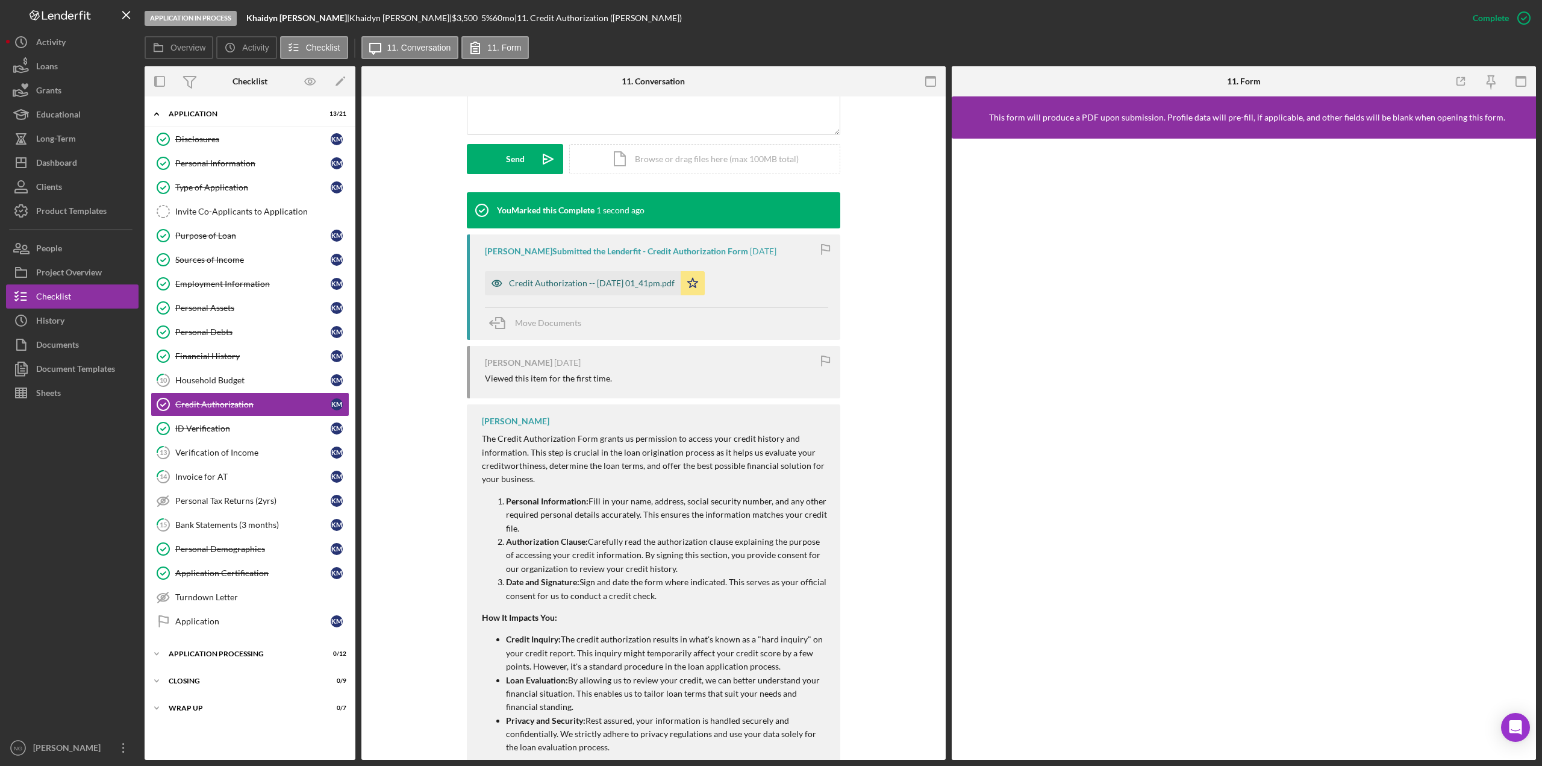
click at [636, 284] on div "Credit Authorization -- [DATE] 01_41pm.pdf" at bounding box center [592, 283] width 166 height 10
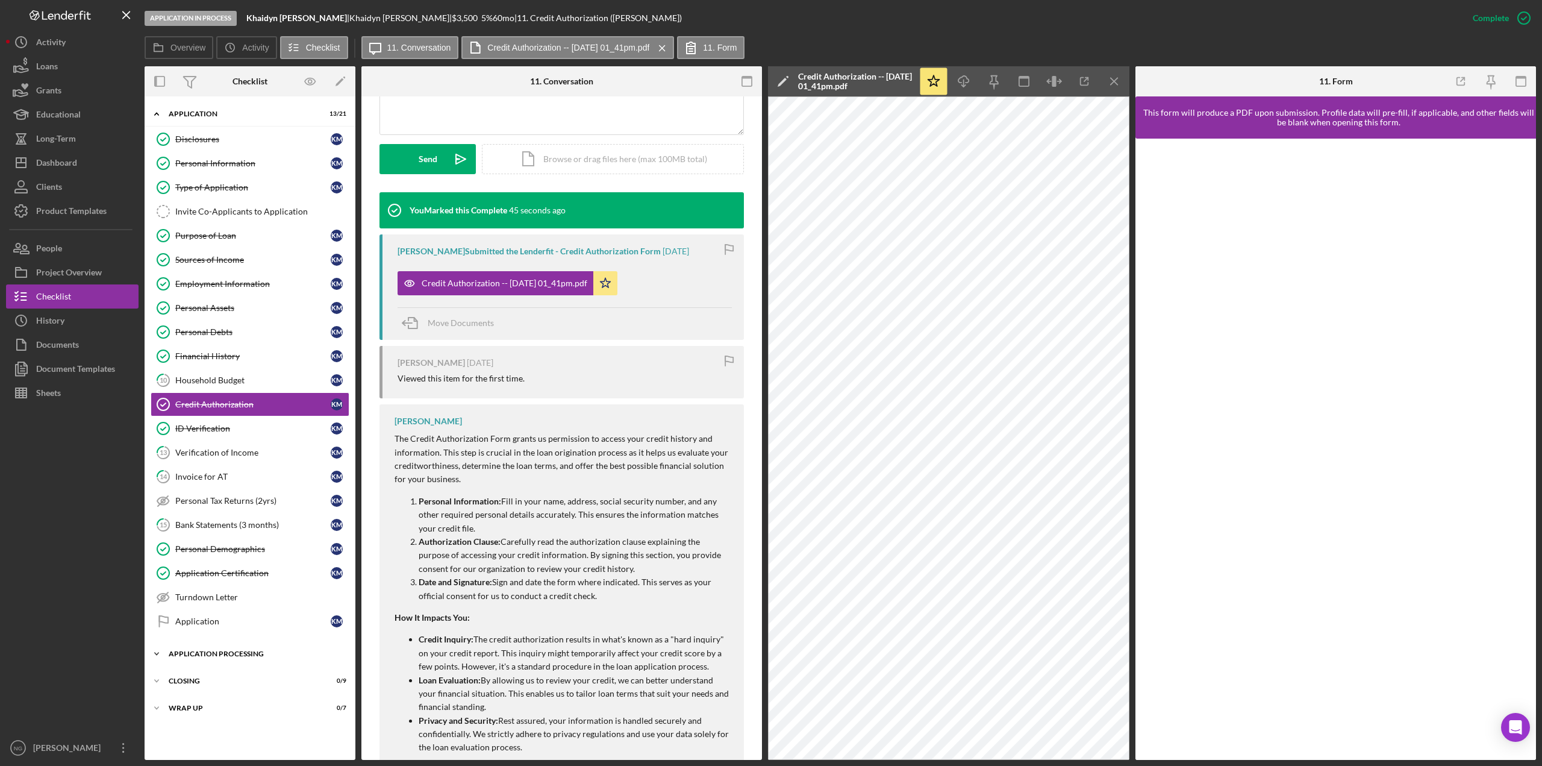
click at [225, 651] on div "Application Processing" at bounding box center [255, 653] width 172 height 7
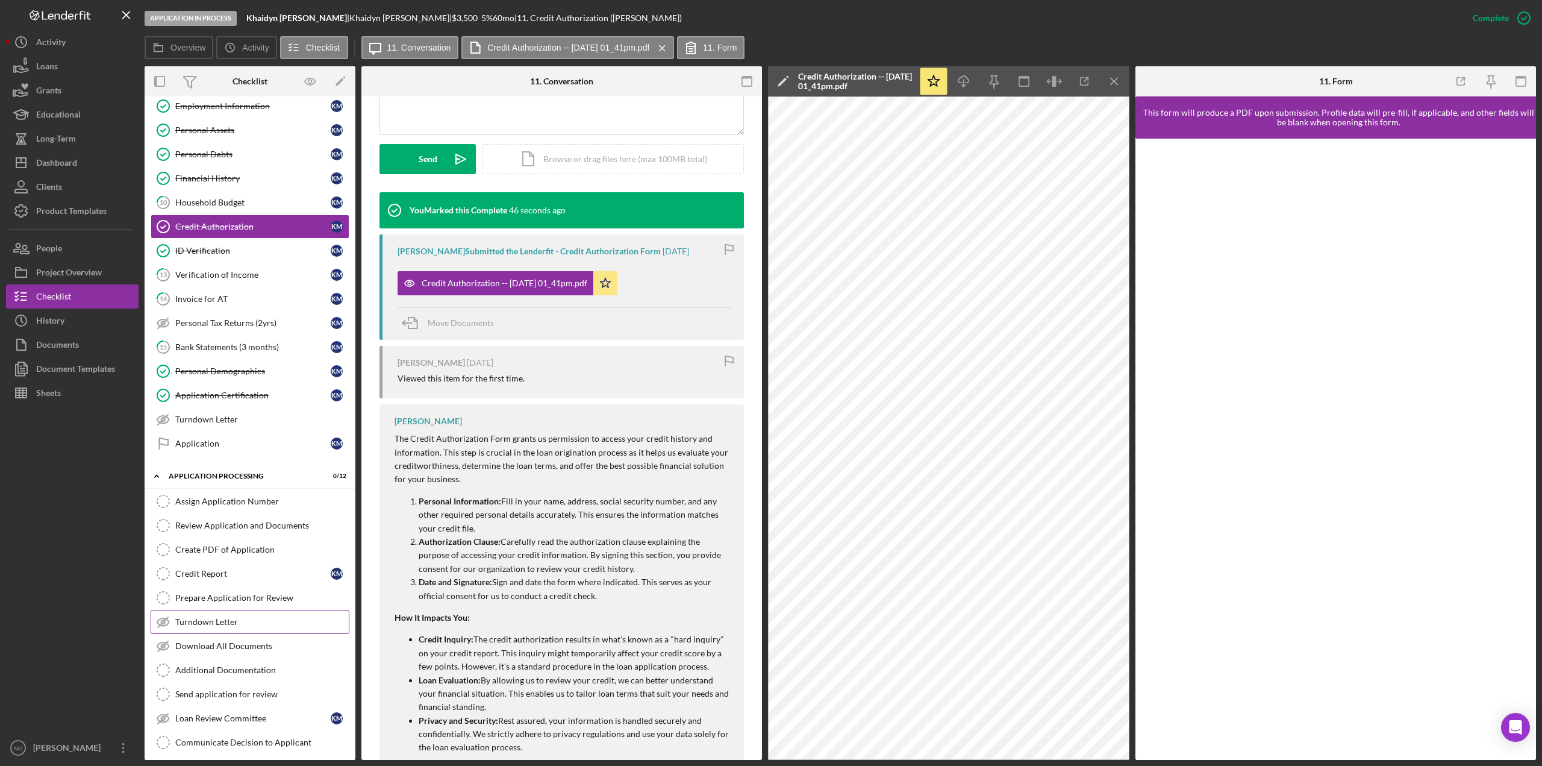
scroll to position [241, 0]
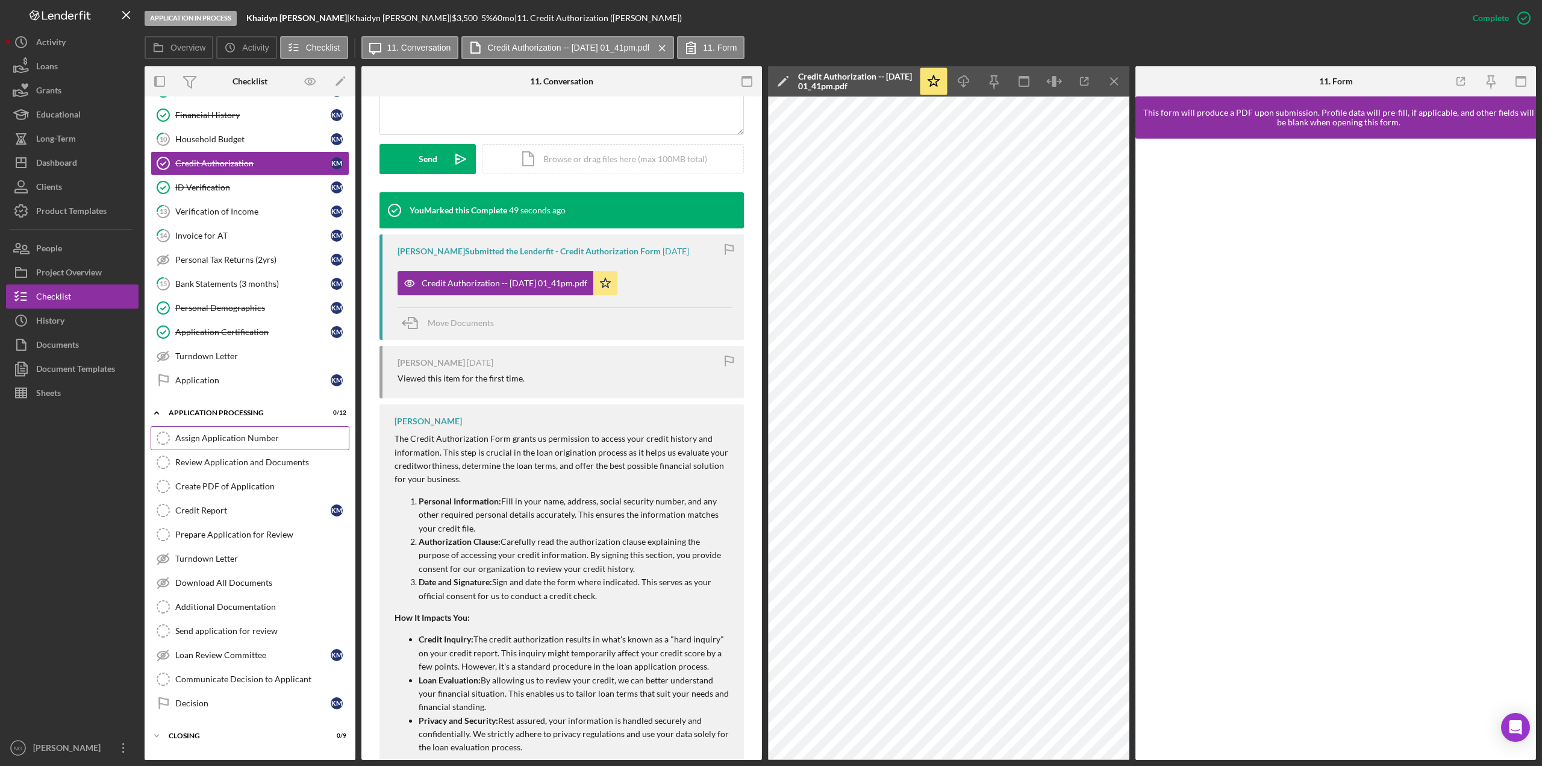
click at [222, 437] on div "Assign Application Number" at bounding box center [261, 438] width 173 height 10
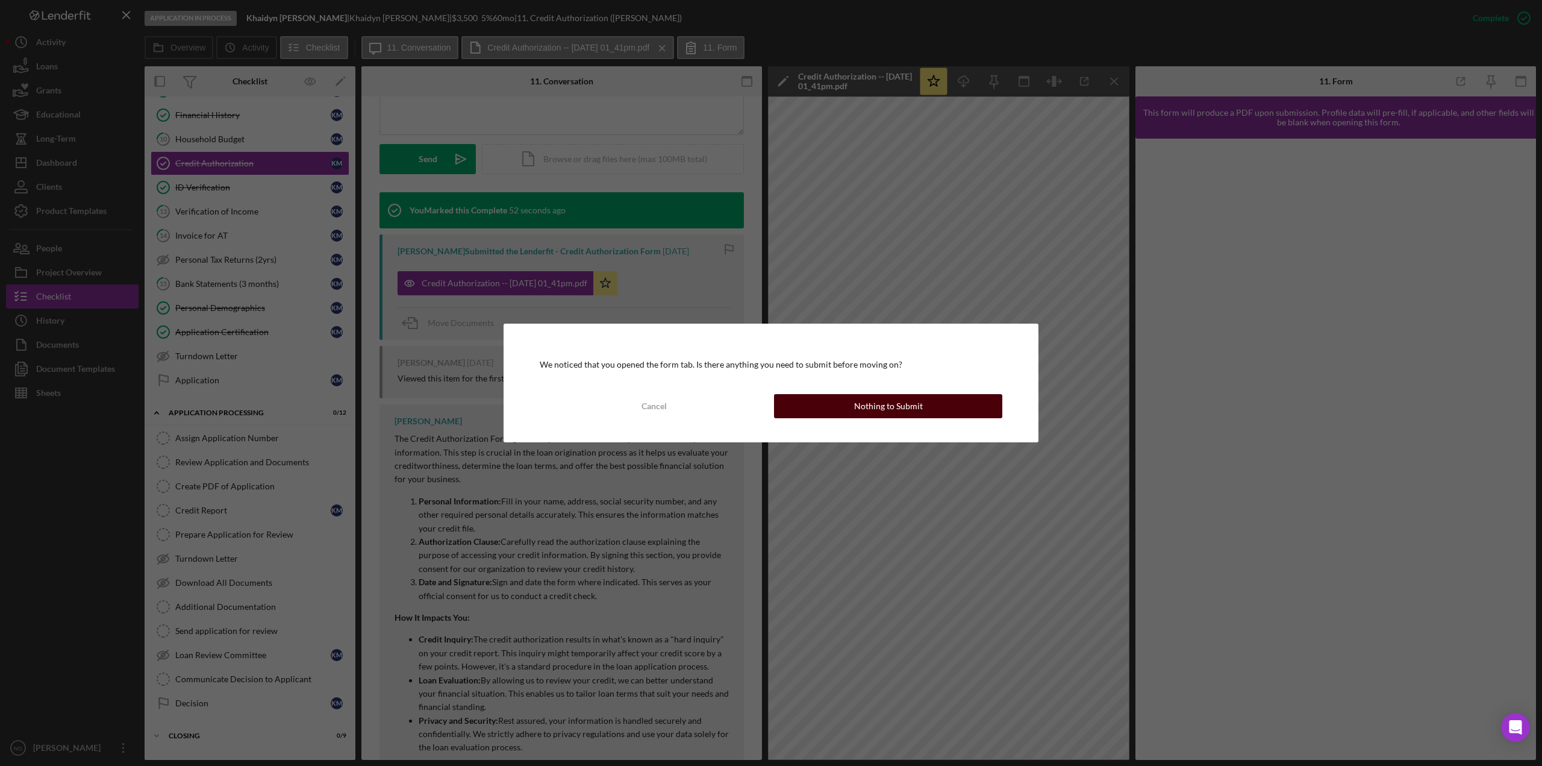
click at [834, 404] on button "Nothing to Submit" at bounding box center [888, 406] width 228 height 24
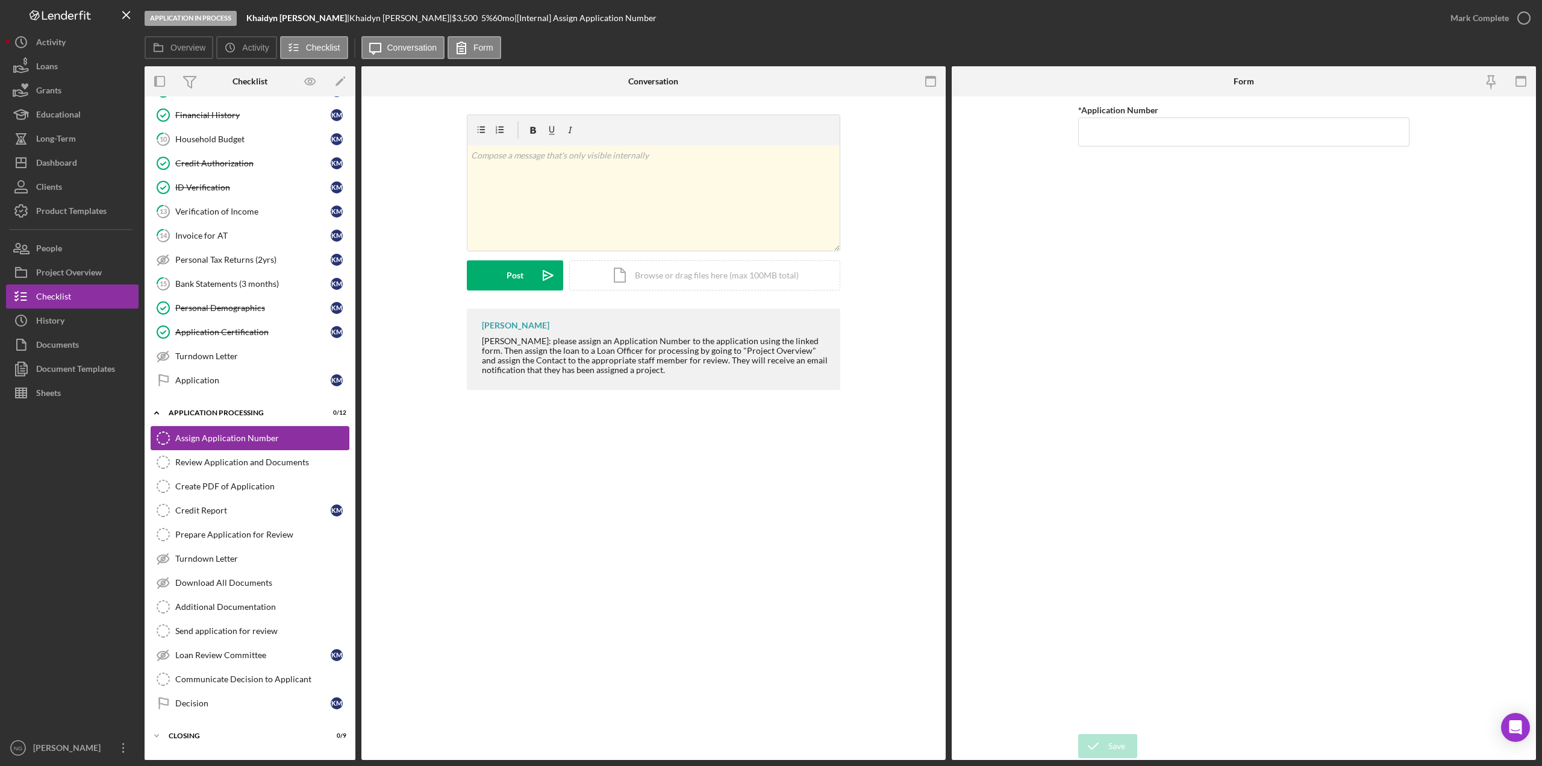
click at [251, 435] on div "Assign Application Number" at bounding box center [261, 438] width 173 height 10
click at [1131, 125] on input "*Application Number" at bounding box center [1243, 131] width 331 height 29
type input "5527"
click at [1107, 745] on icon "submit" at bounding box center [1093, 746] width 30 height 30
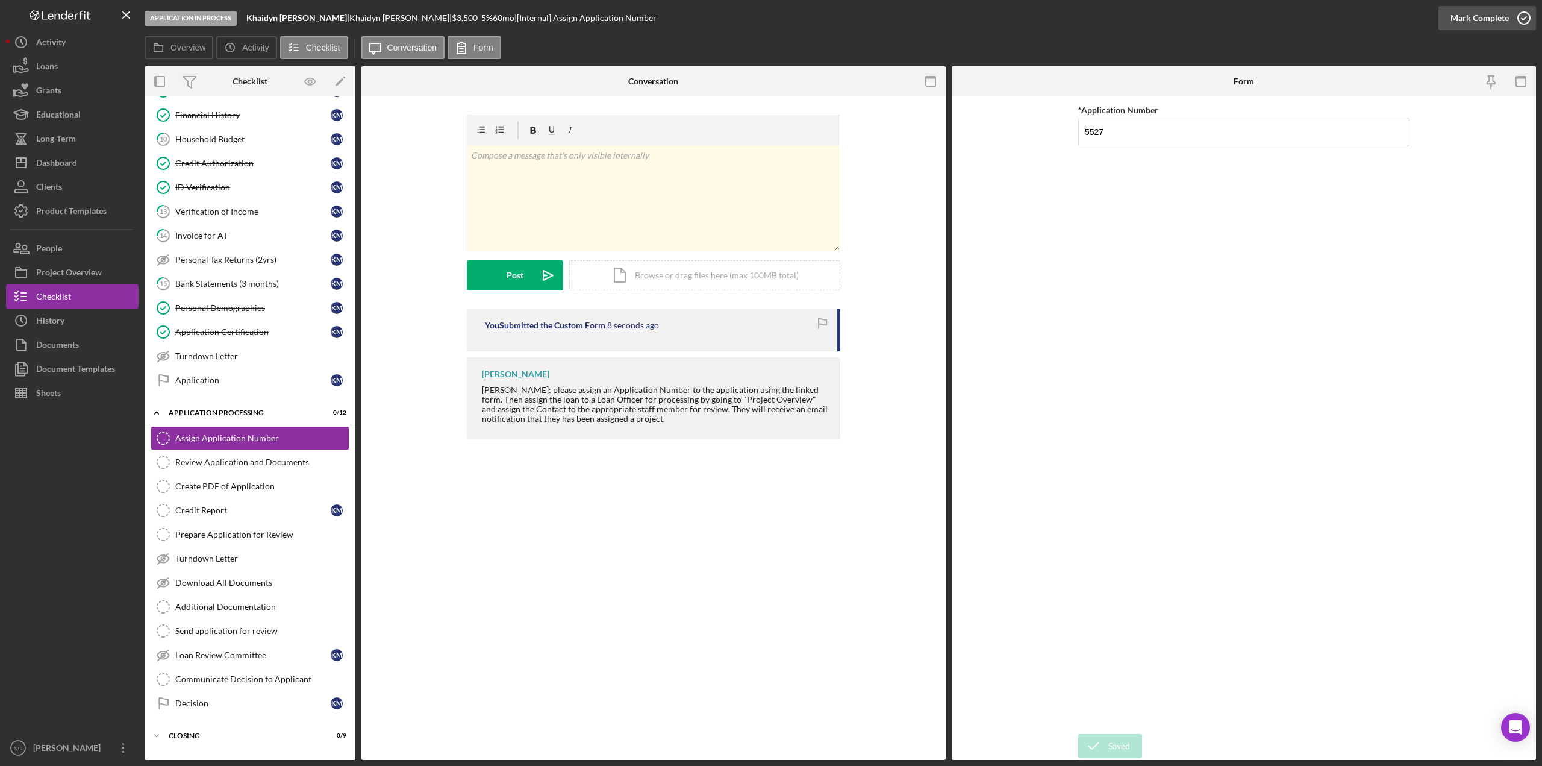
click at [1519, 18] on icon "button" at bounding box center [1524, 18] width 30 height 30
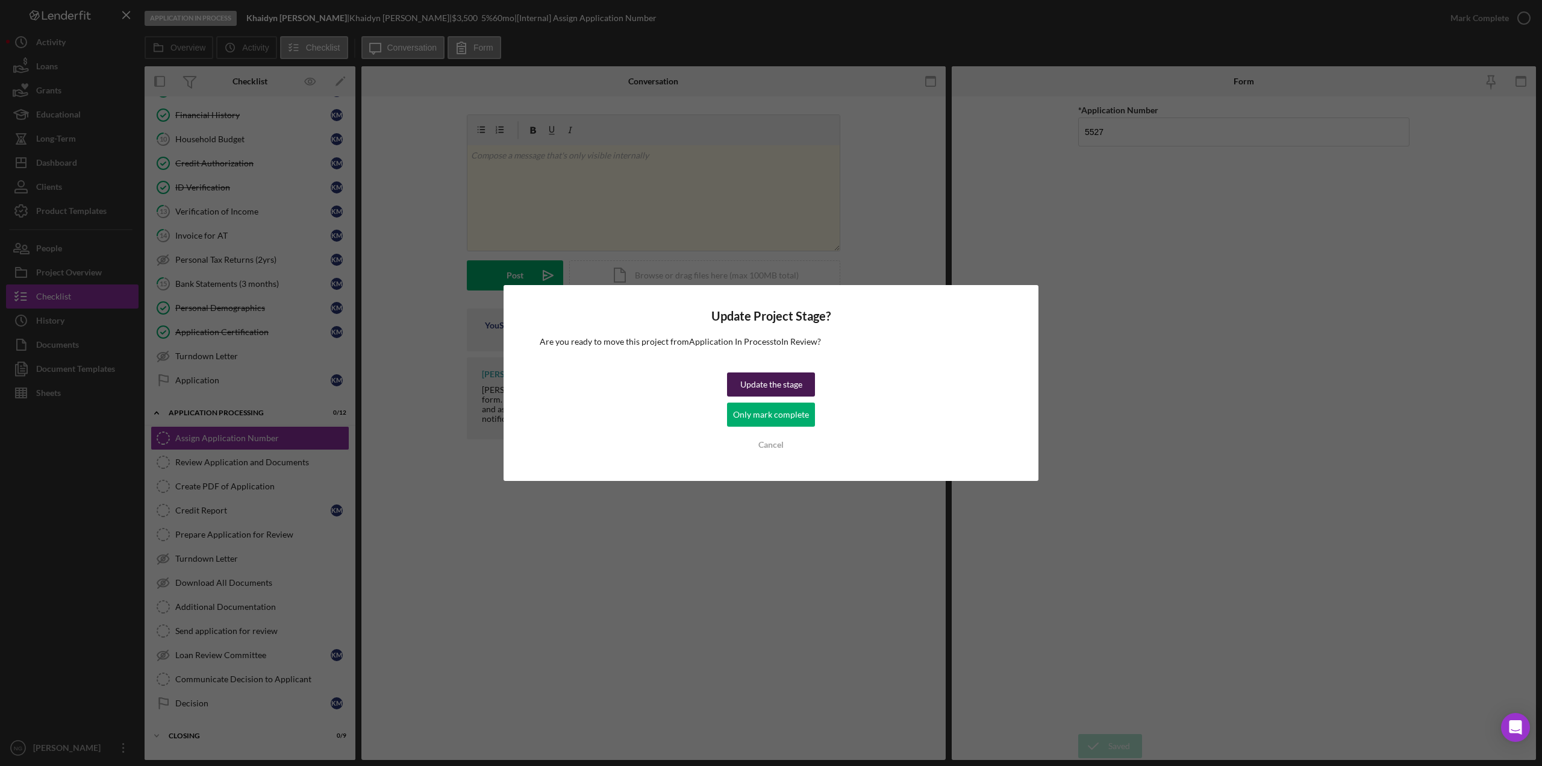
click at [779, 387] on div "Update the stage" at bounding box center [771, 384] width 62 height 24
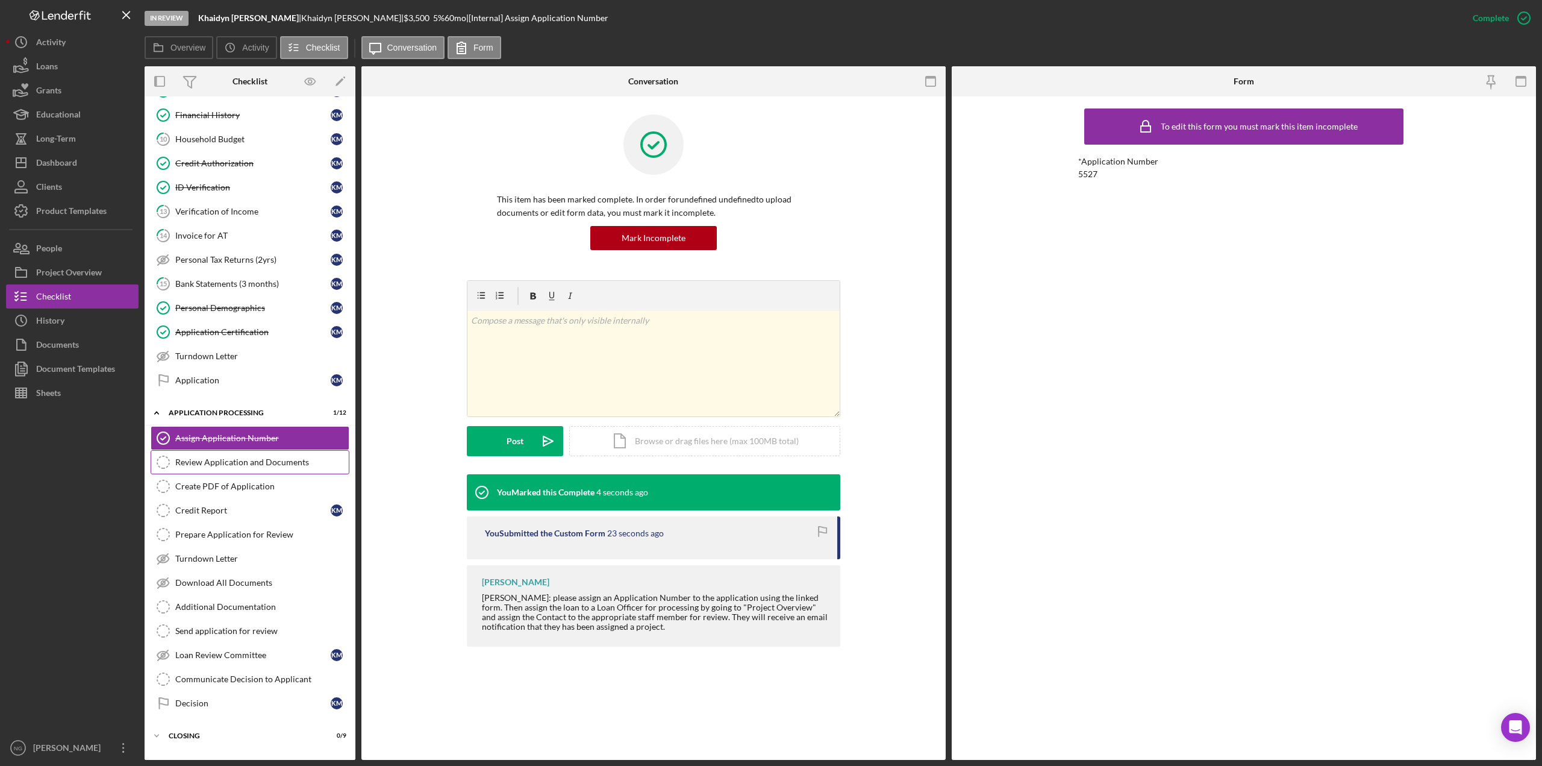
click at [278, 462] on div "Review Application and Documents" at bounding box center [261, 462] width 173 height 10
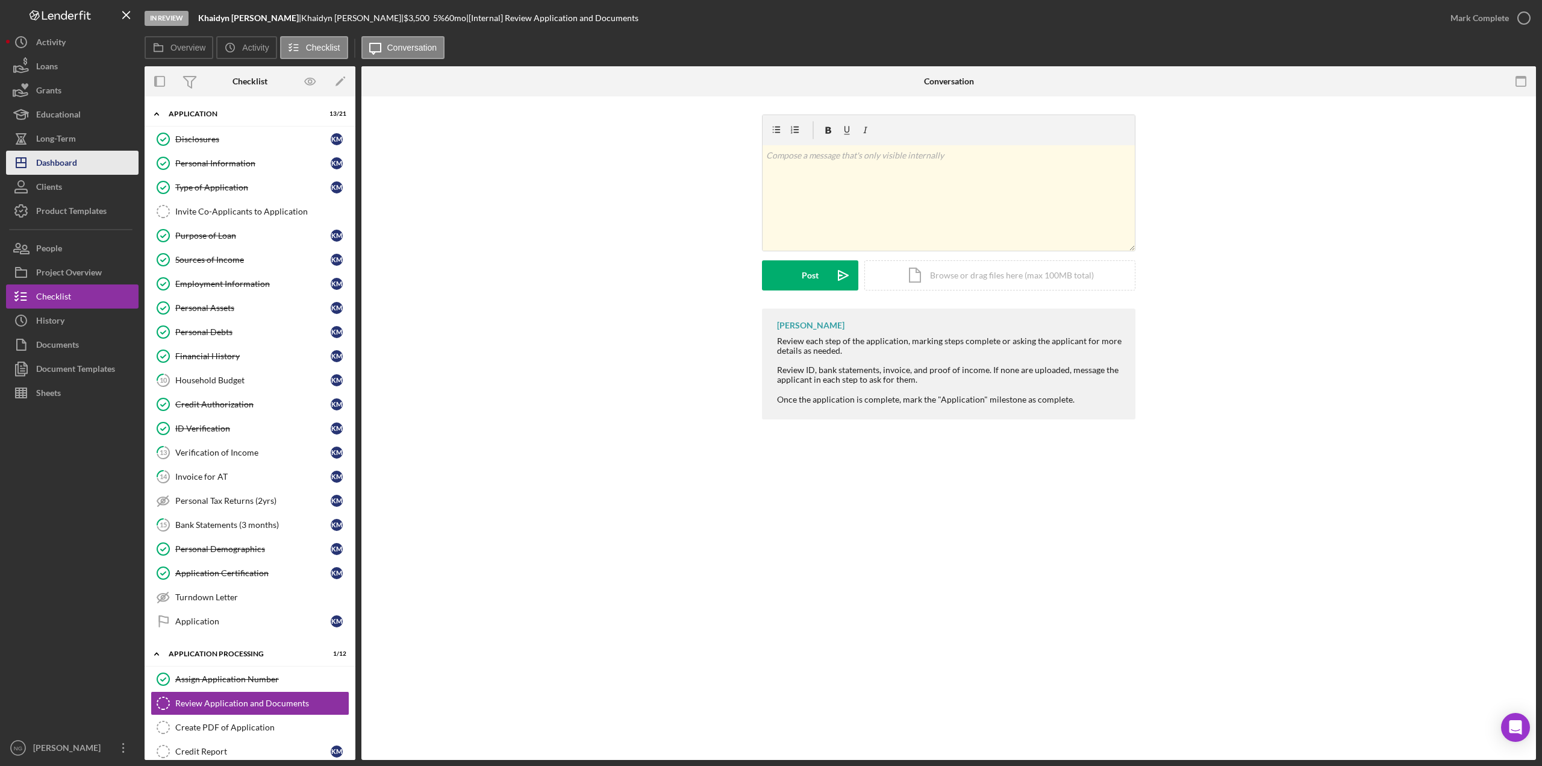
click at [75, 166] on div "Dashboard" at bounding box center [56, 164] width 41 height 27
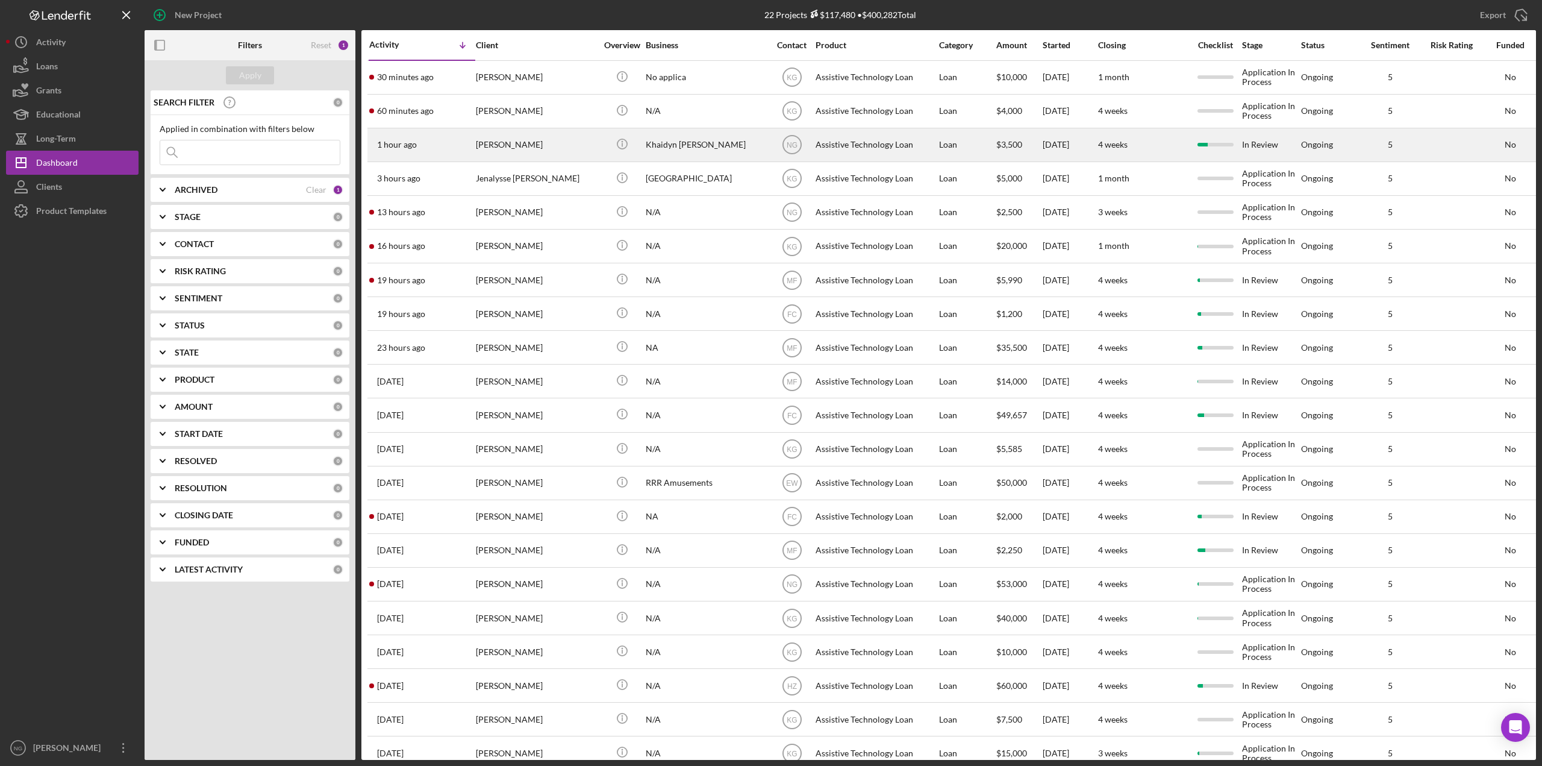
click at [542, 151] on div "[PERSON_NAME]" at bounding box center [536, 145] width 120 height 32
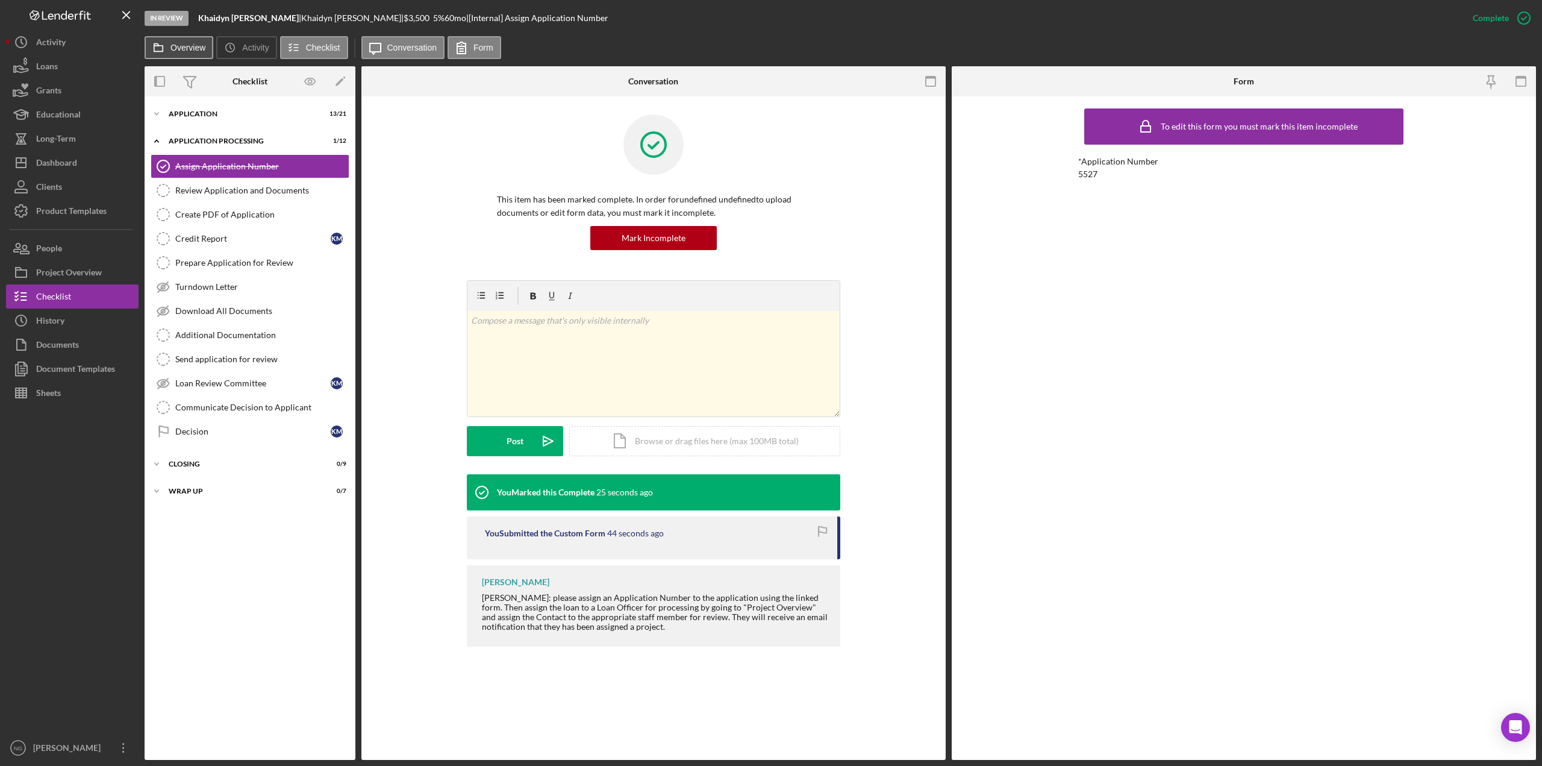
click at [190, 51] on label "Overview" at bounding box center [187, 48] width 35 height 10
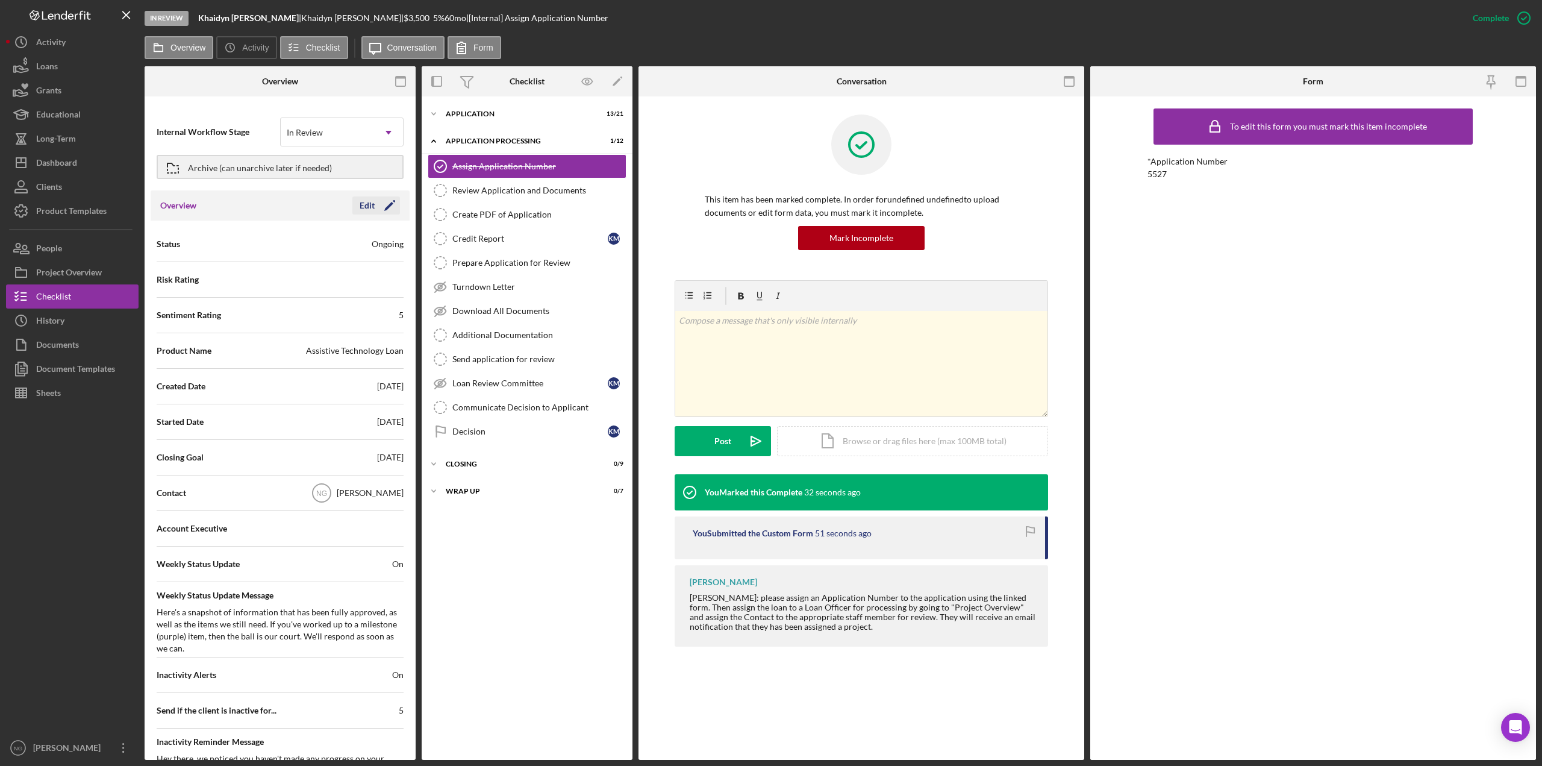
click at [375, 207] on icon "Icon/Edit" at bounding box center [390, 205] width 30 height 30
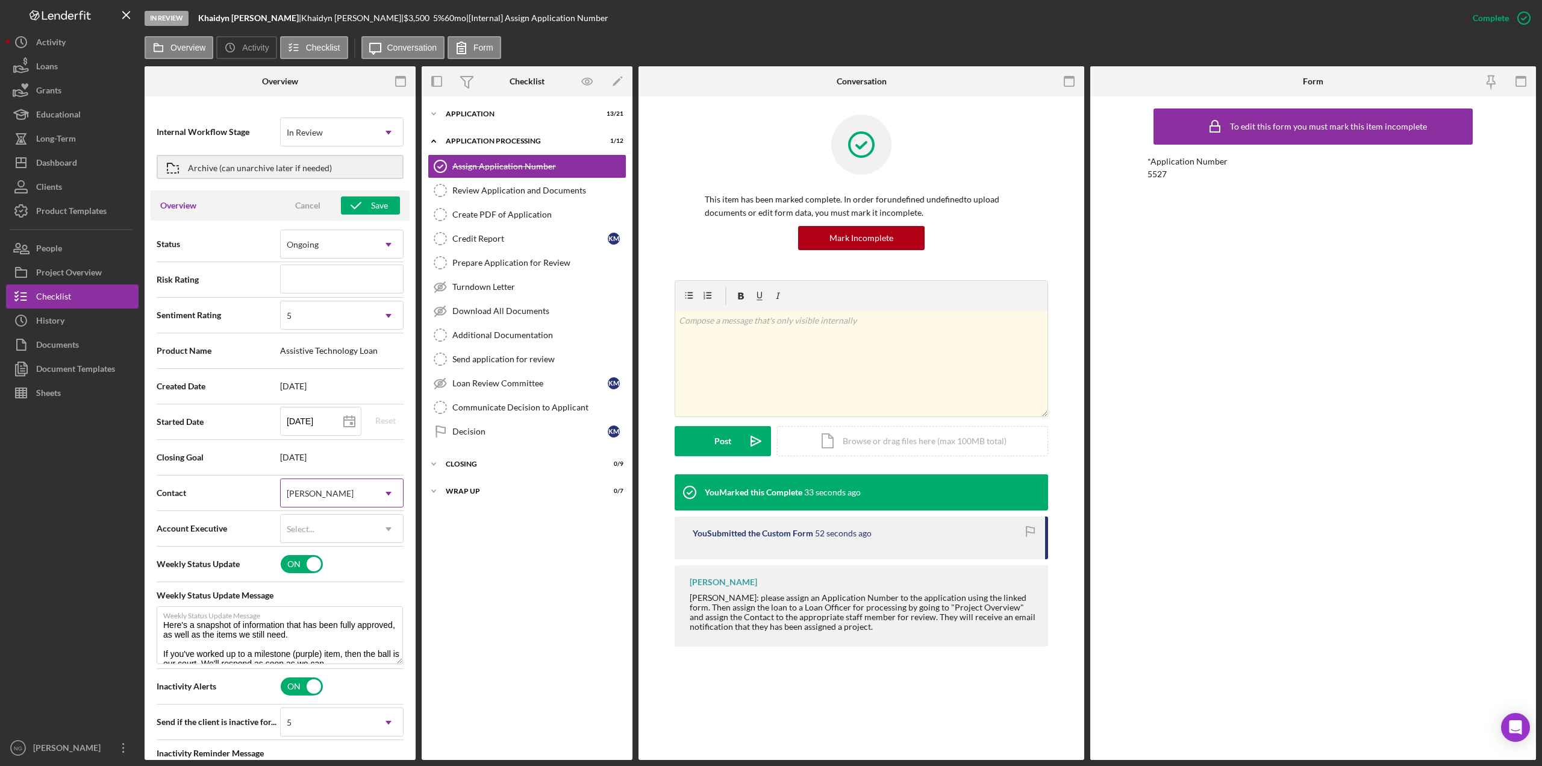
click at [332, 491] on div "[PERSON_NAME]" at bounding box center [327, 493] width 93 height 28
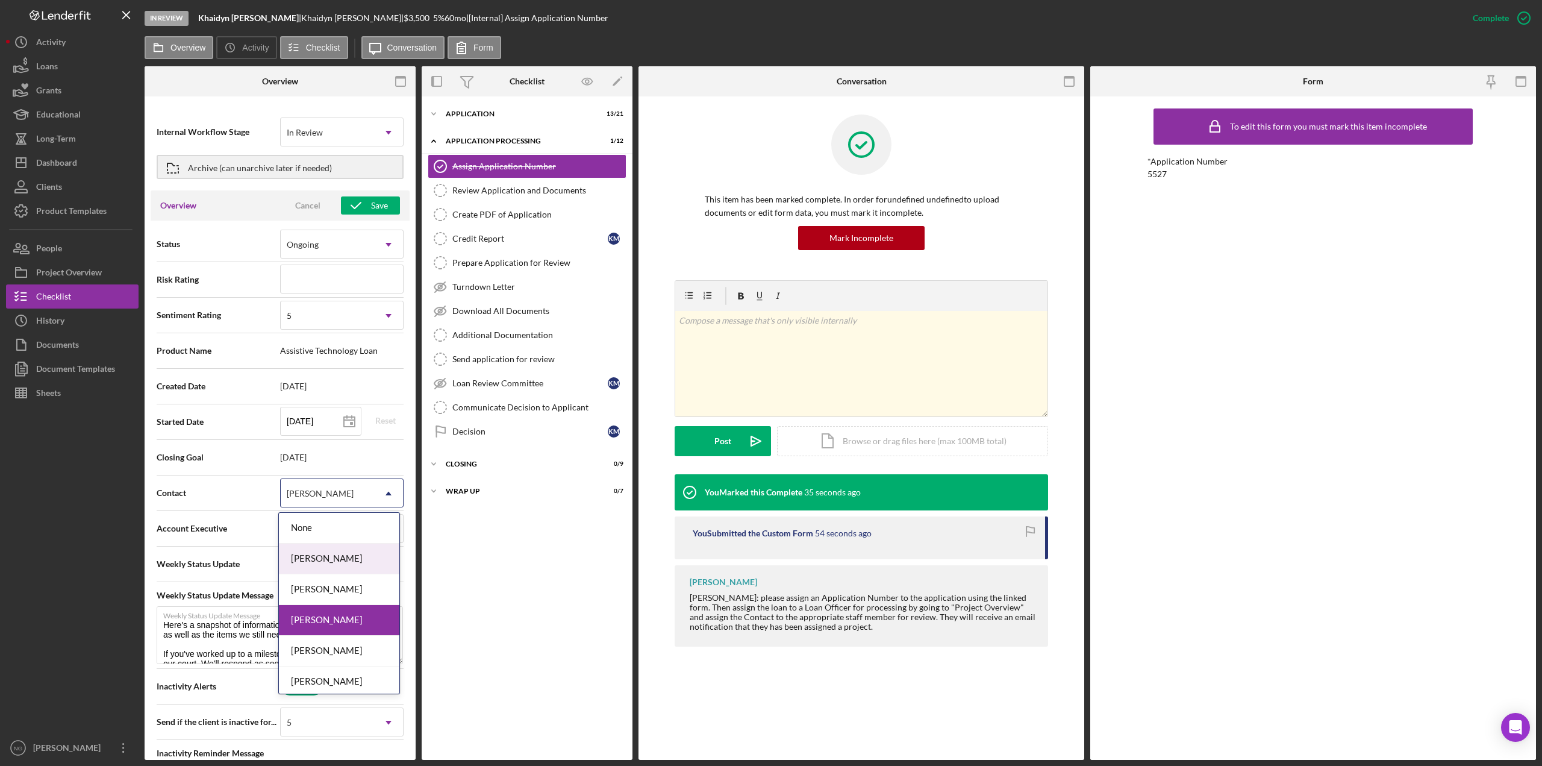
scroll to position [65, 0]
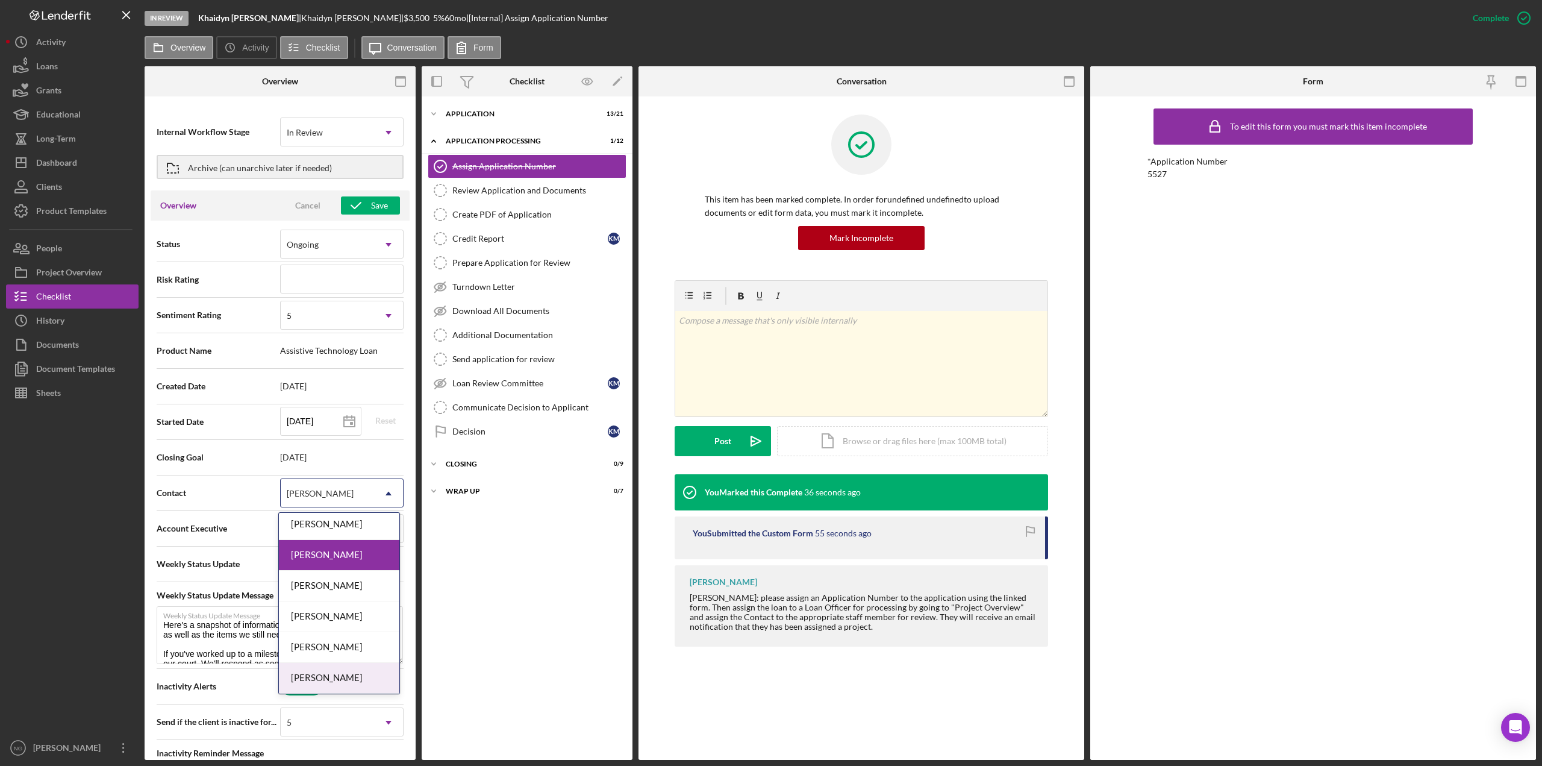
click at [337, 674] on div "[PERSON_NAME]" at bounding box center [339, 678] width 120 height 31
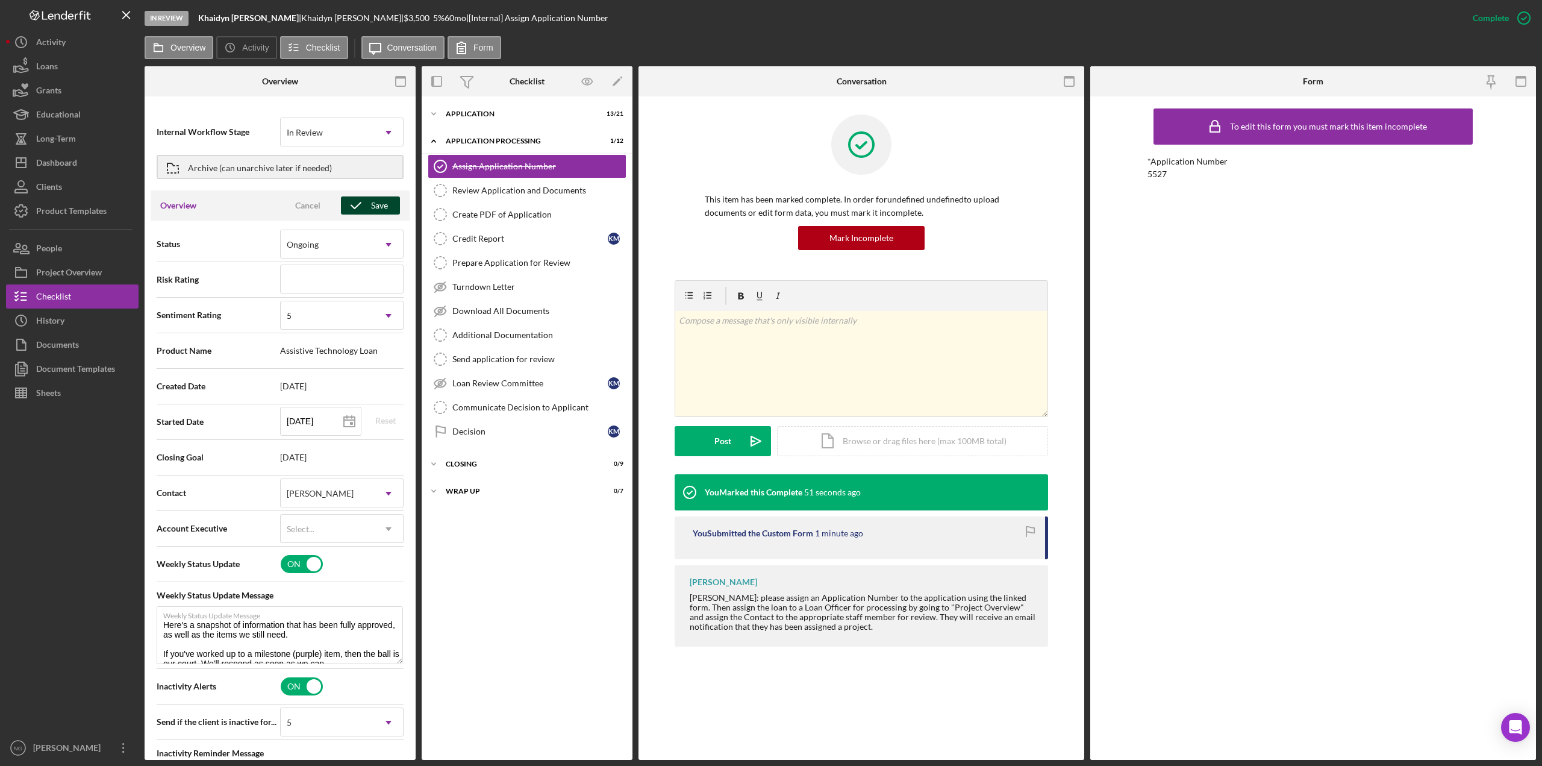
click at [359, 201] on icon "button" at bounding box center [356, 205] width 30 height 30
type textarea "Here's a snapshot of information that has been fully approved, as well as the i…"
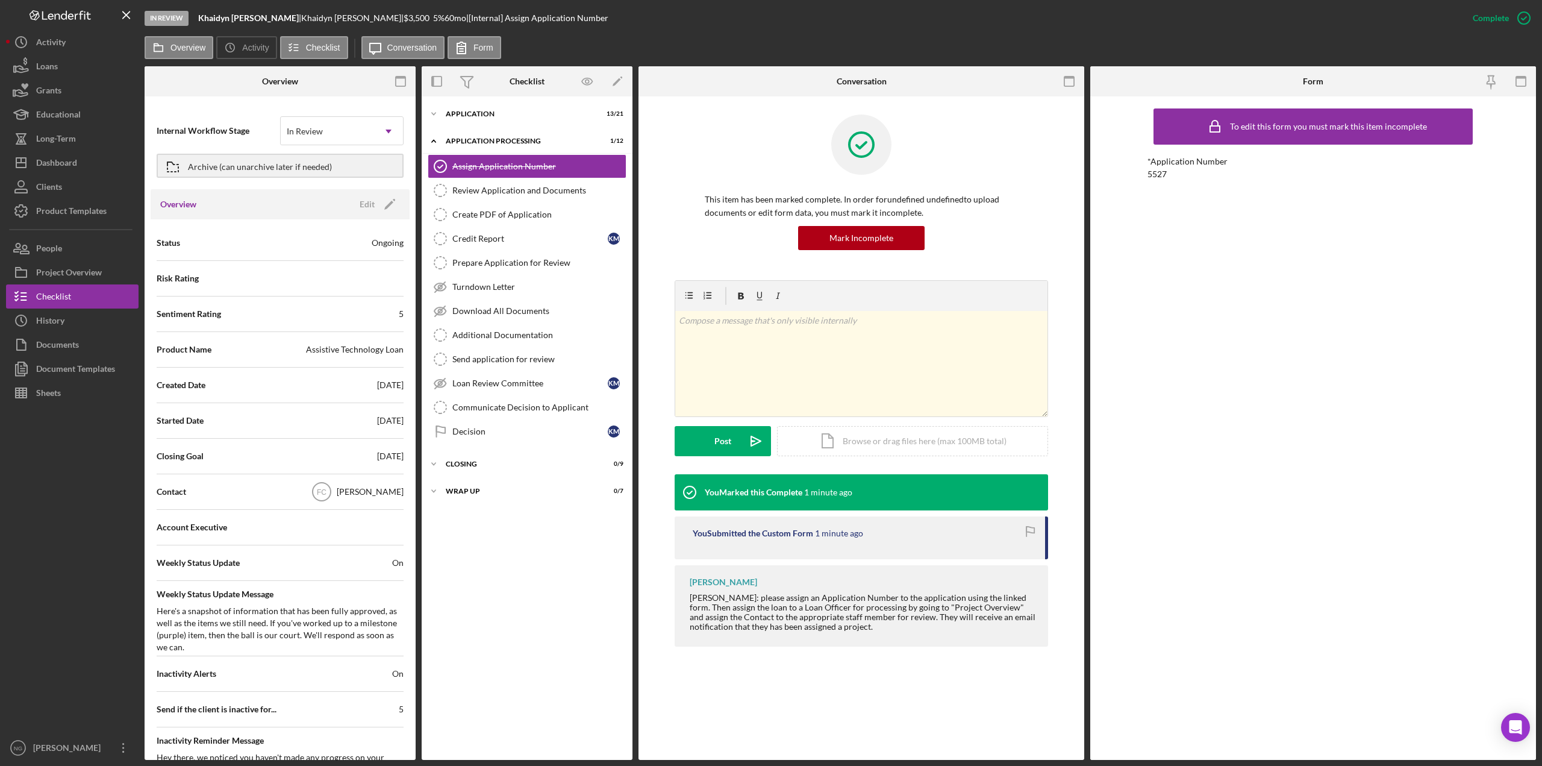
scroll to position [0, 0]
click at [77, 169] on div "Dashboard" at bounding box center [56, 164] width 41 height 27
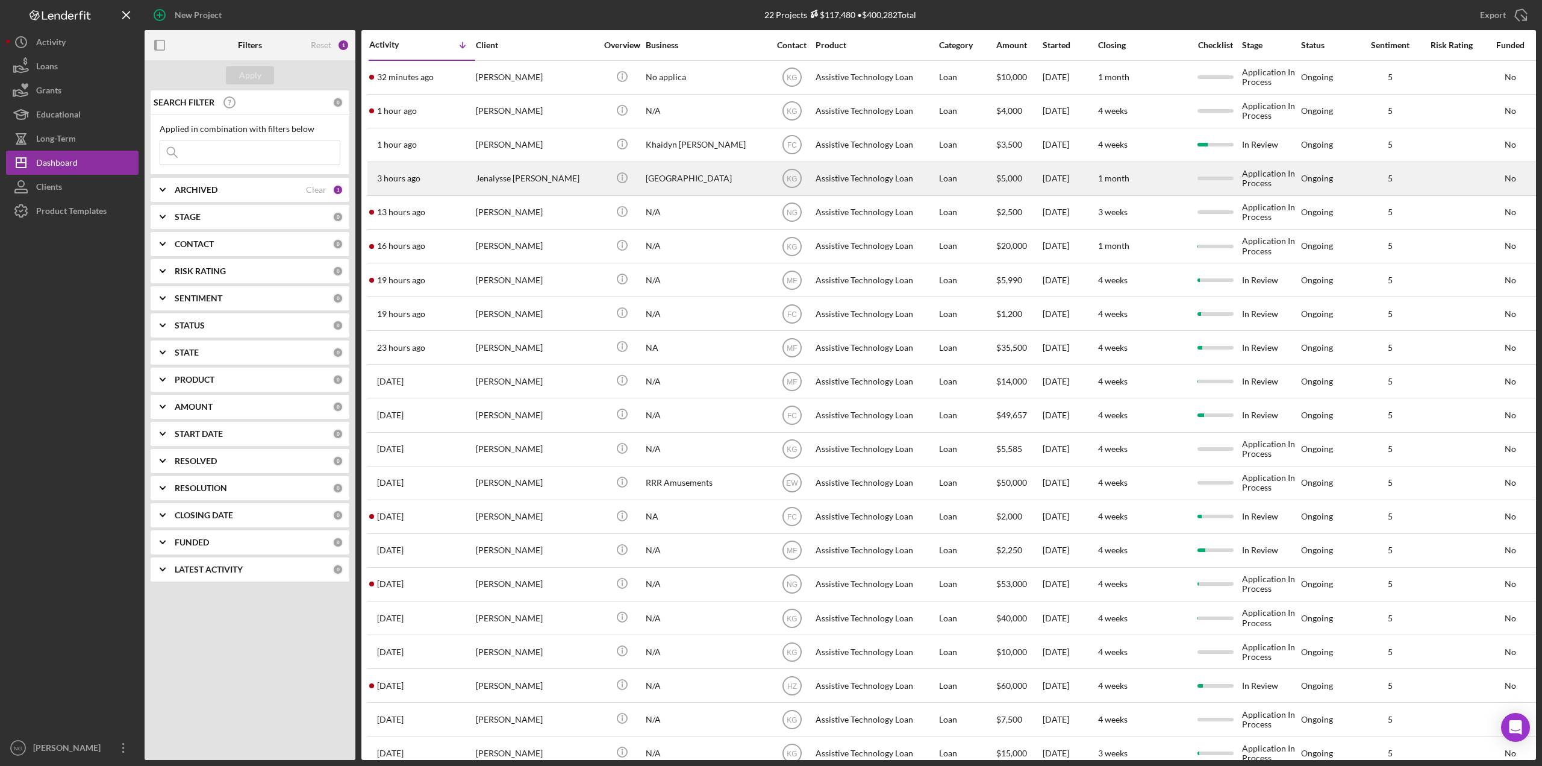
click at [557, 176] on div "Jenalysse [PERSON_NAME]" at bounding box center [536, 179] width 120 height 32
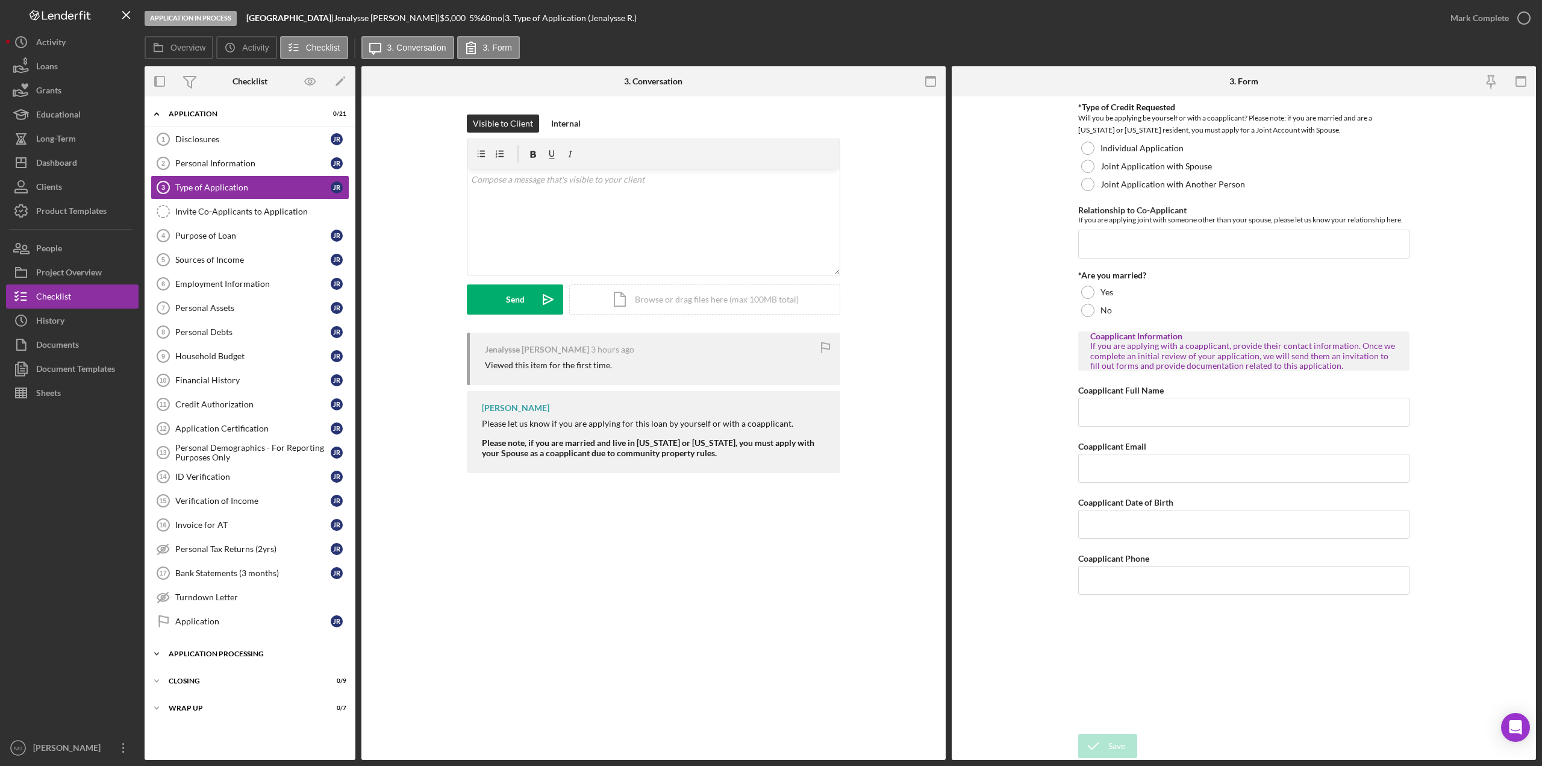
click at [222, 657] on div "Icon/Expander Application Processing 0 / 12" at bounding box center [250, 654] width 211 height 24
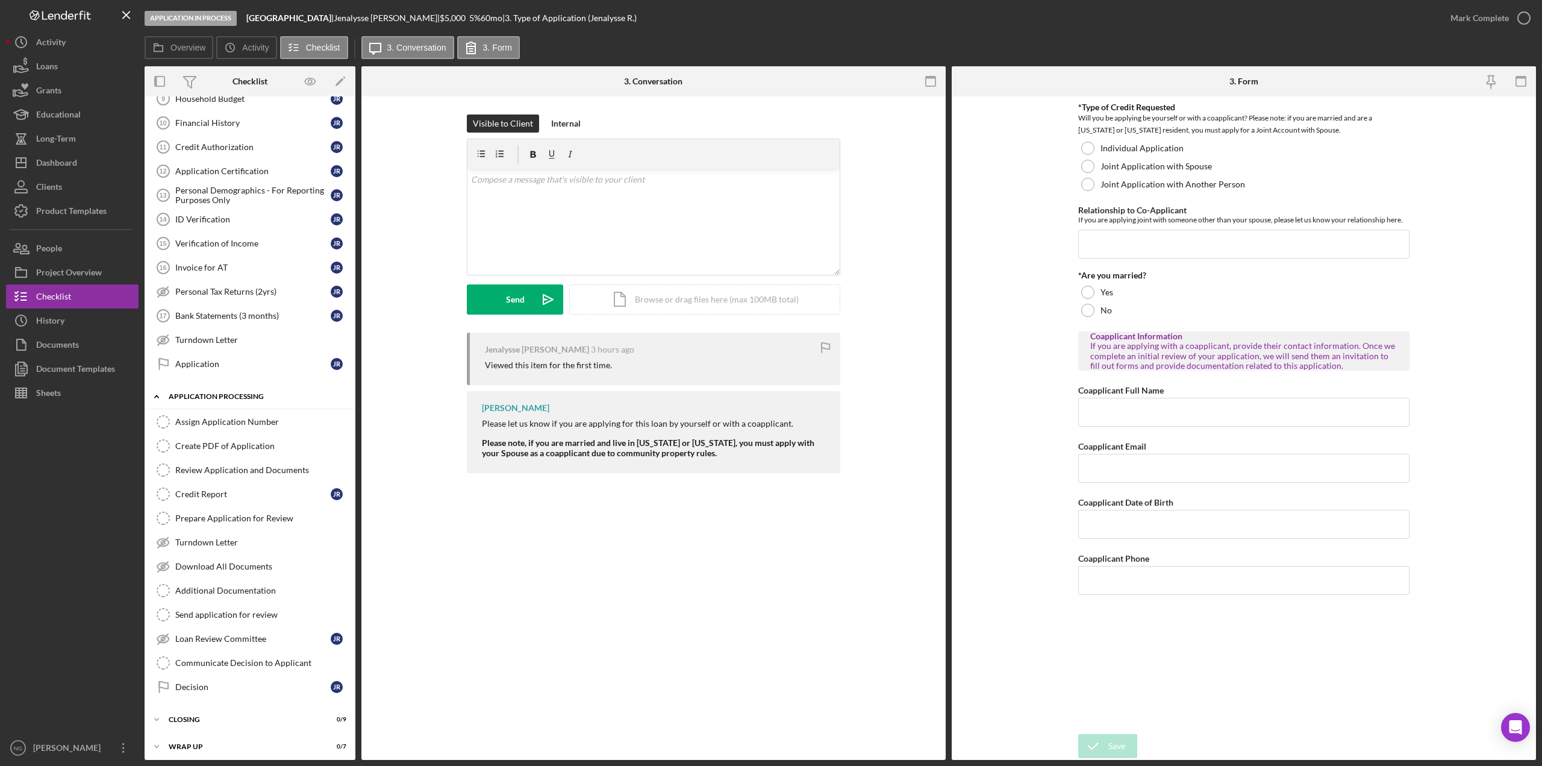
scroll to position [263, 0]
click at [84, 165] on button "Icon/Dashboard Dashboard" at bounding box center [72, 163] width 133 height 24
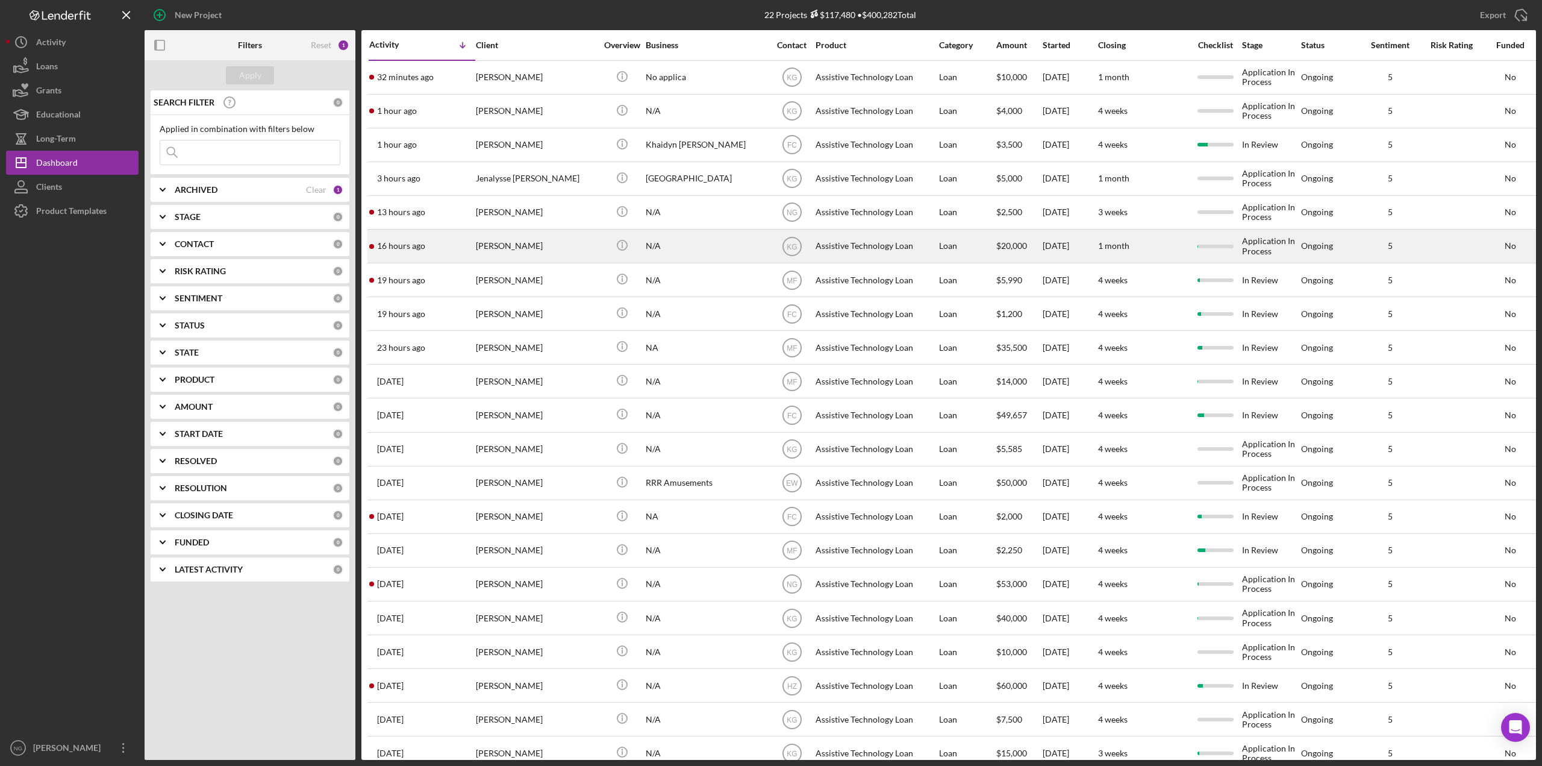
click at [751, 245] on div "N/A" at bounding box center [706, 246] width 120 height 32
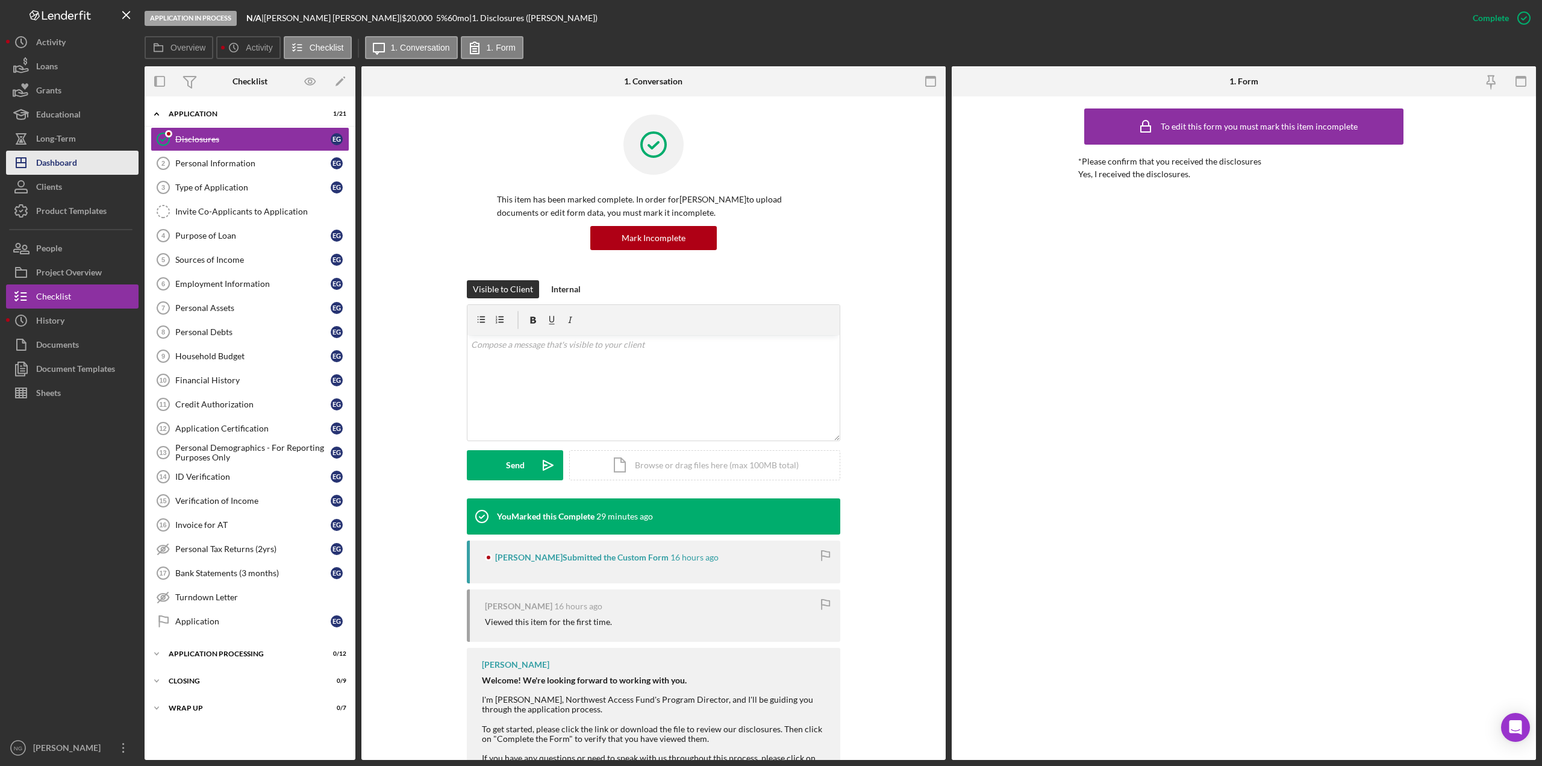
click at [83, 160] on button "Icon/Dashboard Dashboard" at bounding box center [72, 163] width 133 height 24
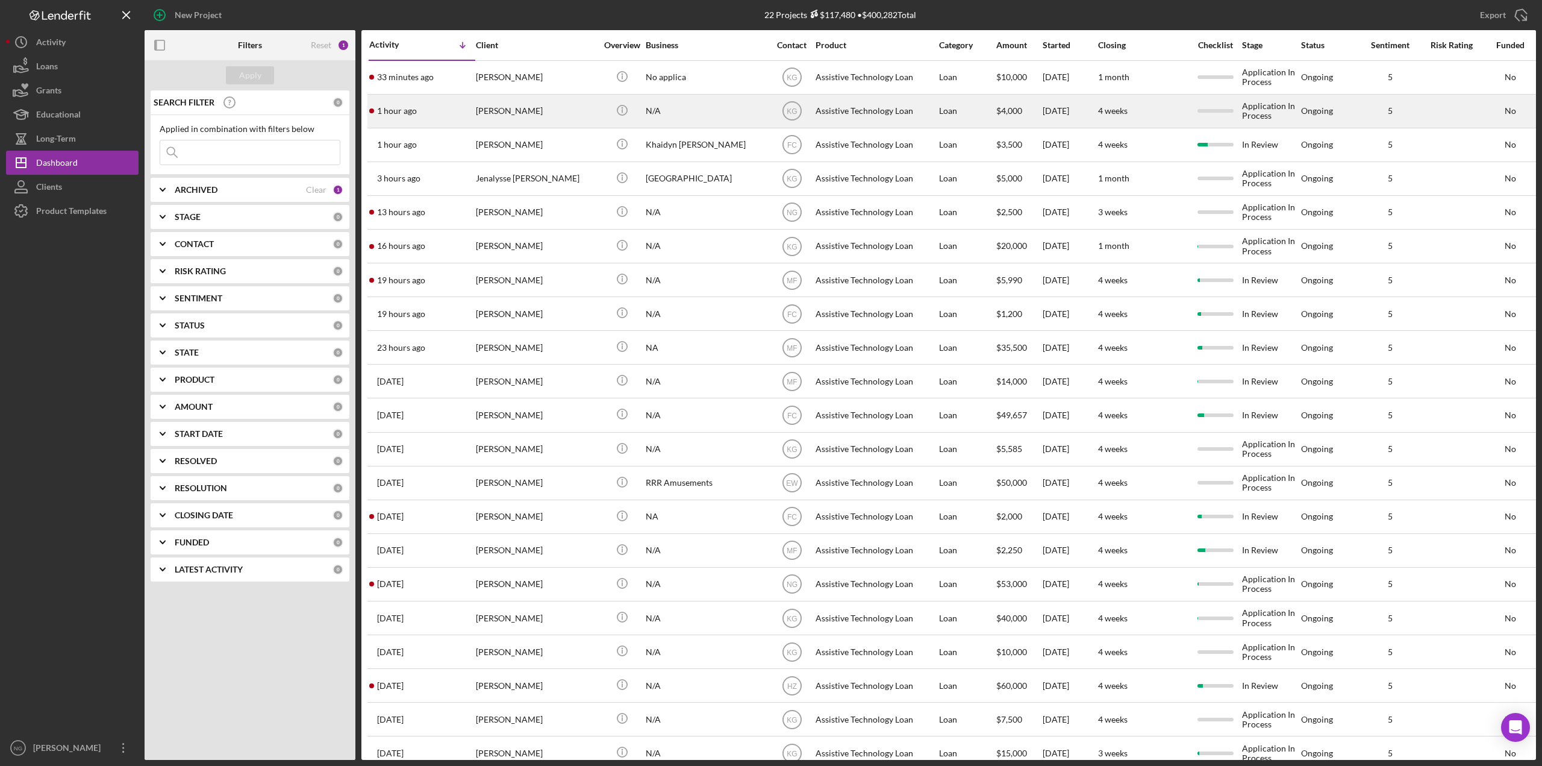
click at [751, 116] on div "N/A" at bounding box center [706, 111] width 120 height 32
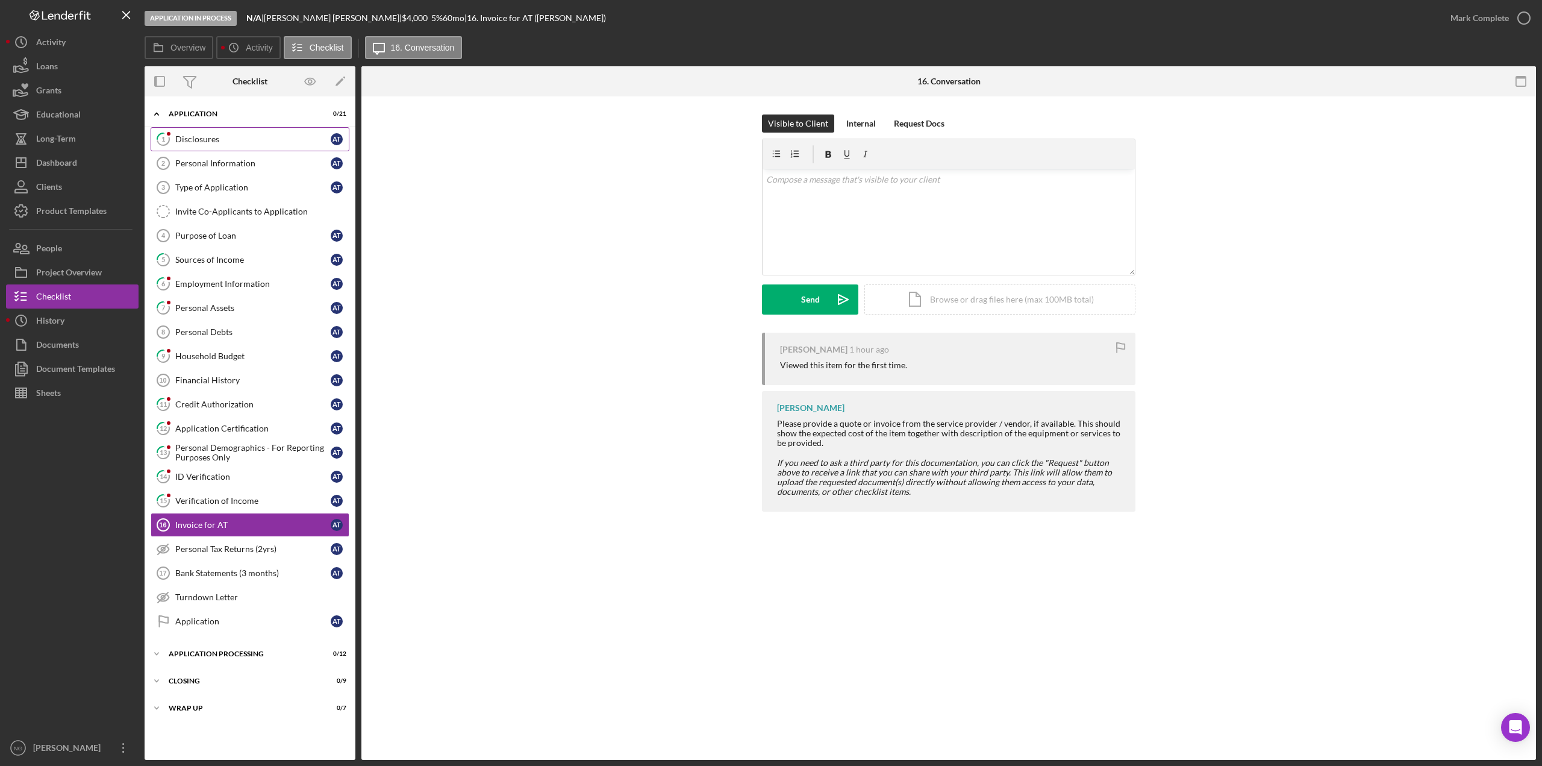
click at [243, 139] on div "Disclosures" at bounding box center [252, 139] width 155 height 10
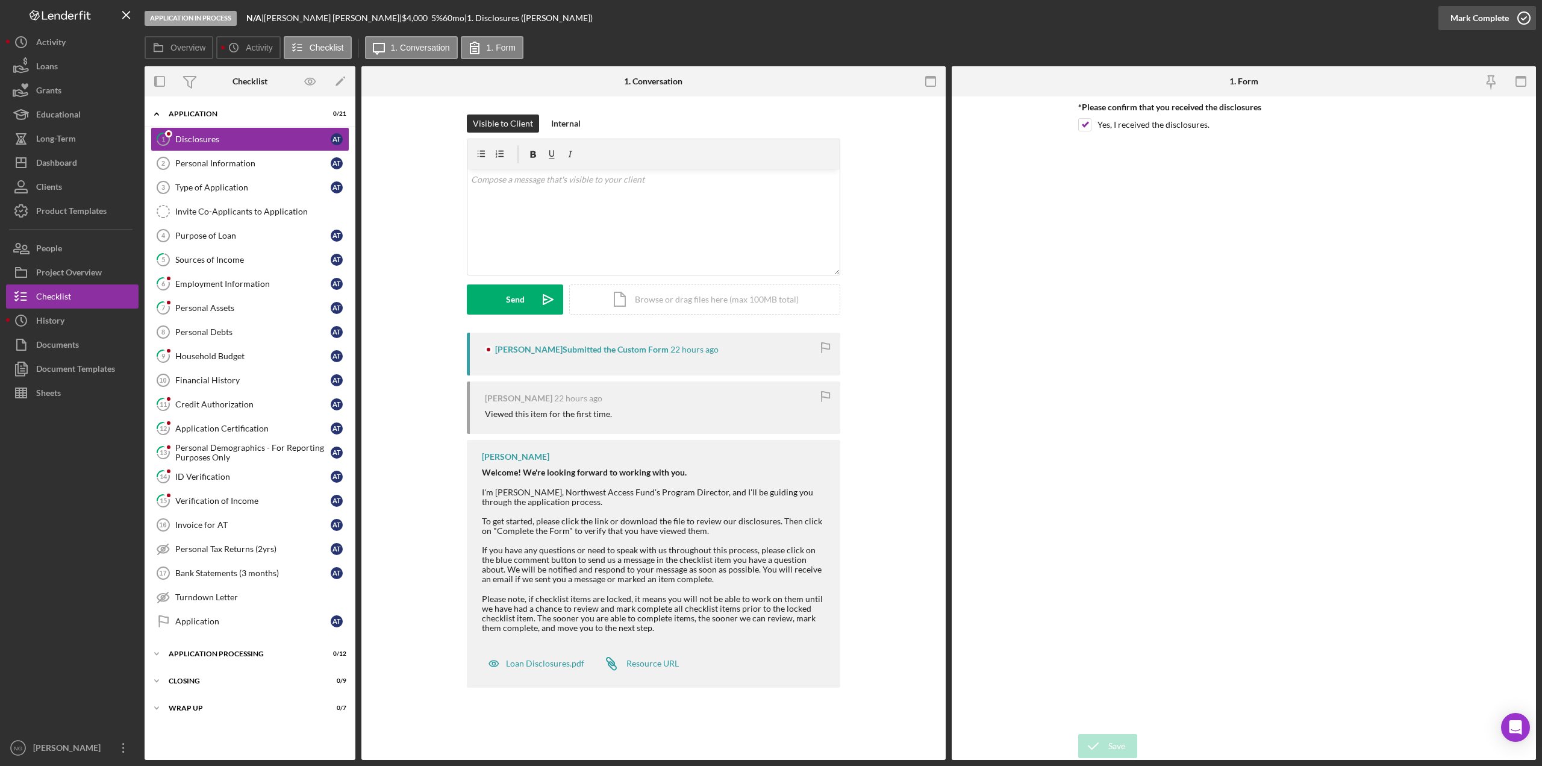
click at [1522, 18] on icon "button" at bounding box center [1524, 18] width 30 height 30
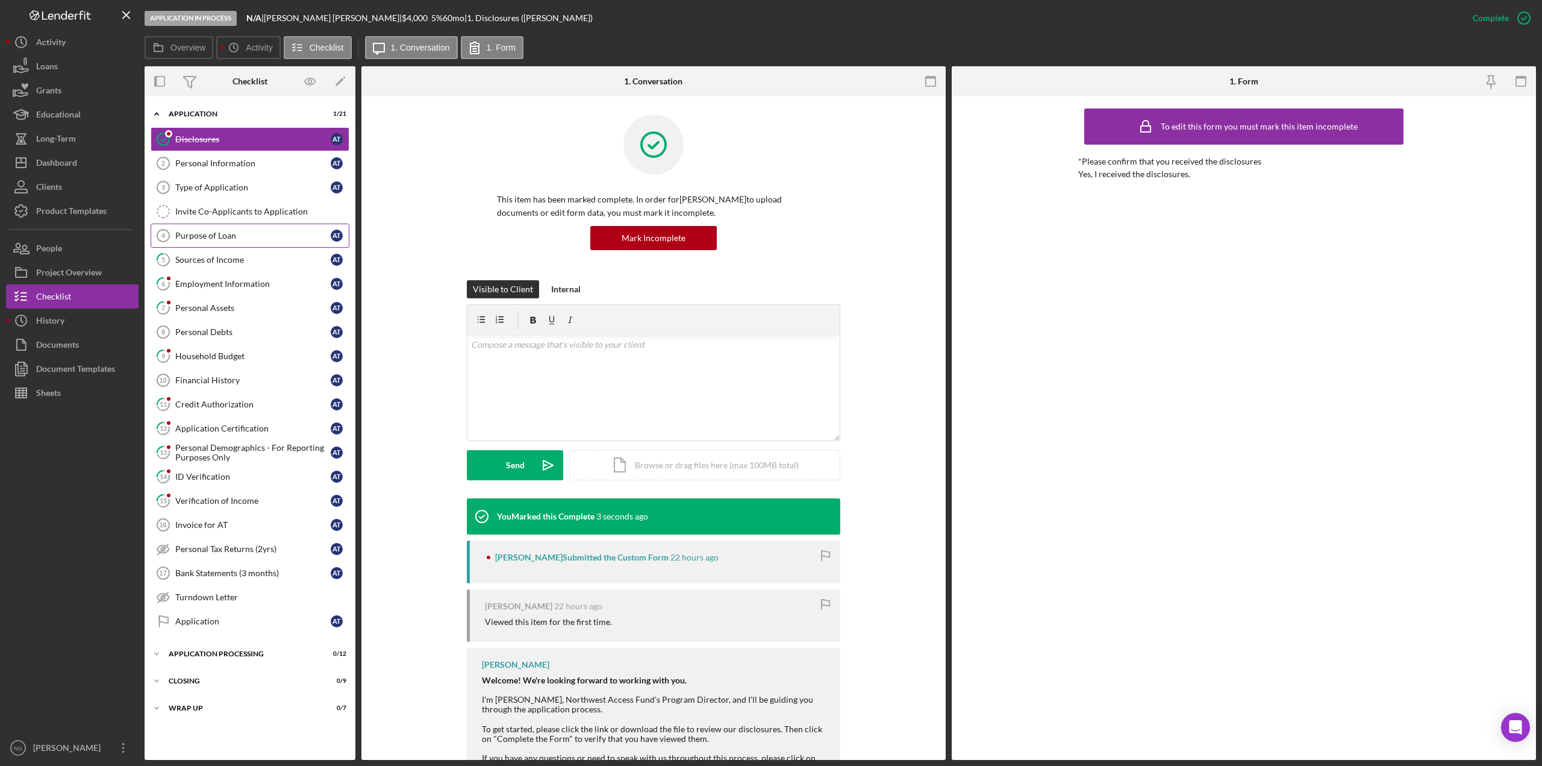
click at [216, 236] on div "Purpose of Loan" at bounding box center [252, 236] width 155 height 10
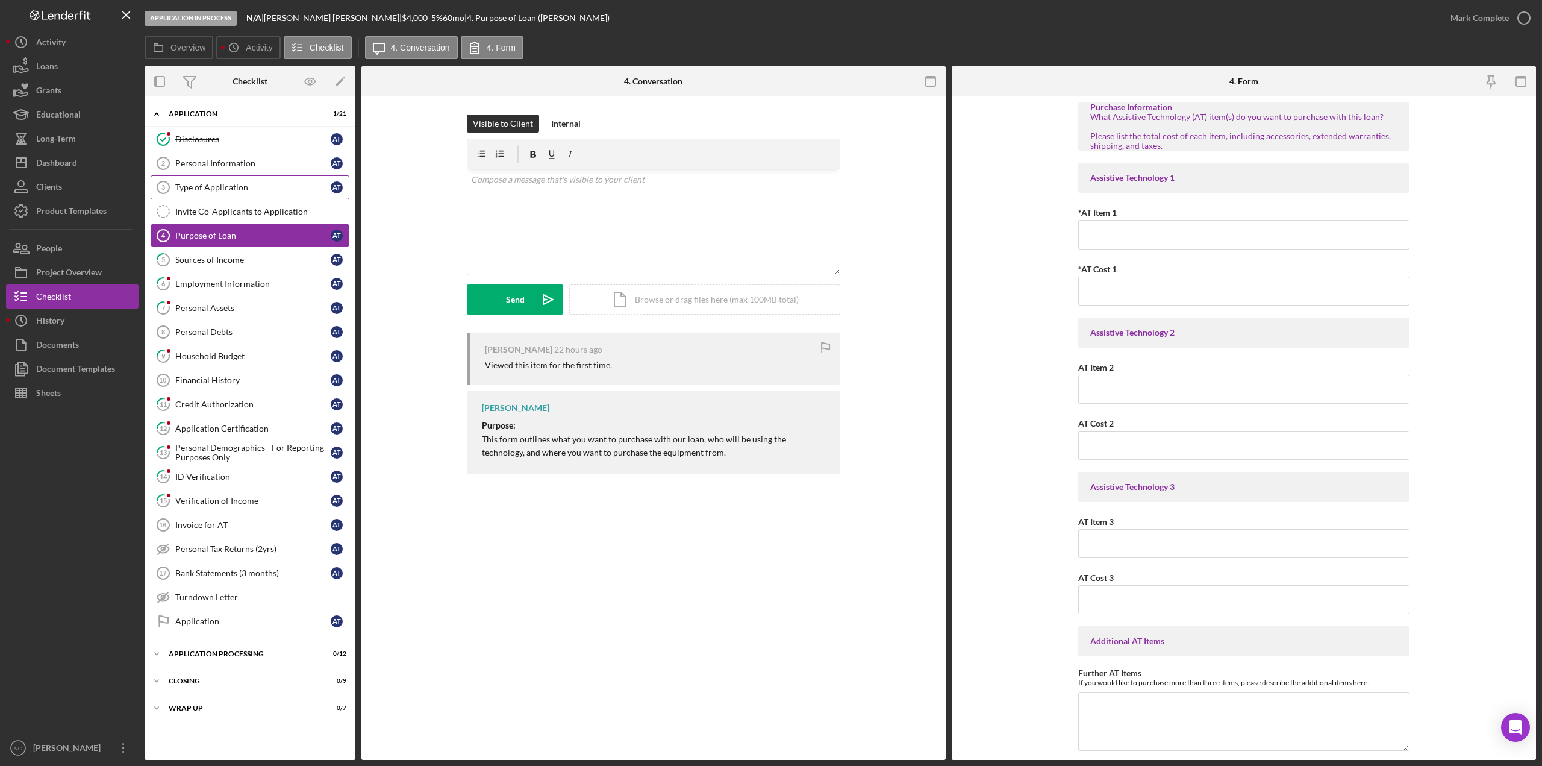
click at [228, 193] on link "Type of Application 3 Type of Application A T" at bounding box center [250, 187] width 199 height 24
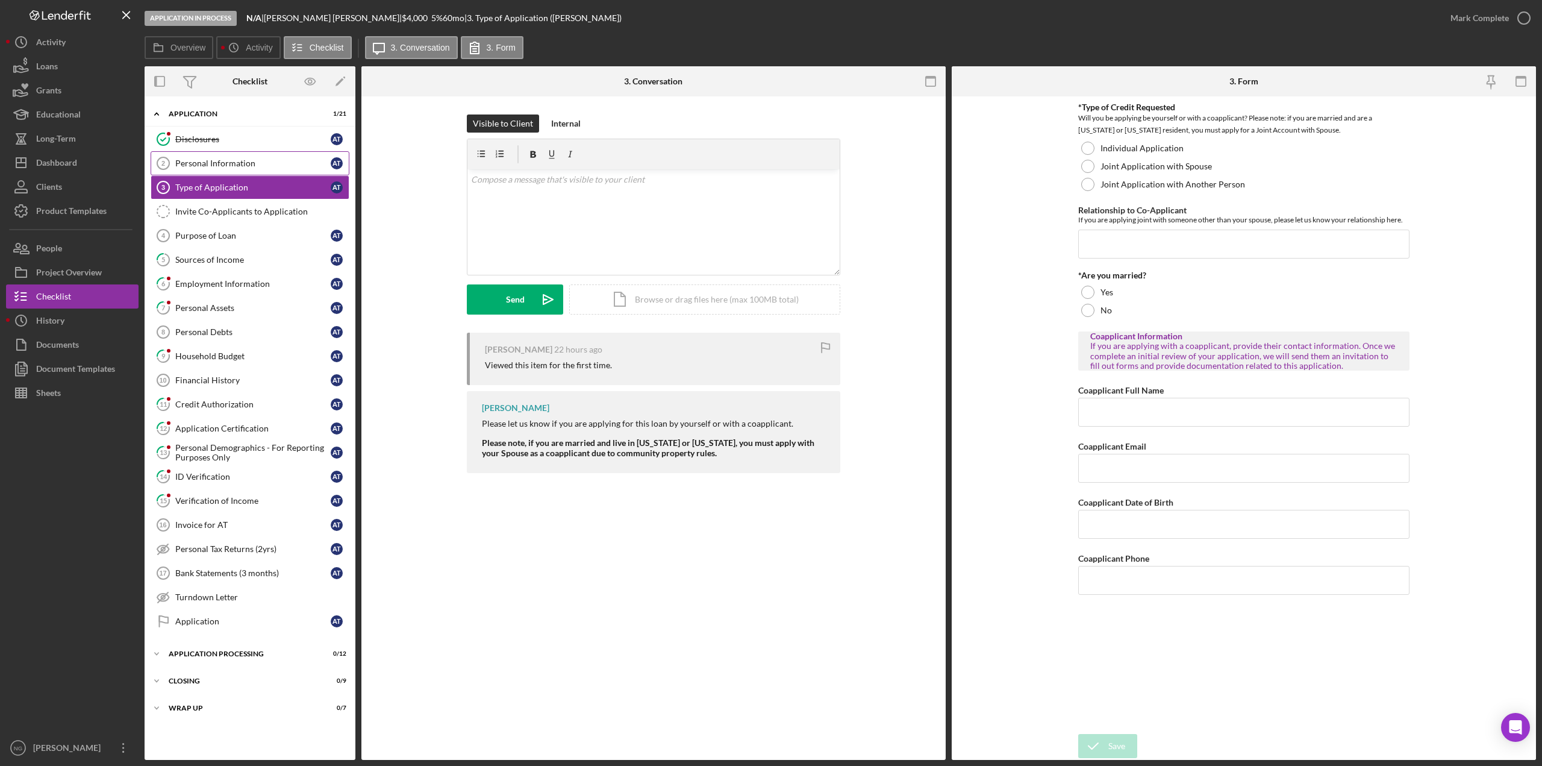
click at [232, 169] on link "Personal Information 2 Personal Information A T" at bounding box center [250, 163] width 199 height 24
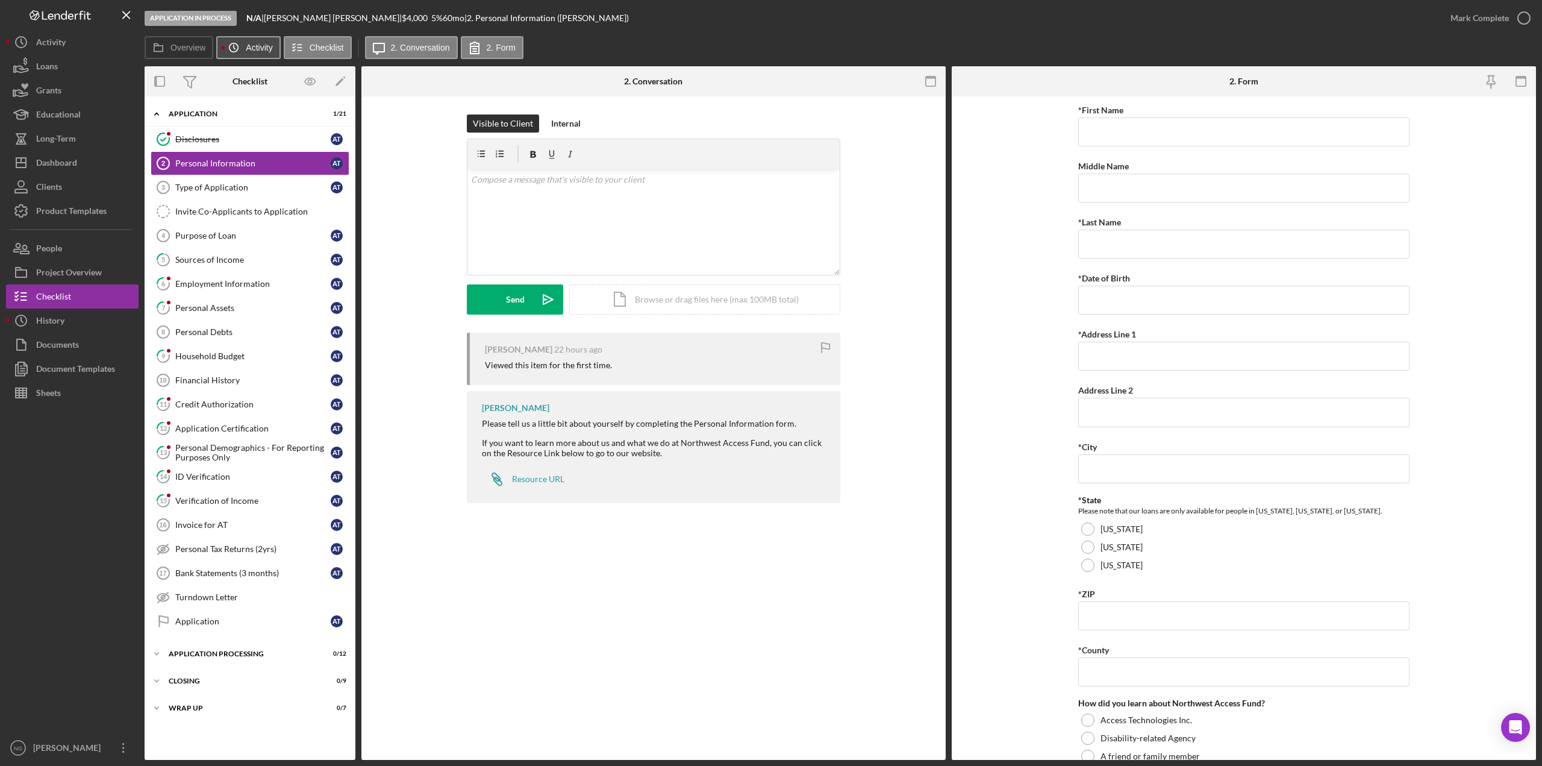
click at [254, 54] on button "Icon/History Activity" at bounding box center [248, 47] width 64 height 23
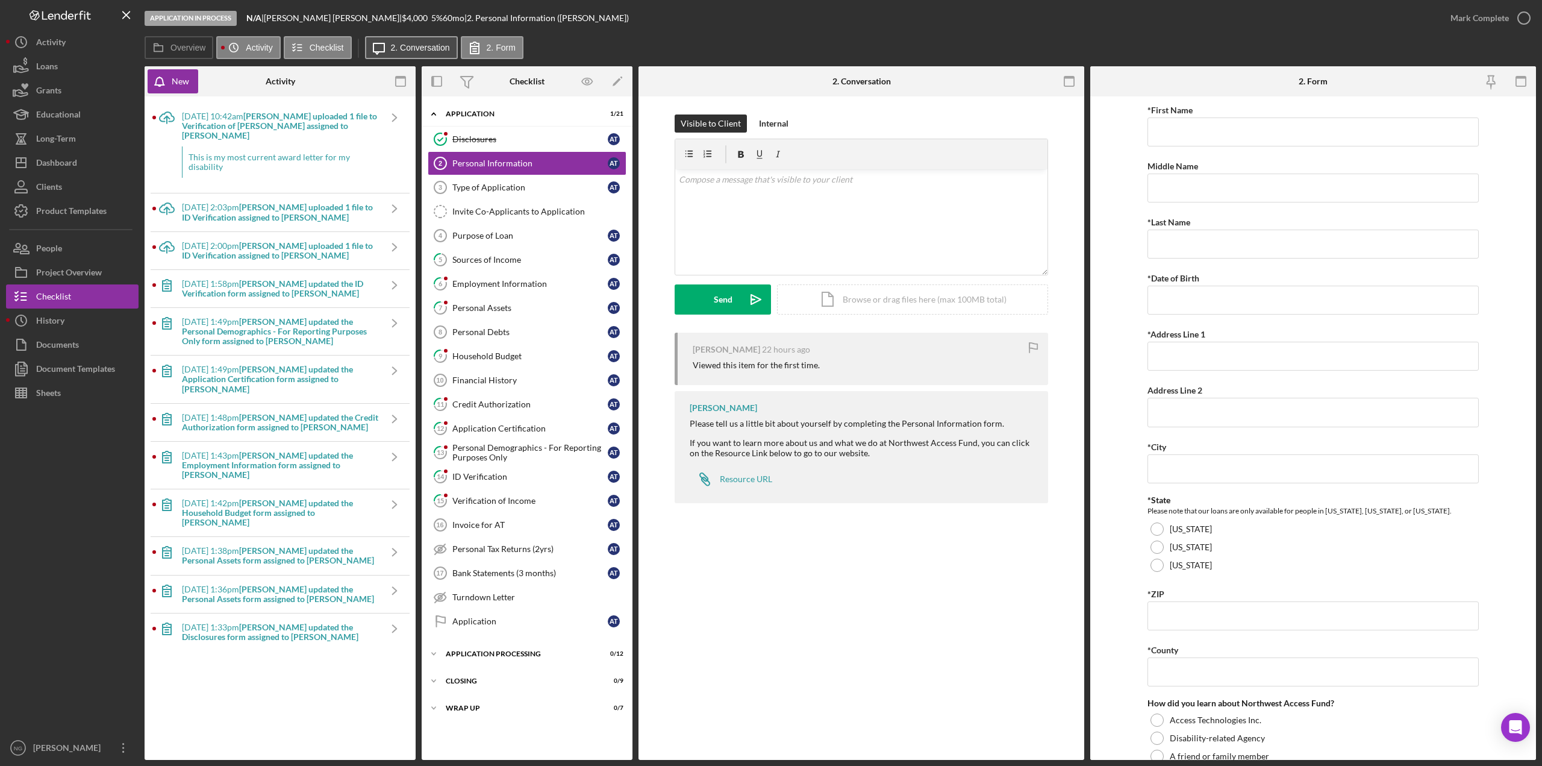
click at [411, 49] on label "2. Conversation" at bounding box center [420, 48] width 59 height 10
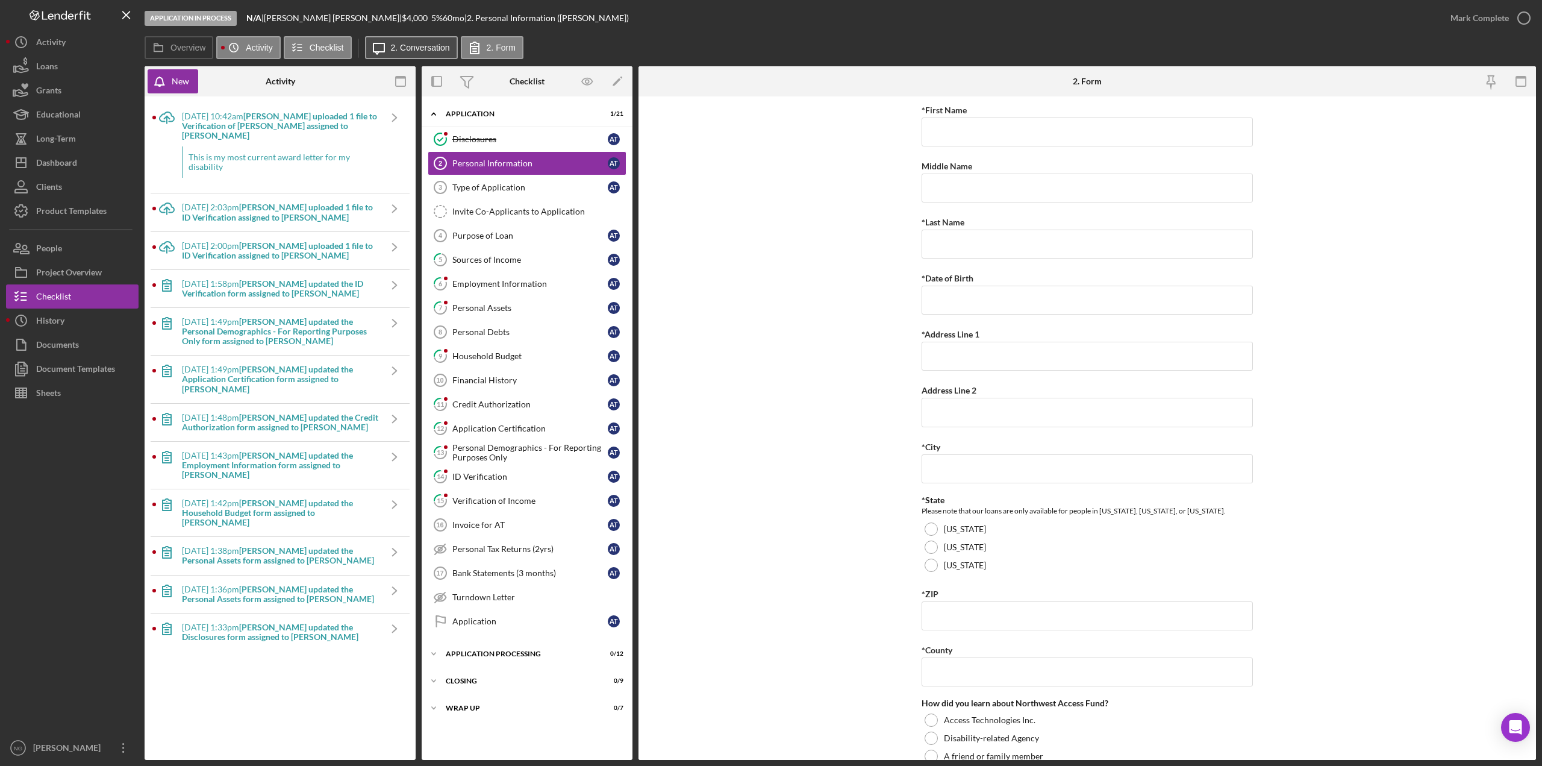
click at [411, 49] on label "2. Conversation" at bounding box center [420, 48] width 59 height 10
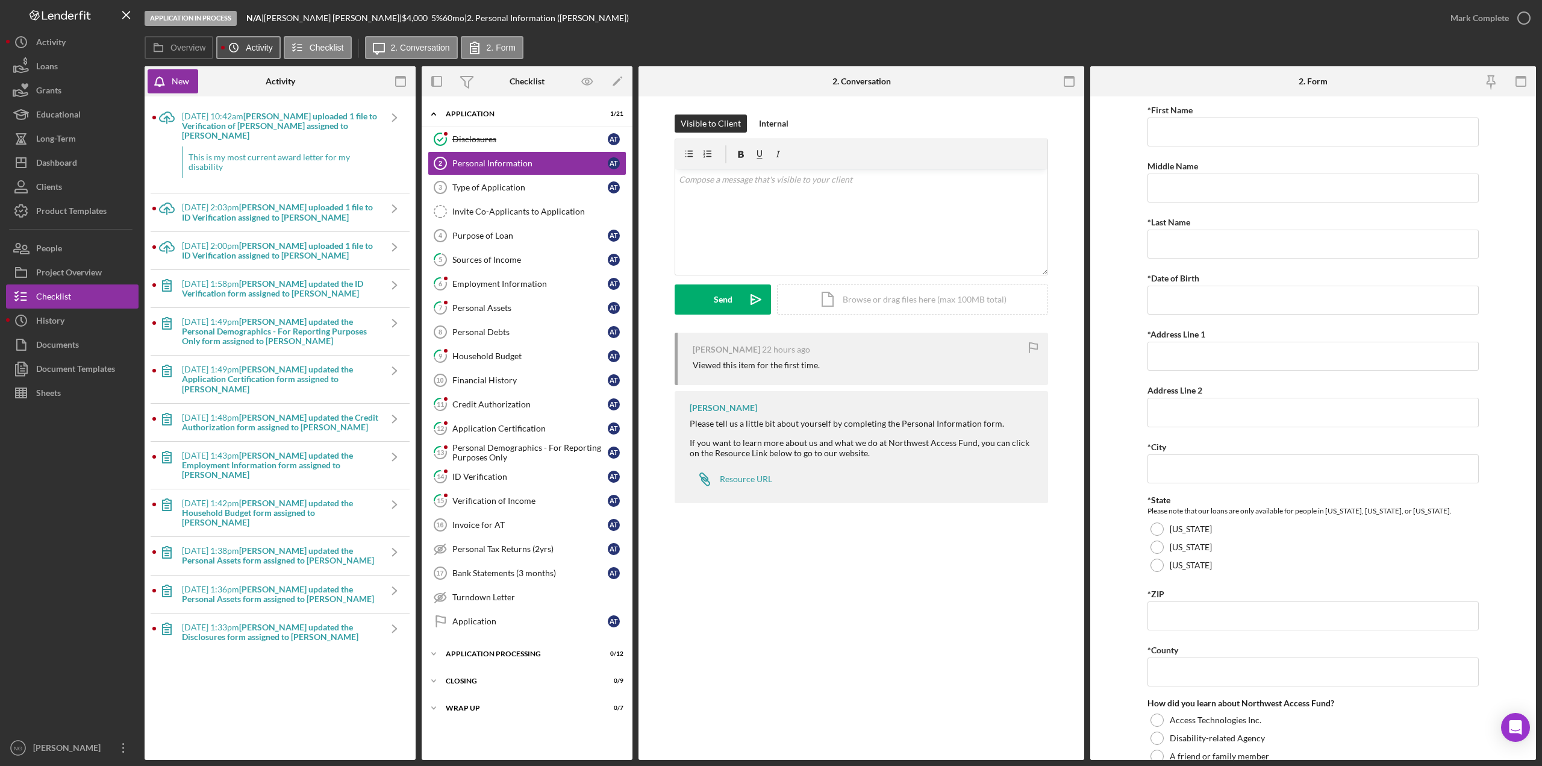
click at [238, 42] on icon "Icon/History" at bounding box center [234, 48] width 24 height 24
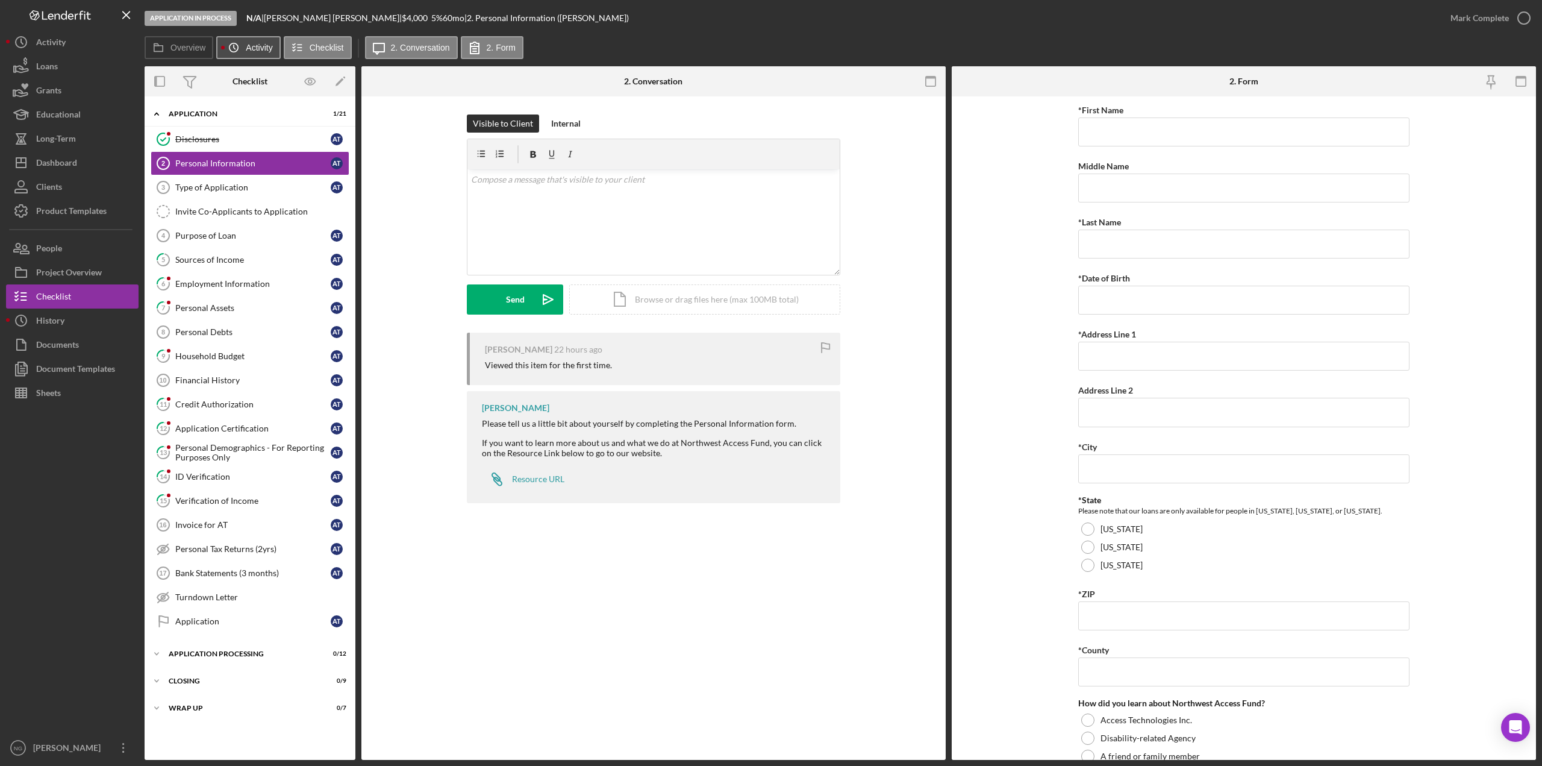
click at [238, 42] on icon "Icon/History" at bounding box center [234, 48] width 24 height 24
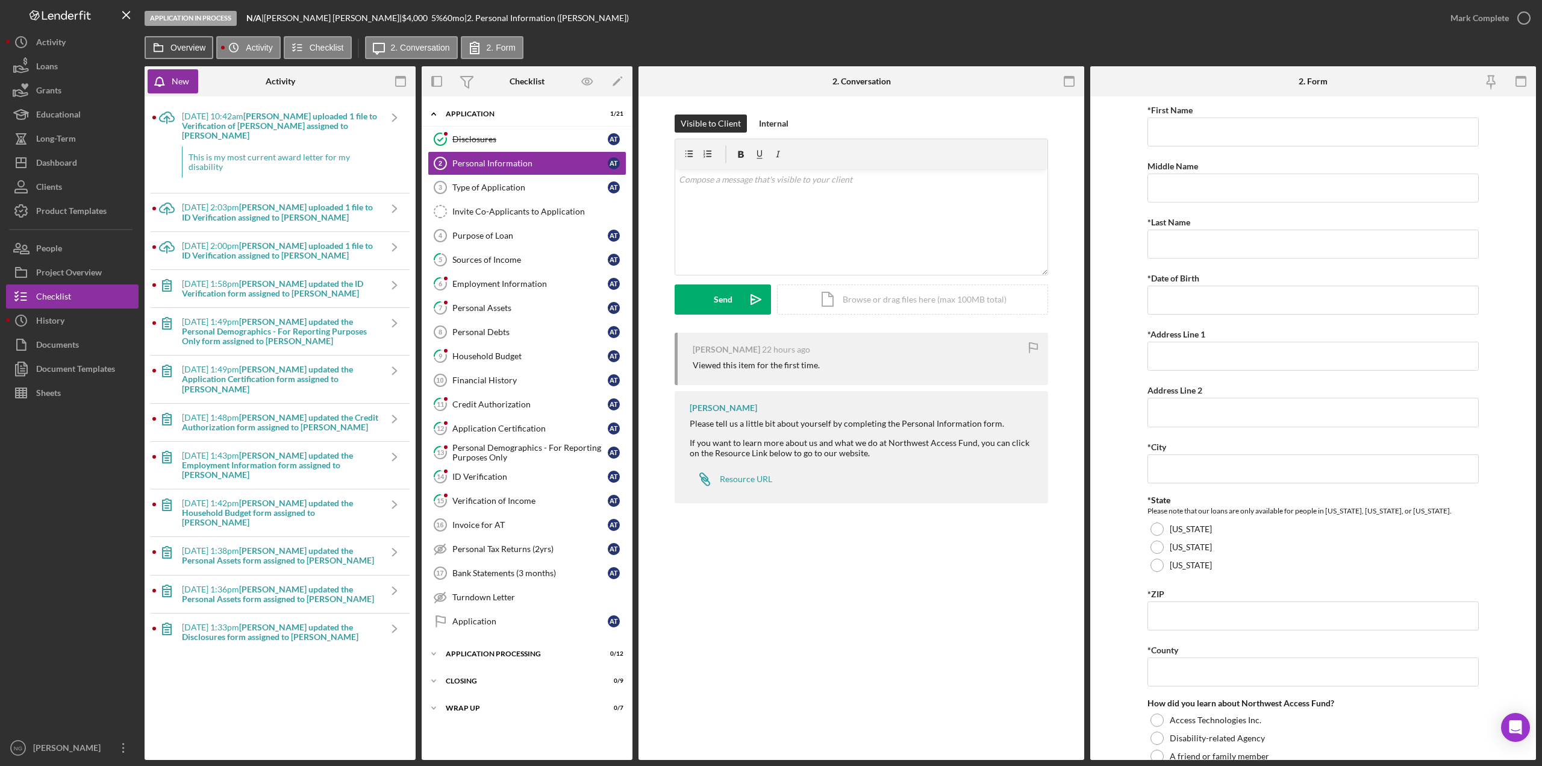
click at [198, 40] on button "Overview" at bounding box center [179, 47] width 69 height 23
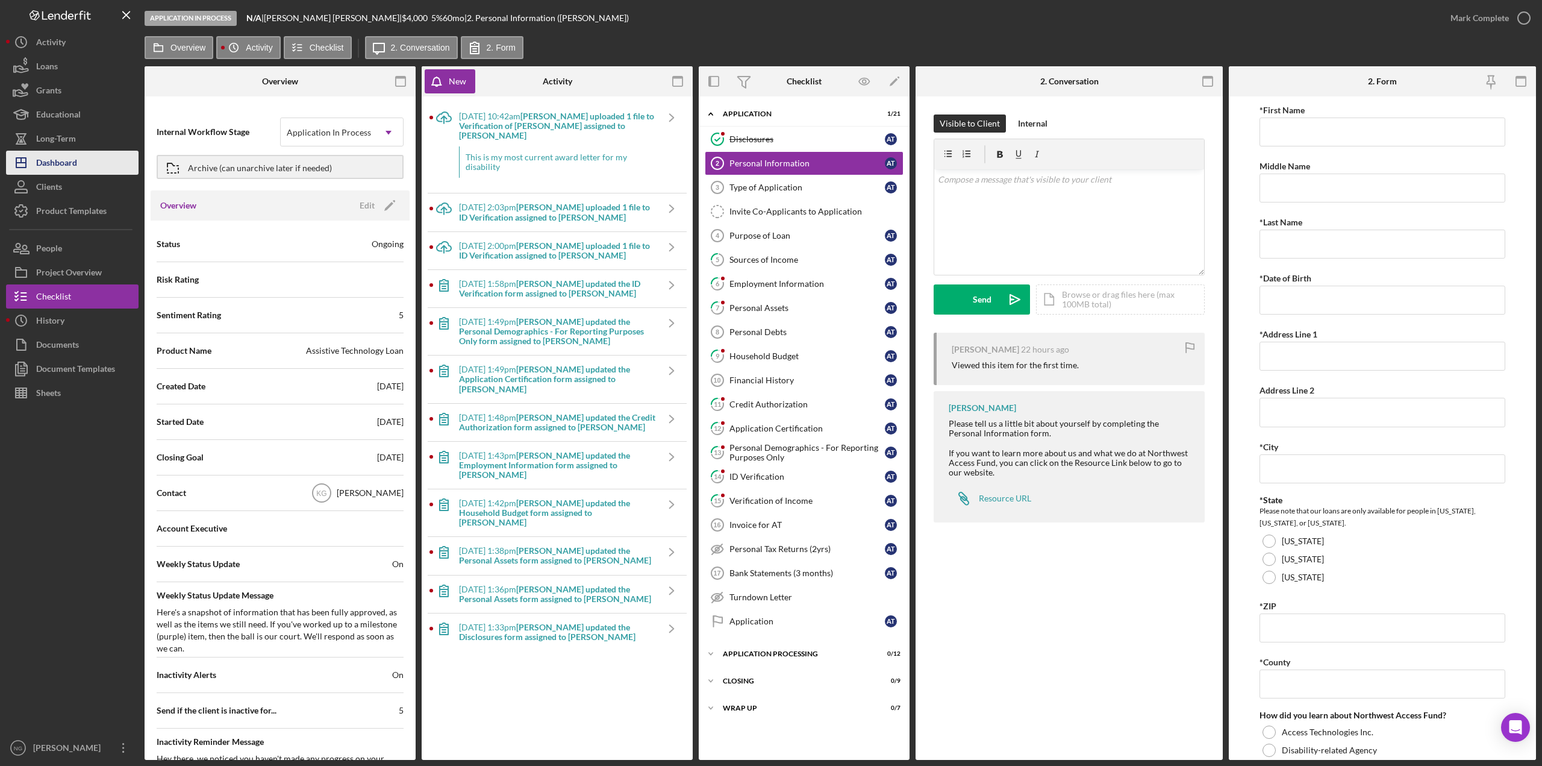
click at [75, 166] on div "Dashboard" at bounding box center [56, 164] width 41 height 27
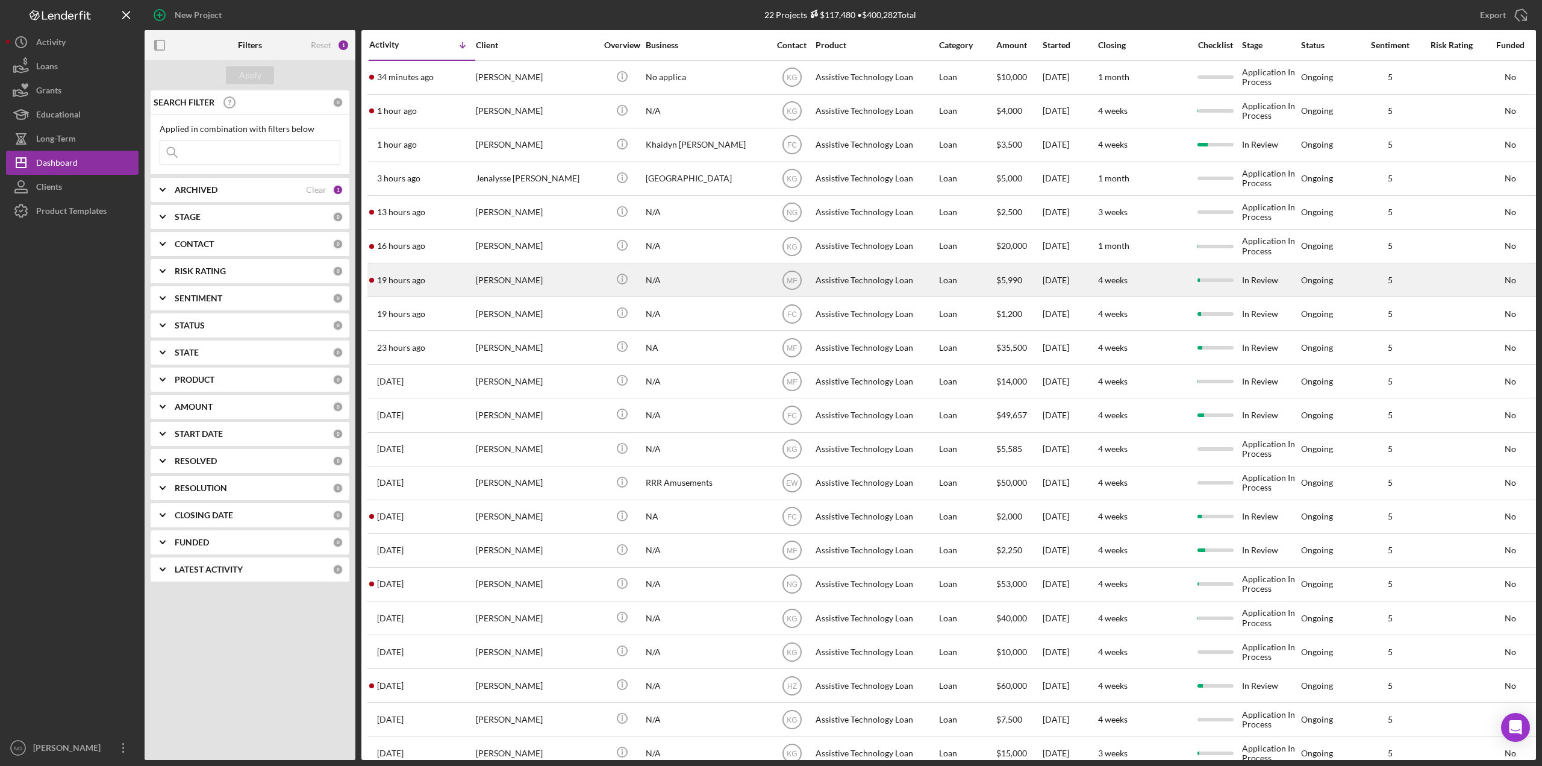
click at [707, 286] on div "N/A" at bounding box center [706, 280] width 120 height 32
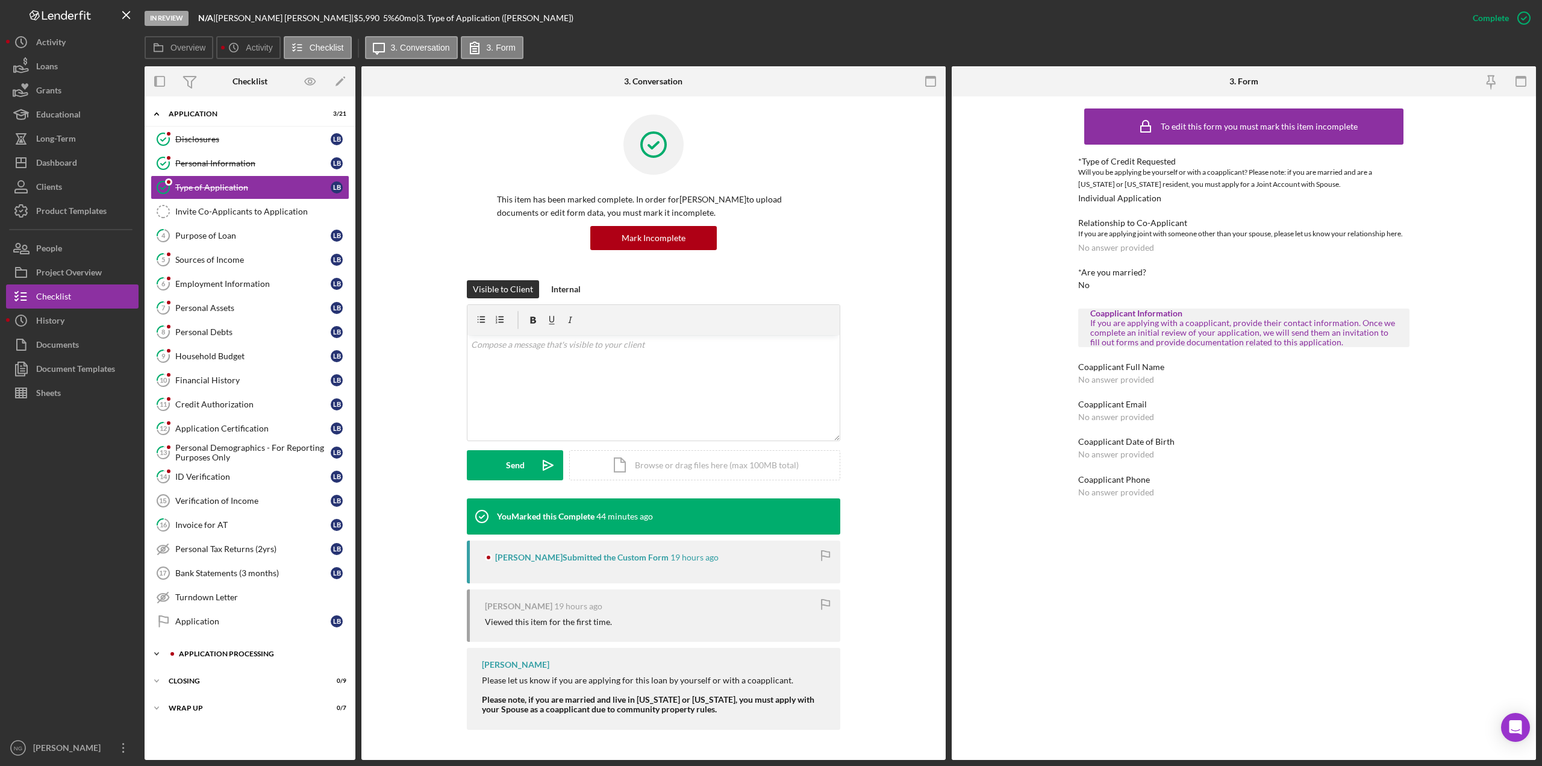
click at [266, 654] on div "Application Processing" at bounding box center [259, 653] width 161 height 7
click at [265, 675] on div "Assign Application Number" at bounding box center [261, 679] width 173 height 10
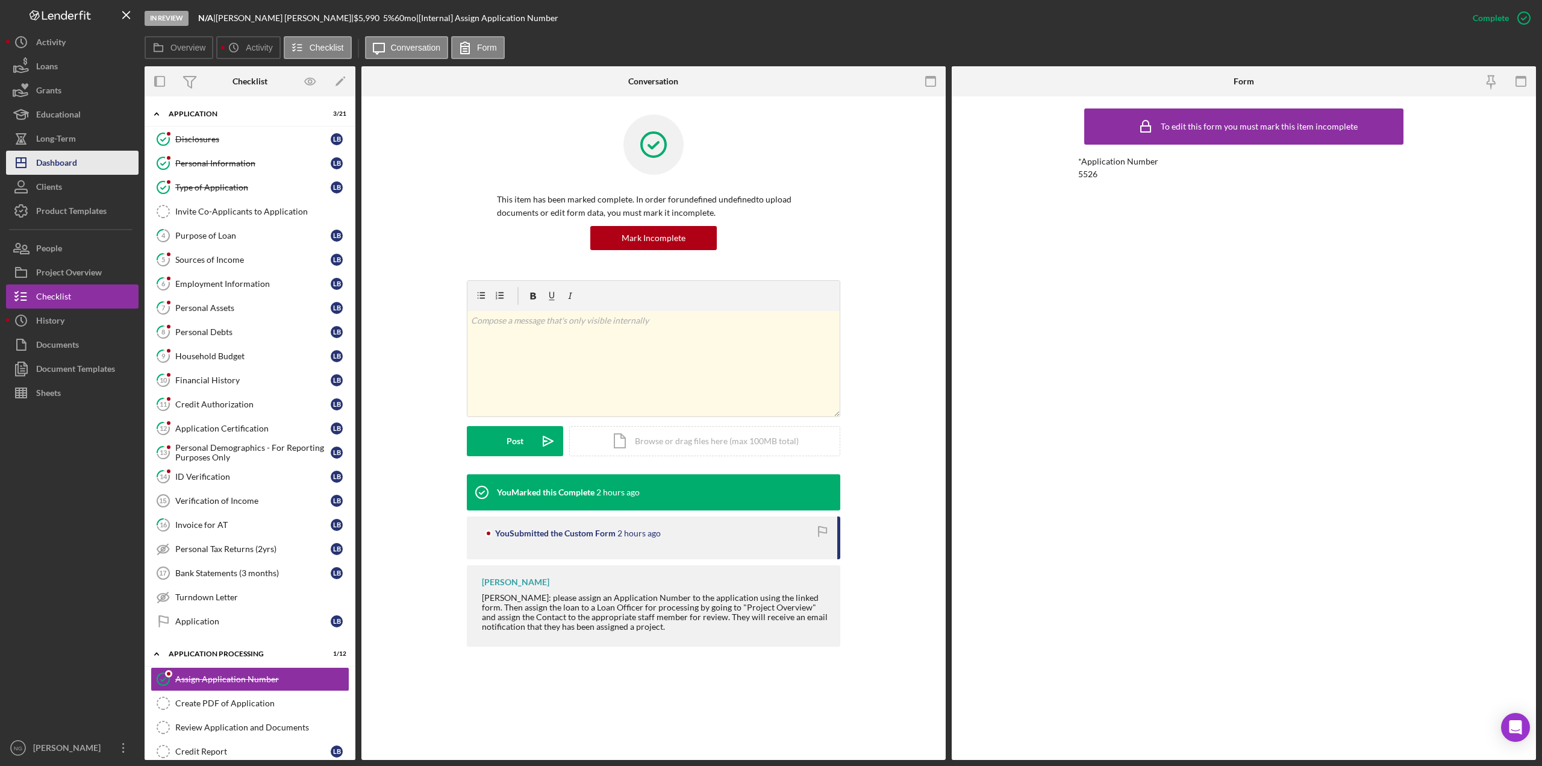
click at [73, 160] on div "Dashboard" at bounding box center [56, 164] width 41 height 27
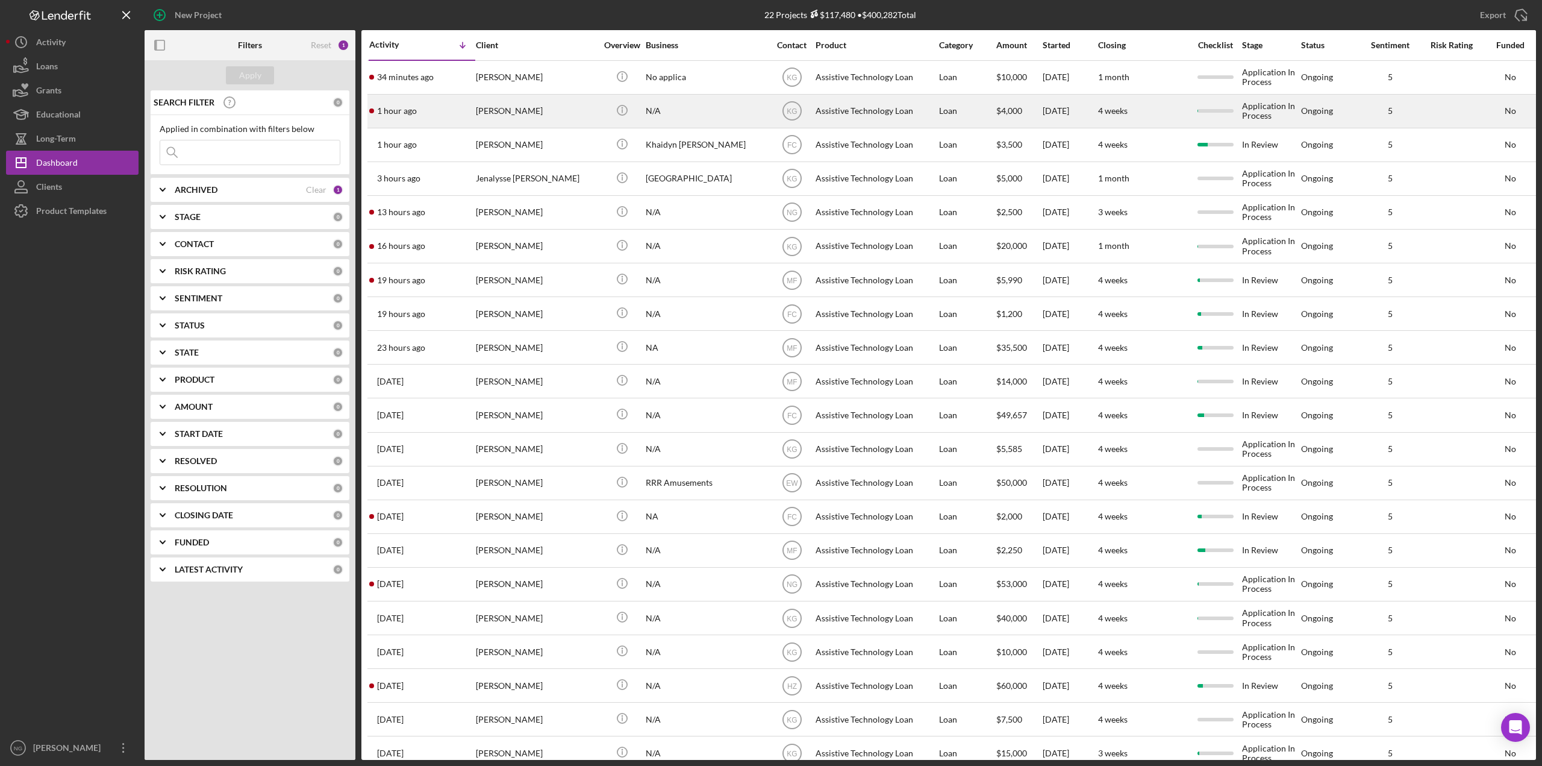
click at [539, 111] on div "[PERSON_NAME]" at bounding box center [536, 111] width 120 height 32
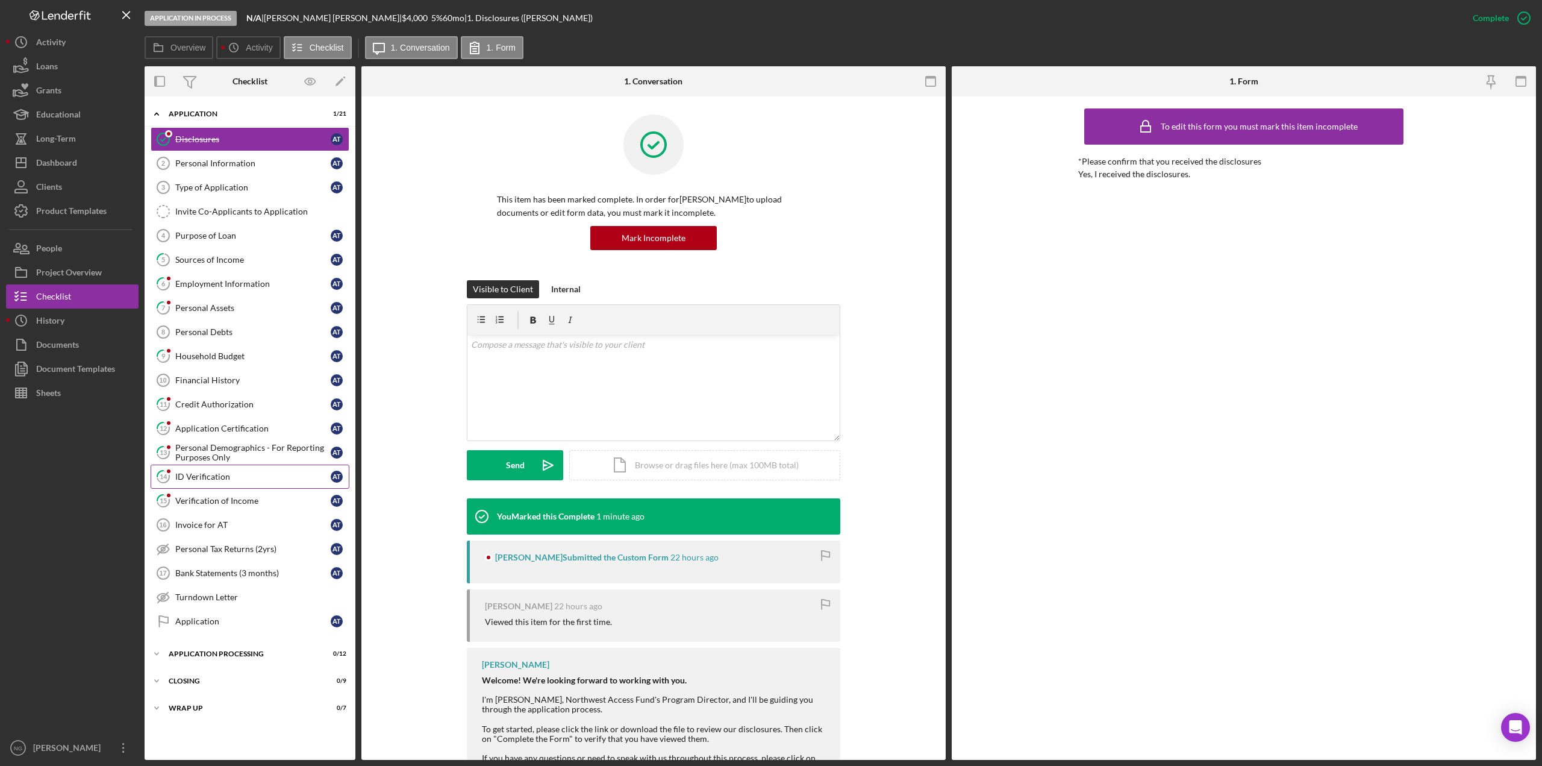
click at [209, 481] on div "ID Verification" at bounding box center [252, 477] width 155 height 10
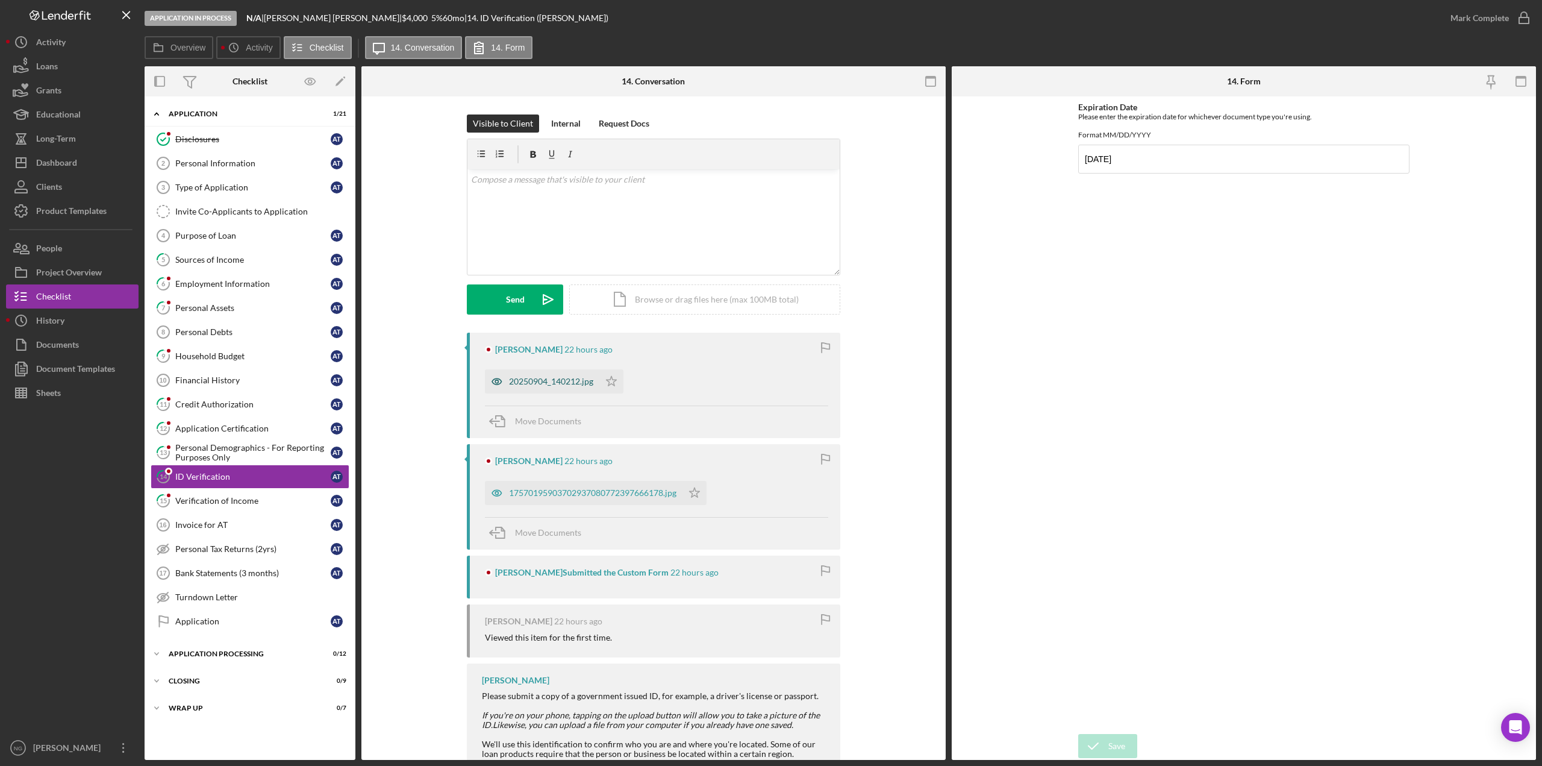
click at [570, 382] on div "20250904_140212.jpg" at bounding box center [551, 381] width 84 height 10
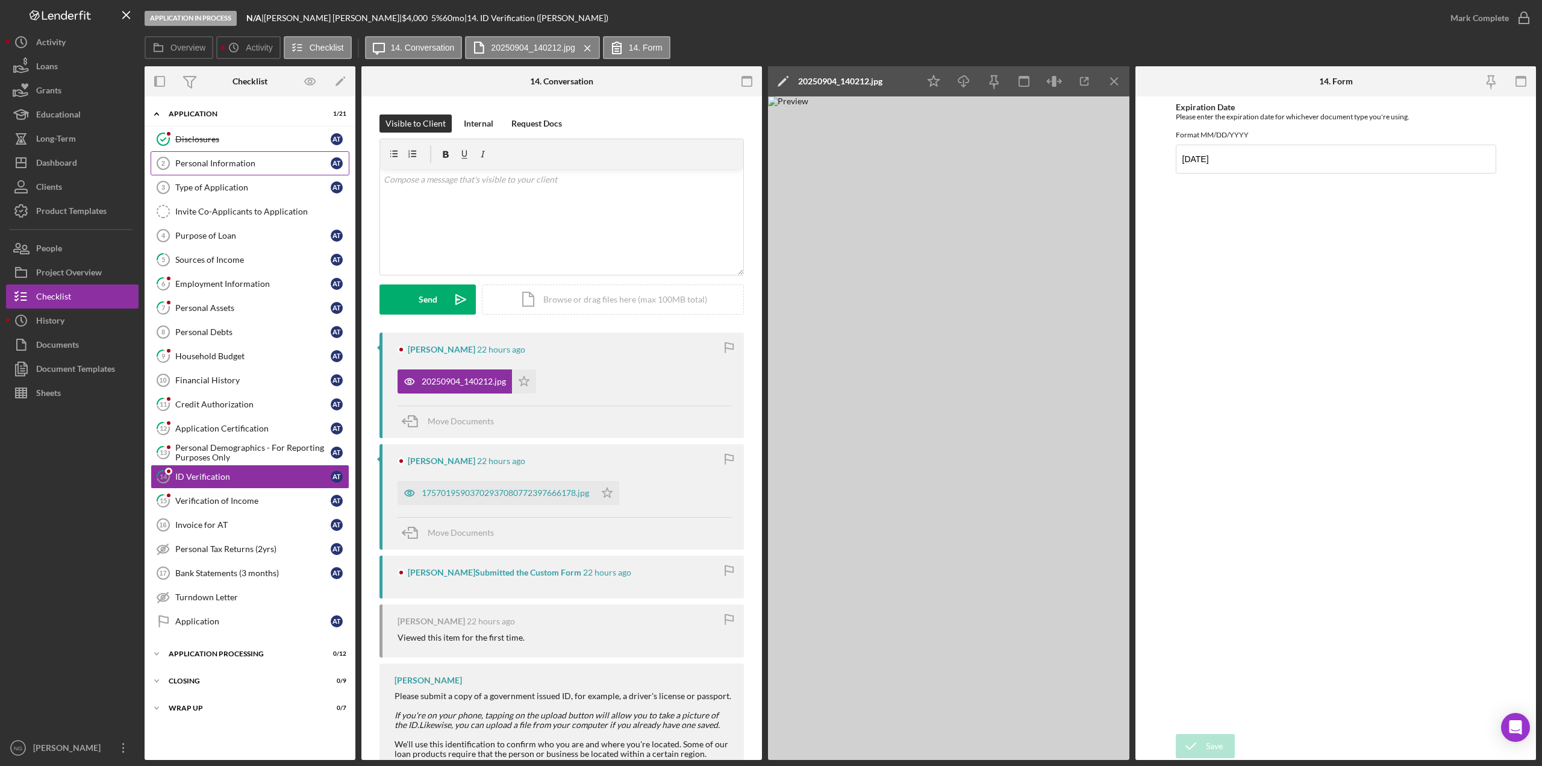
click at [281, 159] on div "Personal Information" at bounding box center [252, 163] width 155 height 10
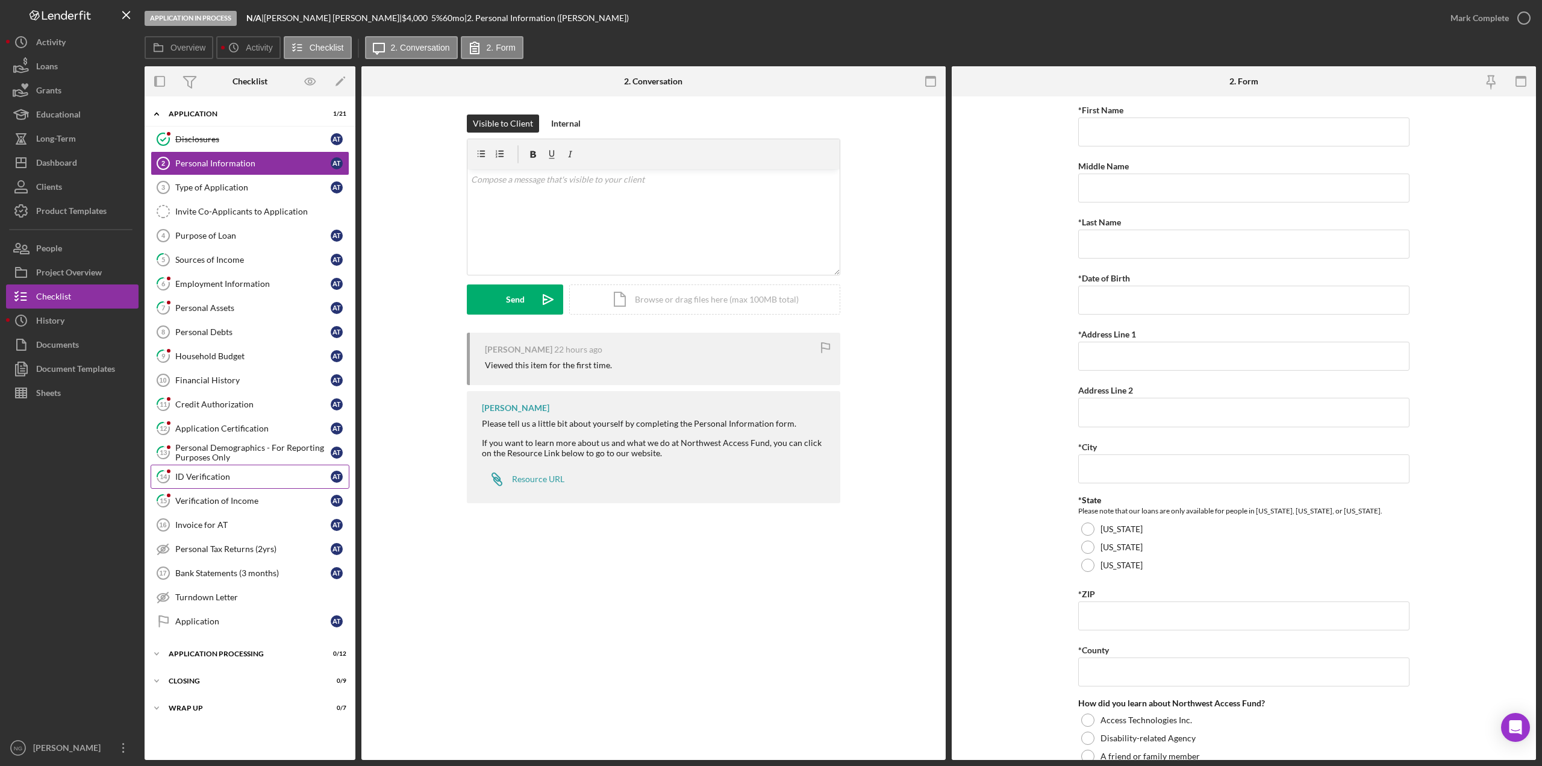
click at [223, 479] on div "ID Verification" at bounding box center [252, 477] width 155 height 10
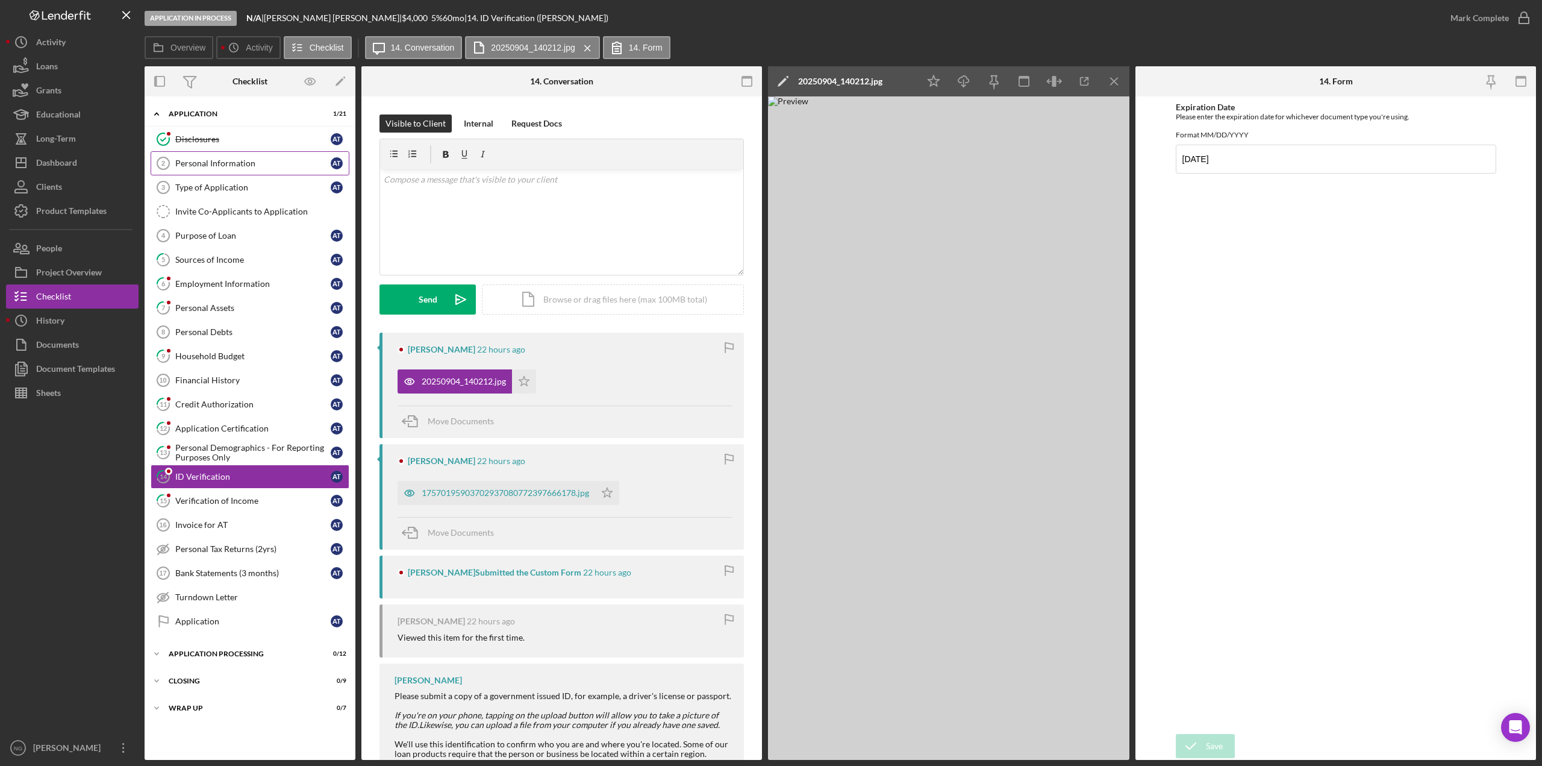
click at [229, 160] on div "Personal Information" at bounding box center [252, 163] width 155 height 10
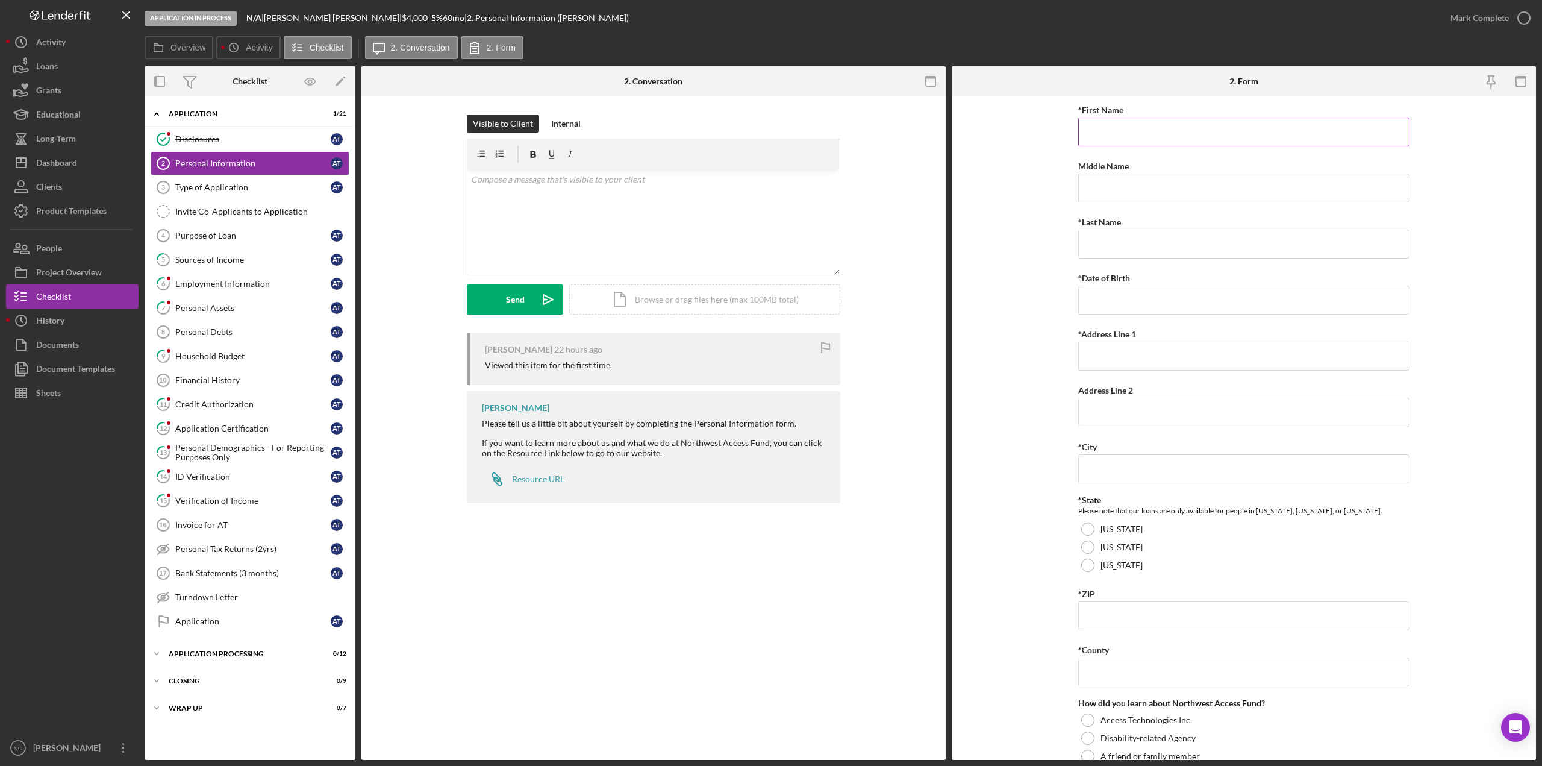
click at [1167, 125] on input "*First Name" at bounding box center [1243, 131] width 331 height 29
type input "[PERSON_NAME]"
click at [657, 570] on div "Personal Information 2 Personal Information Visible to Client Internal v Color …" at bounding box center [653, 427] width 584 height 663
click at [418, 125] on div "Visible to Client Internal v Color teal Color pink Remove color Add row above A…" at bounding box center [653, 223] width 548 height 218
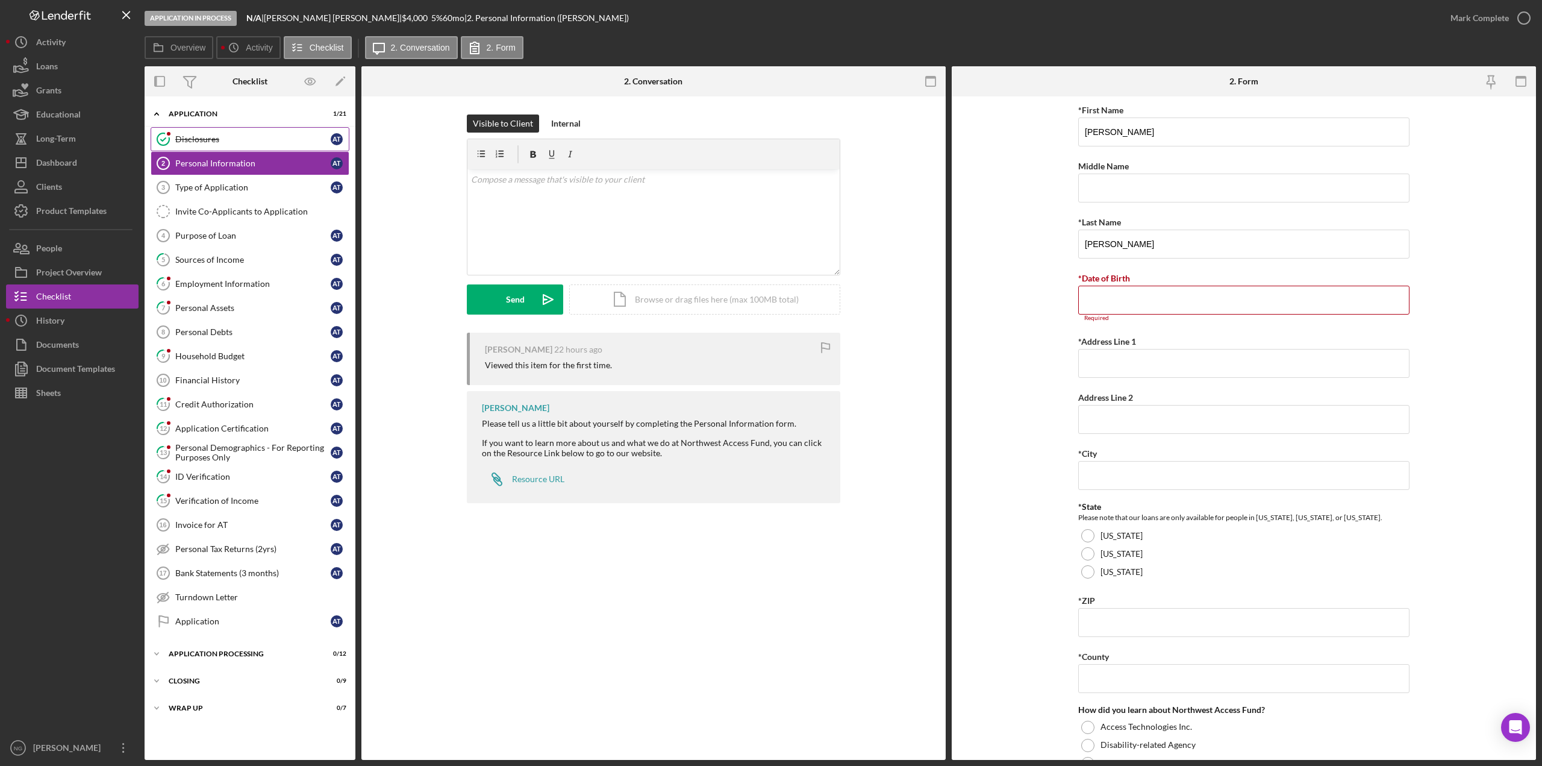
click at [210, 144] on div "Disclosures" at bounding box center [252, 139] width 155 height 10
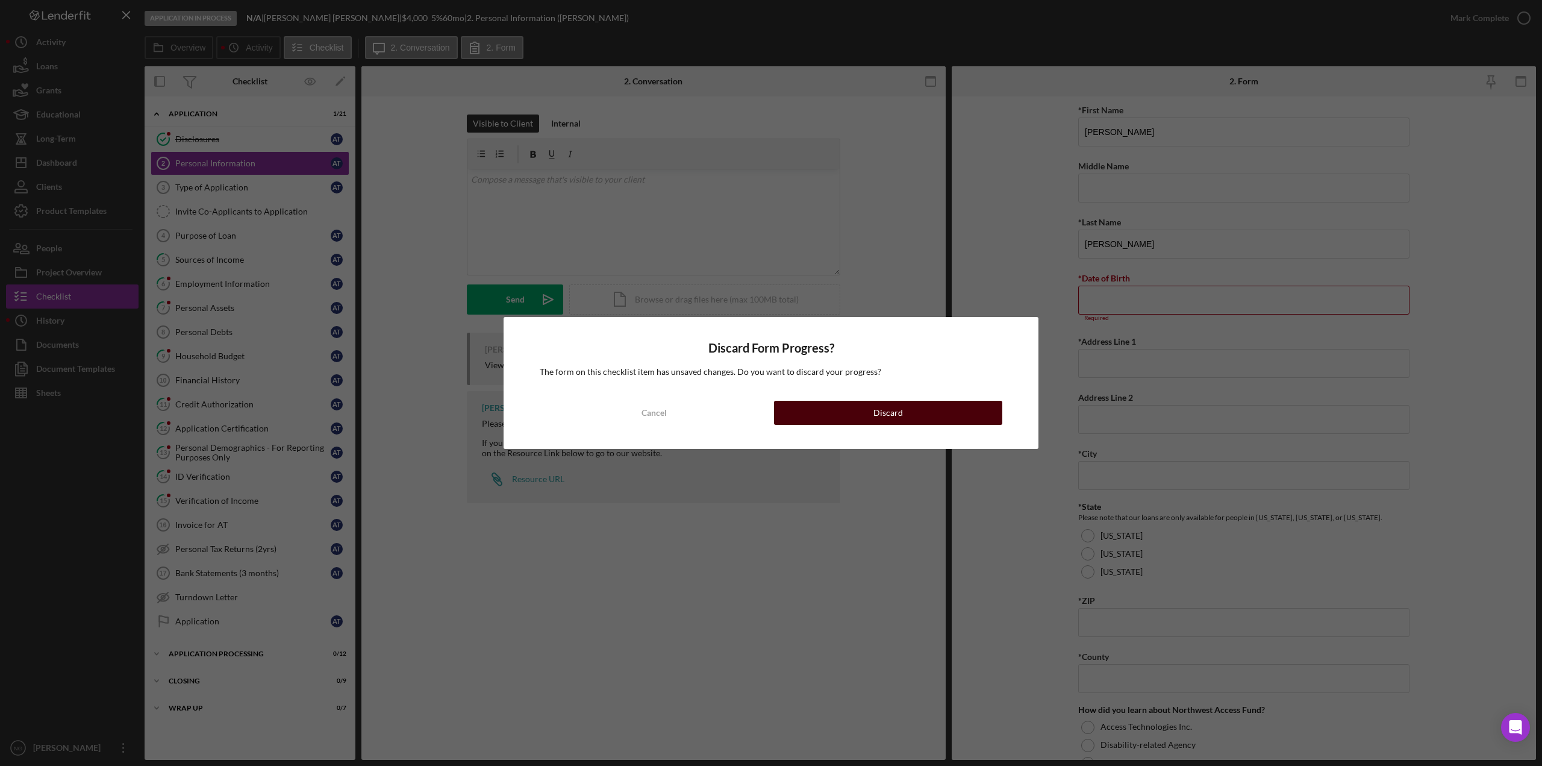
click at [835, 421] on button "Discard" at bounding box center [888, 413] width 228 height 24
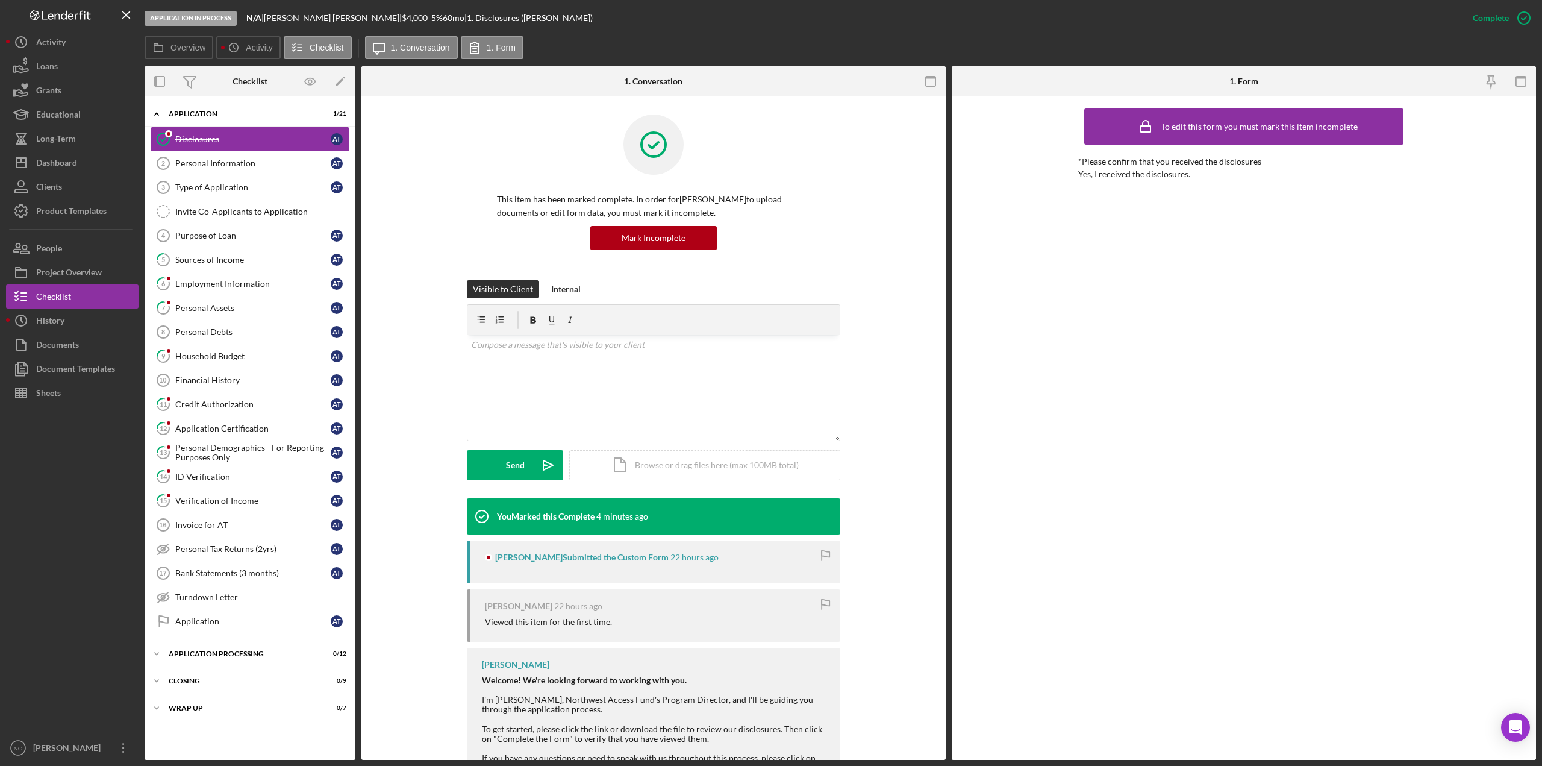
click at [239, 147] on link "Disclosures Disclosures A T" at bounding box center [250, 139] width 199 height 24
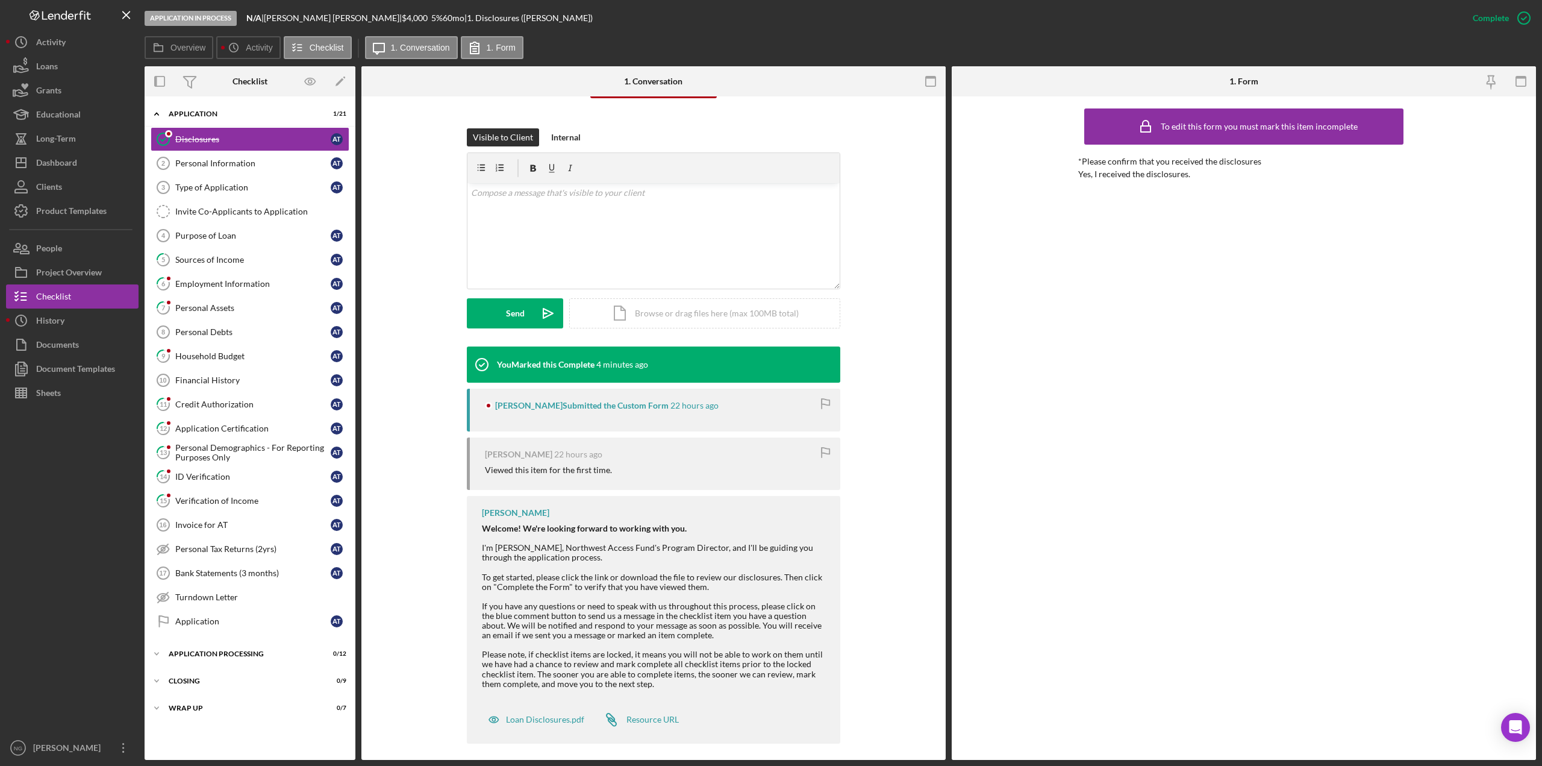
scroll to position [160, 0]
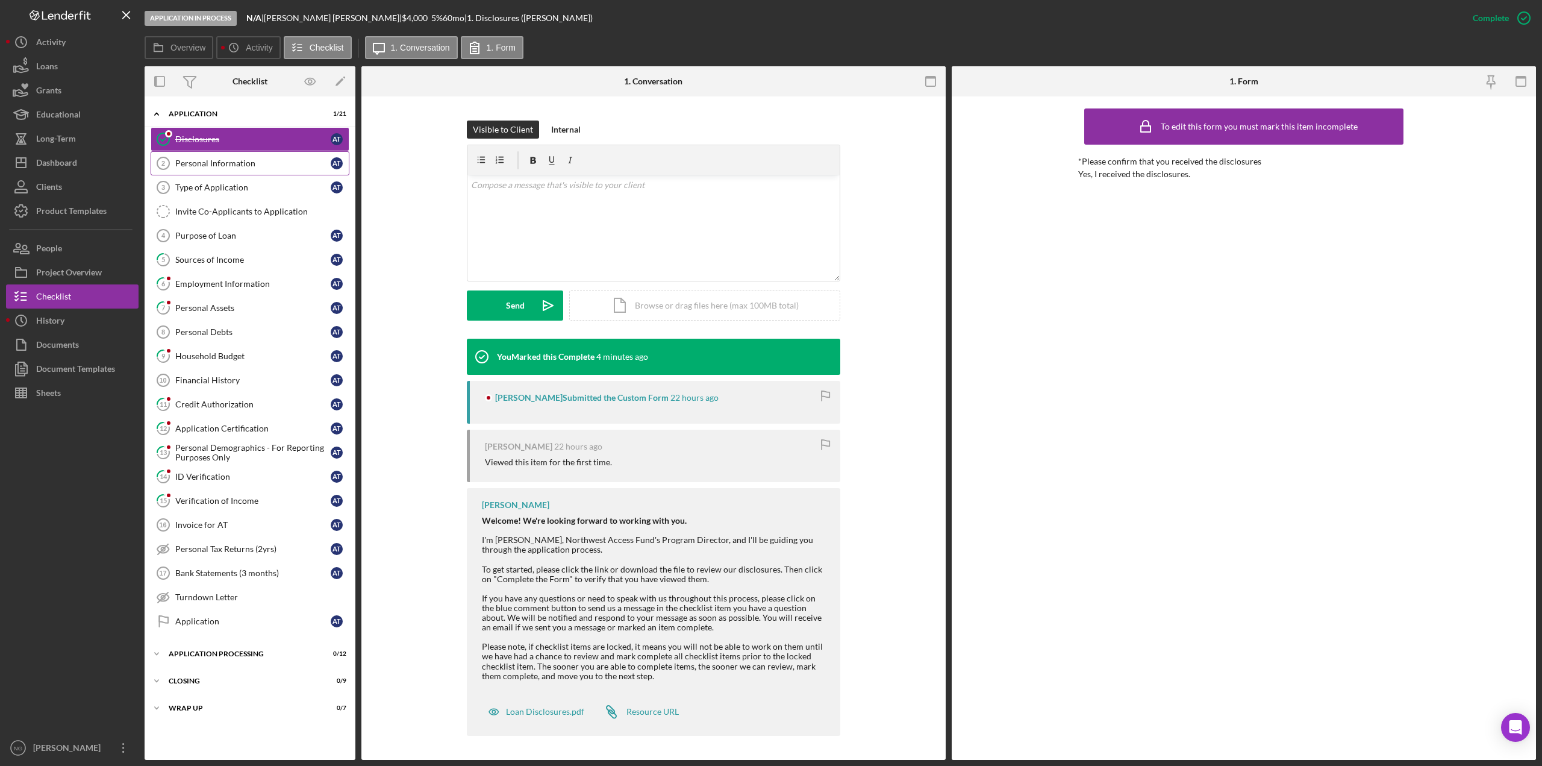
click at [259, 170] on link "Personal Information 2 Personal Information A T" at bounding box center [250, 163] width 199 height 24
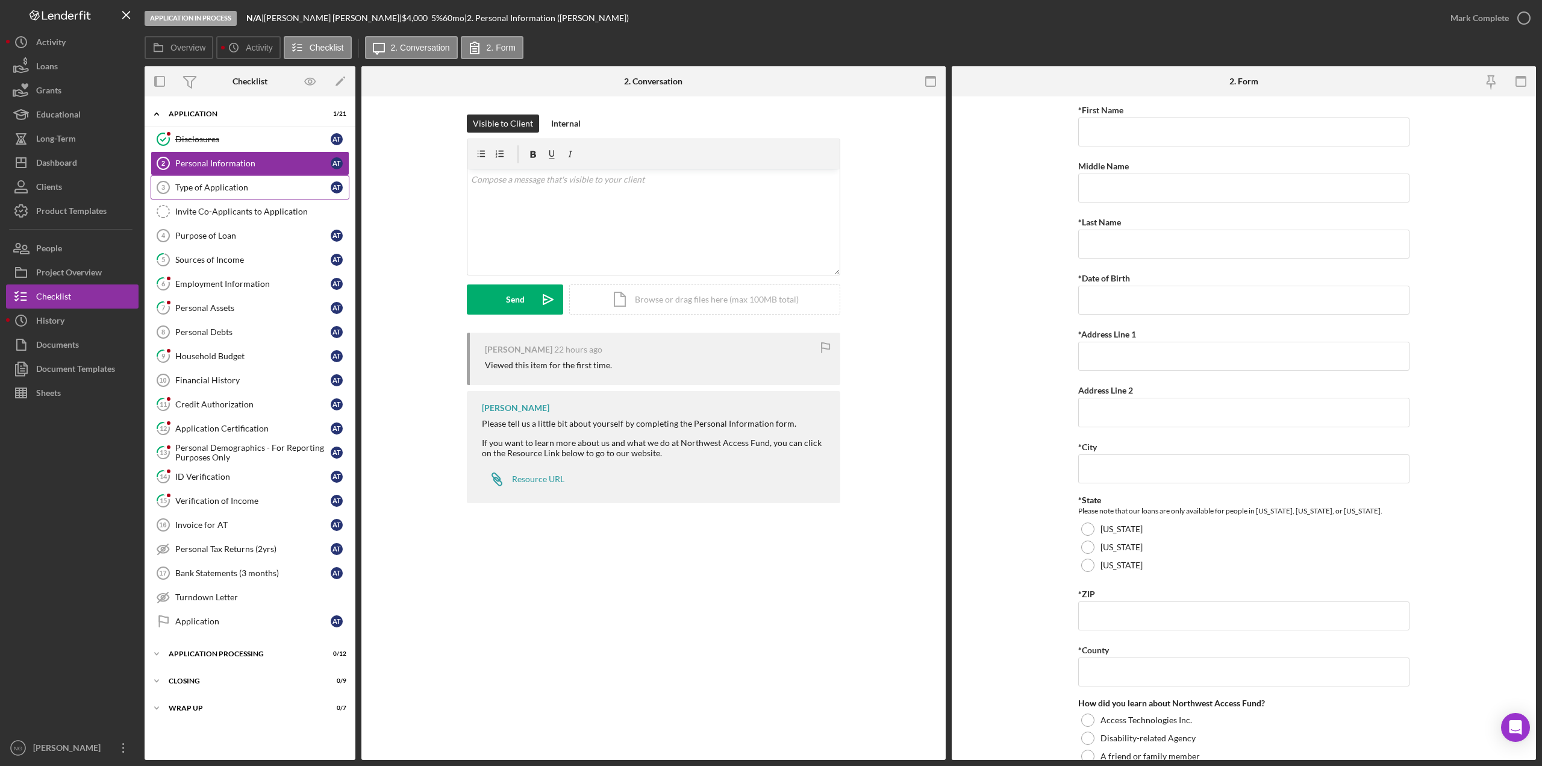
click at [249, 198] on link "Type of Application 3 Type of Application A T" at bounding box center [250, 187] width 199 height 24
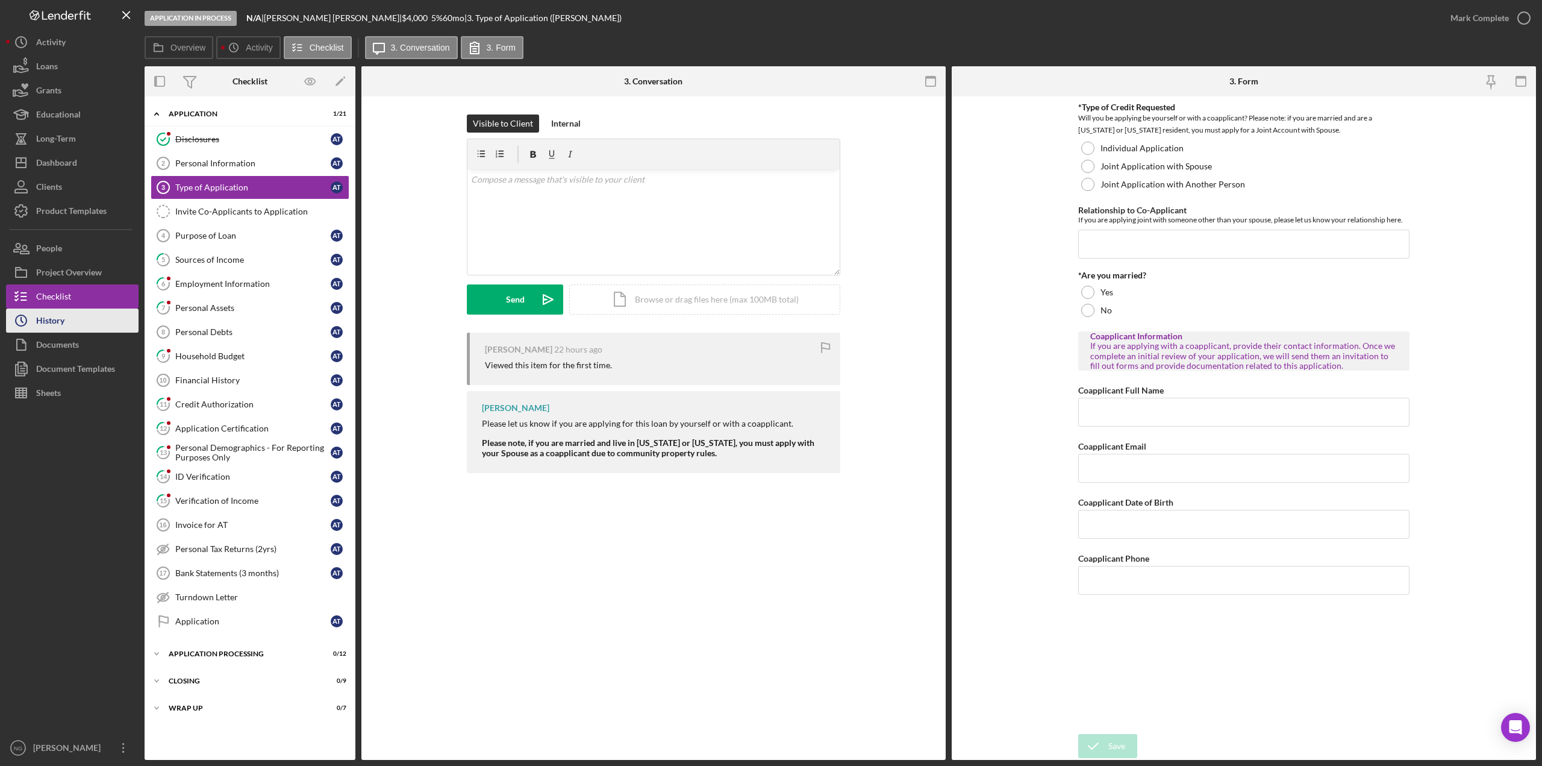
click at [72, 328] on button "Icon/History History" at bounding box center [72, 320] width 133 height 24
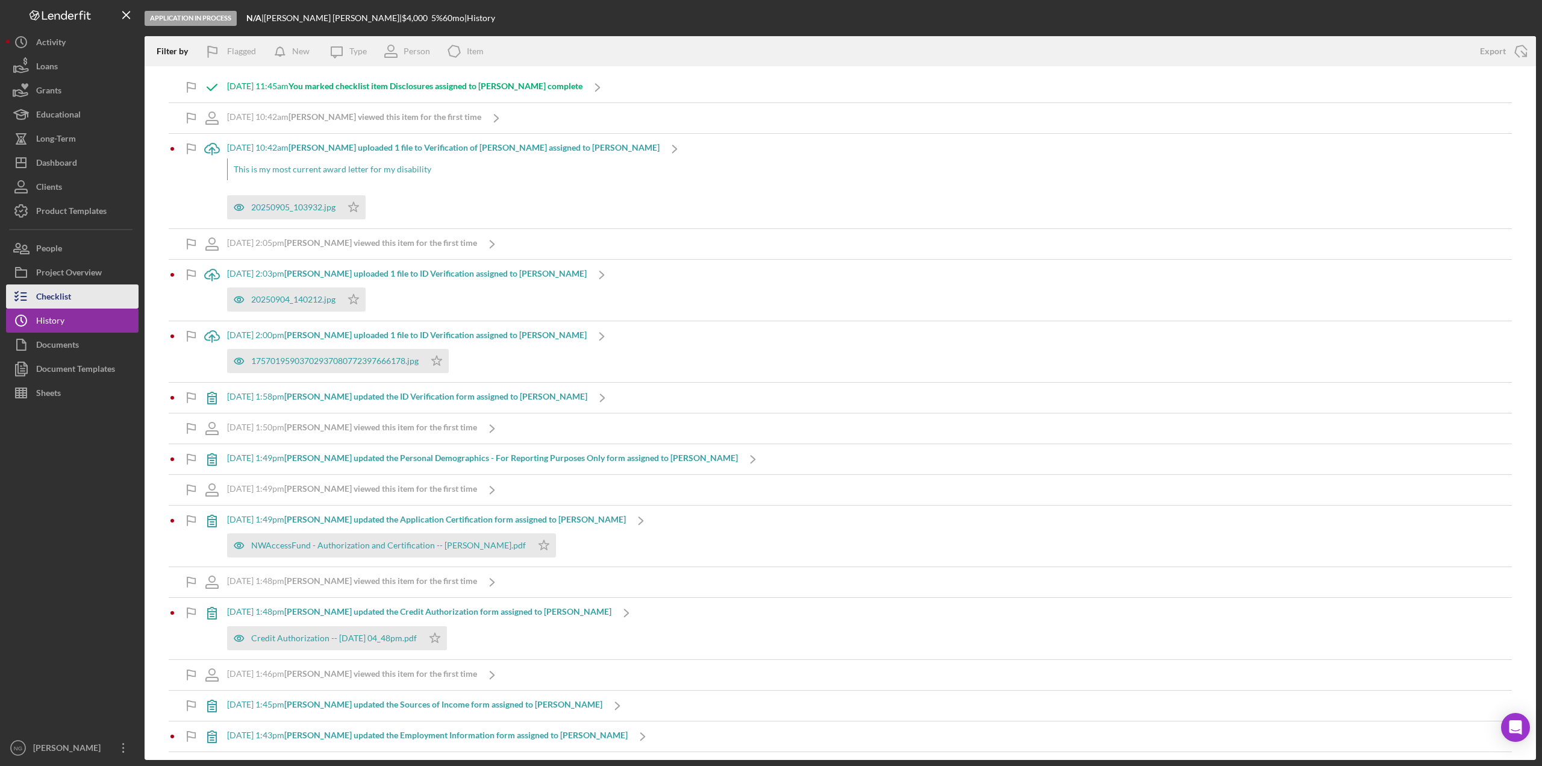
click at [64, 296] on div "Checklist" at bounding box center [53, 297] width 35 height 27
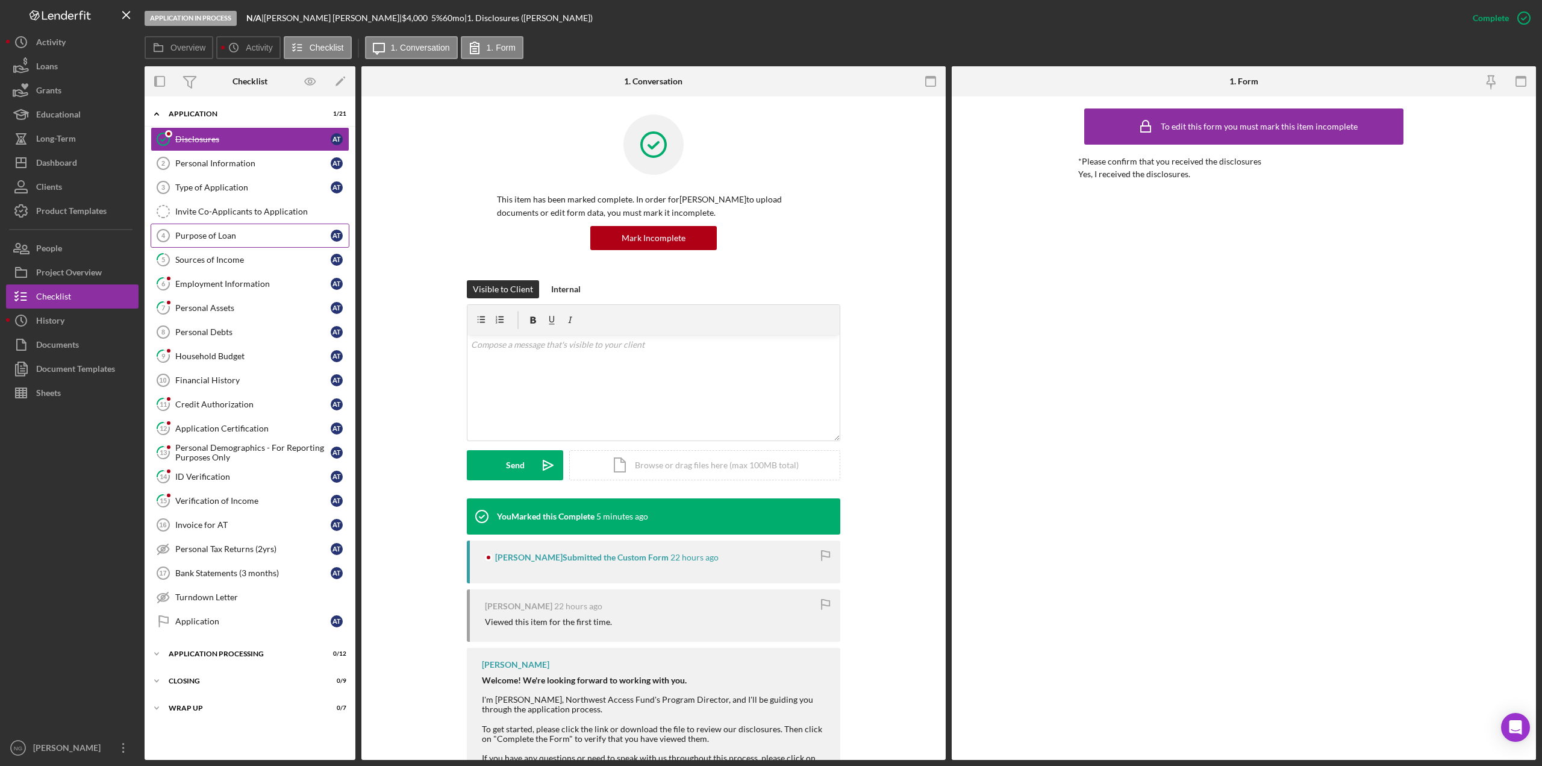
click at [209, 237] on div "Purpose of Loan" at bounding box center [252, 236] width 155 height 10
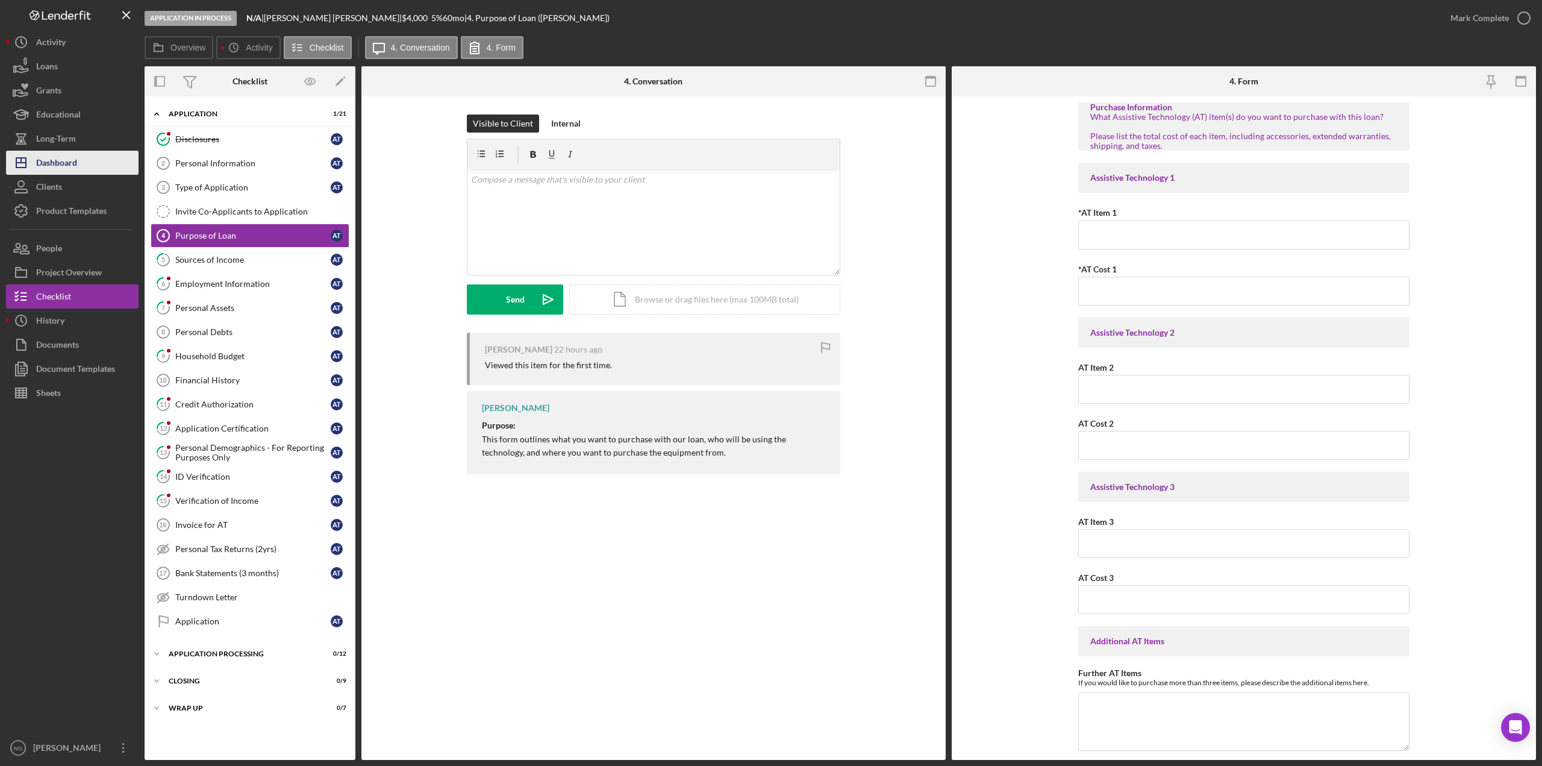
click at [62, 164] on div "Dashboard" at bounding box center [56, 164] width 41 height 27
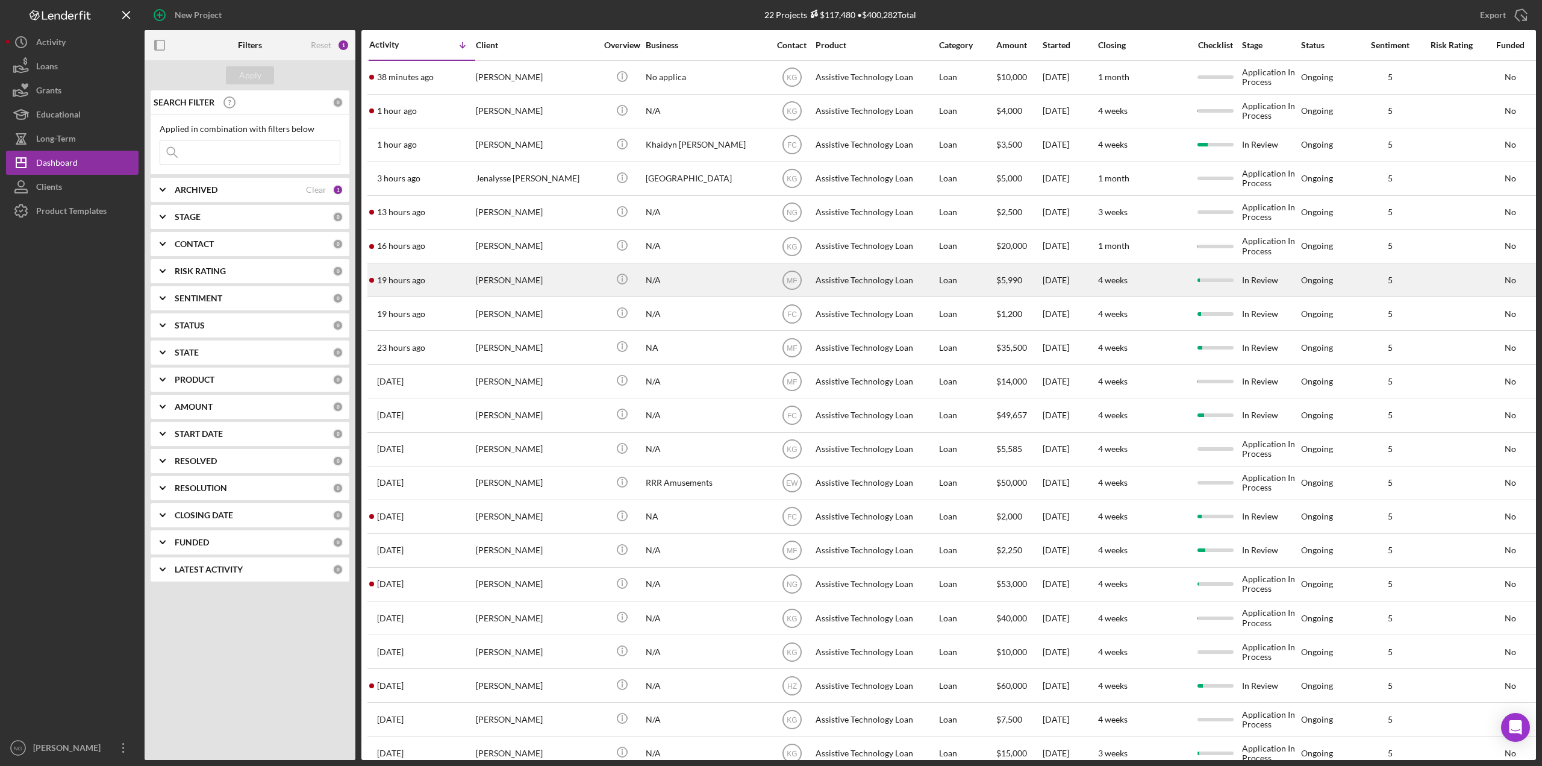
click at [502, 285] on div "[PERSON_NAME]" at bounding box center [536, 280] width 120 height 32
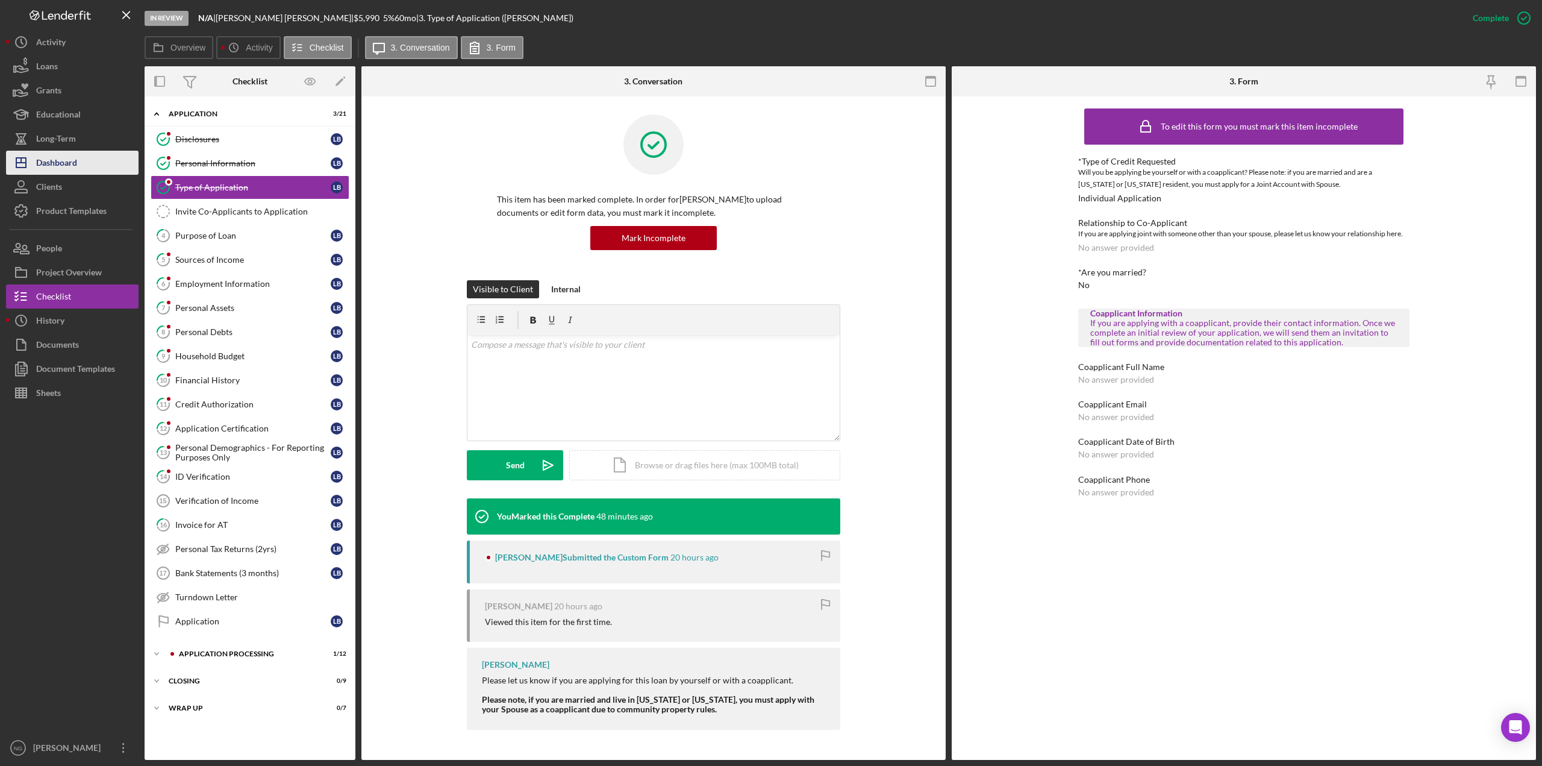
click at [65, 162] on div "Dashboard" at bounding box center [56, 164] width 41 height 27
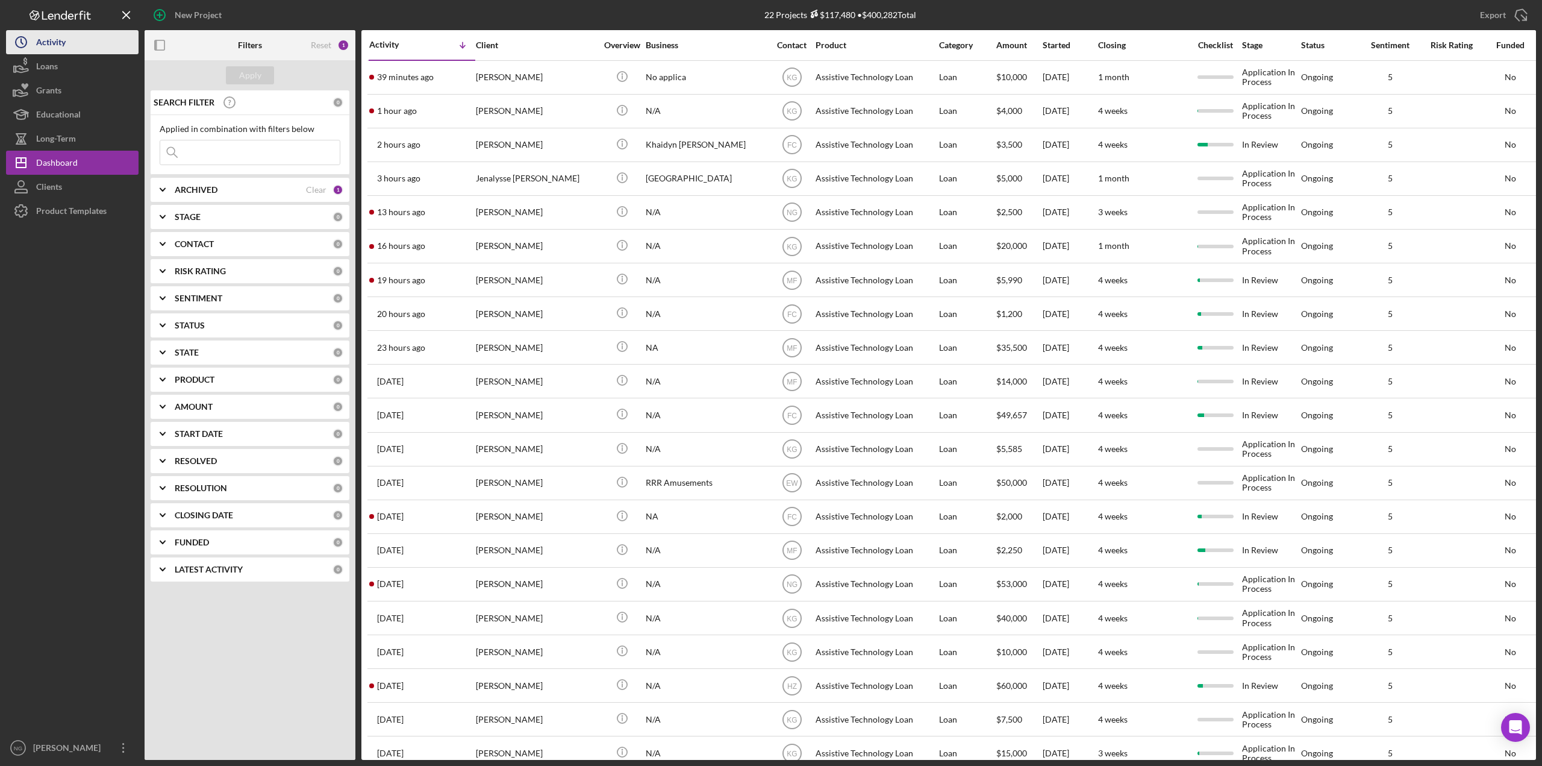
click at [66, 51] on button "Icon/History Activity" at bounding box center [72, 42] width 133 height 24
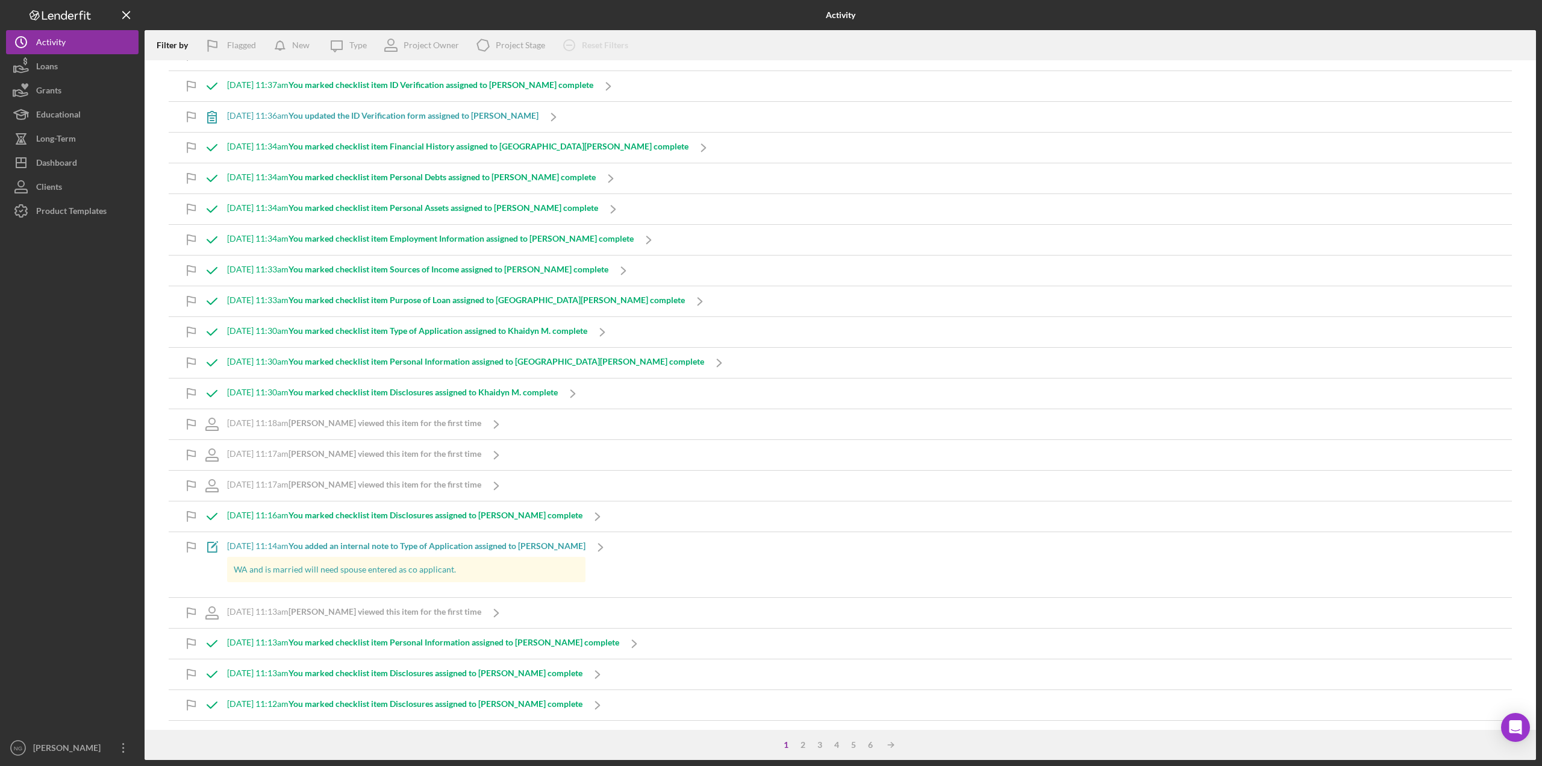
scroll to position [361, 0]
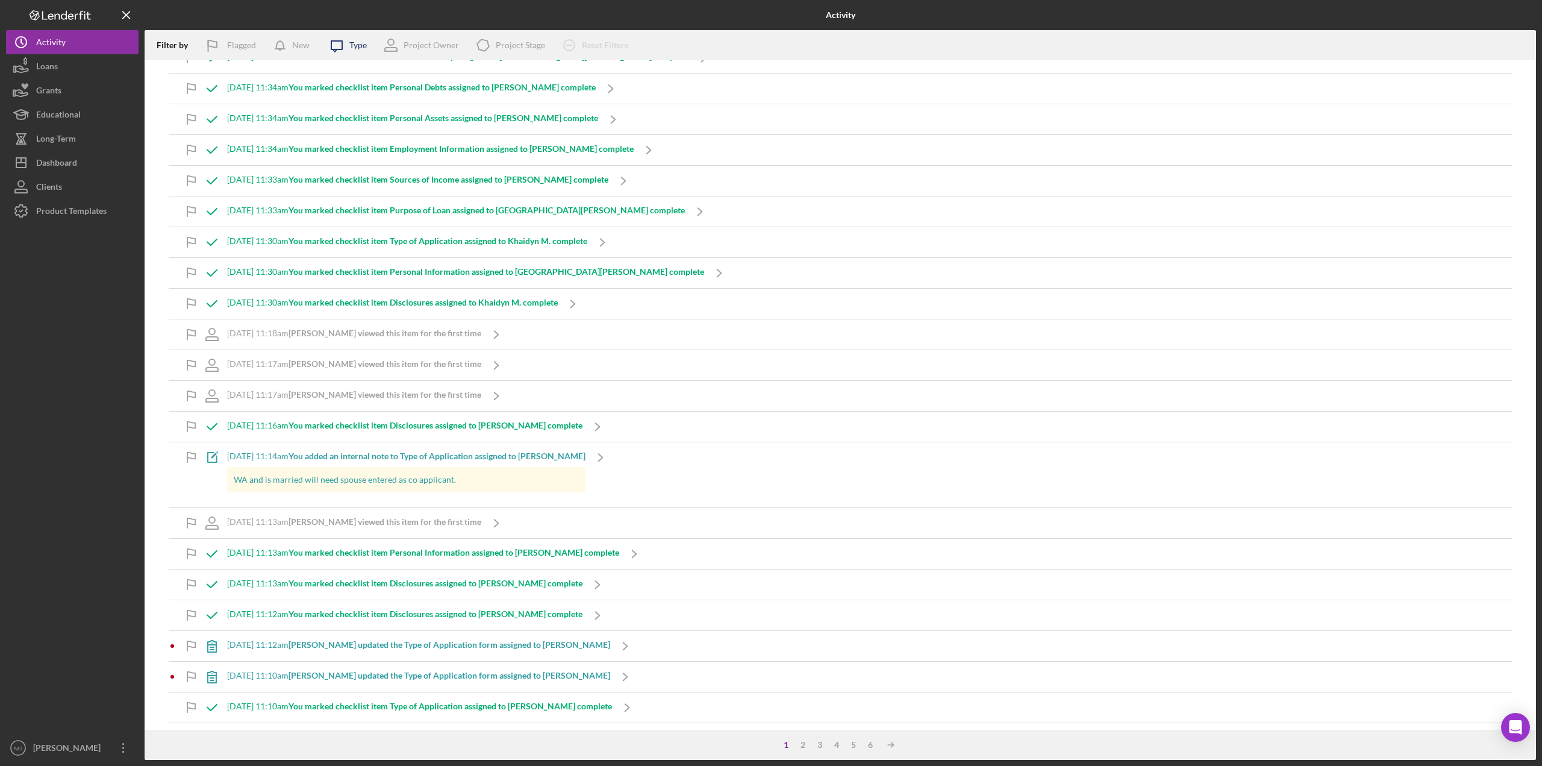
click at [360, 48] on div "Type" at bounding box center [357, 45] width 17 height 10
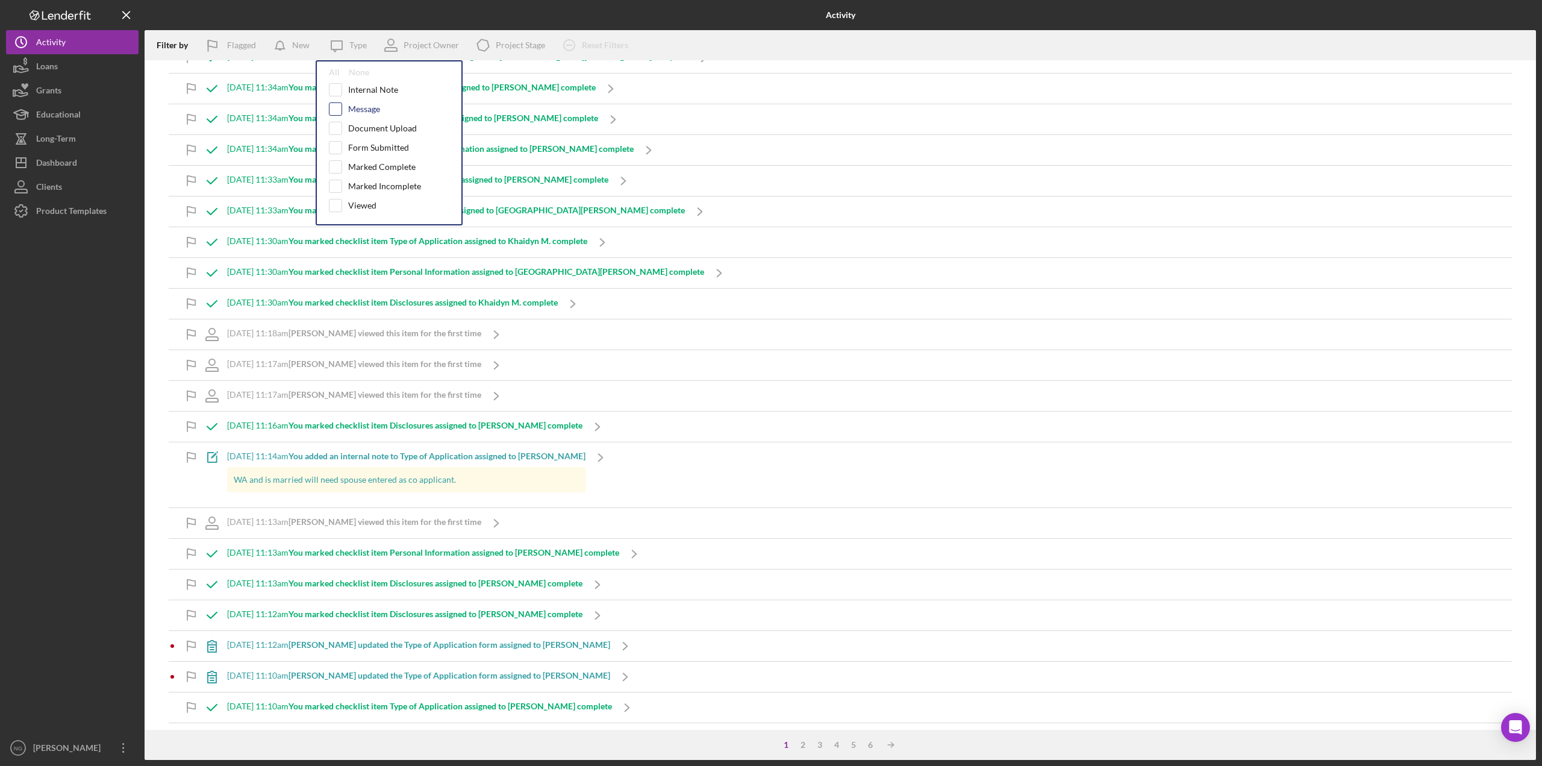
click at [340, 110] on input "checkbox" at bounding box center [335, 109] width 12 height 12
checkbox input "true"
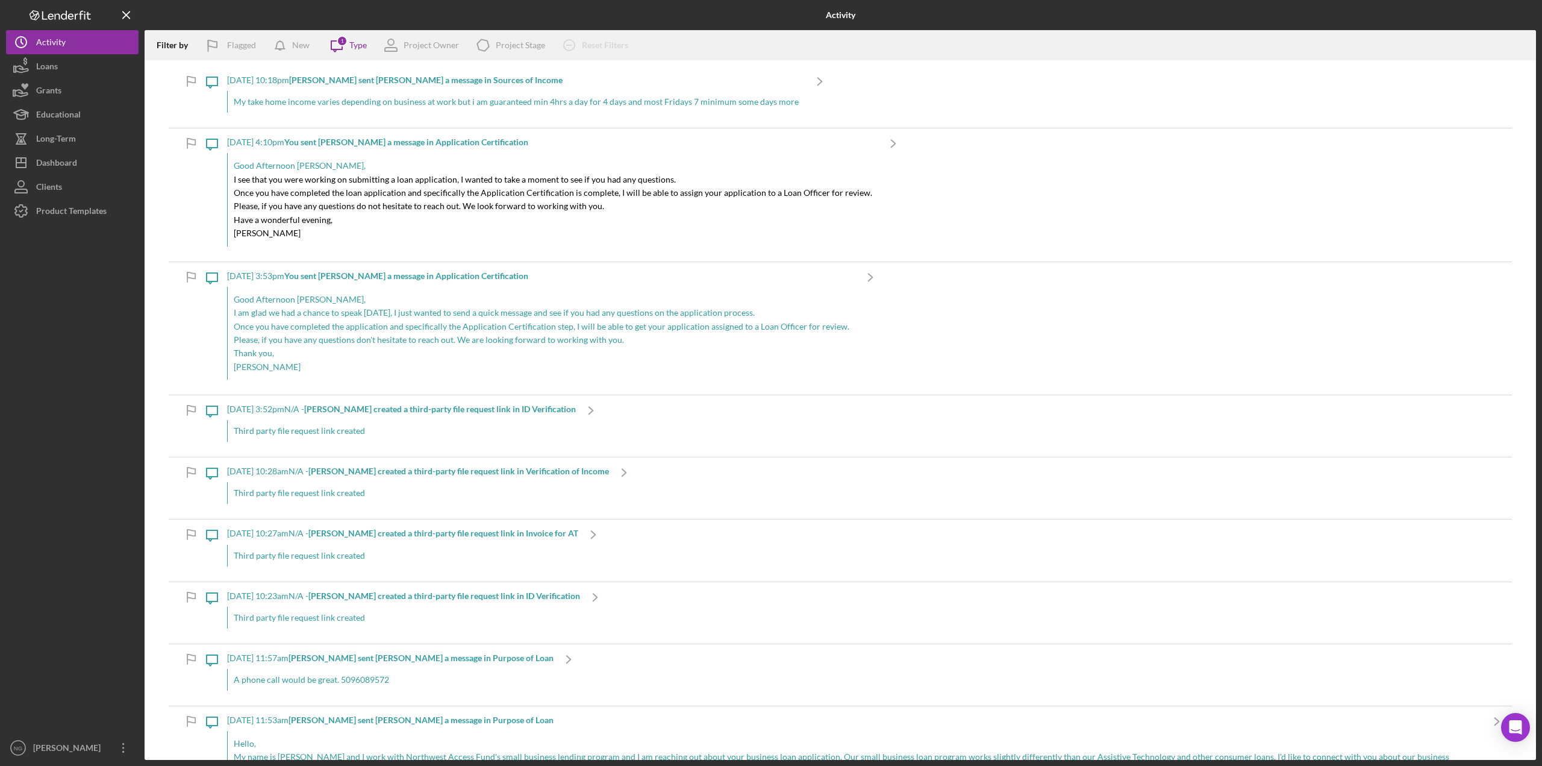
click at [192, 222] on div "Icon/Message [DATE] 4:10pm You sent [PERSON_NAME] a message in Application Cert…" at bounding box center [840, 194] width 1343 height 133
click at [342, 45] on div "1" at bounding box center [342, 41] width 11 height 11
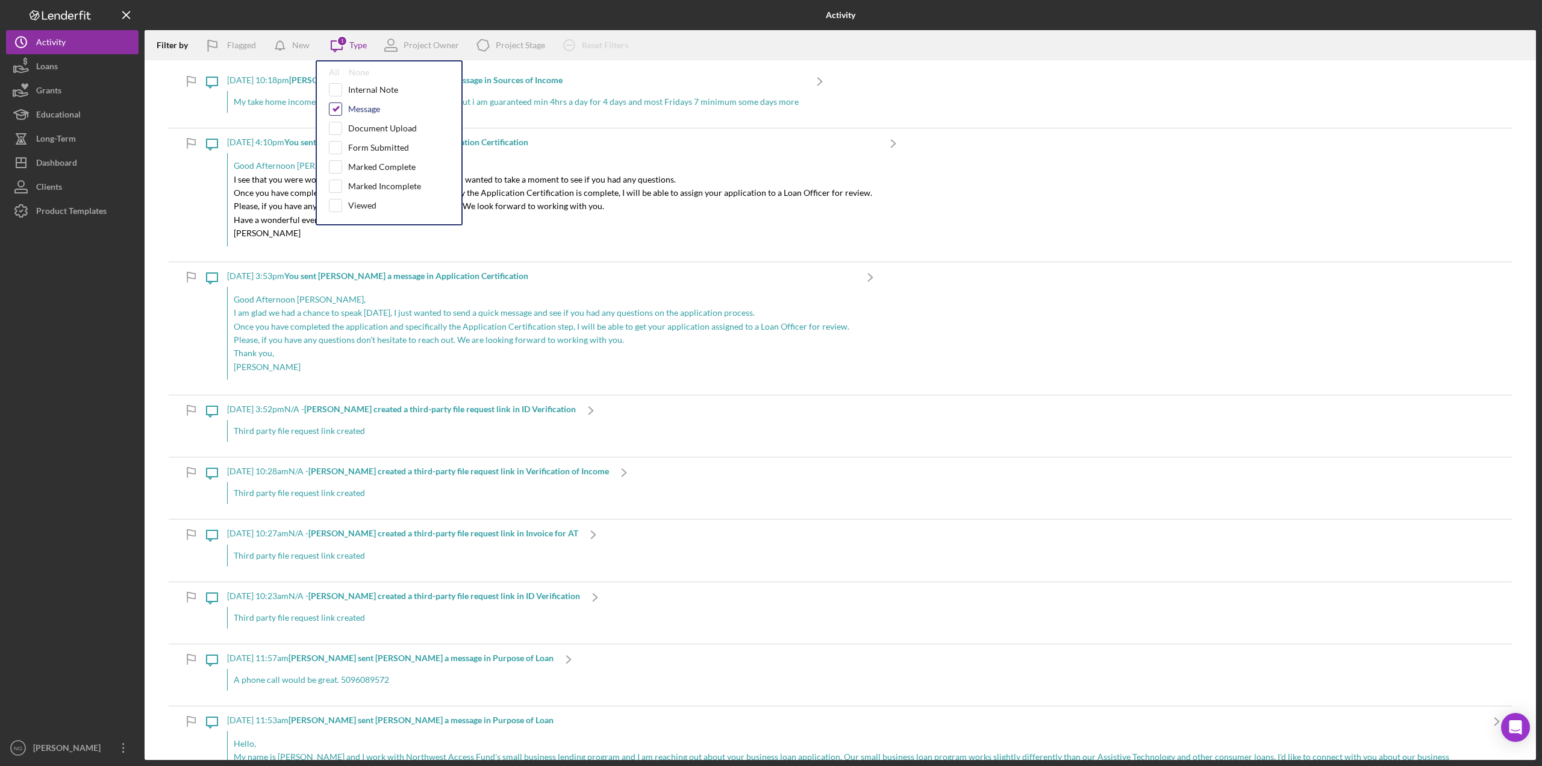
click at [333, 107] on input "checkbox" at bounding box center [335, 109] width 12 height 12
checkbox input "false"
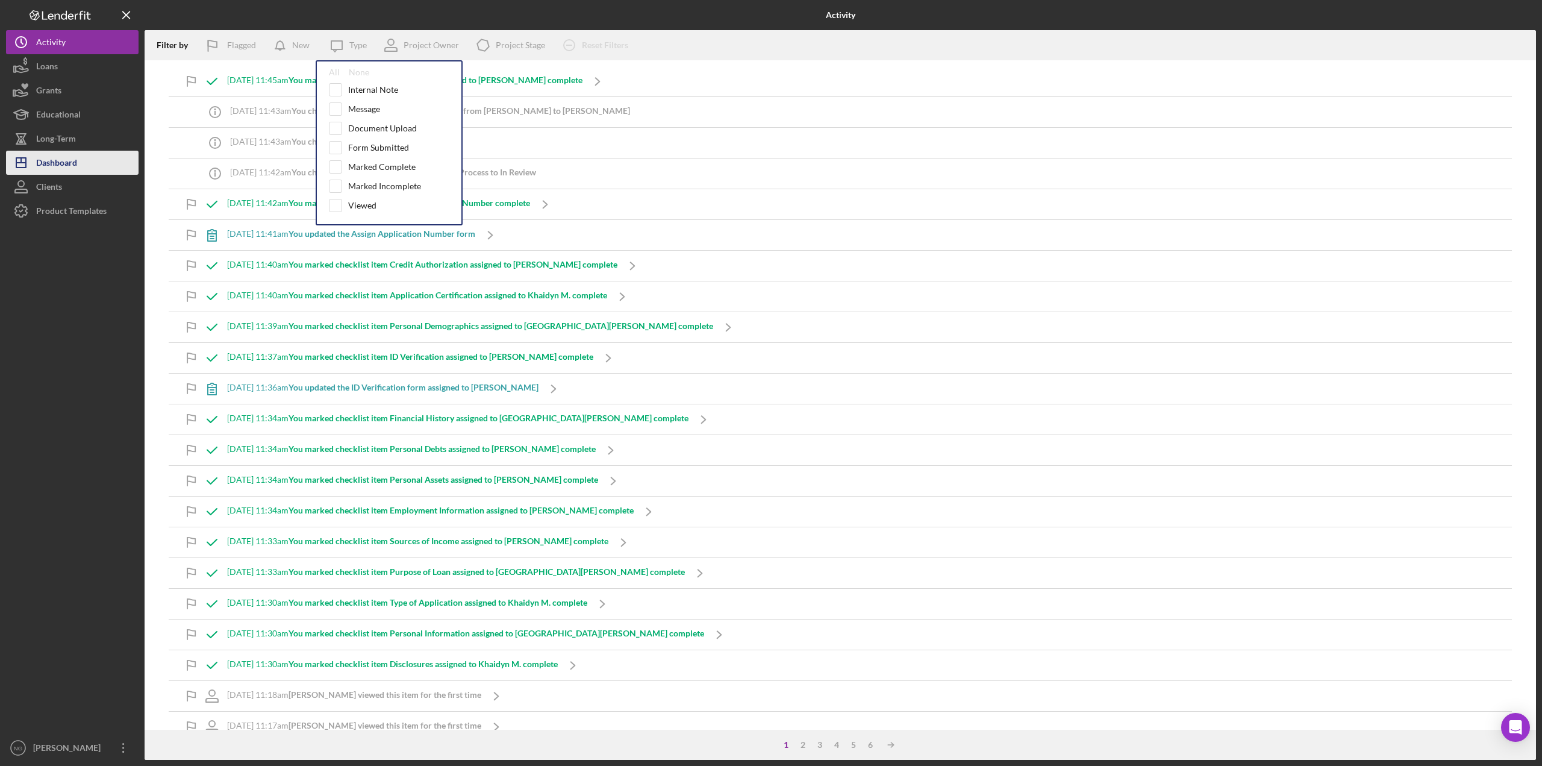
click at [55, 163] on div "Dashboard" at bounding box center [56, 164] width 41 height 27
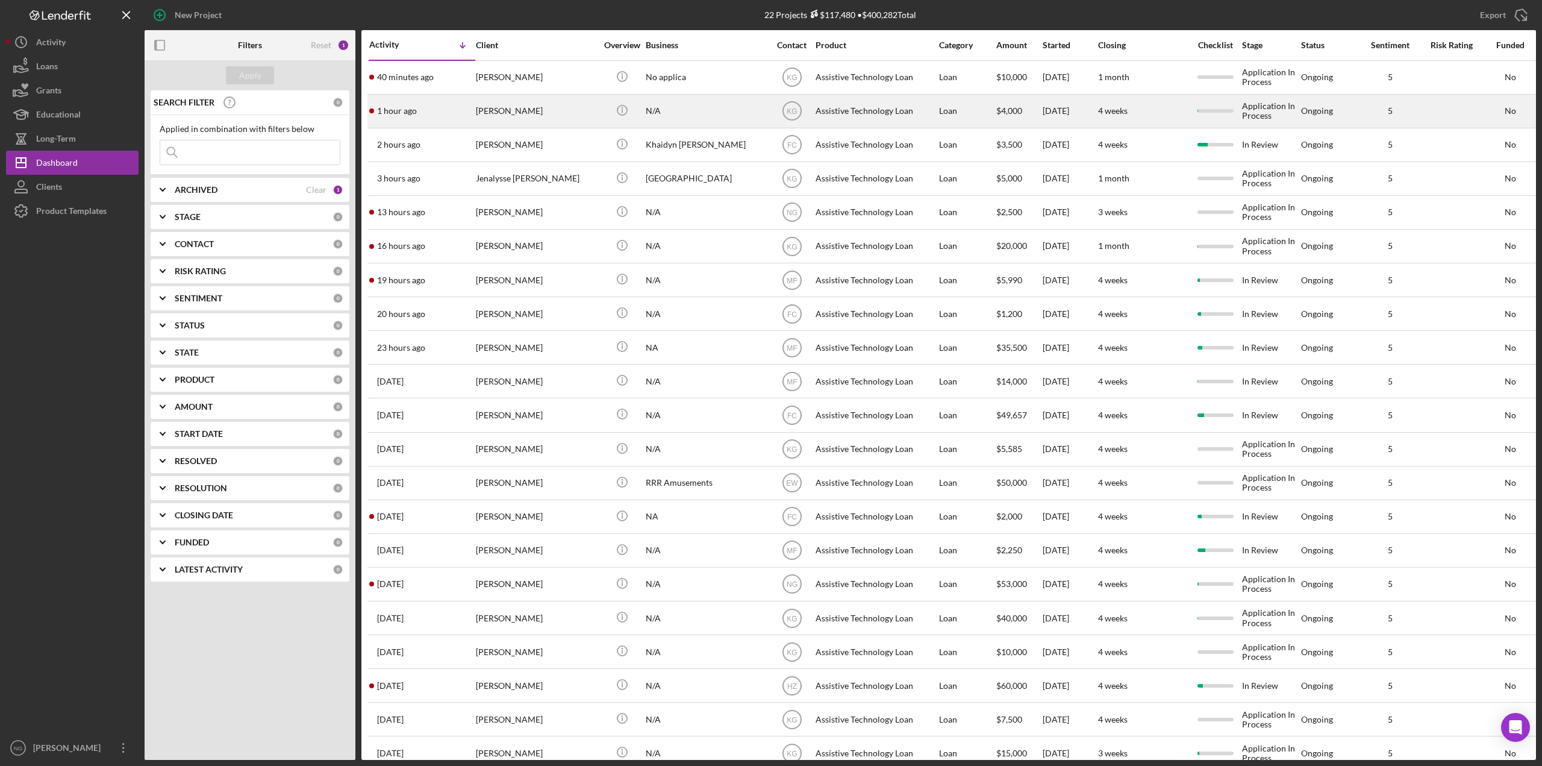
click at [511, 113] on div "[PERSON_NAME]" at bounding box center [536, 111] width 120 height 32
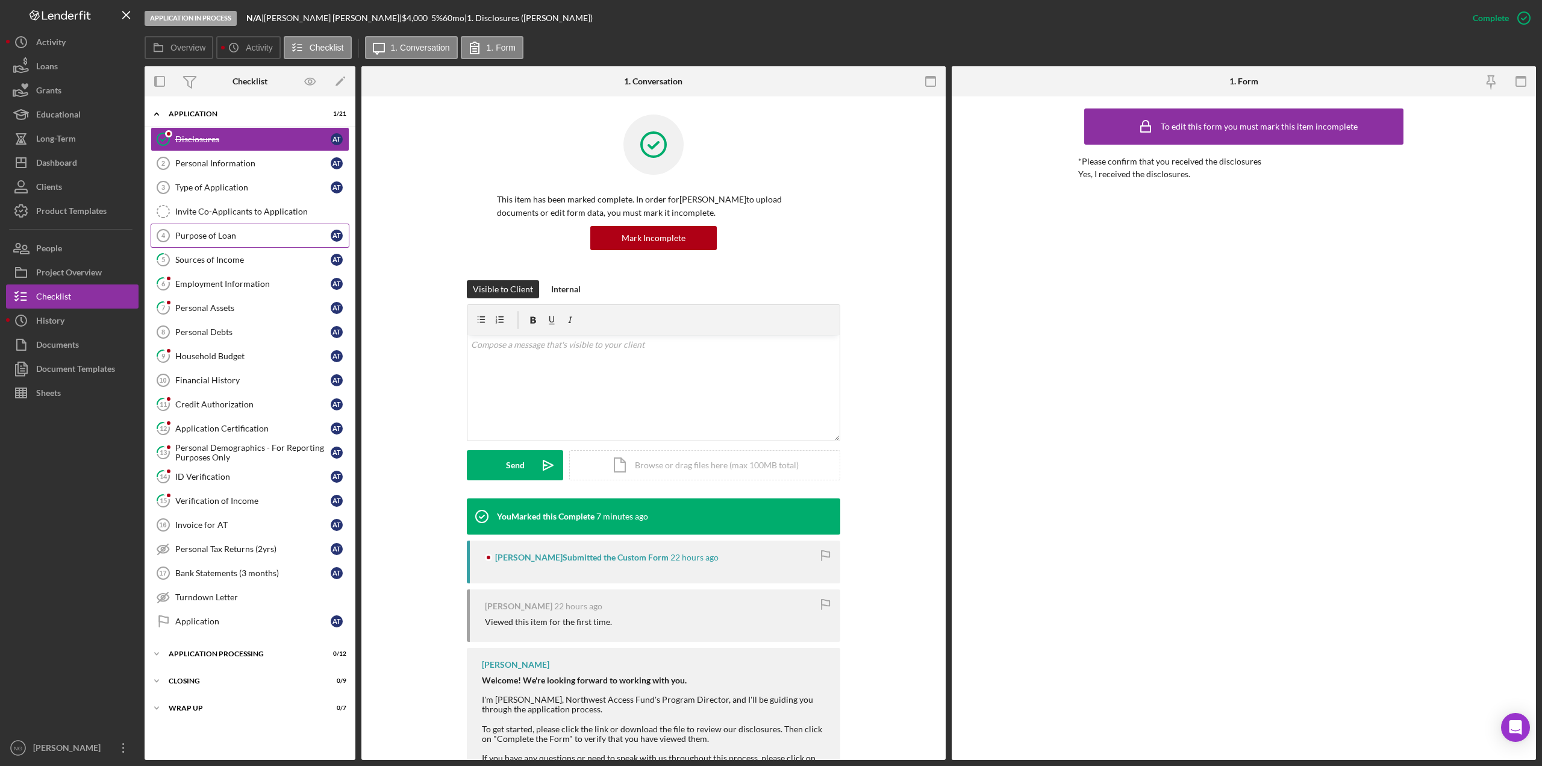
click at [232, 237] on div "Purpose of Loan" at bounding box center [252, 236] width 155 height 10
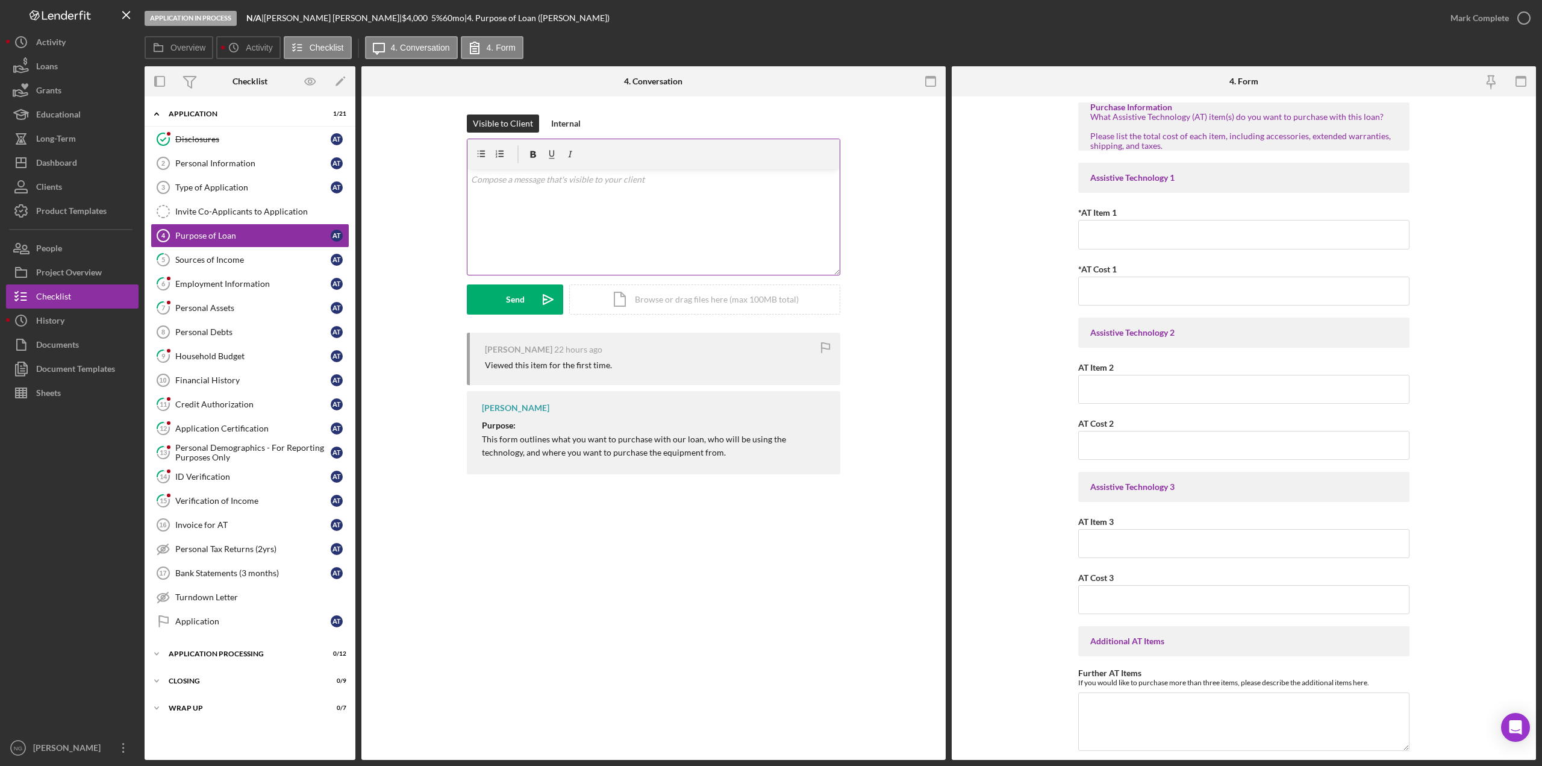
click at [545, 192] on div "v Color teal Color pink Remove color Add row above Add row below Add column bef…" at bounding box center [653, 221] width 372 height 105
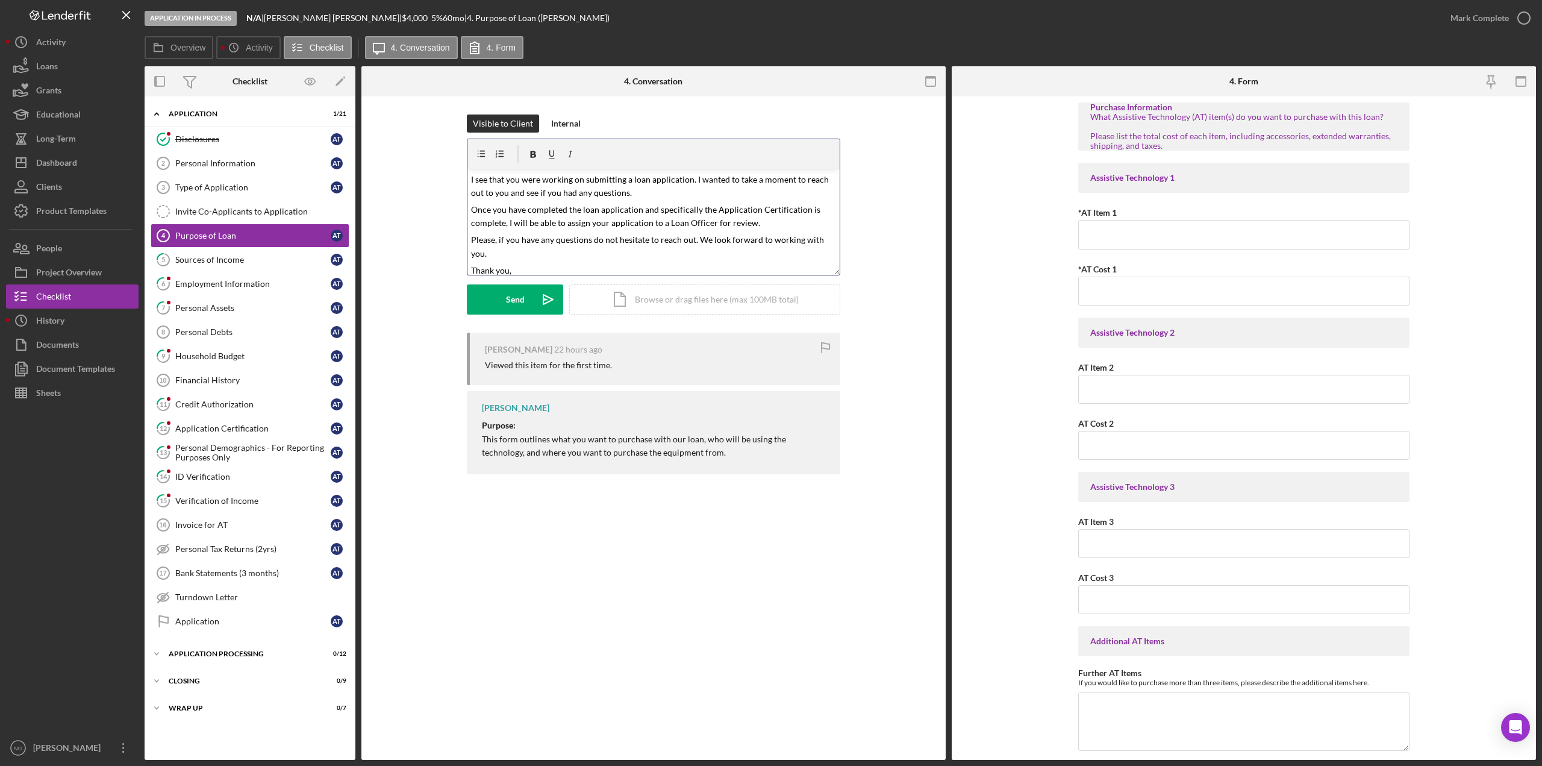
click at [469, 179] on div "v Color teal Color pink Remove color Add row above Add row below Add column bef…" at bounding box center [653, 221] width 372 height 105
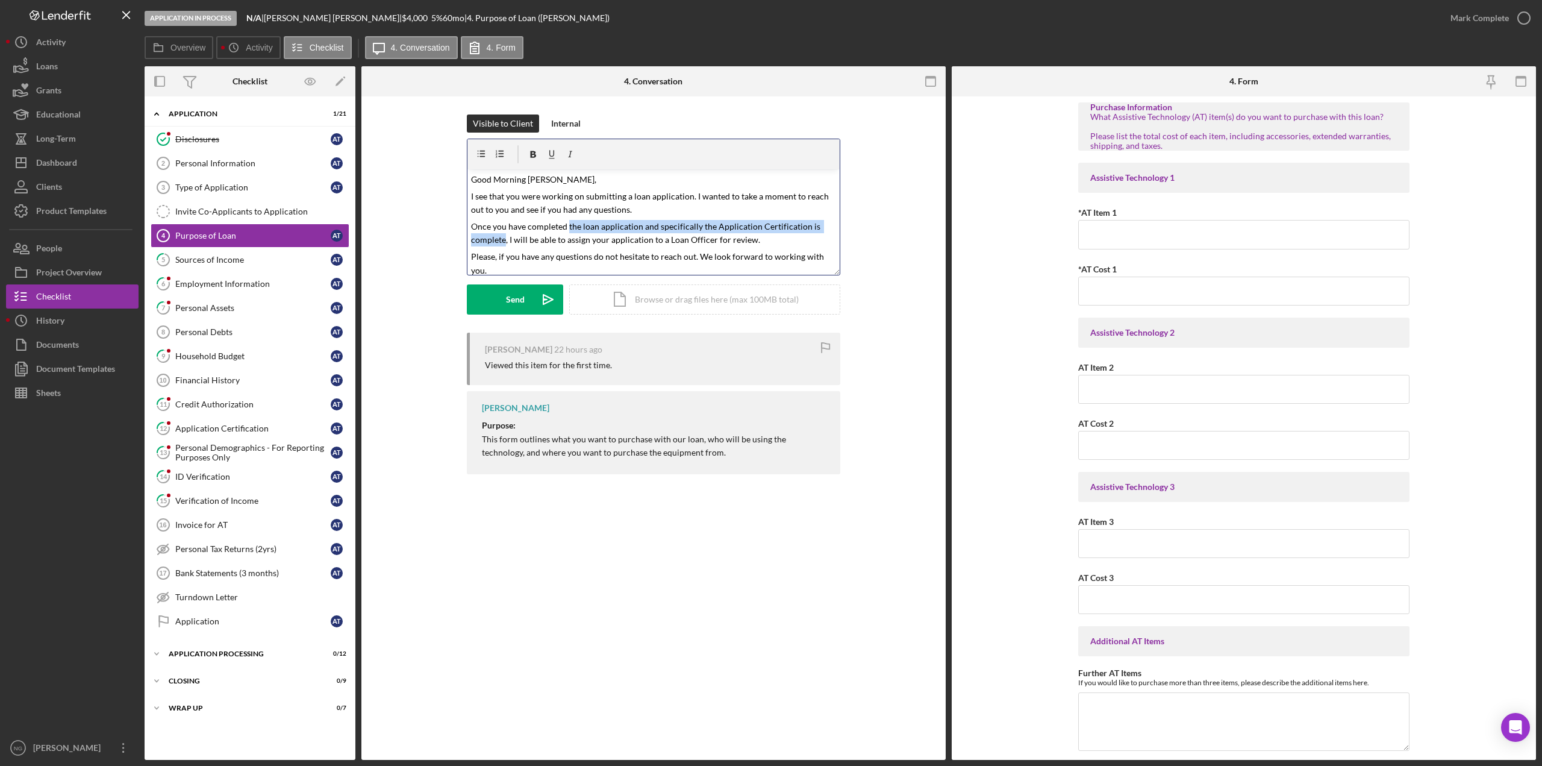
drag, startPoint x: 567, startPoint y: 226, endPoint x: 504, endPoint y: 246, distance: 66.9
click at [504, 246] on p "Once you have completed the loan application and specifically the Application C…" at bounding box center [654, 233] width 366 height 27
click at [484, 239] on mark "Once you have completed the Personal Information, Type of Application and Purpo…" at bounding box center [645, 232] width 349 height 23
drag, startPoint x: 526, startPoint y: 180, endPoint x: 446, endPoint y: 183, distance: 80.8
click at [446, 183] on div "Visible to Client Internal v Color teal Color pink Remove color Add row above A…" at bounding box center [653, 223] width 548 height 218
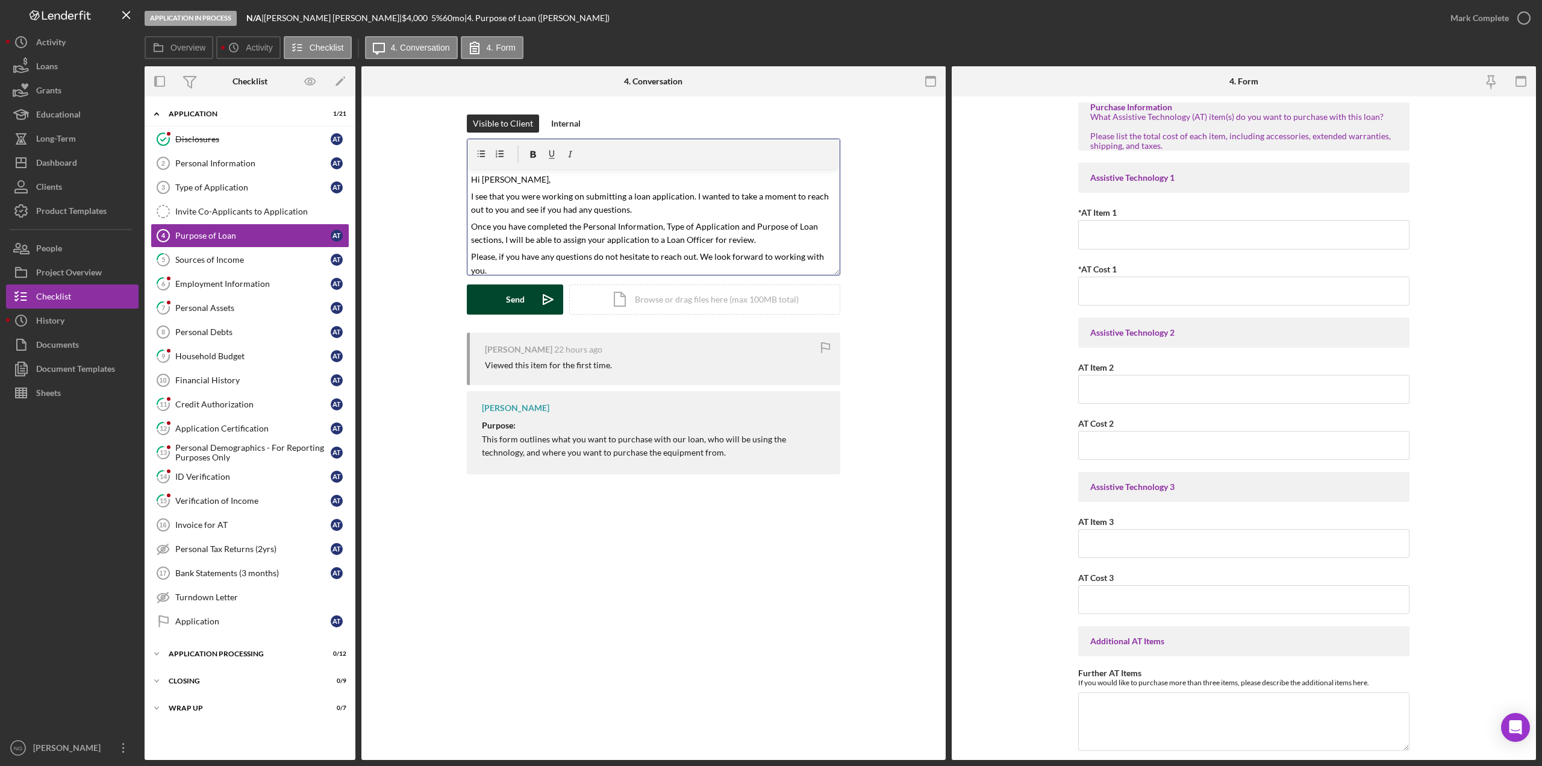
click at [534, 305] on icon "Icon/icon-invite-send" at bounding box center [548, 299] width 30 height 30
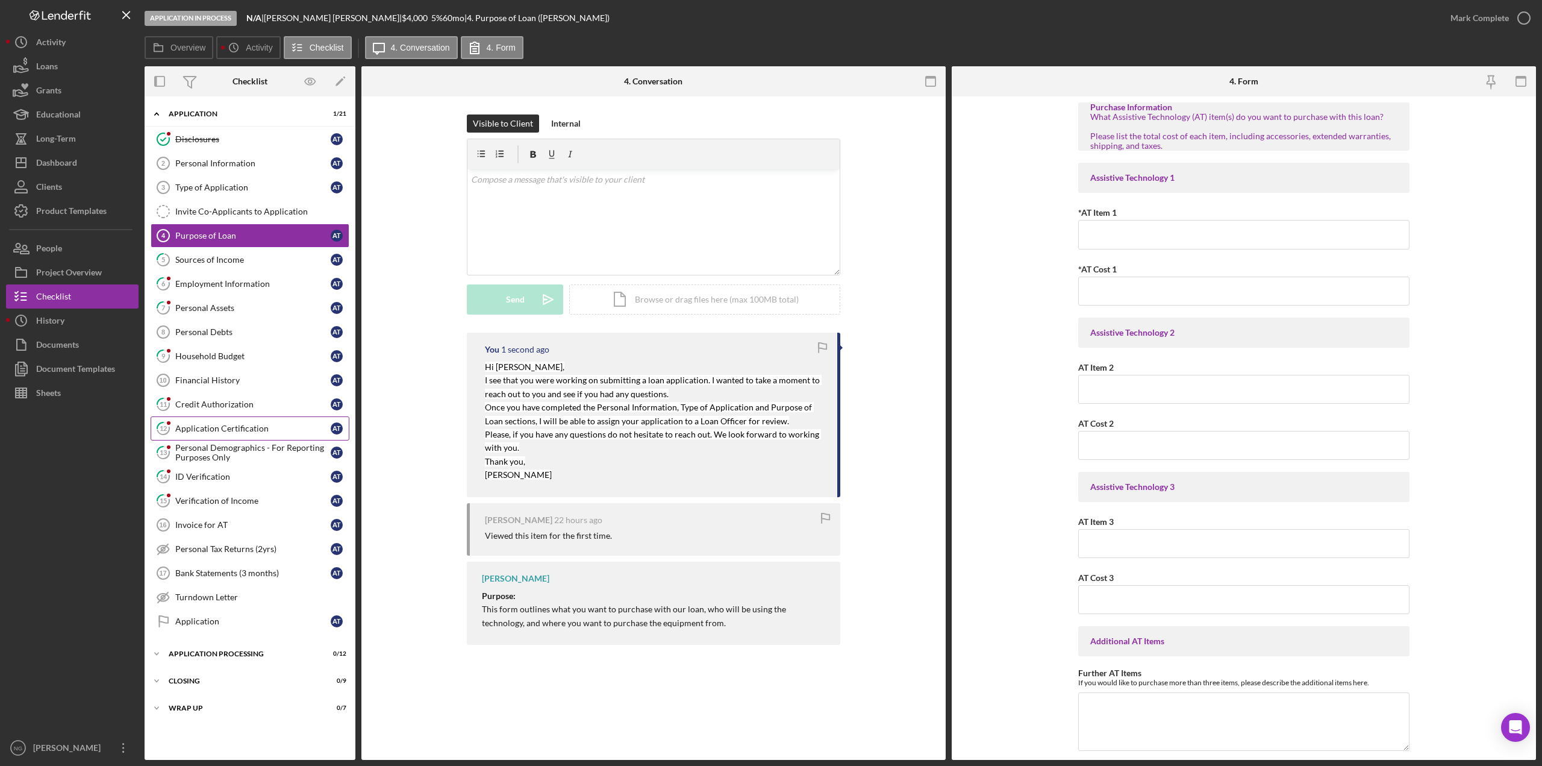
click at [237, 433] on div "Application Certification" at bounding box center [252, 428] width 155 height 10
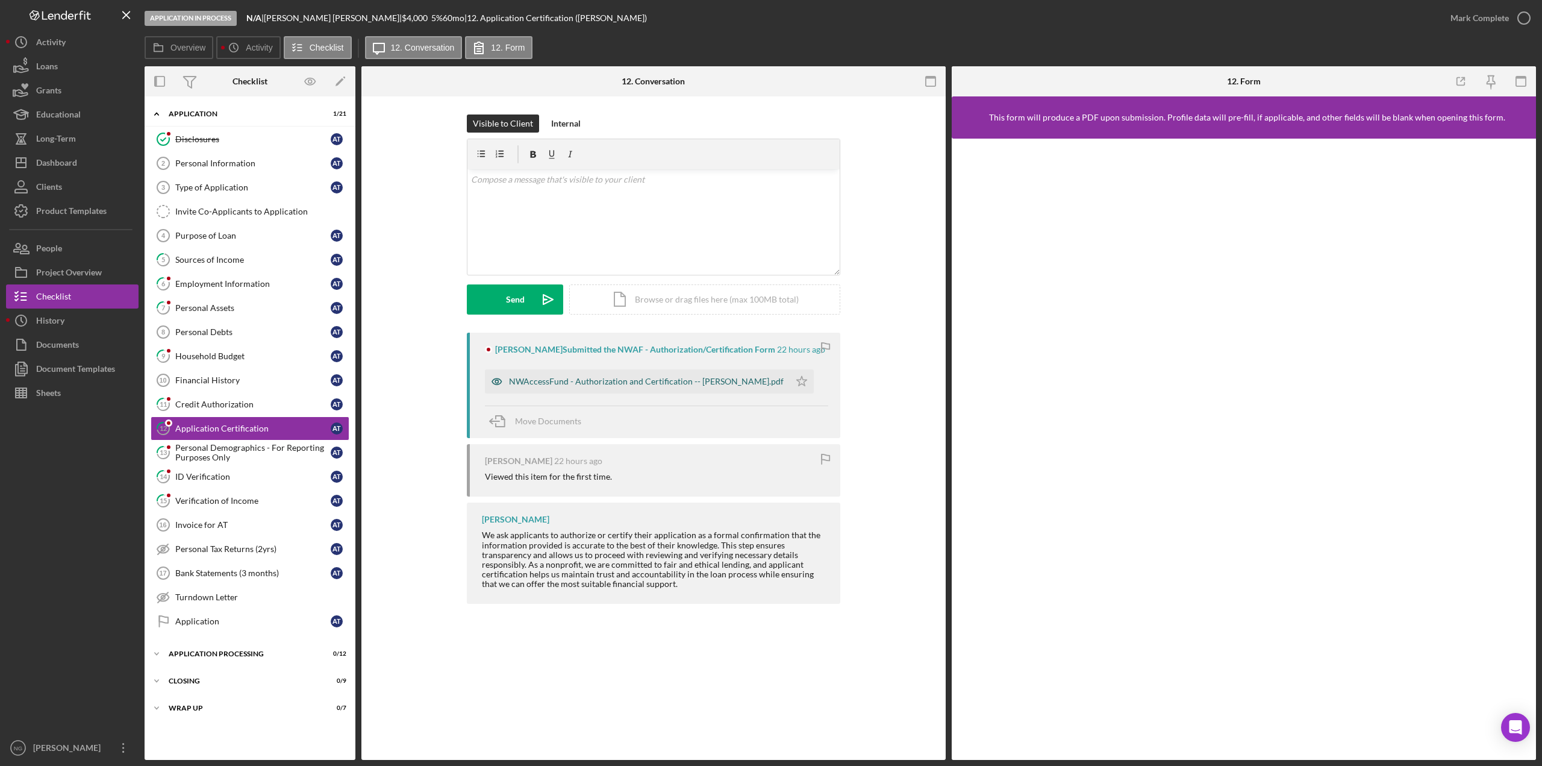
click at [705, 393] on div "NWAccessFund - Authorization and Certification -- [PERSON_NAME].pdf" at bounding box center [637, 381] width 305 height 24
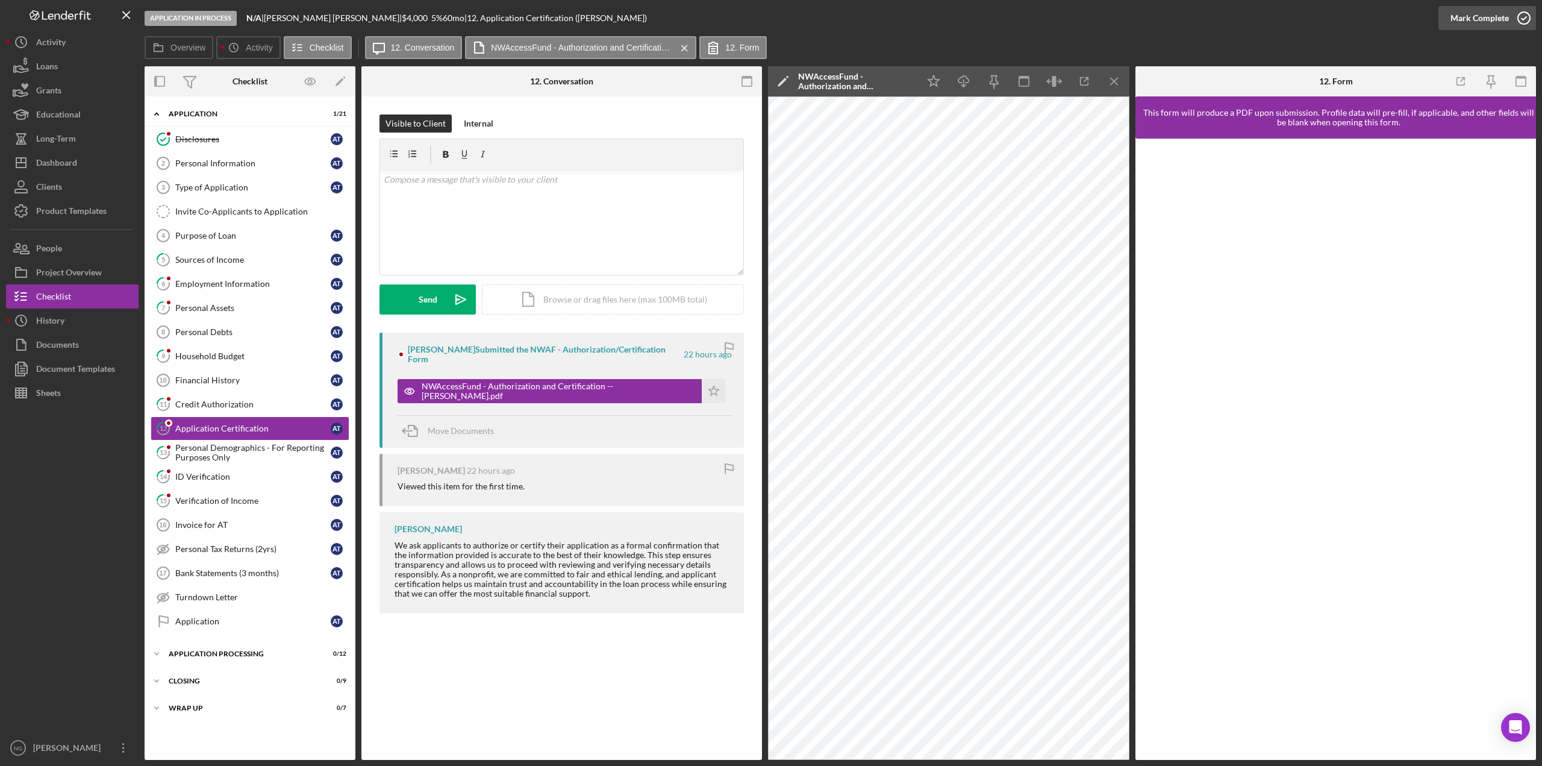
click at [1524, 23] on circle "button" at bounding box center [1524, 18] width 12 height 12
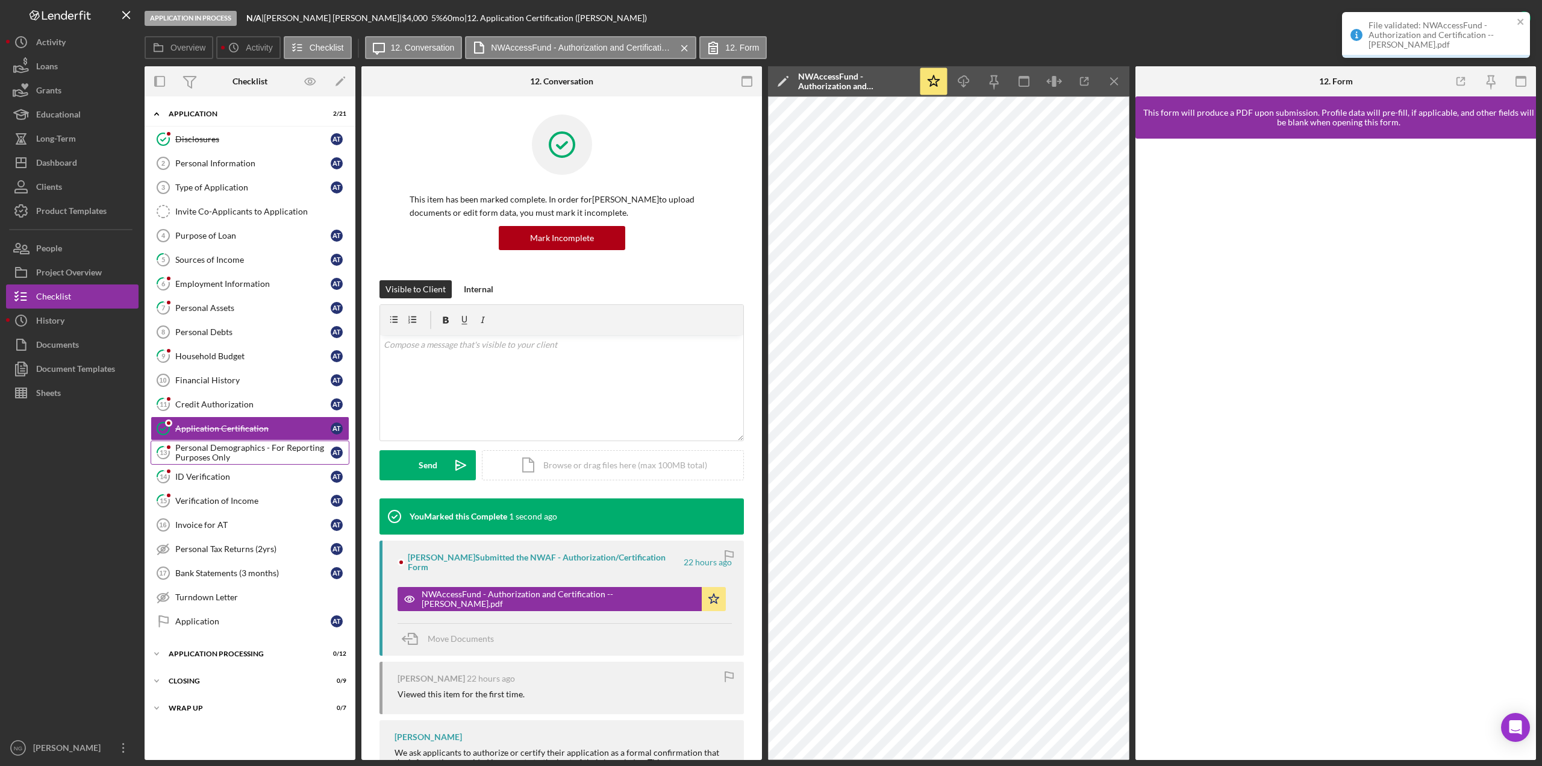
click at [245, 457] on div "Personal Demographics - For Reporting Purposes Only" at bounding box center [252, 452] width 155 height 19
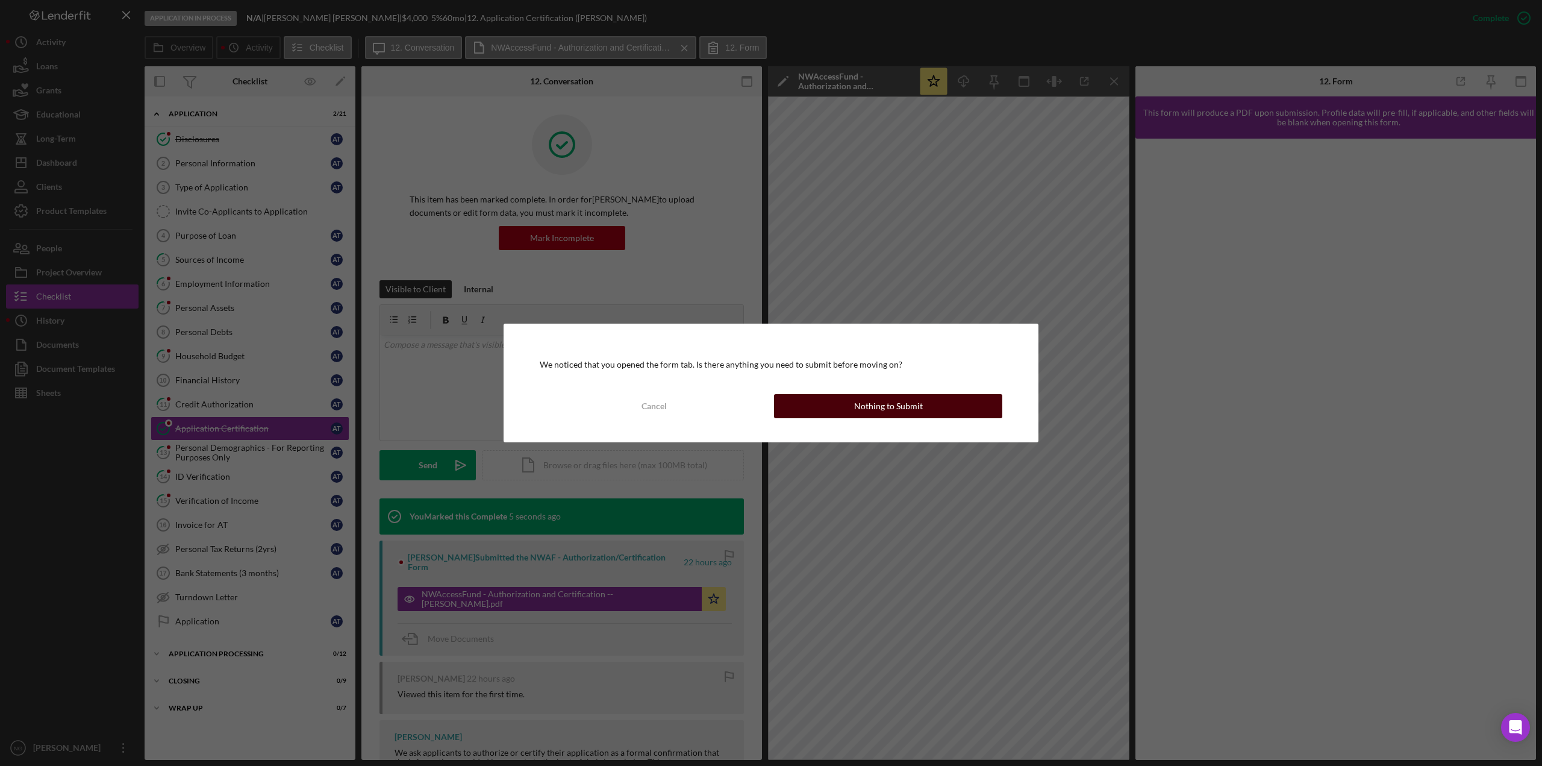
click at [852, 407] on button "Nothing to Submit" at bounding box center [888, 406] width 228 height 24
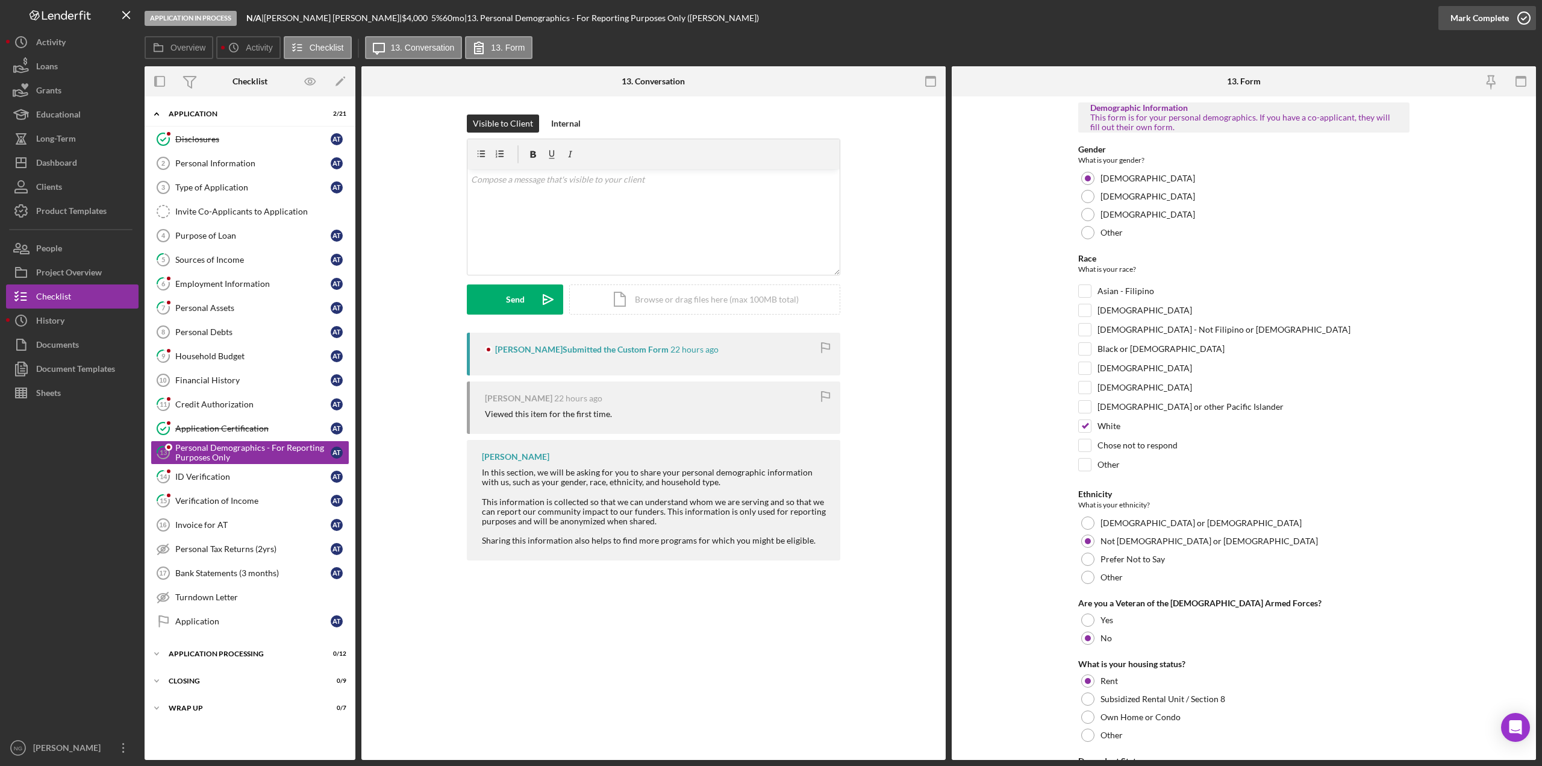
click at [1507, 18] on div "Mark Complete" at bounding box center [1479, 18] width 58 height 24
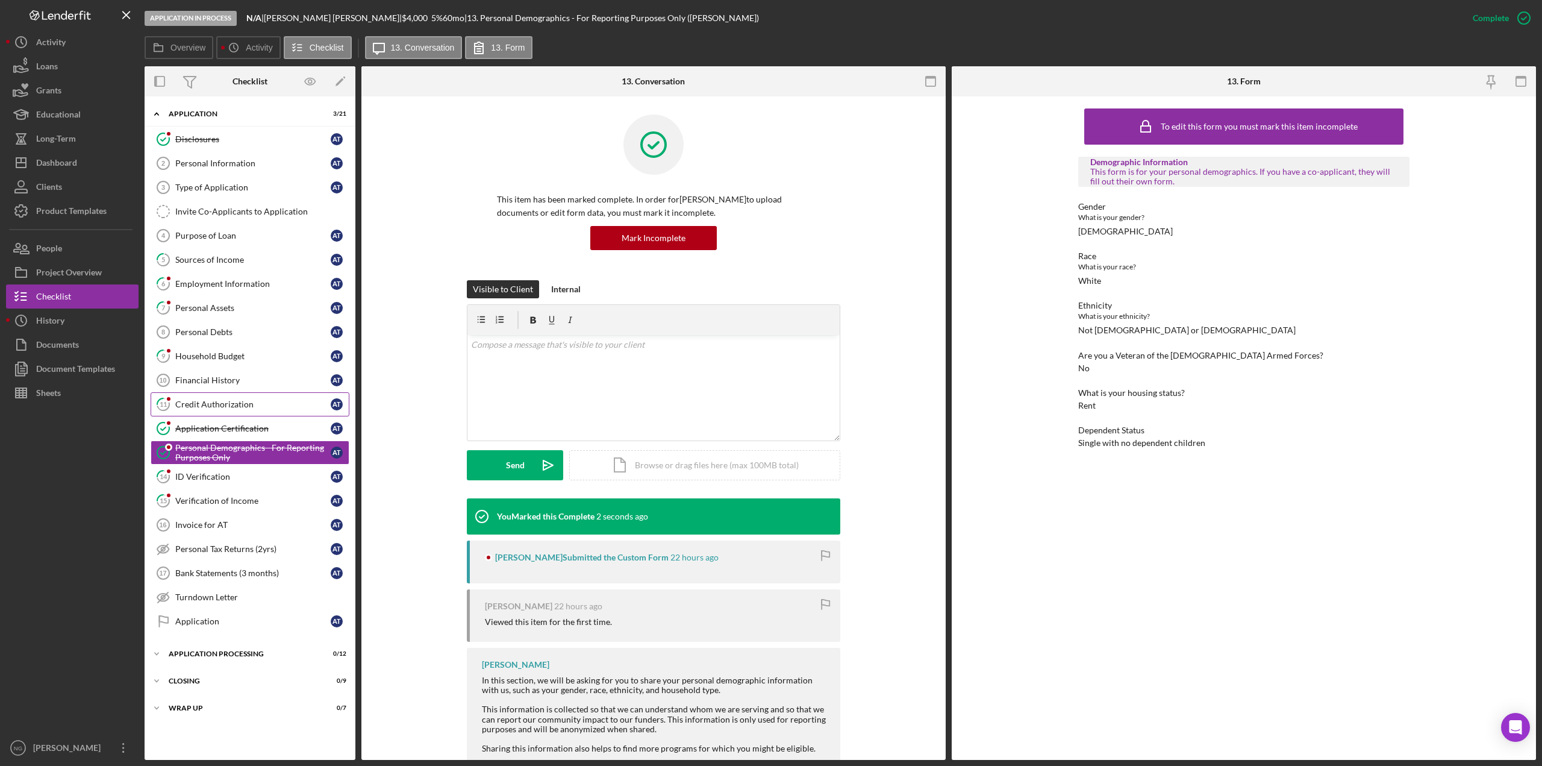
click at [269, 403] on div "Credit Authorization" at bounding box center [252, 404] width 155 height 10
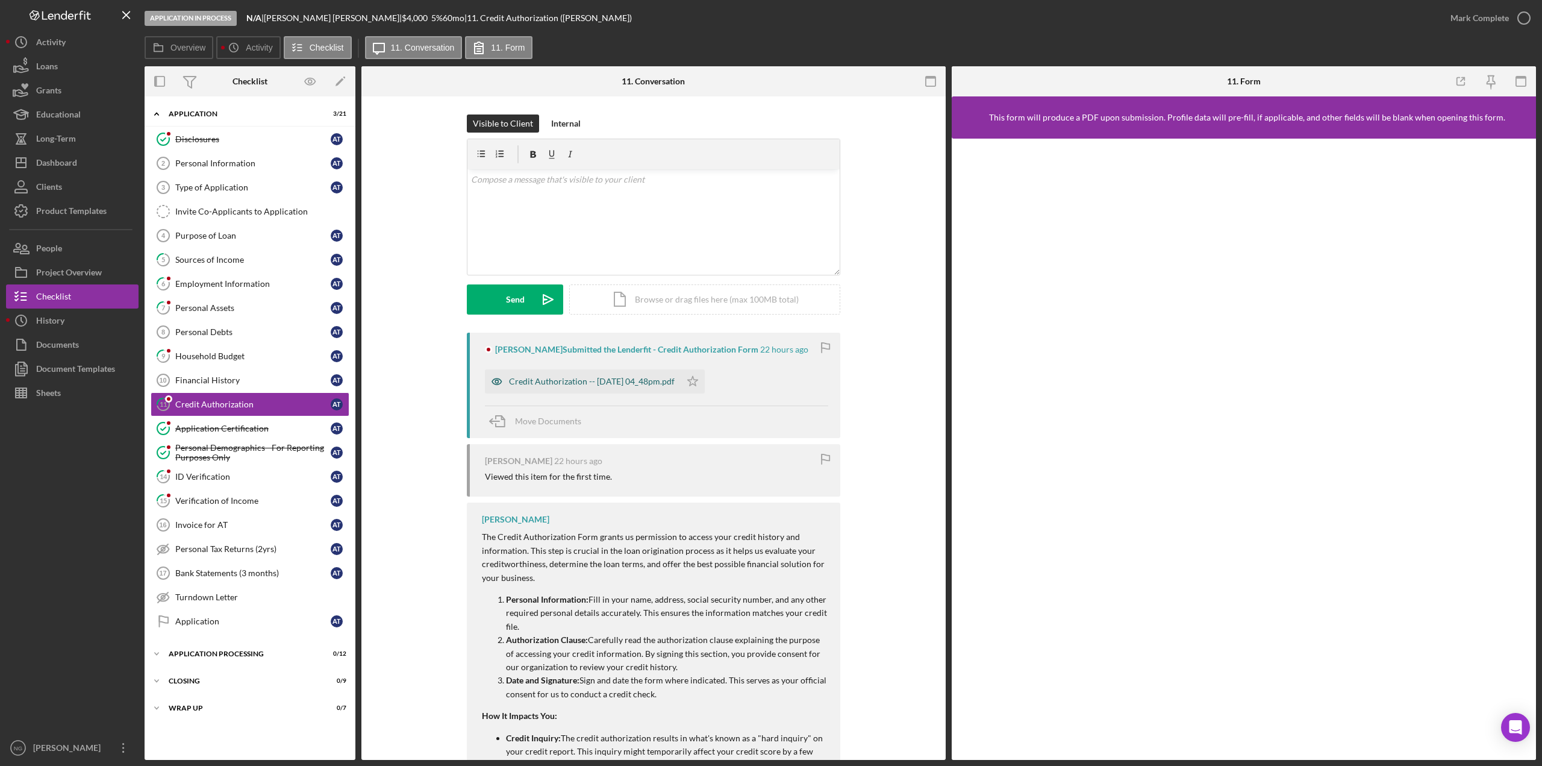
click at [568, 384] on div "Credit Authorization -- [DATE] 04_48pm.pdf" at bounding box center [592, 381] width 166 height 10
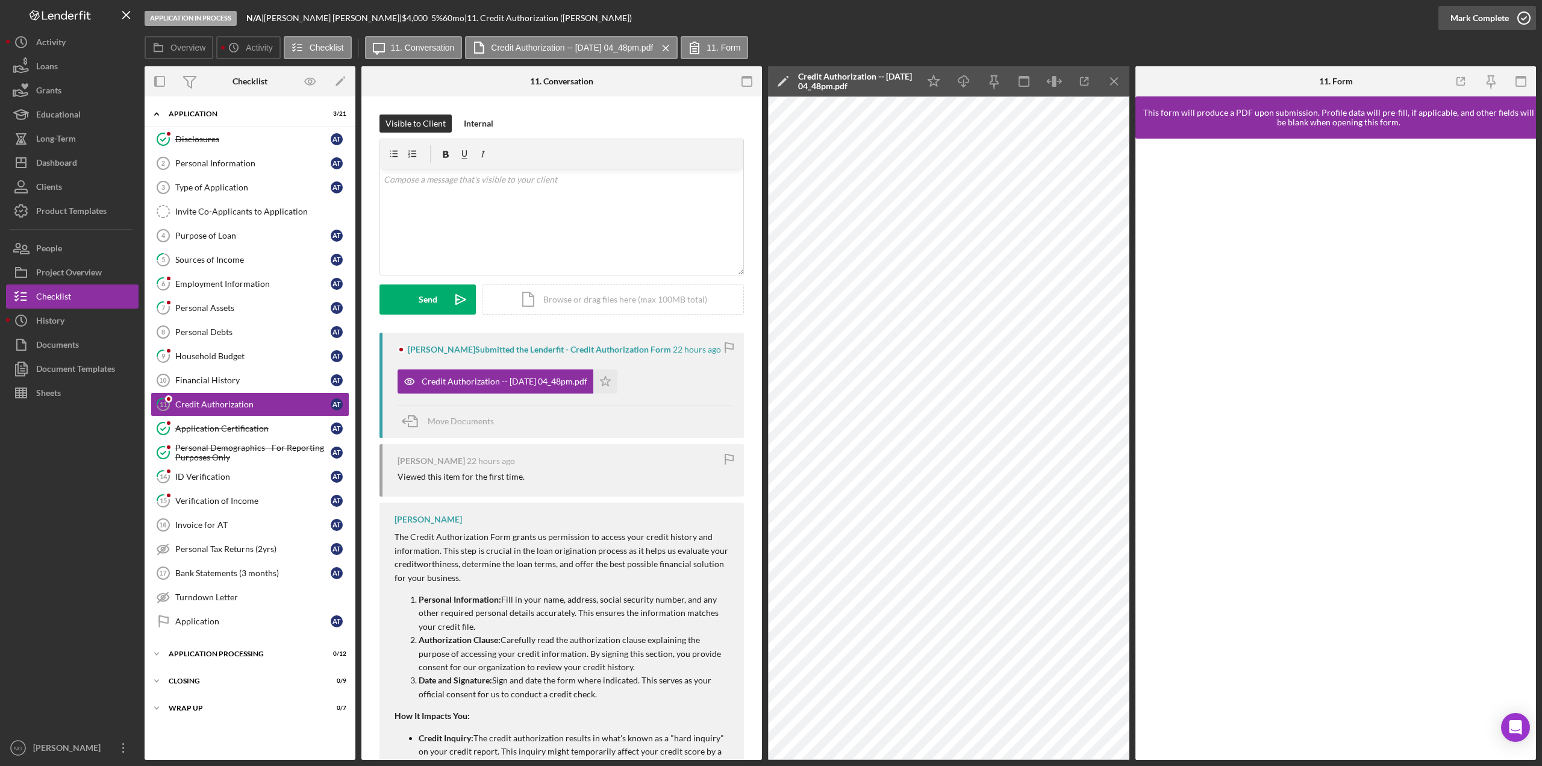
click at [1521, 19] on icon "button" at bounding box center [1524, 18] width 30 height 30
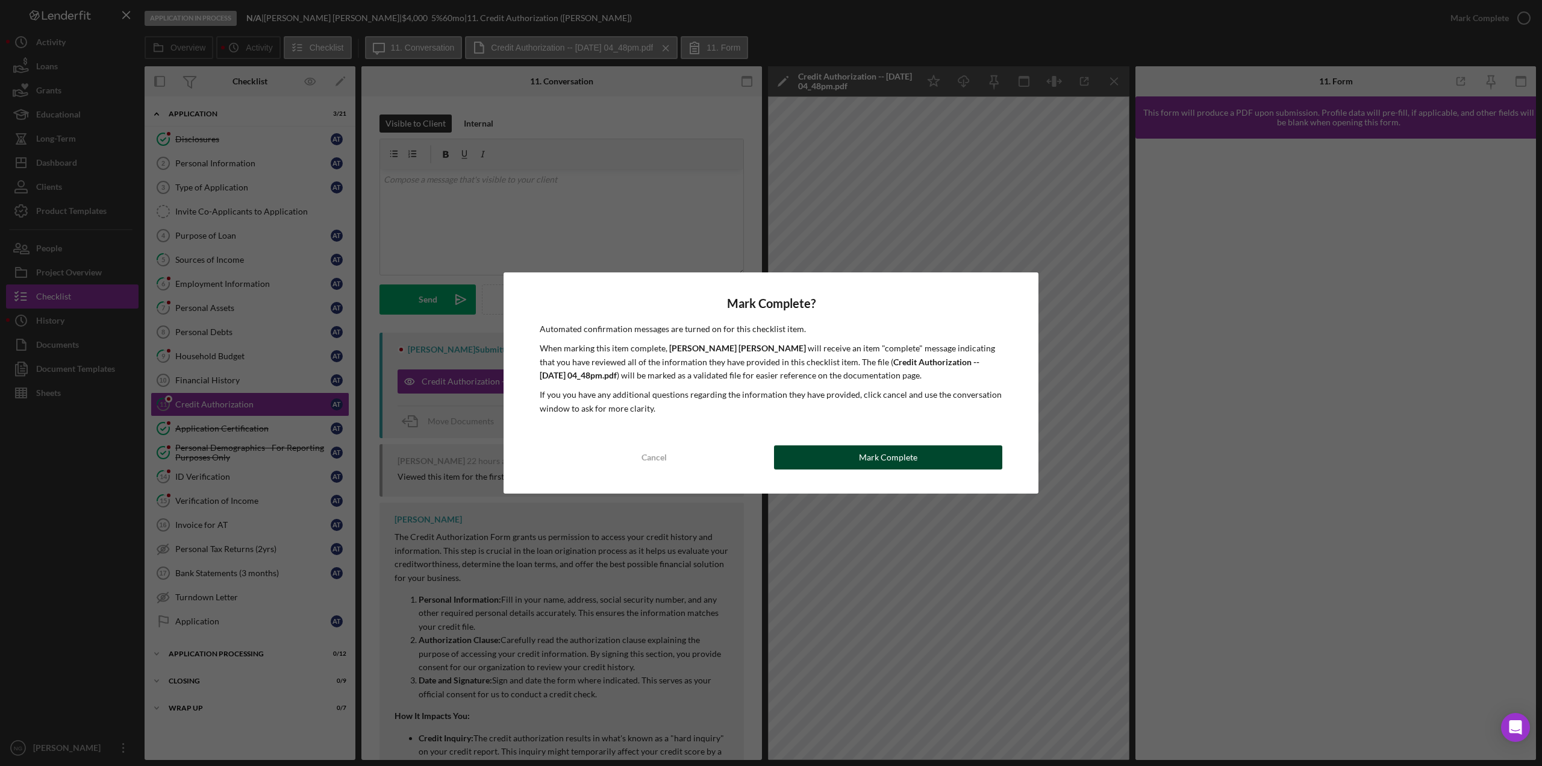
click at [901, 457] on div "Mark Complete" at bounding box center [888, 457] width 58 height 24
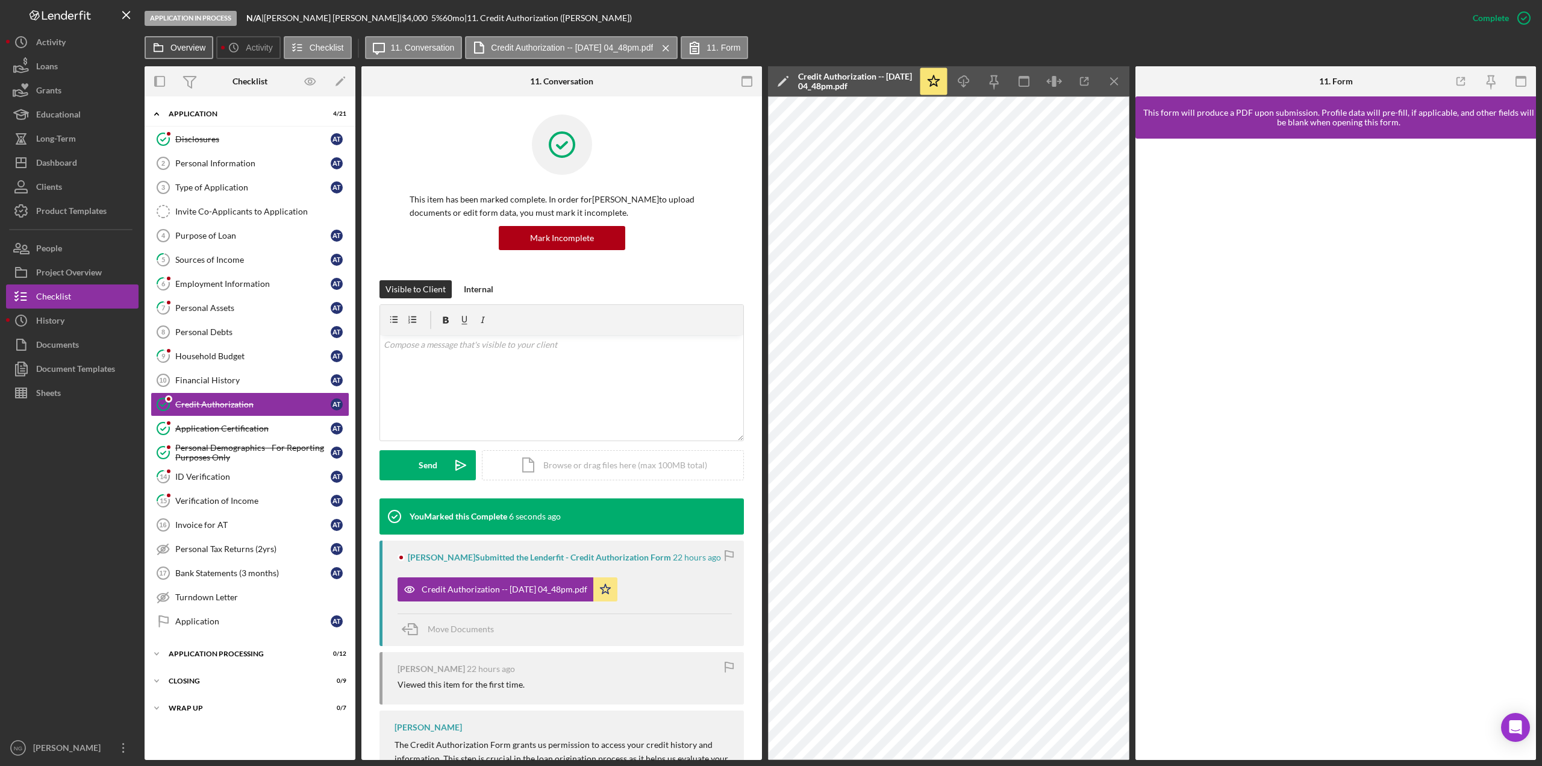
click at [195, 43] on label "Overview" at bounding box center [187, 48] width 35 height 10
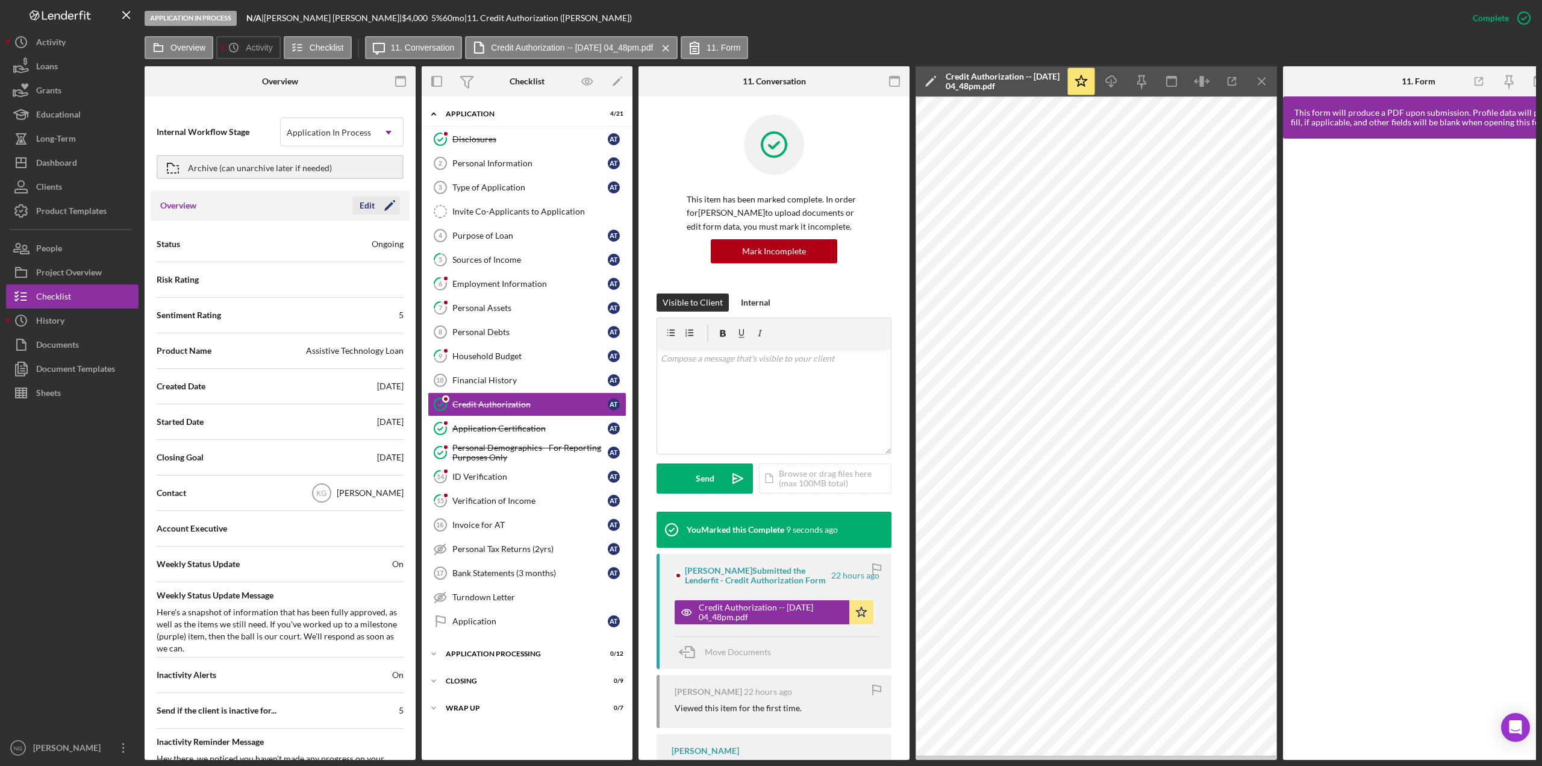
click at [390, 207] on icon "Icon/Edit" at bounding box center [390, 205] width 30 height 30
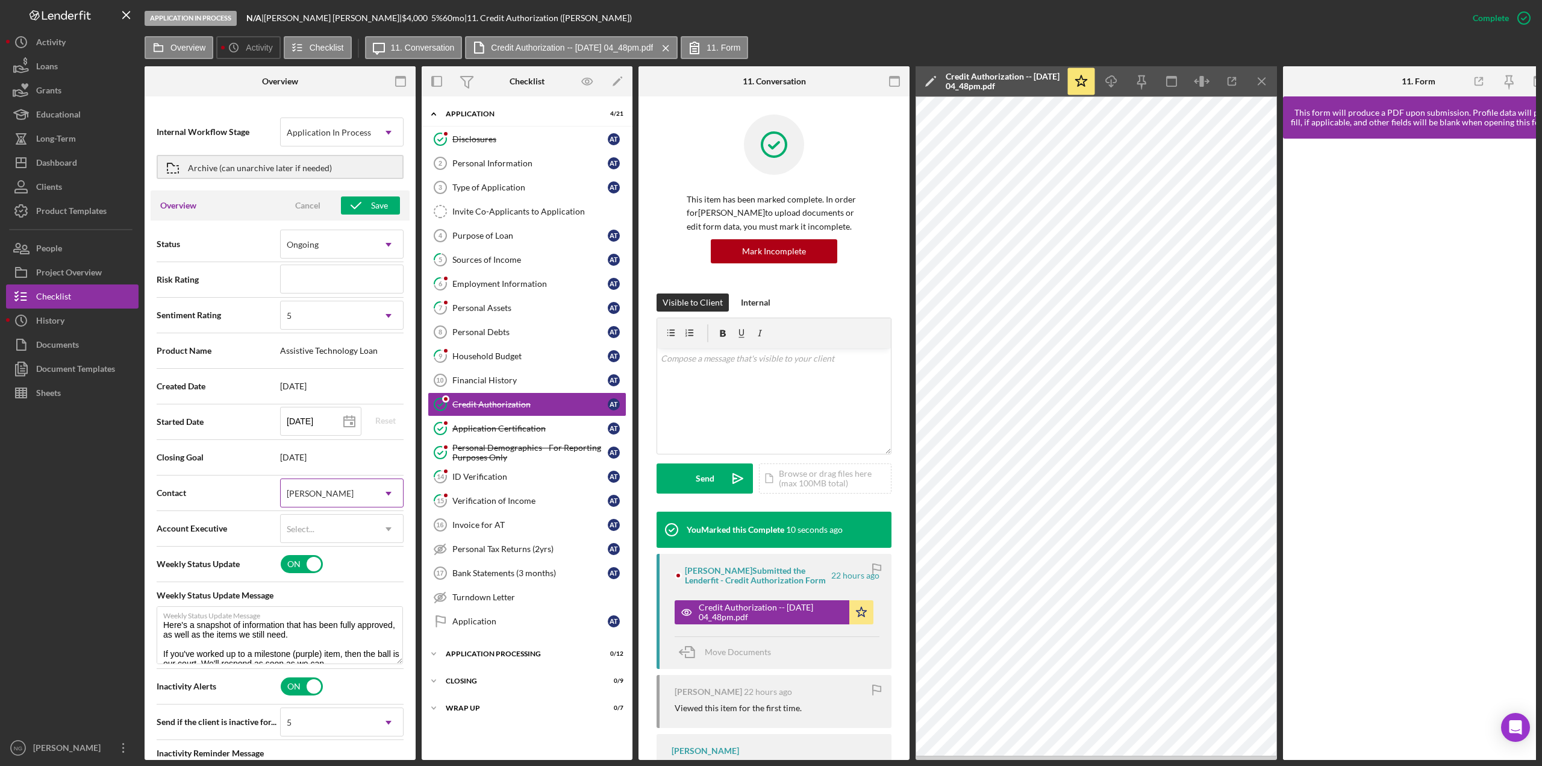
click at [349, 499] on div "[PERSON_NAME]" at bounding box center [327, 493] width 93 height 28
click at [345, 632] on div "[PERSON_NAME]" at bounding box center [339, 620] width 120 height 31
click at [387, 215] on div "Overview Cancel Save" at bounding box center [280, 205] width 259 height 30
click at [381, 205] on div "Save" at bounding box center [379, 205] width 17 height 18
type textarea "Here's a snapshot of information that has been fully approved, as well as the i…"
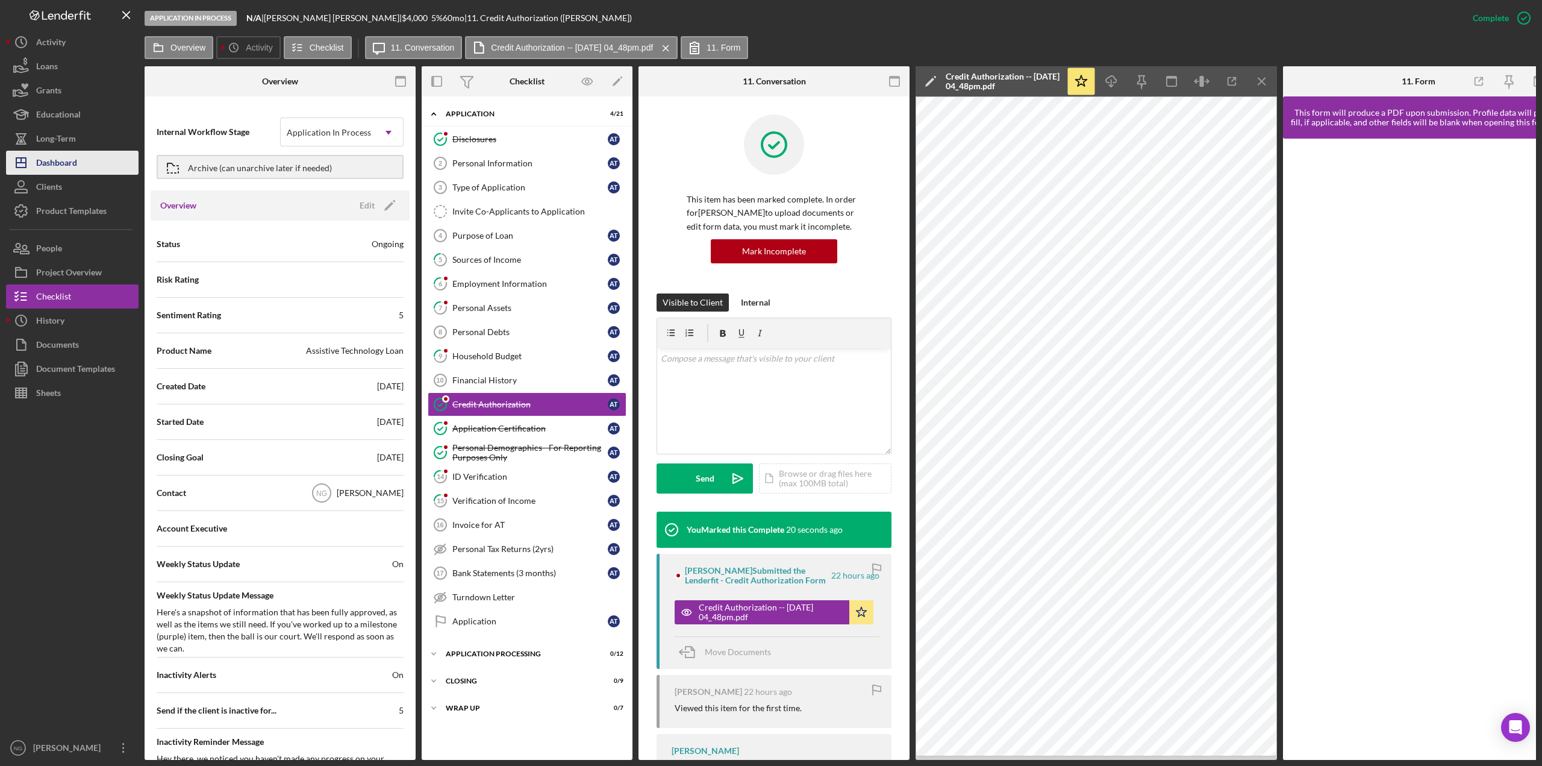
click at [78, 169] on button "Icon/Dashboard Dashboard" at bounding box center [72, 163] width 133 height 24
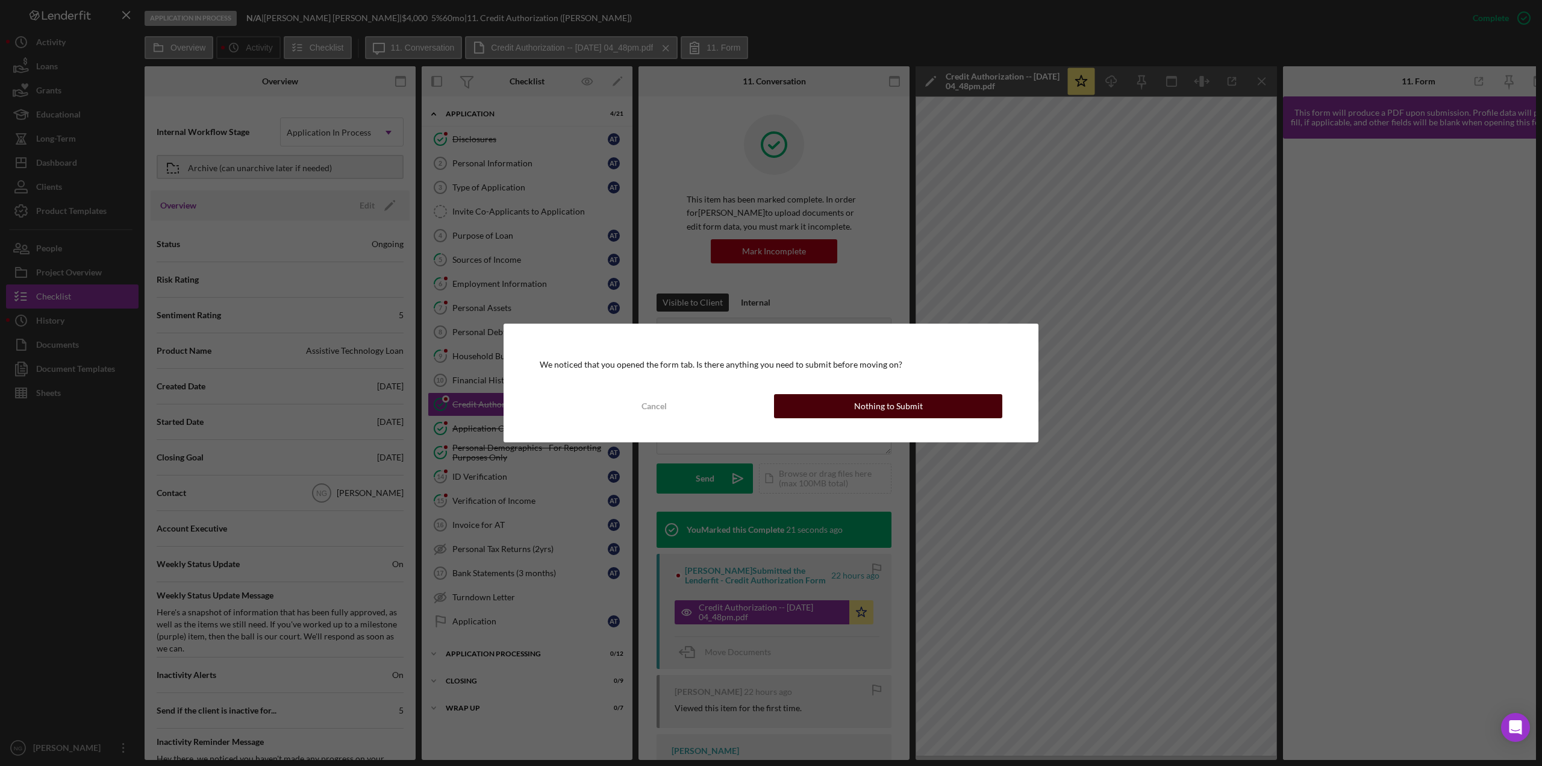
click at [901, 399] on div "Nothing to Submit" at bounding box center [888, 406] width 69 height 24
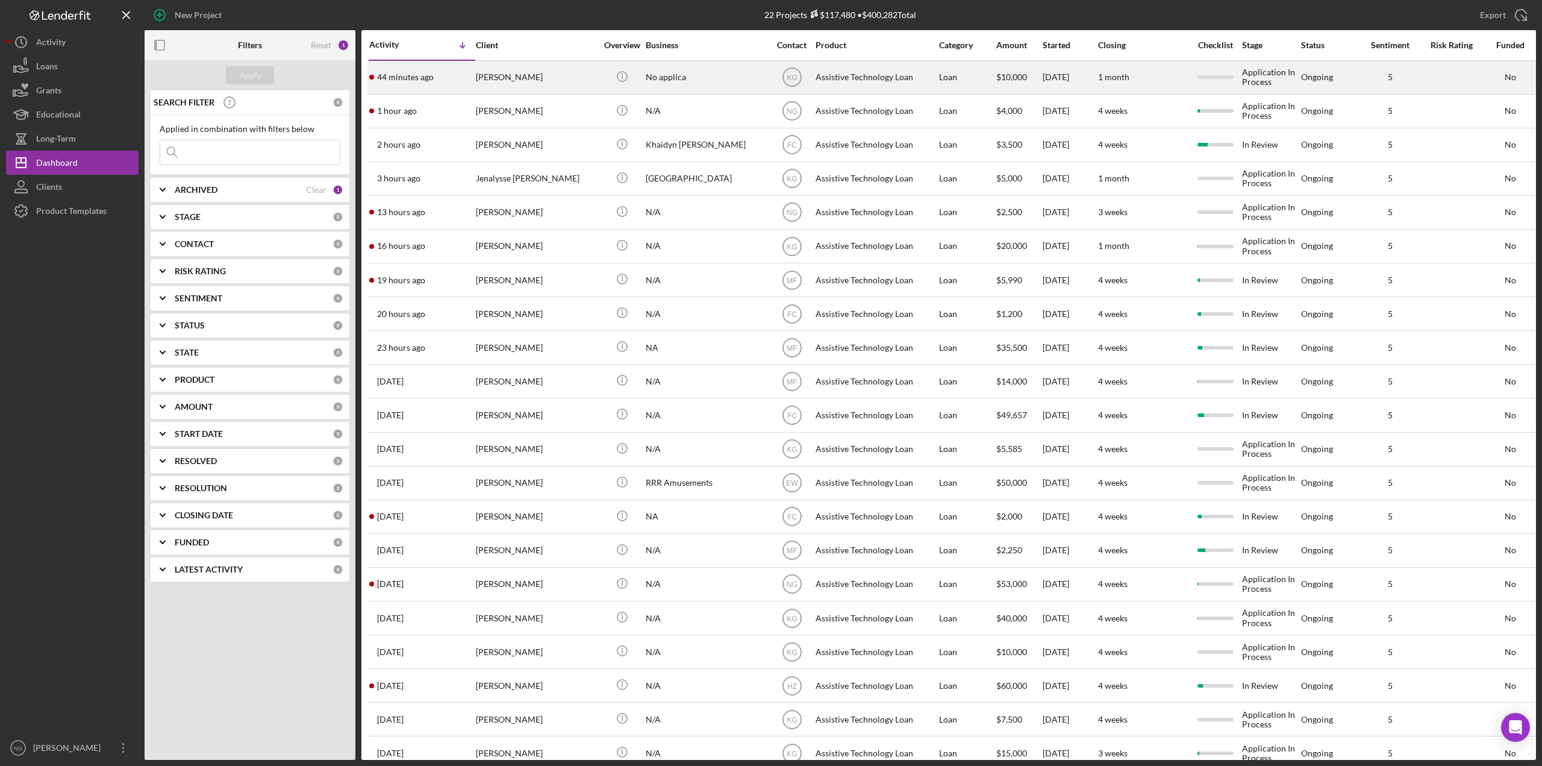
click at [708, 81] on div "No applica" at bounding box center [706, 77] width 120 height 32
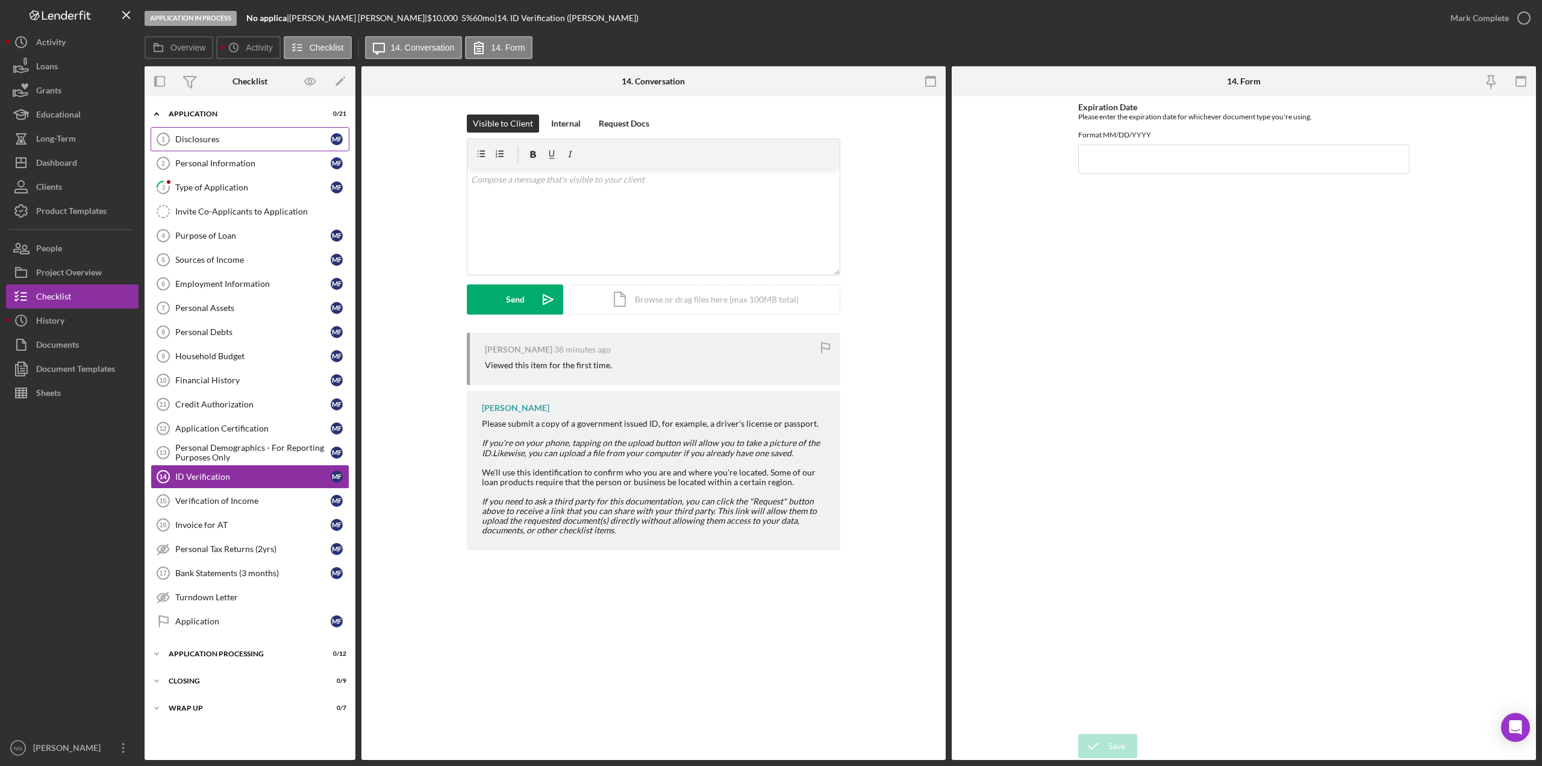
click at [269, 151] on link "Disclosures 1 Disclosures M F" at bounding box center [250, 139] width 199 height 24
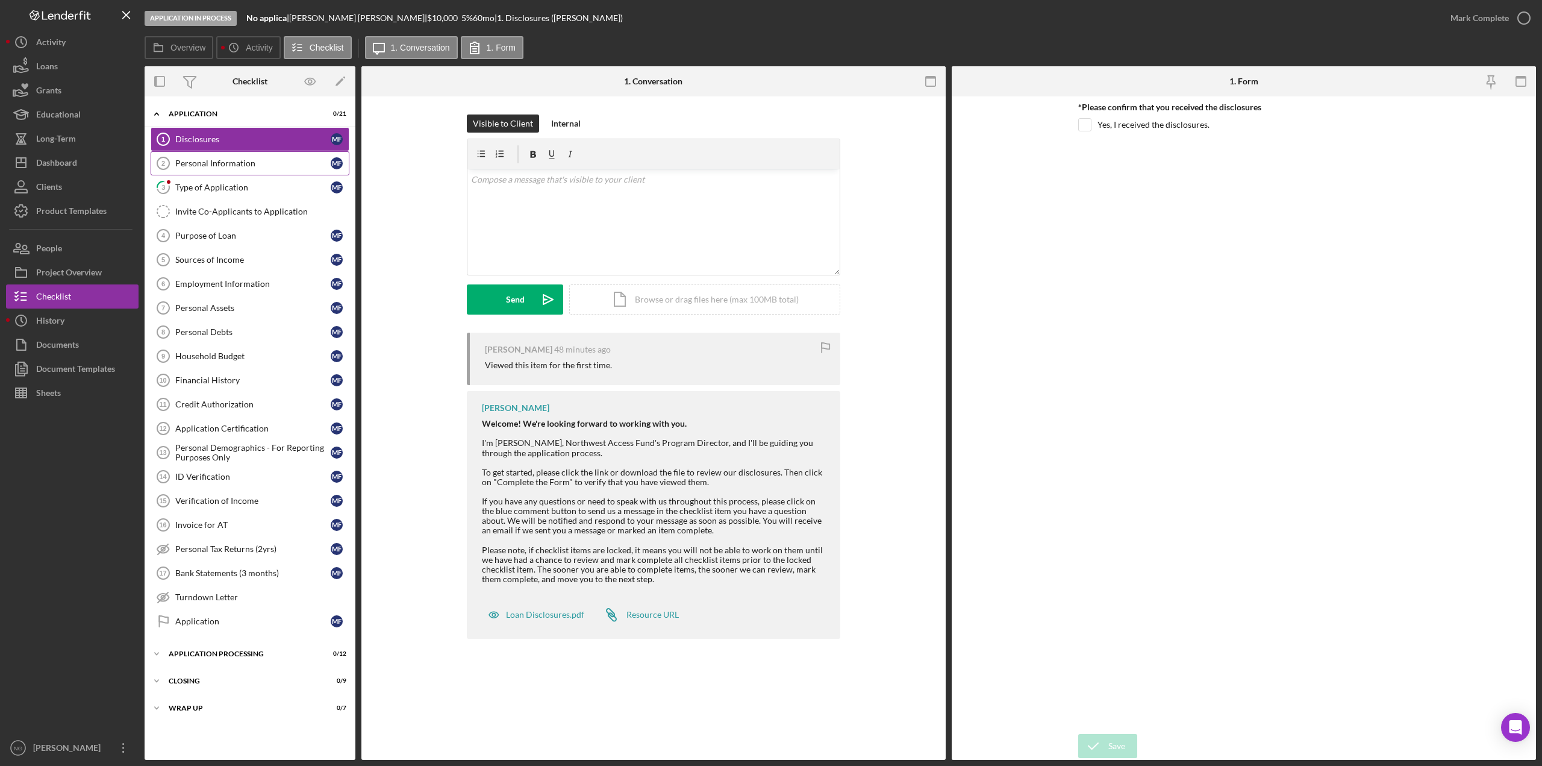
click at [261, 167] on div "Personal Information" at bounding box center [252, 163] width 155 height 10
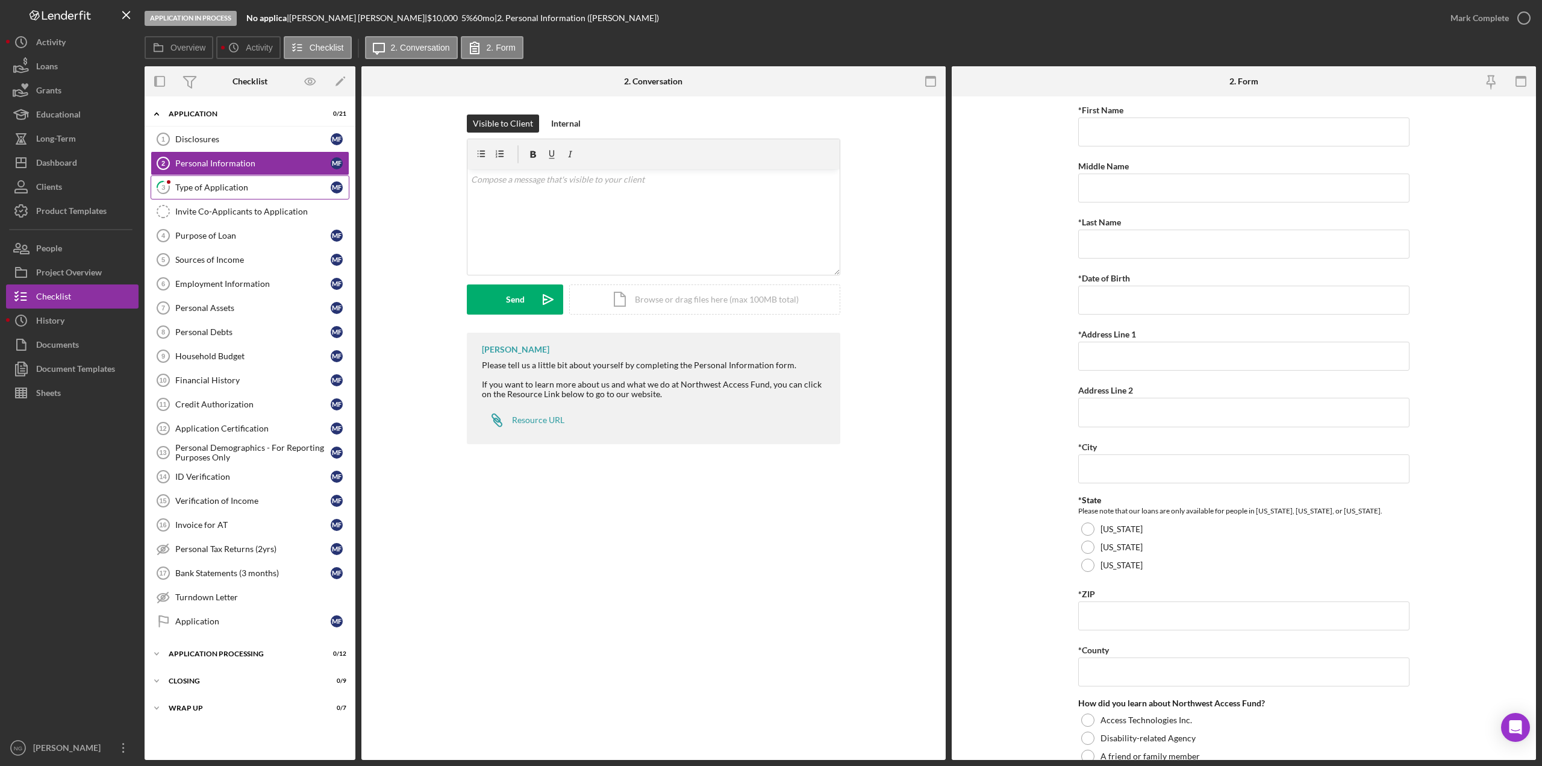
click at [258, 192] on div "Type of Application" at bounding box center [252, 188] width 155 height 10
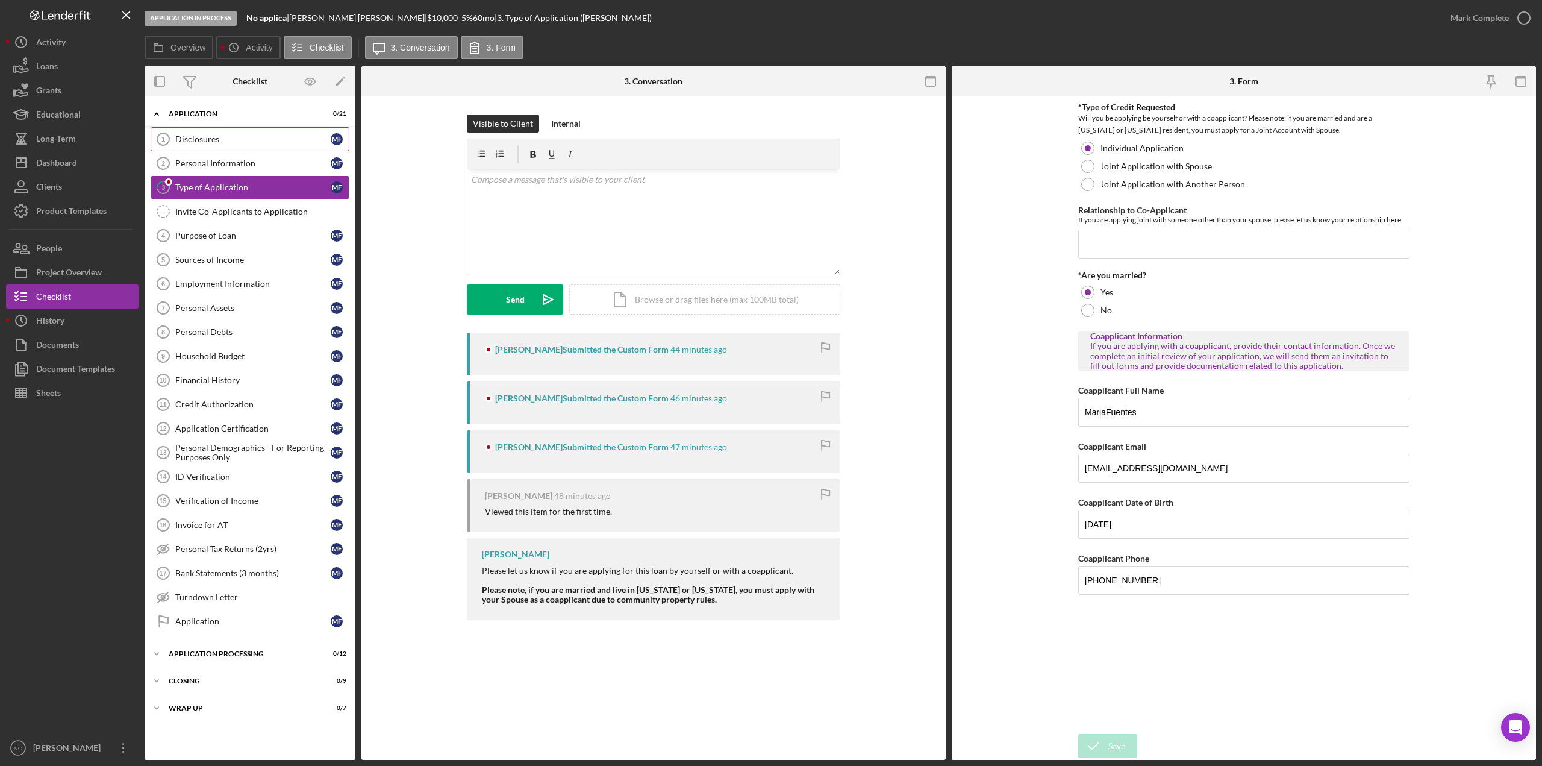
click at [216, 137] on div "Disclosures" at bounding box center [252, 139] width 155 height 10
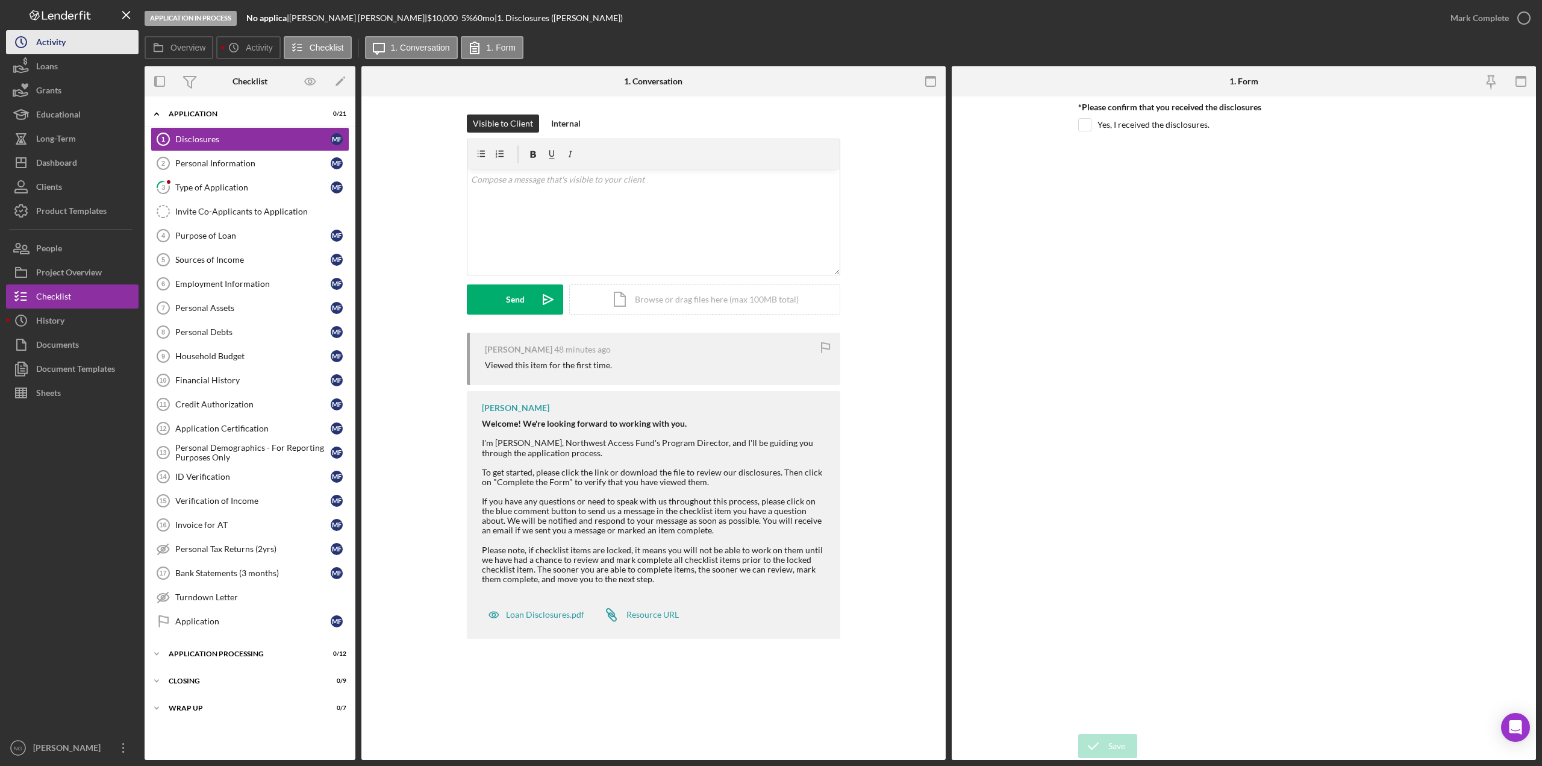
click at [56, 48] on div "Activity" at bounding box center [51, 43] width 30 height 27
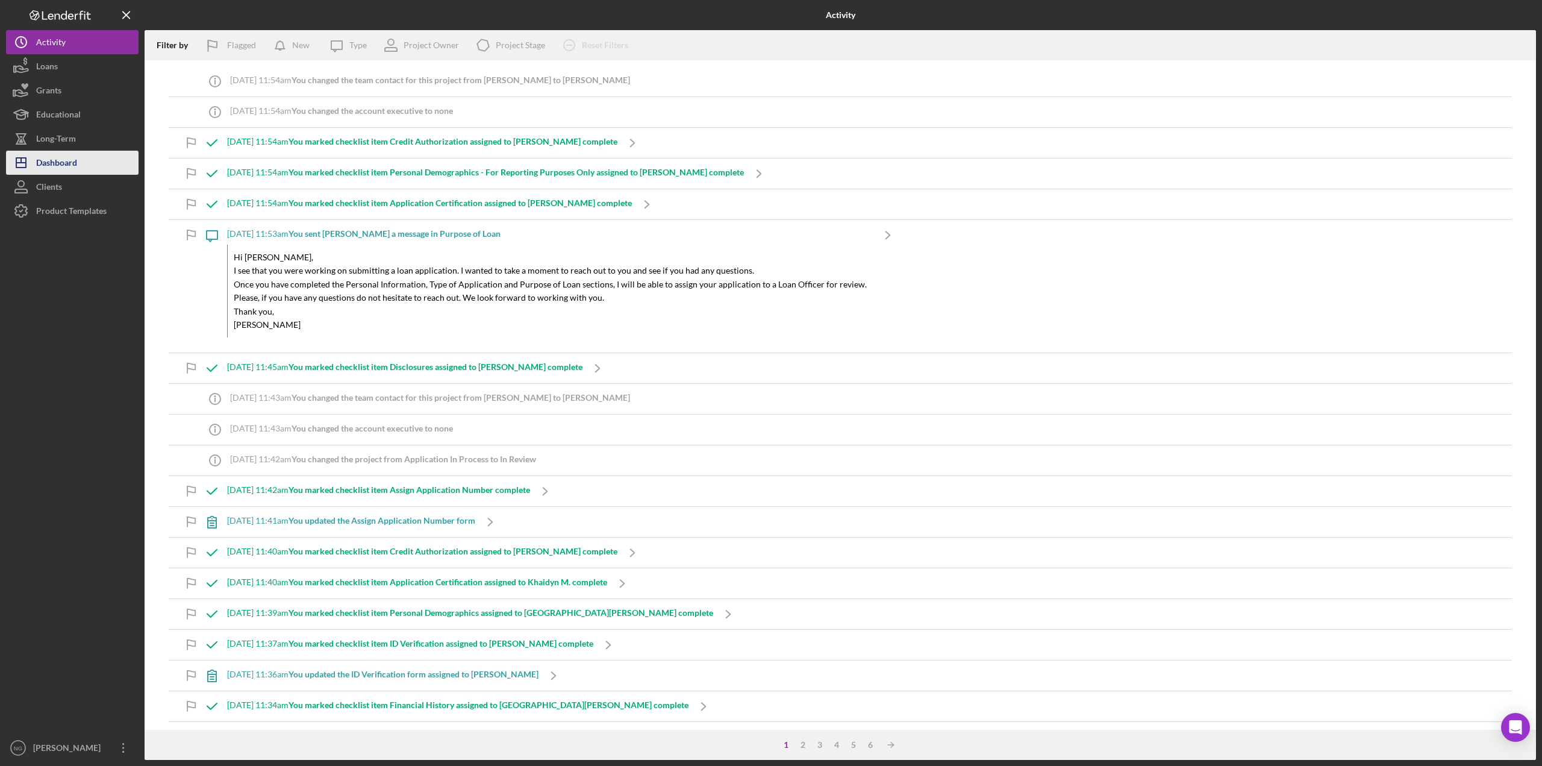
click at [66, 169] on div "Dashboard" at bounding box center [56, 164] width 41 height 27
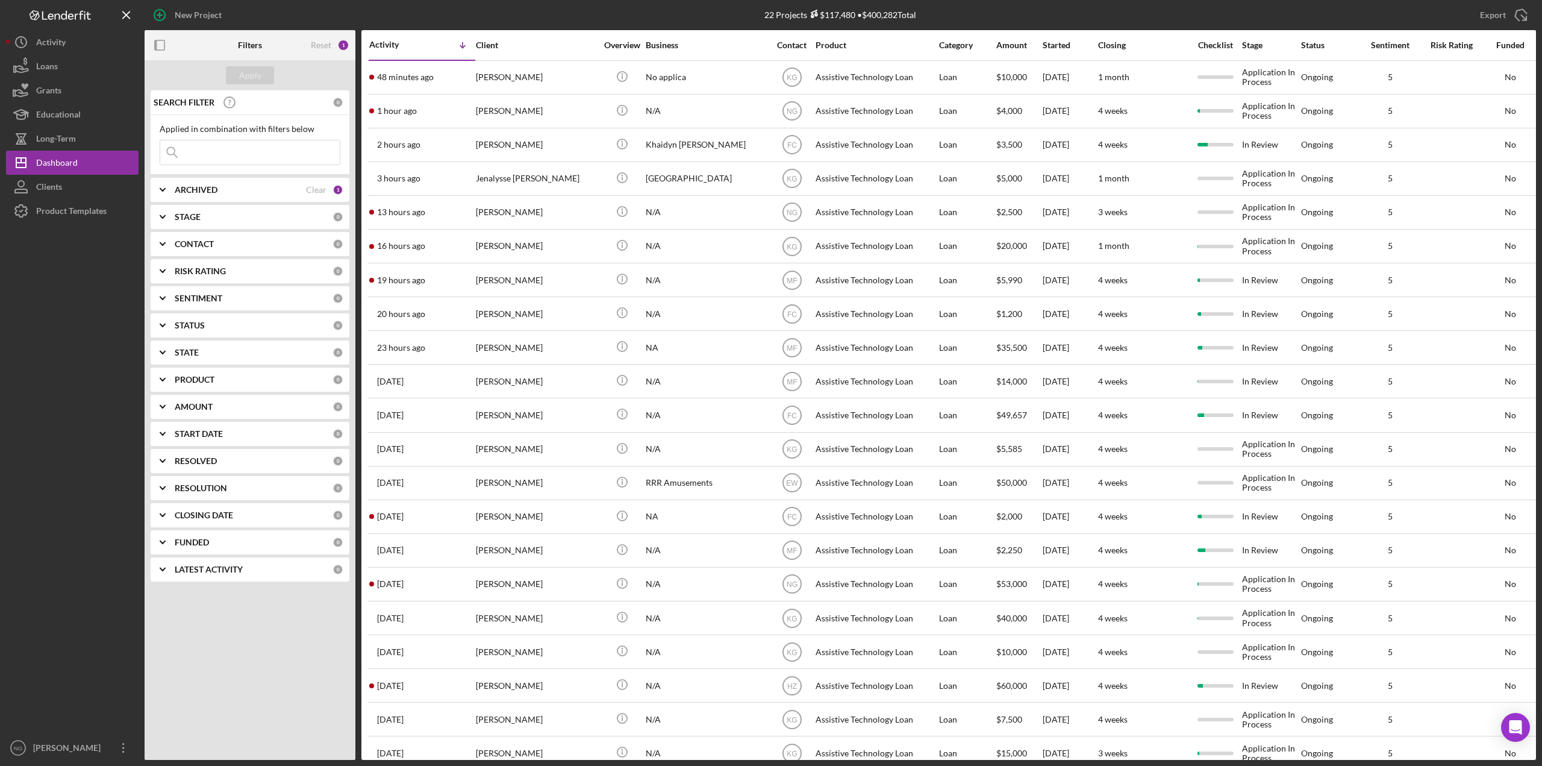
click at [793, 45] on div "Contact" at bounding box center [791, 45] width 45 height 10
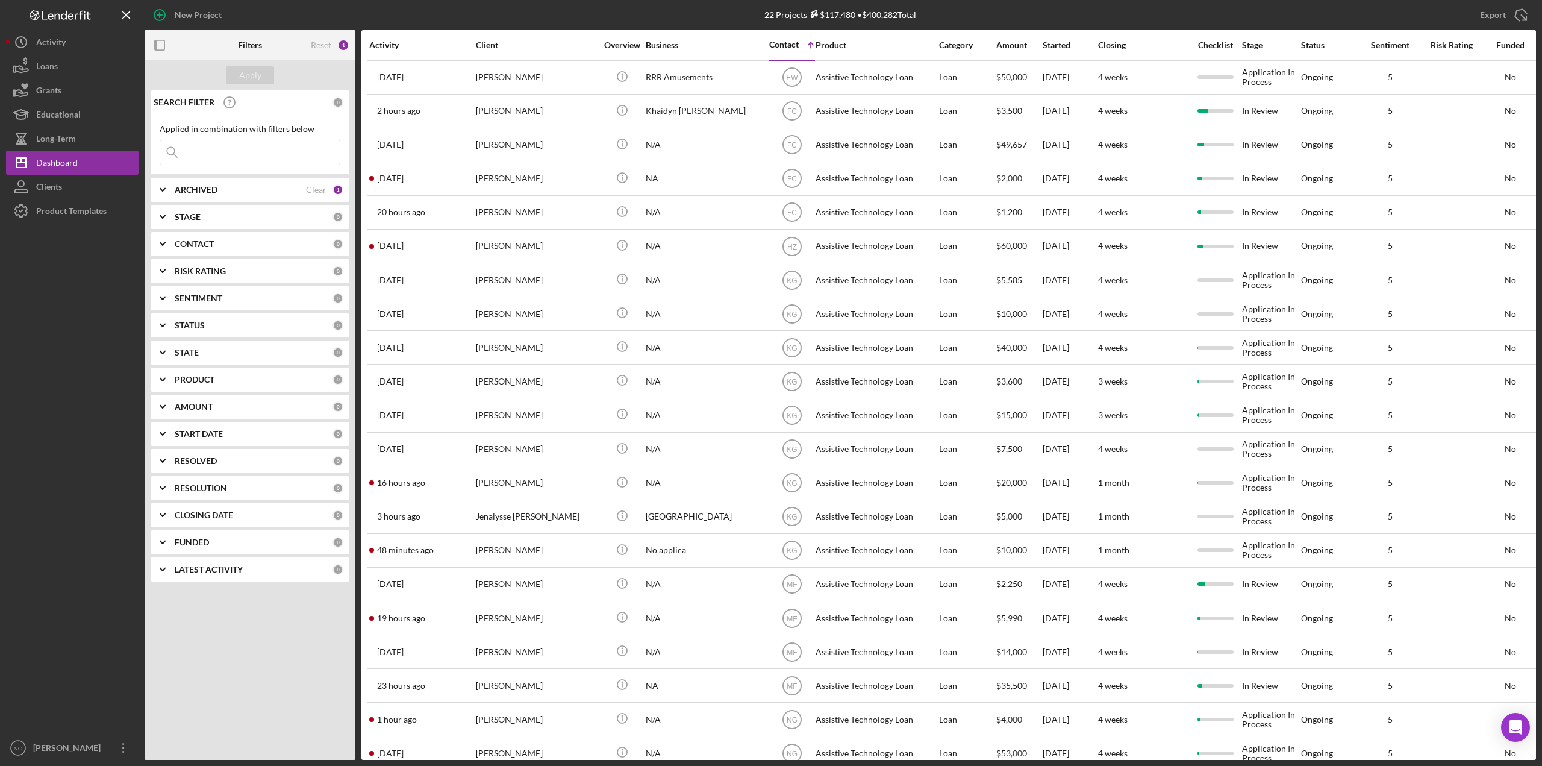
click at [793, 45] on div "Contact" at bounding box center [784, 45] width 30 height 10
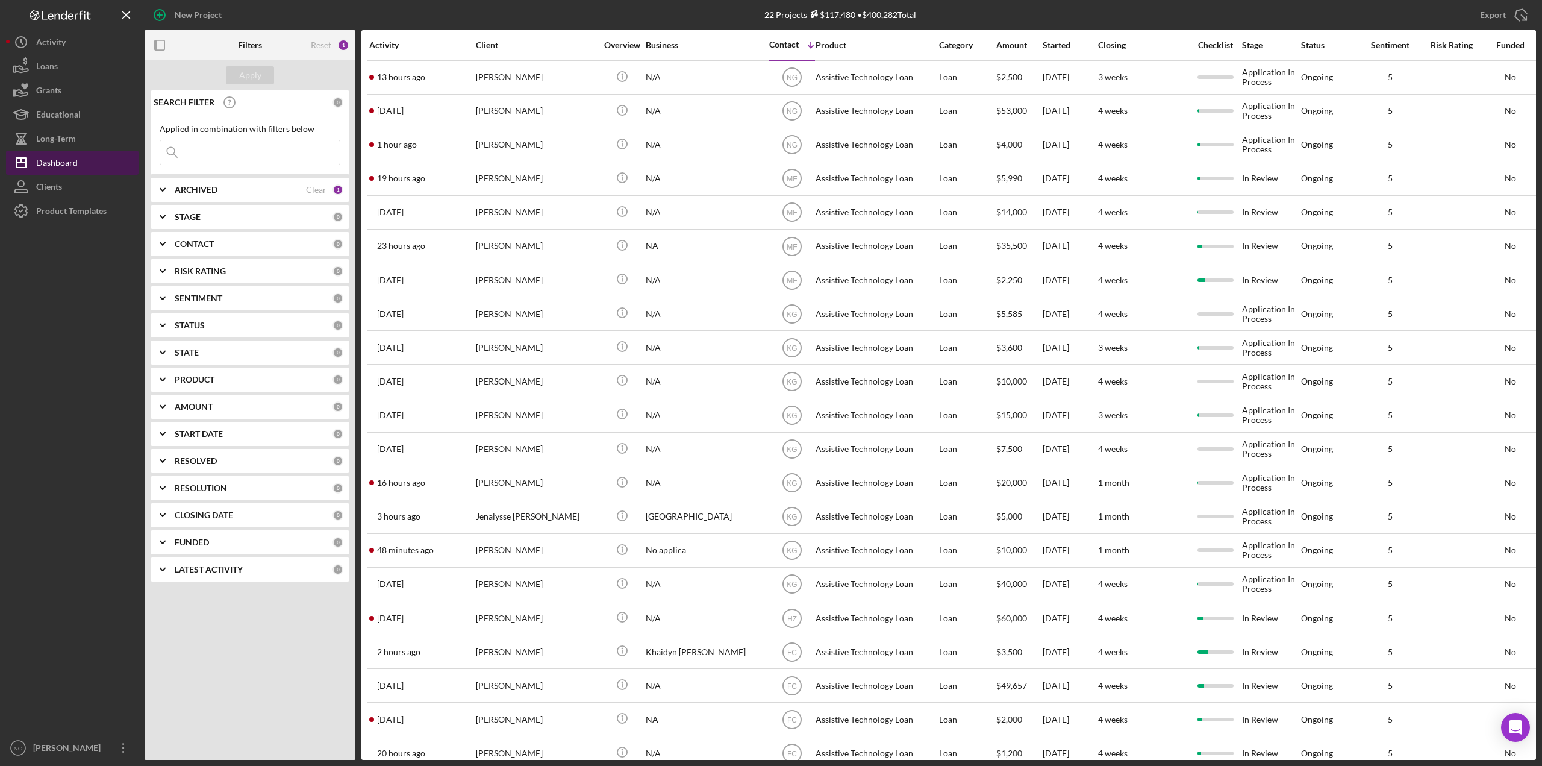
click at [76, 161] on div "Dashboard" at bounding box center [57, 164] width 42 height 27
click at [392, 37] on div "Activity" at bounding box center [421, 45] width 105 height 29
click at [391, 45] on div "Activity" at bounding box center [421, 45] width 105 height 10
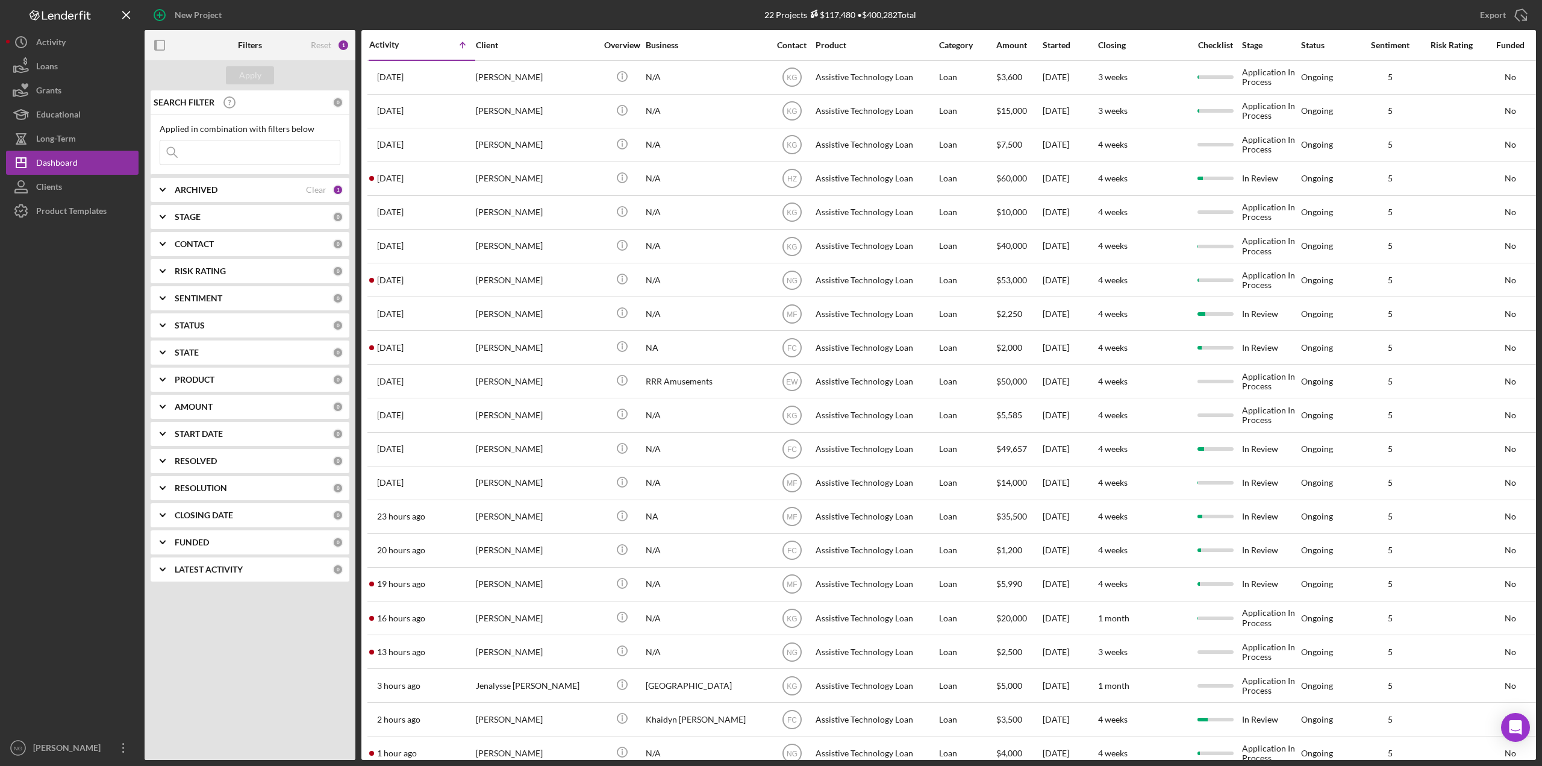
click at [391, 45] on div "Activity" at bounding box center [395, 45] width 53 height 10
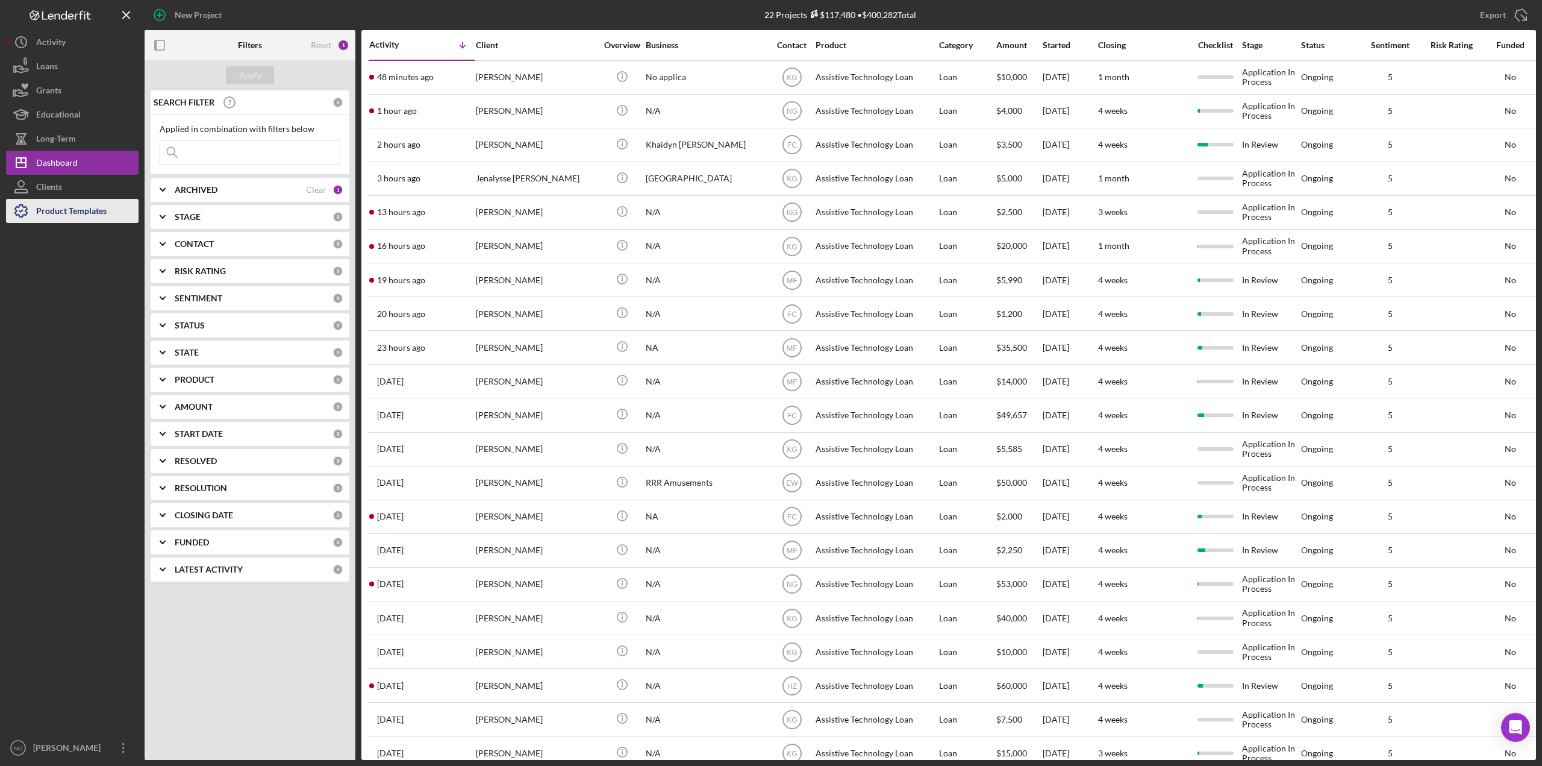
click at [61, 209] on div "Product Templates" at bounding box center [71, 212] width 70 height 27
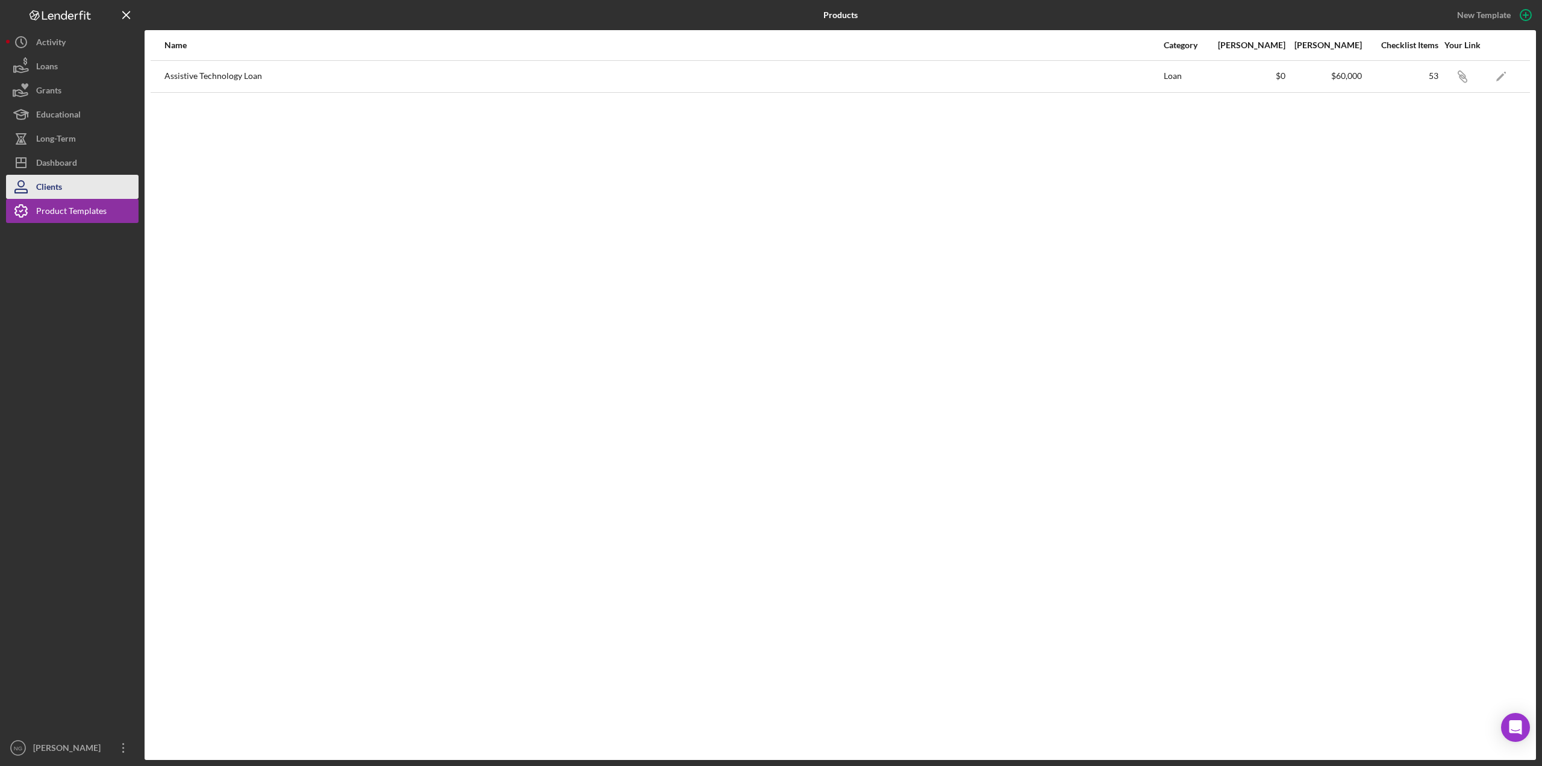
click at [59, 186] on div "Clients" at bounding box center [49, 188] width 26 height 27
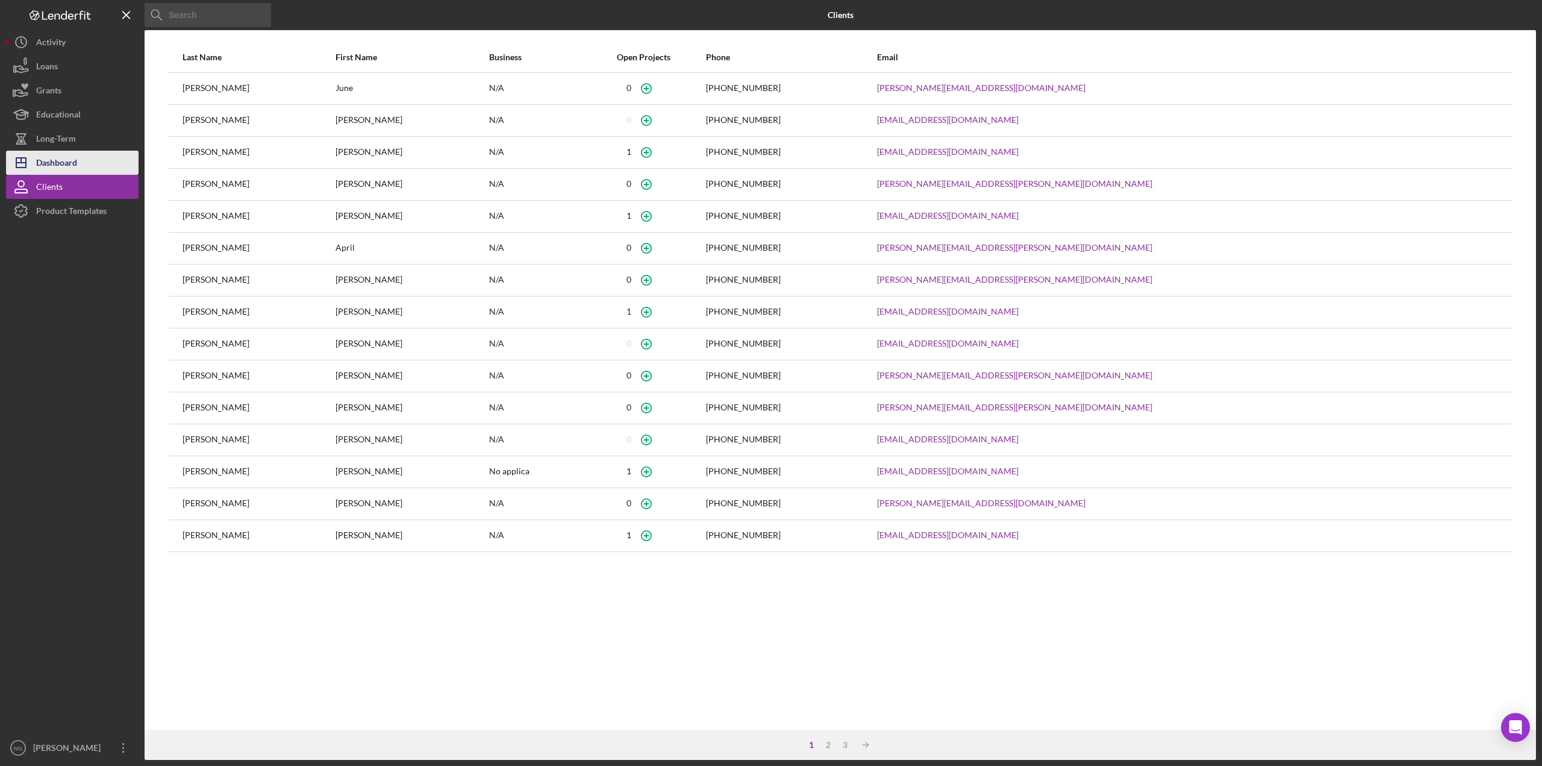
click at [70, 157] on div "Dashboard" at bounding box center [56, 164] width 41 height 27
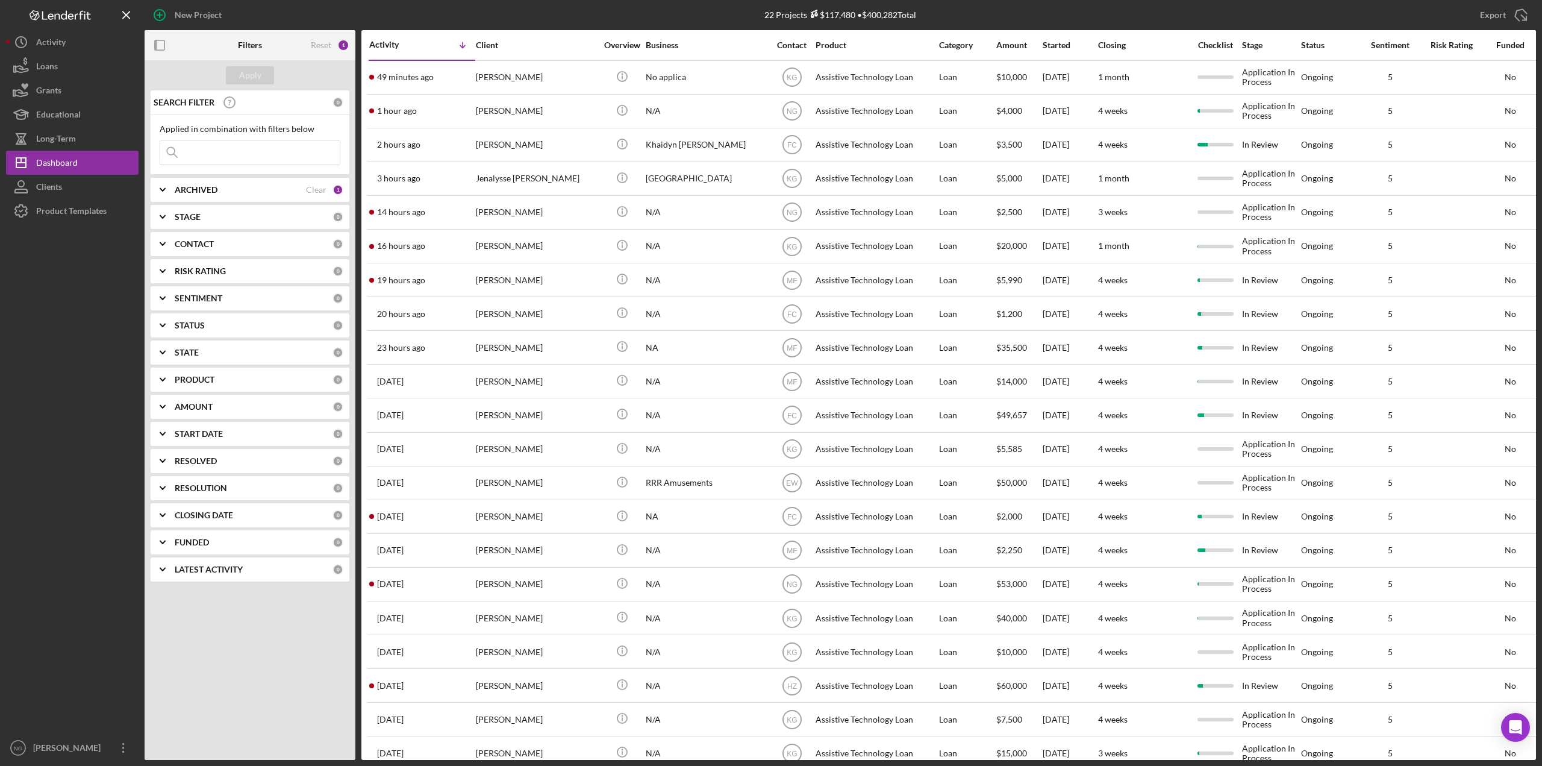
click at [299, 244] on div "CONTACT" at bounding box center [254, 244] width 158 height 10
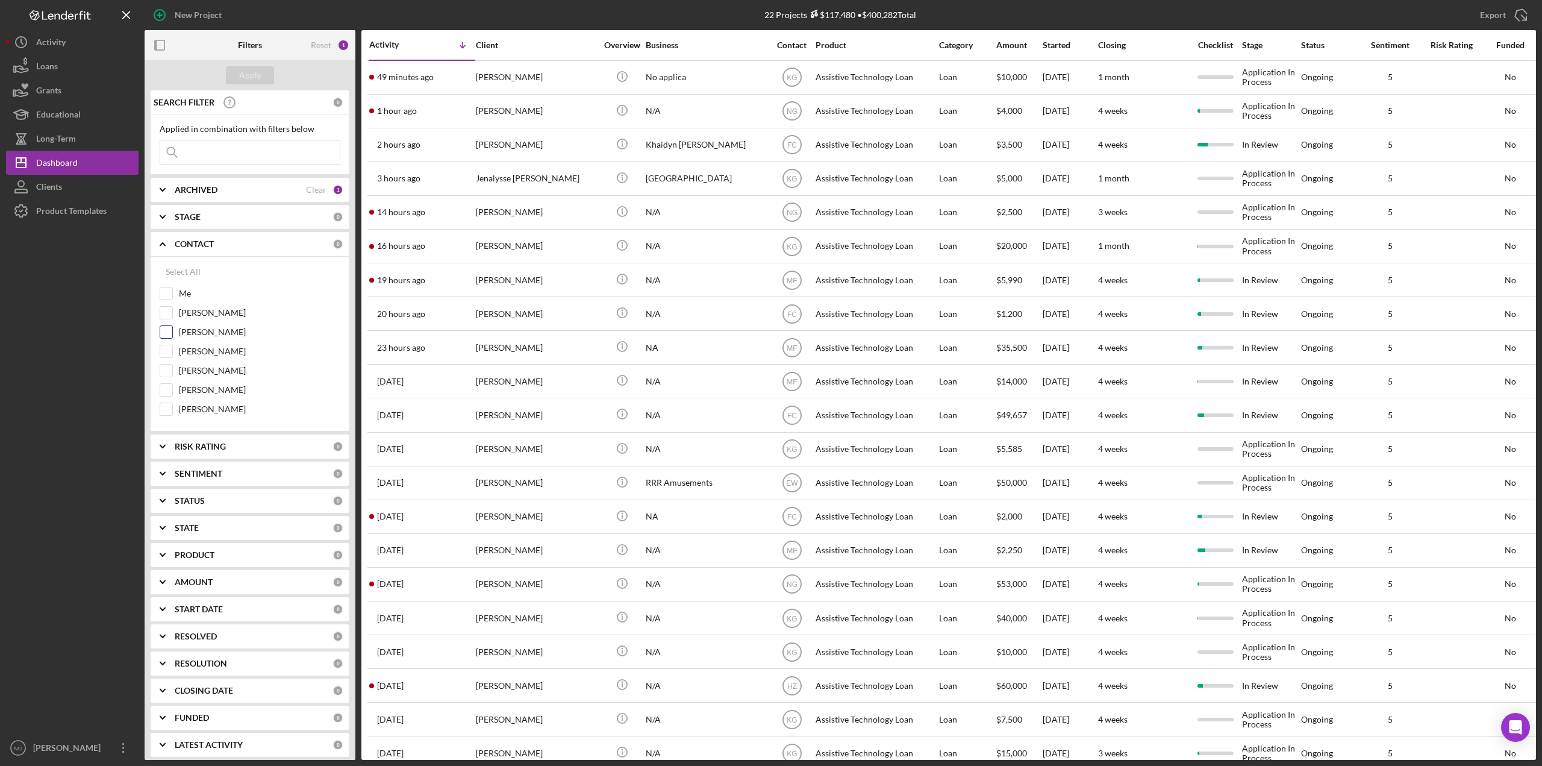
click at [170, 333] on input "[PERSON_NAME]" at bounding box center [166, 332] width 12 height 12
checkbox input "true"
click at [243, 72] on div "Apply" at bounding box center [250, 75] width 22 height 18
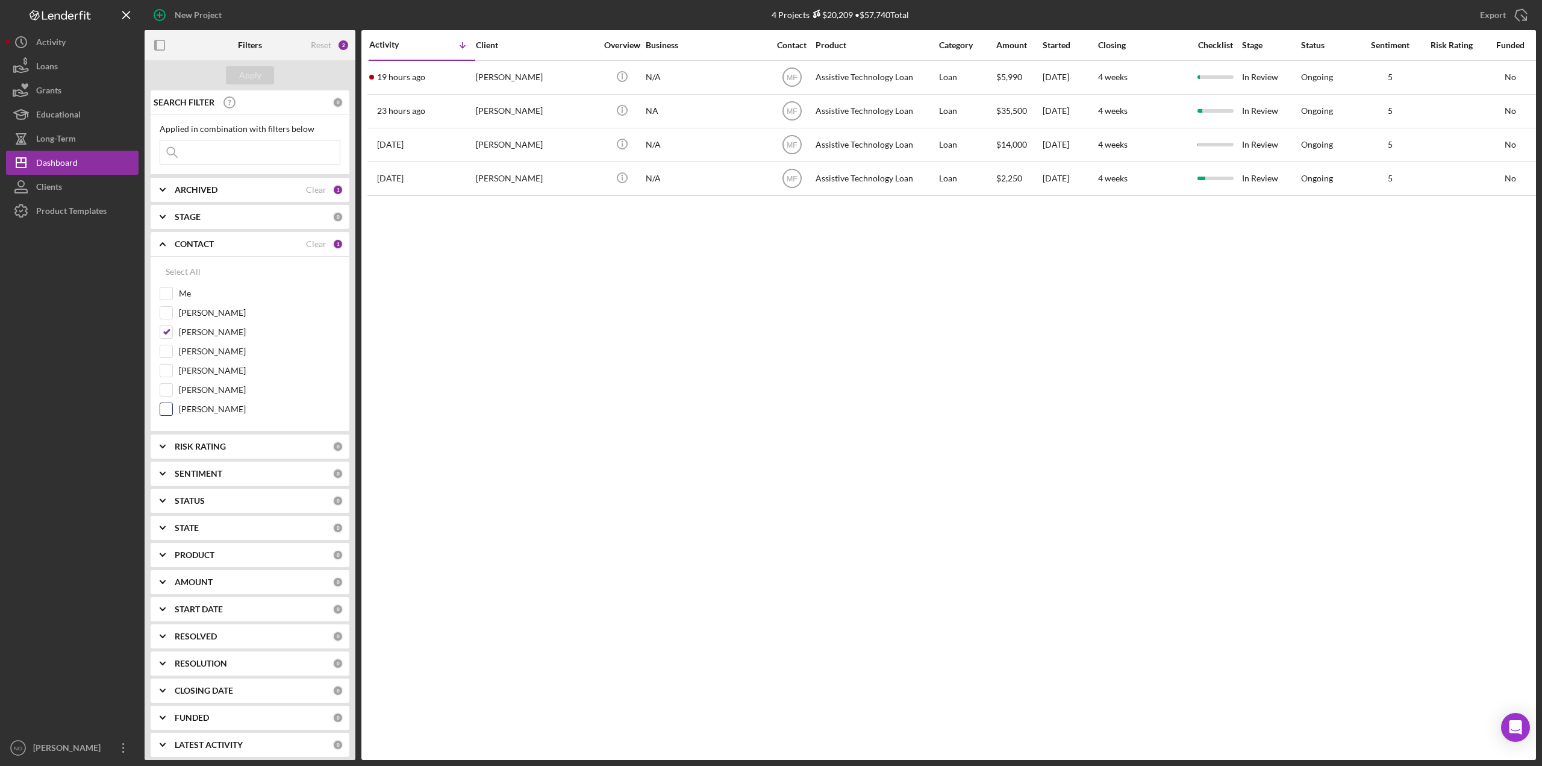
click at [166, 412] on input "[PERSON_NAME]" at bounding box center [166, 409] width 12 height 12
checkbox input "true"
click at [168, 334] on input "[PERSON_NAME]" at bounding box center [166, 332] width 12 height 12
checkbox input "false"
click at [250, 76] on div "Apply" at bounding box center [250, 75] width 22 height 18
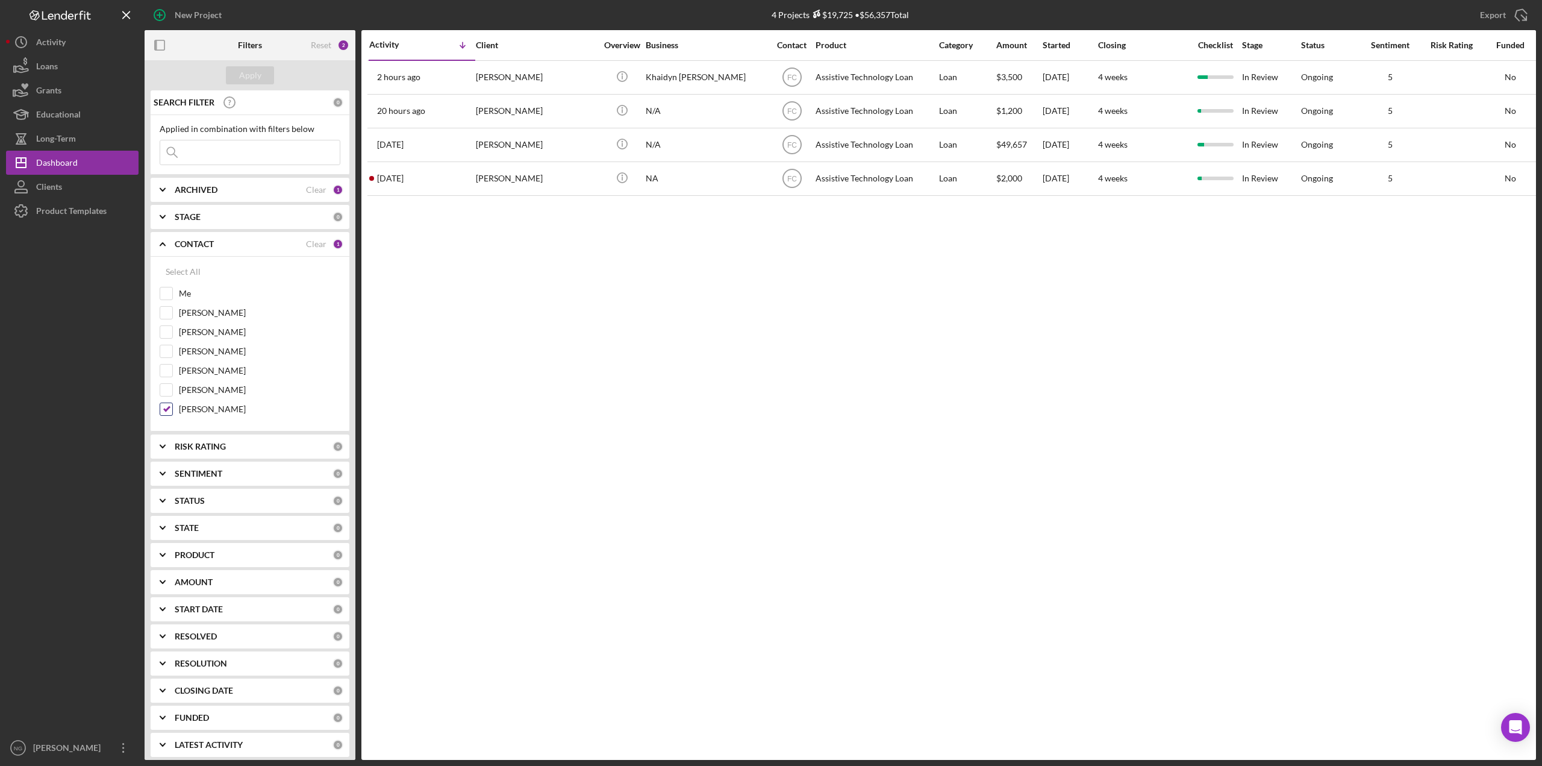
click at [166, 410] on input "[PERSON_NAME]" at bounding box center [166, 409] width 12 height 12
checkbox input "false"
click at [242, 79] on div "Apply" at bounding box center [250, 75] width 22 height 18
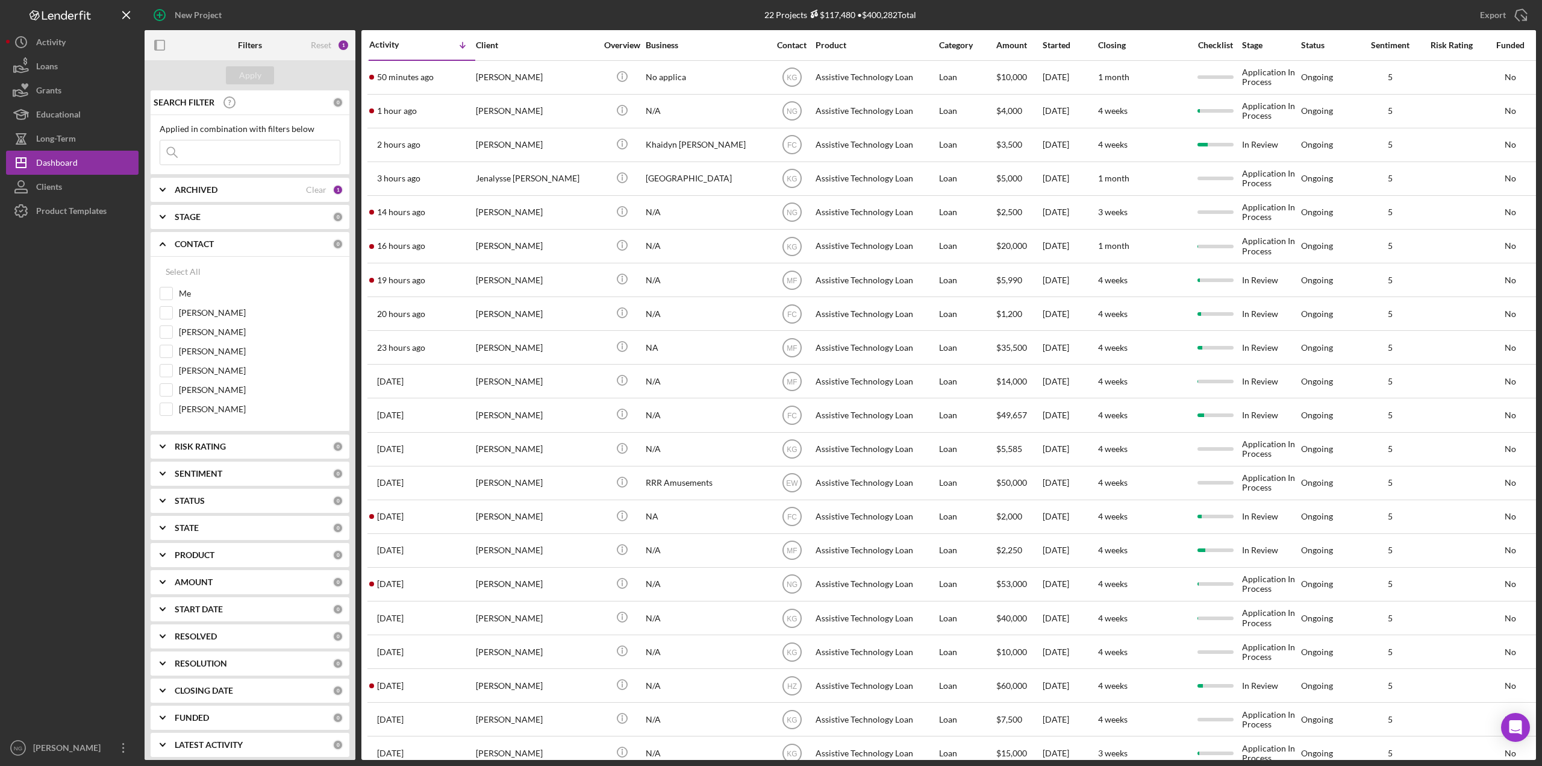
click at [165, 242] on icon "Icon/Expander" at bounding box center [163, 244] width 30 height 30
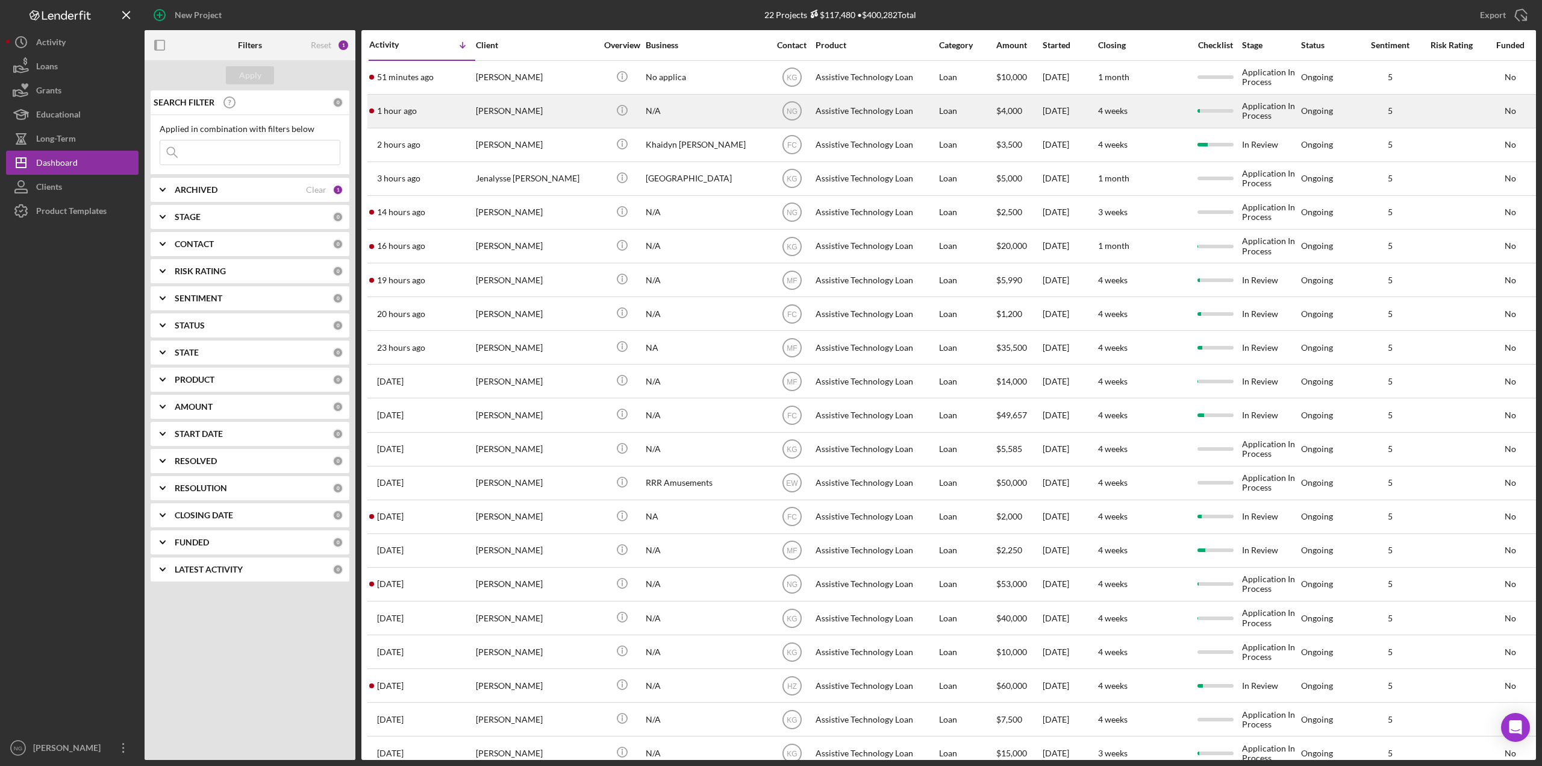
click at [541, 110] on div "[PERSON_NAME]" at bounding box center [536, 111] width 120 height 32
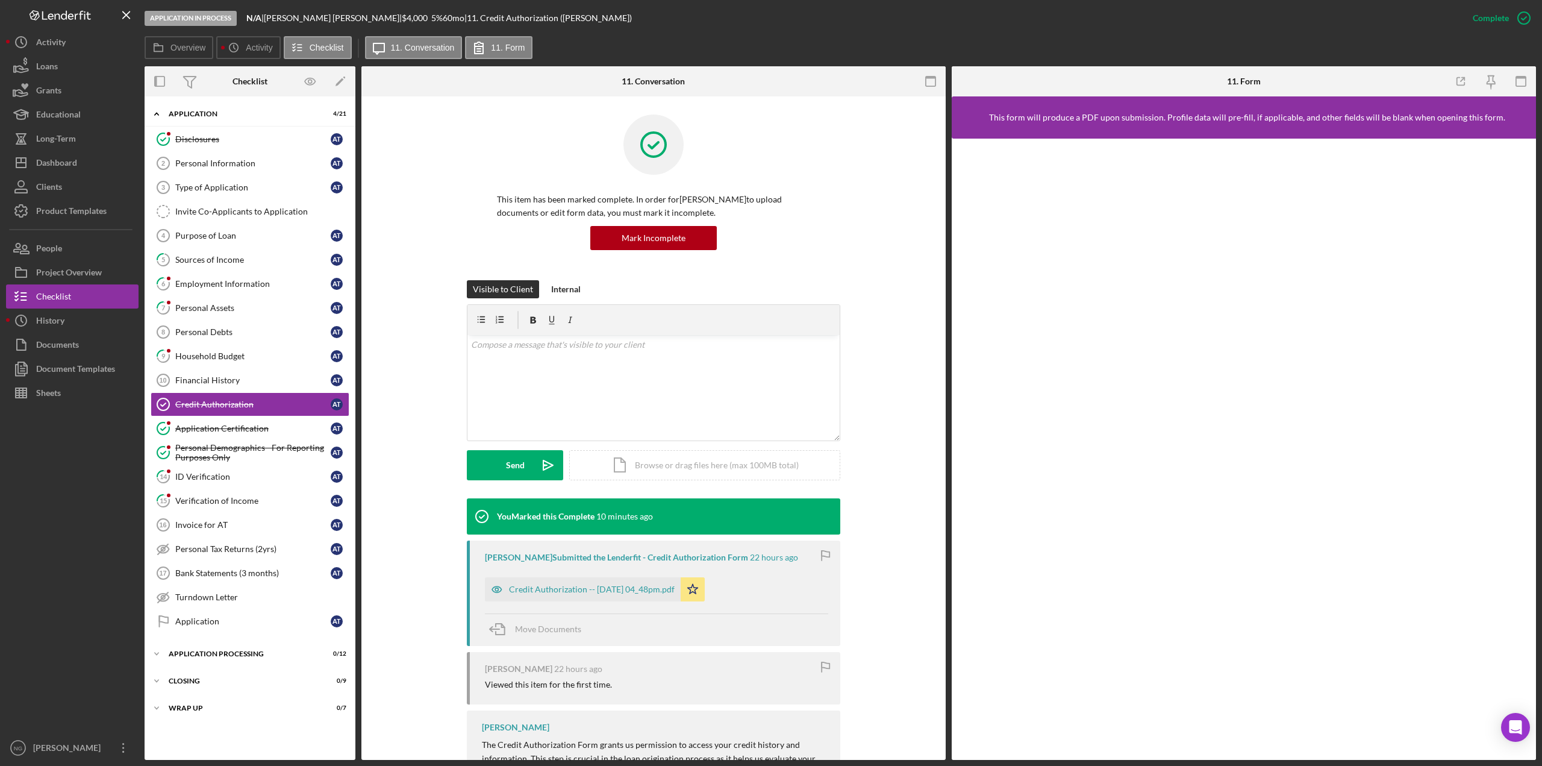
scroll to position [60, 0]
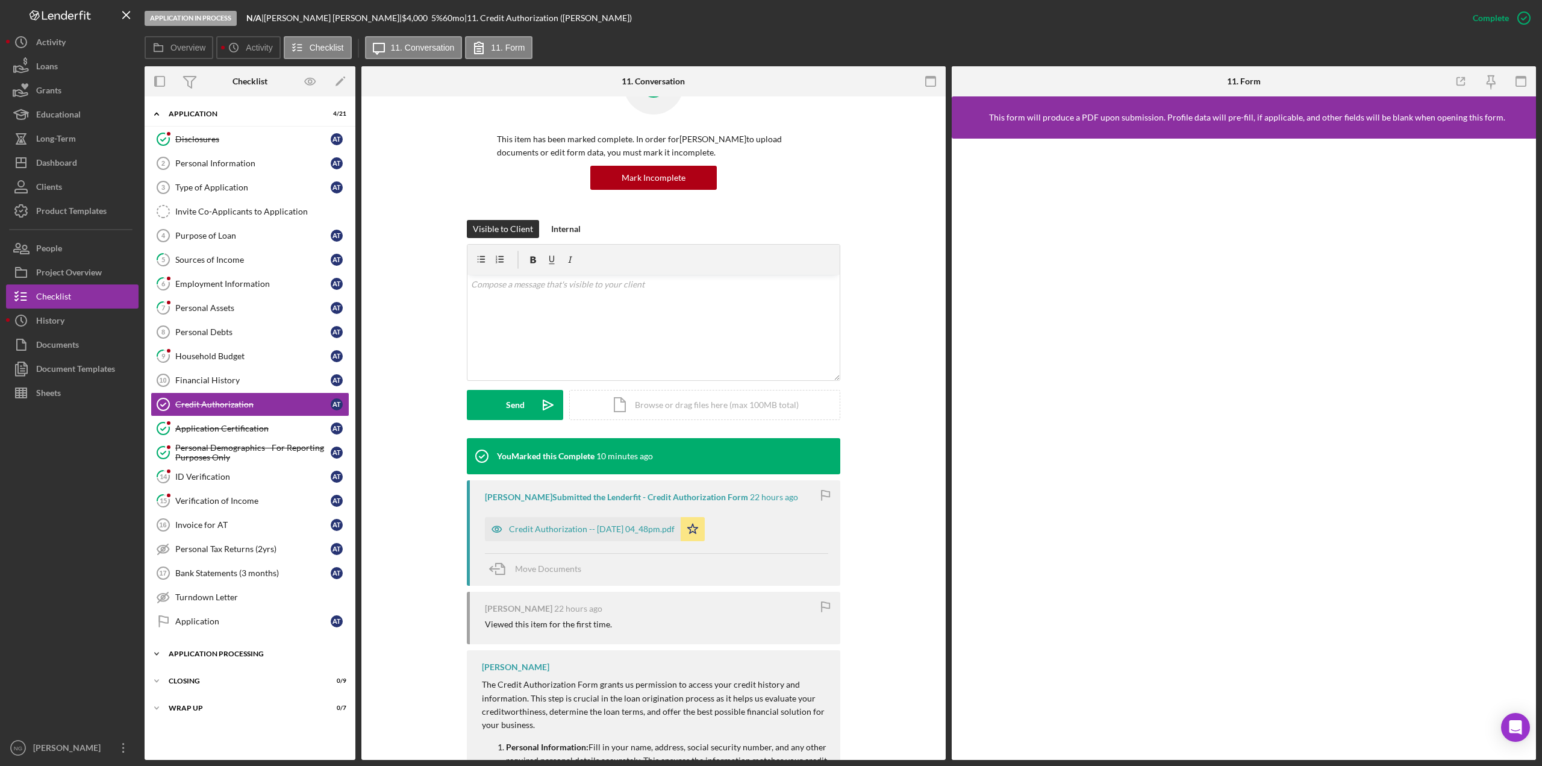
click at [177, 657] on div "Icon/Expander Application Processing 0 / 12" at bounding box center [250, 654] width 211 height 24
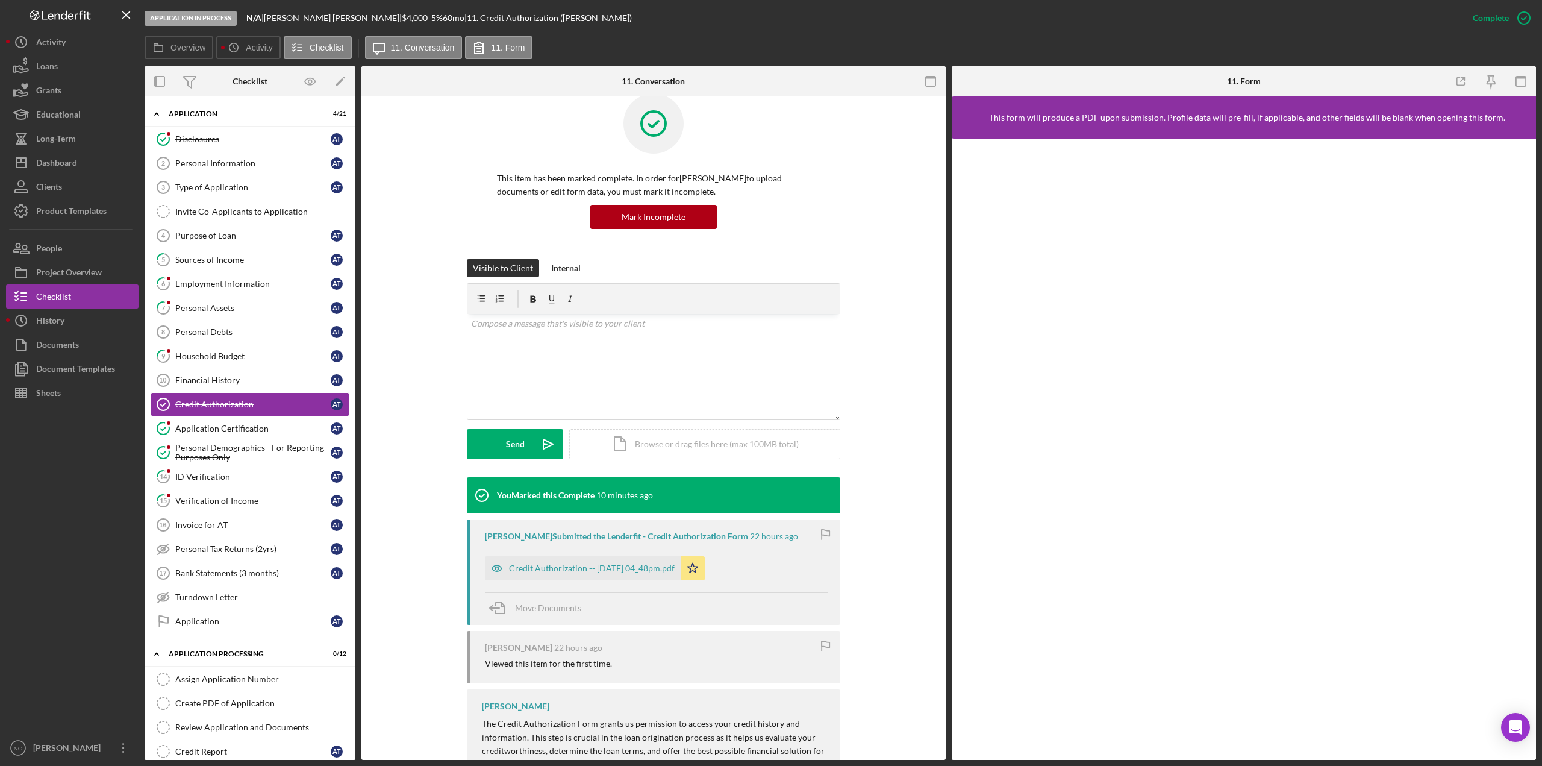
scroll to position [0, 0]
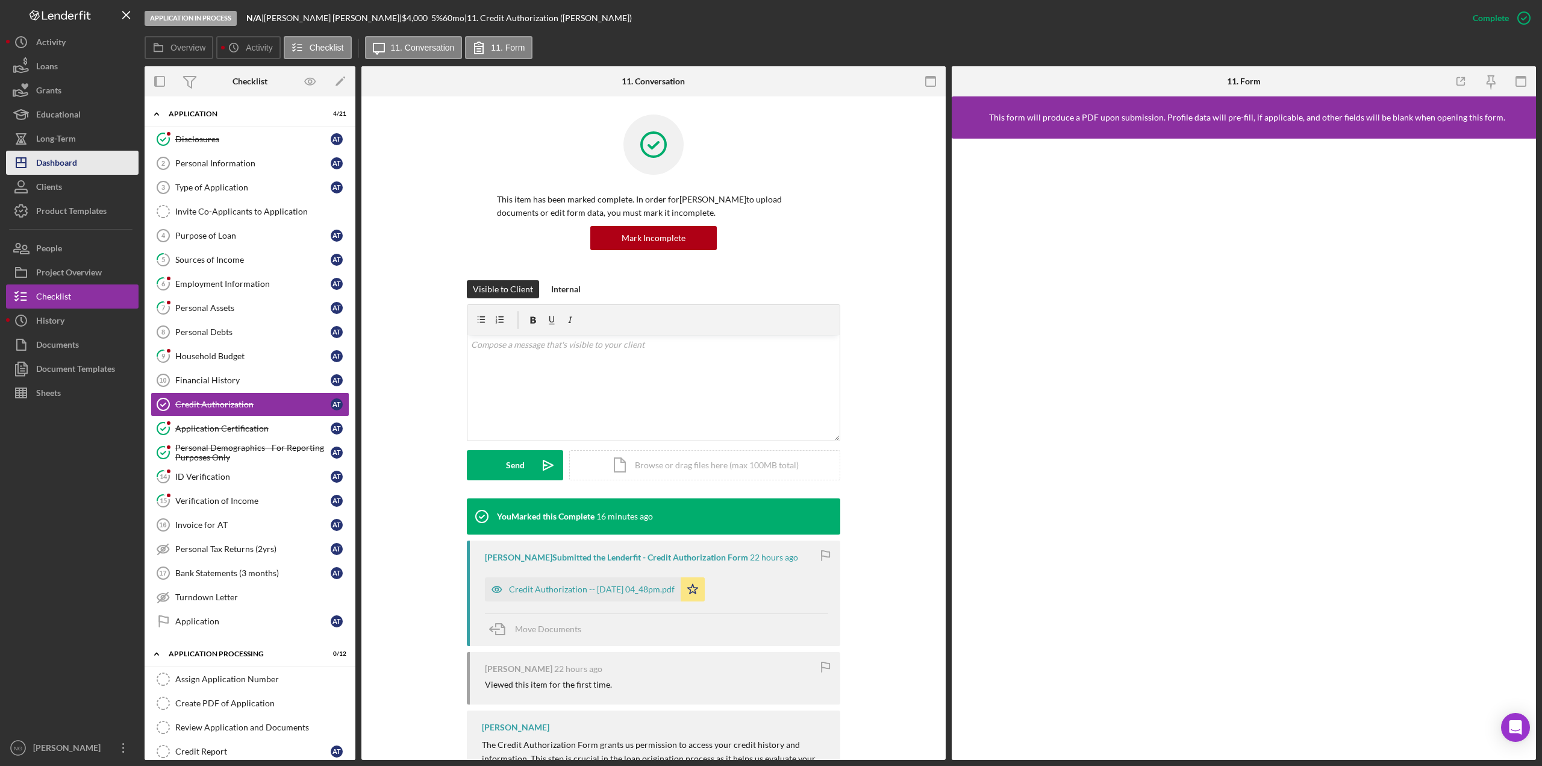
click at [53, 164] on div "Dashboard" at bounding box center [56, 164] width 41 height 27
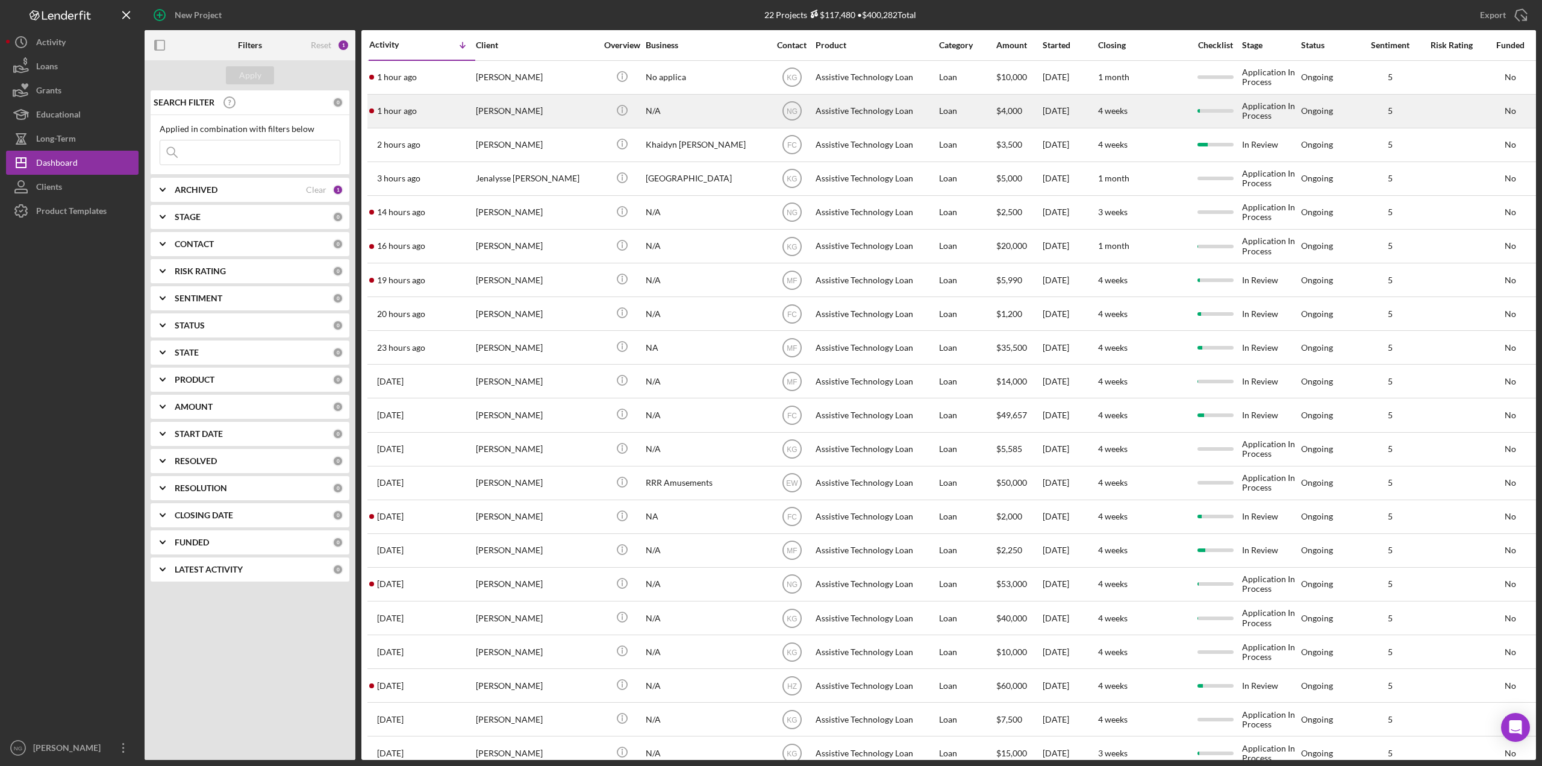
click at [534, 118] on div "[PERSON_NAME]" at bounding box center [536, 111] width 120 height 32
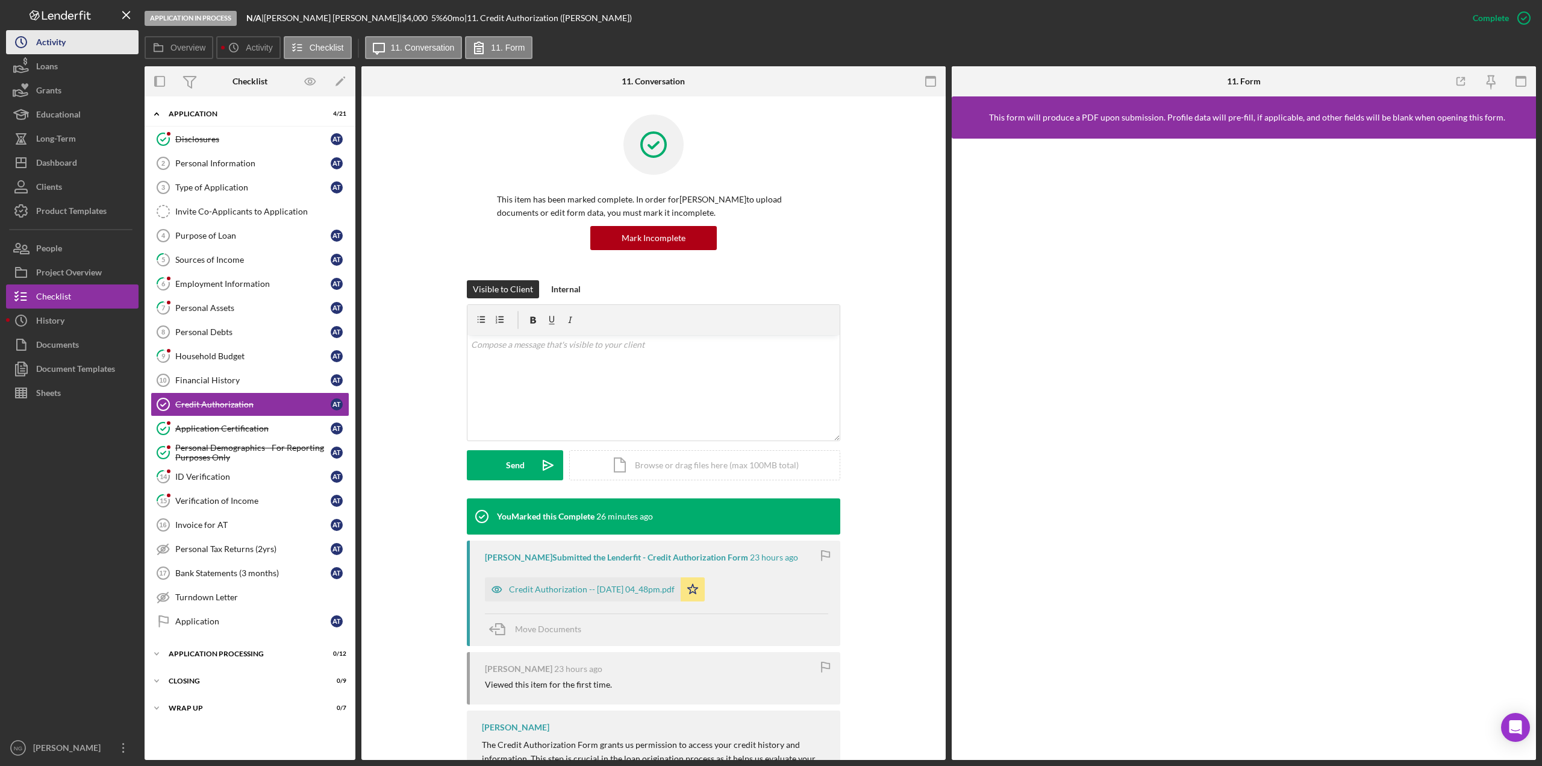
click at [59, 46] on div "Activity" at bounding box center [51, 43] width 30 height 27
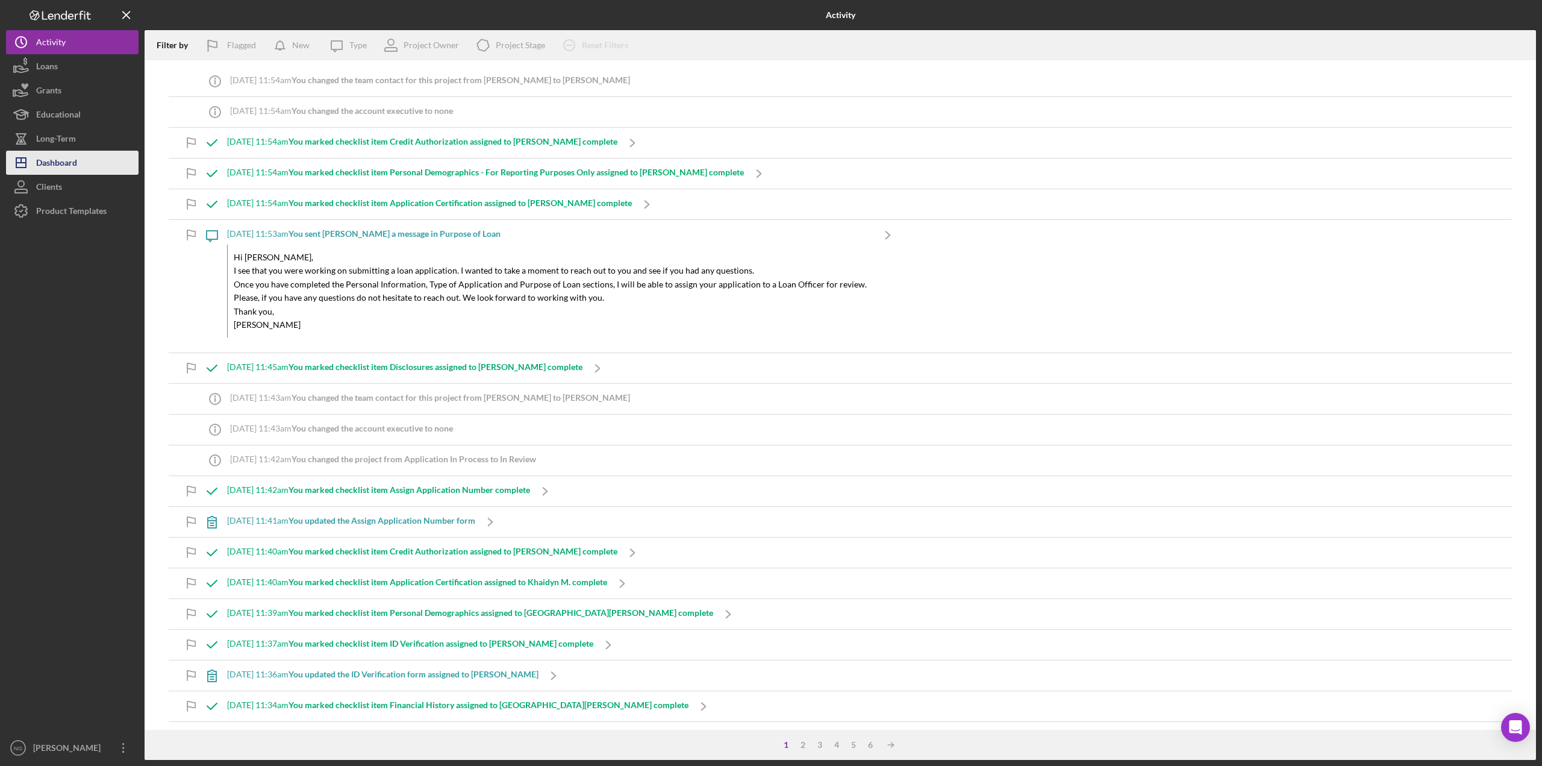
click at [76, 165] on div "Dashboard" at bounding box center [56, 164] width 41 height 27
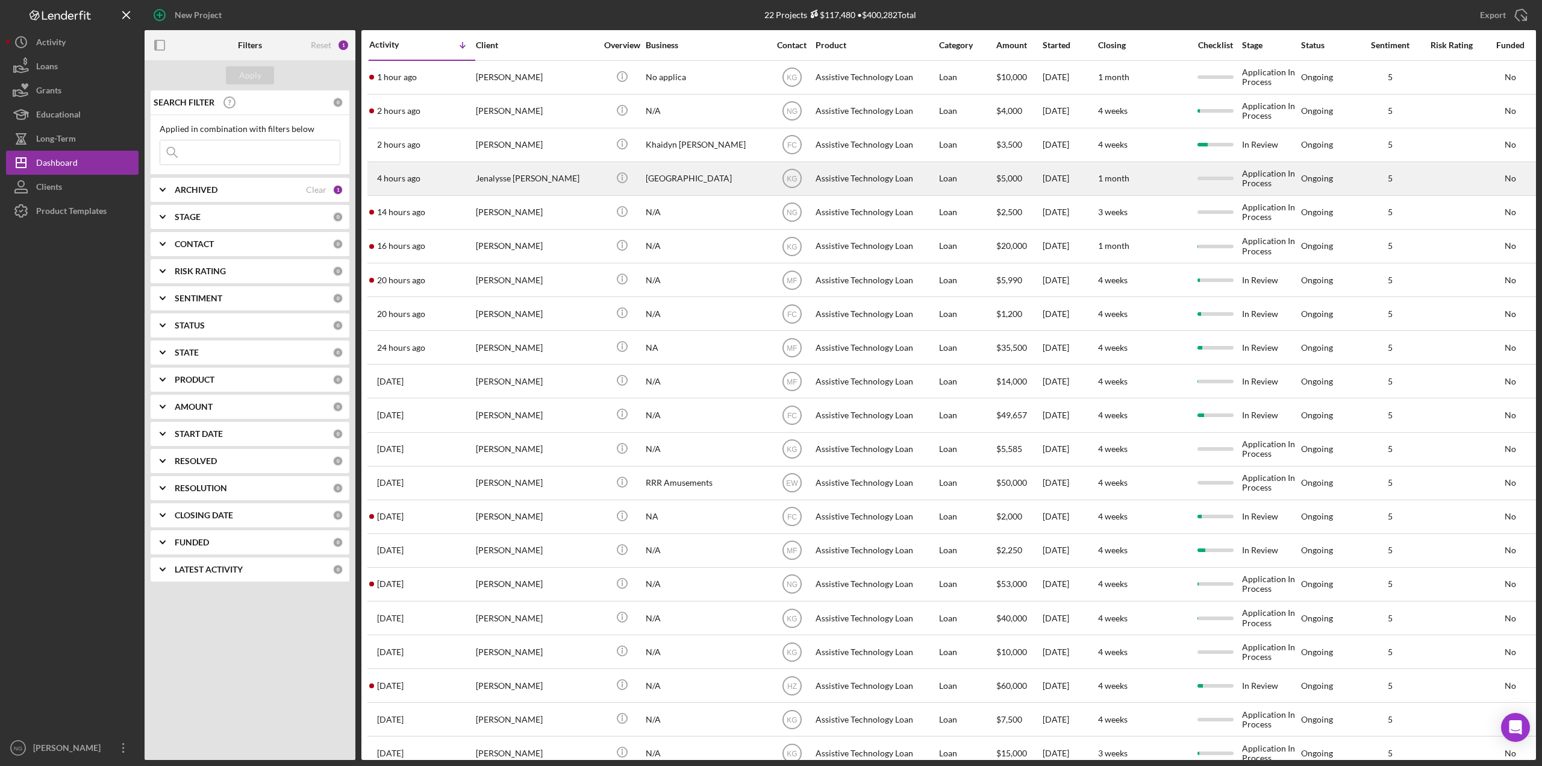
click at [520, 184] on div "Jenalysse [PERSON_NAME]" at bounding box center [536, 179] width 120 height 32
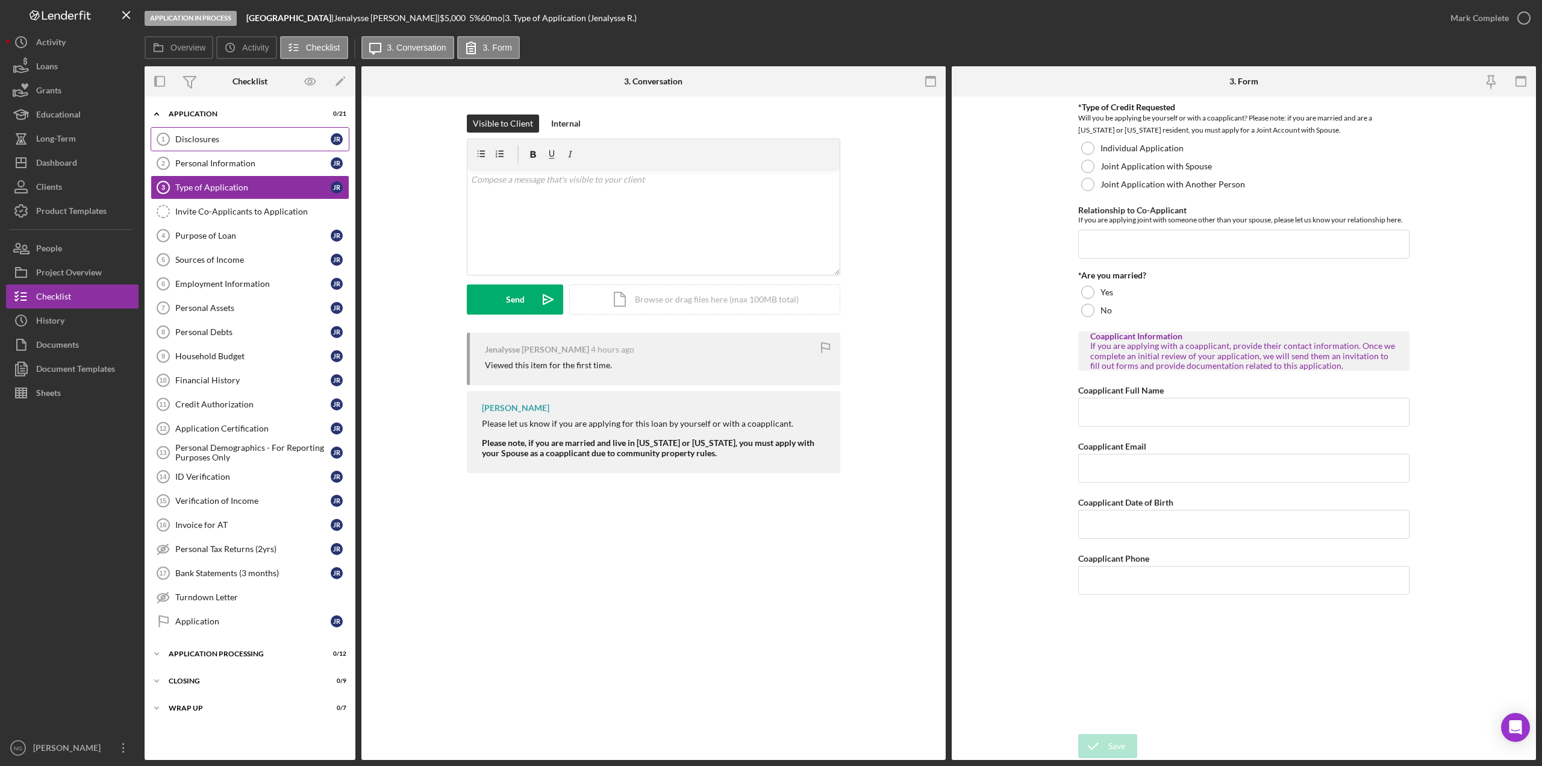
click at [265, 134] on div "Disclosures" at bounding box center [252, 139] width 155 height 10
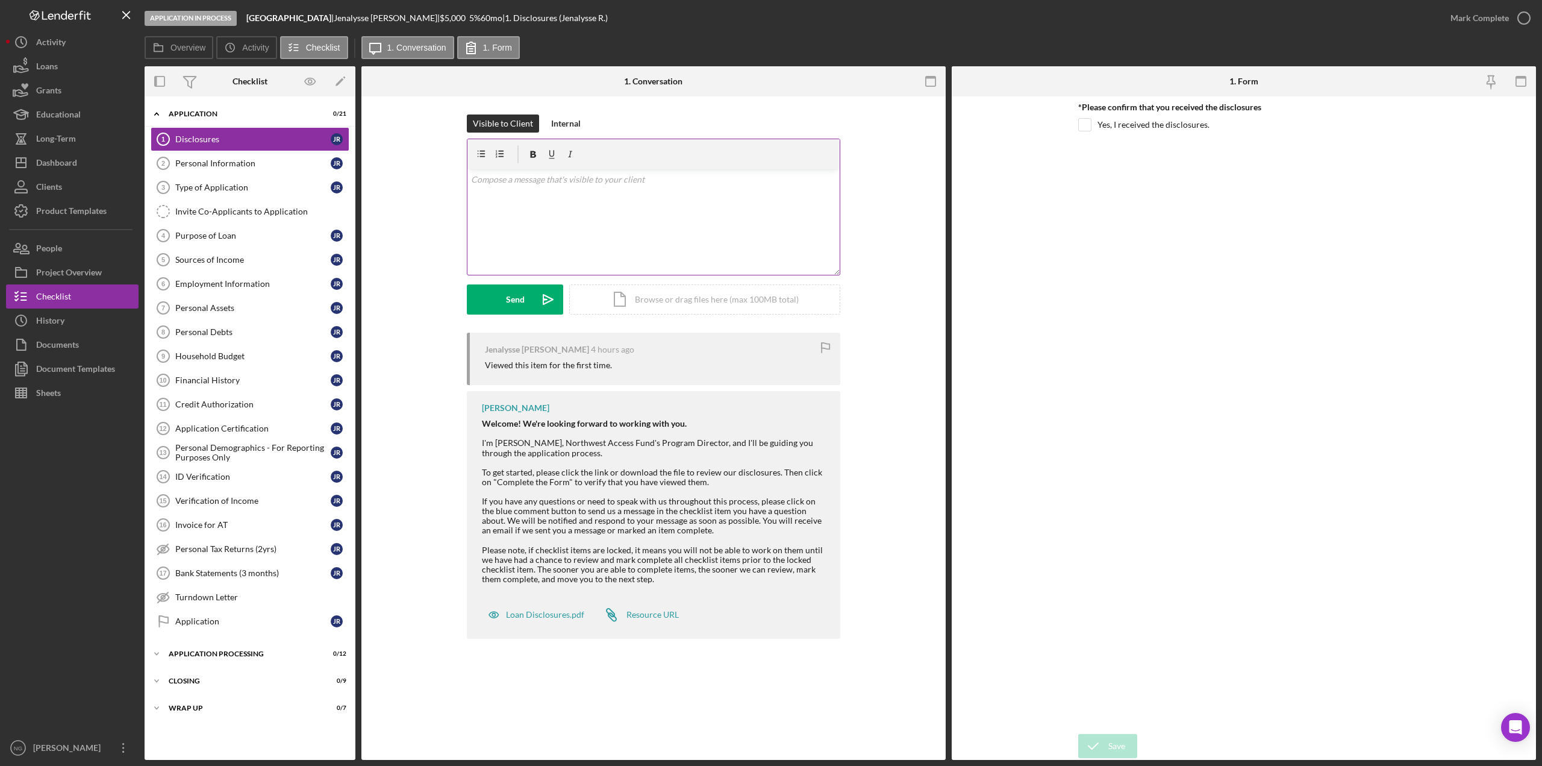
drag, startPoint x: 569, startPoint y: 123, endPoint x: 569, endPoint y: 165, distance: 41.6
click at [569, 123] on div "Internal" at bounding box center [566, 123] width 30 height 18
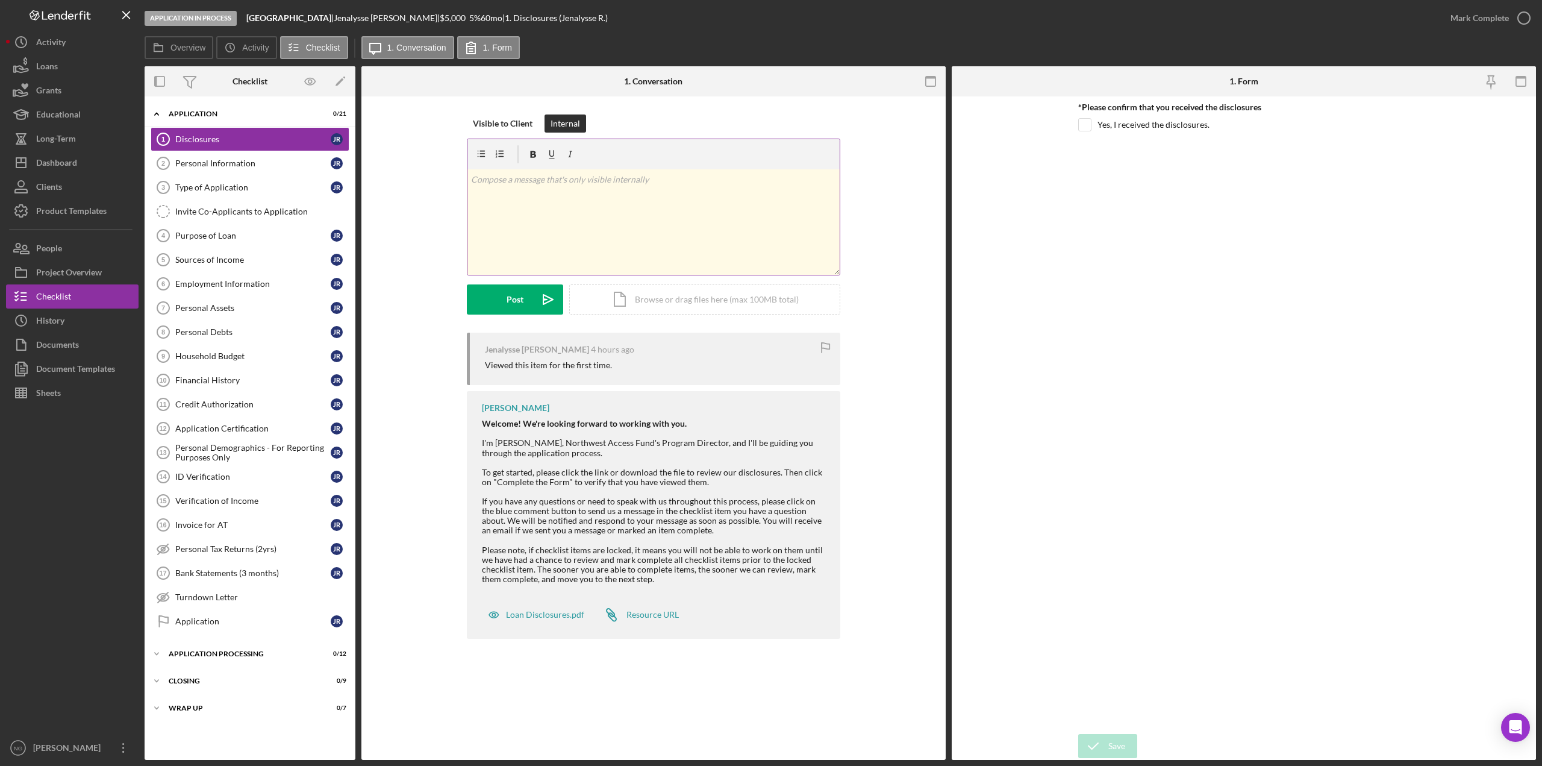
click at [569, 178] on p at bounding box center [654, 179] width 366 height 13
click at [517, 302] on div "Post" at bounding box center [515, 299] width 17 height 30
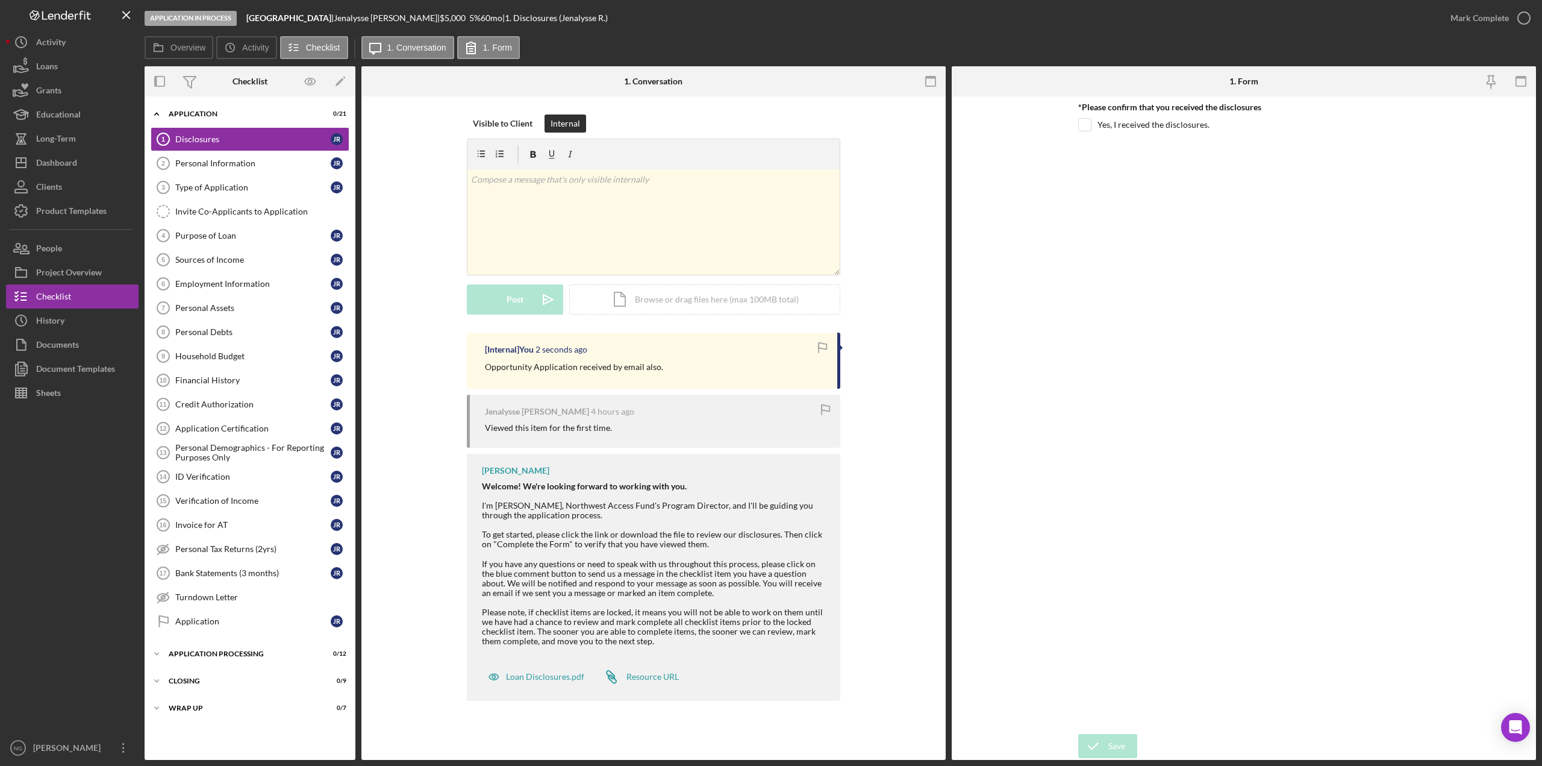
drag, startPoint x: 631, startPoint y: 367, endPoint x: 584, endPoint y: 369, distance: 47.0
click at [599, 368] on p "Opportunity Application received by email also." at bounding box center [574, 366] width 178 height 13
click at [551, 370] on p "Opportunity Application received by email also." at bounding box center [574, 366] width 178 height 13
click at [634, 366] on p "Opportunity Application received by email also." at bounding box center [574, 366] width 178 height 13
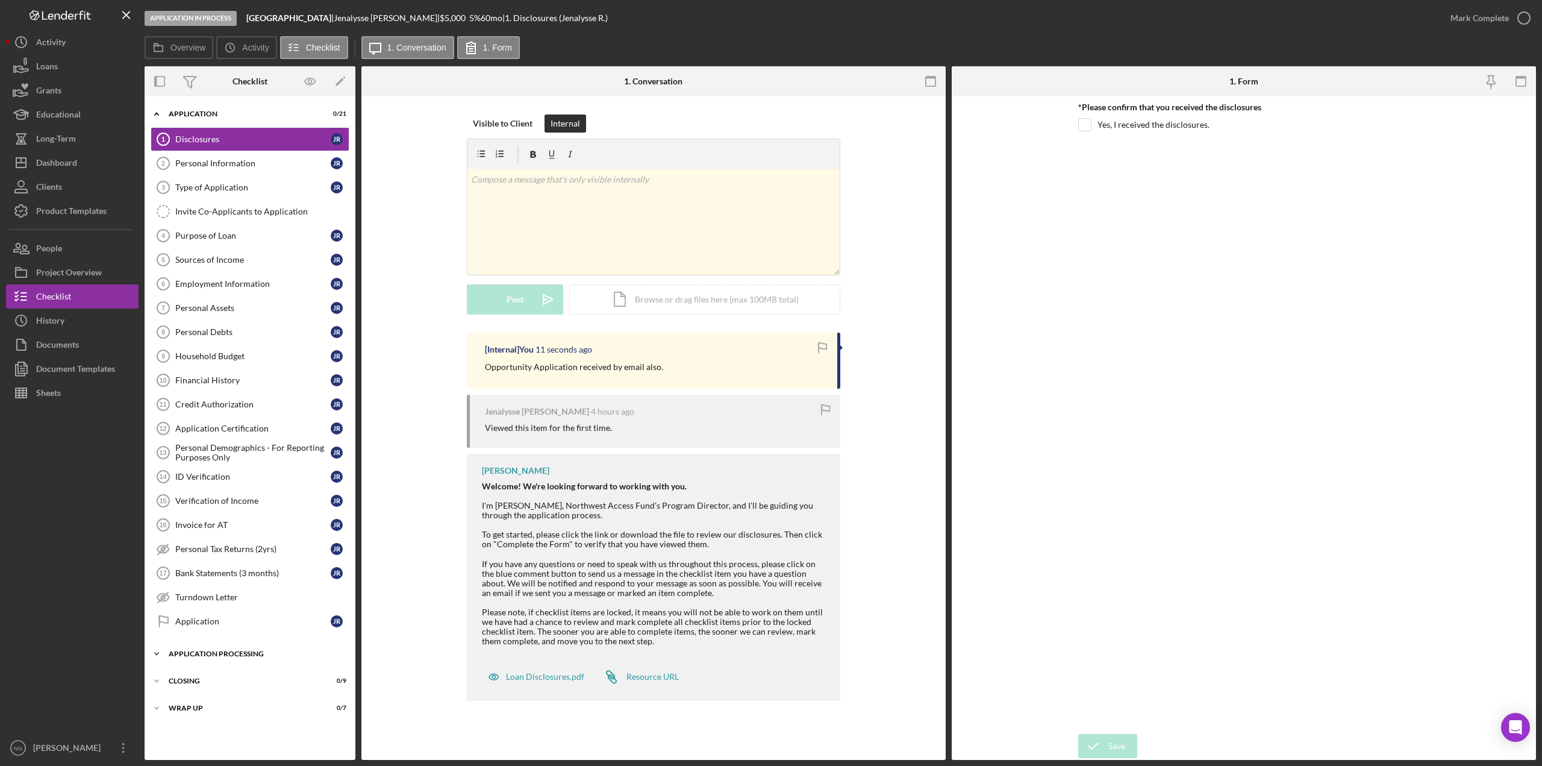
click at [281, 657] on div "Application Processing" at bounding box center [255, 653] width 172 height 7
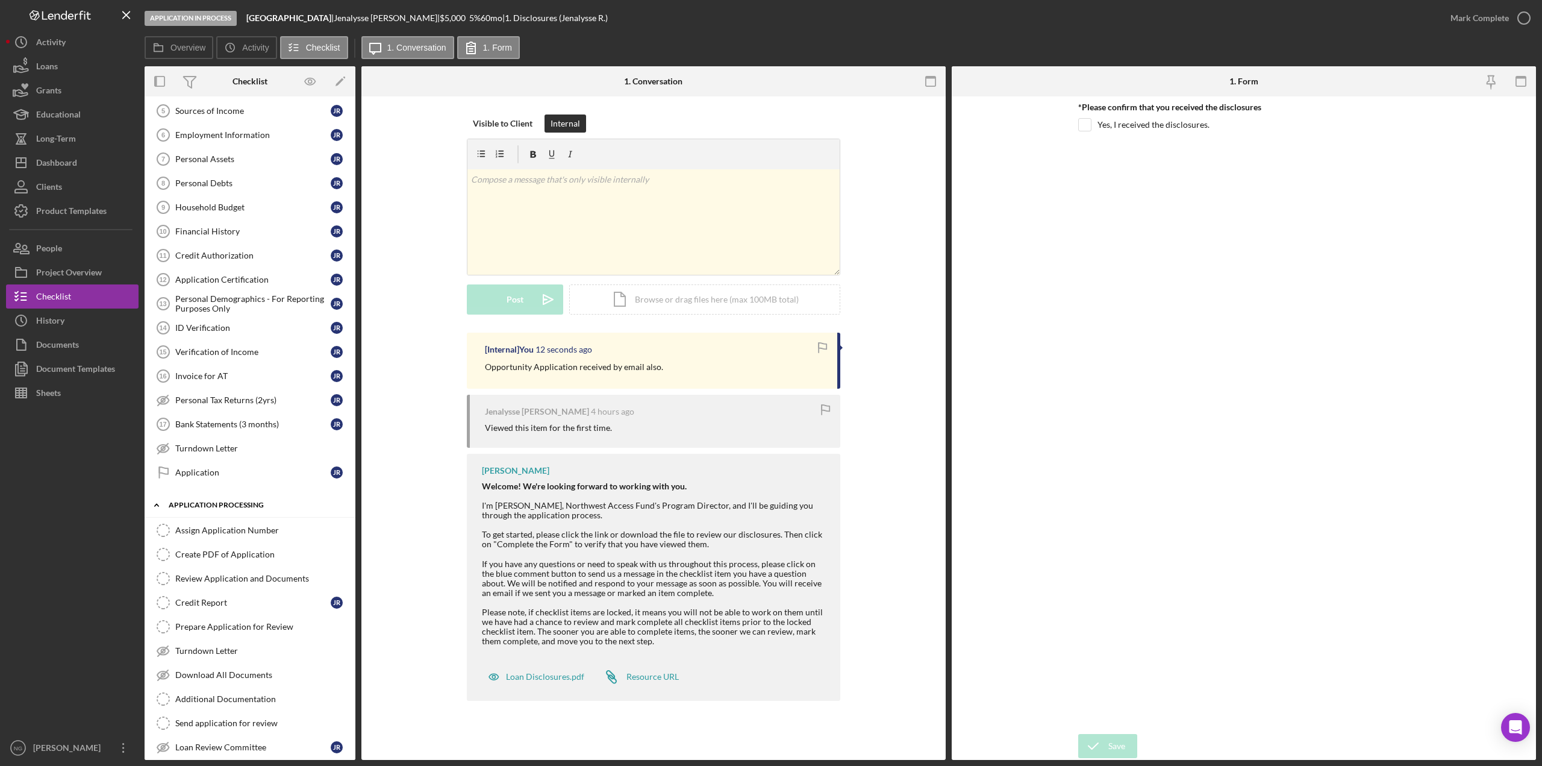
scroll to position [263, 0]
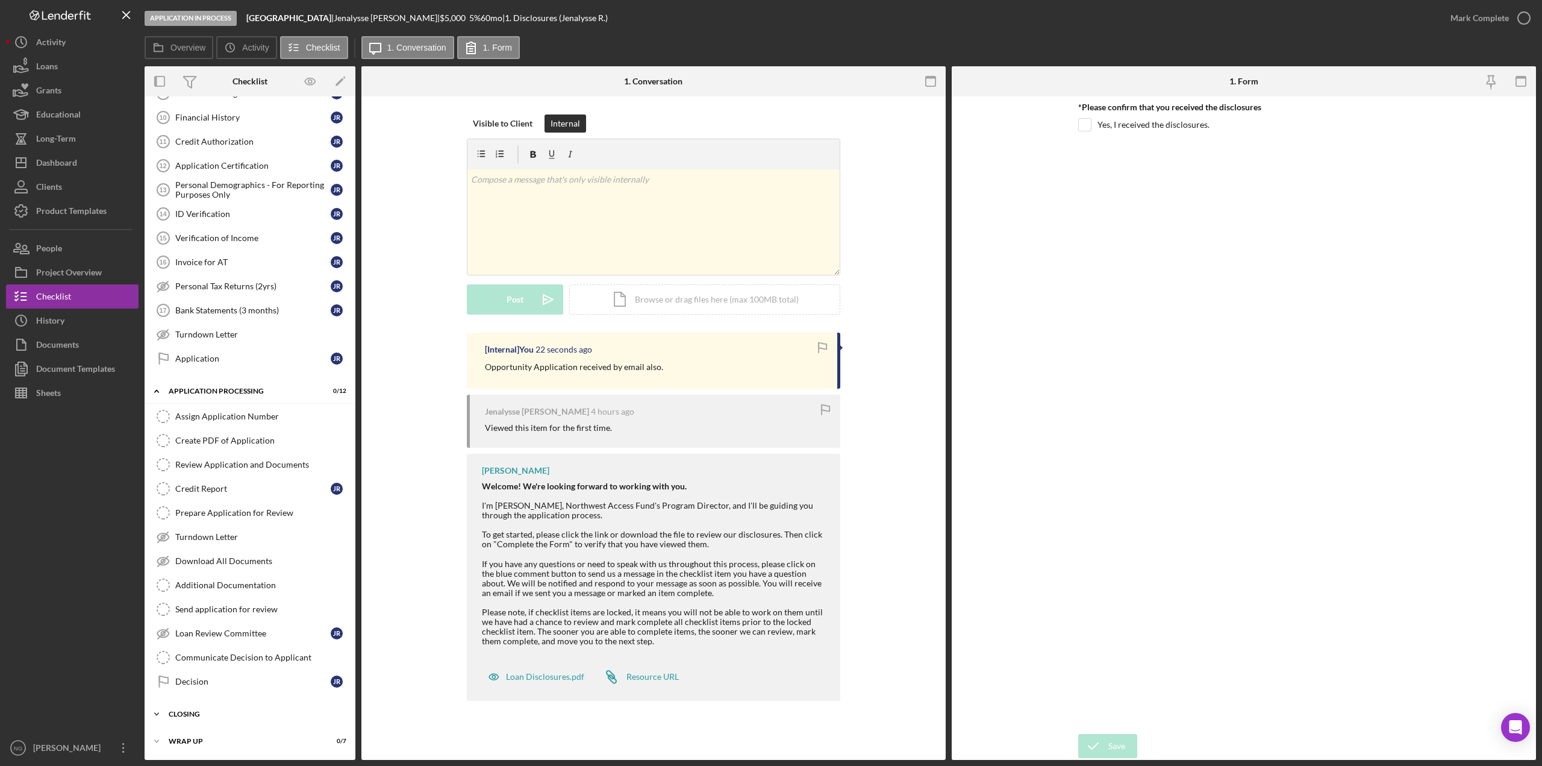
click at [294, 710] on div "Closing" at bounding box center [255, 713] width 172 height 7
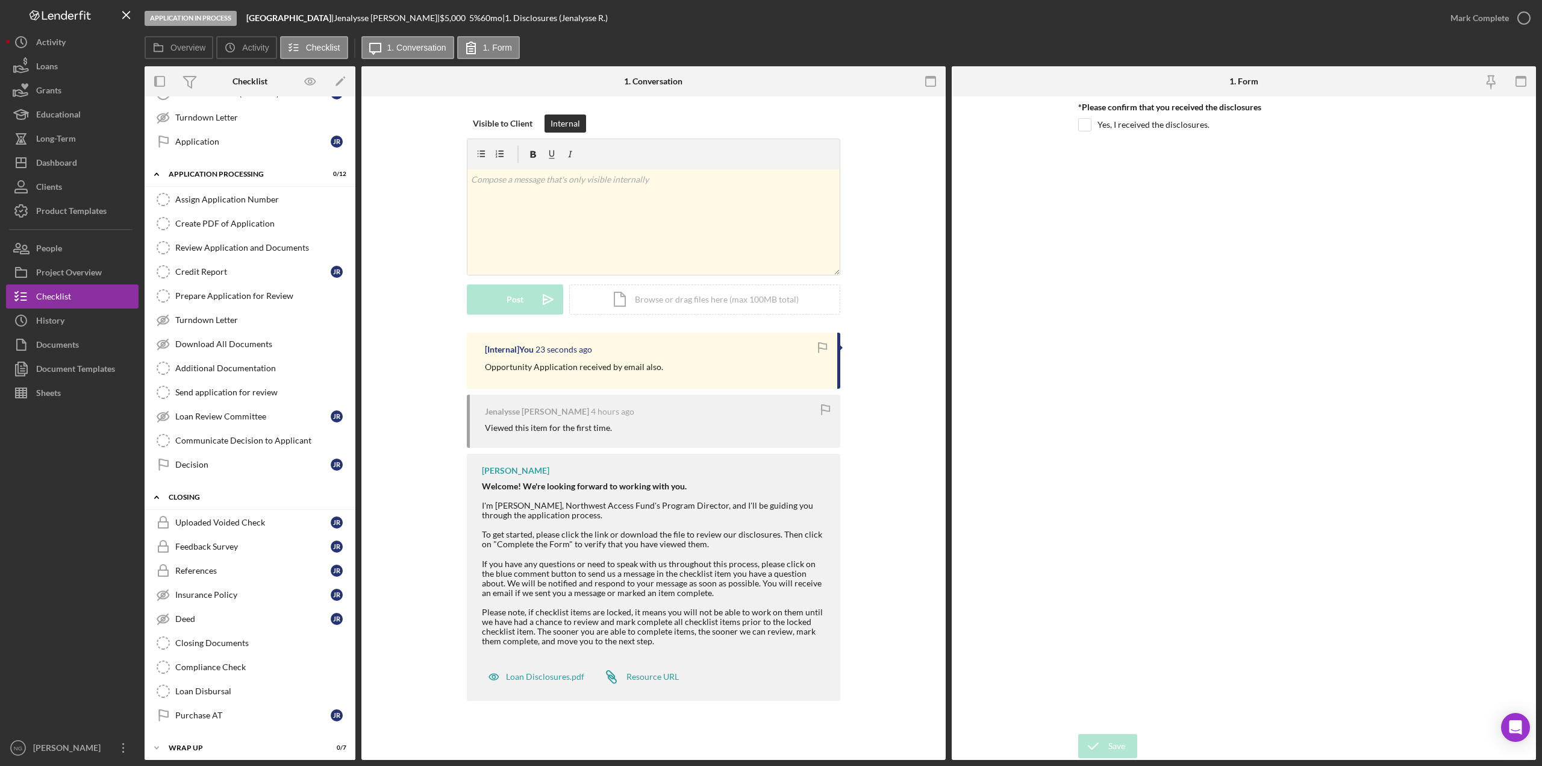
scroll to position [486, 0]
click at [270, 738] on div "Wrap up" at bounding box center [255, 740] width 172 height 7
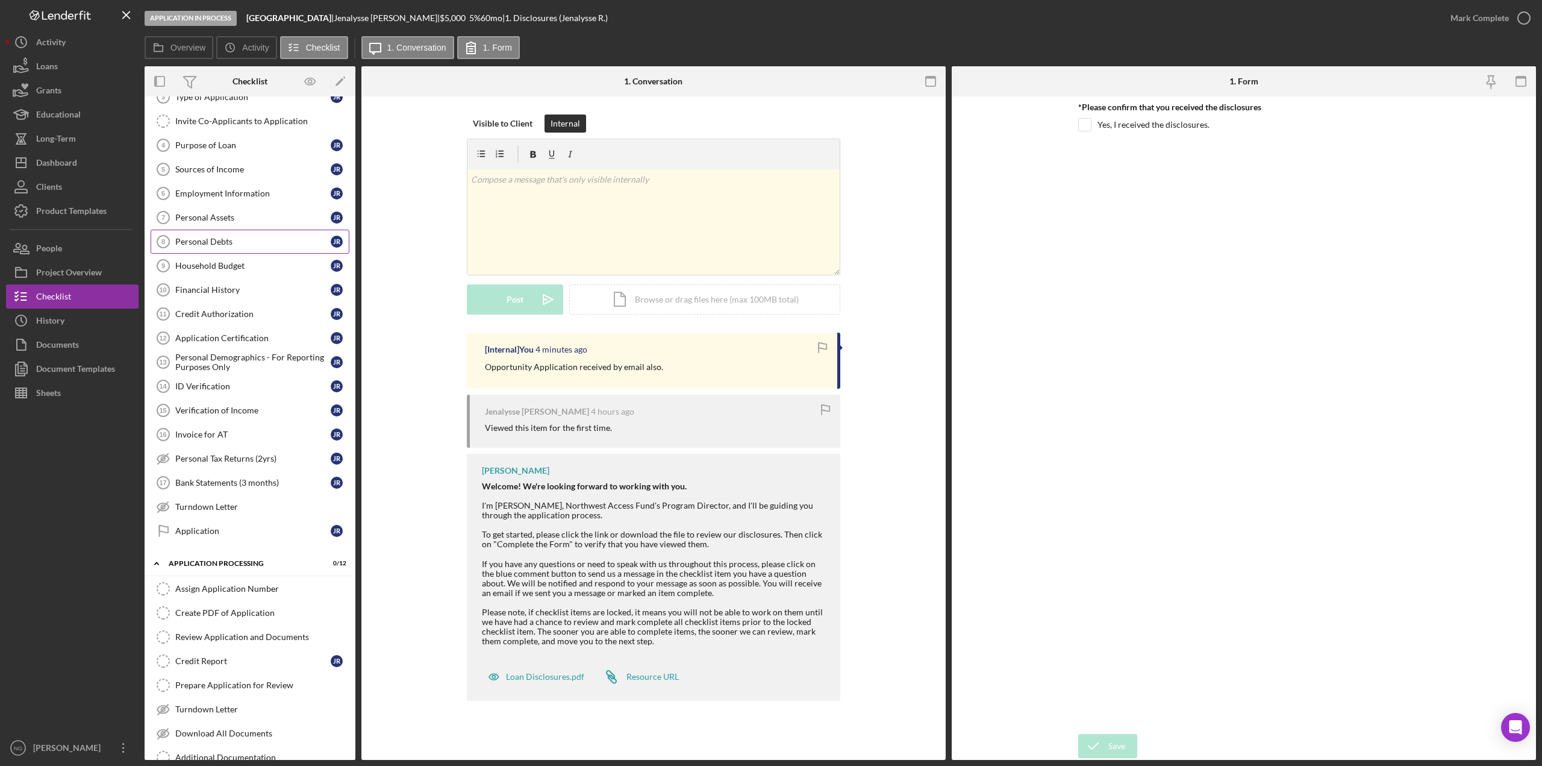
scroll to position [0, 0]
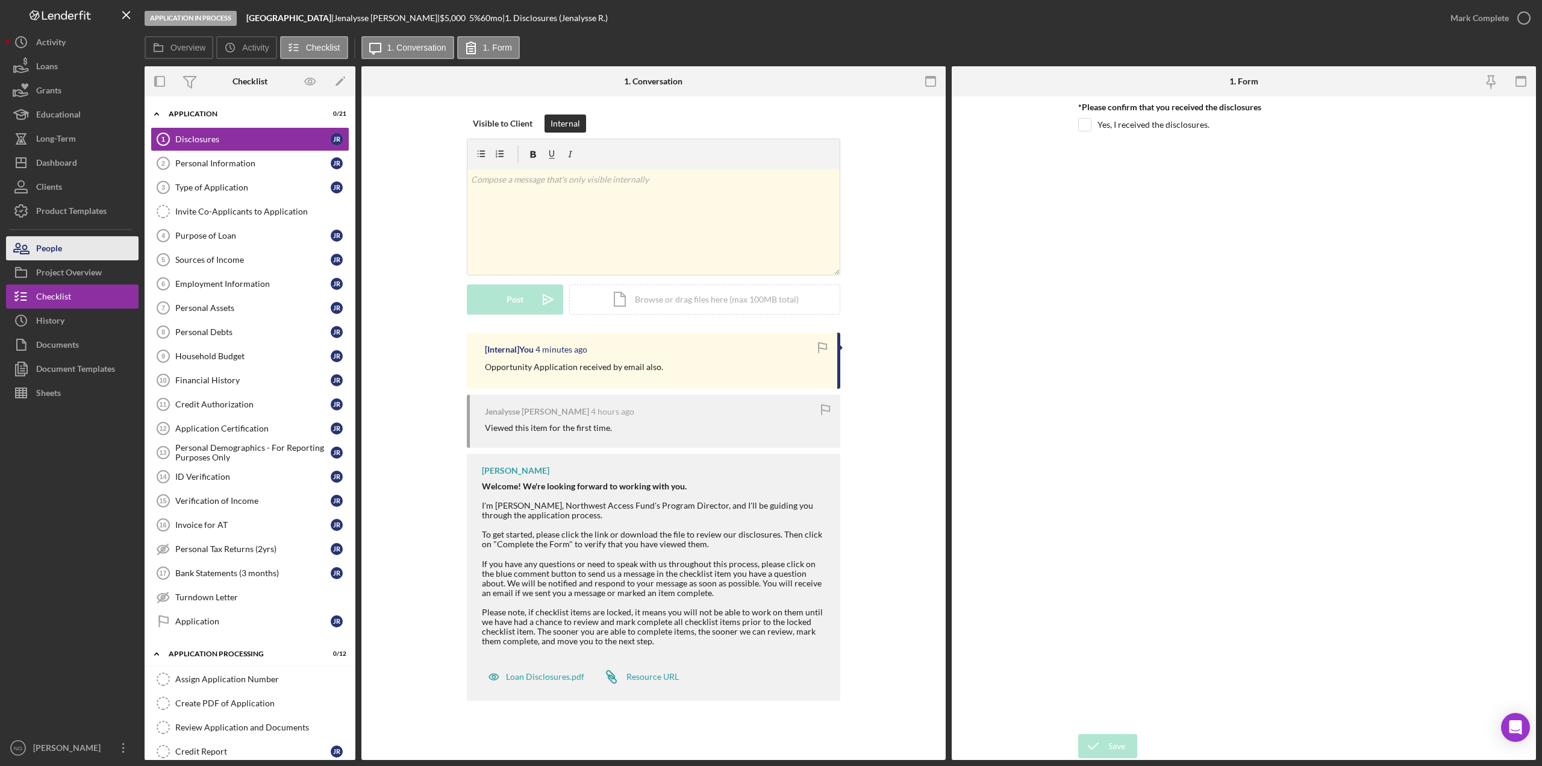
click at [52, 246] on div "People" at bounding box center [49, 249] width 26 height 27
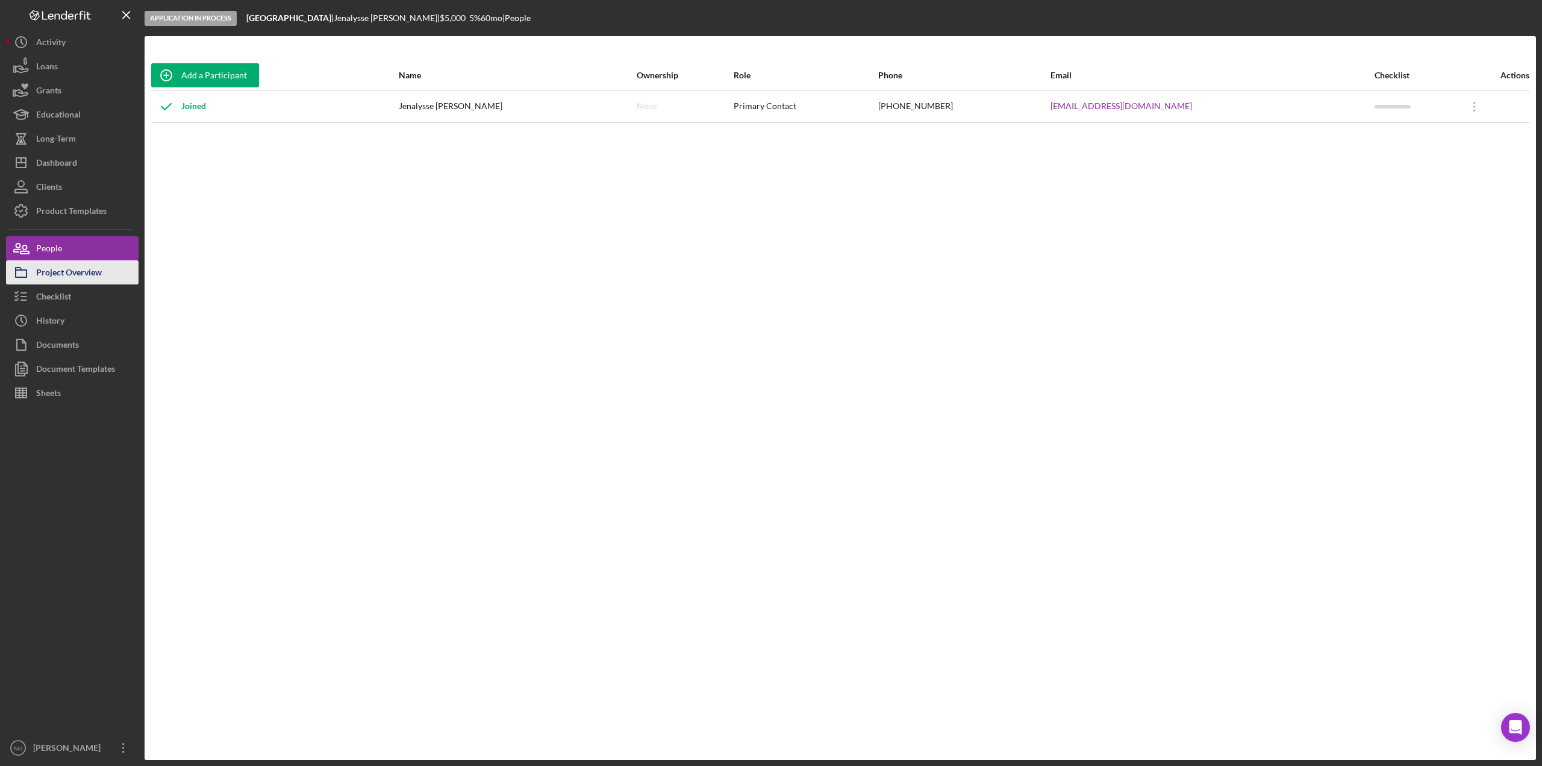
click at [55, 272] on div "Project Overview" at bounding box center [69, 273] width 66 height 27
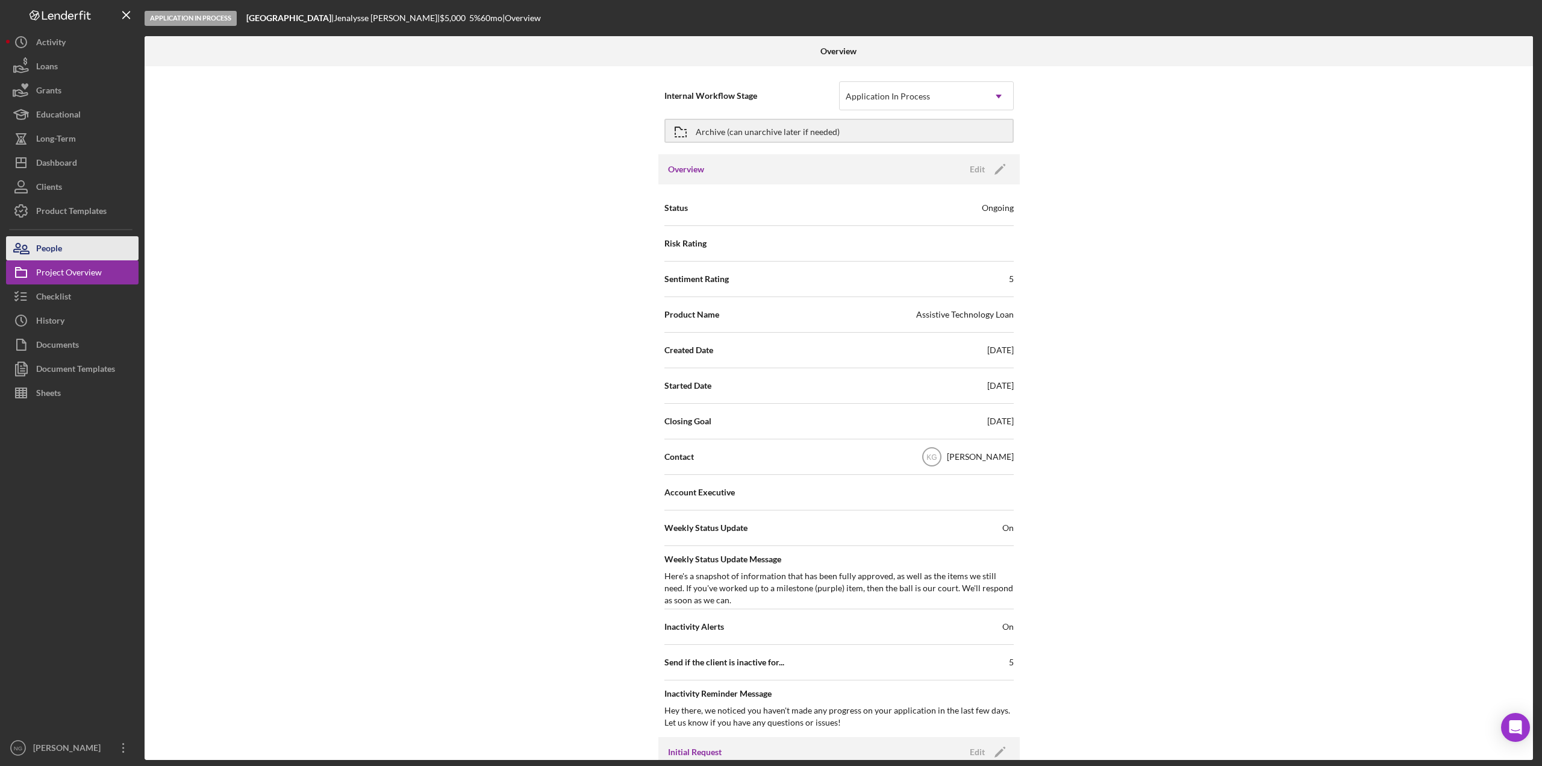
click at [55, 252] on div "People" at bounding box center [49, 249] width 26 height 27
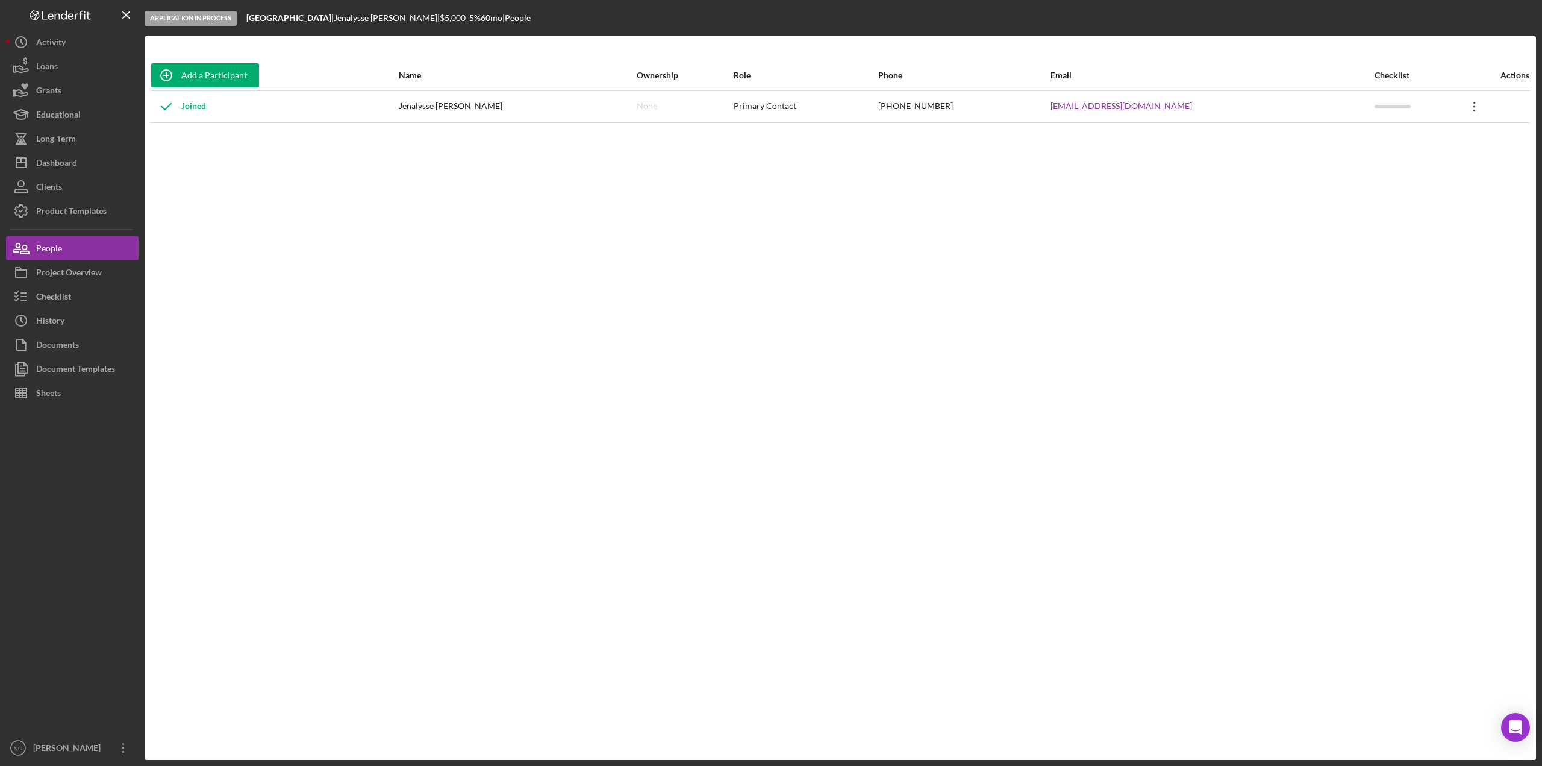
click at [1463, 108] on icon "Icon/Overflow" at bounding box center [1475, 107] width 30 height 30
click at [1425, 139] on div "Icon/Edit Edit" at bounding box center [1407, 138] width 133 height 25
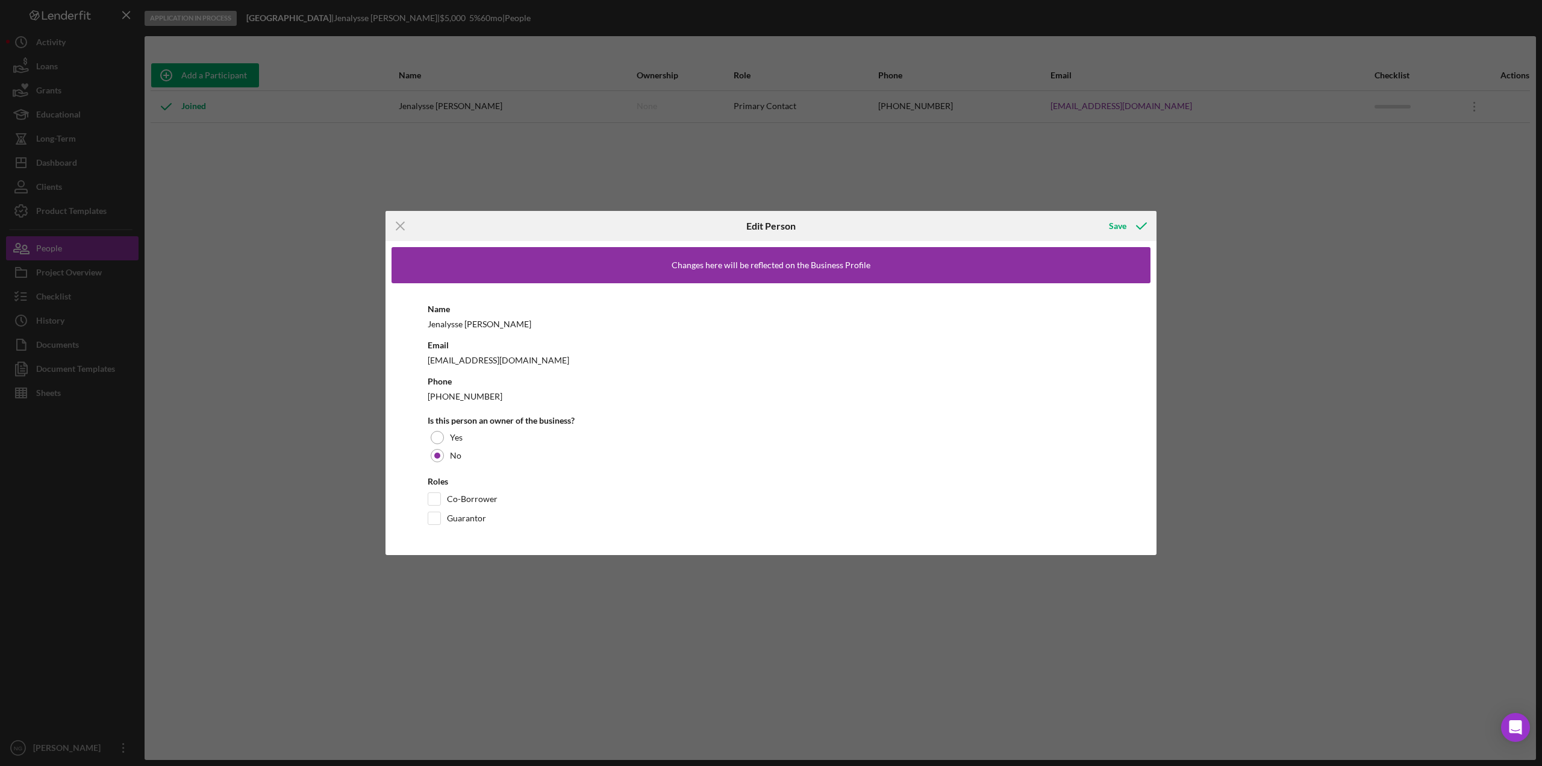
click at [1219, 181] on div "Icon/Menu Close Edit Person Save Changes here will be reflected on the Business…" at bounding box center [771, 383] width 1542 height 766
click at [396, 225] on icon "Icon/Menu Close" at bounding box center [401, 226] width 30 height 30
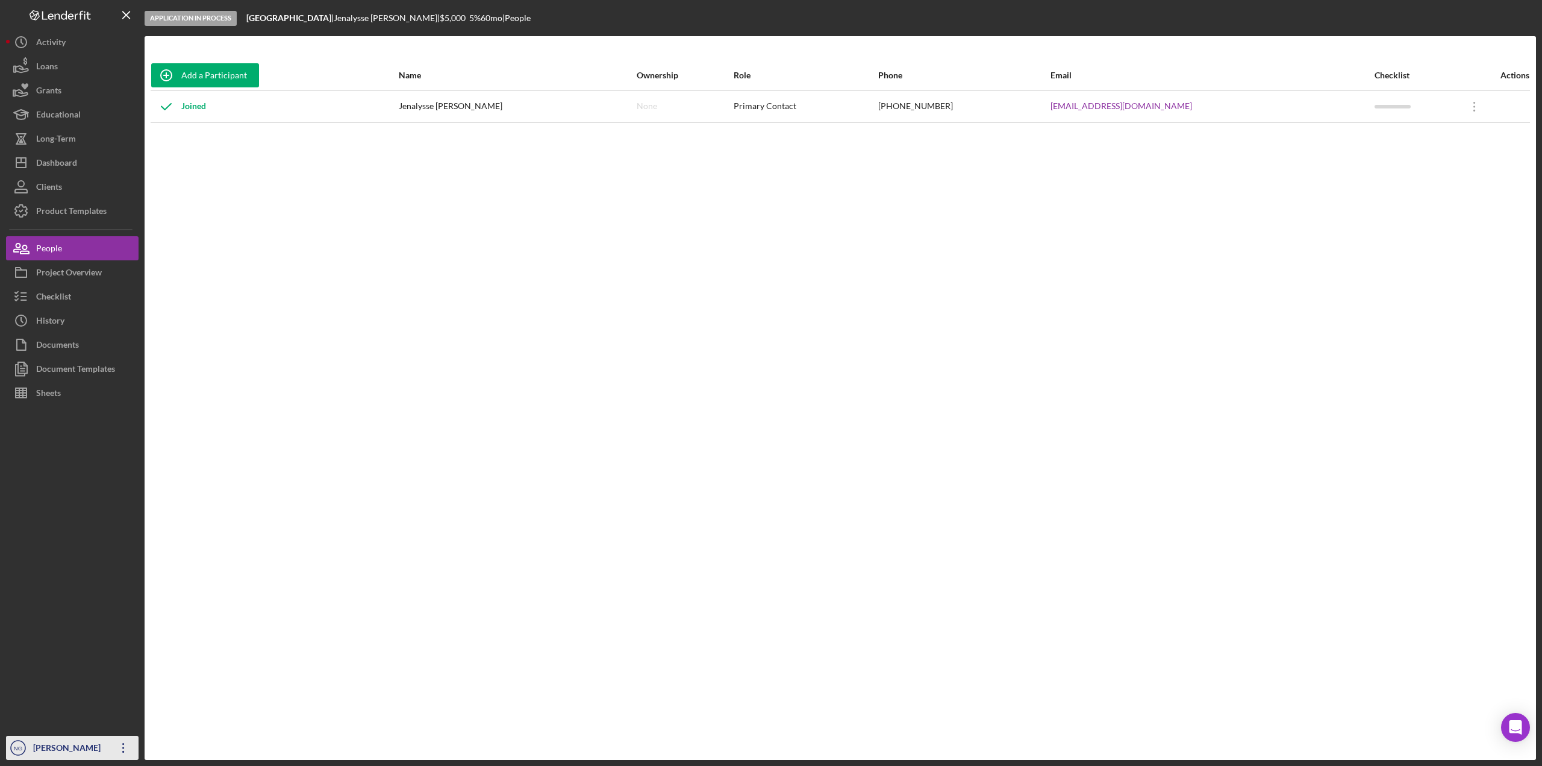
click at [66, 749] on div "[PERSON_NAME]" at bounding box center [69, 748] width 78 height 27
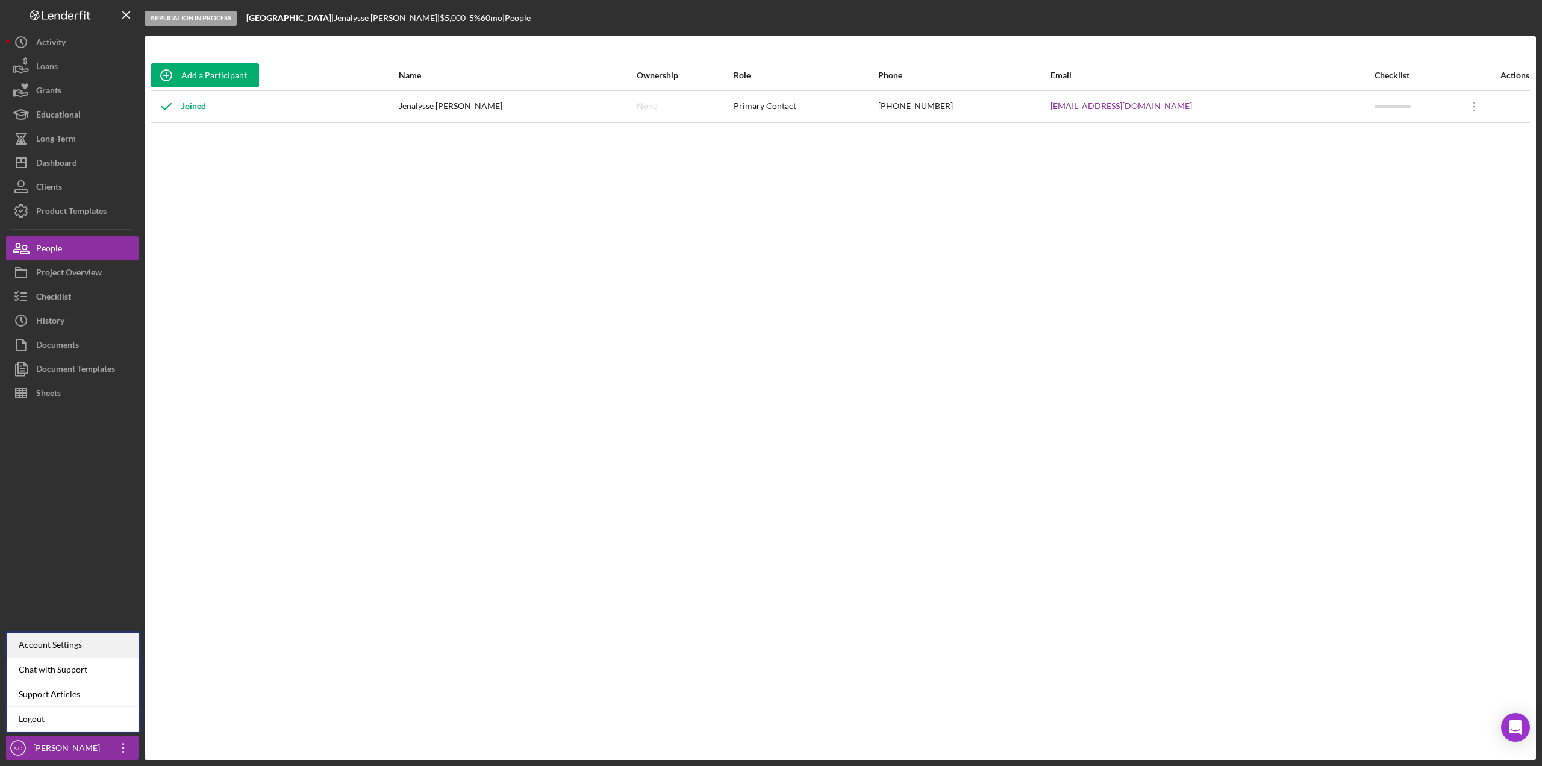
click at [81, 649] on div "Account Settings" at bounding box center [73, 644] width 133 height 25
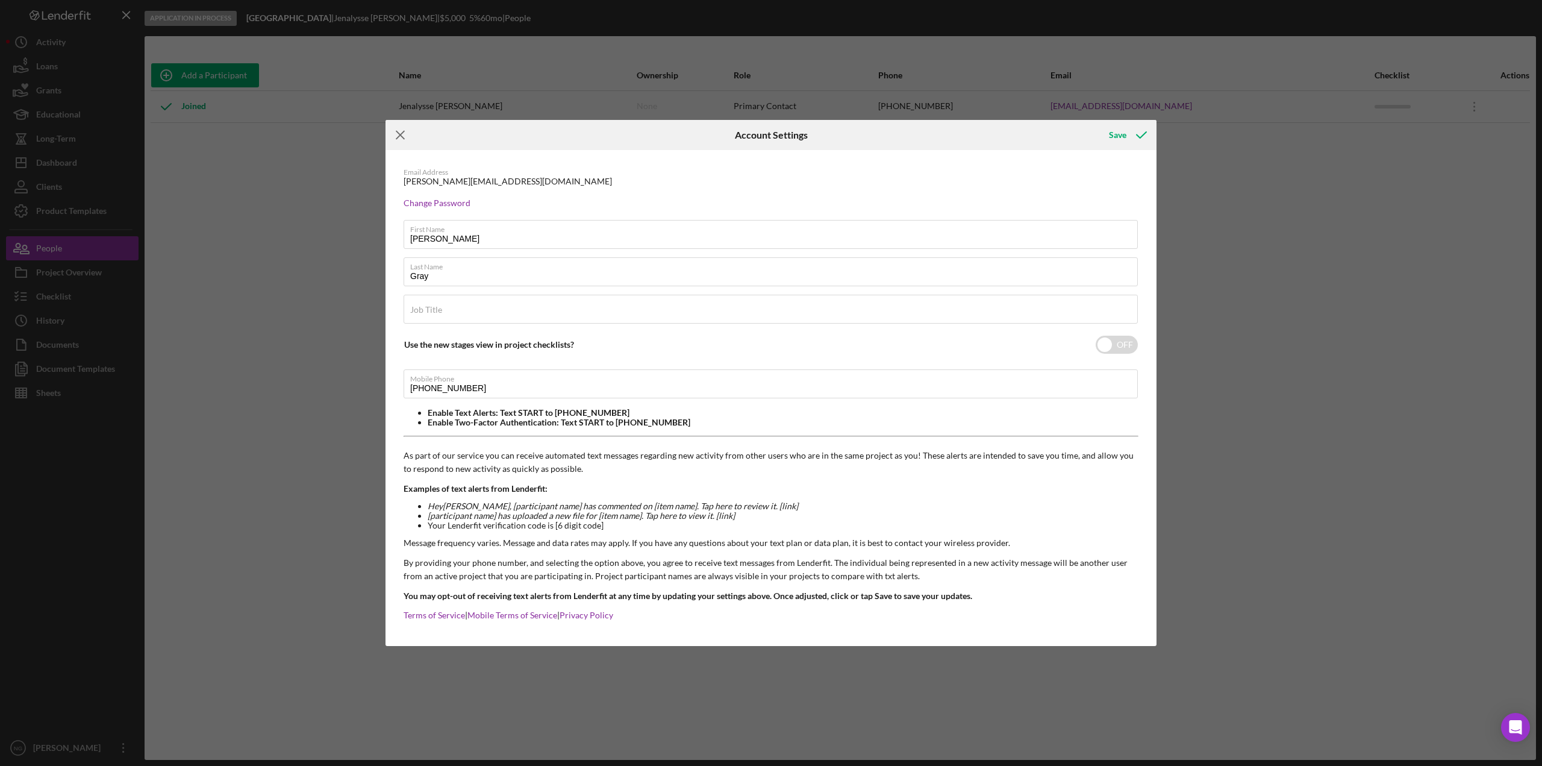
click at [396, 133] on icon "Icon/Menu Close" at bounding box center [401, 135] width 30 height 30
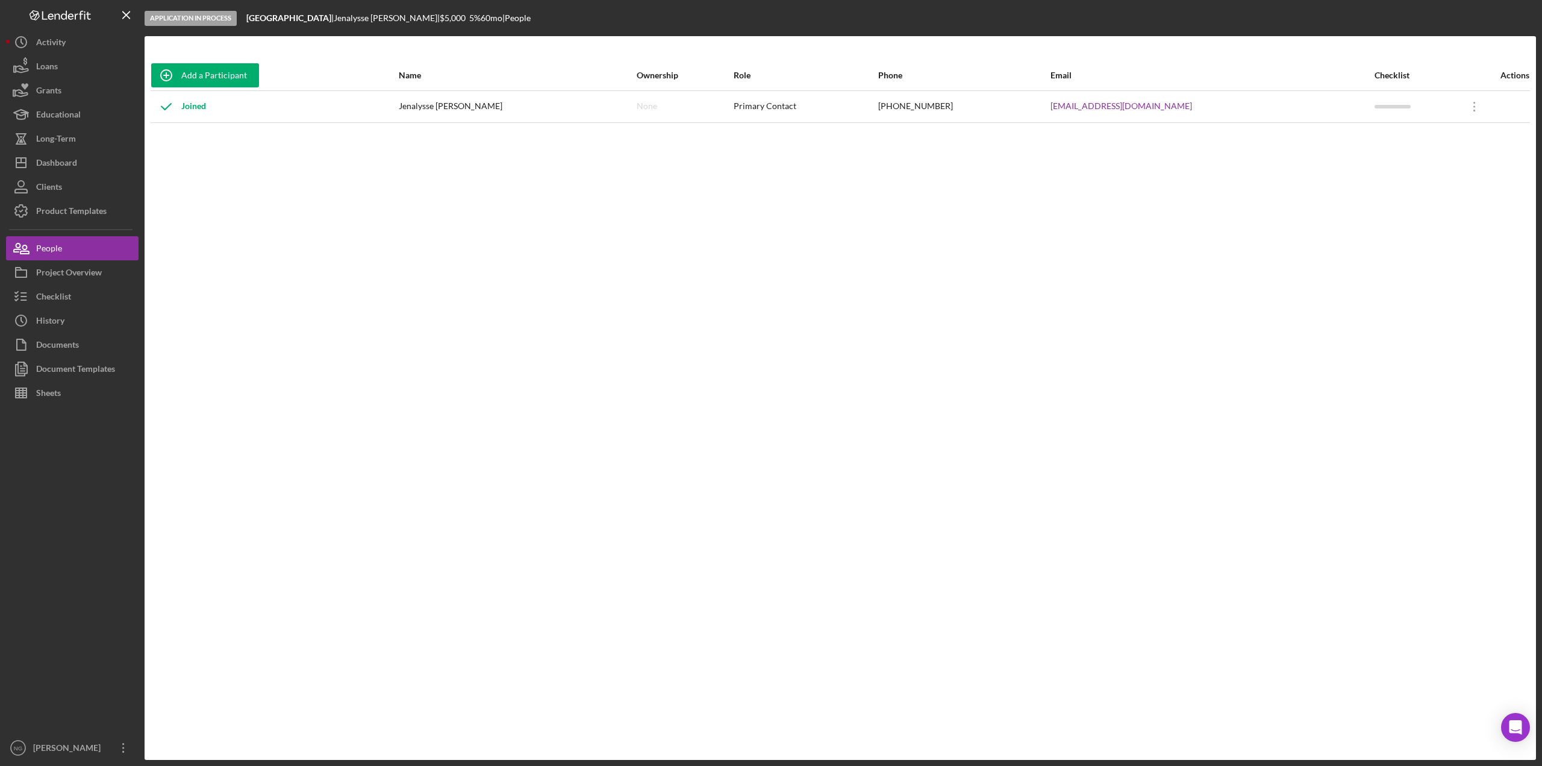
click at [311, 205] on div "Add a Participant Name Ownership Role Phone Email Checklist Actions Joined [PER…" at bounding box center [840, 397] width 1391 height 675
click at [35, 39] on icon "Icon/History" at bounding box center [21, 42] width 30 height 30
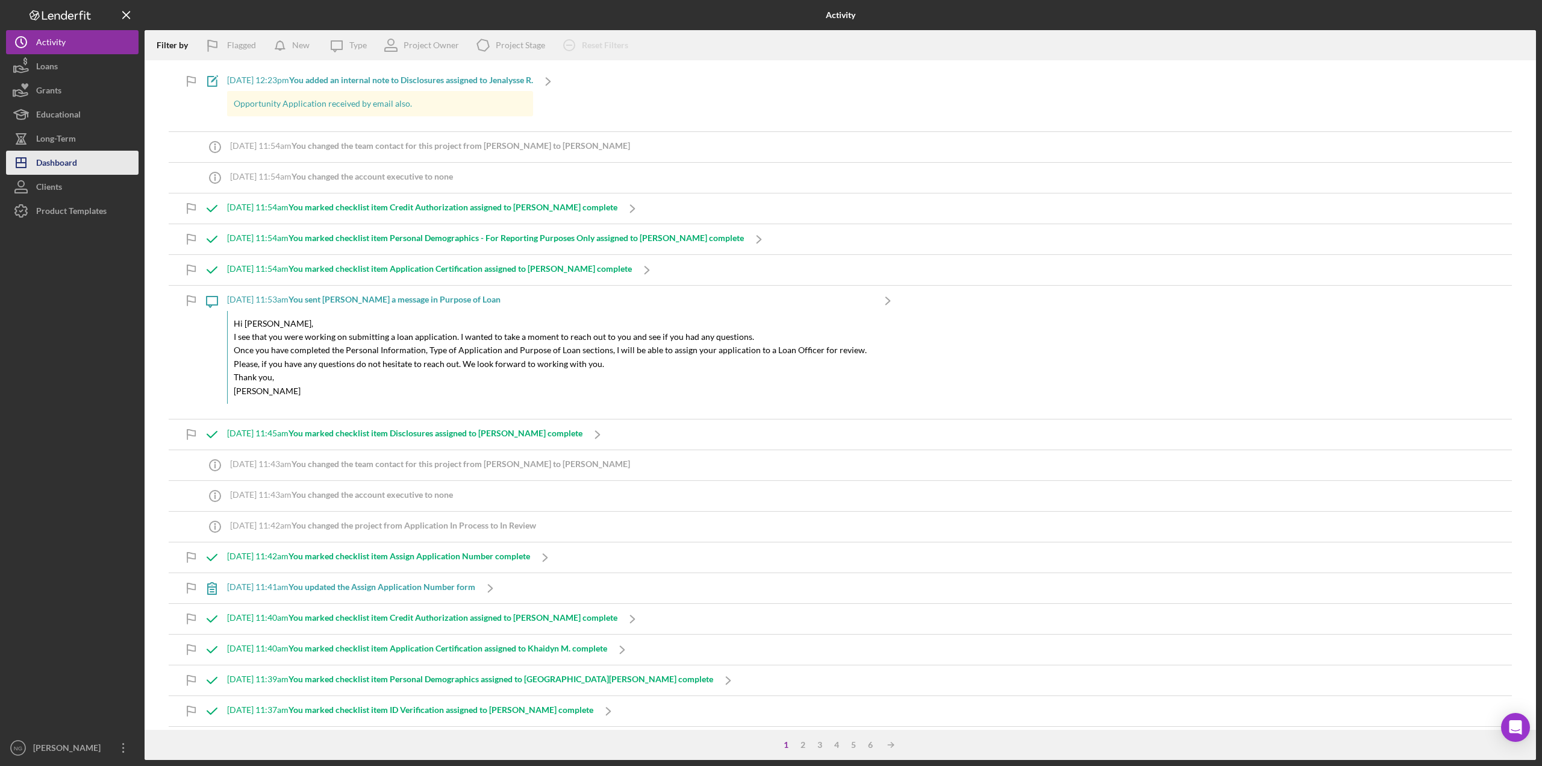
click at [80, 166] on button "Icon/Dashboard Dashboard" at bounding box center [72, 163] width 133 height 24
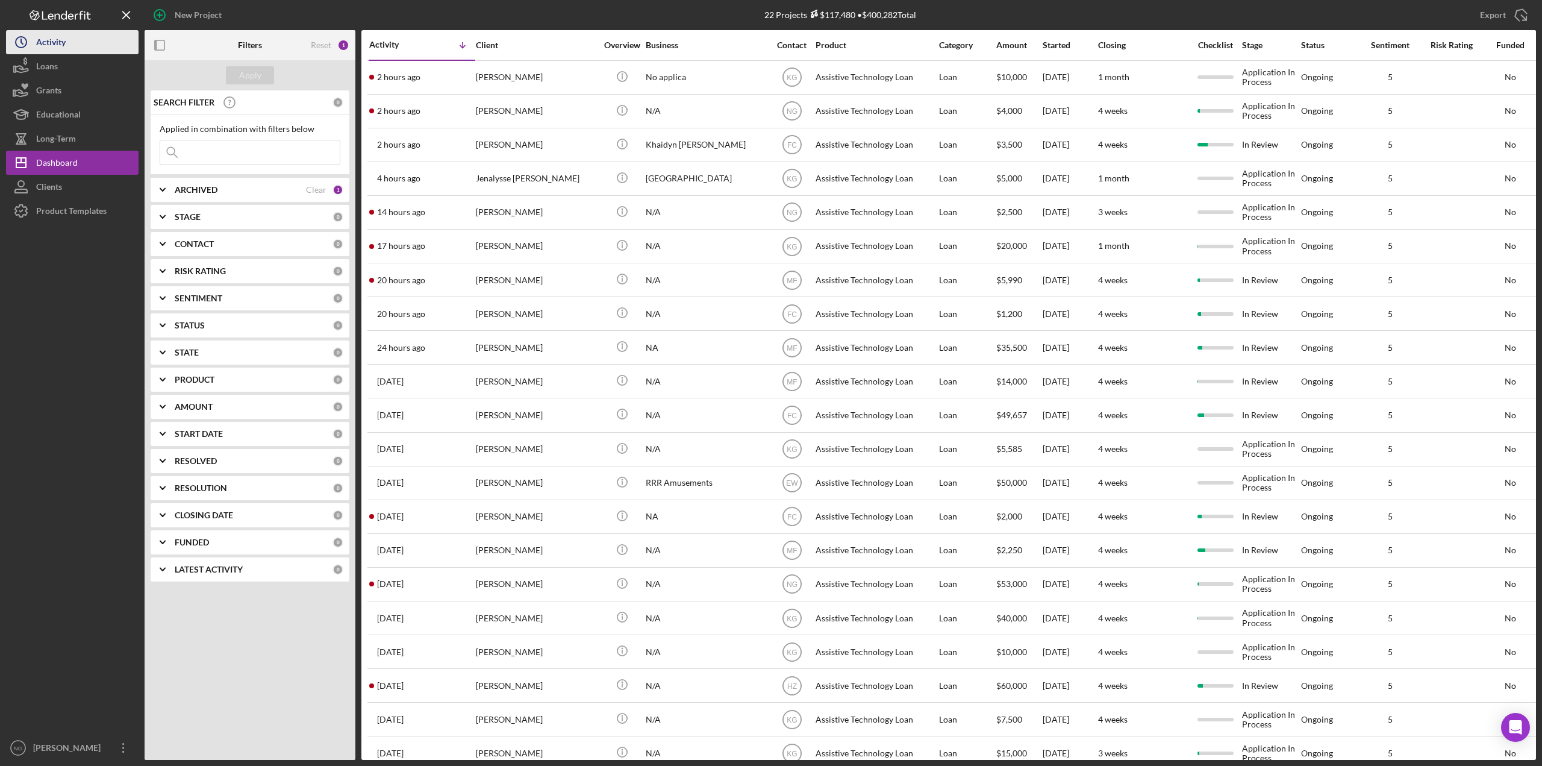
click at [68, 52] on button "Icon/History Activity" at bounding box center [72, 42] width 133 height 24
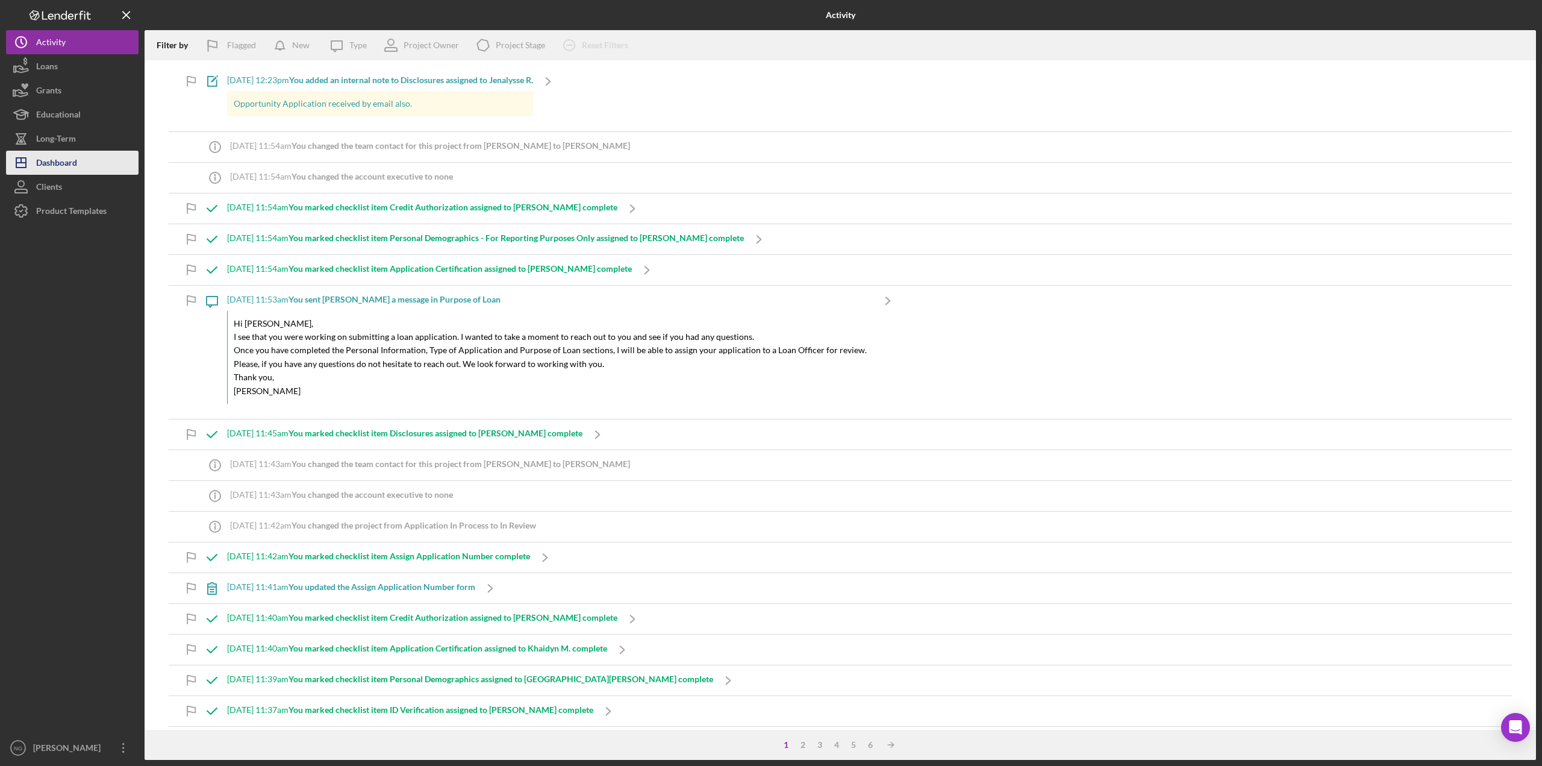
click at [101, 166] on button "Icon/Dashboard Dashboard" at bounding box center [72, 163] width 133 height 24
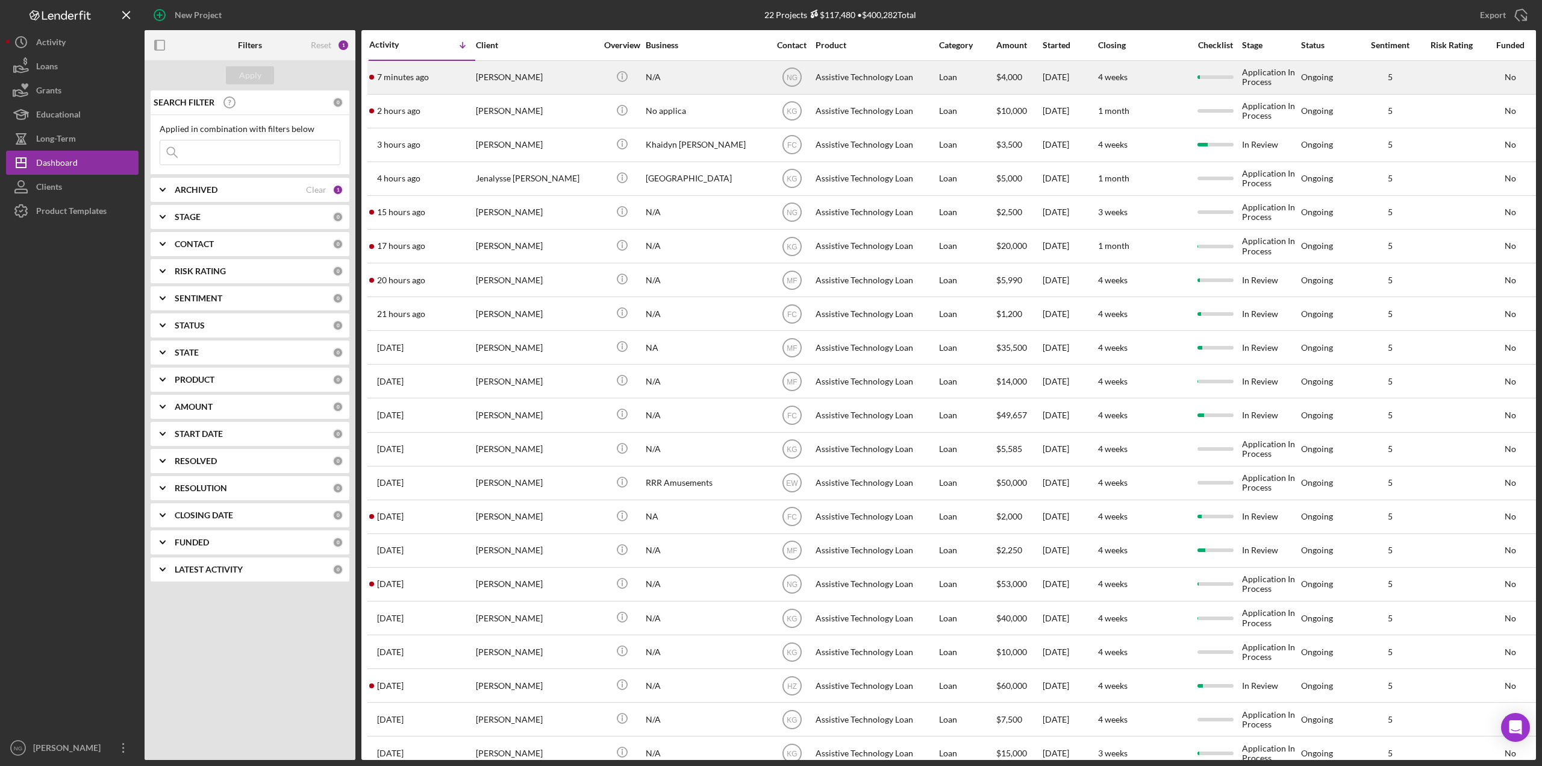
click at [566, 82] on div "[PERSON_NAME]" at bounding box center [536, 77] width 120 height 32
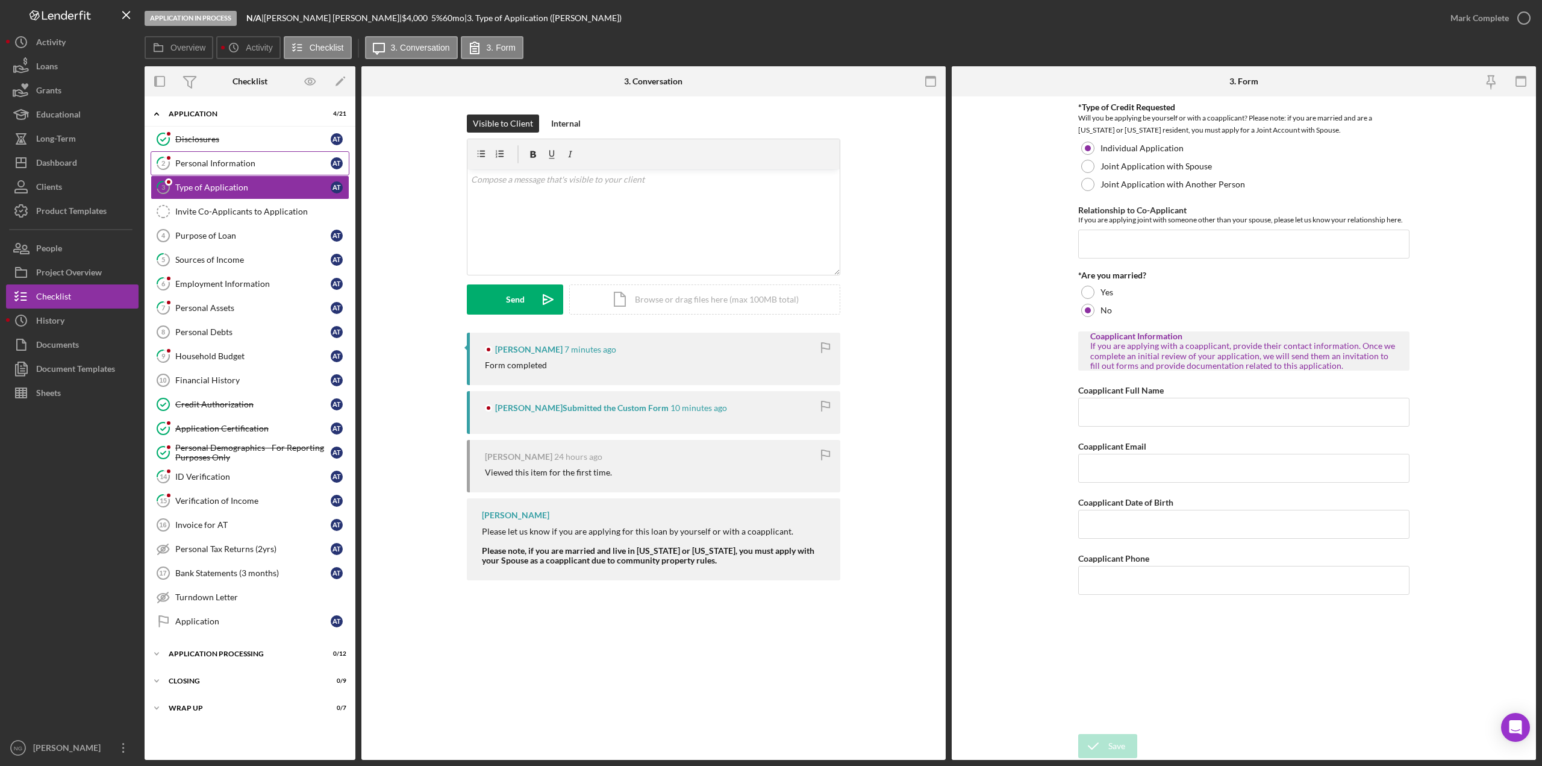
click at [232, 162] on div "Personal Information" at bounding box center [252, 163] width 155 height 10
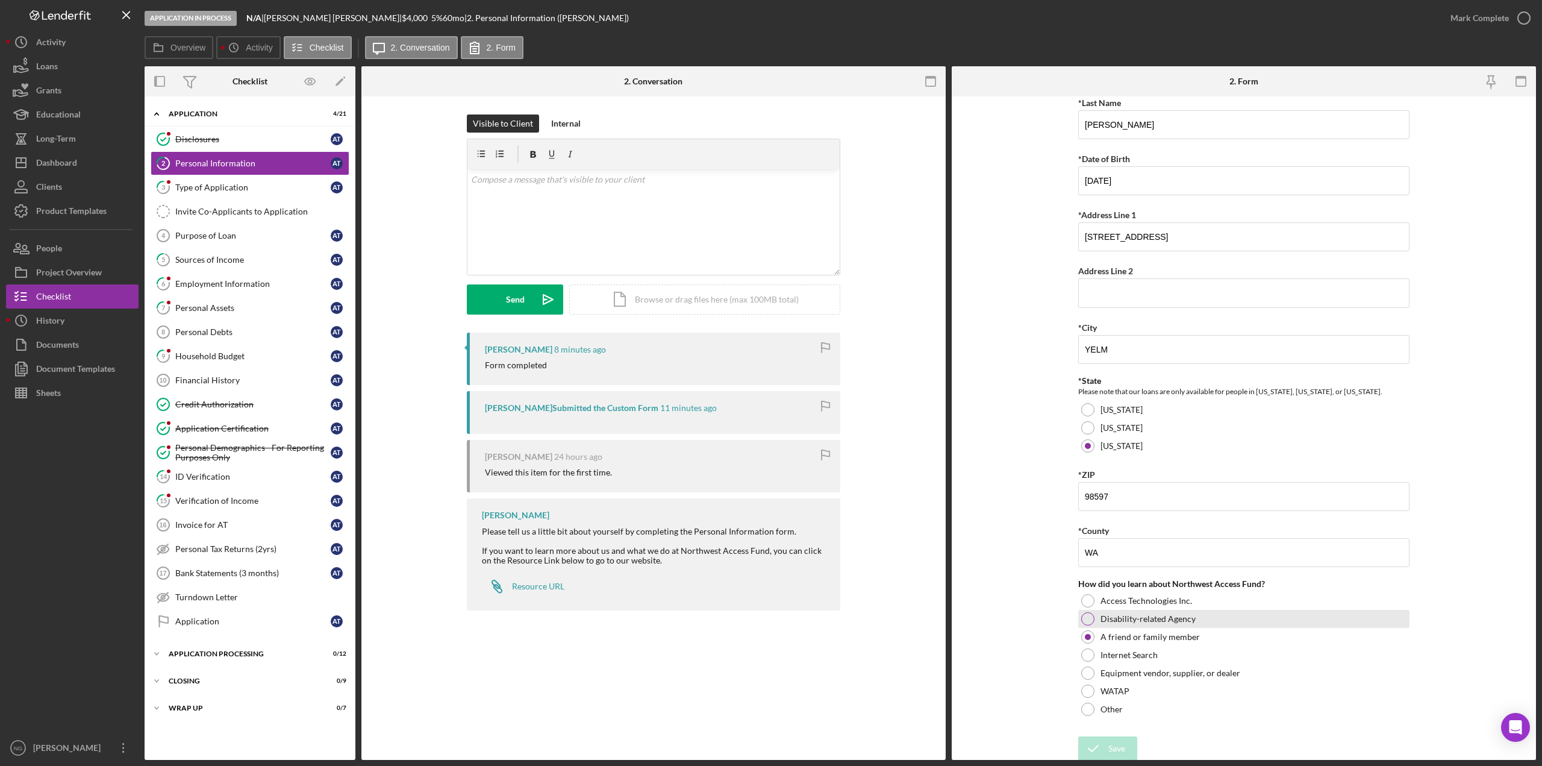
scroll to position [122, 0]
click at [1522, 13] on icon "button" at bounding box center [1524, 18] width 30 height 30
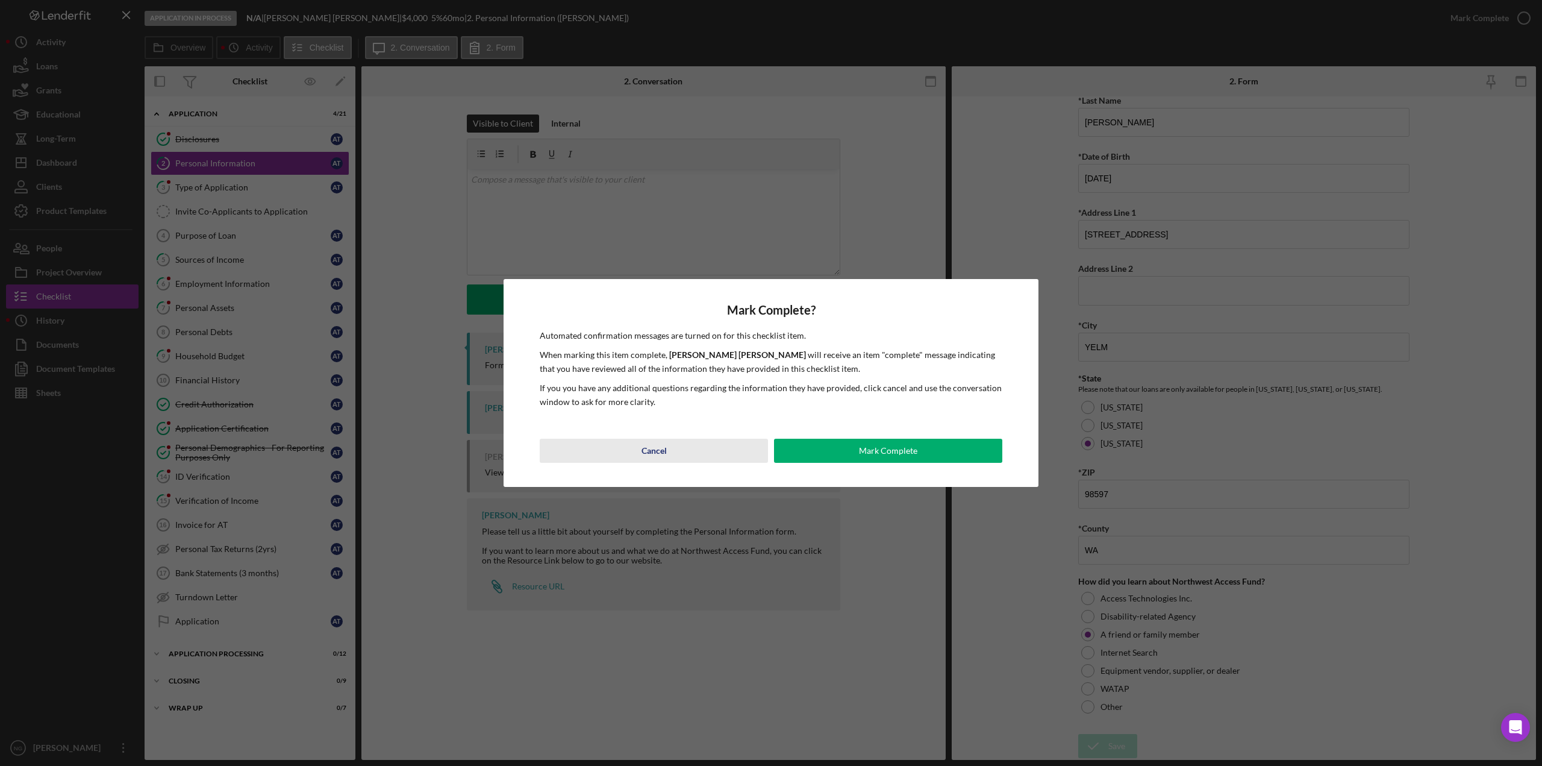
click at [649, 450] on div "Cancel" at bounding box center [654, 451] width 25 height 24
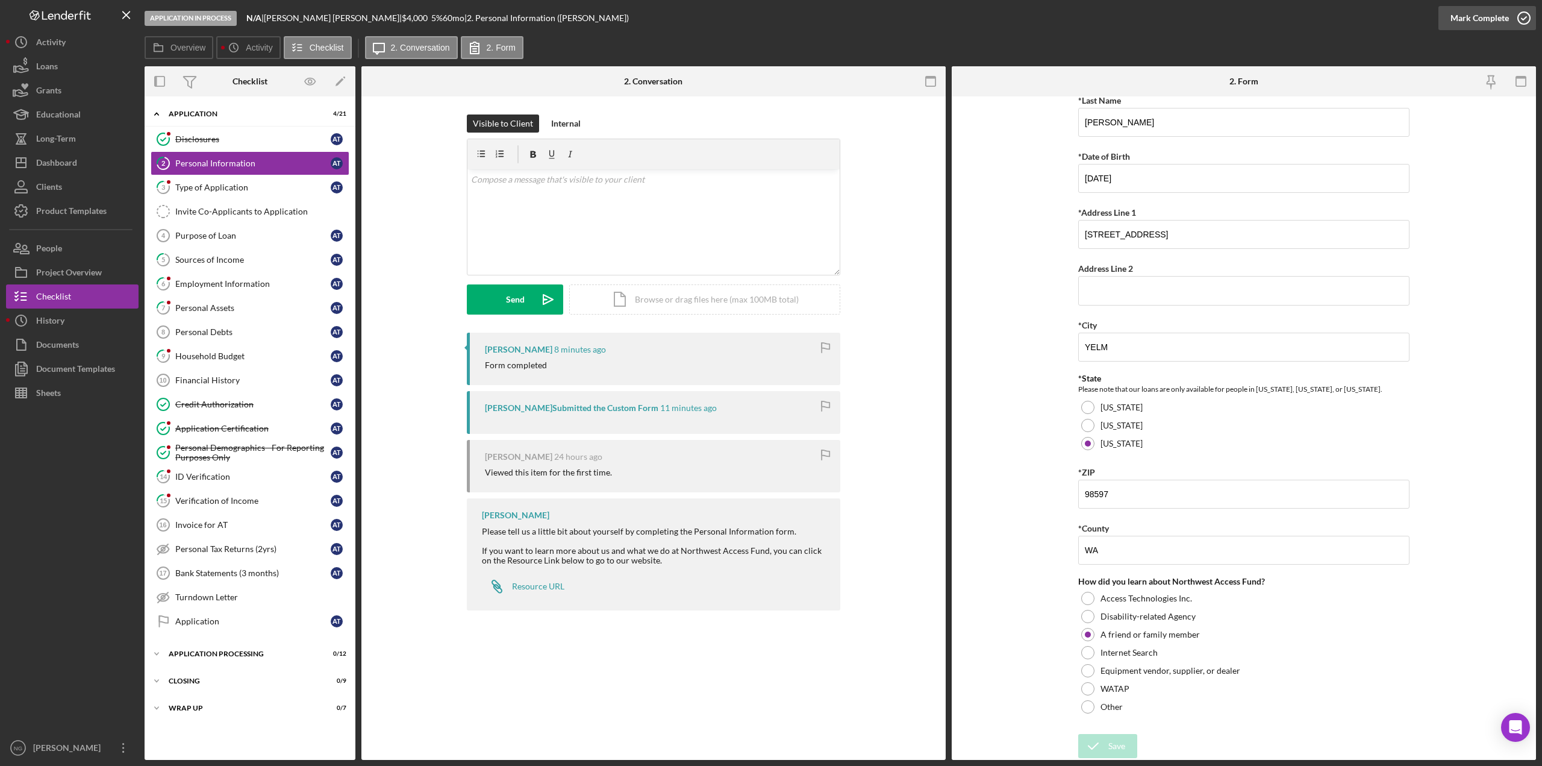
click at [1532, 22] on icon "button" at bounding box center [1524, 18] width 30 height 30
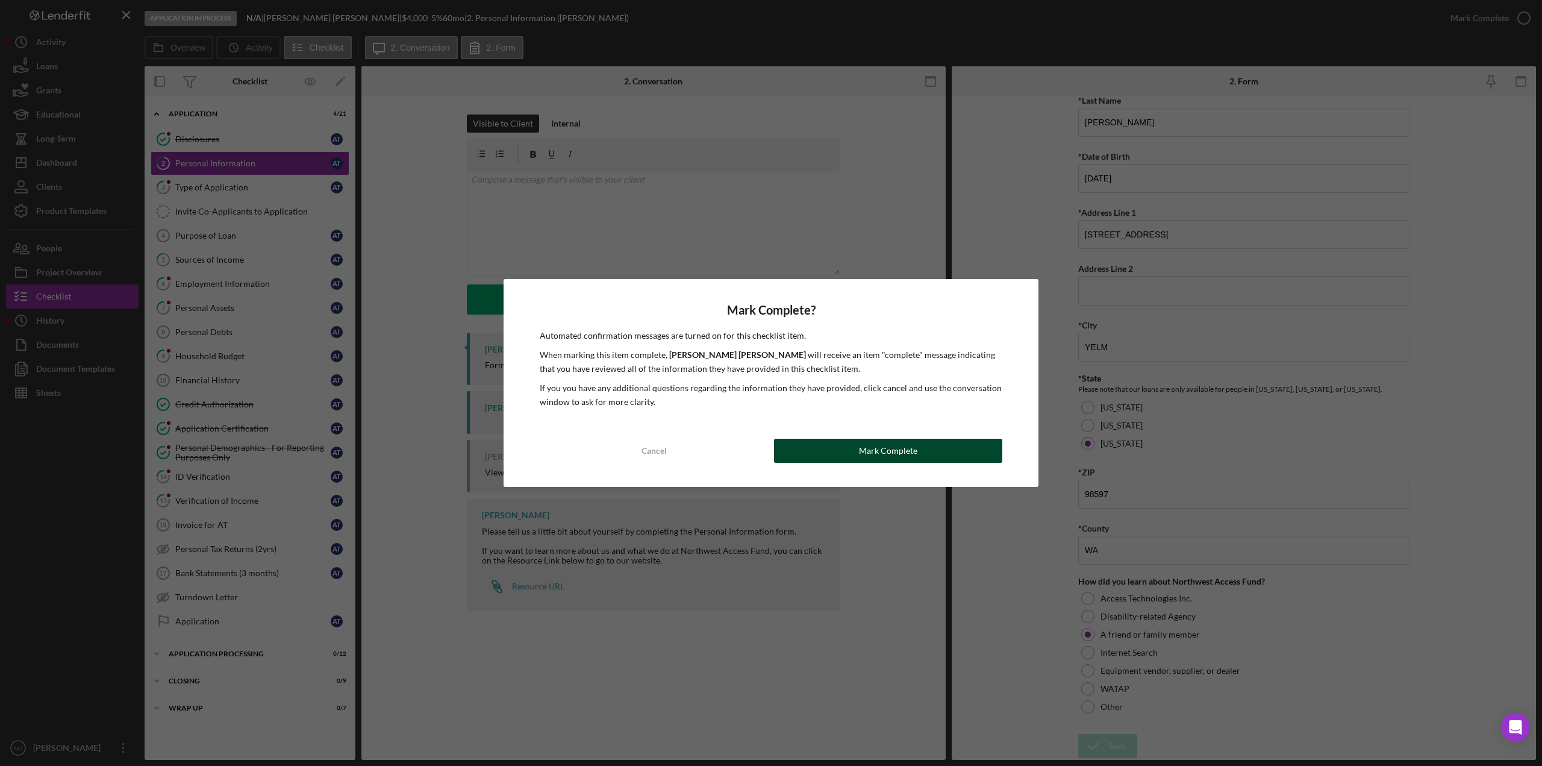
click at [869, 454] on div "Mark Complete" at bounding box center [888, 451] width 58 height 24
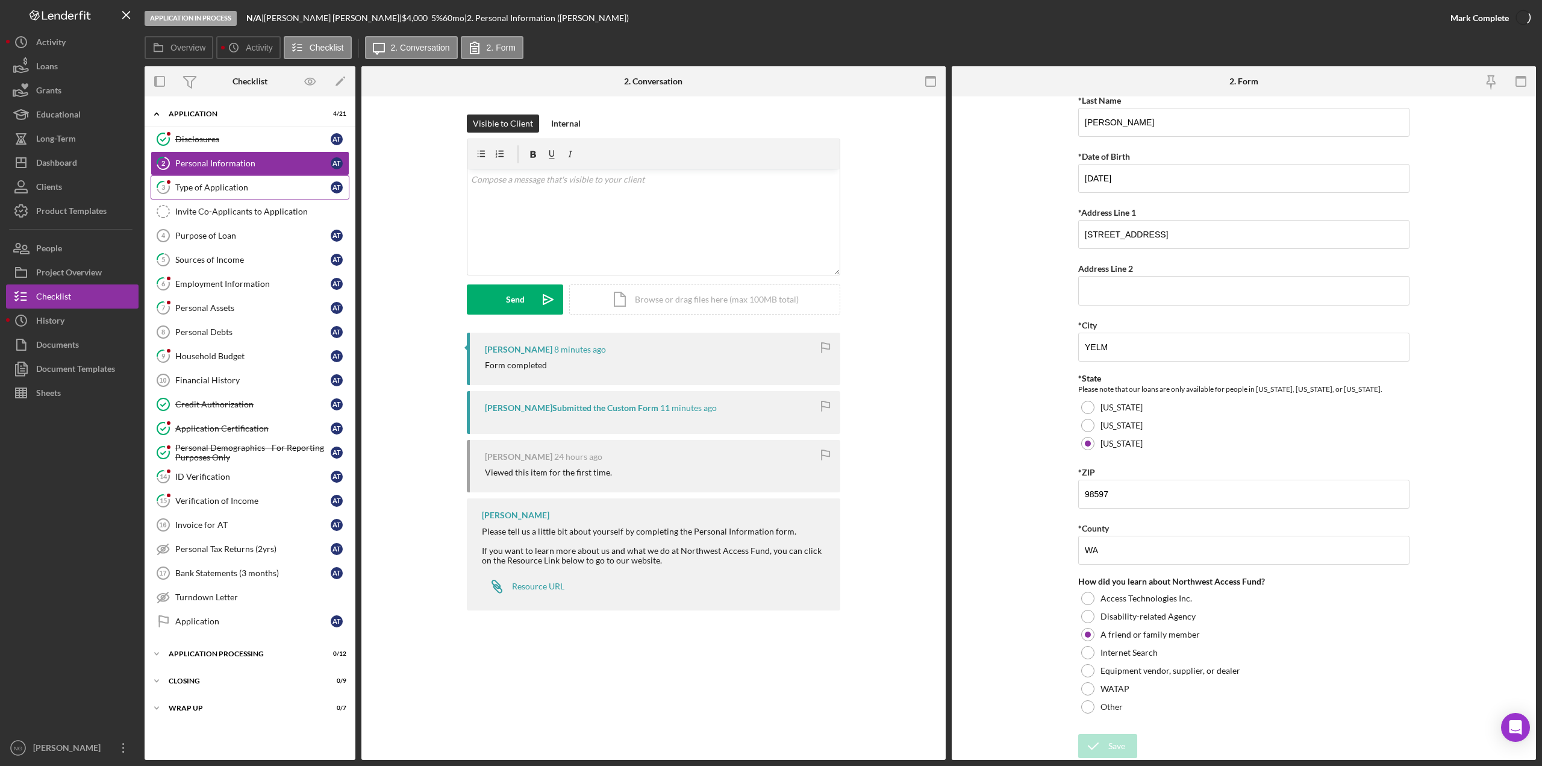
scroll to position [170, 0]
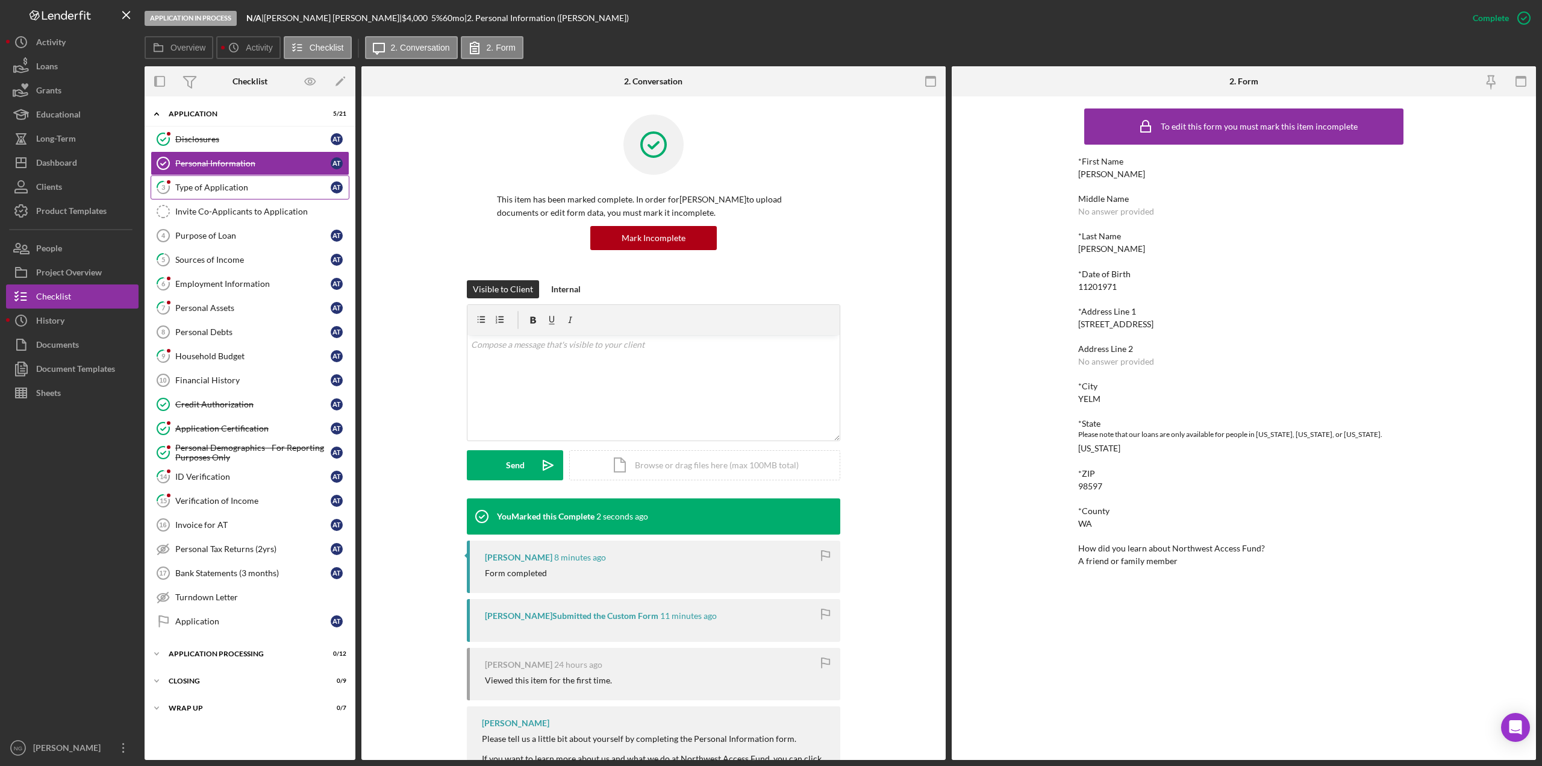
click at [236, 193] on link "3 Type of Application A T" at bounding box center [250, 187] width 199 height 24
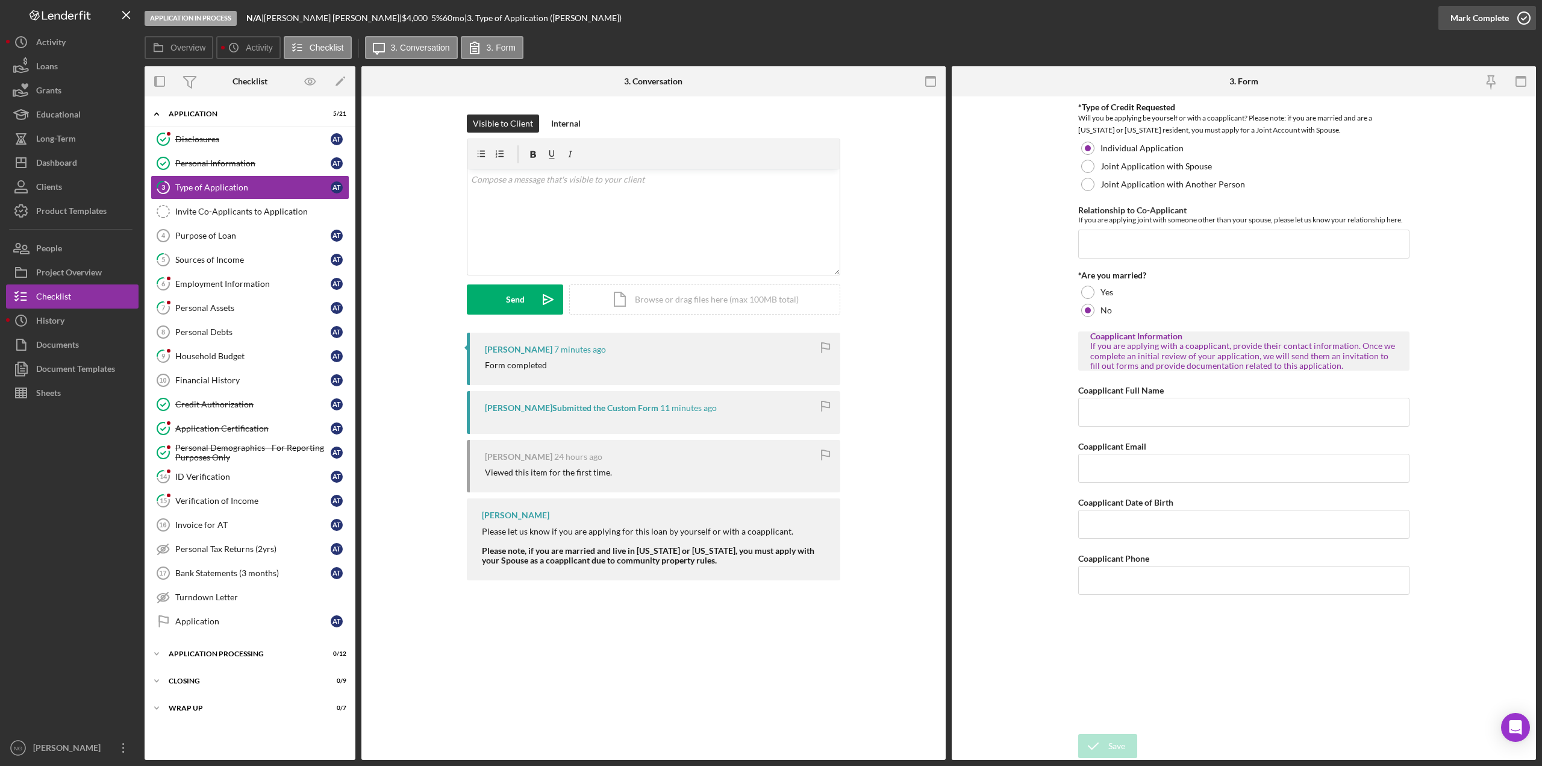
click at [1528, 19] on icon "button" at bounding box center [1524, 18] width 30 height 30
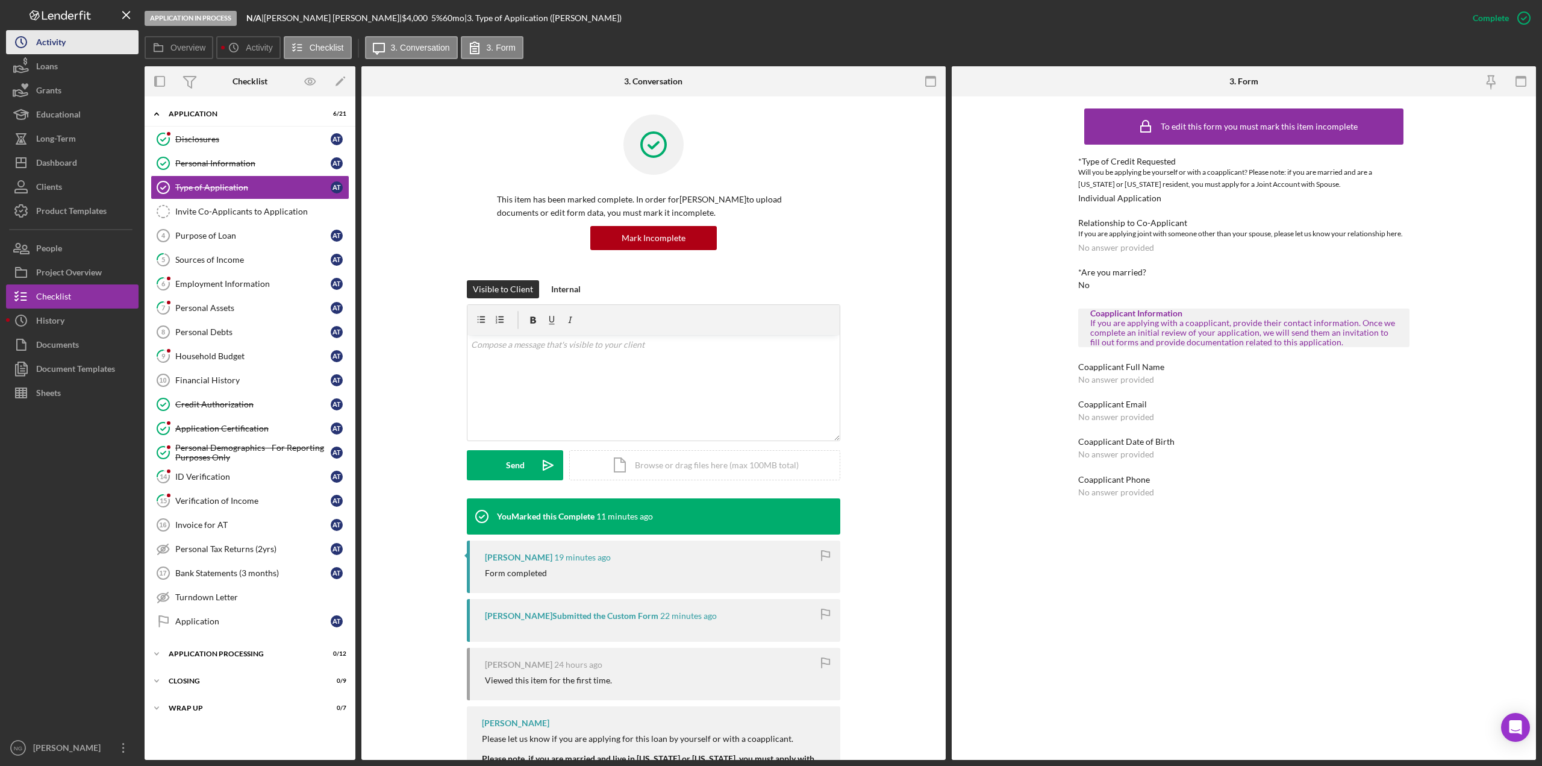
click at [89, 46] on button "Icon/History Activity" at bounding box center [72, 42] width 133 height 24
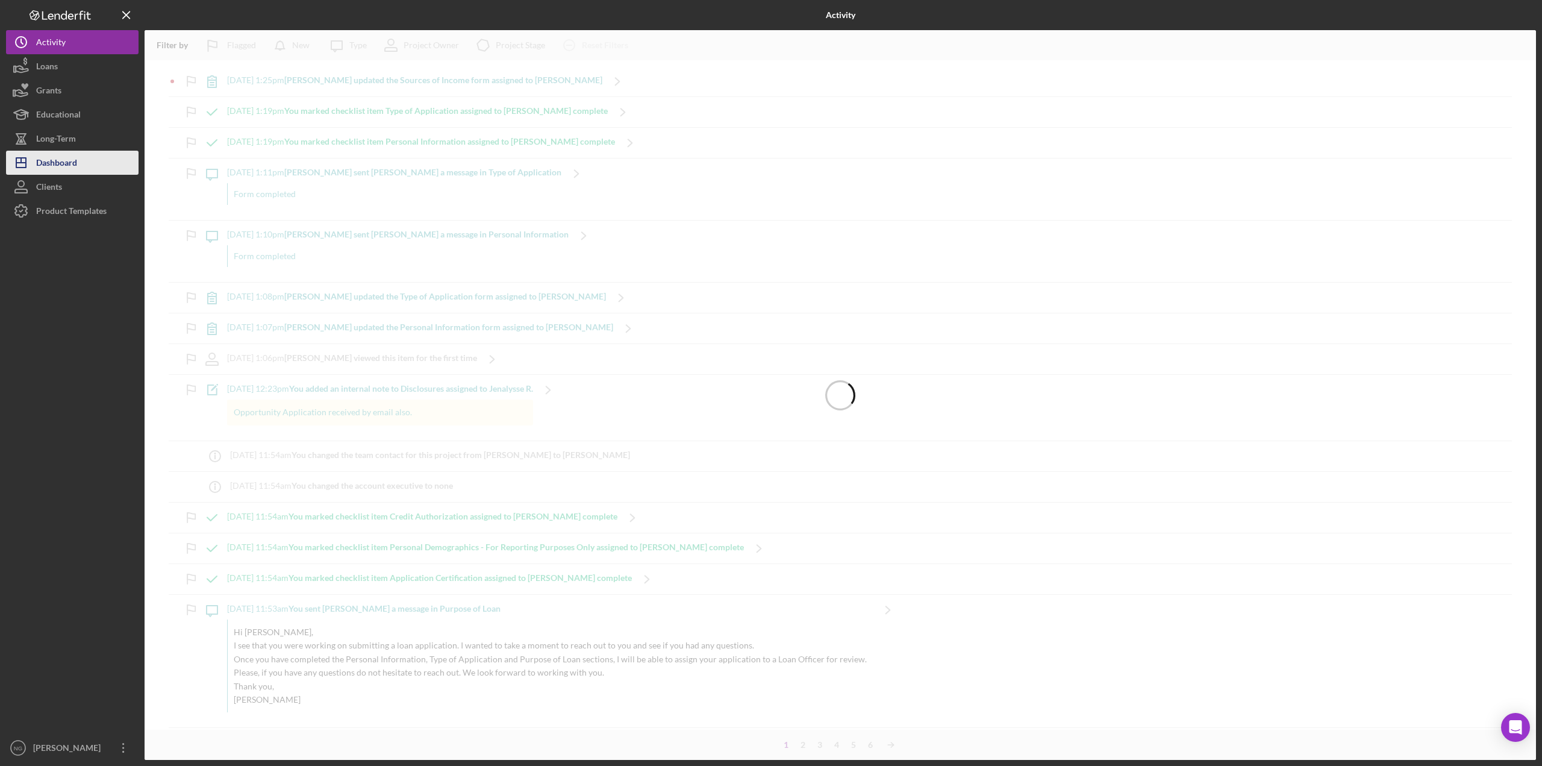
click at [66, 158] on div "Dashboard" at bounding box center [56, 164] width 41 height 27
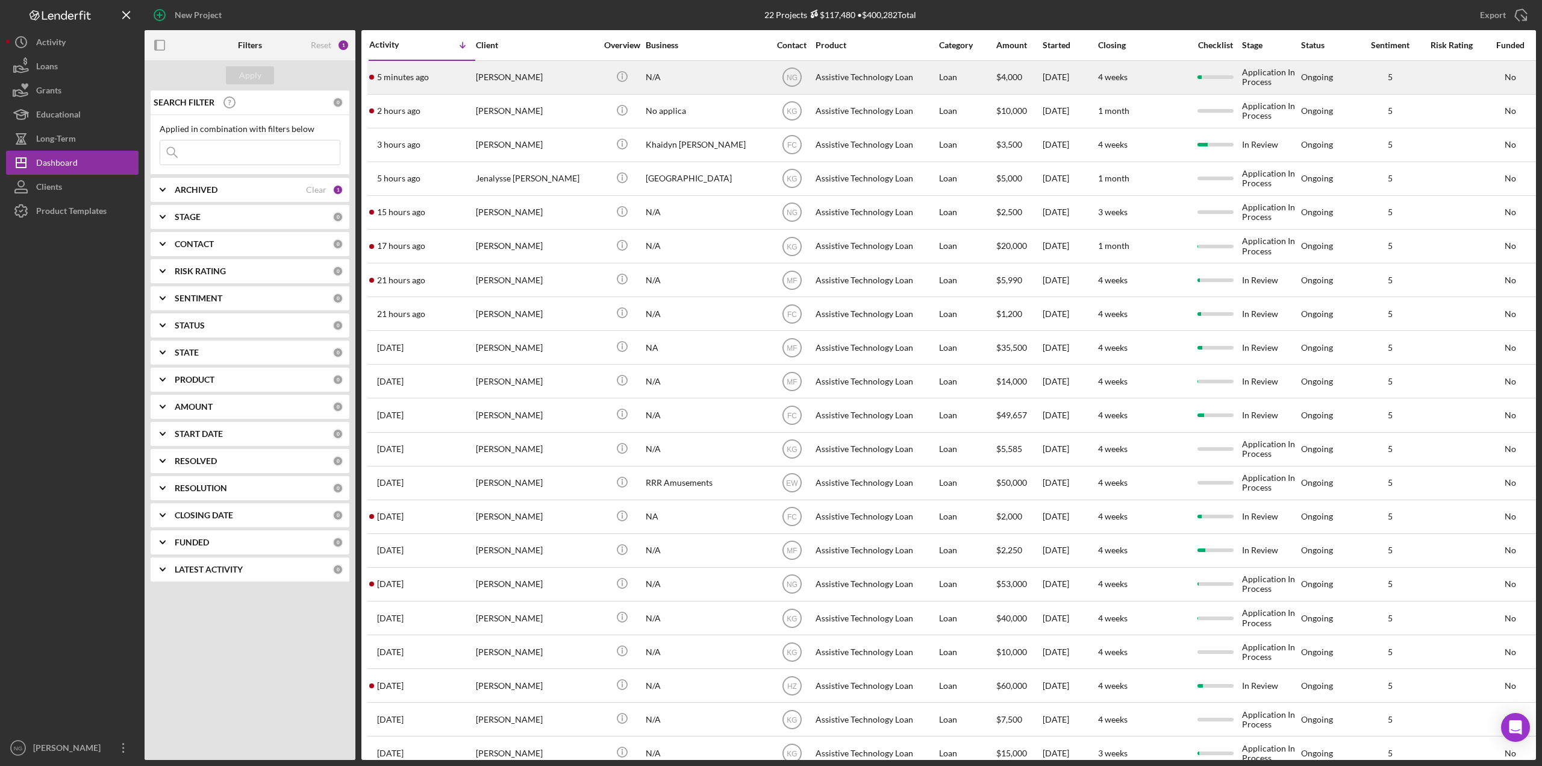
click at [685, 83] on div "N/A" at bounding box center [706, 77] width 120 height 32
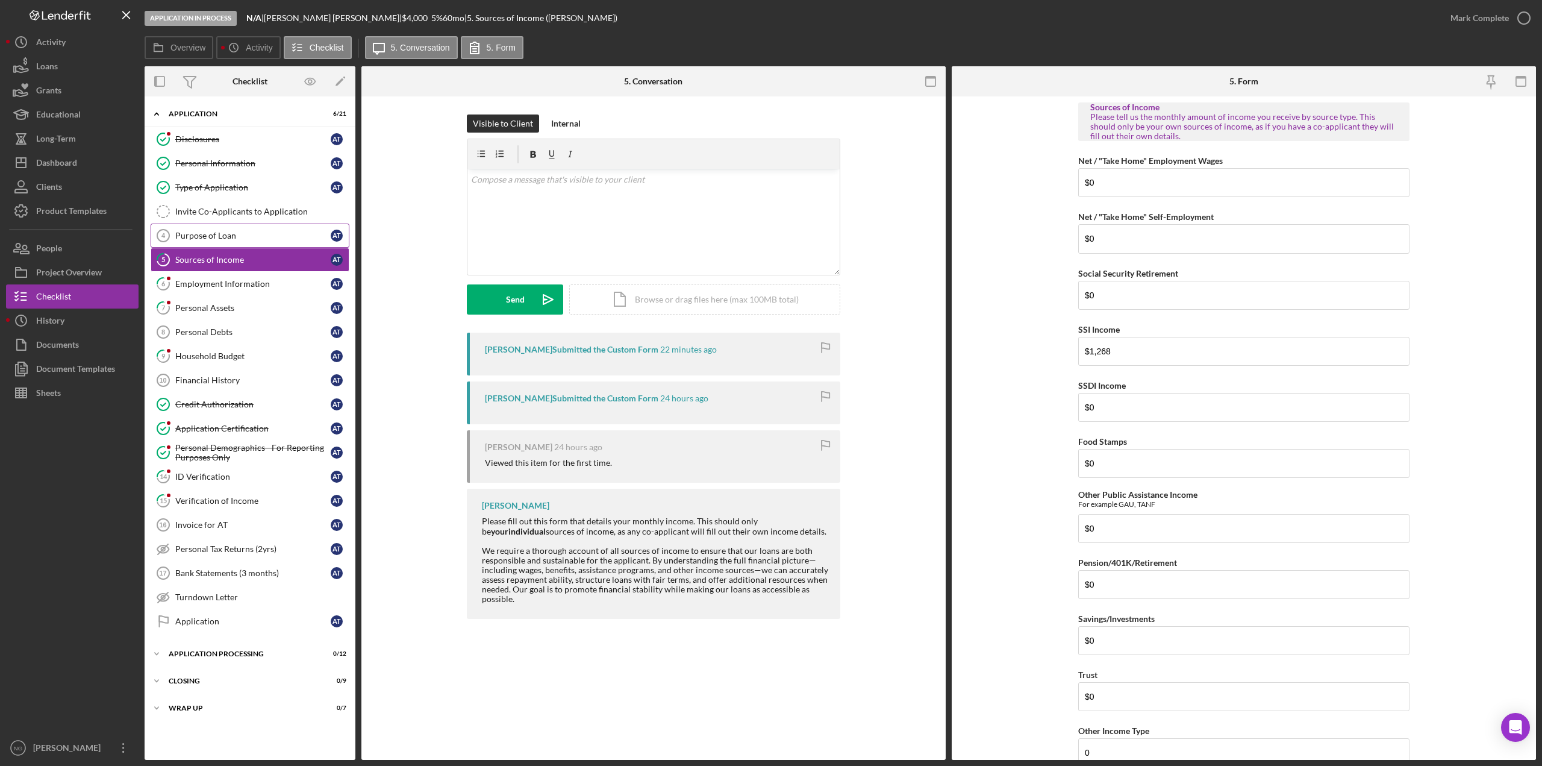
click at [236, 235] on div "Purpose of Loan" at bounding box center [252, 236] width 155 height 10
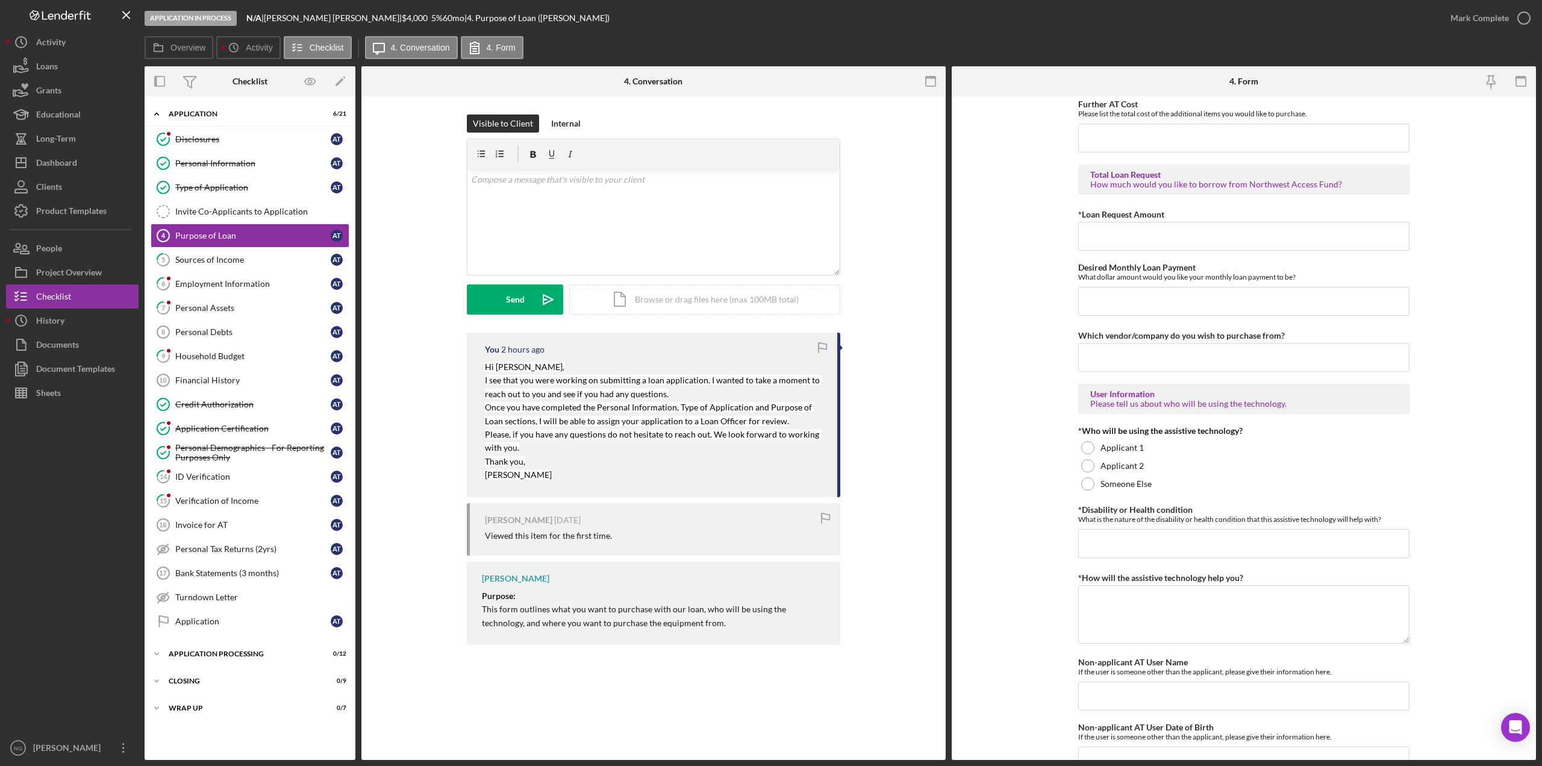
scroll to position [790, 0]
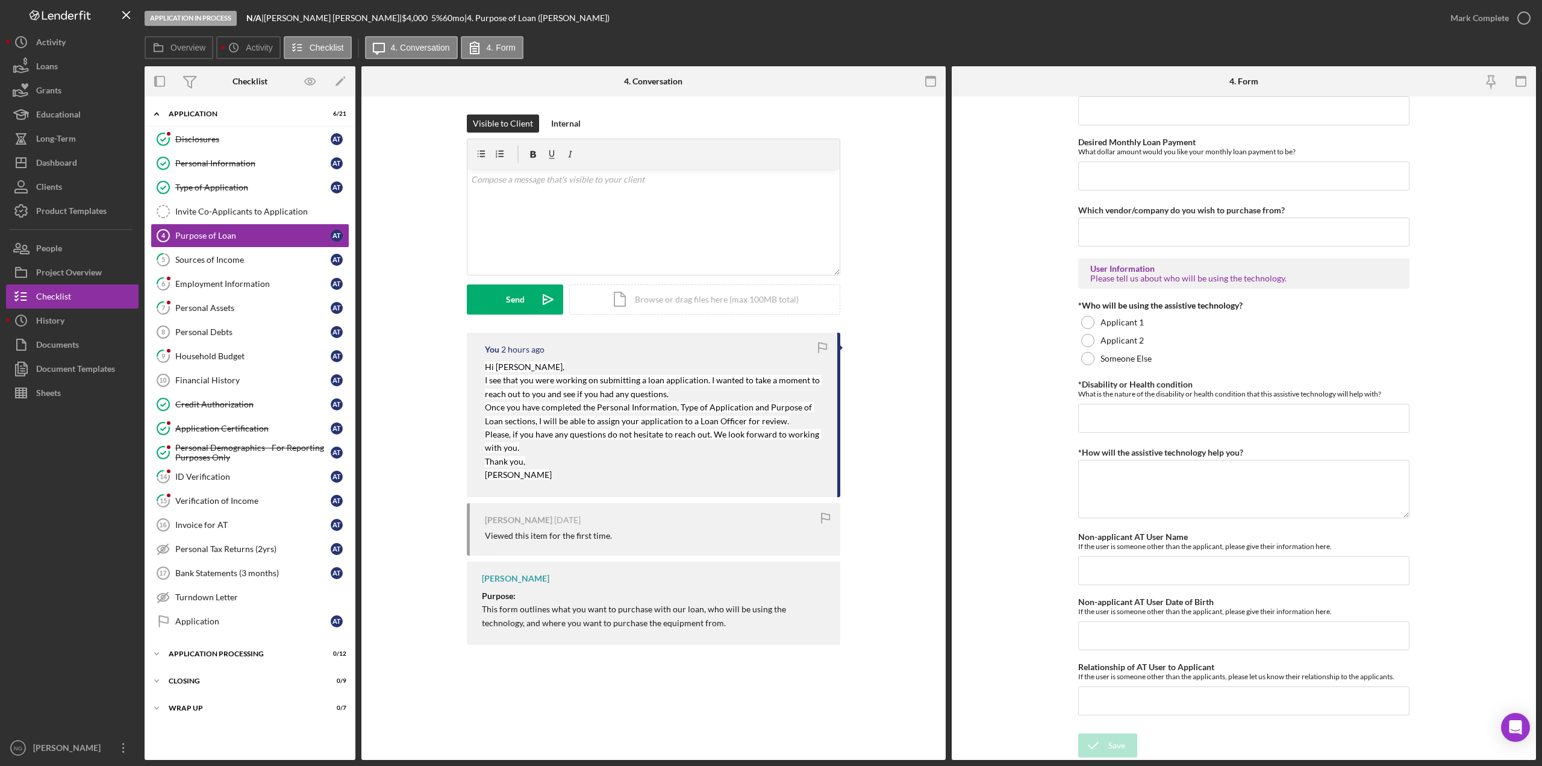
click at [596, 455] on p "Thank you," at bounding box center [655, 461] width 340 height 13
click at [54, 51] on div "Activity" at bounding box center [51, 43] width 30 height 27
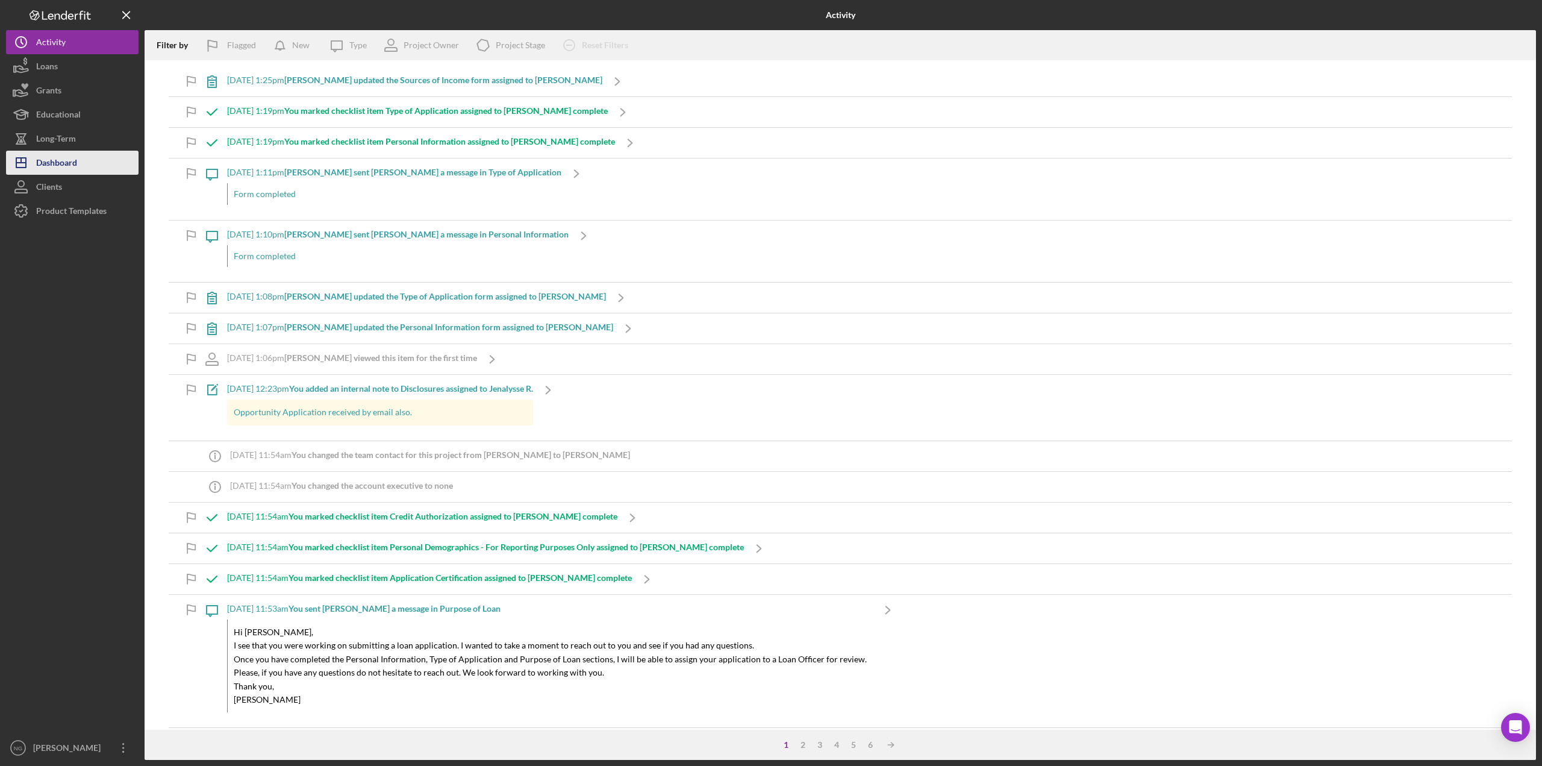
click at [67, 161] on div "Dashboard" at bounding box center [56, 164] width 41 height 27
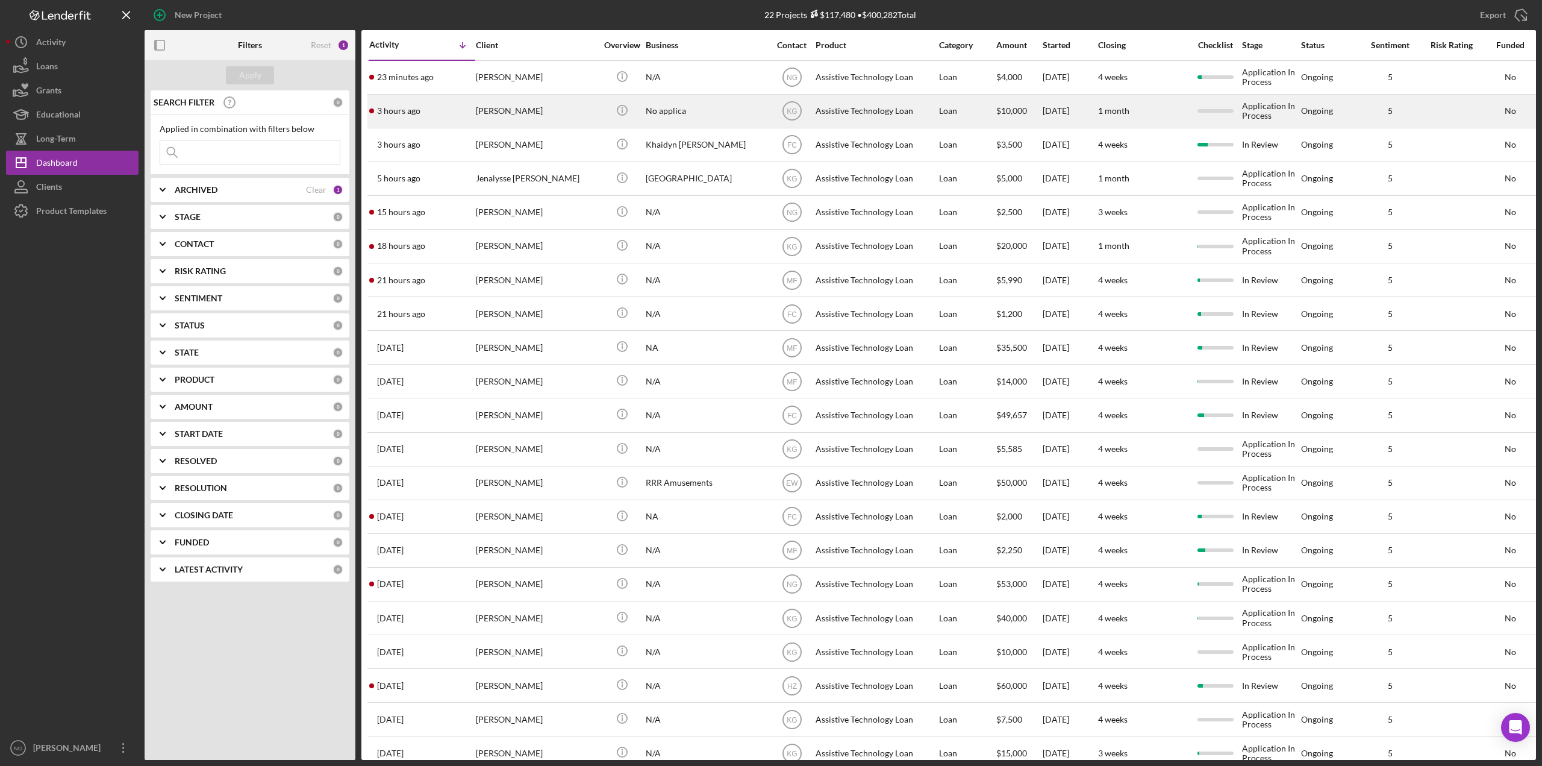
click at [581, 107] on div "[PERSON_NAME]" at bounding box center [536, 111] width 120 height 32
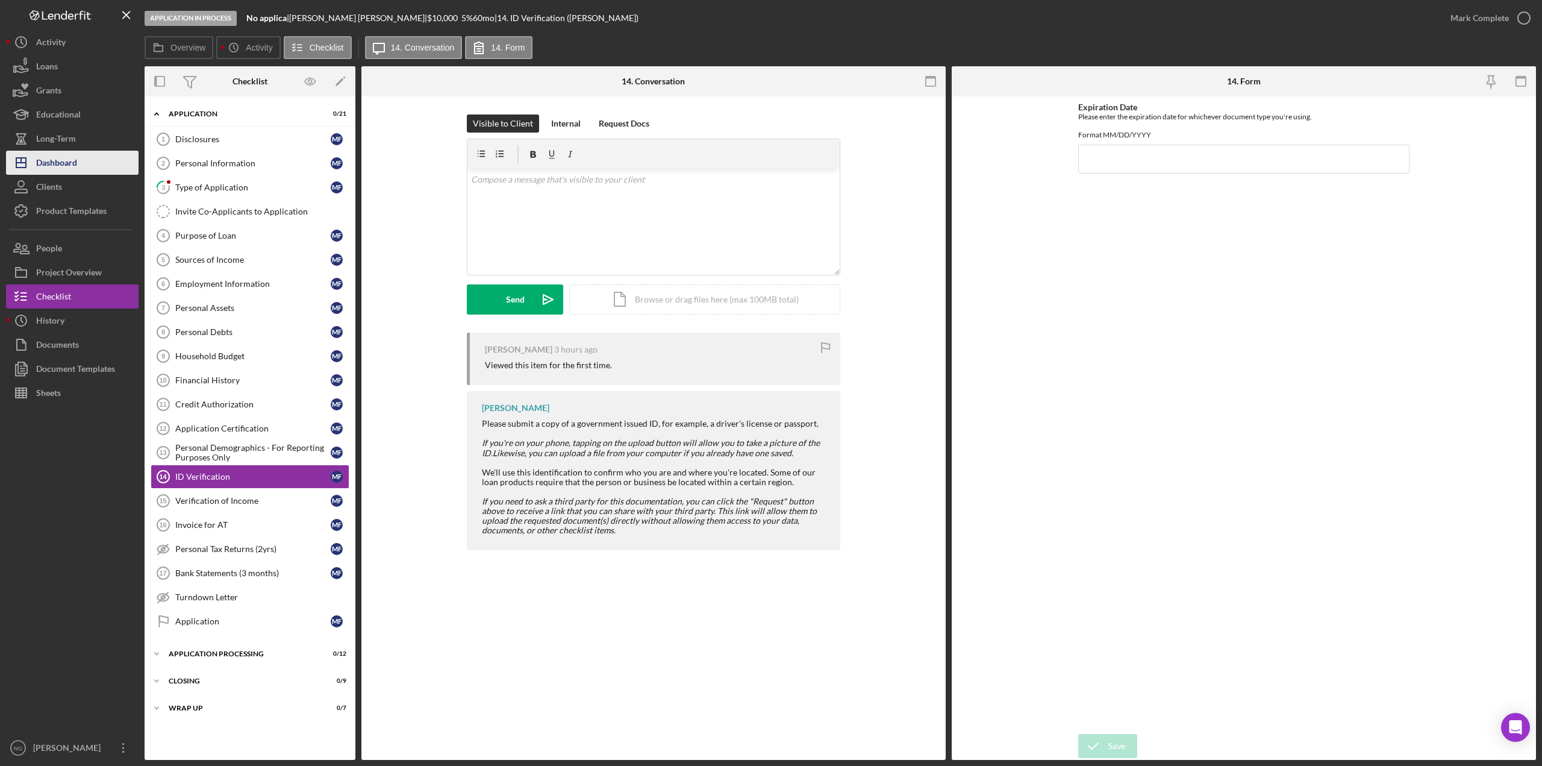
click at [75, 157] on div "Dashboard" at bounding box center [56, 164] width 41 height 27
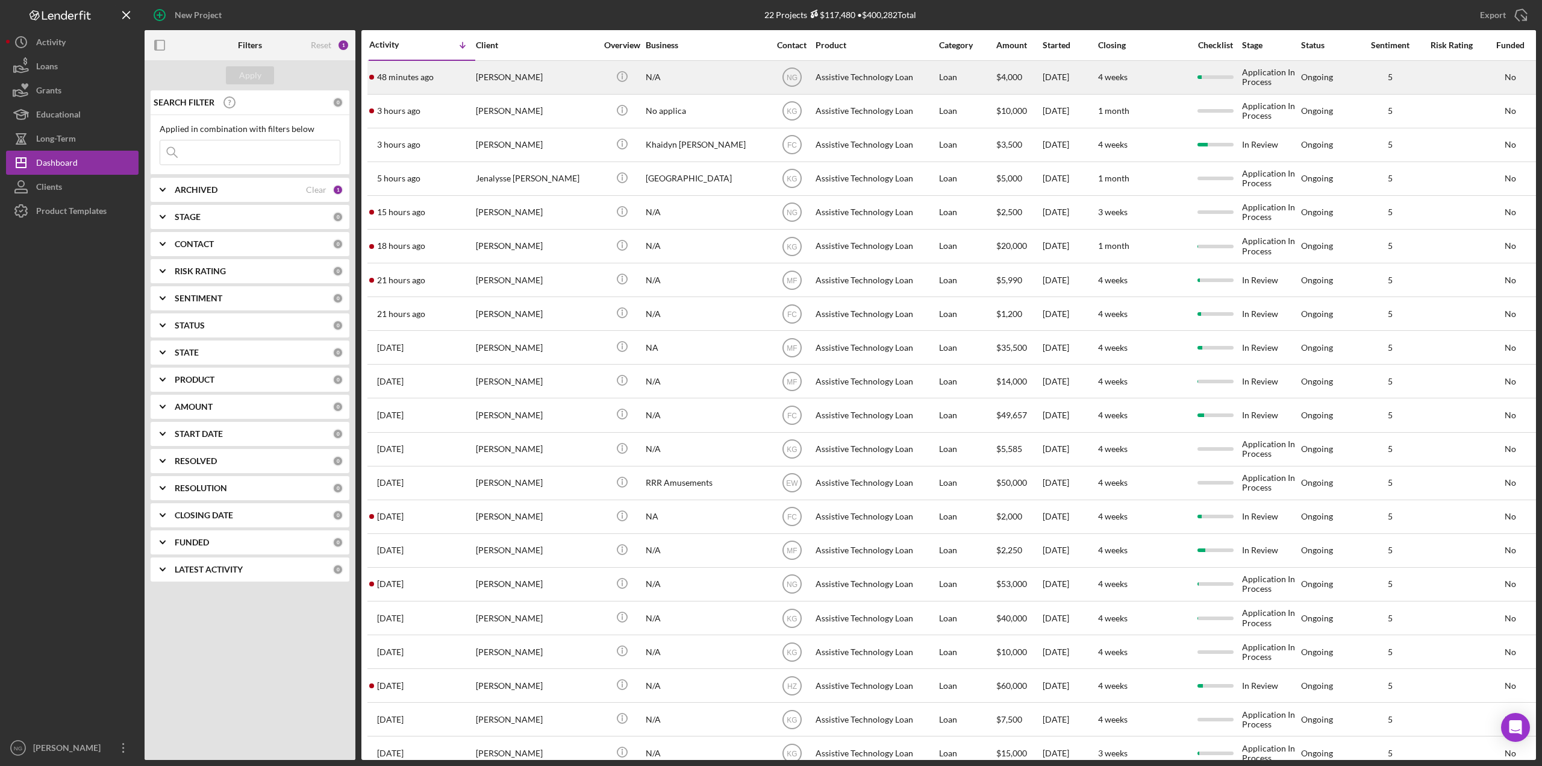
click at [580, 81] on div "[PERSON_NAME]" at bounding box center [536, 77] width 120 height 32
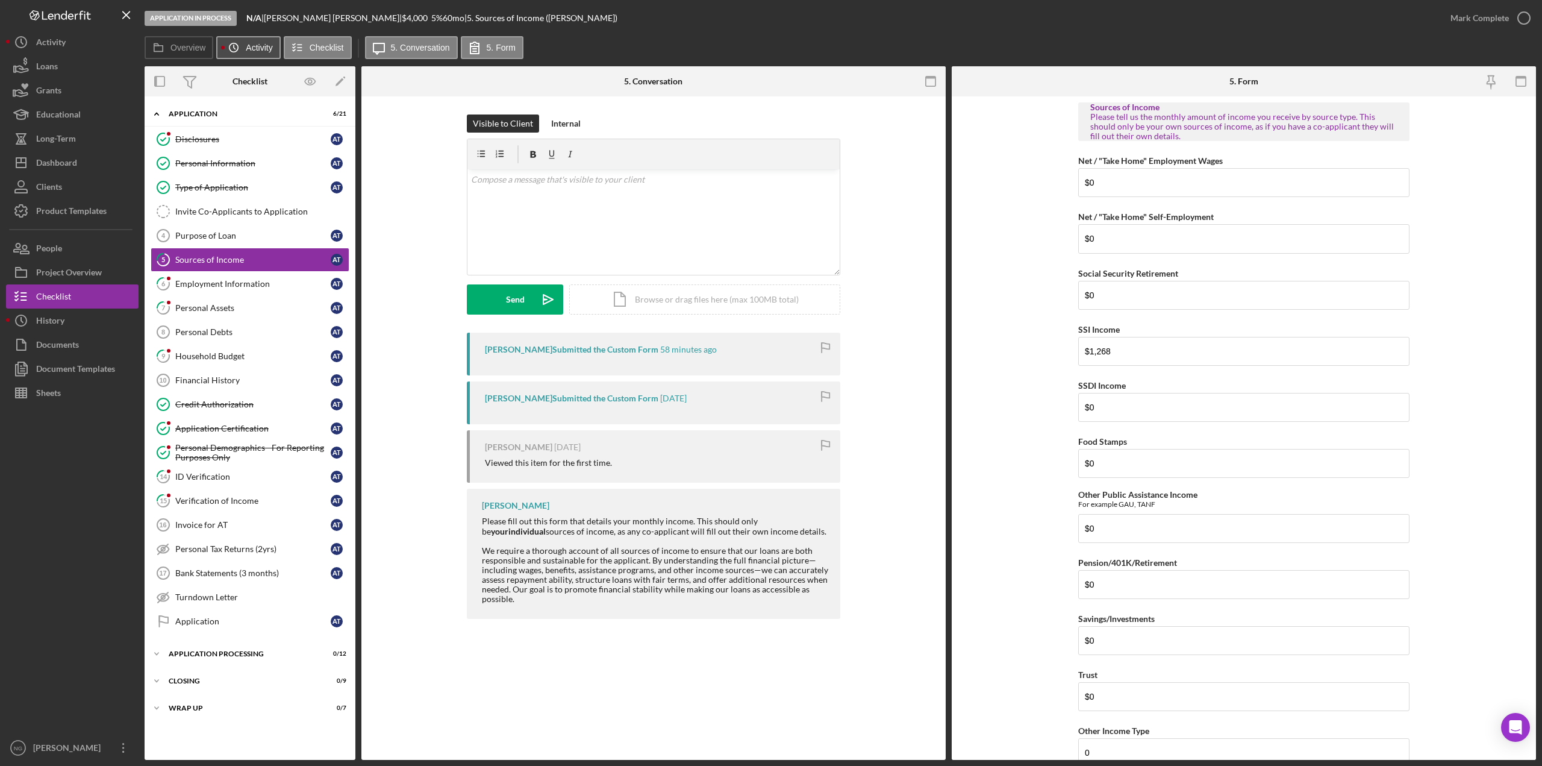
click at [249, 51] on label "Activity" at bounding box center [259, 48] width 27 height 10
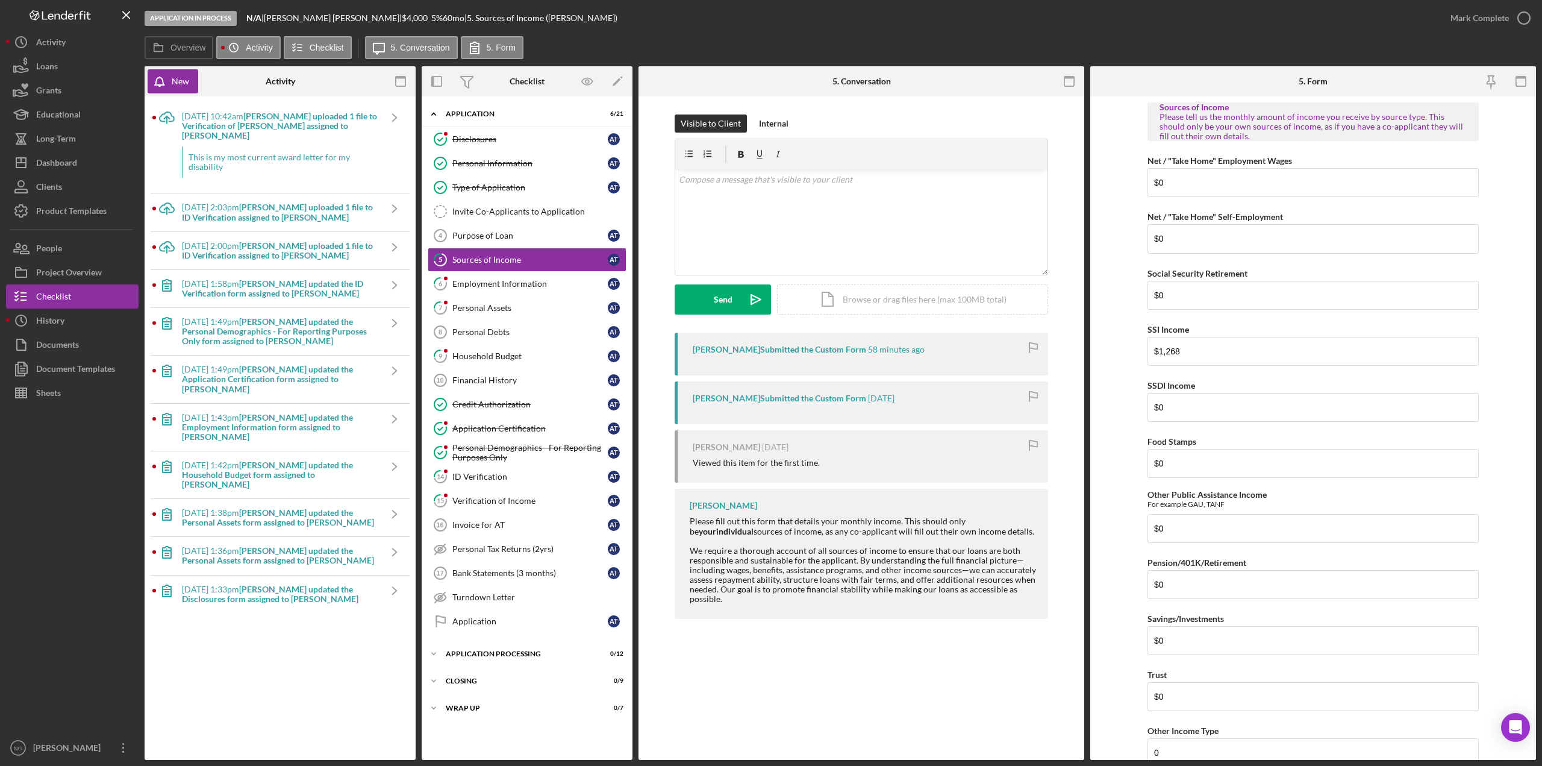
click at [221, 148] on div "This is my most current award letter for my disability" at bounding box center [281, 161] width 198 height 31
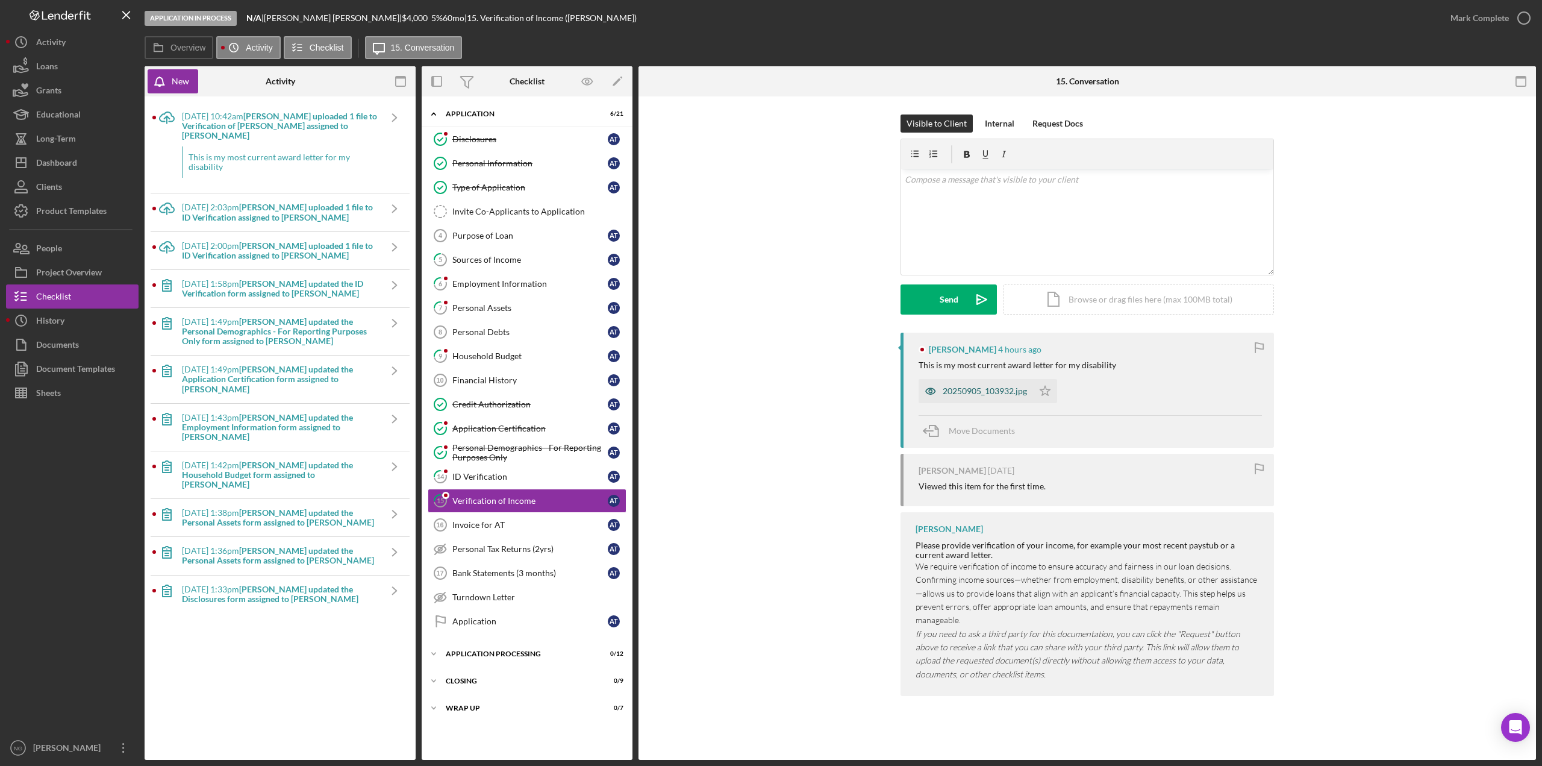
click at [994, 390] on div "20250905_103932.jpg" at bounding box center [985, 391] width 84 height 10
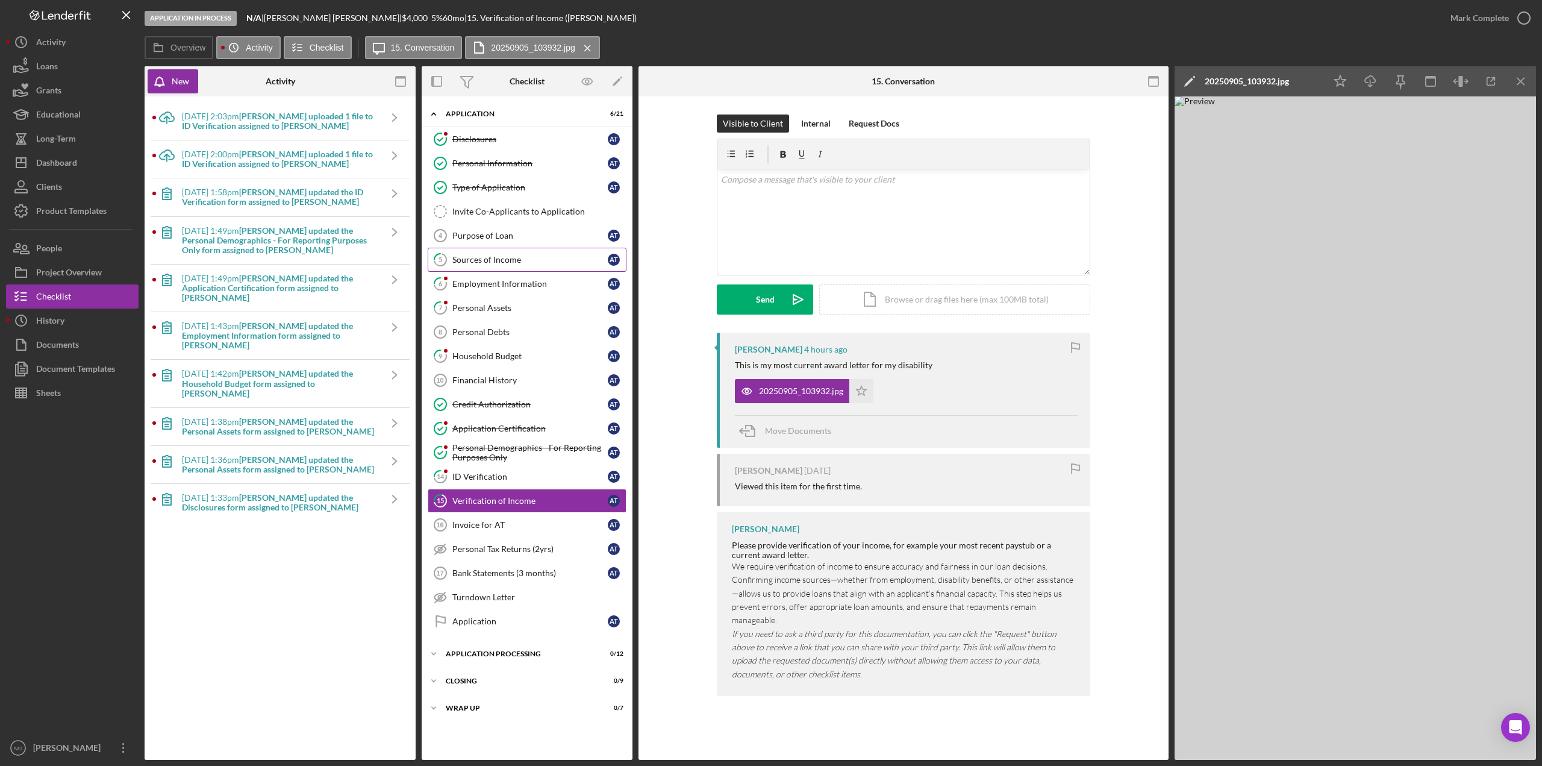
click at [527, 254] on link "5 Sources of Income A T" at bounding box center [527, 260] width 199 height 24
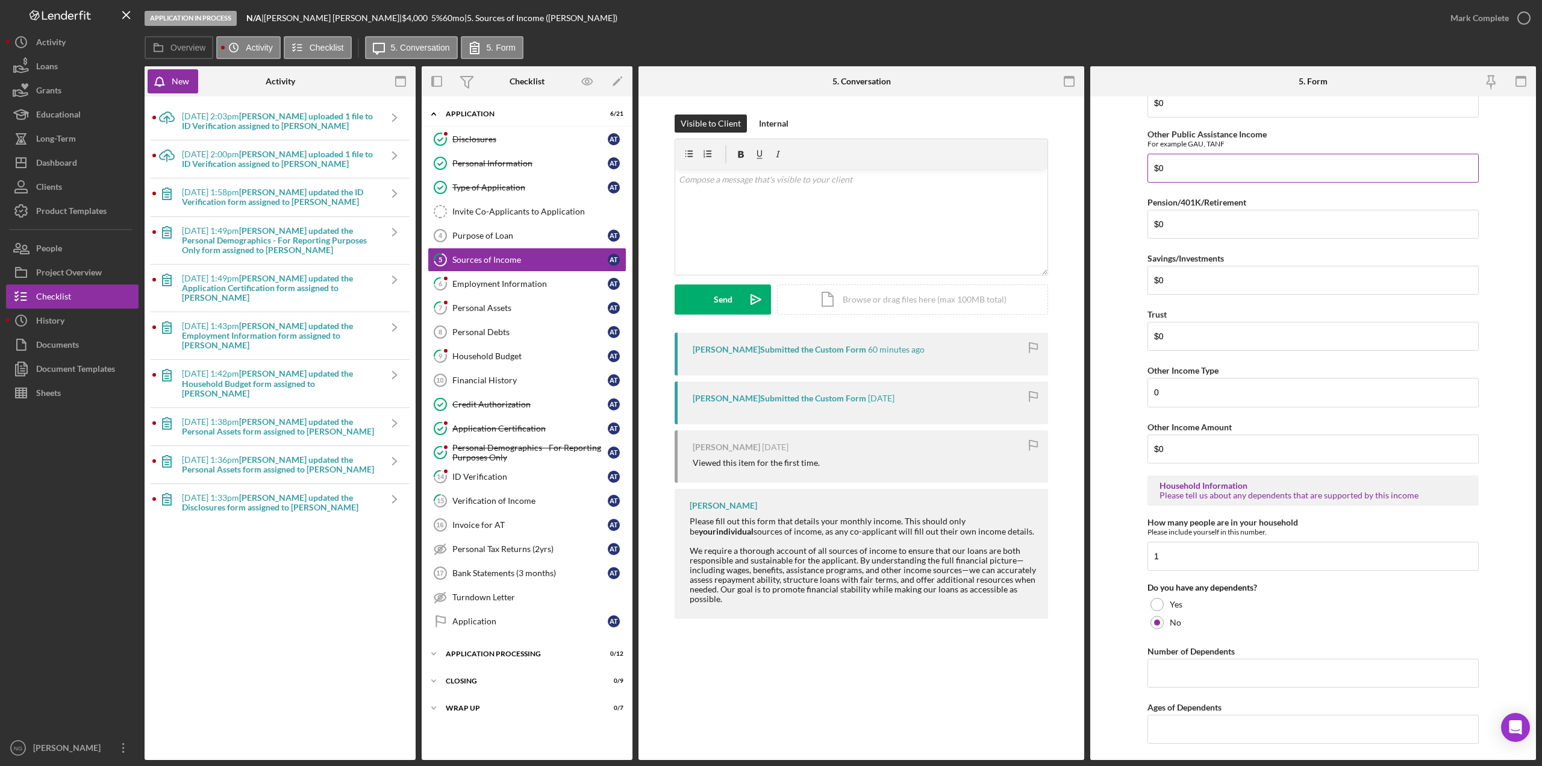
scroll to position [361, 0]
click at [549, 263] on div "Sources of Income" at bounding box center [529, 260] width 155 height 10
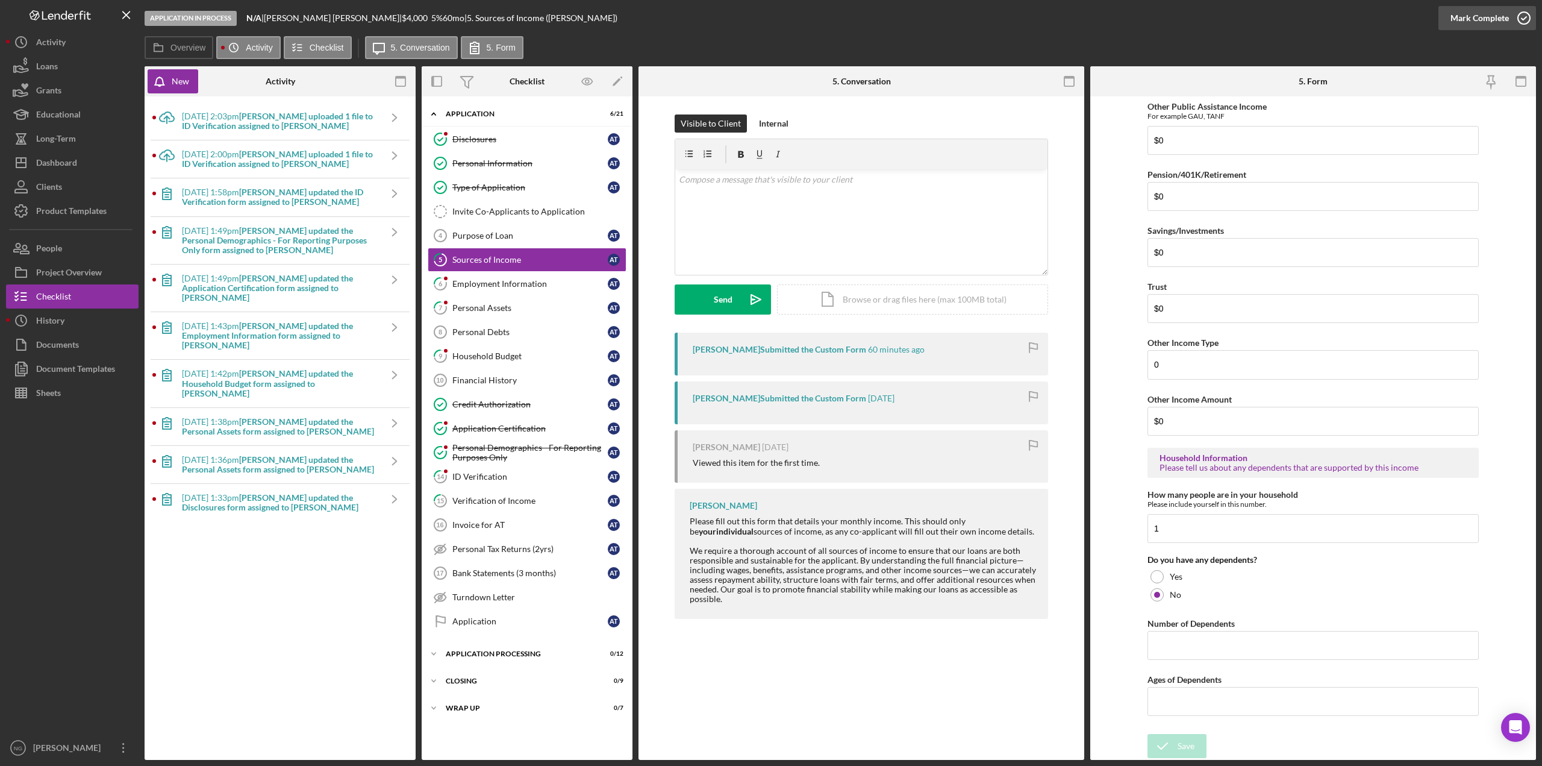
click at [1531, 22] on icon "button" at bounding box center [1524, 18] width 30 height 30
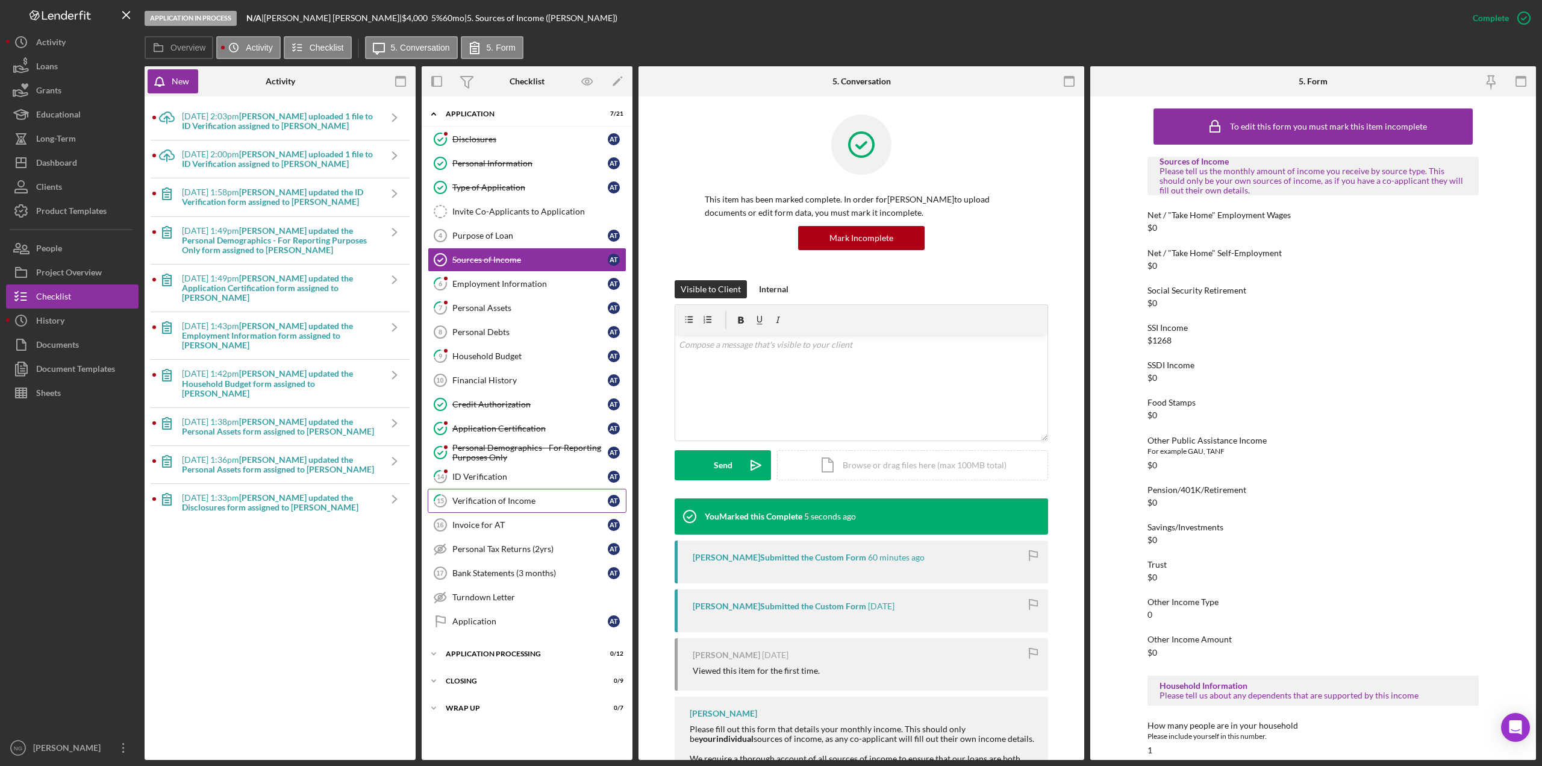
click at [514, 508] on link "15 Verification of Income A T" at bounding box center [527, 501] width 199 height 24
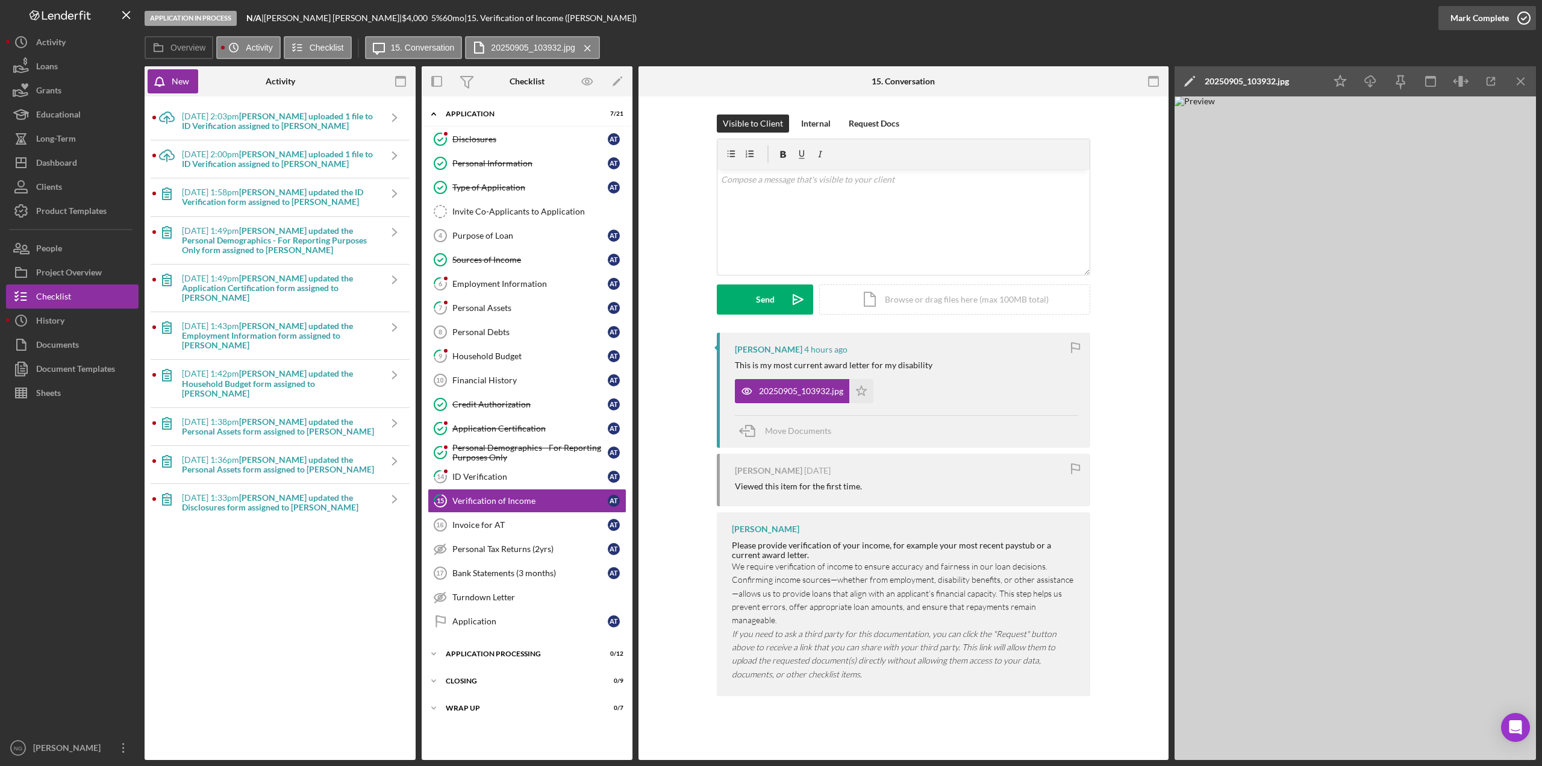
click at [1521, 23] on icon "button" at bounding box center [1524, 18] width 30 height 30
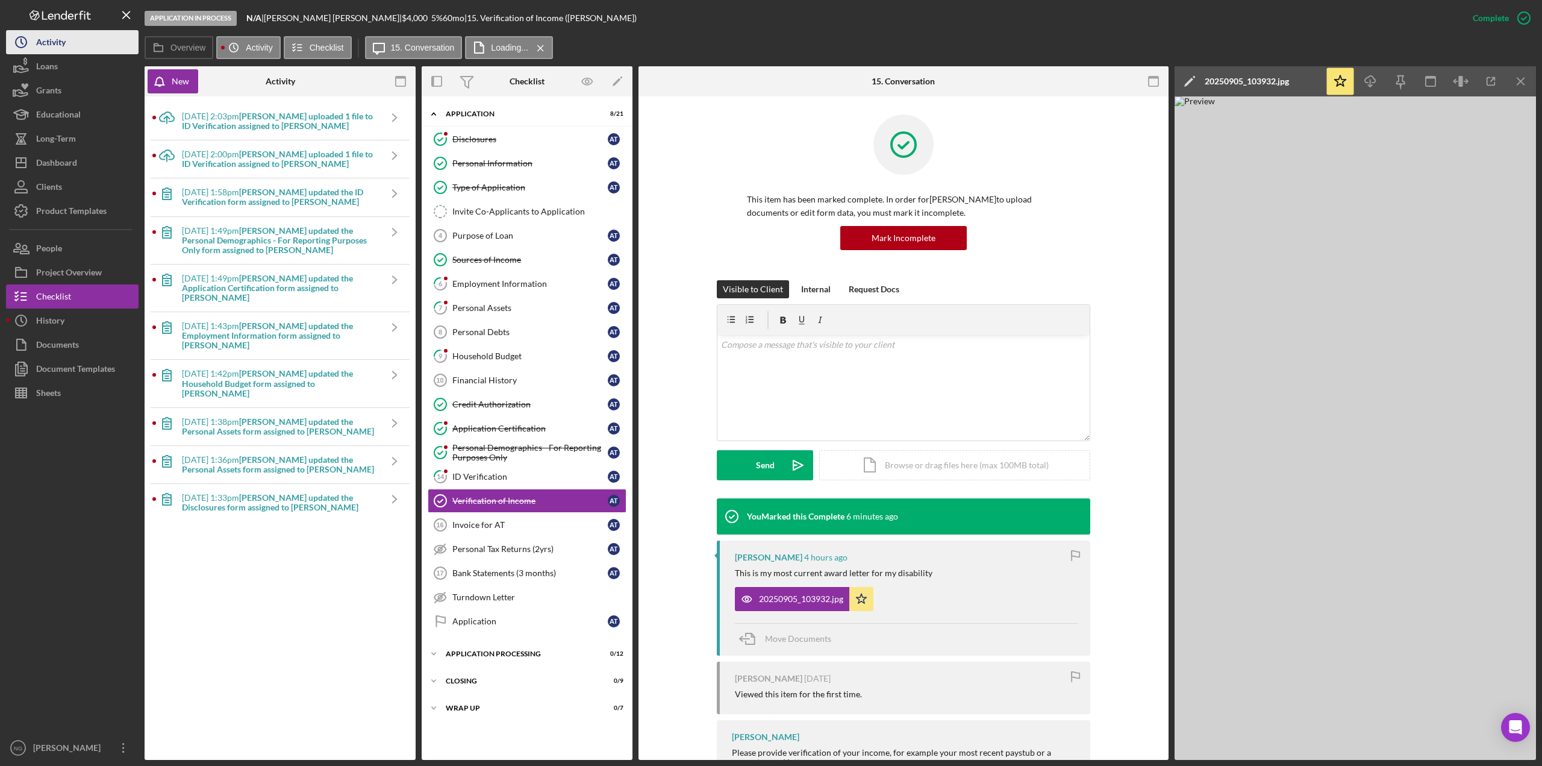
click at [67, 42] on button "Icon/History Activity" at bounding box center [72, 42] width 133 height 24
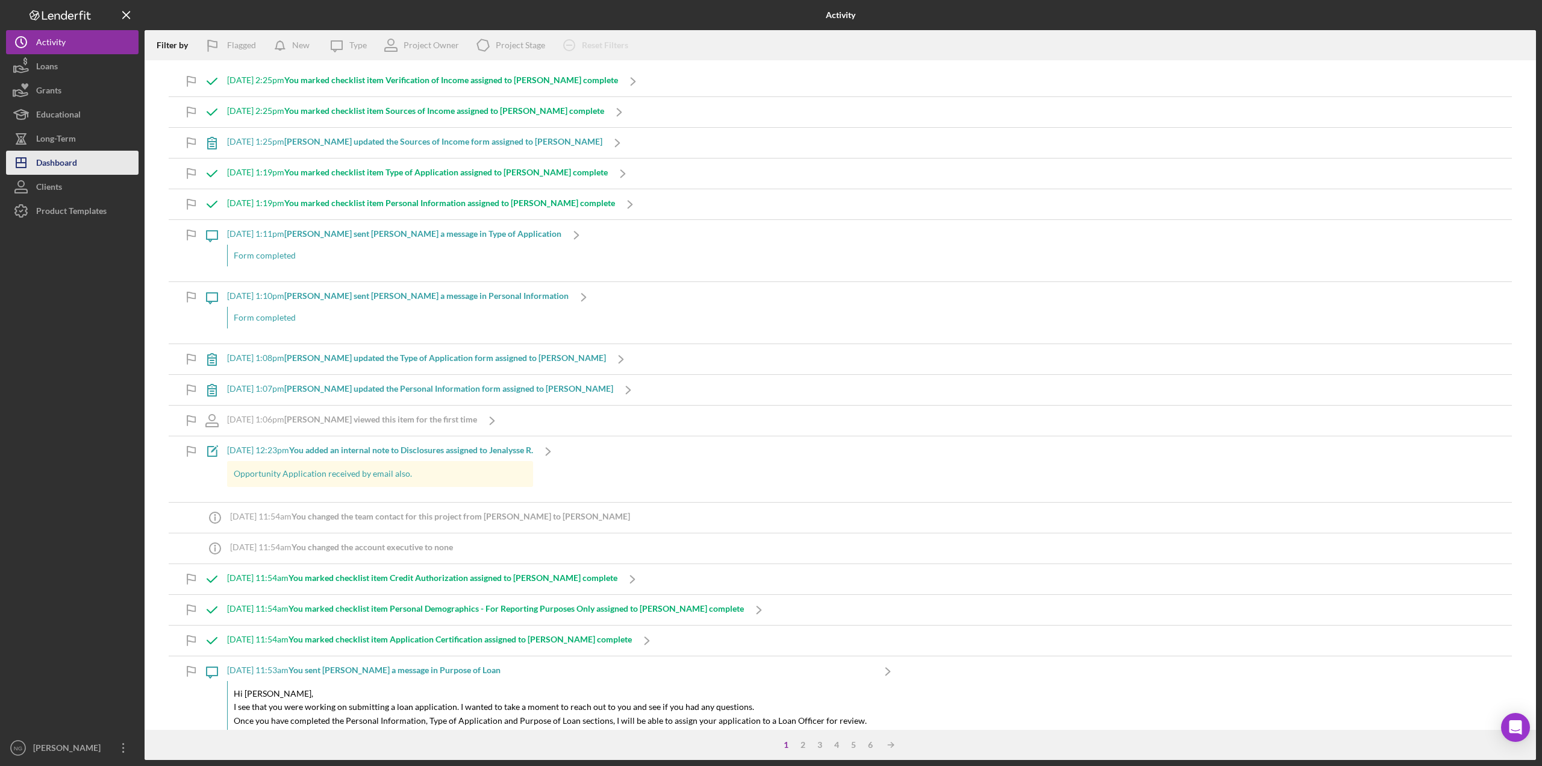
click at [75, 160] on div "Dashboard" at bounding box center [56, 164] width 41 height 27
